Goal: Task Accomplishment & Management: Manage account settings

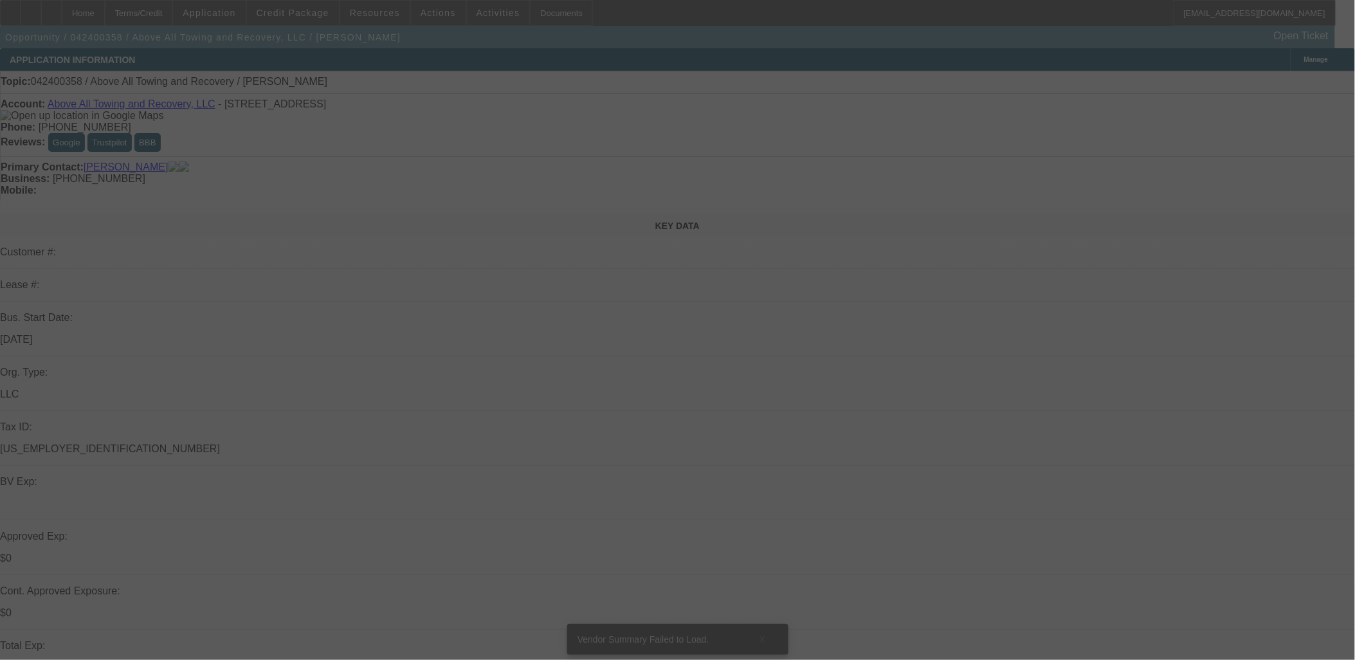
select select "0"
select select "2"
select select "0.1"
select select "4"
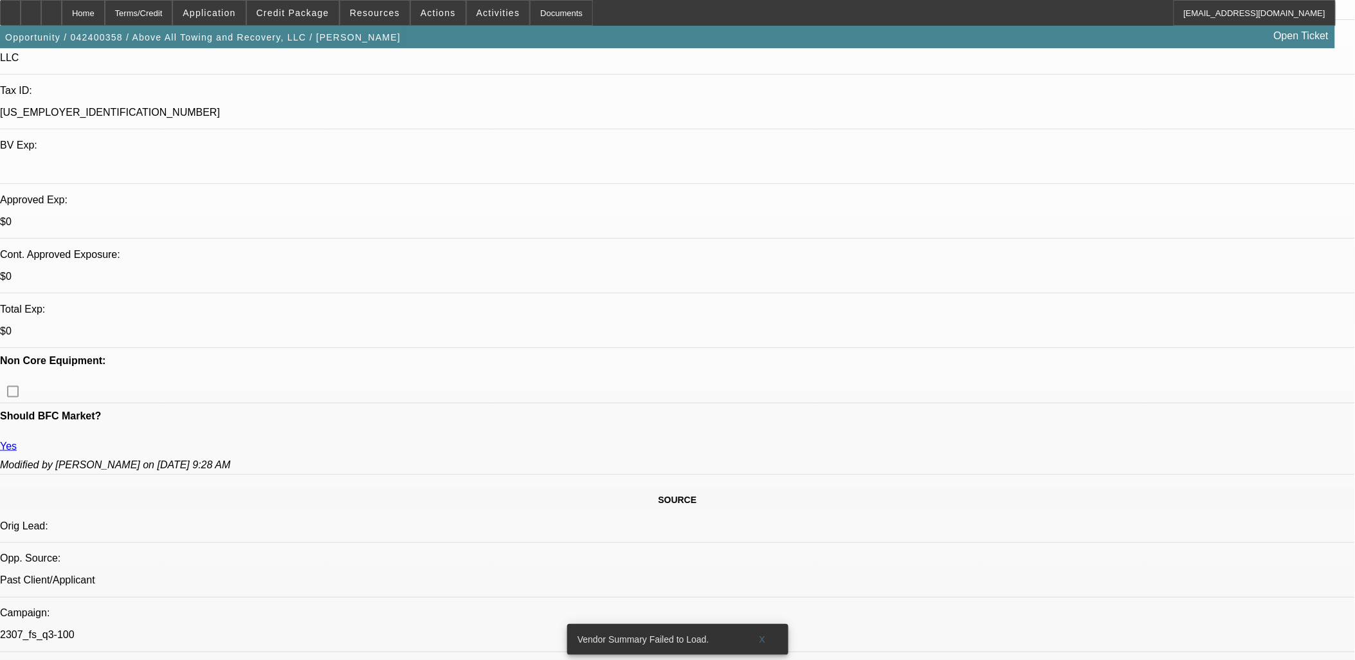
scroll to position [214, 0]
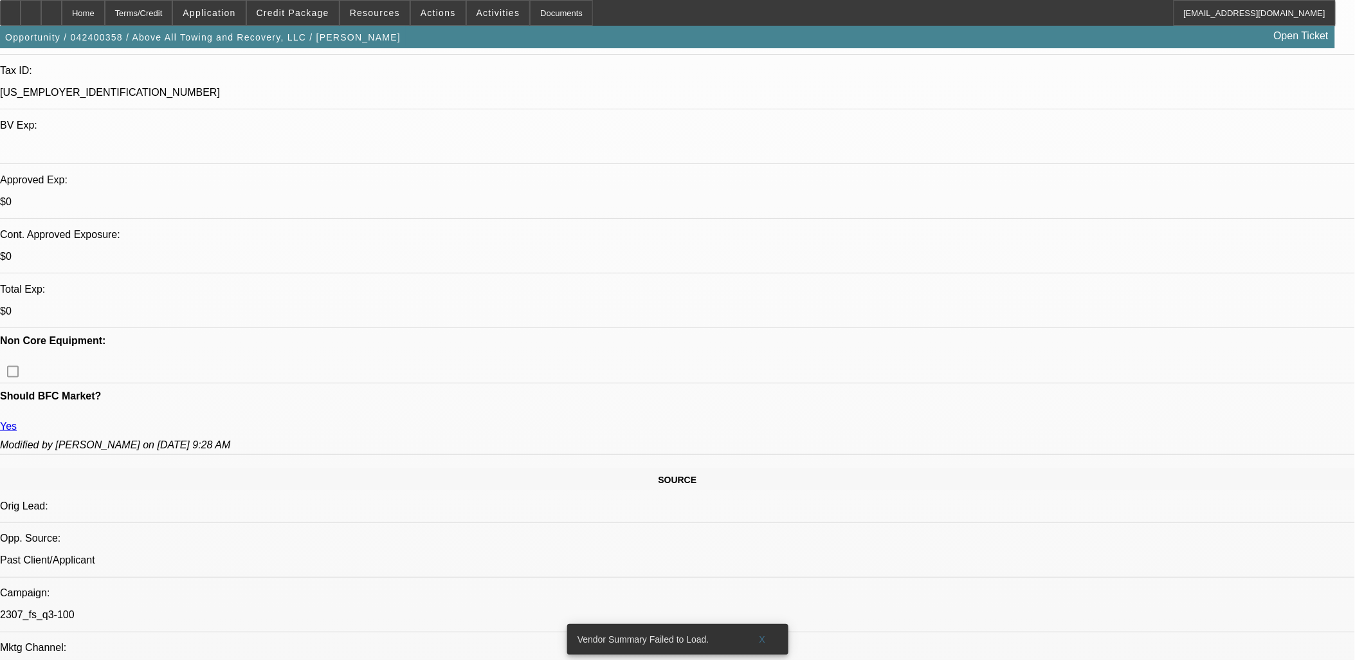
scroll to position [357, 0]
drag, startPoint x: 563, startPoint y: 494, endPoint x: 18, endPoint y: 145, distance: 647.1
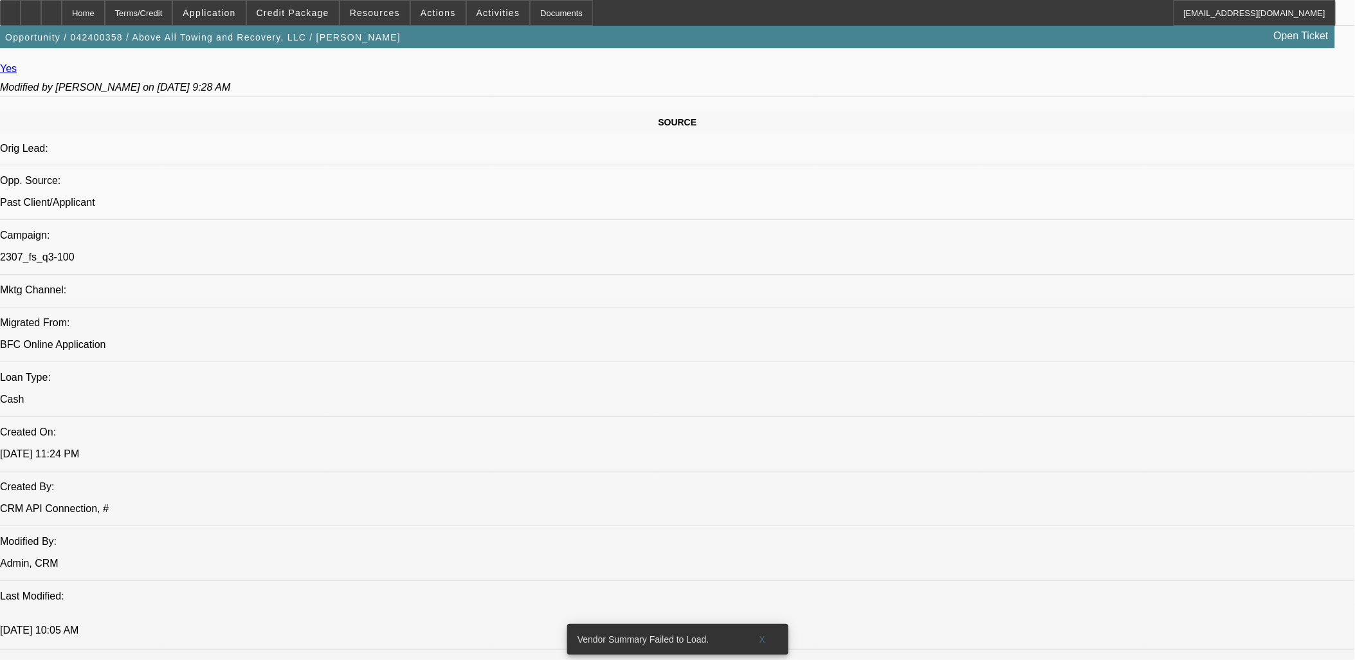
scroll to position [715, 0]
drag, startPoint x: 18, startPoint y: 144, endPoint x: 888, endPoint y: 241, distance: 875.0
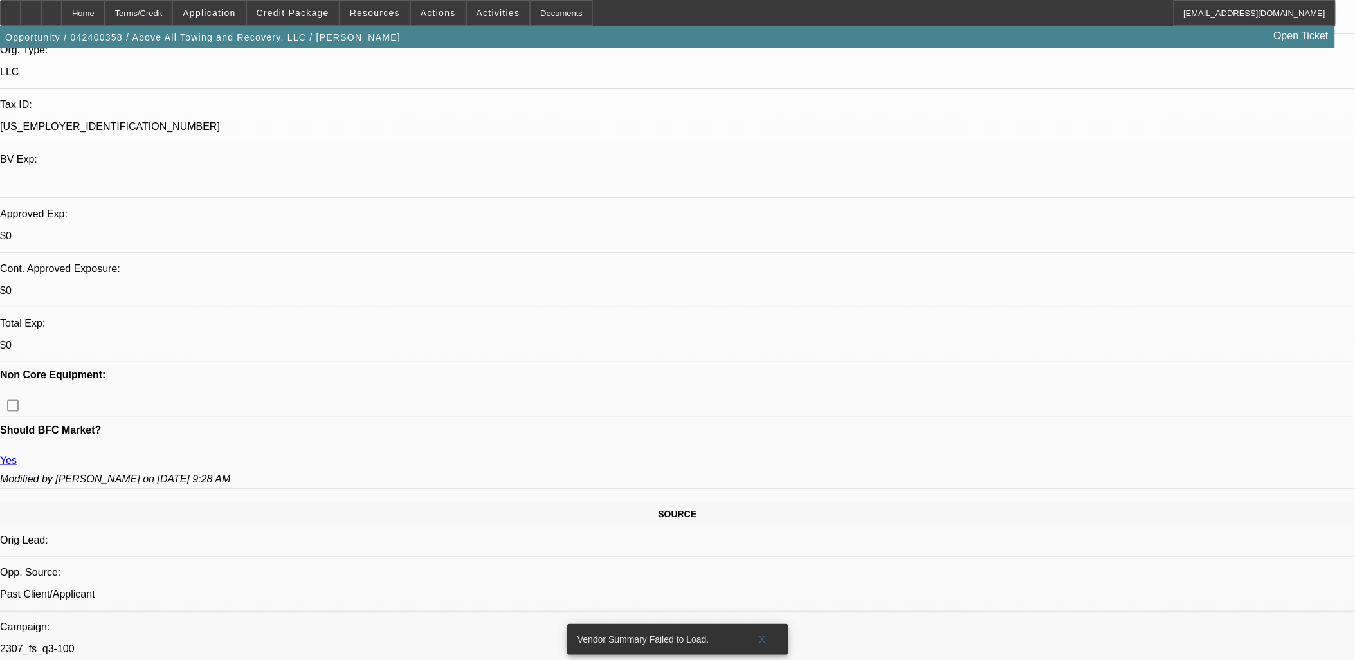
scroll to position [357, 0]
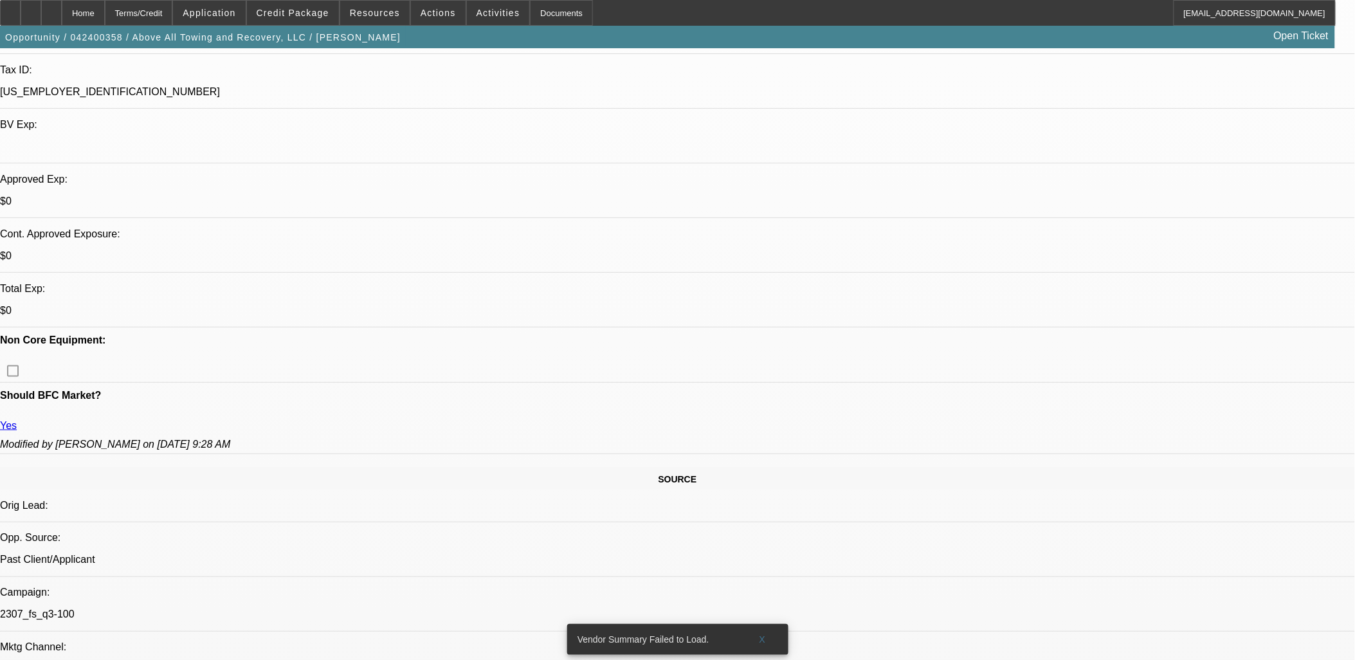
drag, startPoint x: 886, startPoint y: 241, endPoint x: 12, endPoint y: 219, distance: 874.4
drag, startPoint x: 12, startPoint y: 219, endPoint x: 880, endPoint y: 607, distance: 950.7
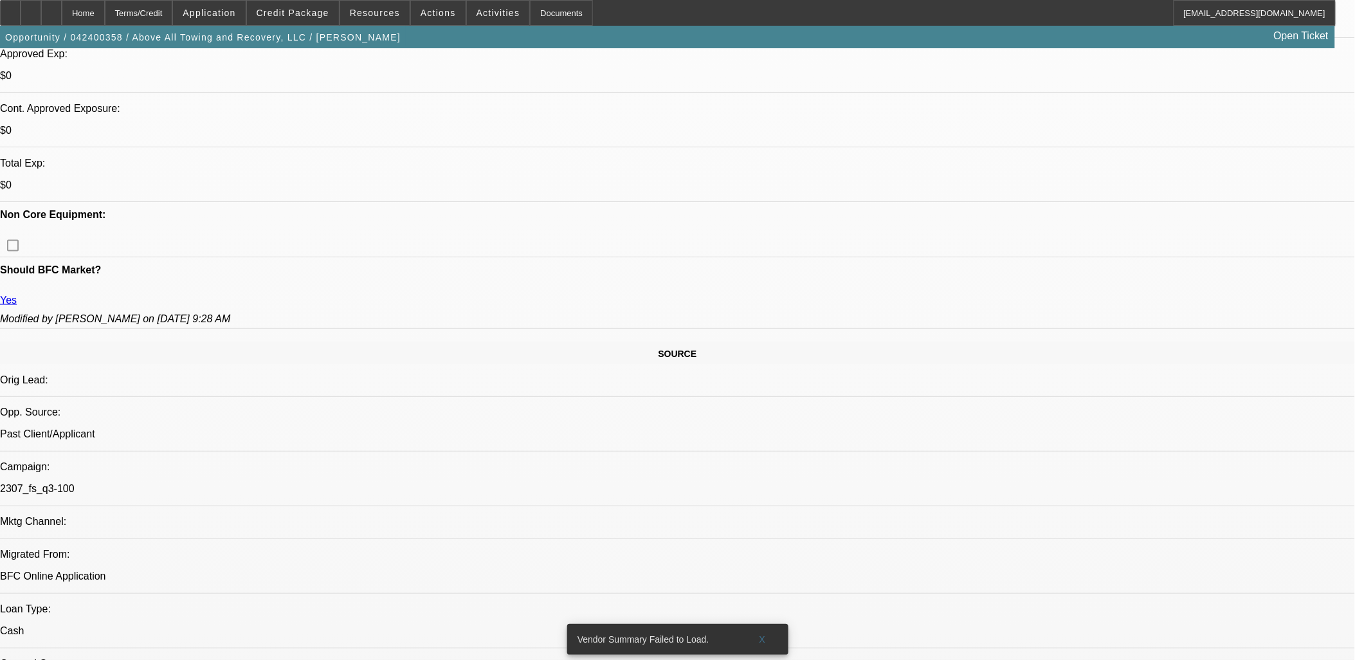
scroll to position [715, 0]
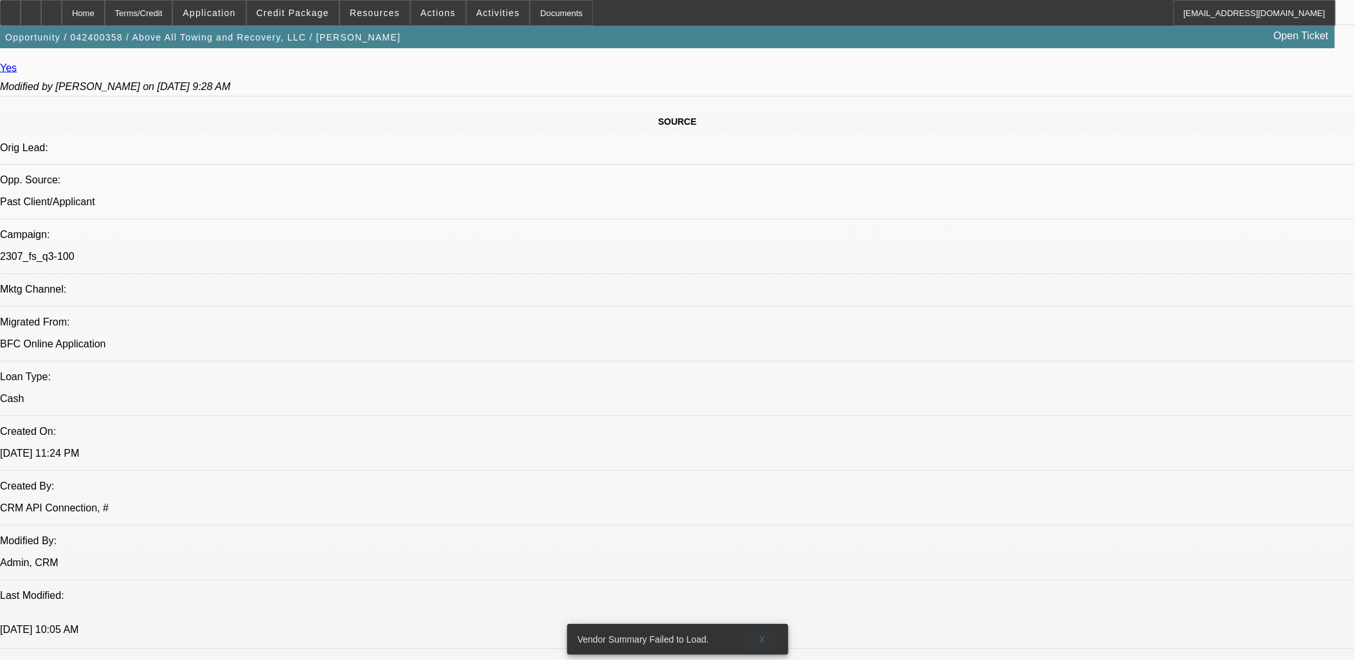
click at [762, 634] on span "X" at bounding box center [762, 639] width 7 height 10
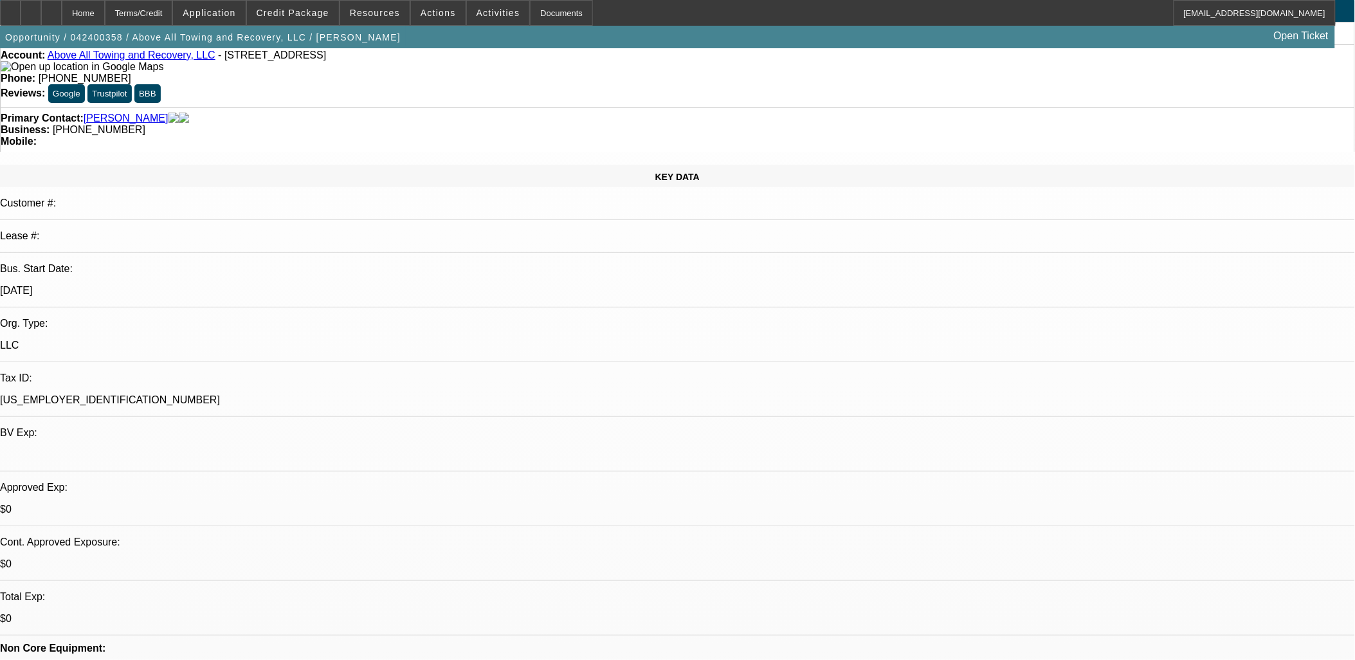
scroll to position [0, 0]
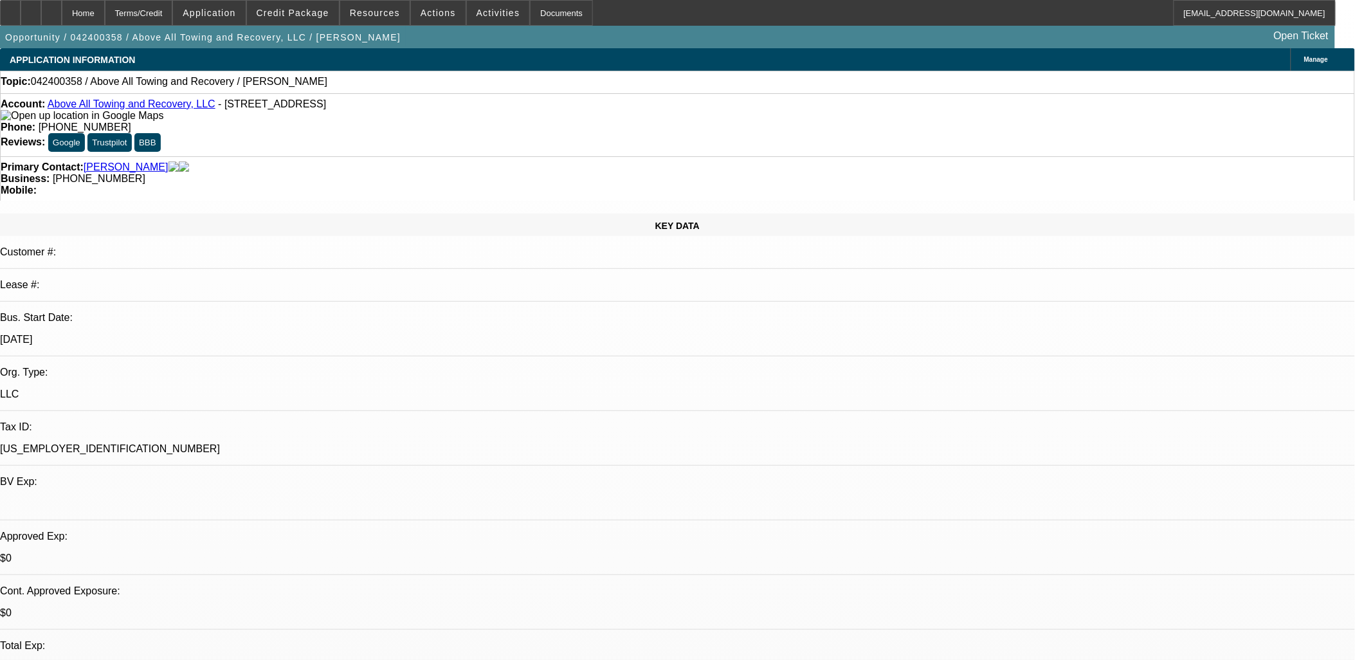
drag, startPoint x: 670, startPoint y: 375, endPoint x: 699, endPoint y: 388, distance: 31.7
drag, startPoint x: 870, startPoint y: 210, endPoint x: 639, endPoint y: 166, distance: 235.6
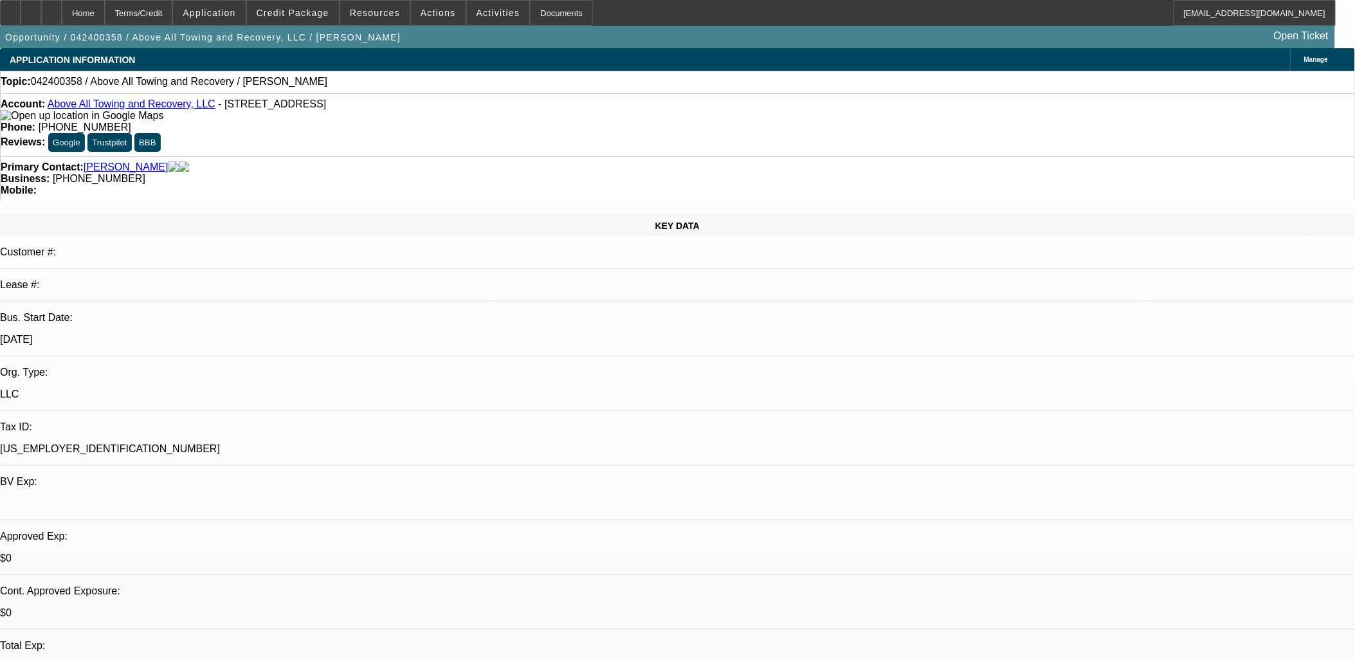
drag, startPoint x: 753, startPoint y: 202, endPoint x: 865, endPoint y: 318, distance: 161.5
drag, startPoint x: 865, startPoint y: 318, endPoint x: 703, endPoint y: 159, distance: 227.0
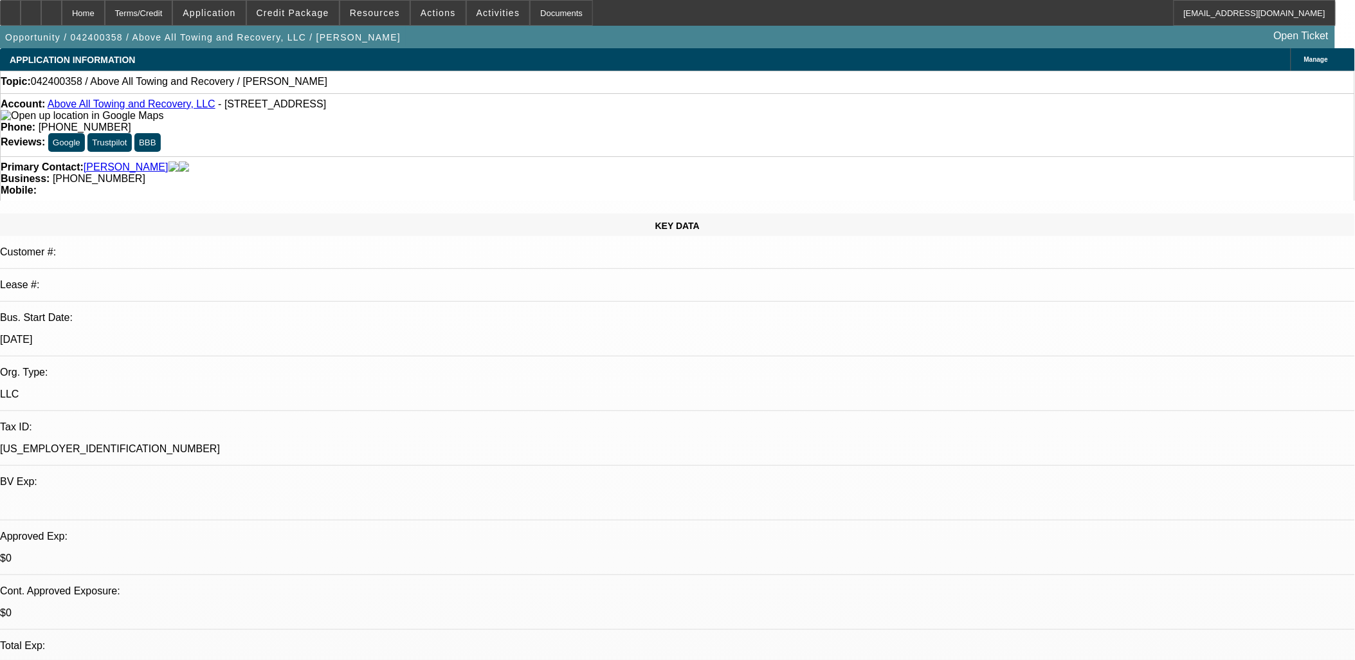
drag, startPoint x: 703, startPoint y: 161, endPoint x: 879, endPoint y: 317, distance: 234.7
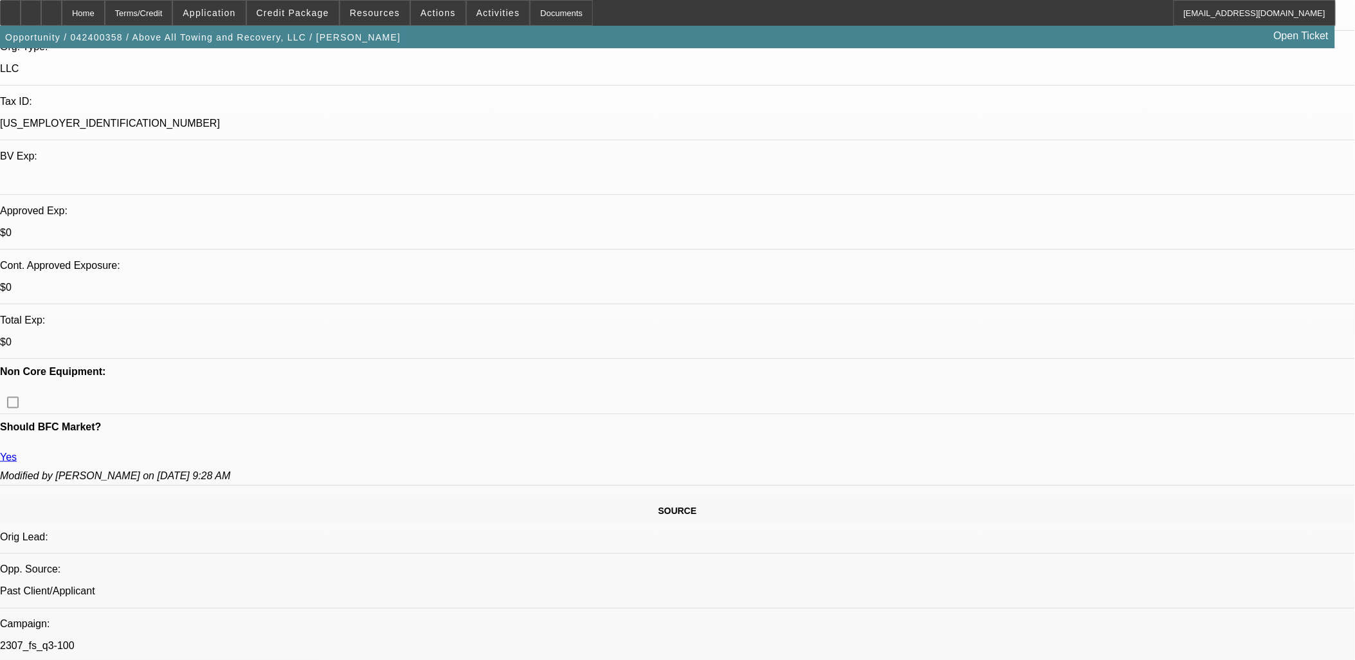
scroll to position [357, 0]
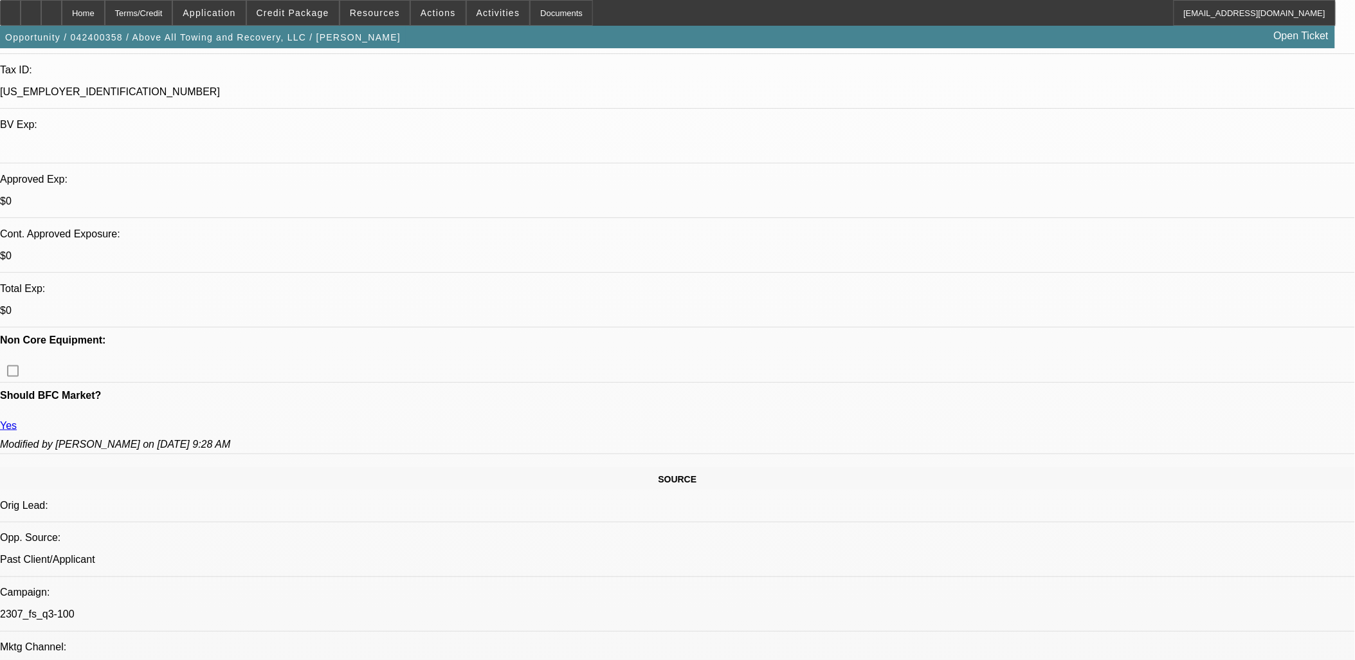
drag, startPoint x: 563, startPoint y: 60, endPoint x: 563, endPoint y: 100, distance: 39.2
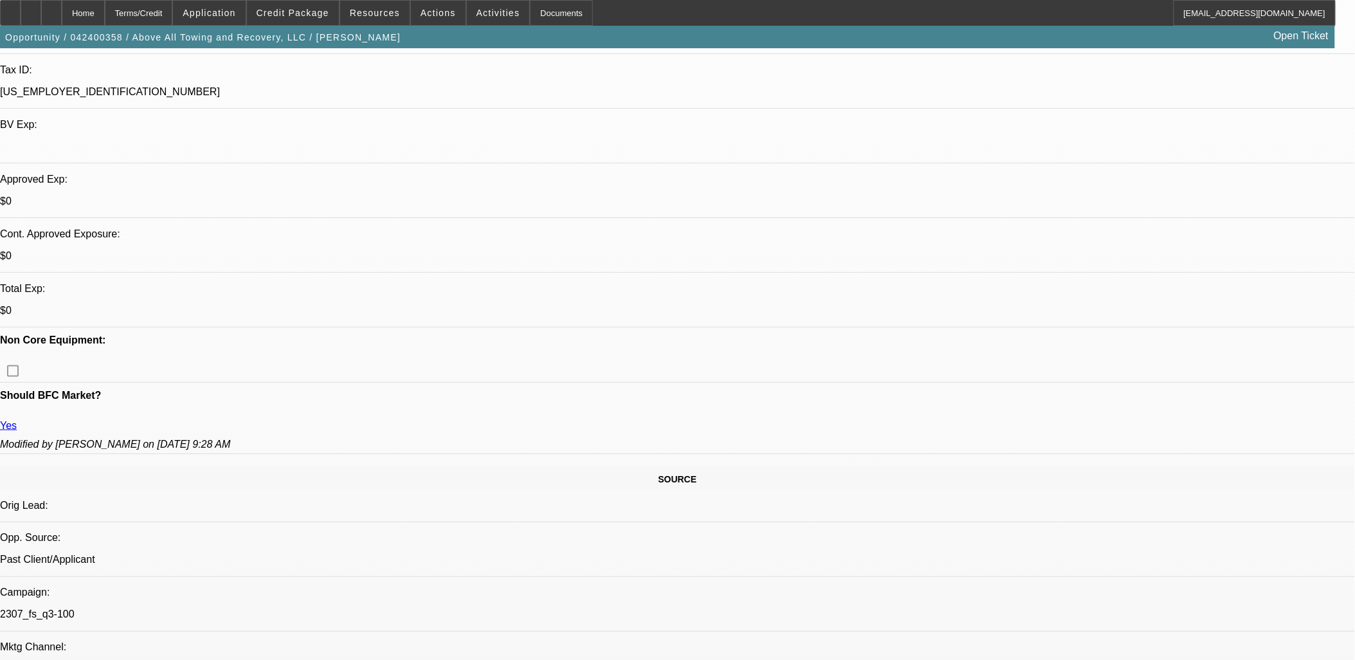
drag, startPoint x: 563, startPoint y: 100, endPoint x: 544, endPoint y: 120, distance: 28.2
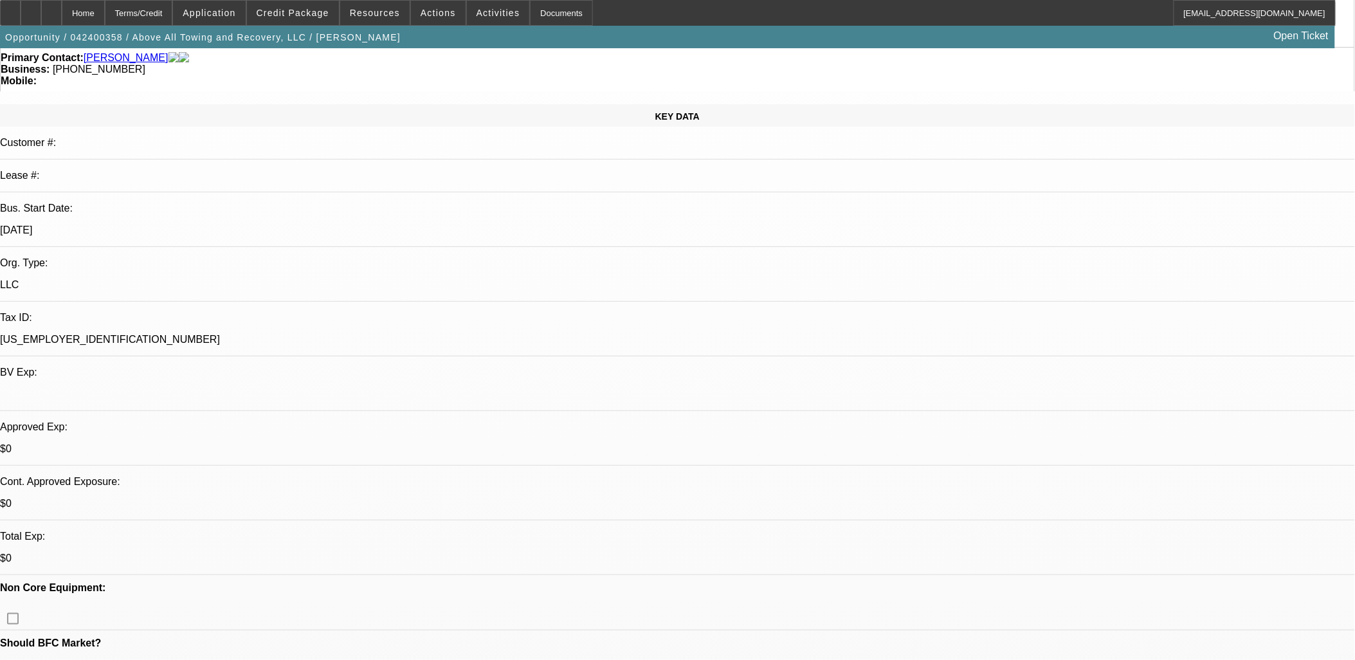
scroll to position [0, 0]
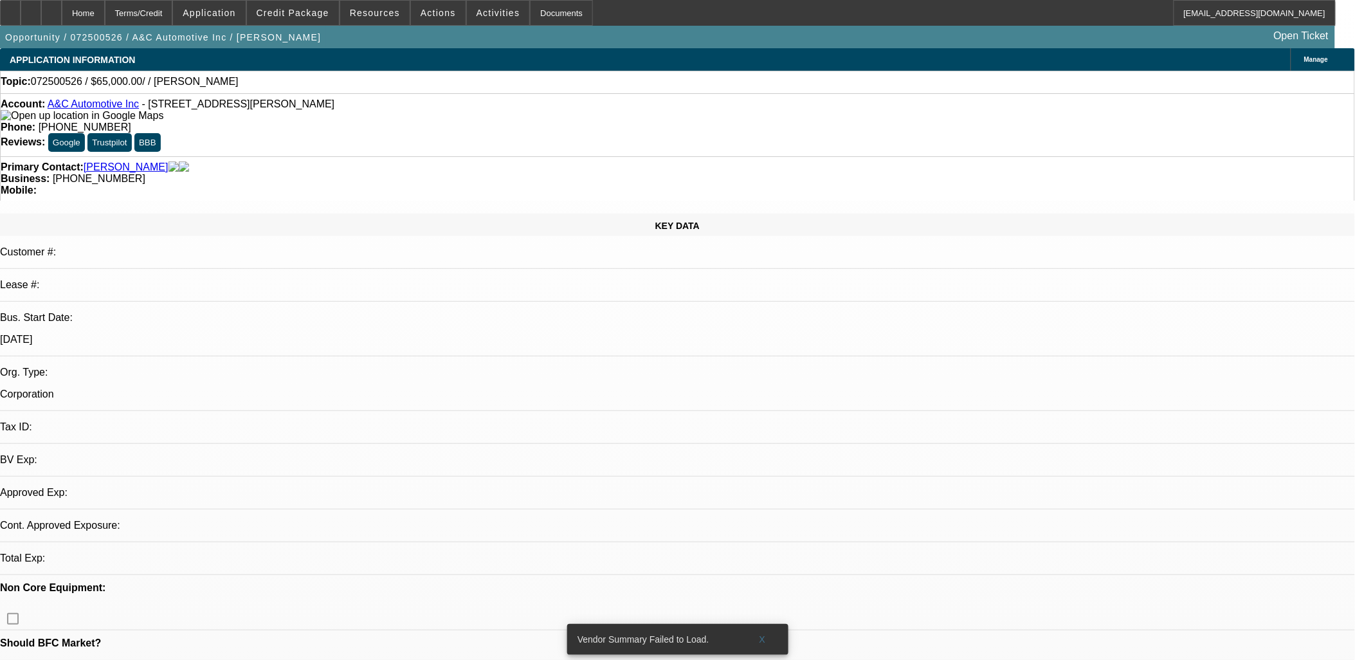
select select "0"
select select "2"
select select "0.1"
select select "1"
select select "2"
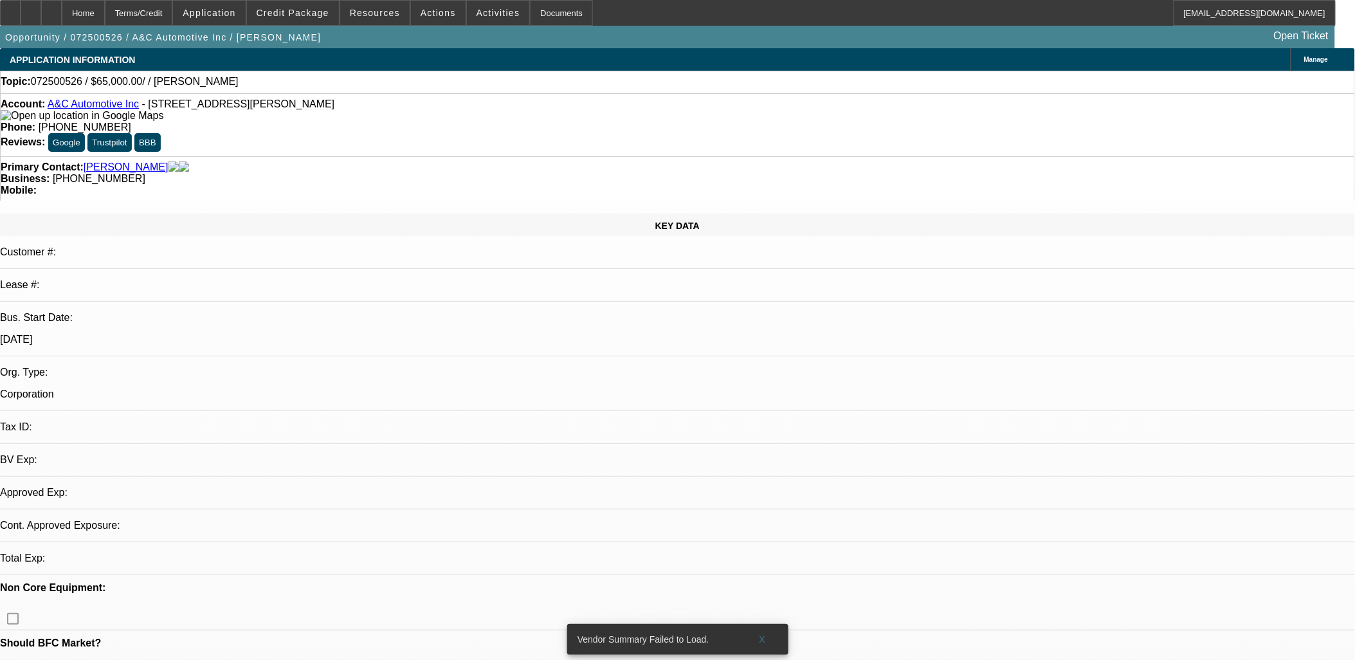
select select "4"
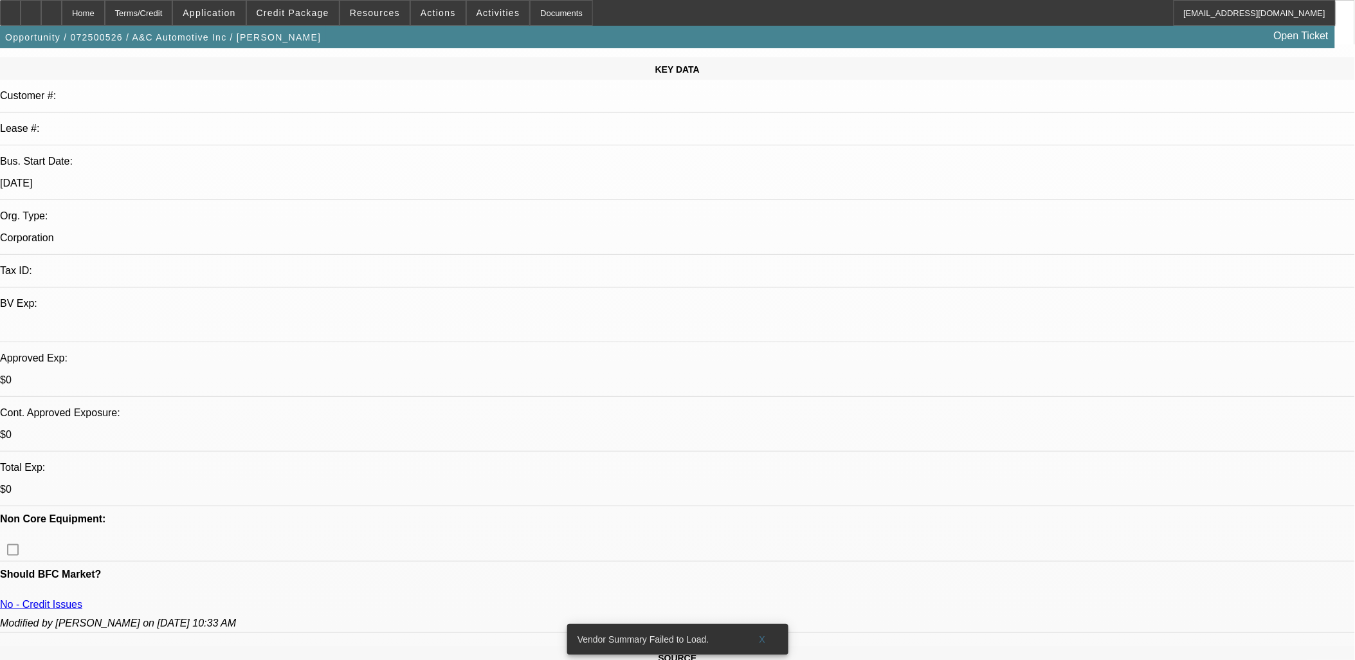
scroll to position [214, 0]
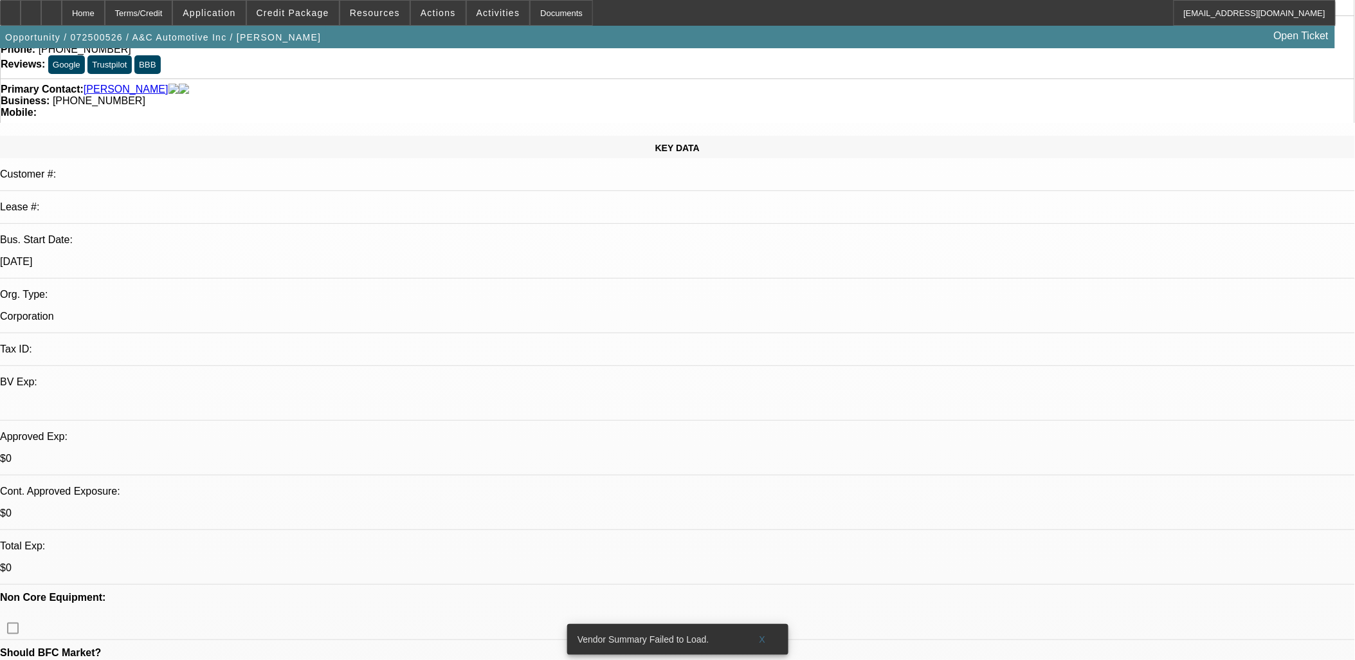
scroll to position [71, 0]
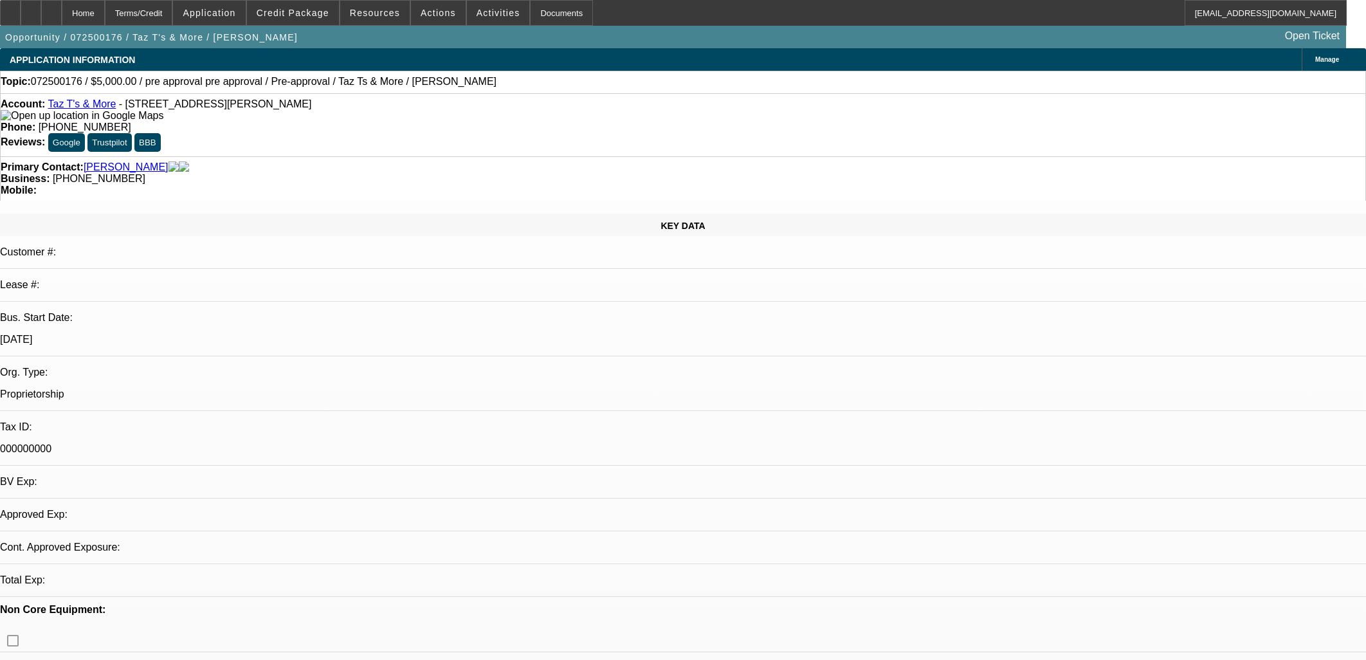
select select "0"
select select "2"
select select "0.1"
select select "4"
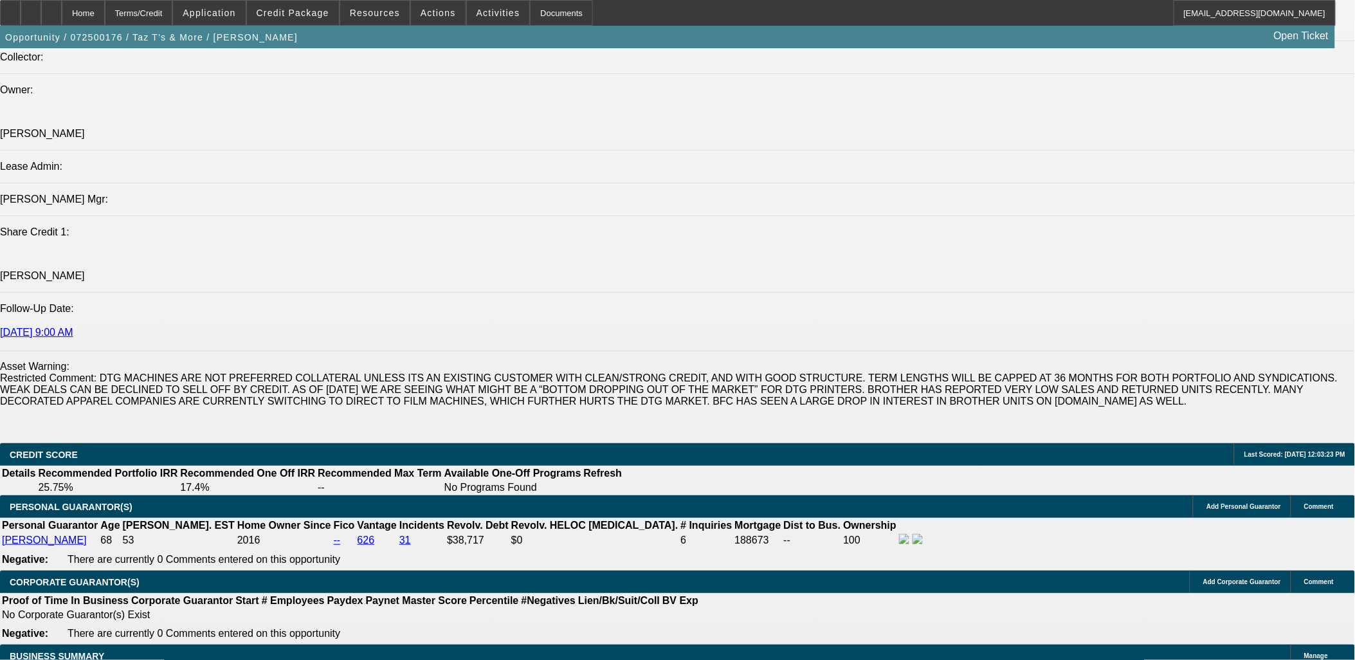
scroll to position [1786, 0]
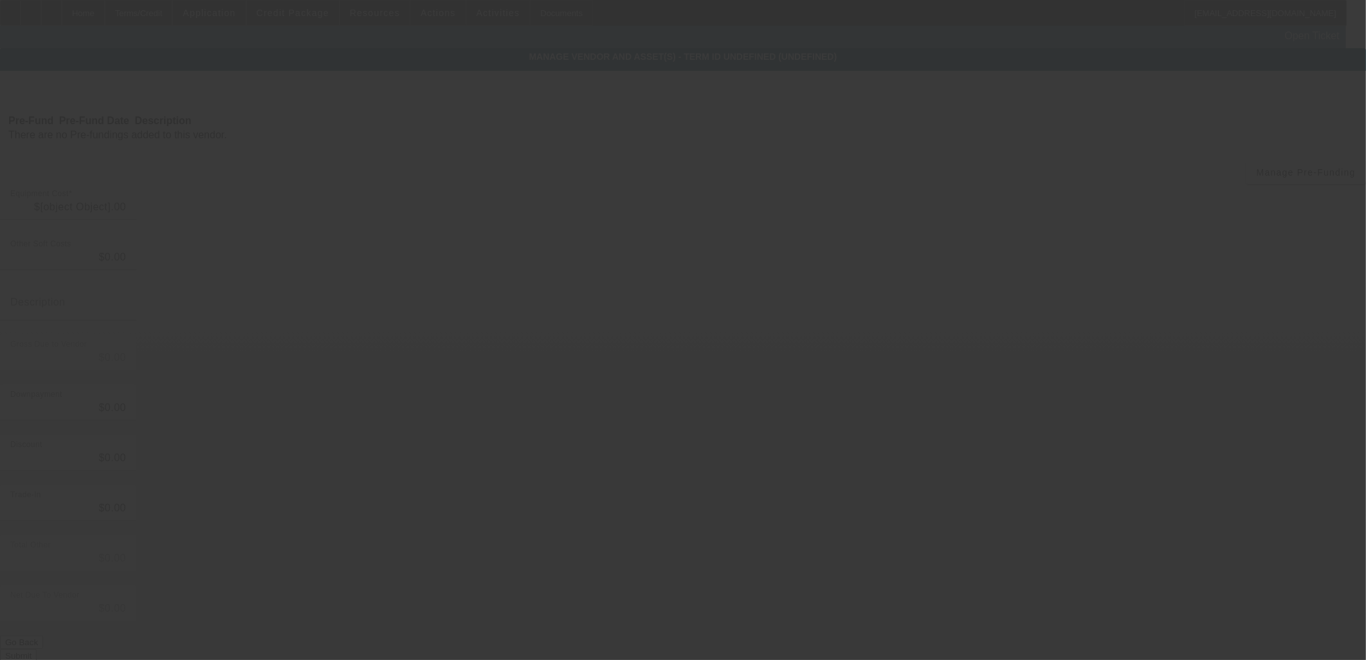
type input "$5,000.00"
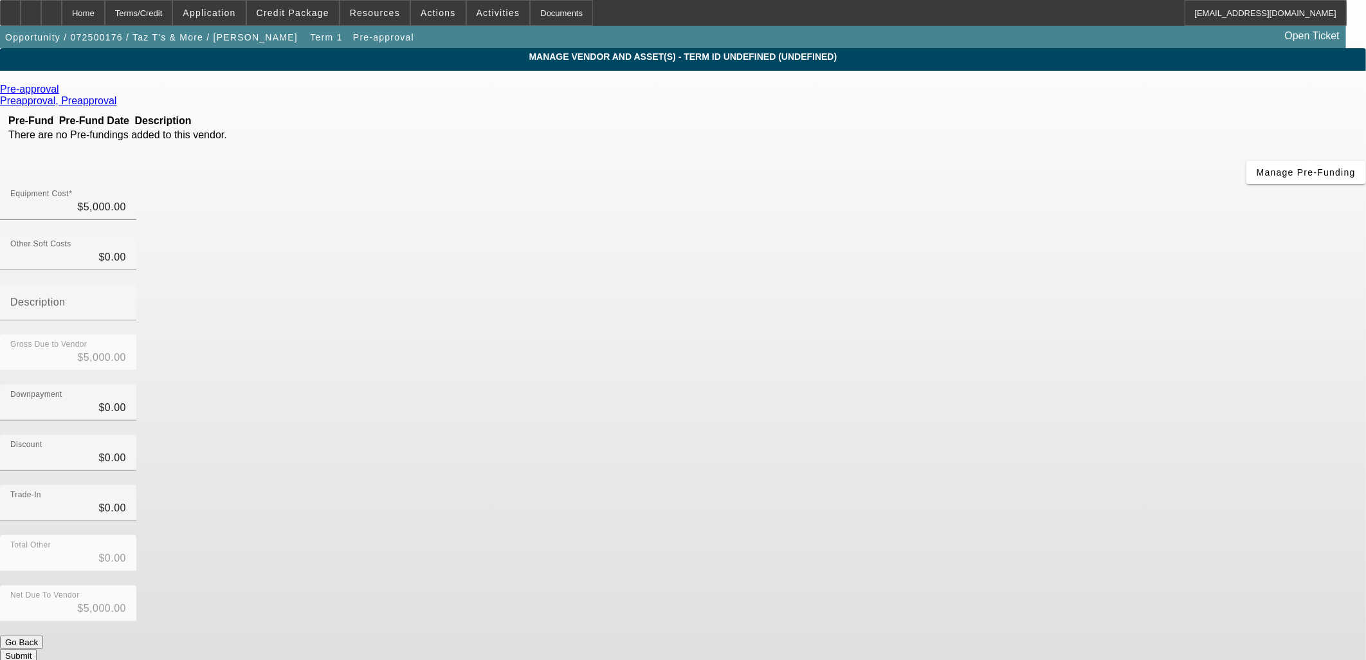
click at [43, 635] on button "Go Back" at bounding box center [21, 642] width 43 height 14
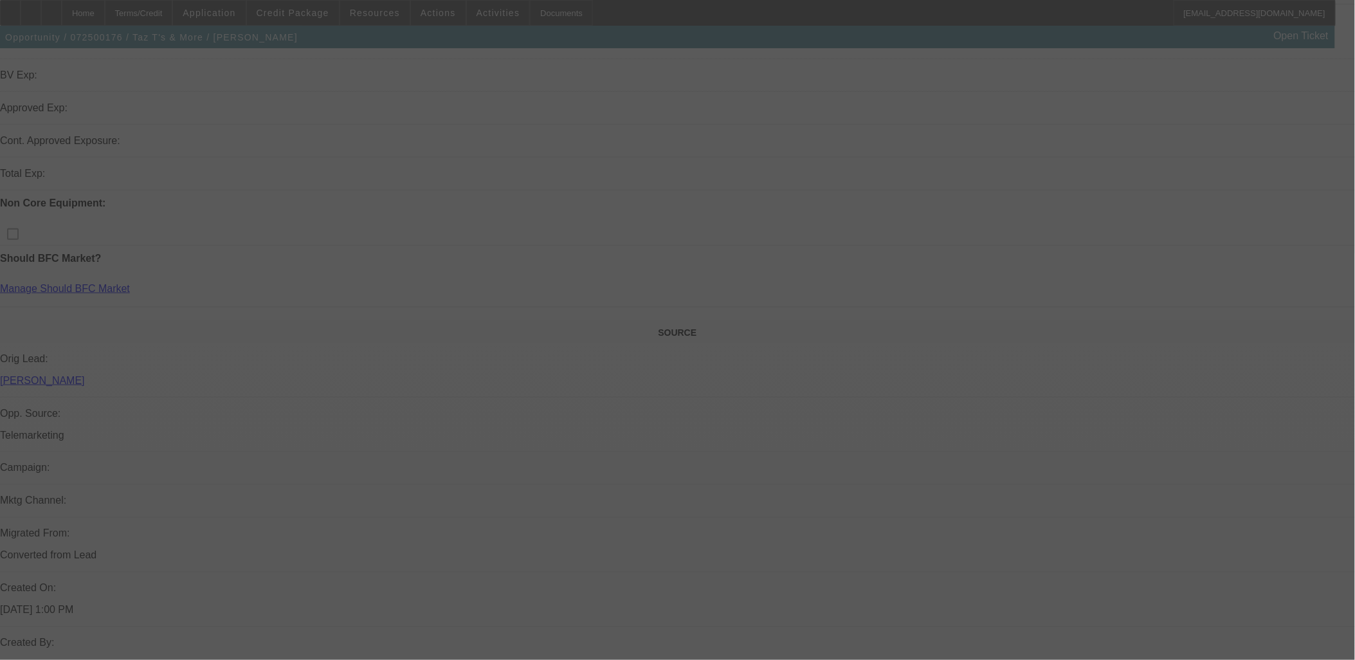
scroll to position [500, 0]
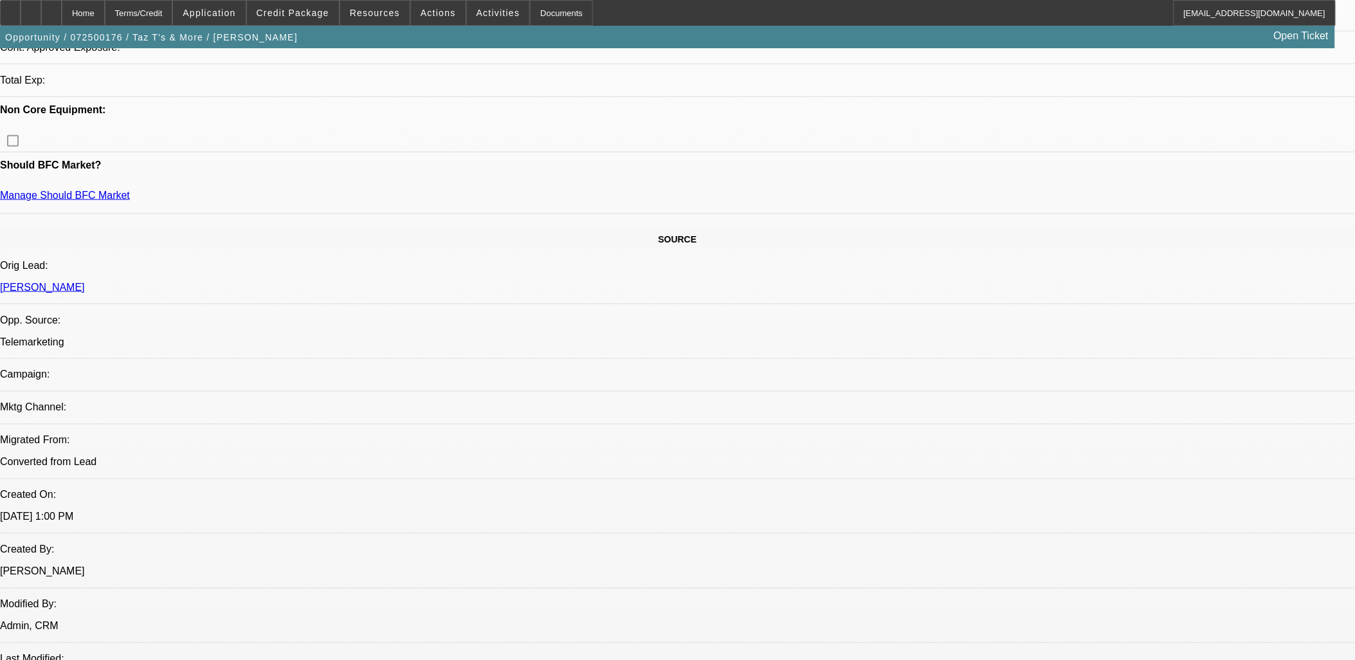
select select "0"
select select "2"
select select "0.1"
select select "4"
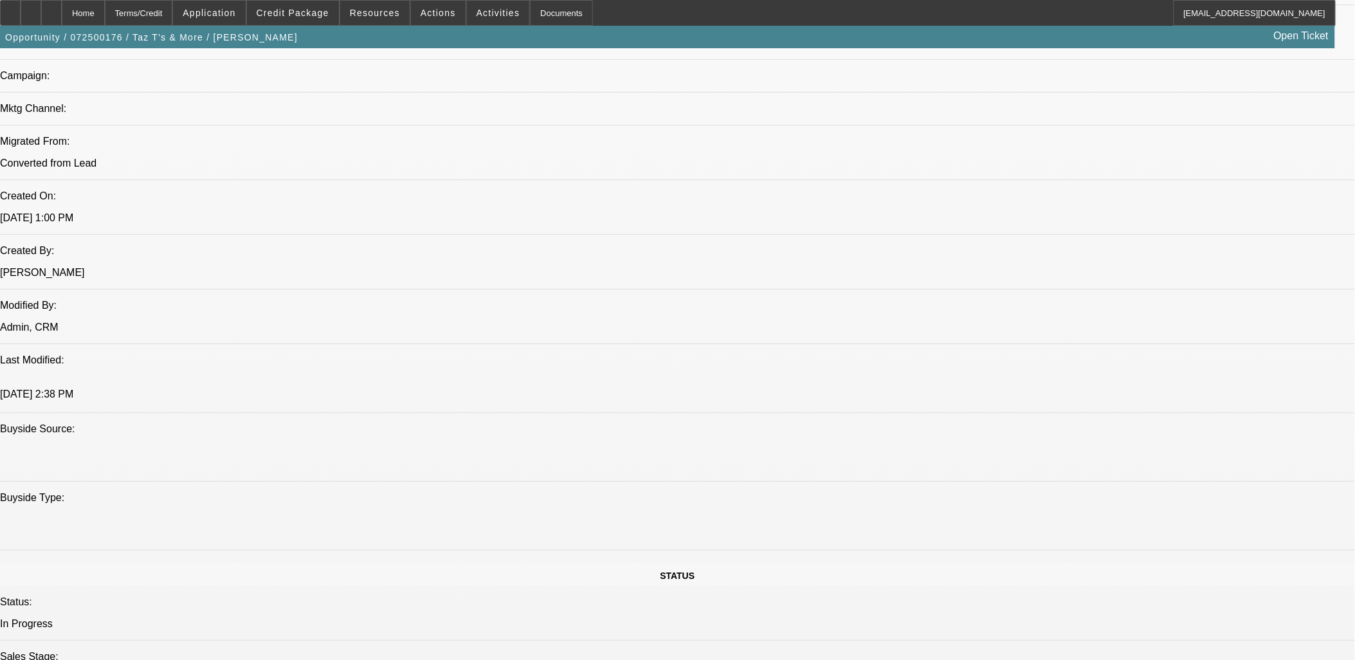
scroll to position [896, 0]
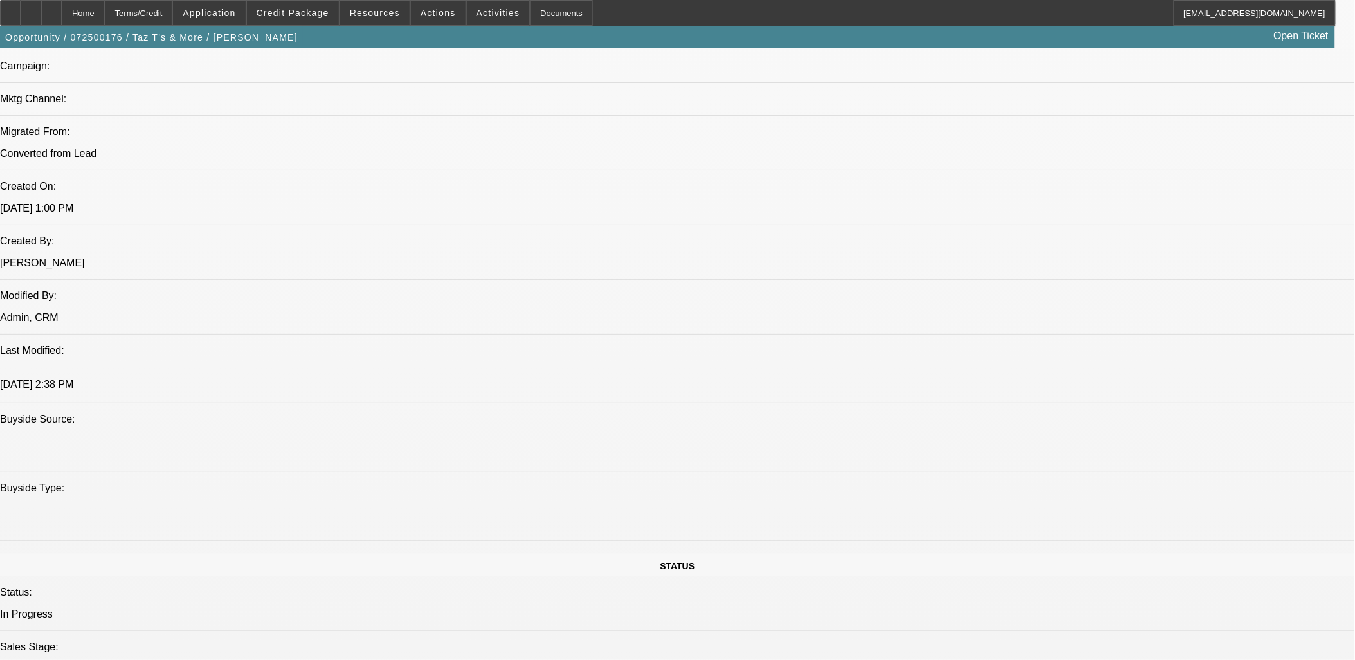
drag, startPoint x: 832, startPoint y: 459, endPoint x: 94, endPoint y: 156, distance: 798.1
drag, startPoint x: 94, startPoint y: 156, endPoint x: 894, endPoint y: 580, distance: 905.5
drag, startPoint x: 894, startPoint y: 580, endPoint x: 863, endPoint y: 583, distance: 31.8
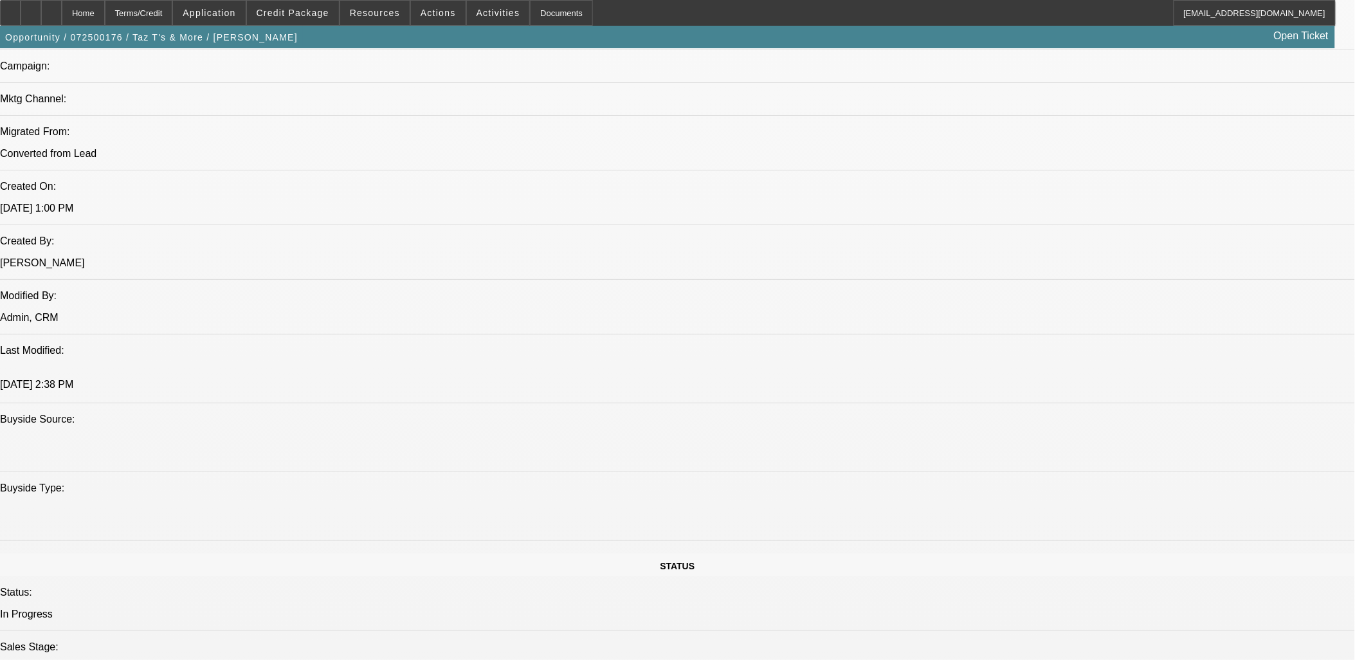
drag, startPoint x: 864, startPoint y: 582, endPoint x: 6, endPoint y: 110, distance: 979.3
drag, startPoint x: 6, startPoint y: 110, endPoint x: 681, endPoint y: 582, distance: 823.0
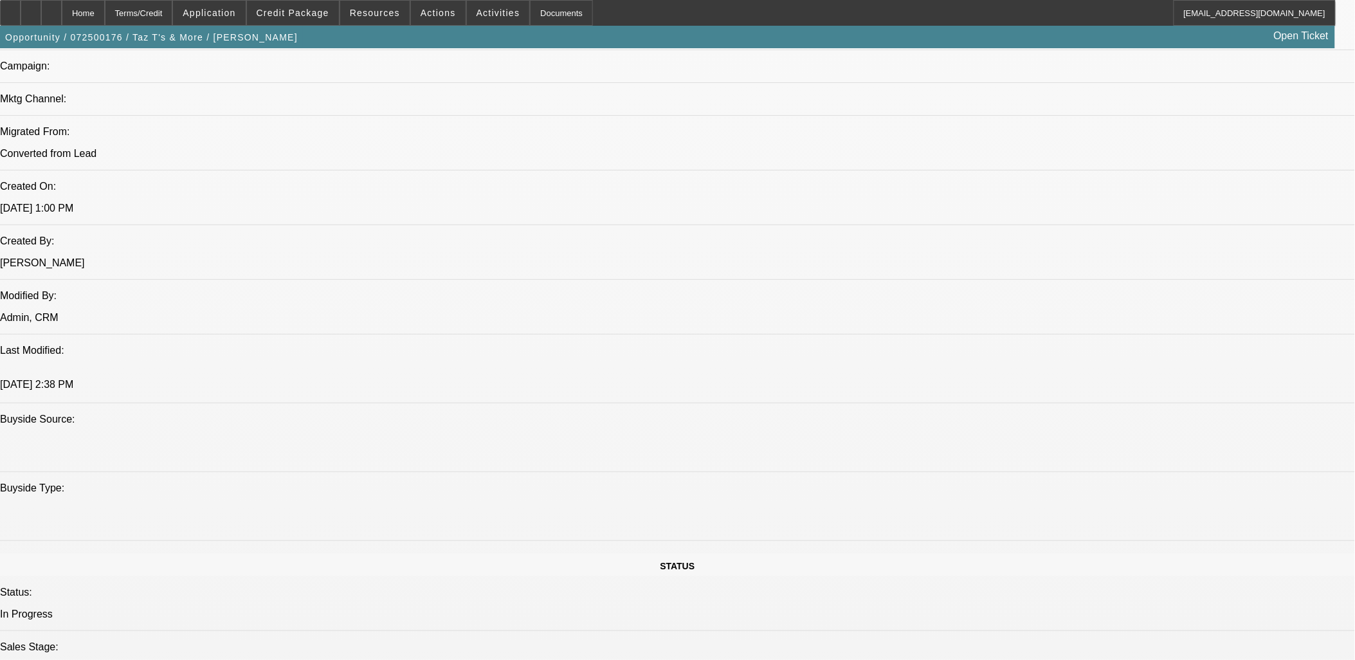
drag, startPoint x: 681, startPoint y: 582, endPoint x: 574, endPoint y: 576, distance: 106.3
click at [298, 17] on span at bounding box center [293, 12] width 92 height 31
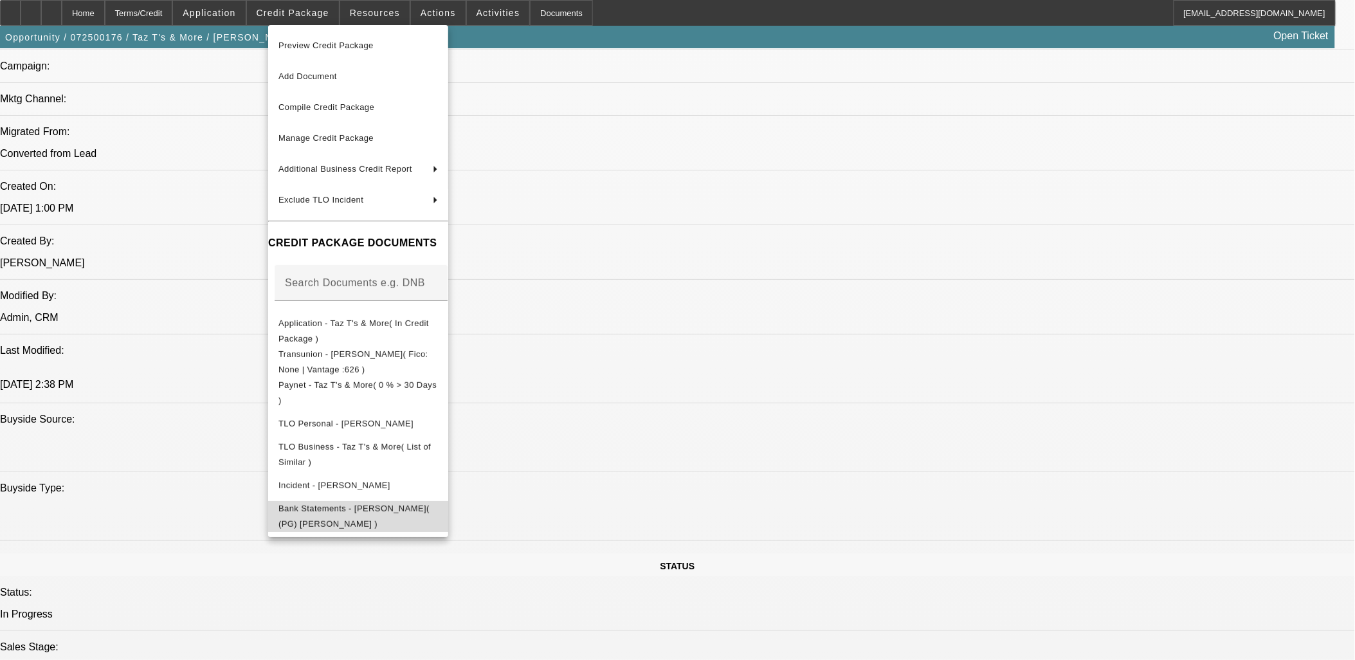
click at [409, 502] on button "Bank Statements - Pruett, Vicki( (PG) Vicki Pruett )" at bounding box center [358, 515] width 180 height 31
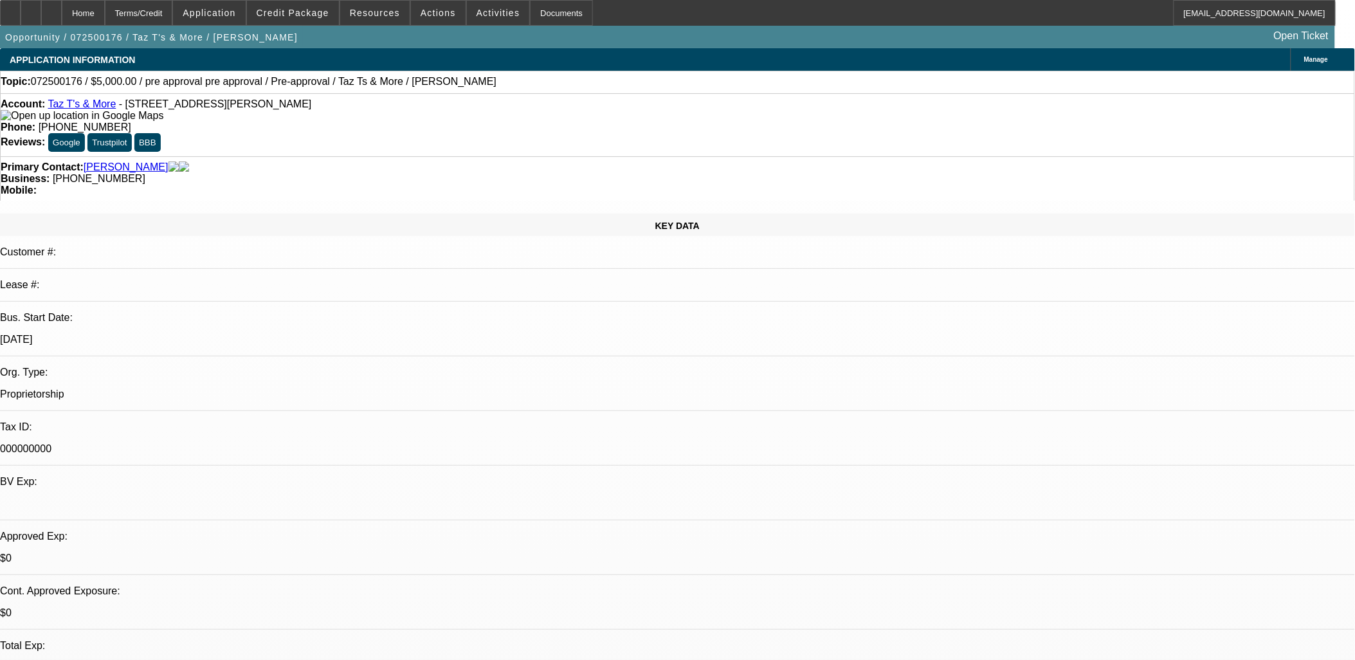
scroll to position [143, 0]
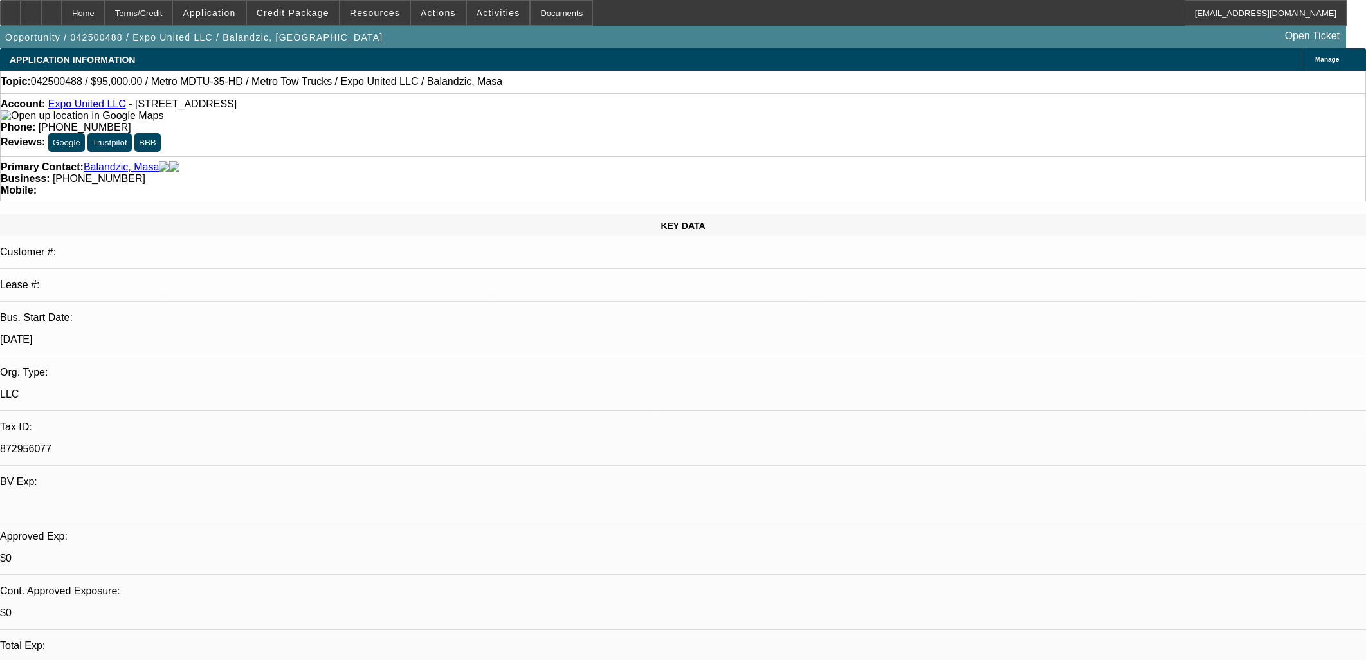
select select "0"
select select "2"
select select "0"
select select "6"
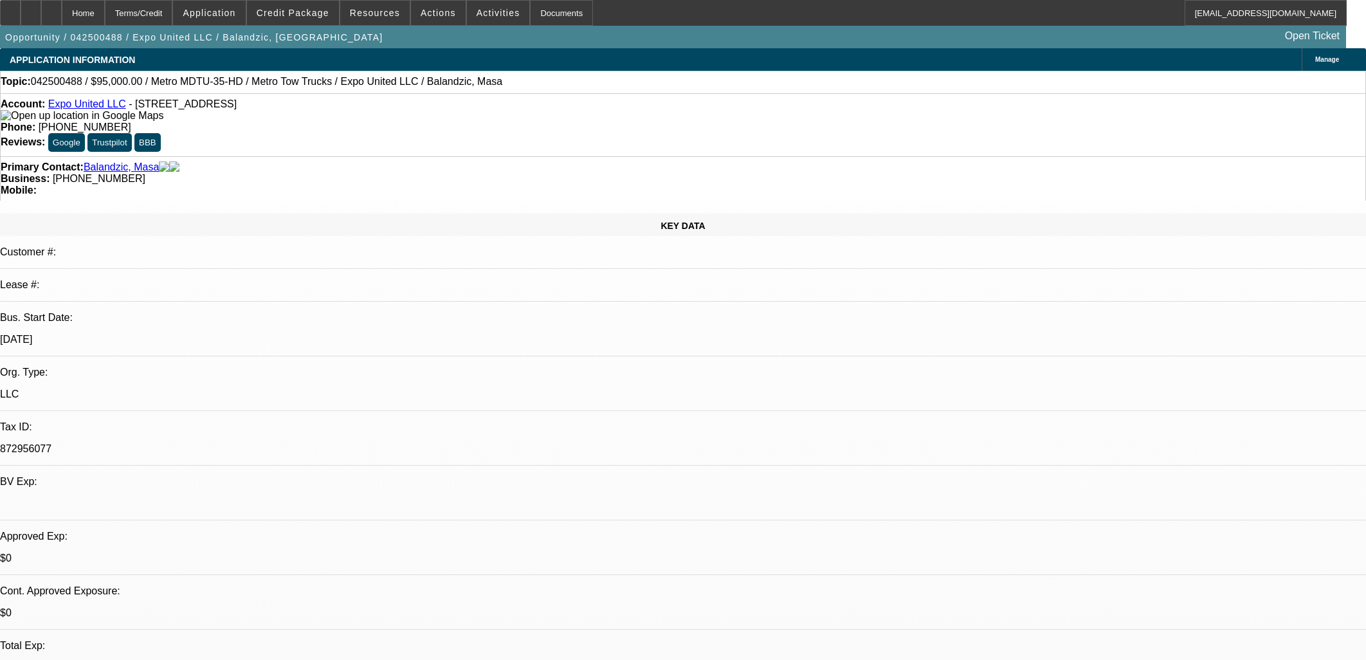
select select "0"
select select "2"
select select "0"
select select "6"
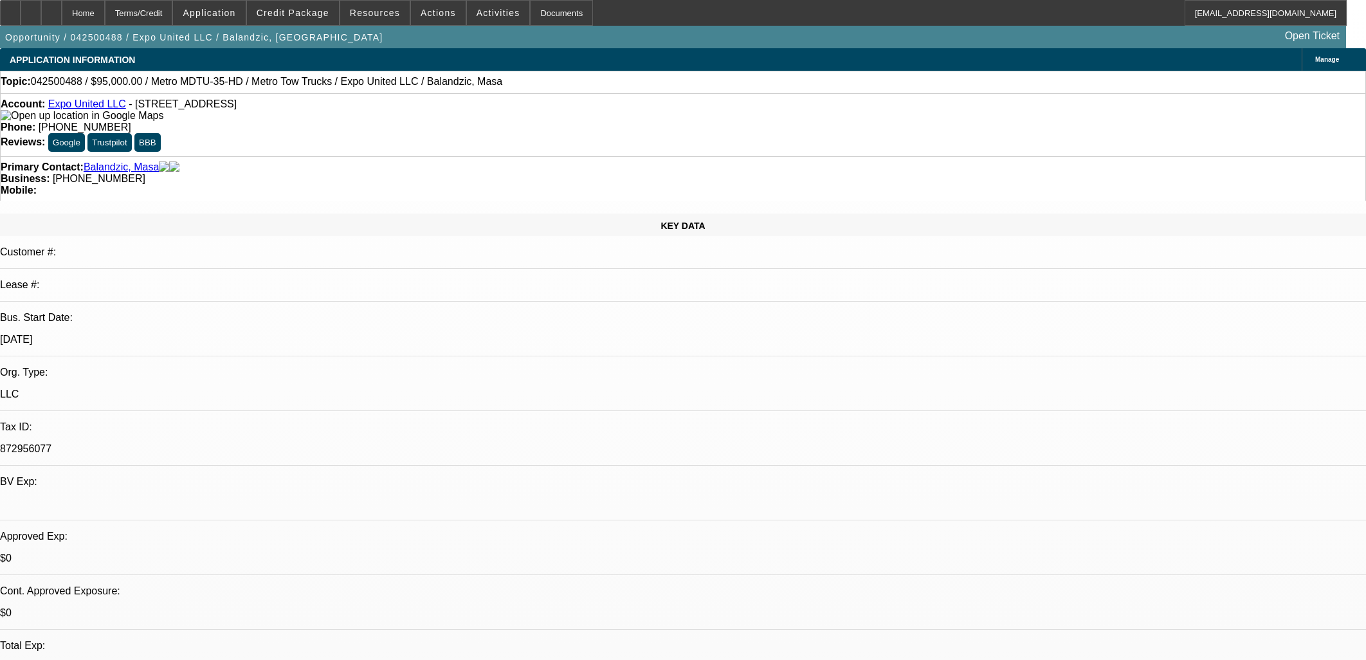
select select "0"
select select "2"
select select "0"
select select "6"
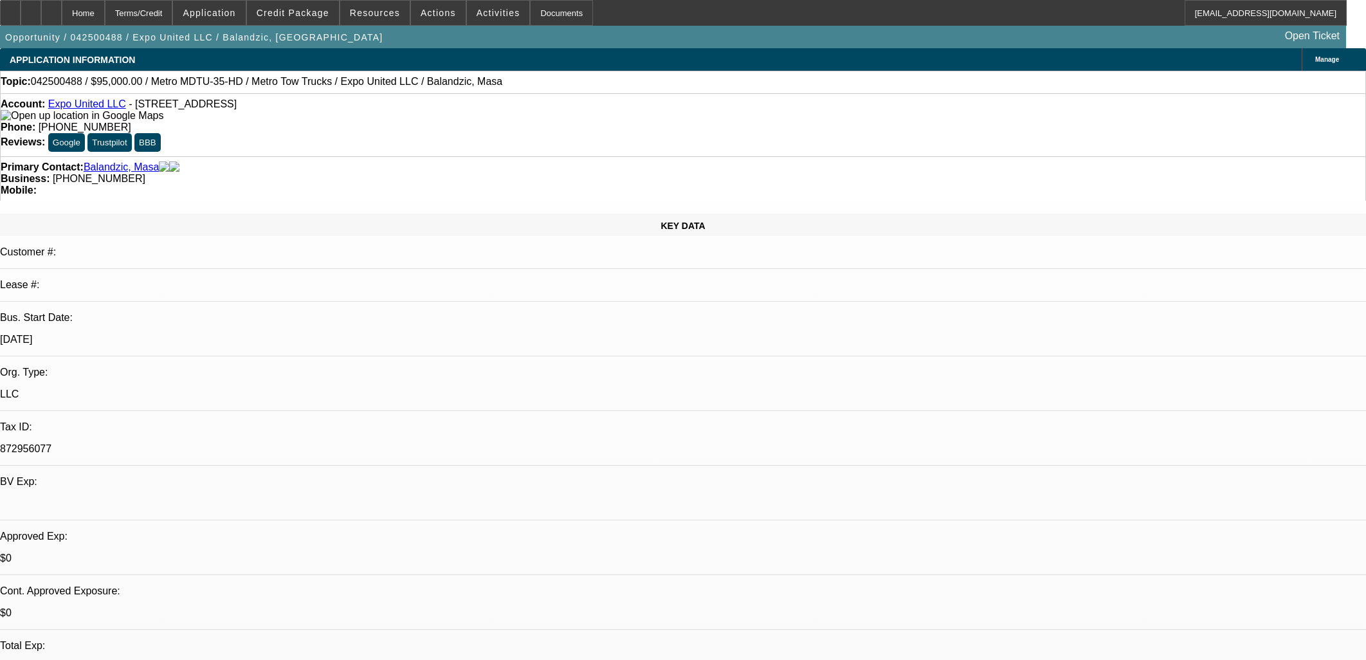
select select "0"
select select "2"
select select "0"
select select "6"
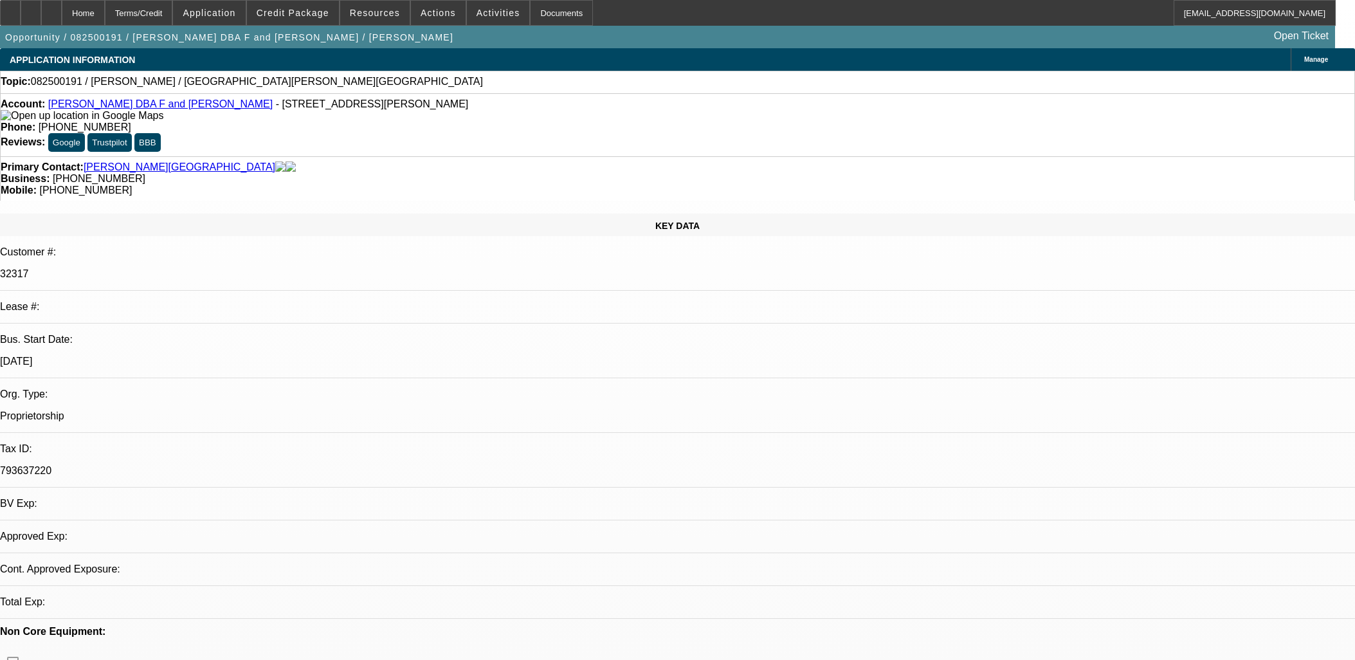
select select "0"
select select "2"
select select "0.1"
select select "1"
select select "2"
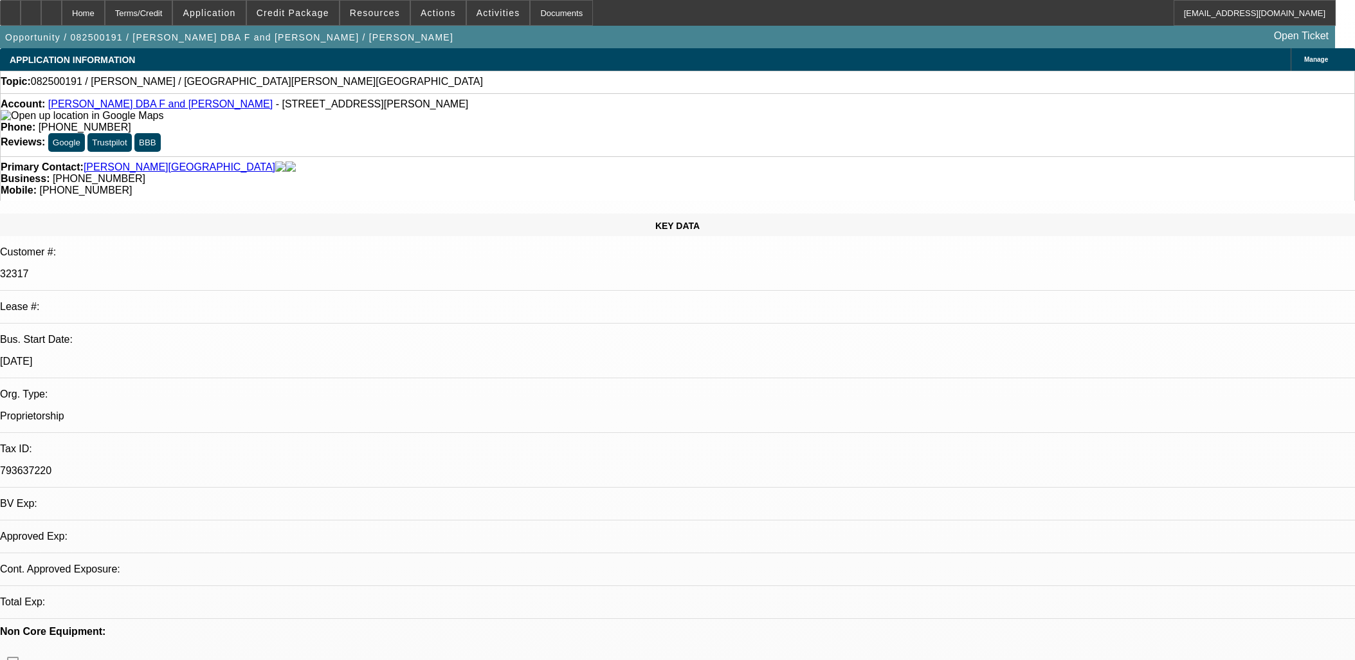
select select "4"
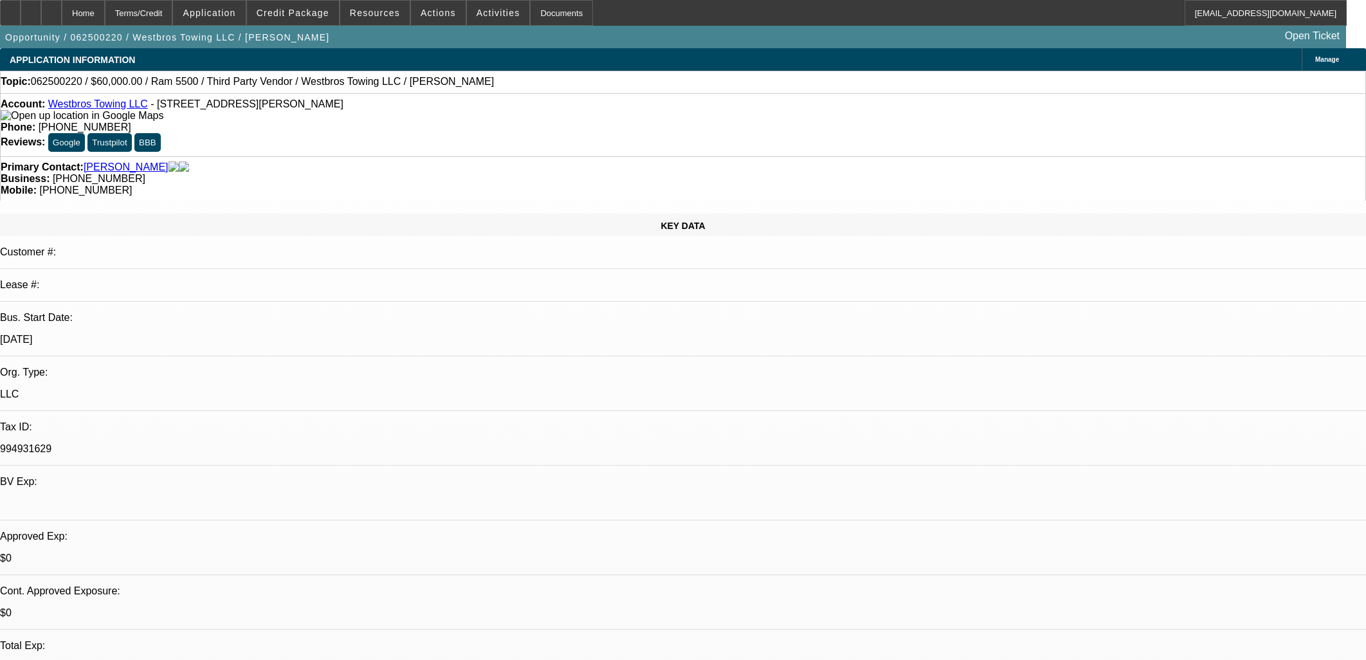
select select "0"
select select "0.1"
select select "4"
select select "0"
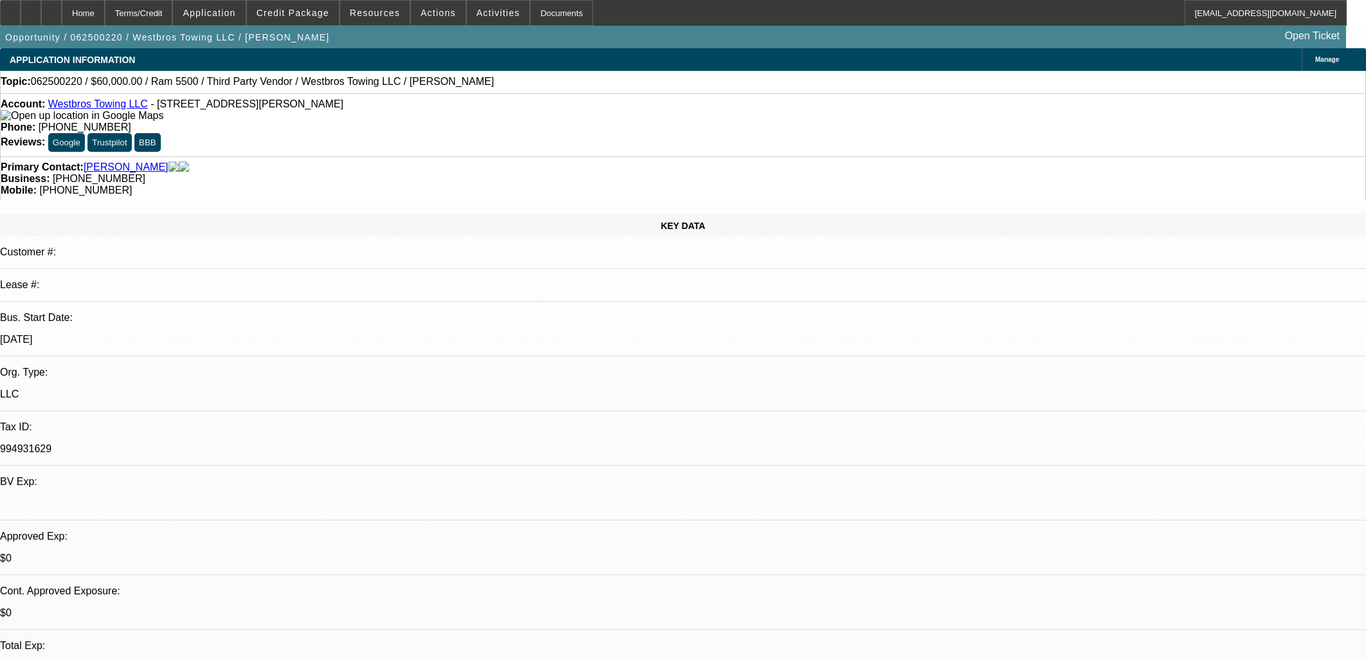
select select "0"
select select "0.1"
select select "4"
select select "0"
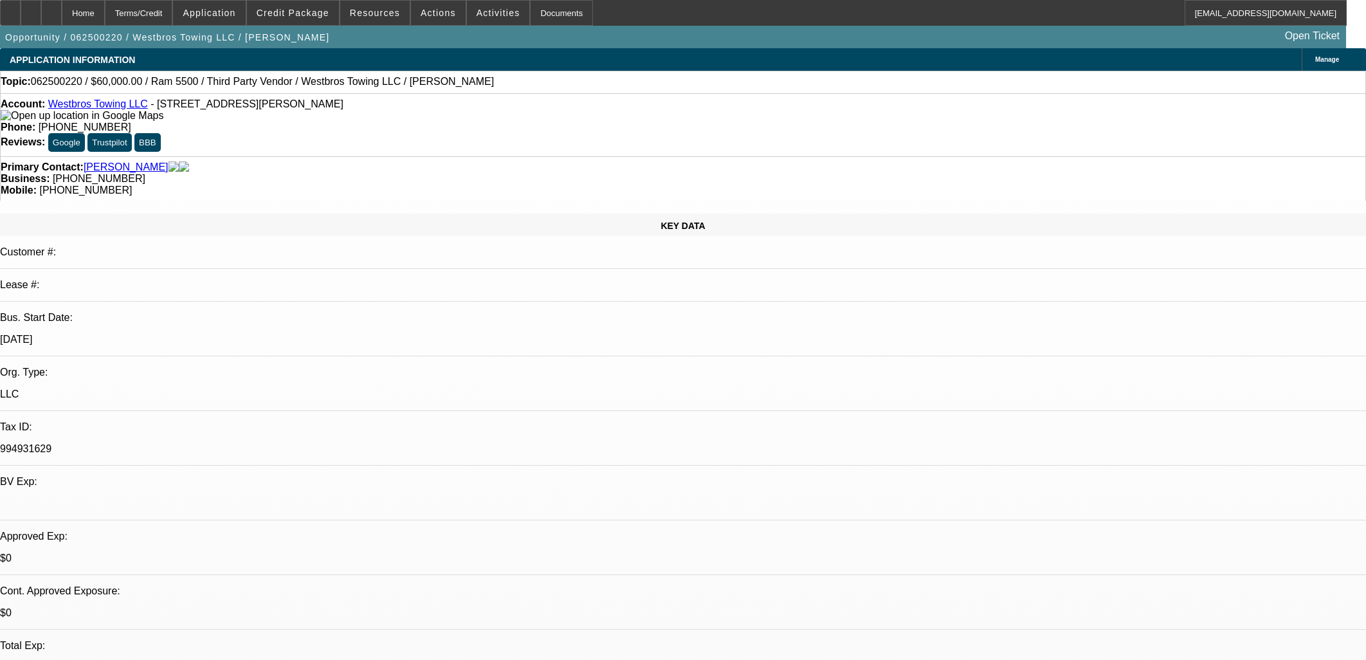
select select "0.1"
select select "4"
select select "0"
select select "0.1"
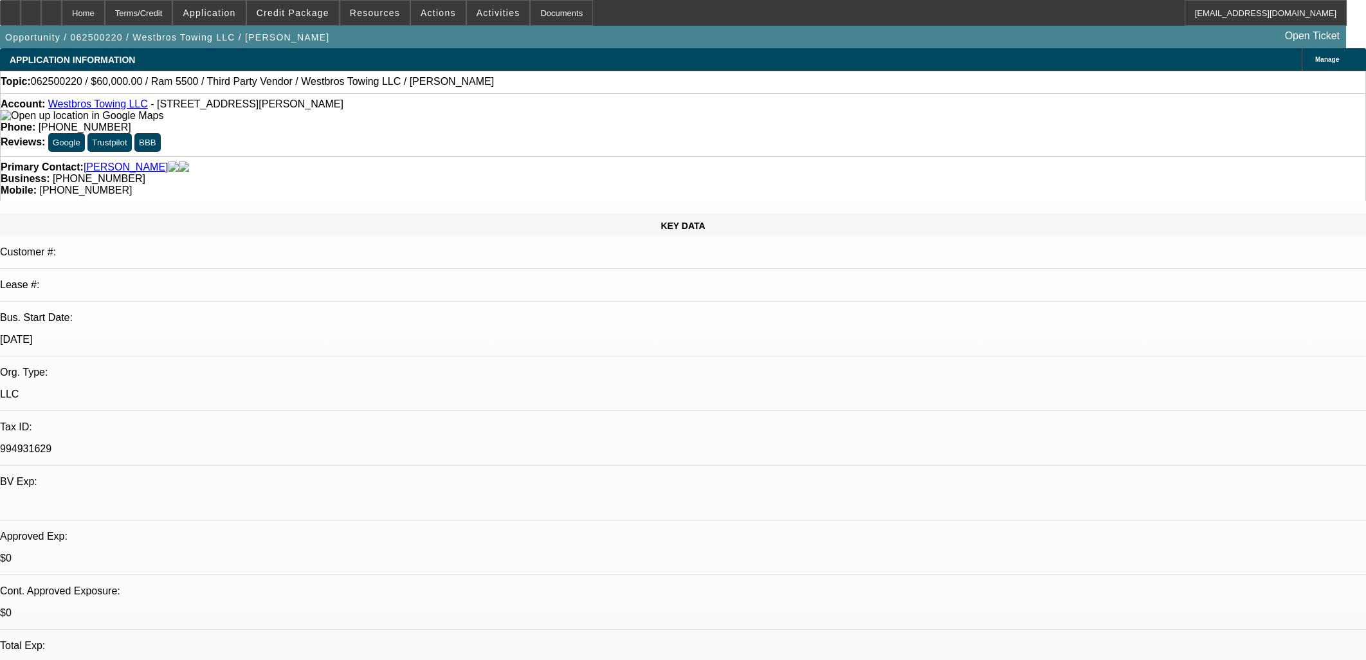
select select "4"
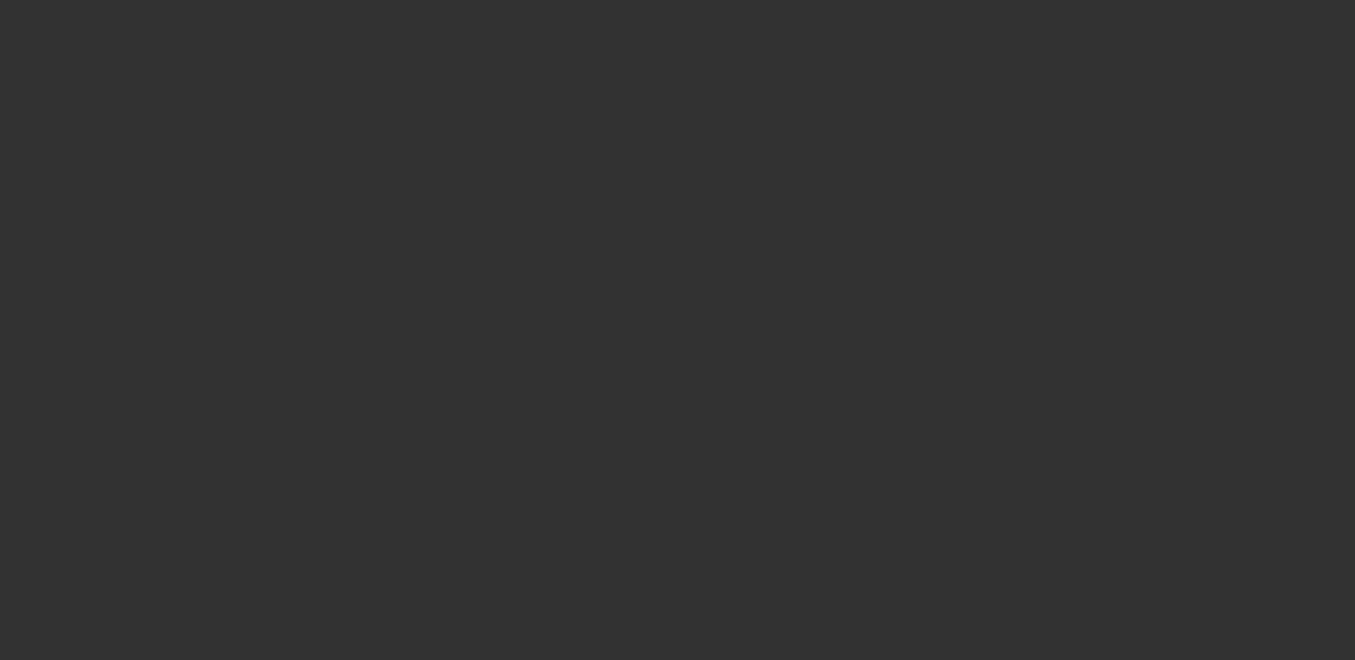
select select "0"
select select "2"
select select "0.1"
select select "4"
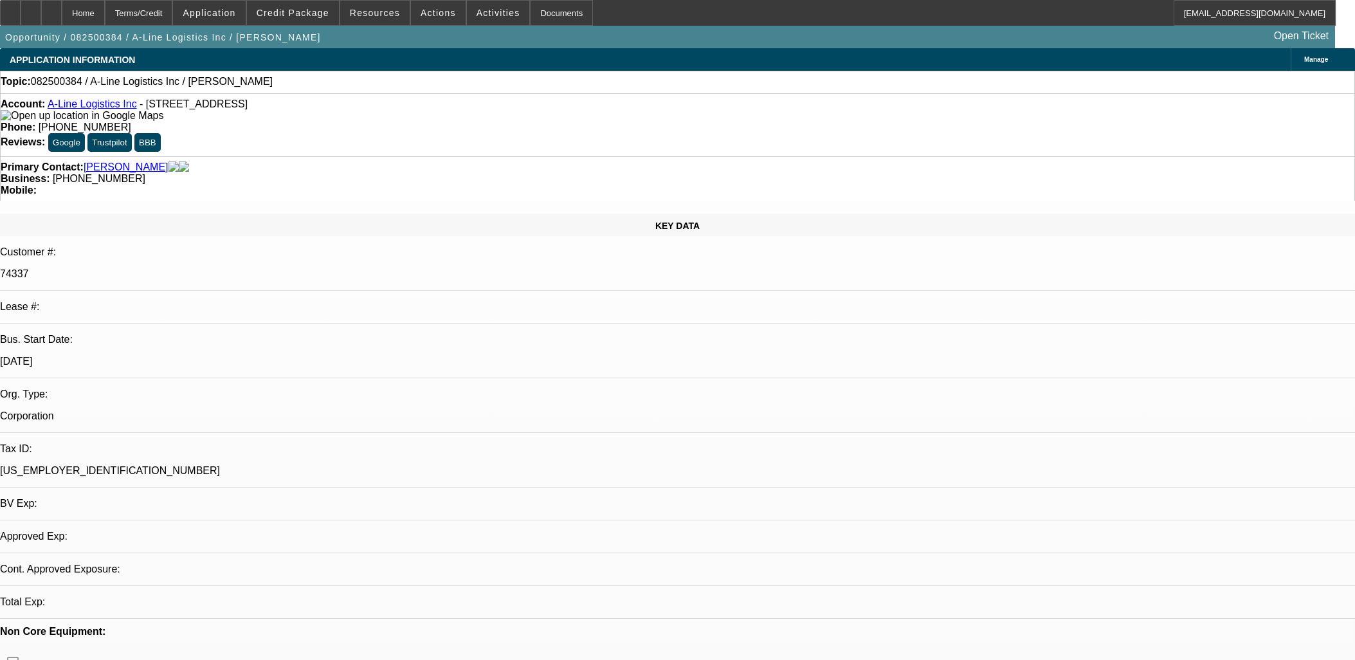
select select "0"
select select "2"
select select "0.1"
select select "4"
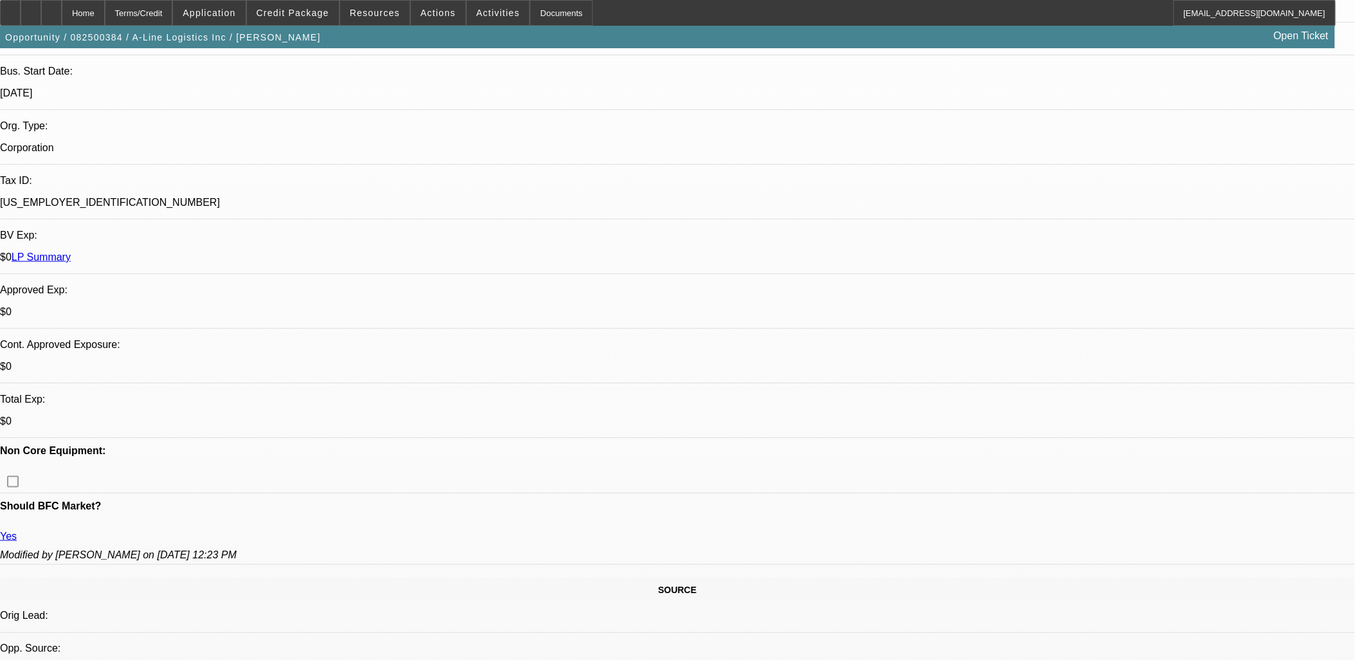
scroll to position [143, 0]
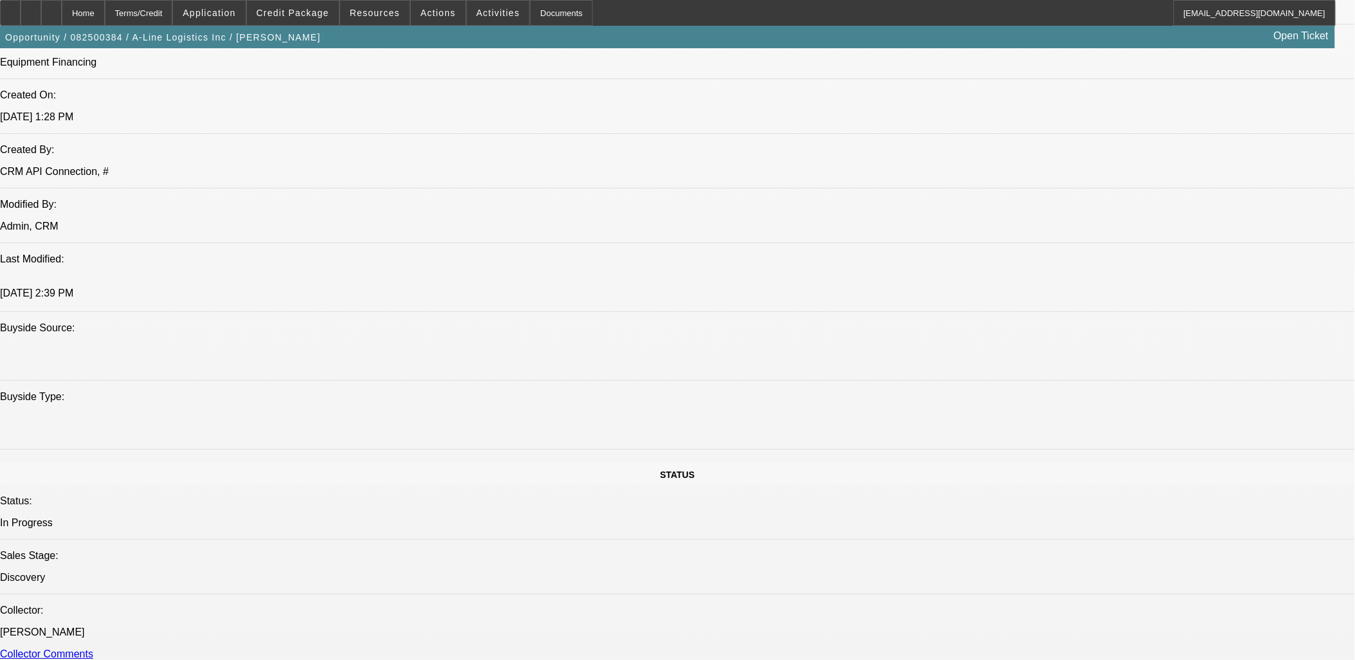
scroll to position [786, 0]
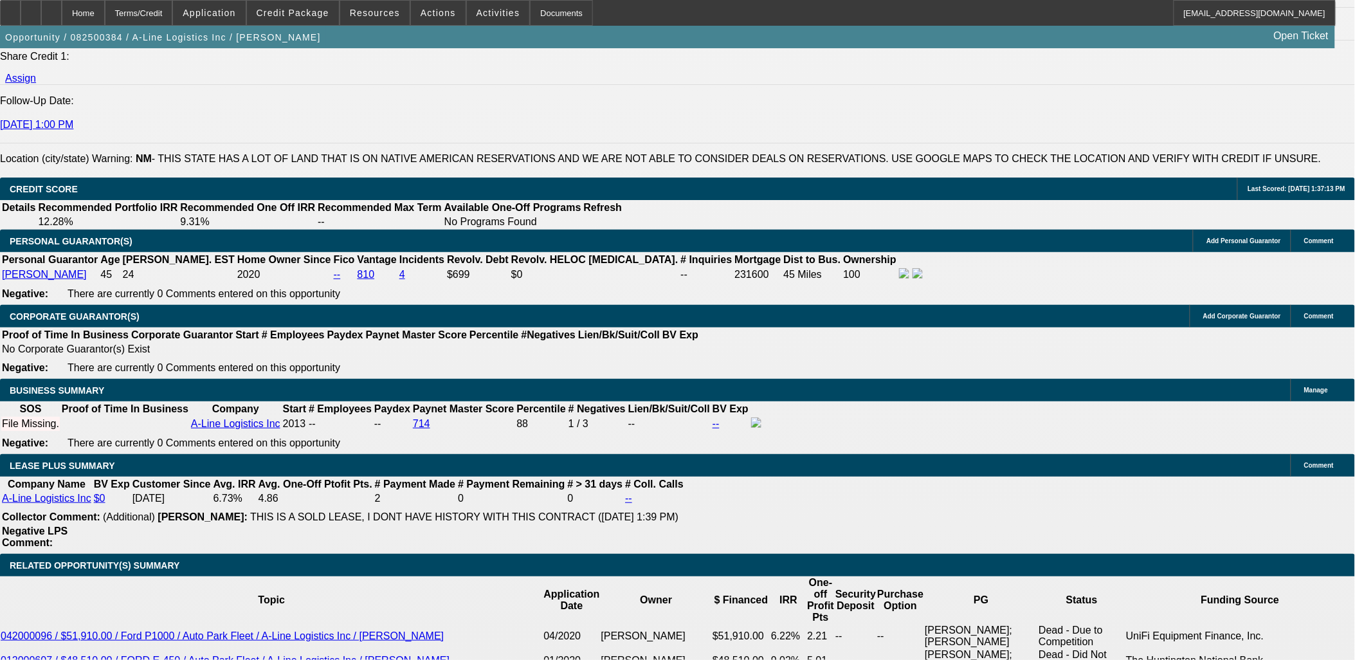
scroll to position [2001, 0]
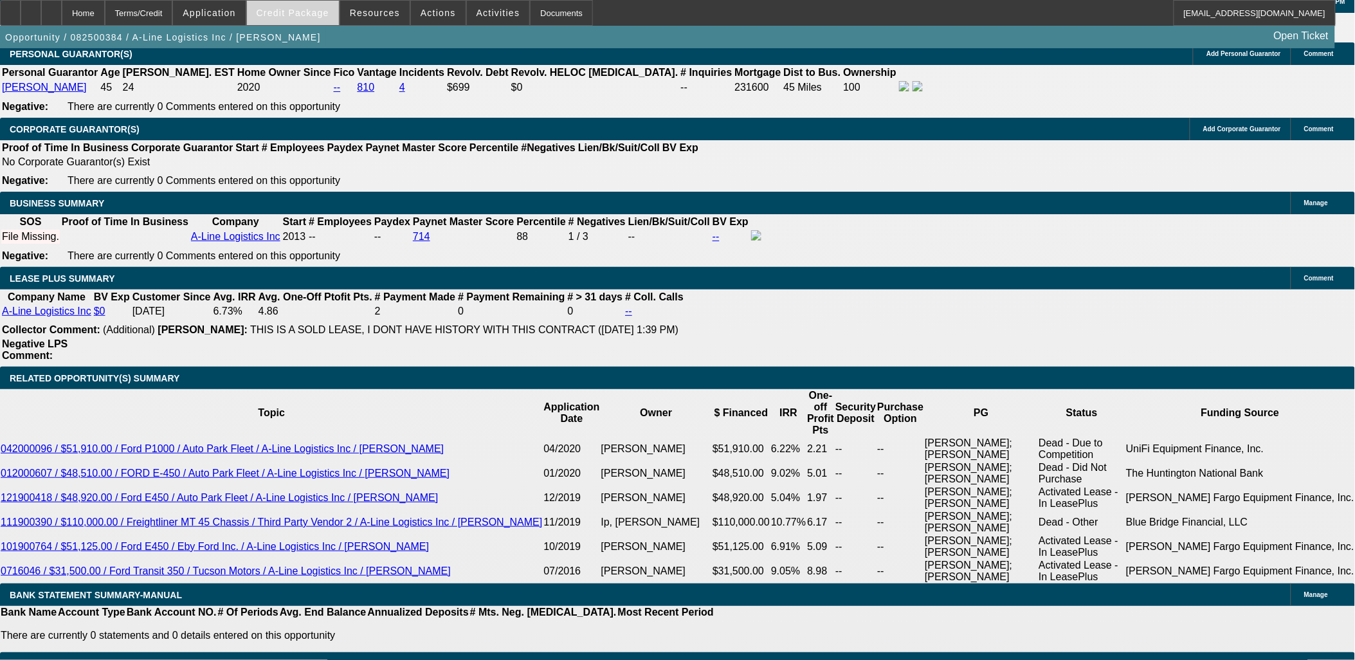
click at [328, 15] on button "Credit Package" at bounding box center [293, 13] width 92 height 24
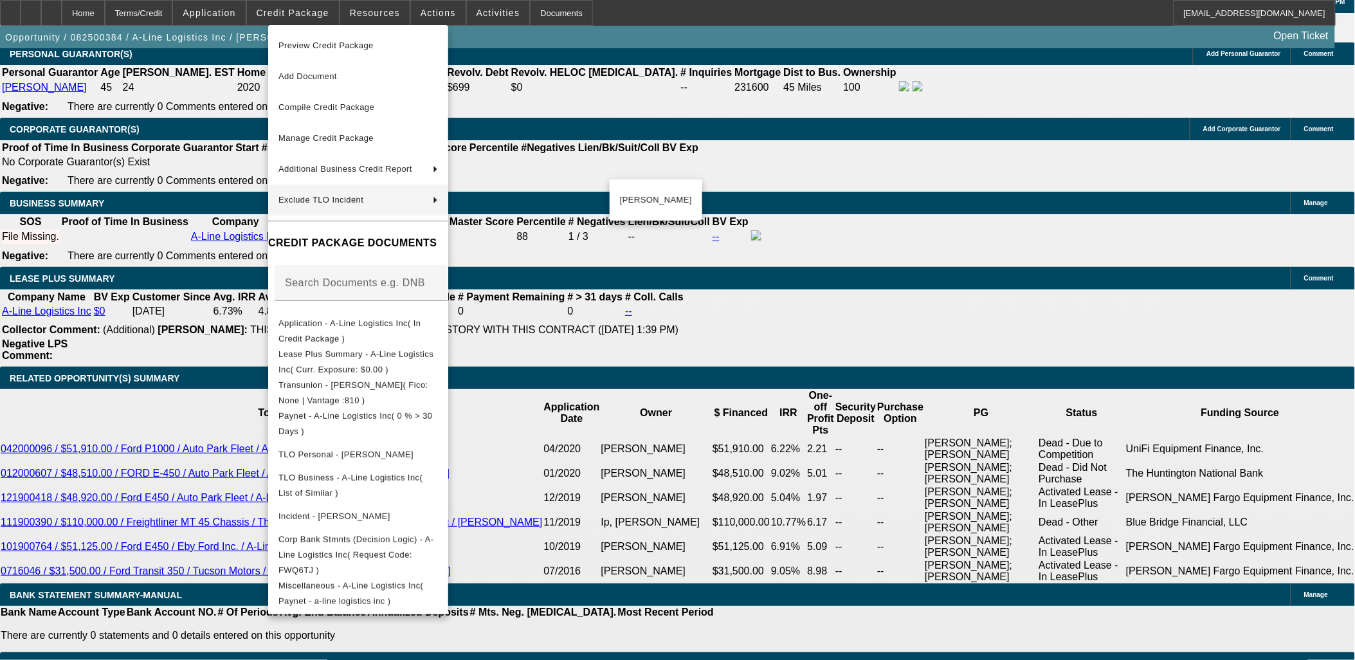
click at [164, 313] on div at bounding box center [677, 330] width 1355 height 660
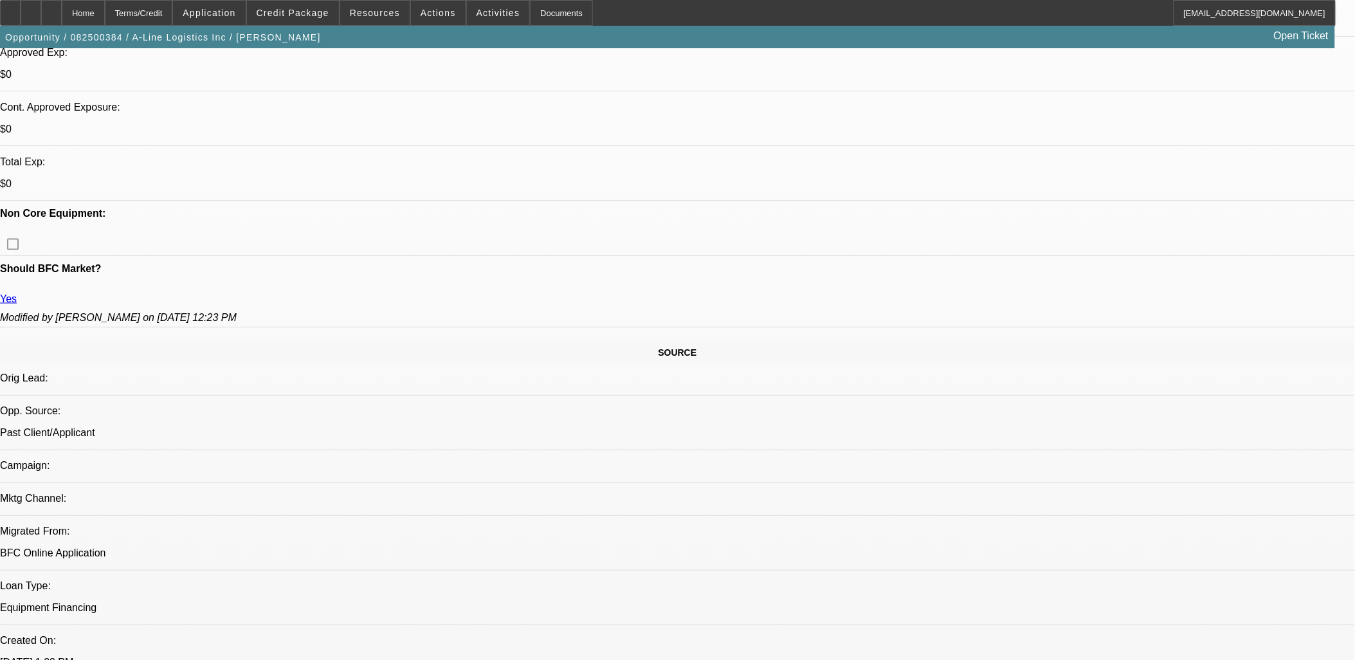
scroll to position [571, 0]
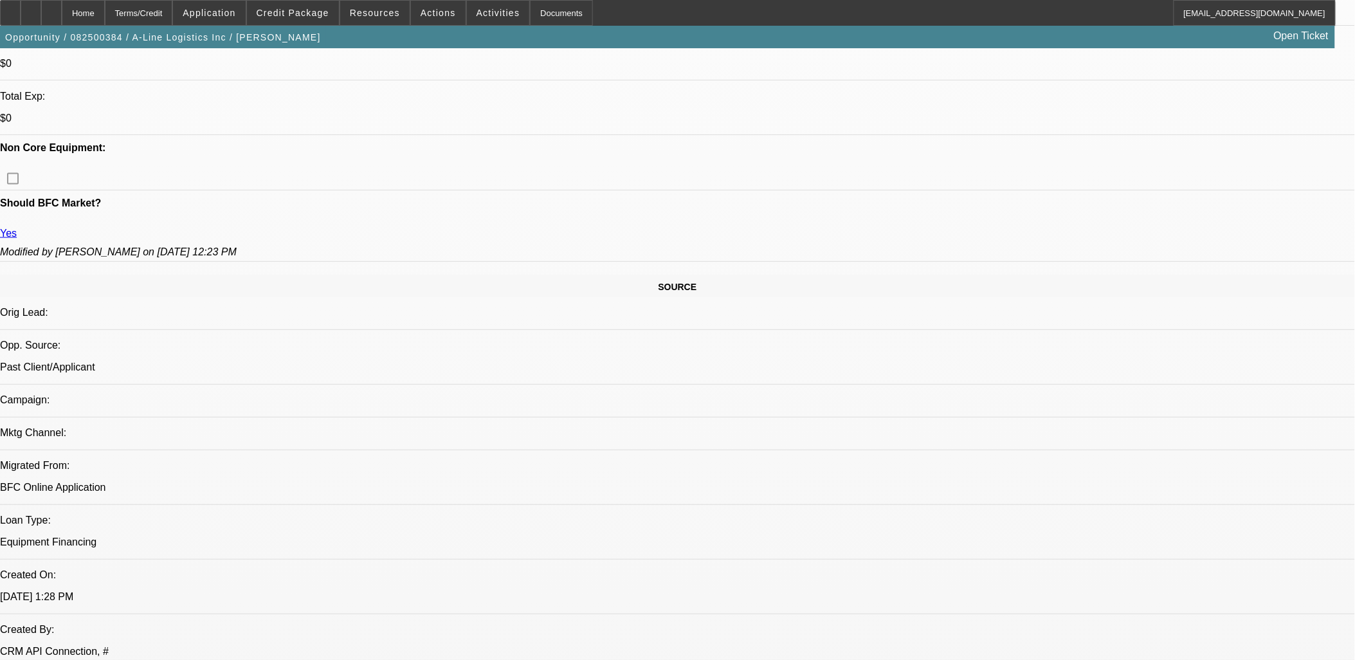
drag, startPoint x: 361, startPoint y: 402, endPoint x: 0, endPoint y: 212, distance: 407.7
drag, startPoint x: 0, startPoint y: 212, endPoint x: 17, endPoint y: 215, distance: 17.6
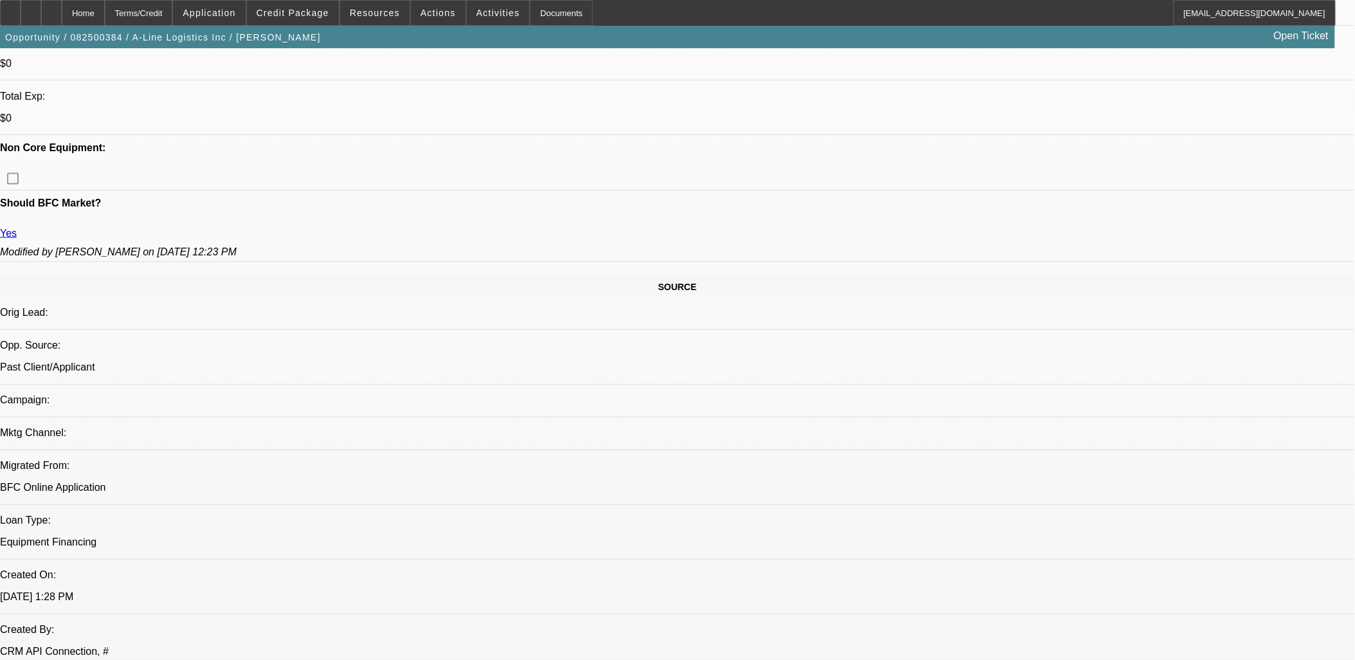
drag, startPoint x: 15, startPoint y: 211, endPoint x: 477, endPoint y: 409, distance: 502.5
drag, startPoint x: 477, startPoint y: 409, endPoint x: 430, endPoint y: 376, distance: 57.6
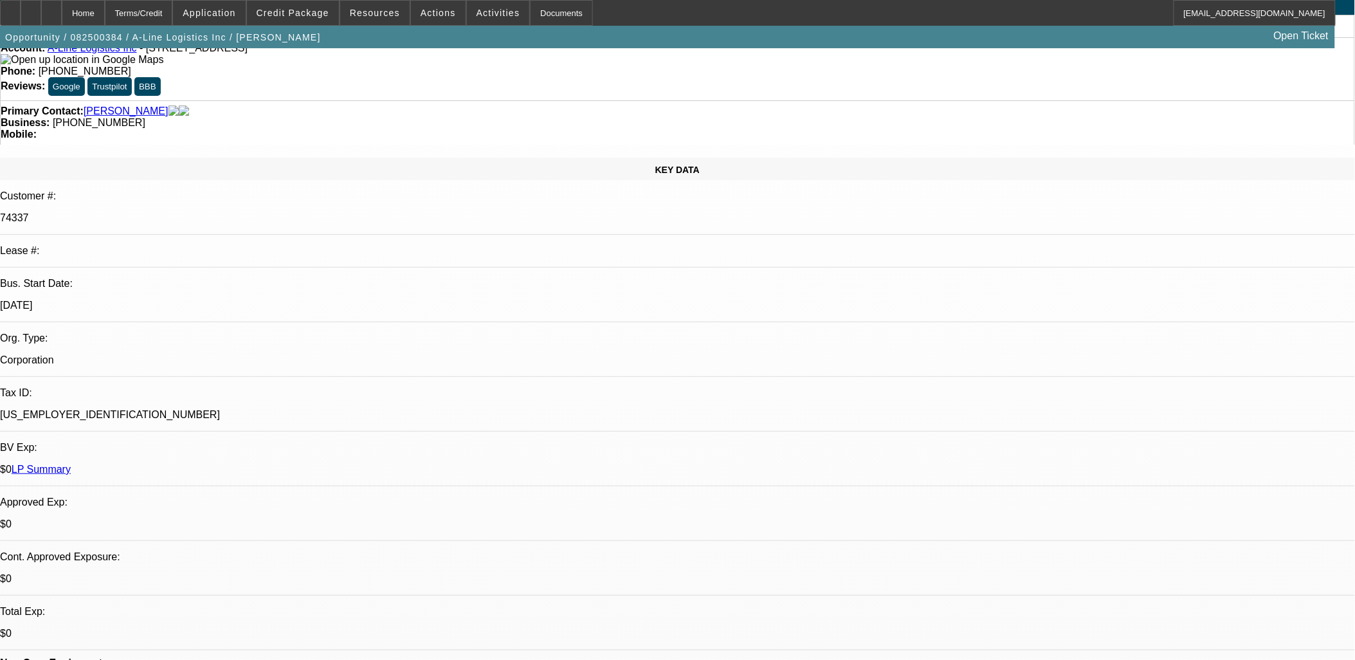
scroll to position [0, 0]
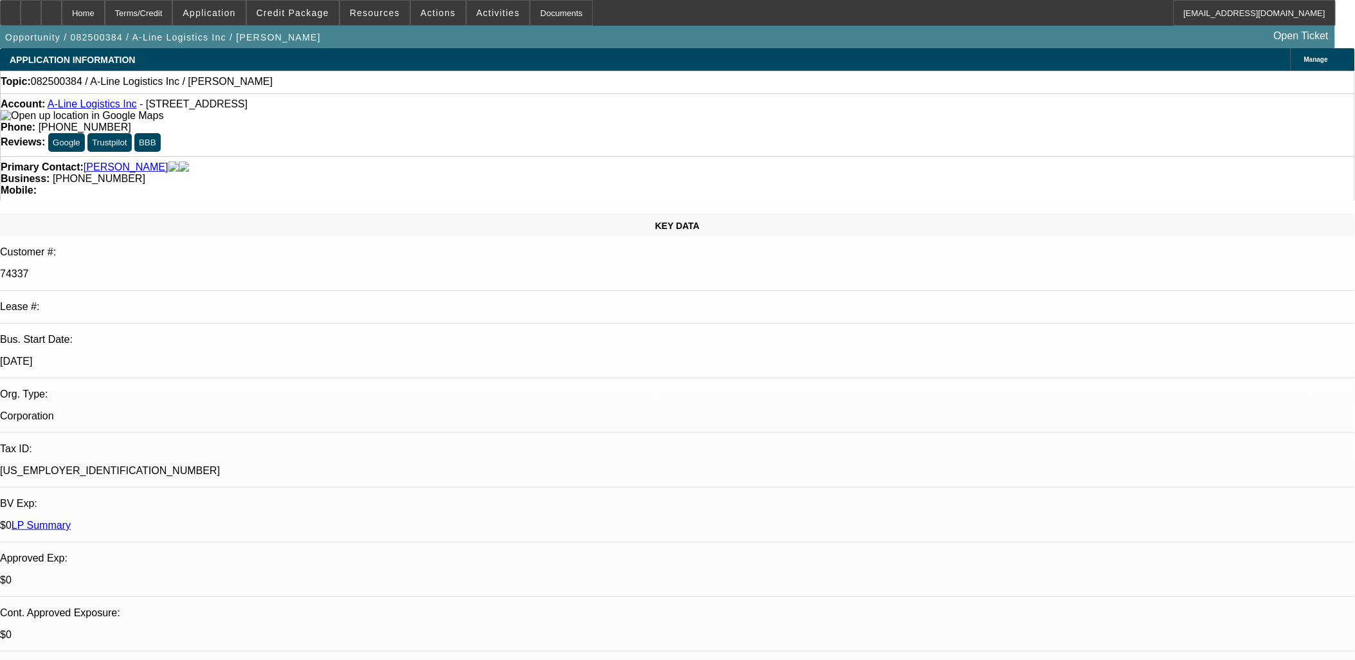
click at [248, 109] on span "- [STREET_ADDRESS]" at bounding box center [194, 103] width 108 height 11
copy span "87507"
click at [331, 156] on div "Primary Contact: Cardenas, Roxanne Business: (815) 505-5225 Mobile:" at bounding box center [677, 178] width 1355 height 44
drag, startPoint x: 12, startPoint y: 67, endPoint x: 850, endPoint y: 477, distance: 933.5
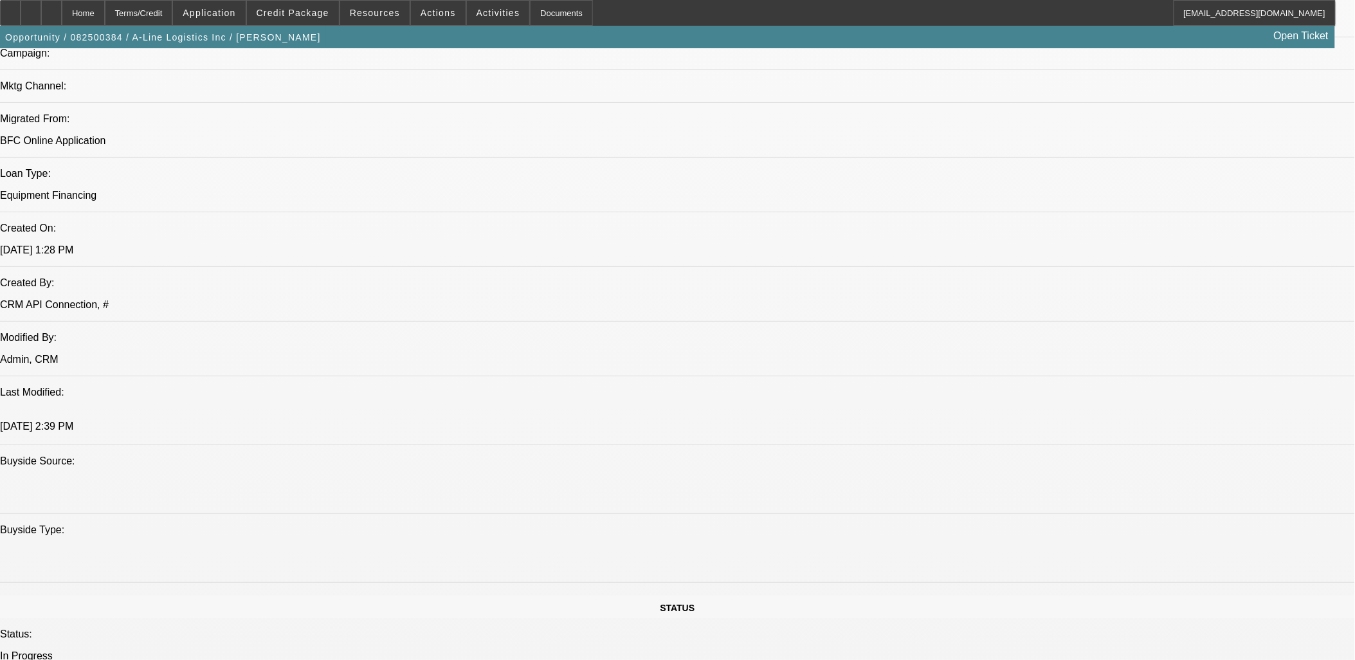
scroll to position [929, 0]
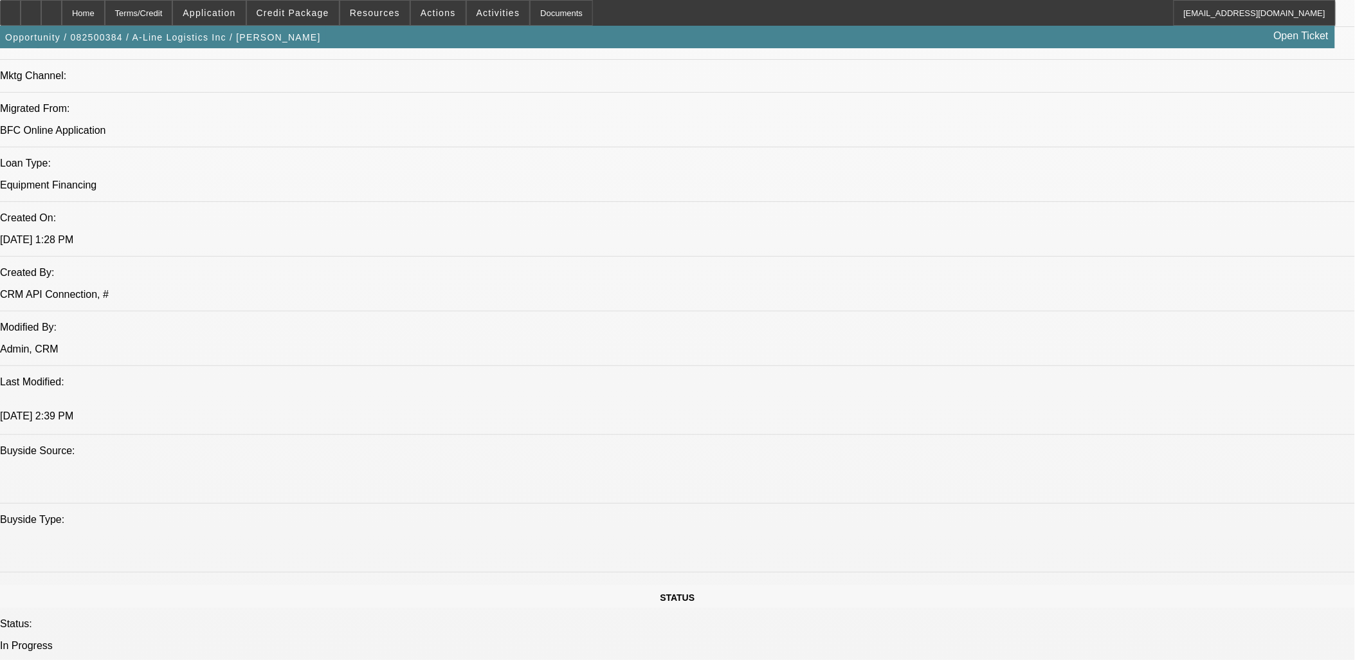
drag, startPoint x: 11, startPoint y: 301, endPoint x: 194, endPoint y: 402, distance: 208.7
drag, startPoint x: 872, startPoint y: 506, endPoint x: 107, endPoint y: 145, distance: 845.3
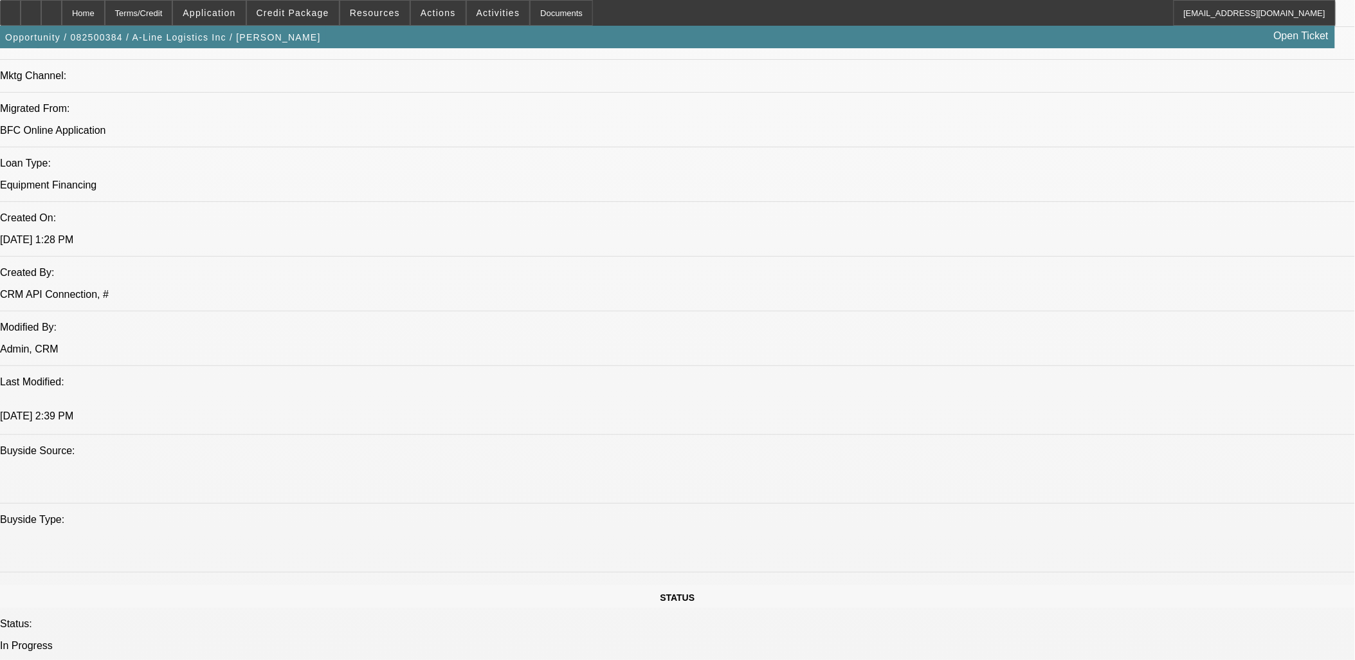
drag, startPoint x: 107, startPoint y: 145, endPoint x: 40, endPoint y: 119, distance: 72.3
drag, startPoint x: 15, startPoint y: 66, endPoint x: 895, endPoint y: 594, distance: 1025.6
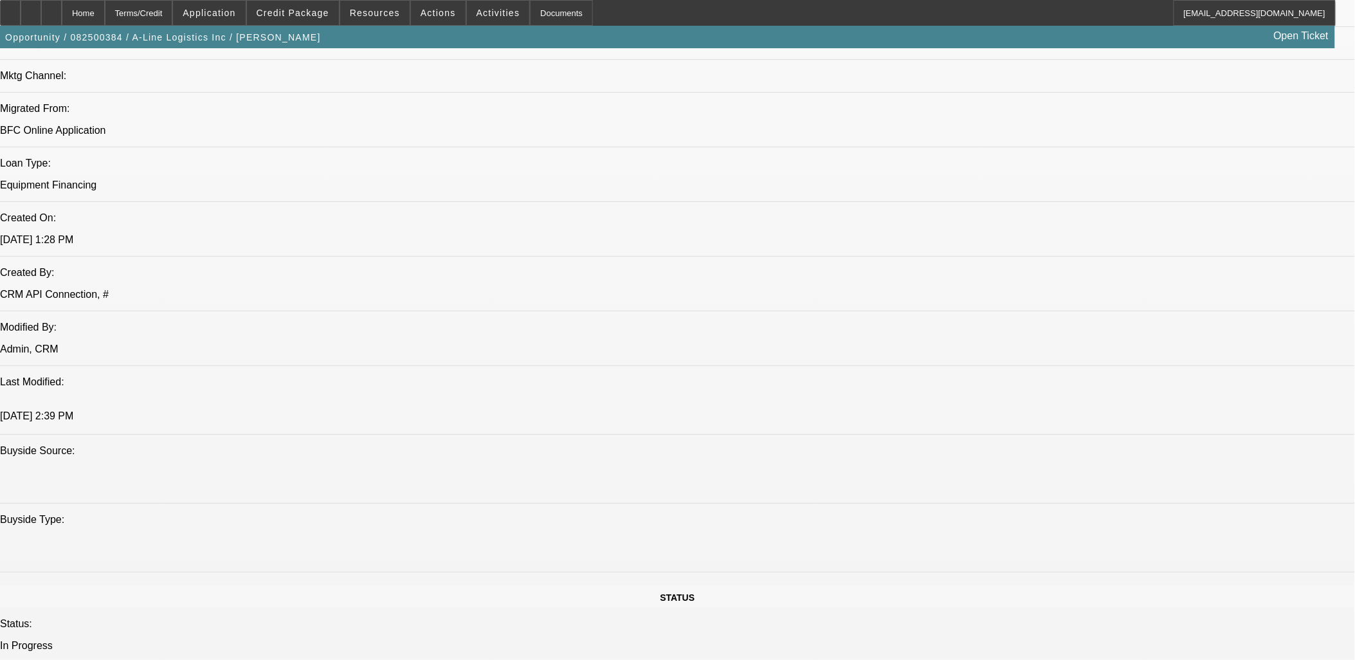
drag, startPoint x: 895, startPoint y: 594, endPoint x: 14, endPoint y: 62, distance: 1028.7
drag, startPoint x: 14, startPoint y: 62, endPoint x: 901, endPoint y: 516, distance: 996.5
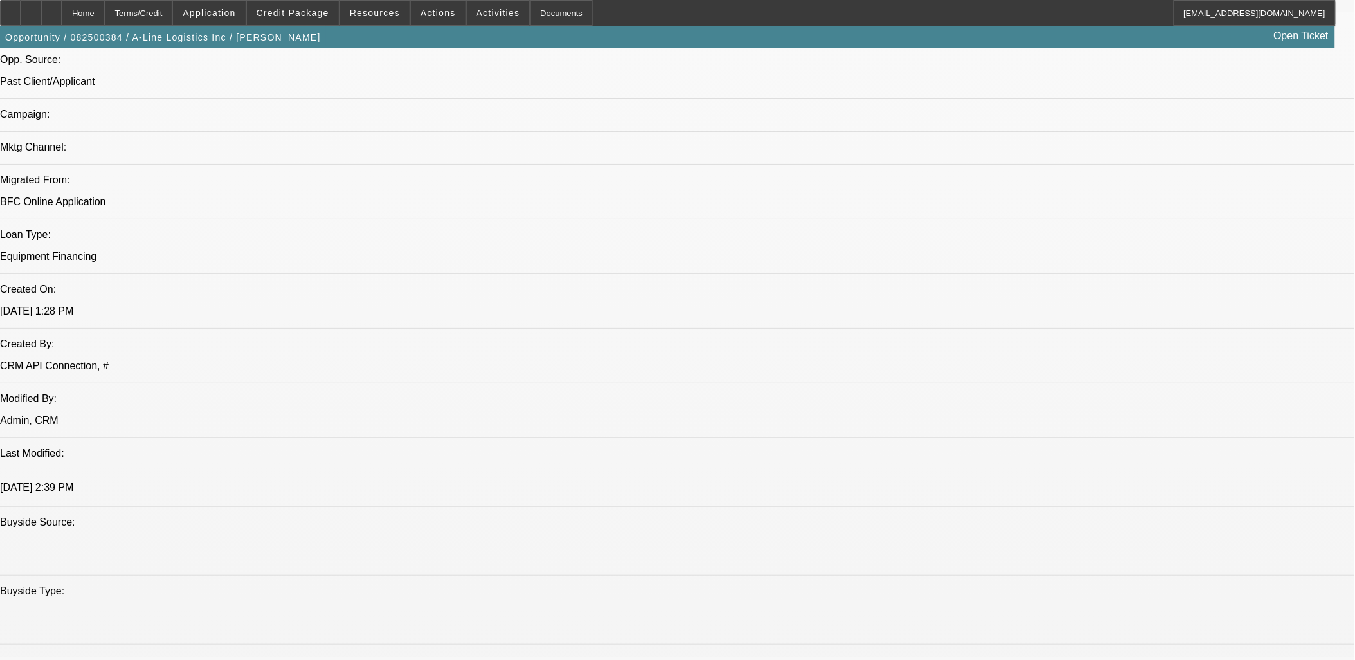
scroll to position [857, 0]
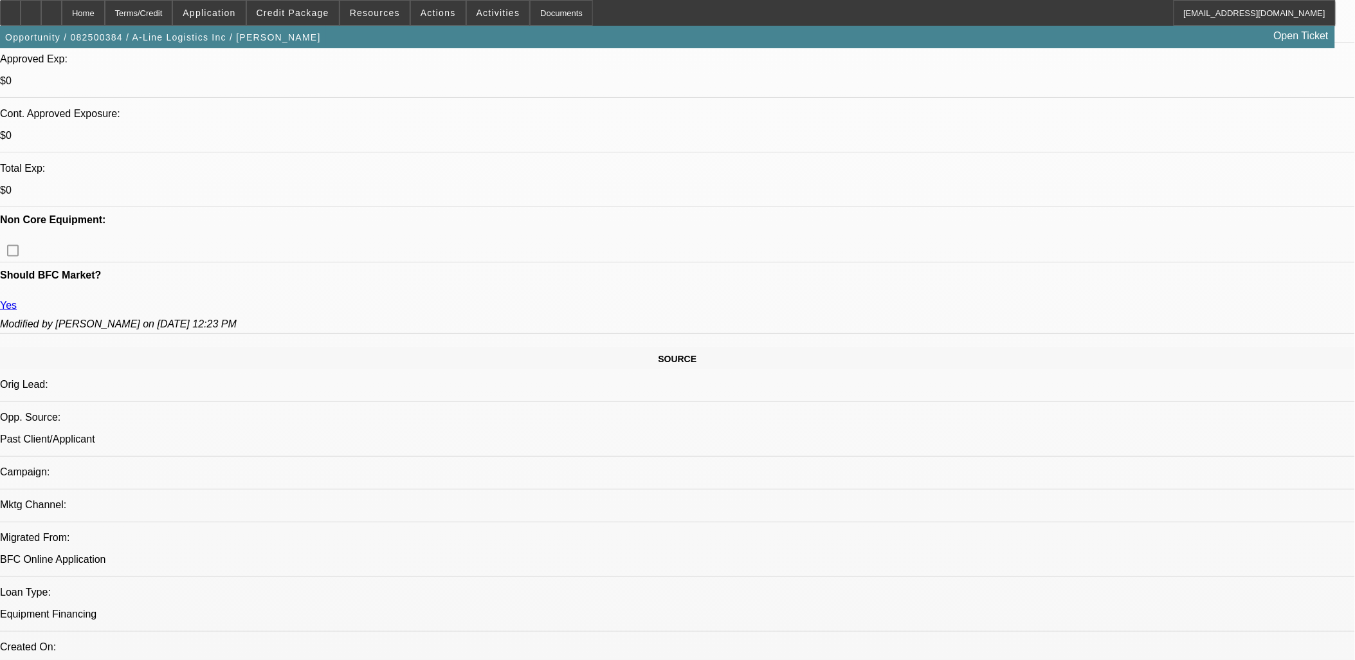
scroll to position [500, 0]
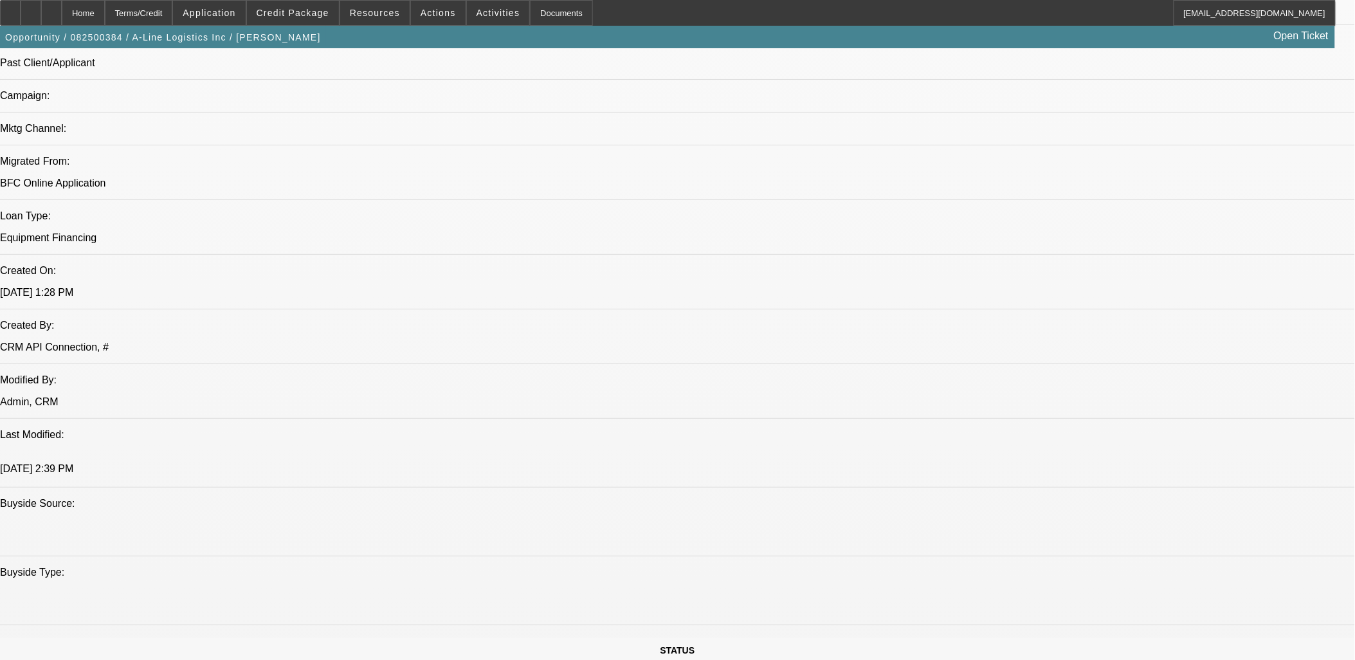
scroll to position [929, 0]
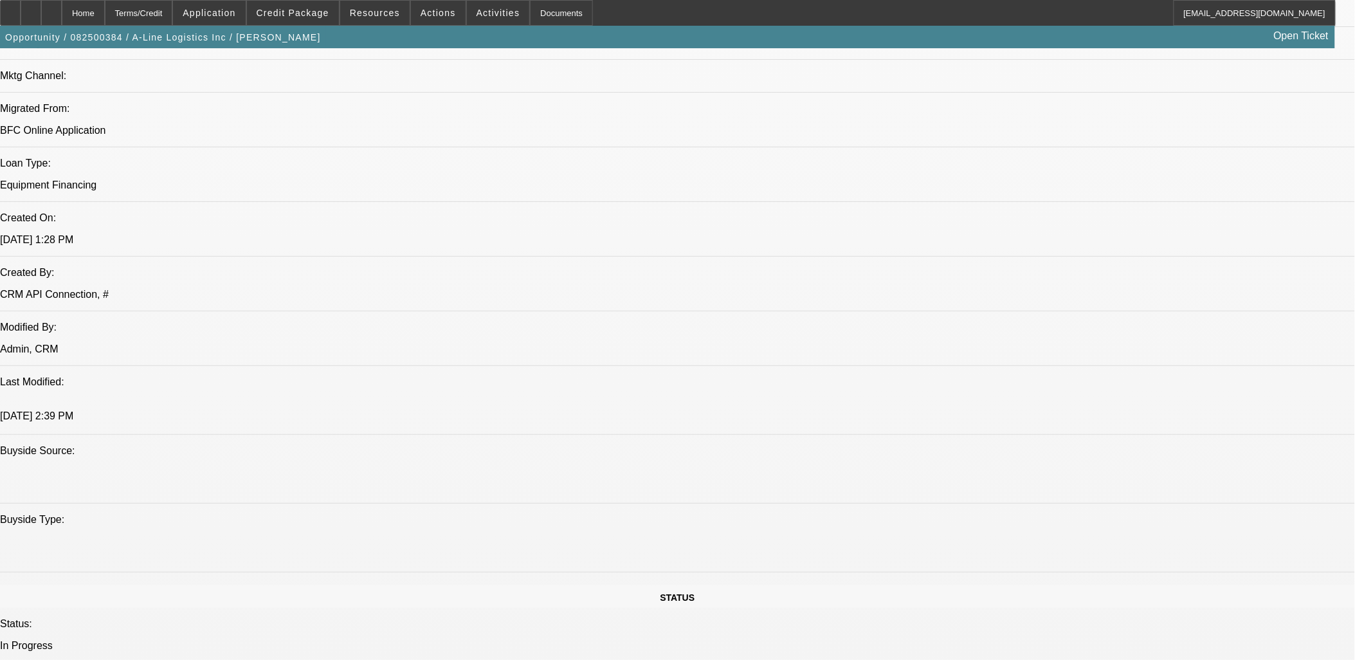
drag, startPoint x: 742, startPoint y: 485, endPoint x: 3, endPoint y: 315, distance: 757.7
drag, startPoint x: 3, startPoint y: 315, endPoint x: 646, endPoint y: 583, distance: 696.9
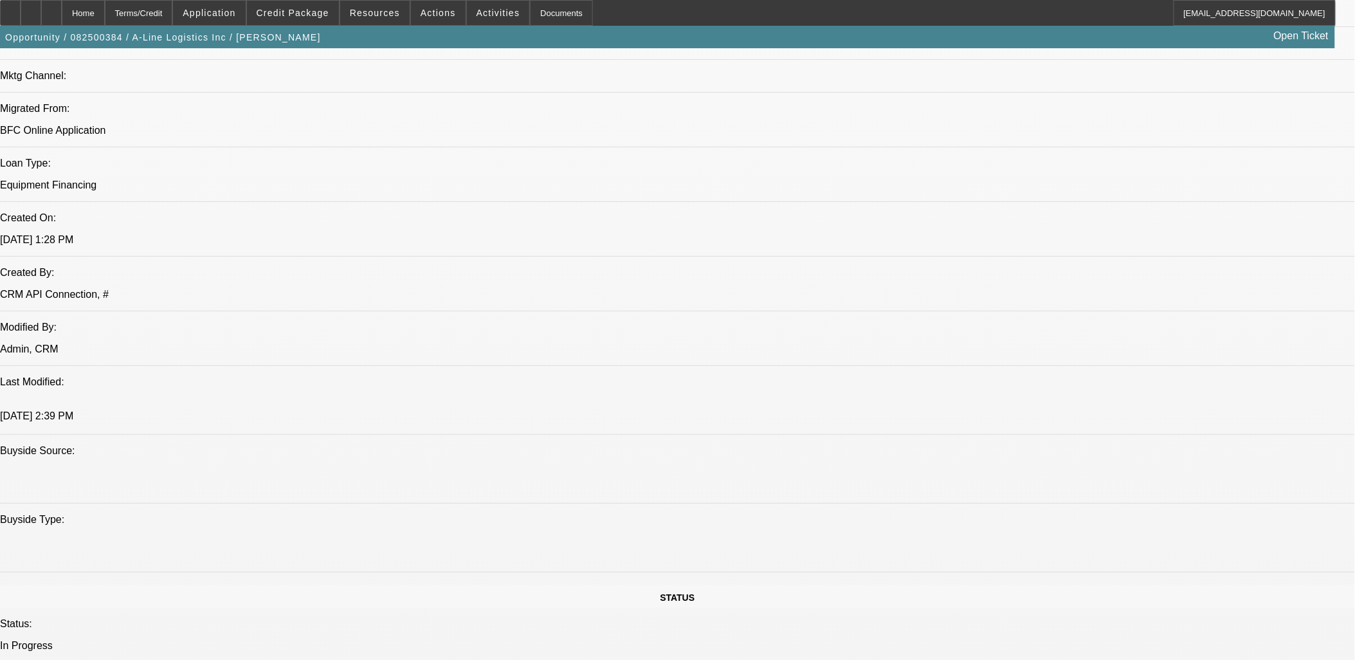
drag, startPoint x: 646, startPoint y: 583, endPoint x: 639, endPoint y: 576, distance: 10.9
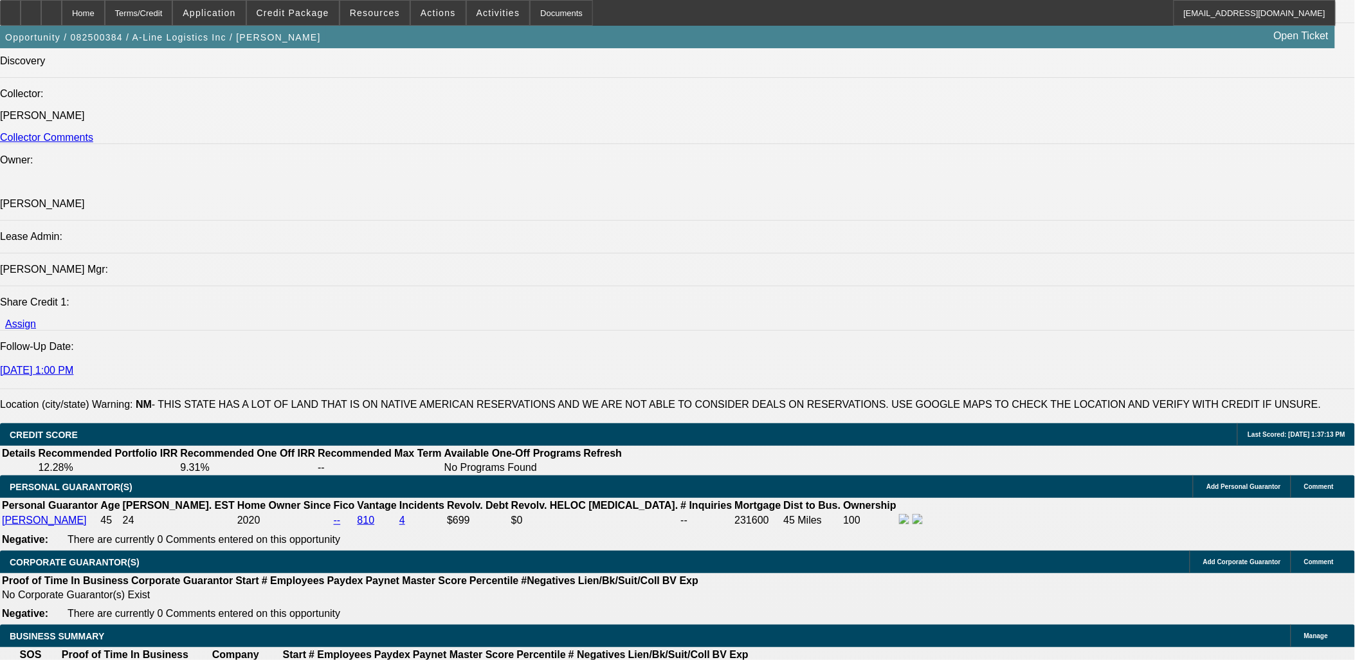
scroll to position [1572, 0]
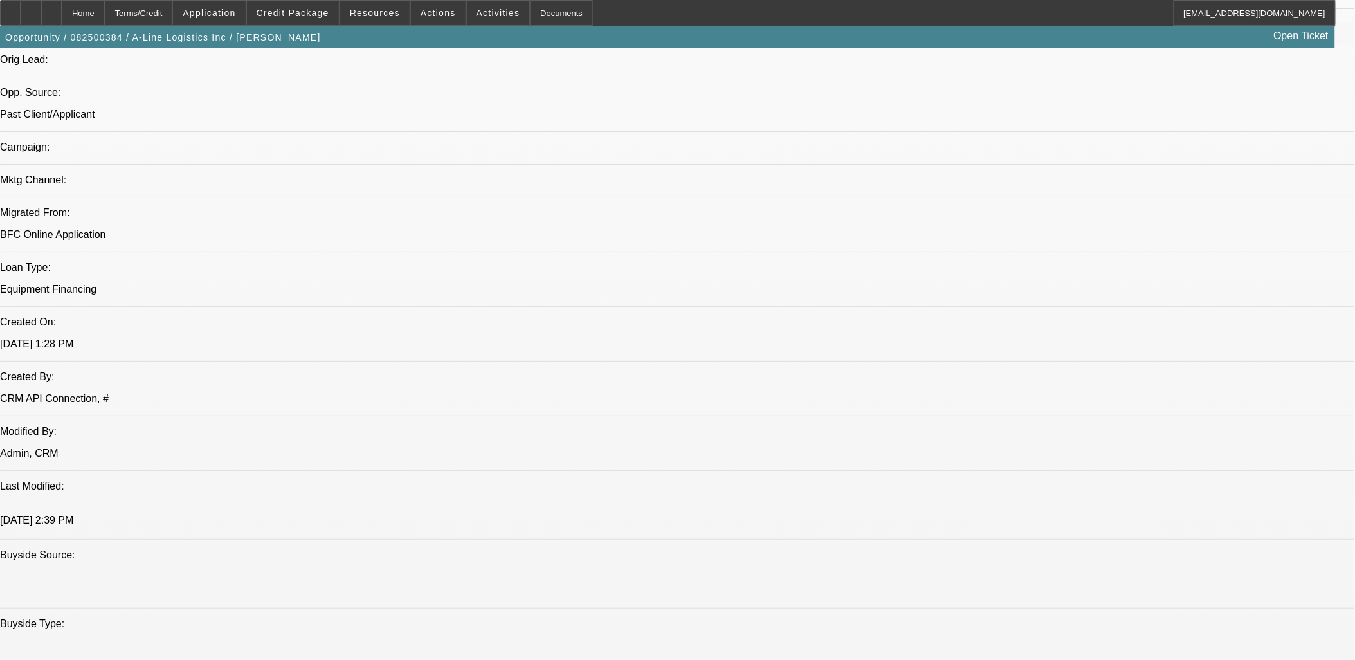
scroll to position [786, 0]
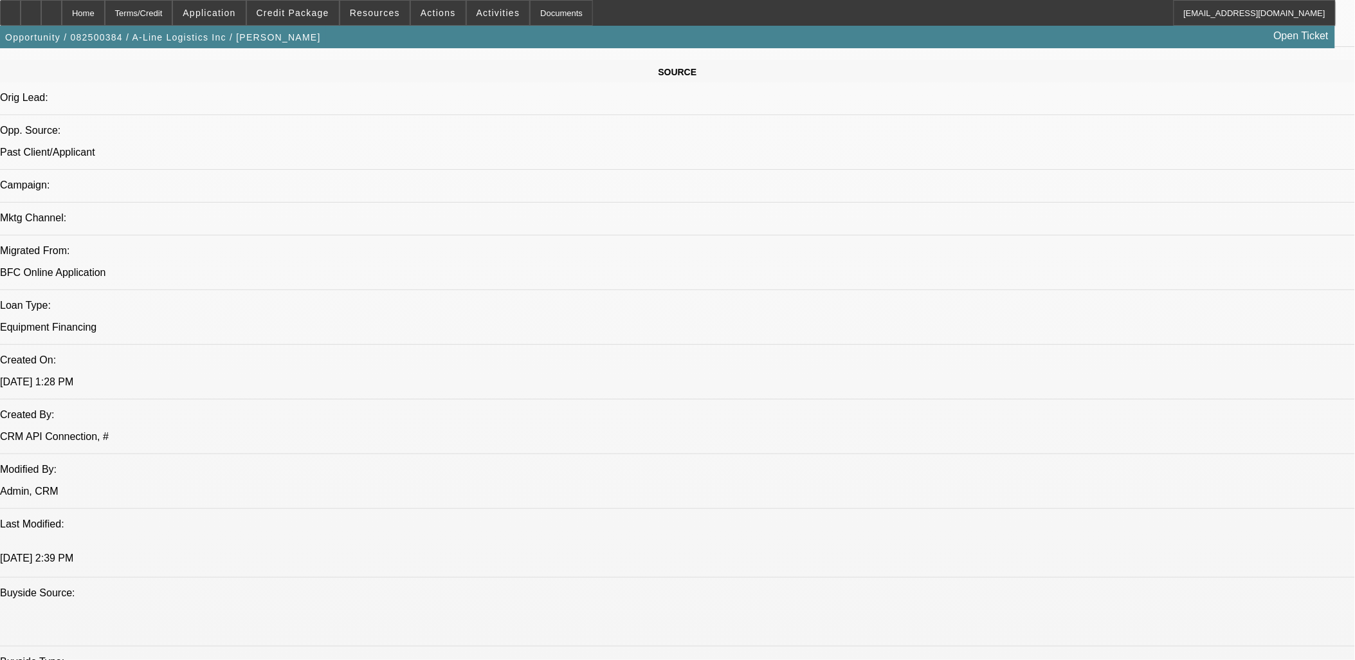
drag, startPoint x: 883, startPoint y: 442, endPoint x: 18, endPoint y: 212, distance: 895.1
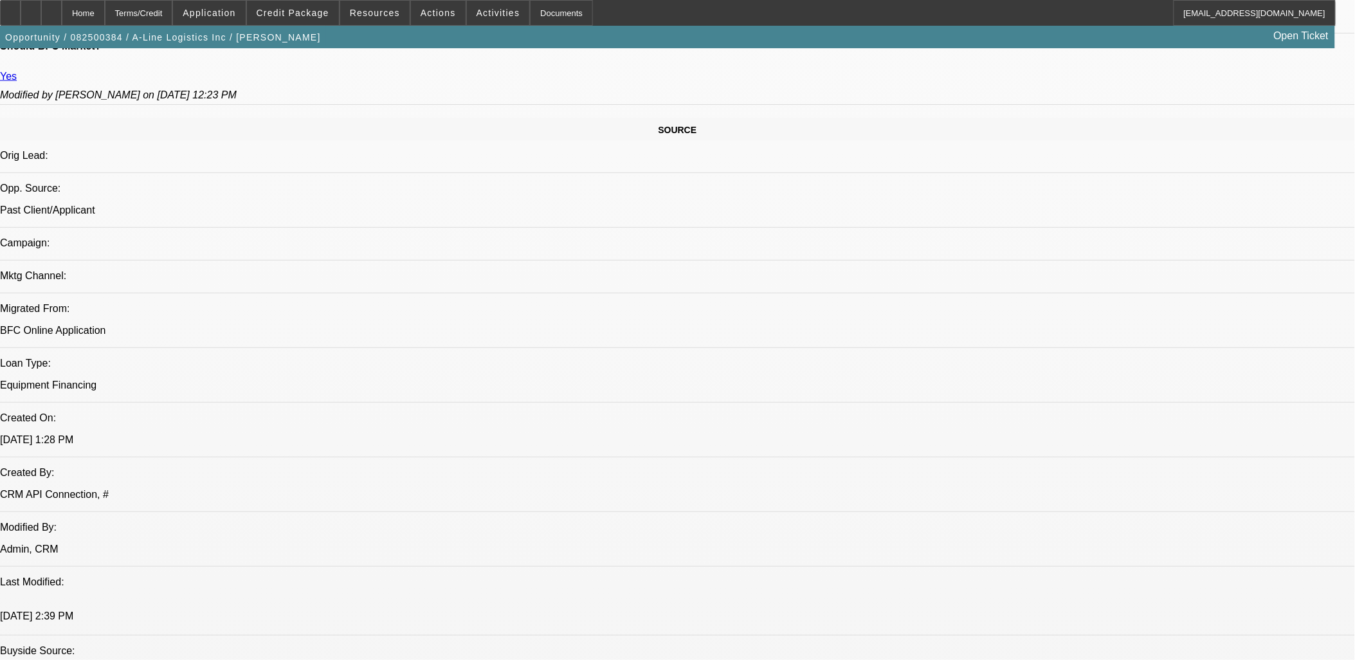
scroll to position [643, 0]
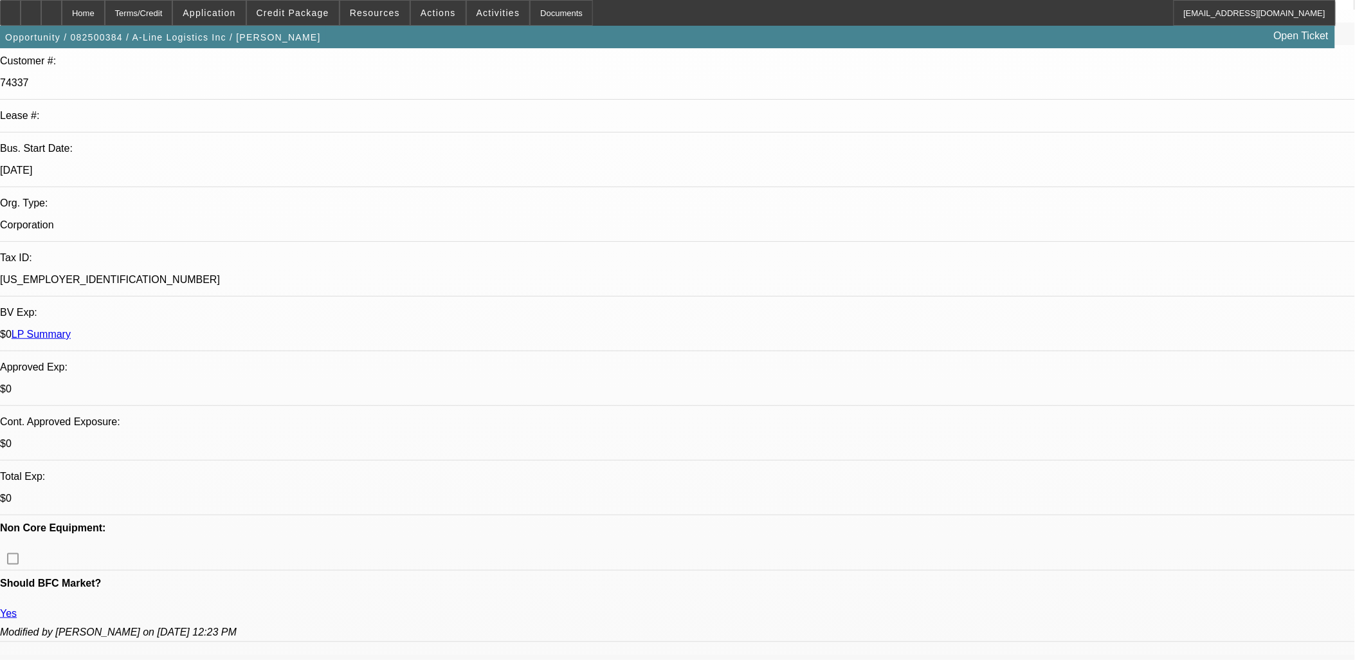
scroll to position [71, 0]
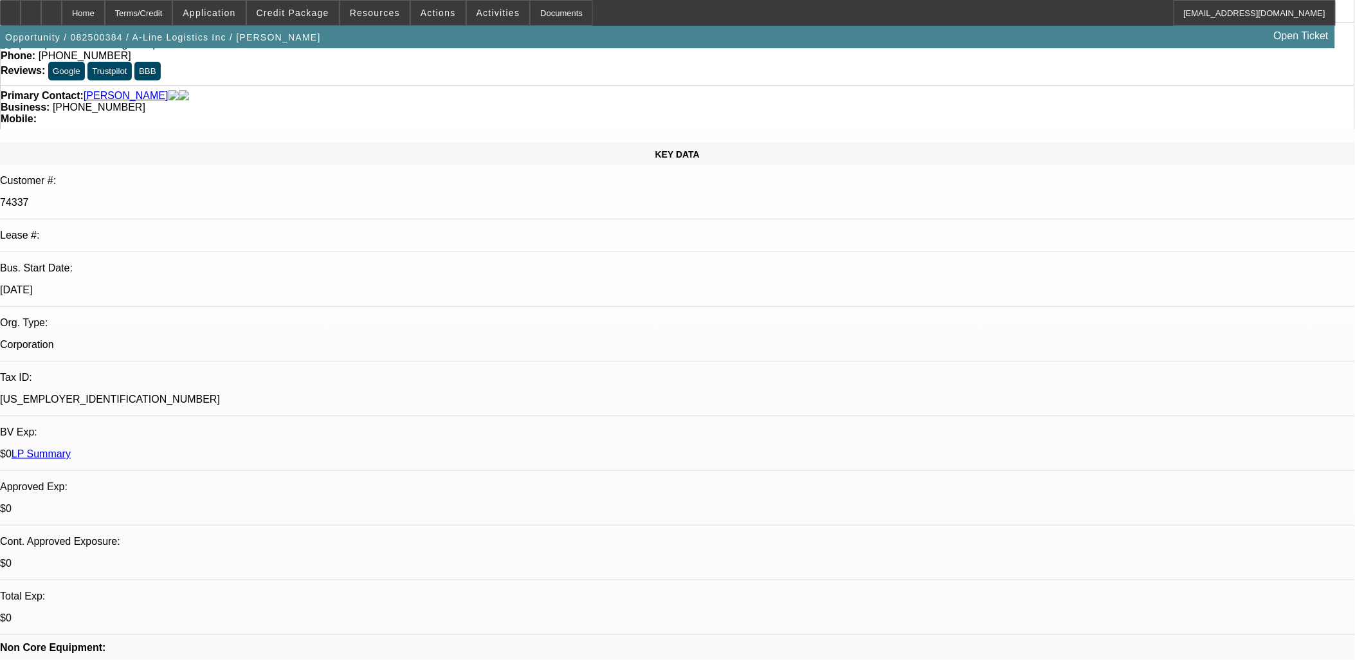
drag, startPoint x: 688, startPoint y: 465, endPoint x: 556, endPoint y: 451, distance: 132.6
drag, startPoint x: 556, startPoint y: 451, endPoint x: 510, endPoint y: 451, distance: 46.3
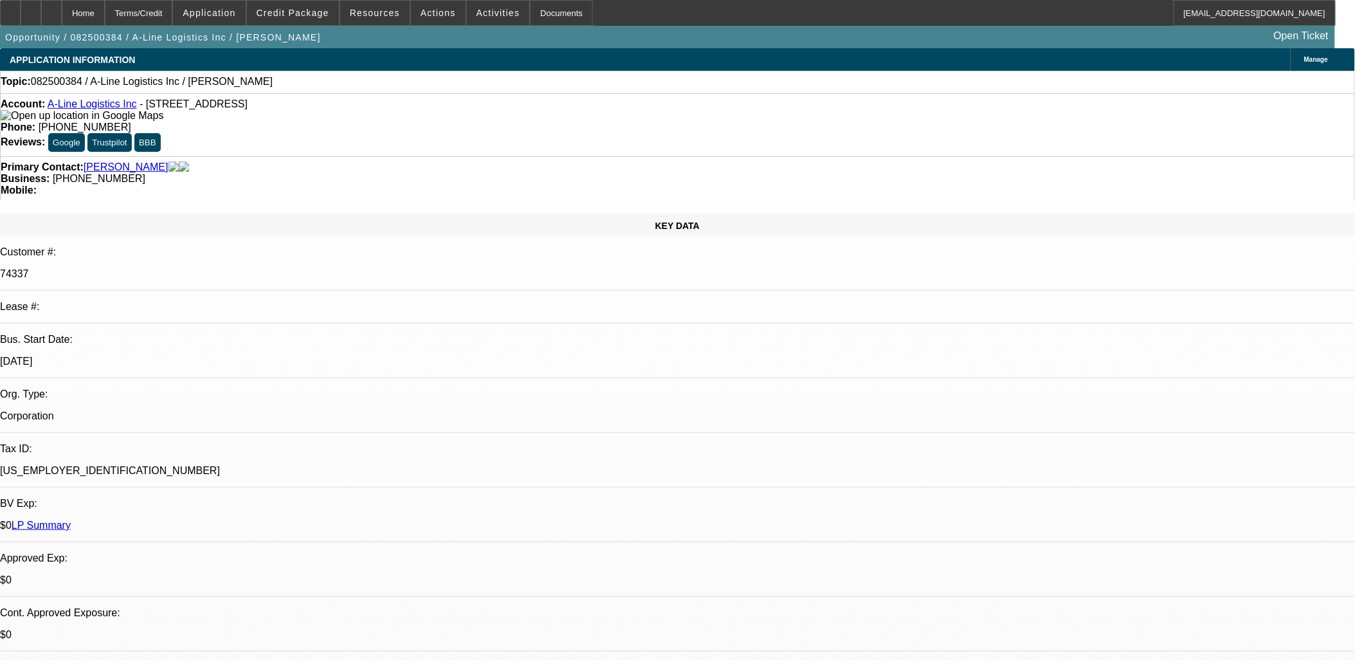
scroll to position [214, 0]
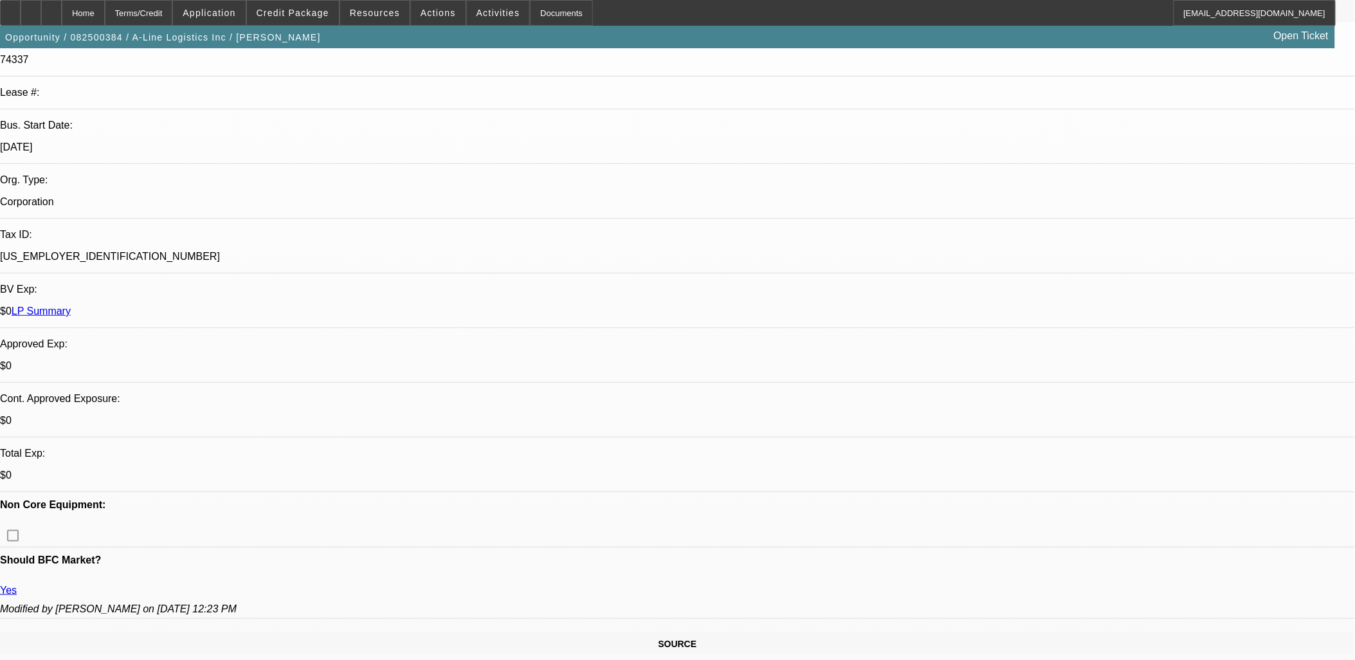
drag, startPoint x: 322, startPoint y: 441, endPoint x: 60, endPoint y: 332, distance: 284.0
drag, startPoint x: 60, startPoint y: 332, endPoint x: 19, endPoint y: 307, distance: 47.3
drag, startPoint x: 22, startPoint y: 293, endPoint x: 550, endPoint y: 412, distance: 541.3
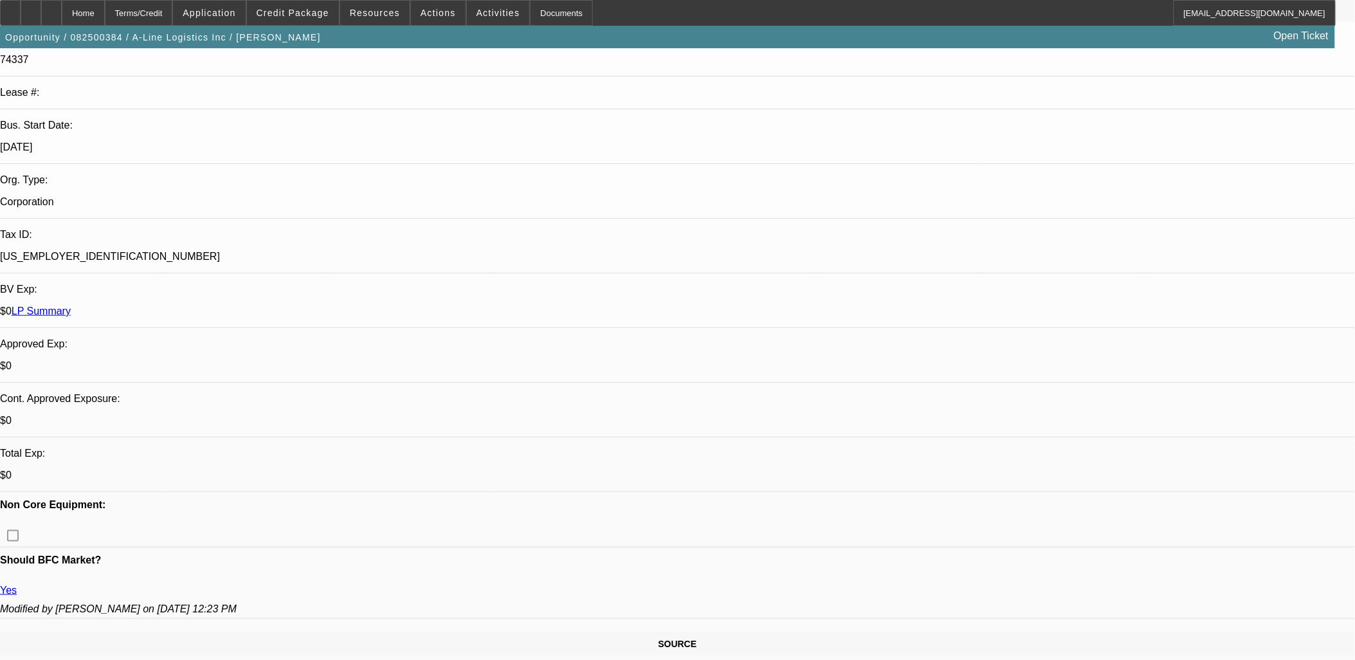
drag, startPoint x: 550, startPoint y: 412, endPoint x: 553, endPoint y: 453, distance: 40.6
drag, startPoint x: 552, startPoint y: 457, endPoint x: 13, endPoint y: 240, distance: 581.2
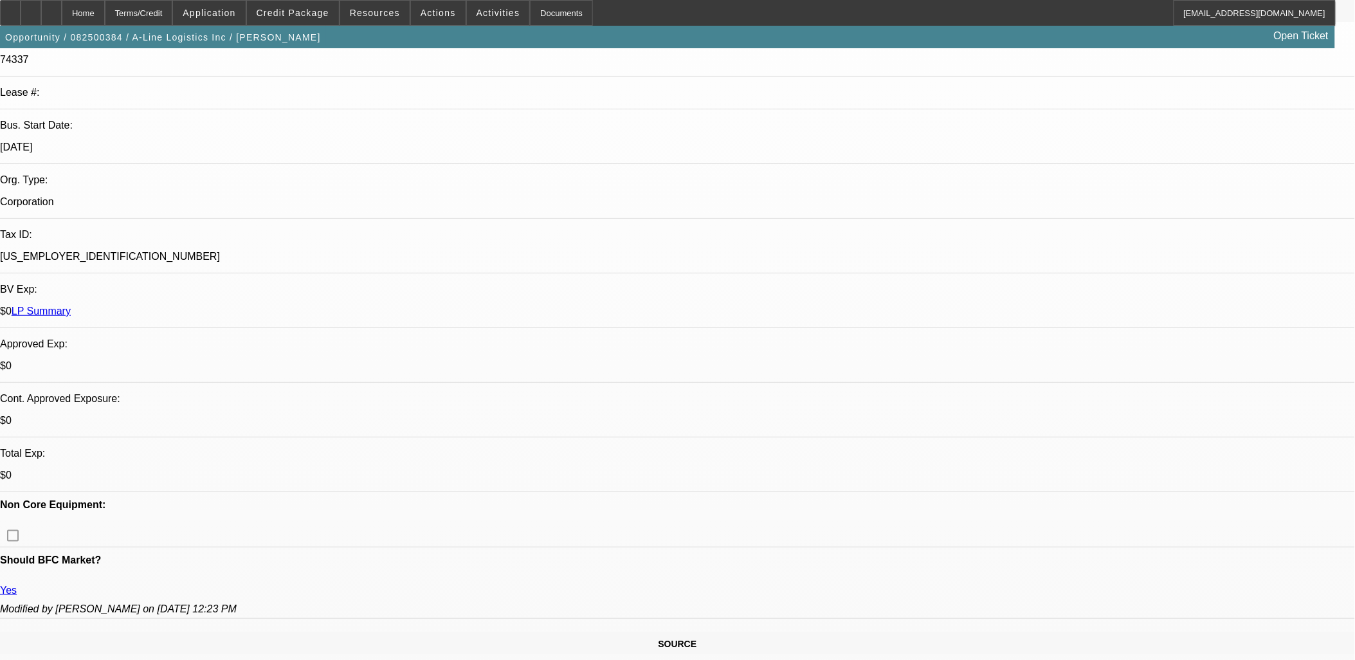
drag, startPoint x: 13, startPoint y: 240, endPoint x: 64, endPoint y: 260, distance: 55.2
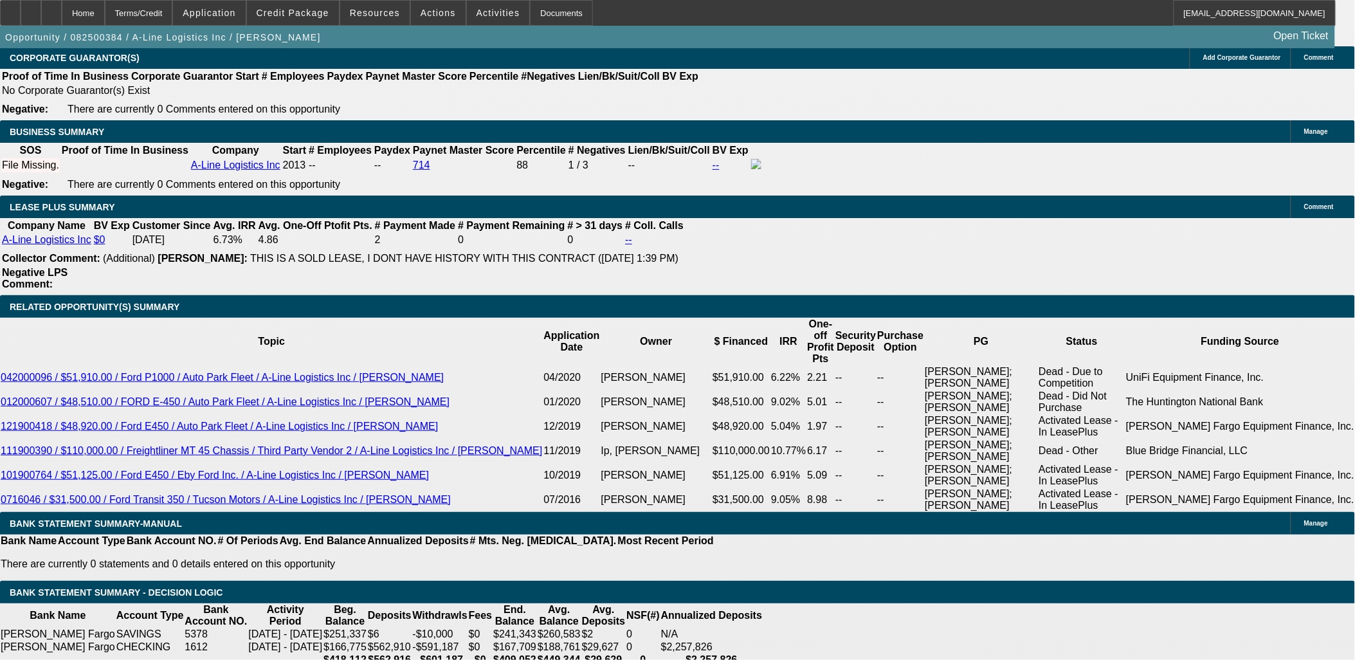
scroll to position [2001, 0]
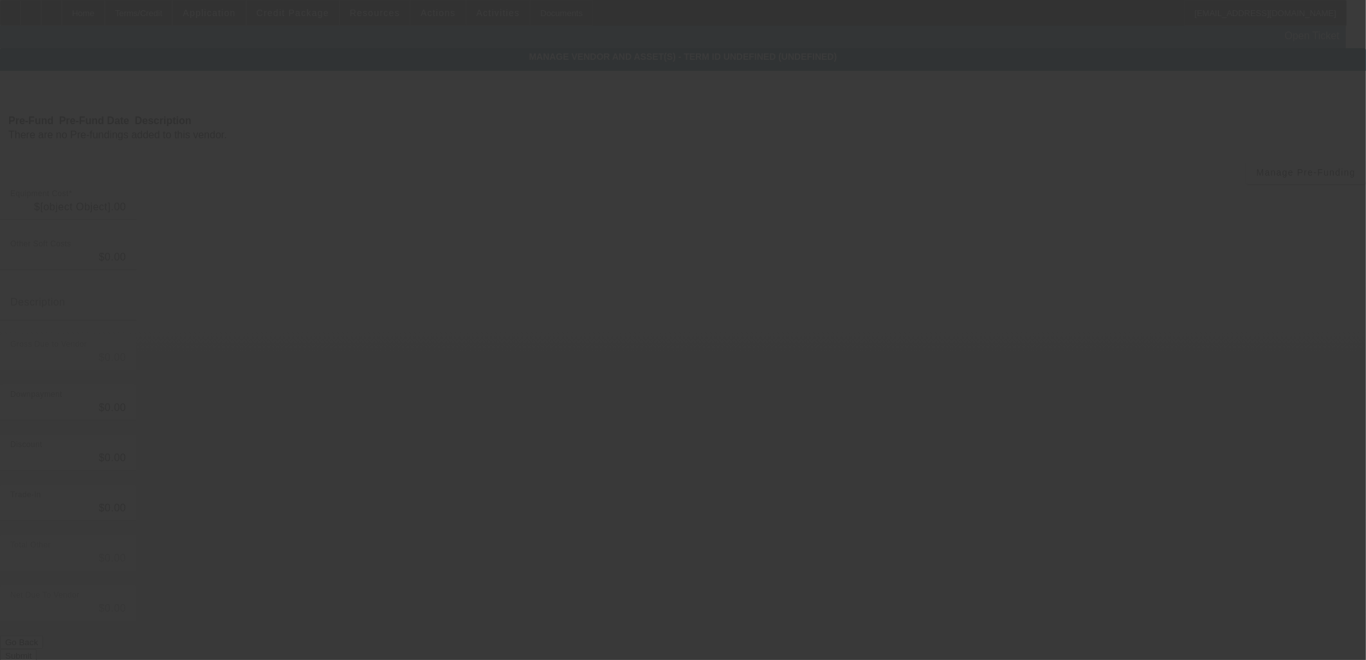
type input "$300,000.00"
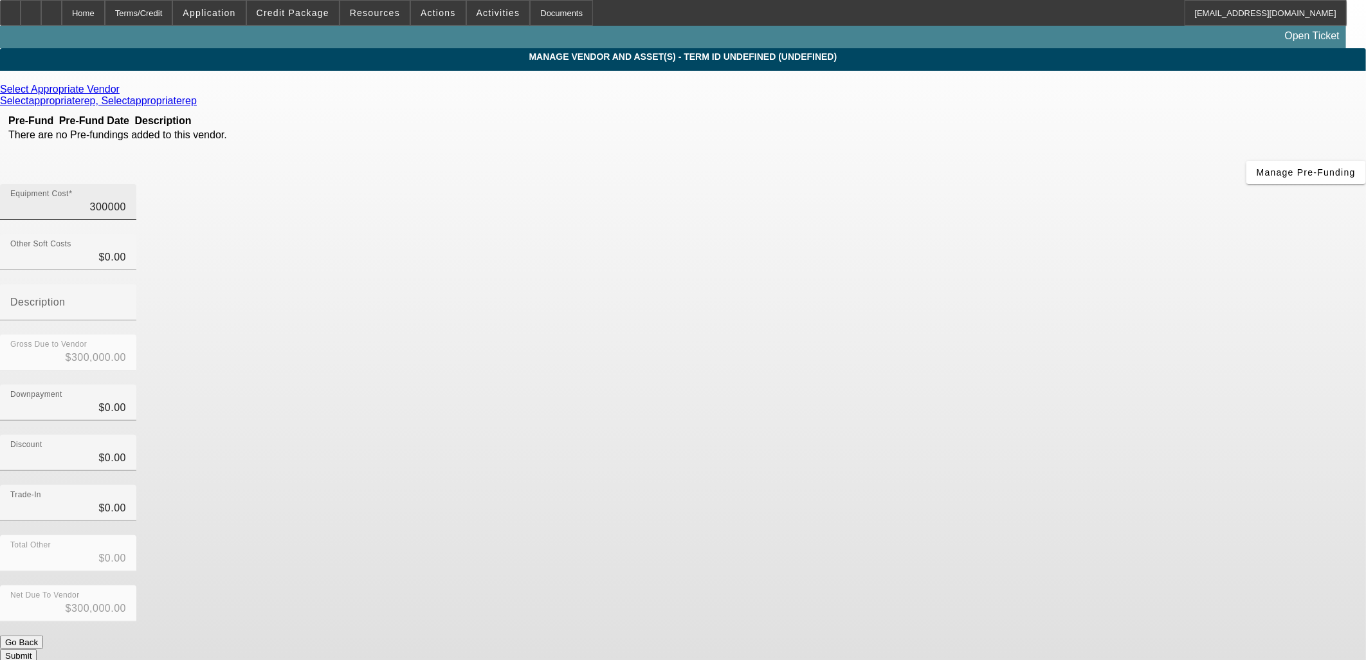
click at [126, 199] on input "300000" at bounding box center [68, 206] width 116 height 15
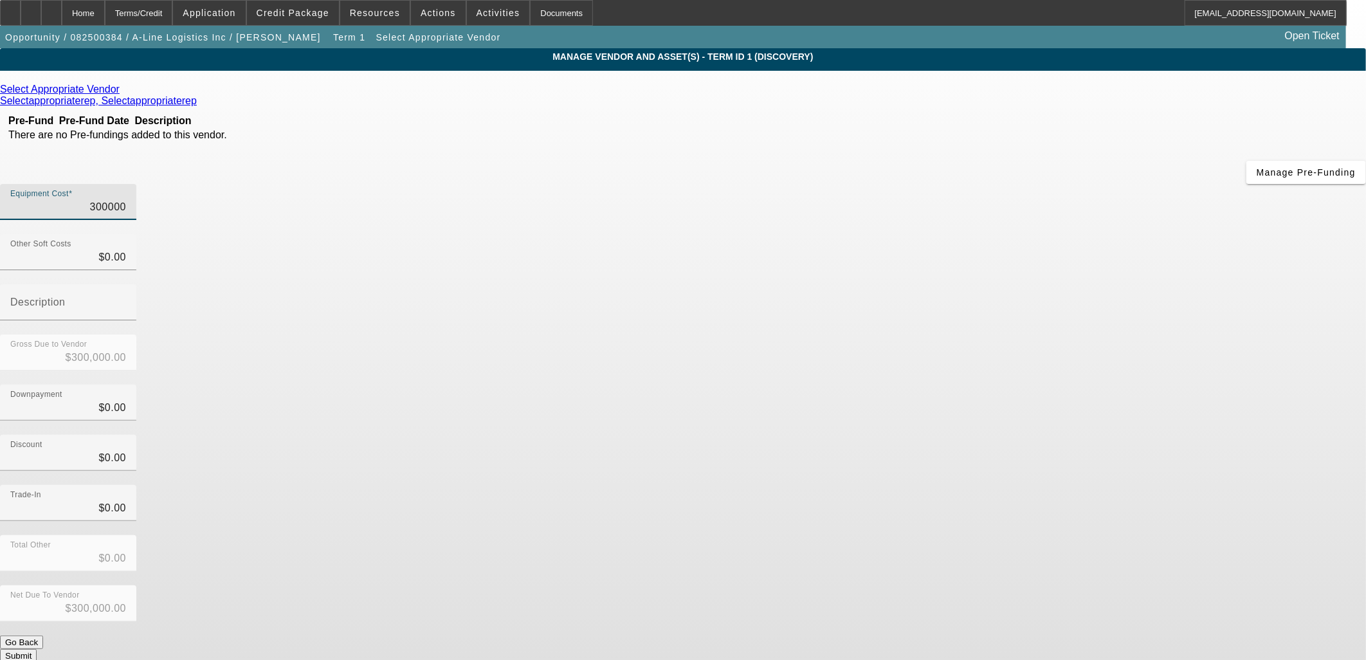
type input "2"
type input "$2.00"
type input "23"
type input "$23.00"
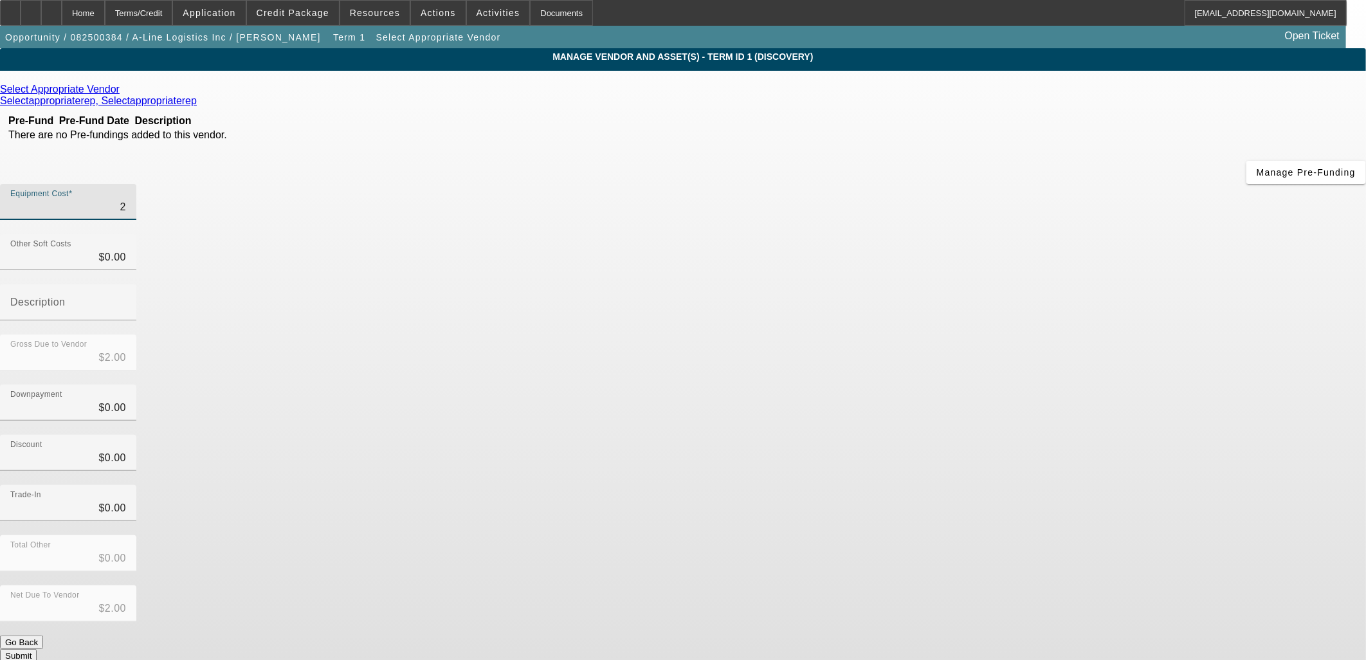
type input "$23.00"
type input "235"
type input "$235.00"
type input "2350"
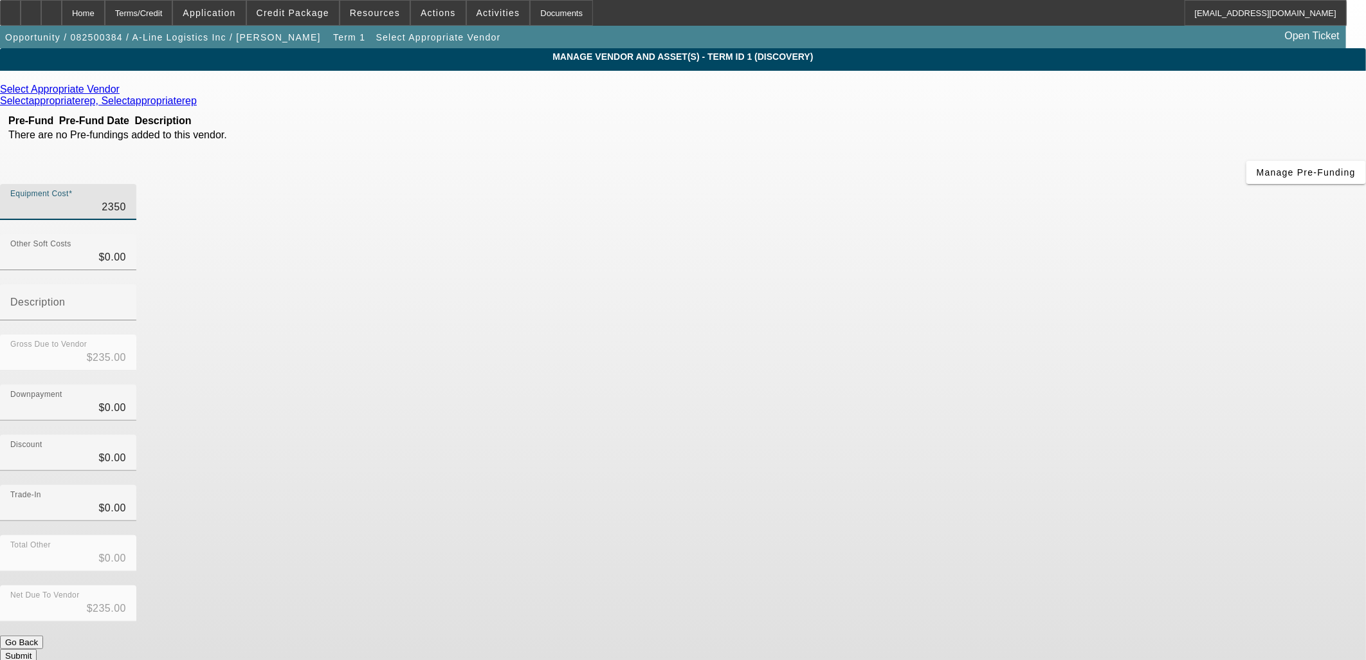
type input "$2,350.00"
type input "23500"
type input "$23,500.00"
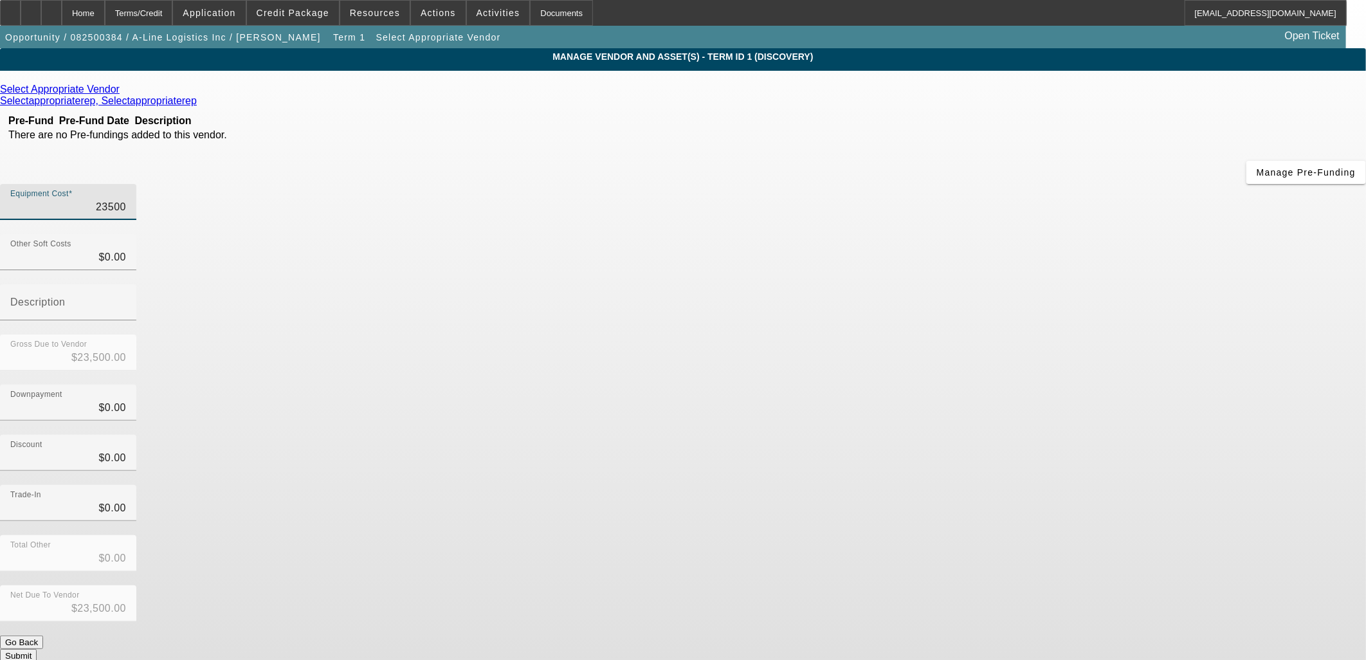
type input "235000"
type input "$235,000.00"
click at [939, 519] on form "Select Appropriate Vendor Selectappropriaterep, Selectappropriaterep Pre-Fund P…" at bounding box center [683, 405] width 1366 height 643
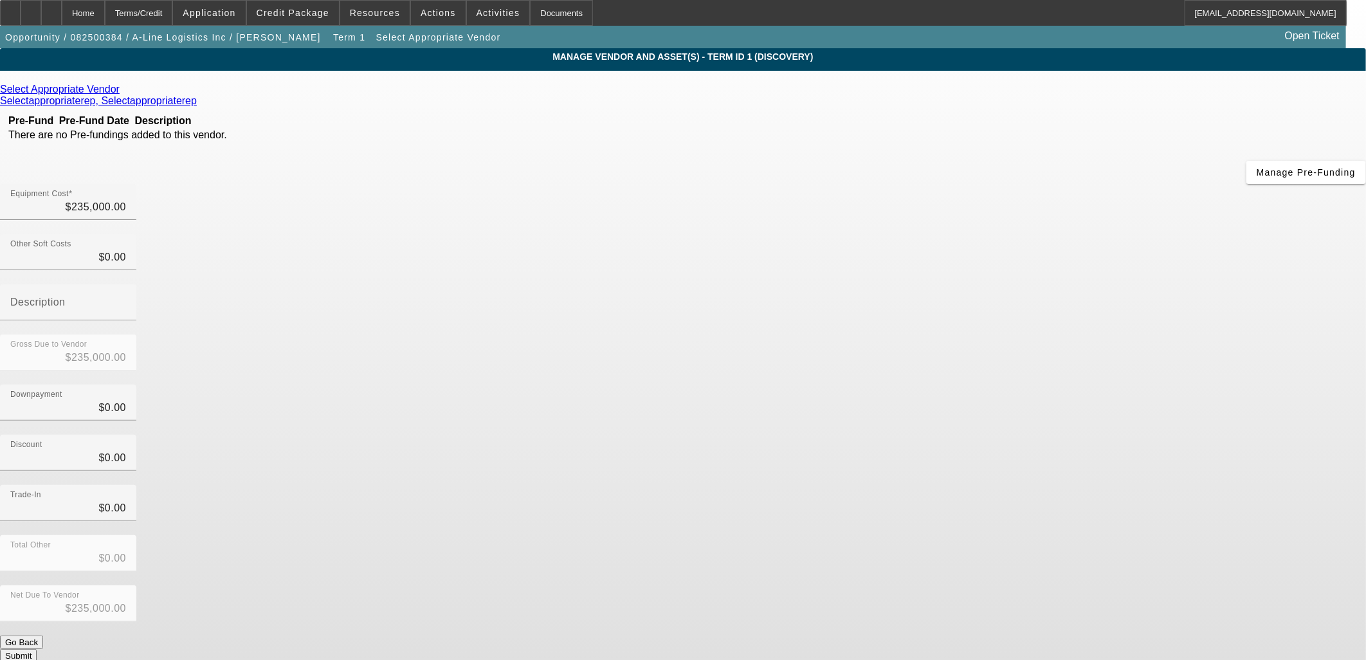
click at [37, 649] on button "Submit" at bounding box center [18, 656] width 37 height 14
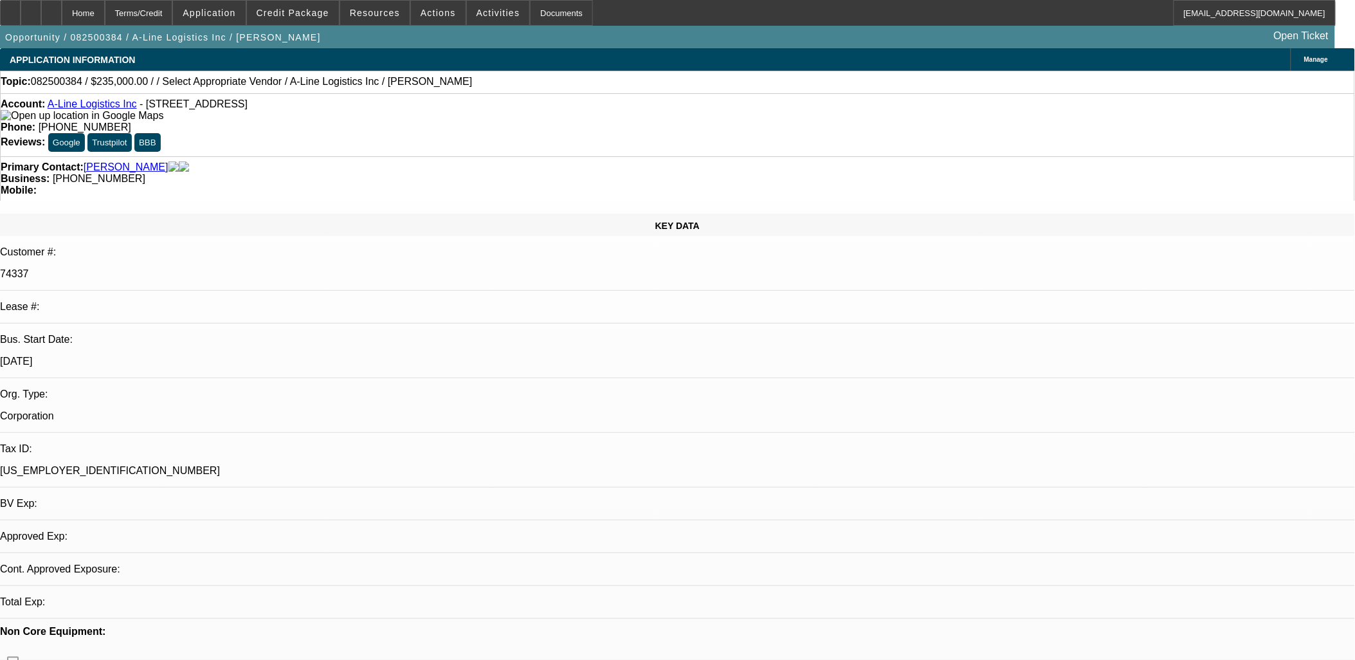
select select "0"
select select "2"
select select "0.1"
select select "4"
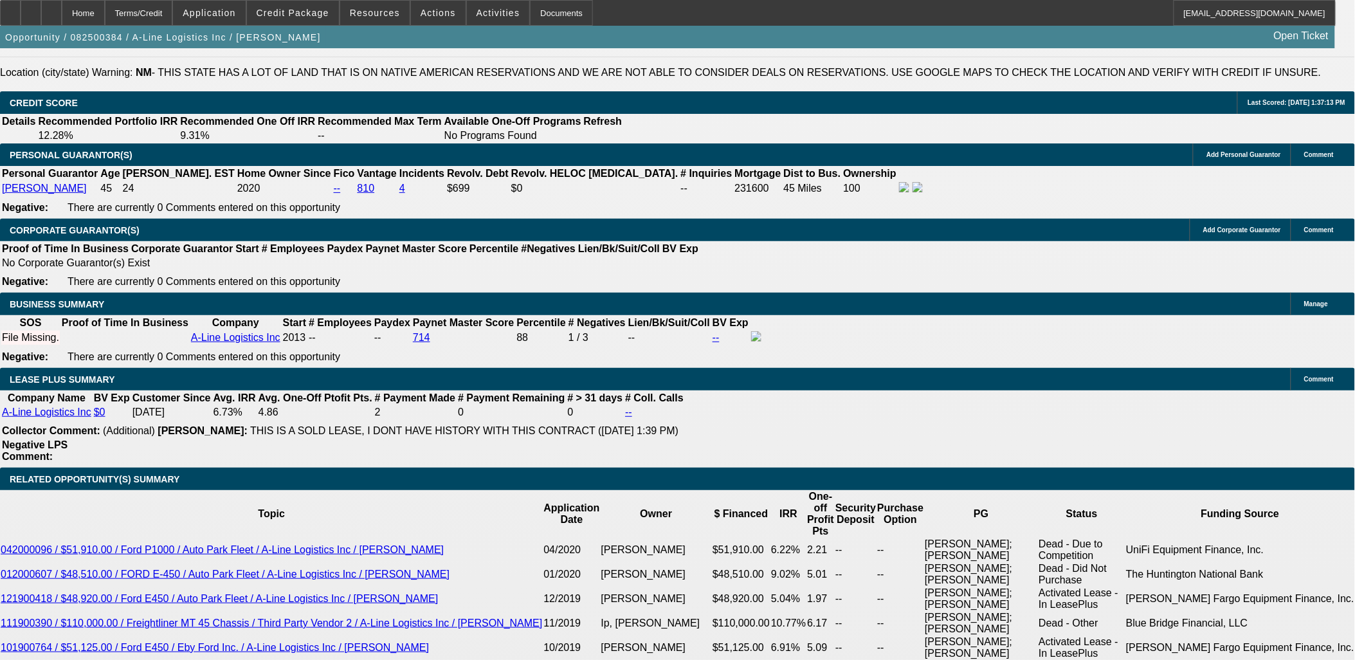
scroll to position [2001, 0]
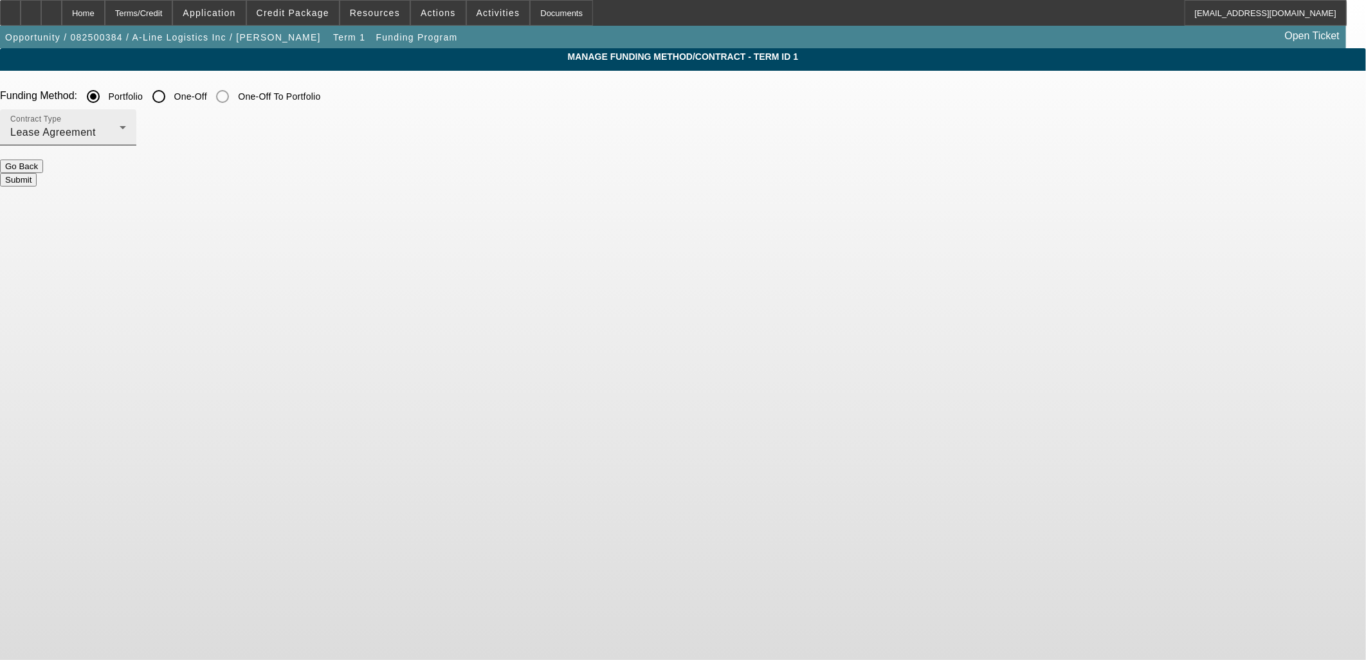
click at [126, 123] on div "Contract Type Lease Agreement" at bounding box center [68, 127] width 116 height 36
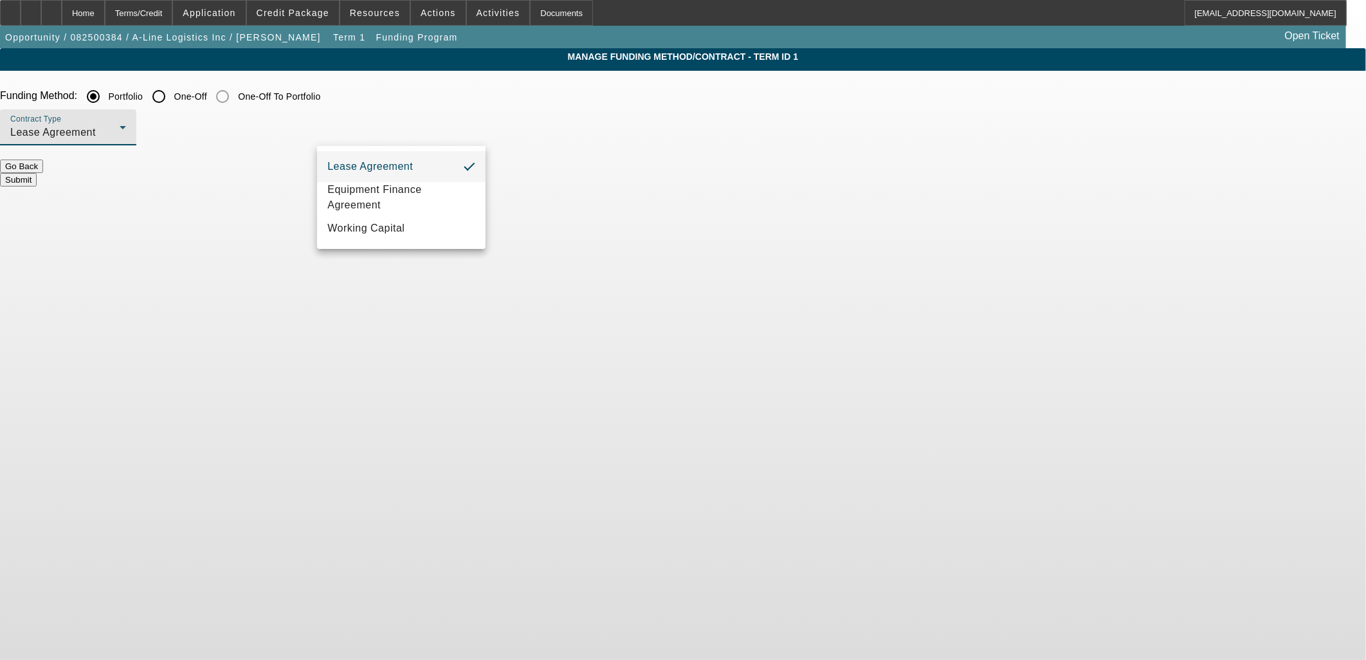
click at [461, 123] on div at bounding box center [683, 330] width 1366 height 660
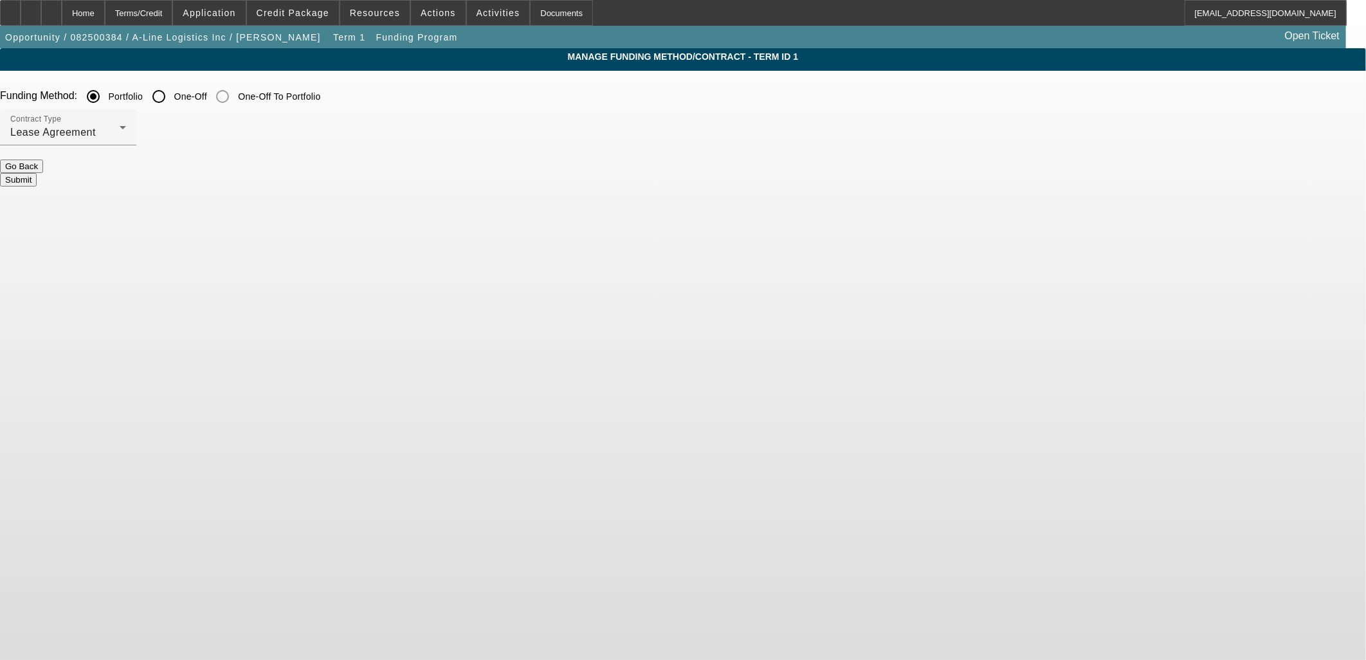
click at [207, 93] on label "One-Off" at bounding box center [189, 96] width 35 height 13
click at [172, 93] on input "One-Off" at bounding box center [159, 97] width 26 height 26
radio input "true"
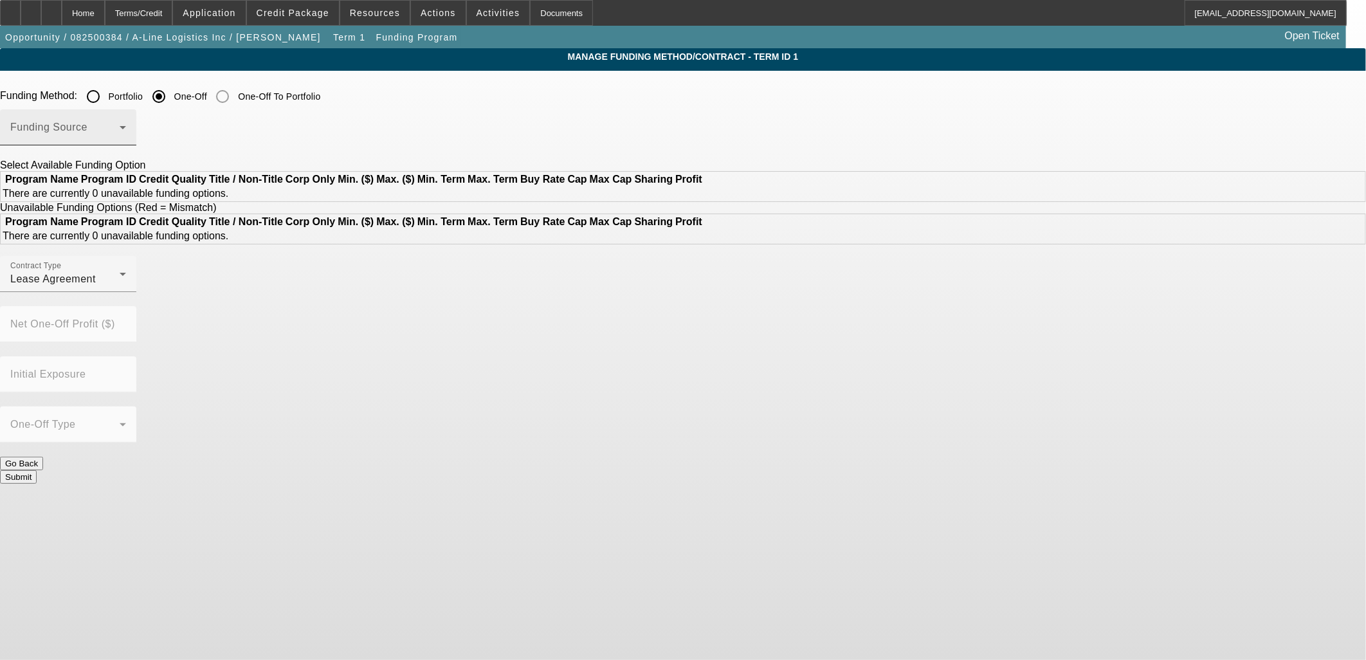
click at [120, 127] on span at bounding box center [64, 132] width 109 height 15
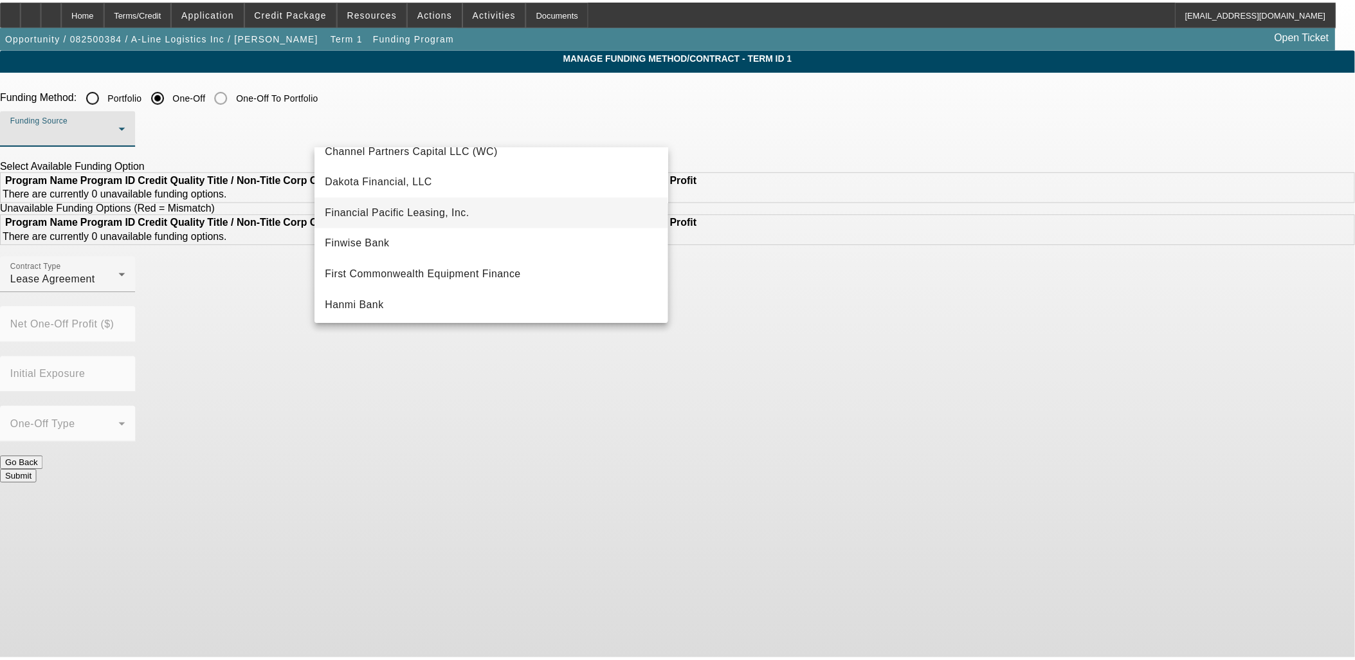
scroll to position [143, 0]
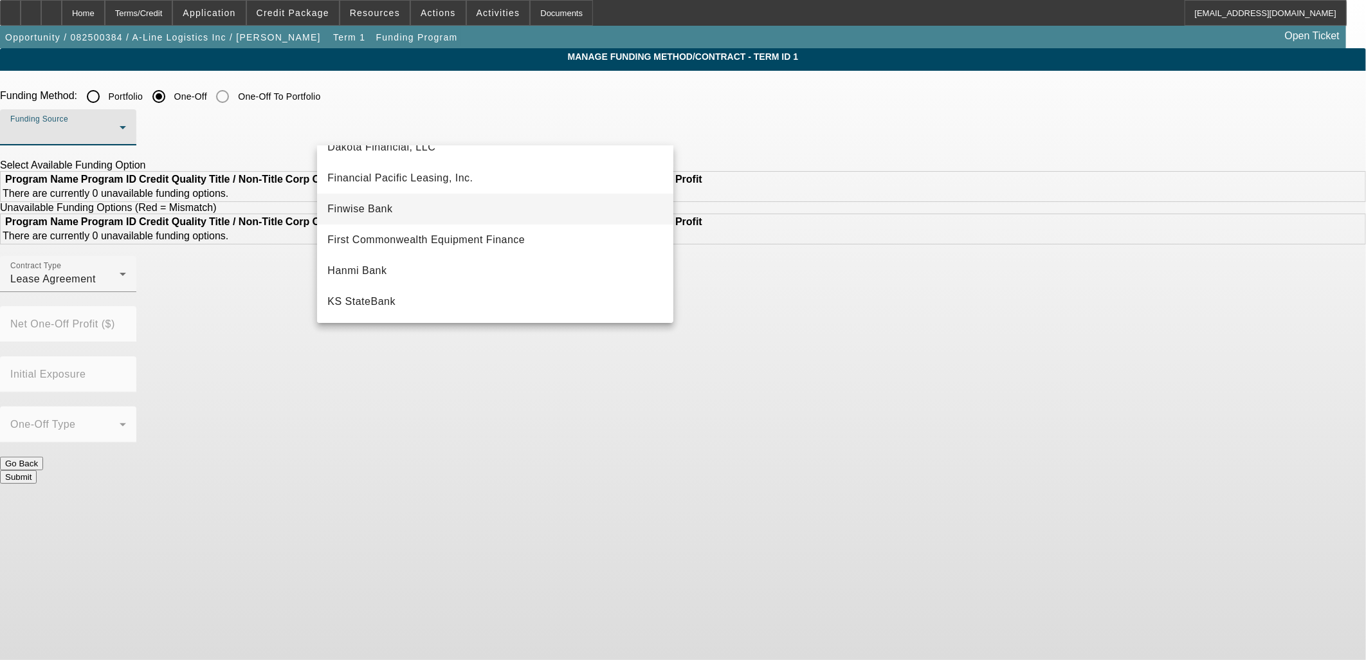
click at [416, 203] on mat-option "Finwise Bank" at bounding box center [495, 209] width 356 height 31
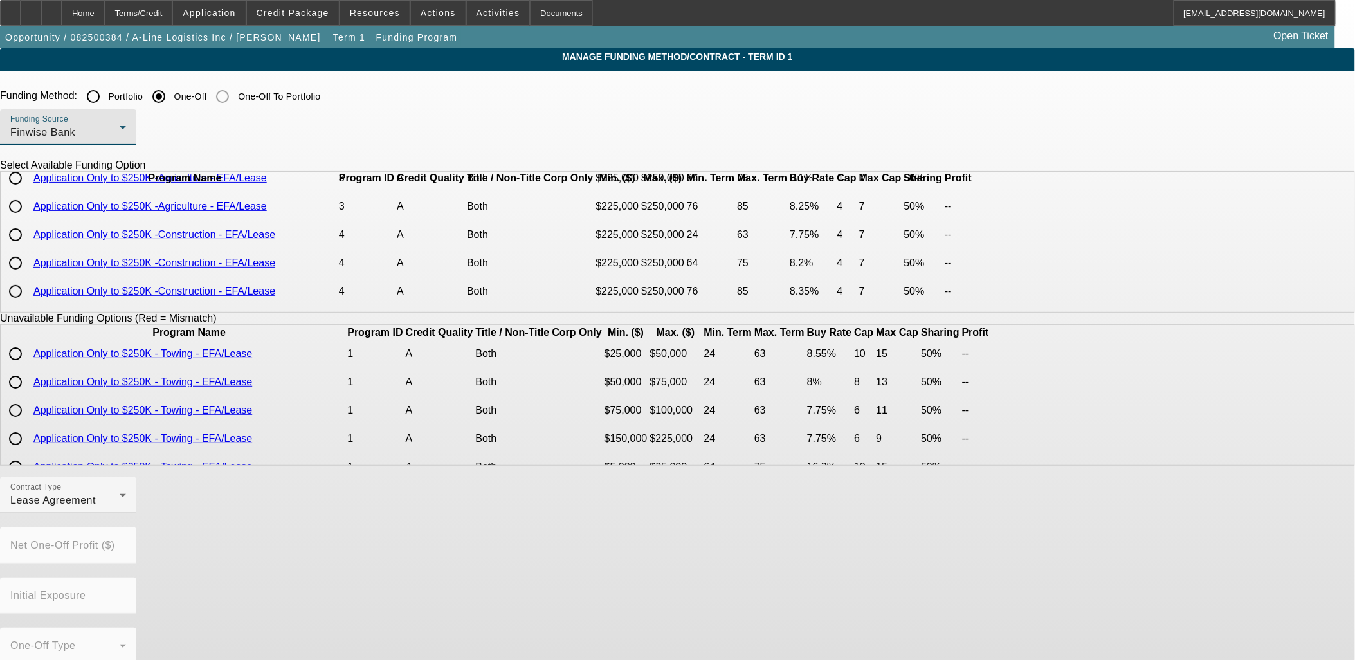
scroll to position [0, 0]
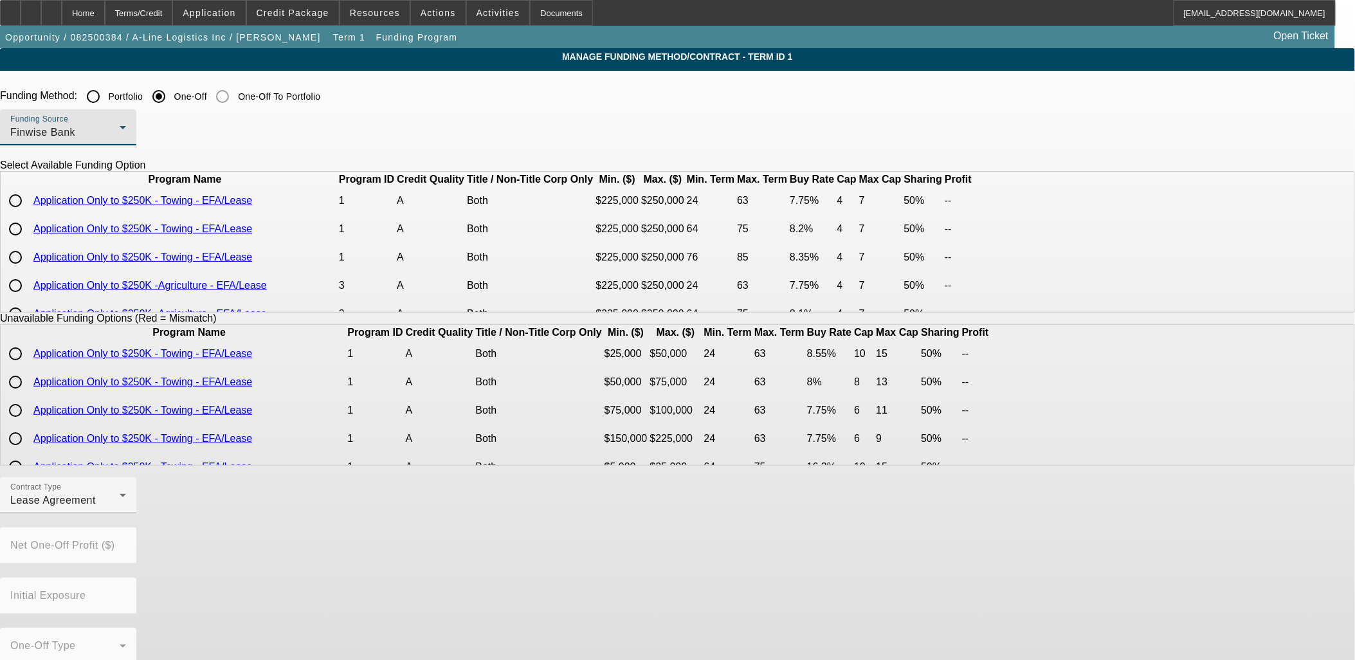
click at [120, 136] on div "Finwise Bank" at bounding box center [64, 132] width 109 height 15
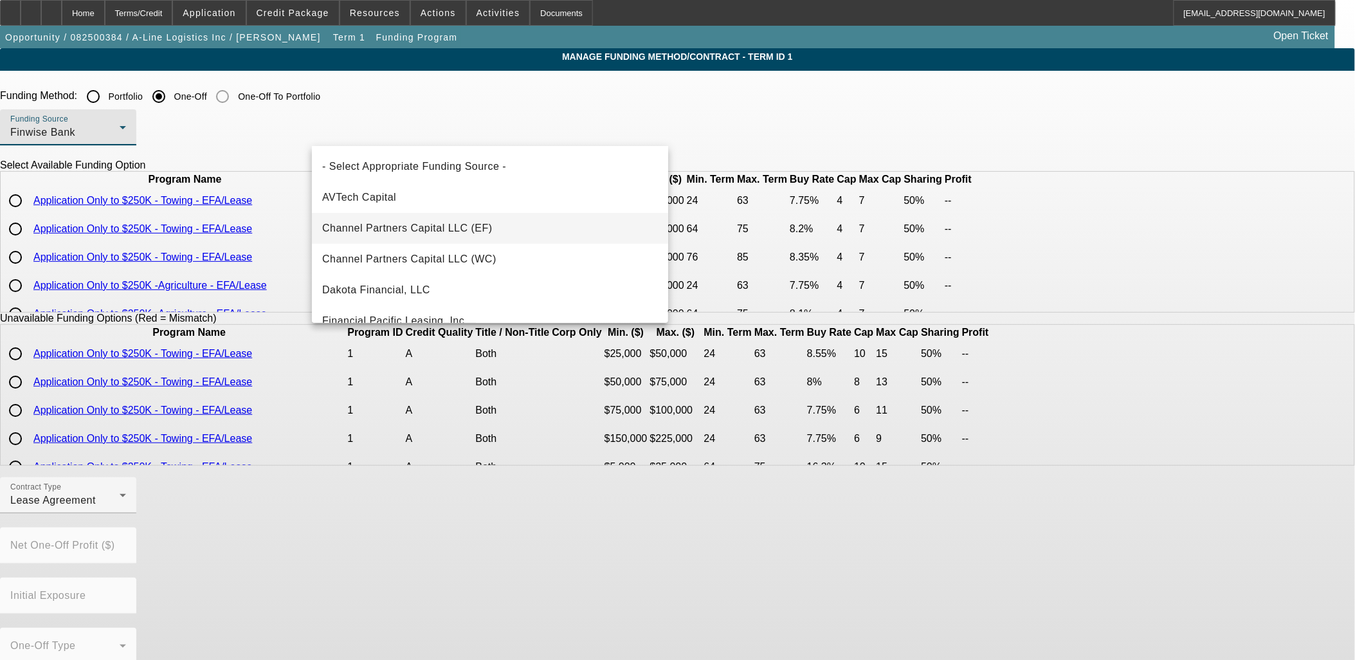
scroll to position [44, 0]
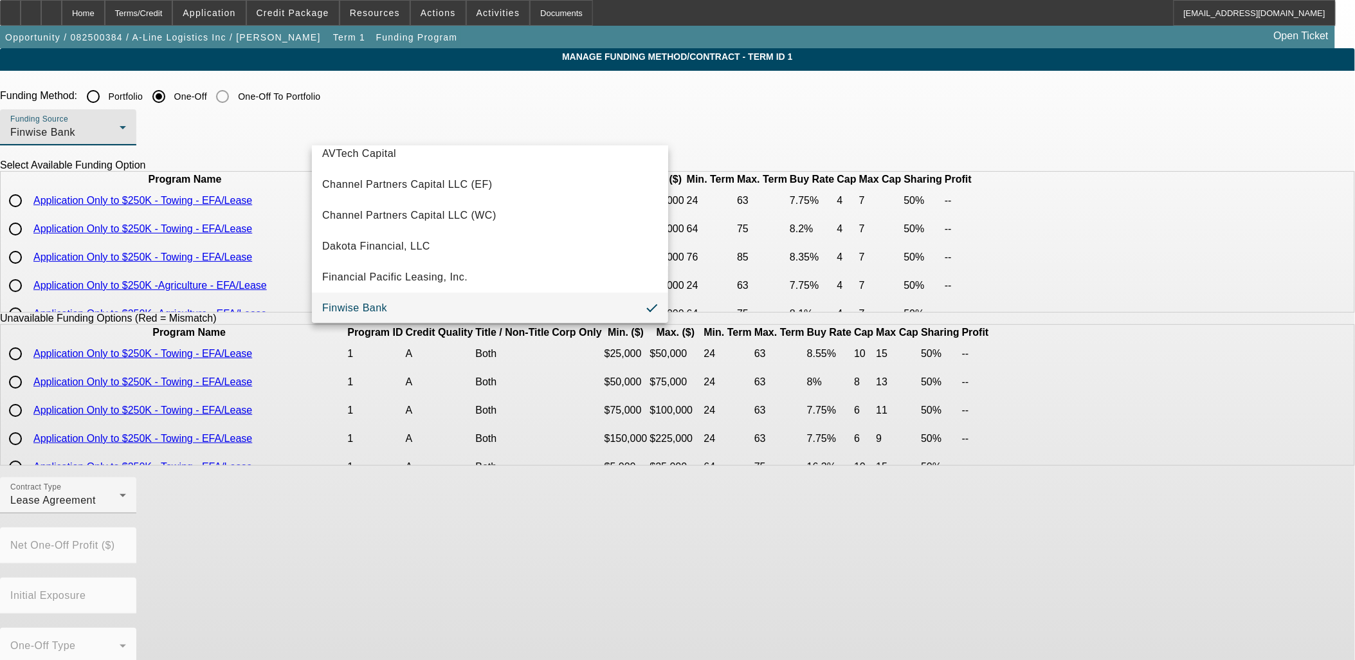
drag, startPoint x: 158, startPoint y: 229, endPoint x: 194, endPoint y: 220, distance: 37.1
click at [158, 228] on div at bounding box center [677, 330] width 1355 height 660
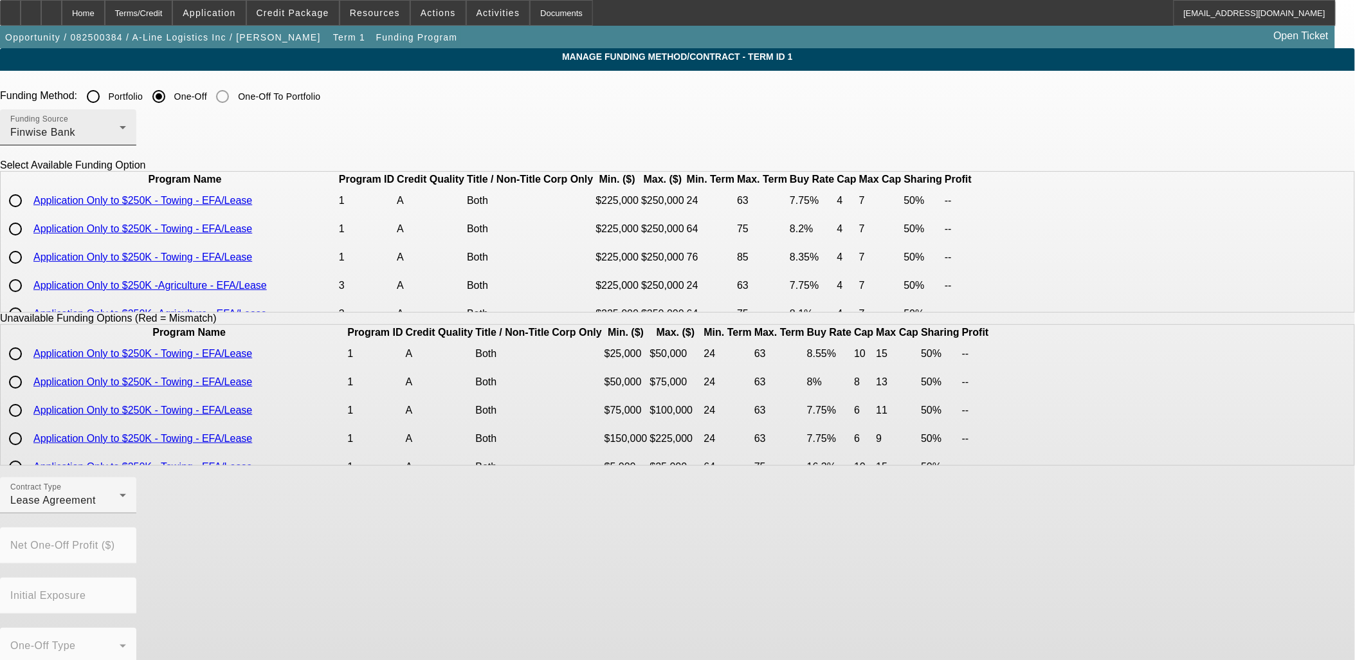
click at [120, 138] on div "Finwise Bank" at bounding box center [64, 132] width 109 height 15
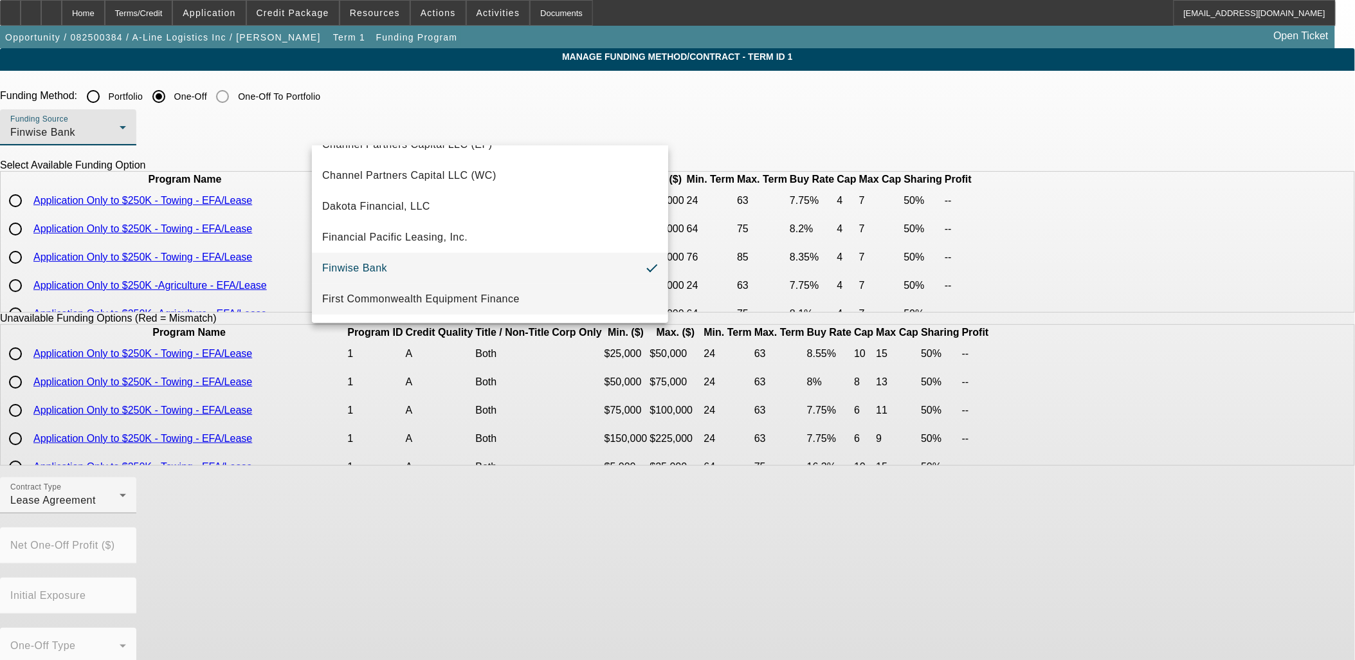
scroll to position [116, 0]
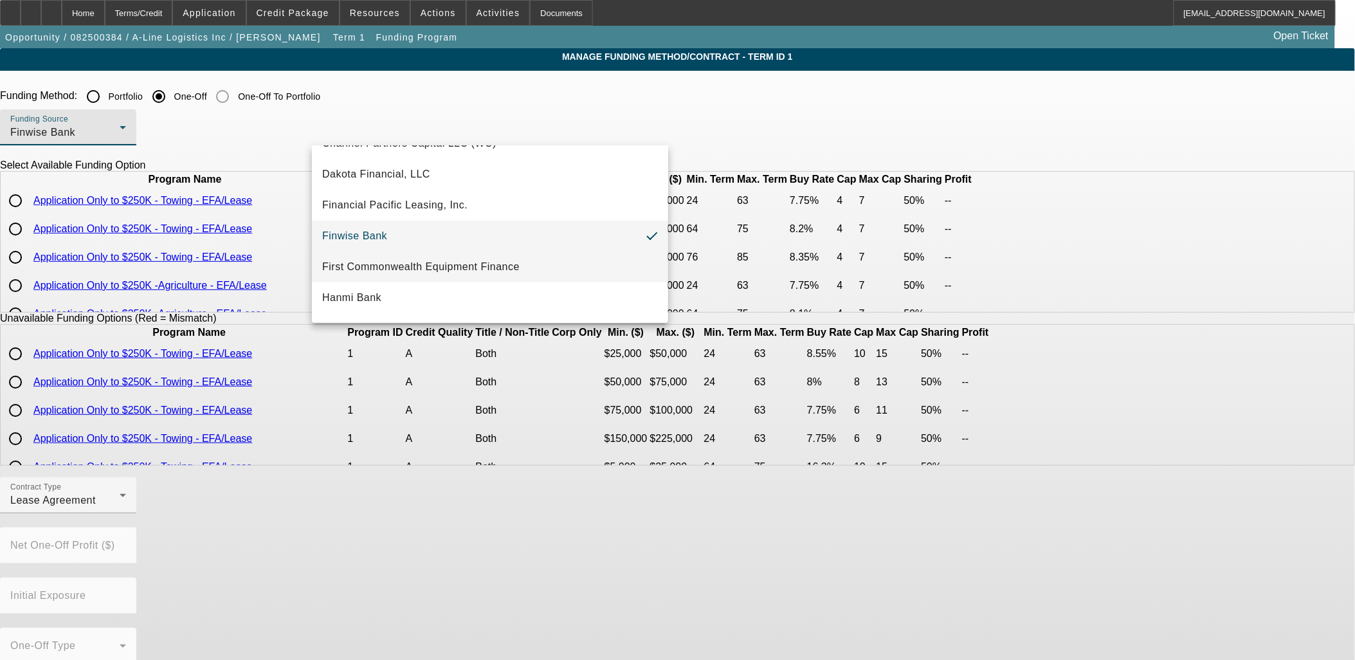
click at [432, 268] on span "First Commonwealth Equipment Finance" at bounding box center [420, 266] width 197 height 15
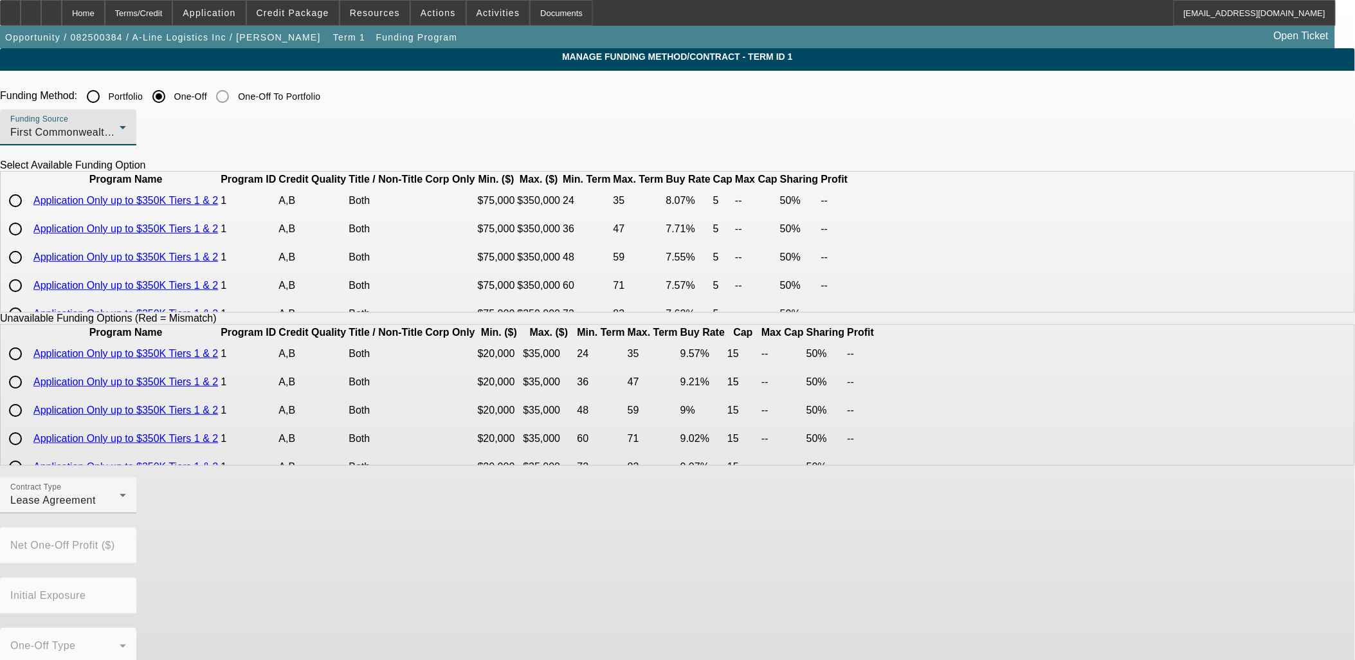
click at [28, 270] on input "radio" at bounding box center [16, 257] width 26 height 26
radio input "true"
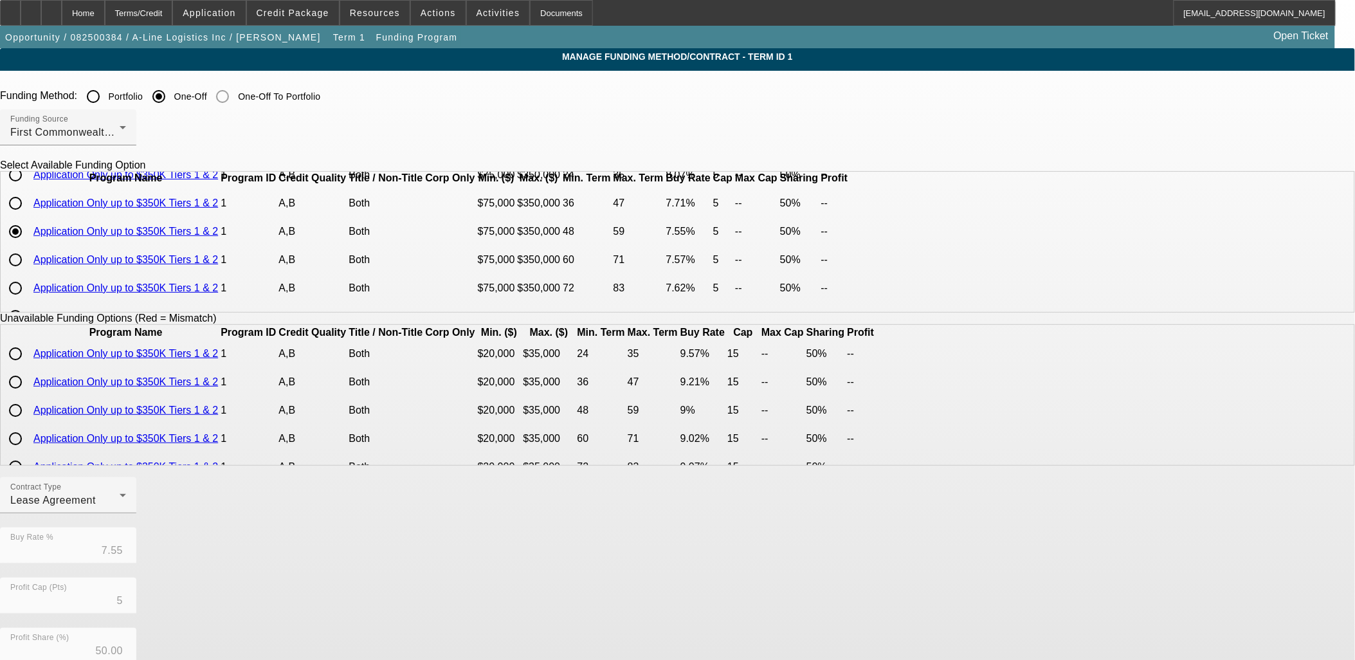
scroll to position [71, 0]
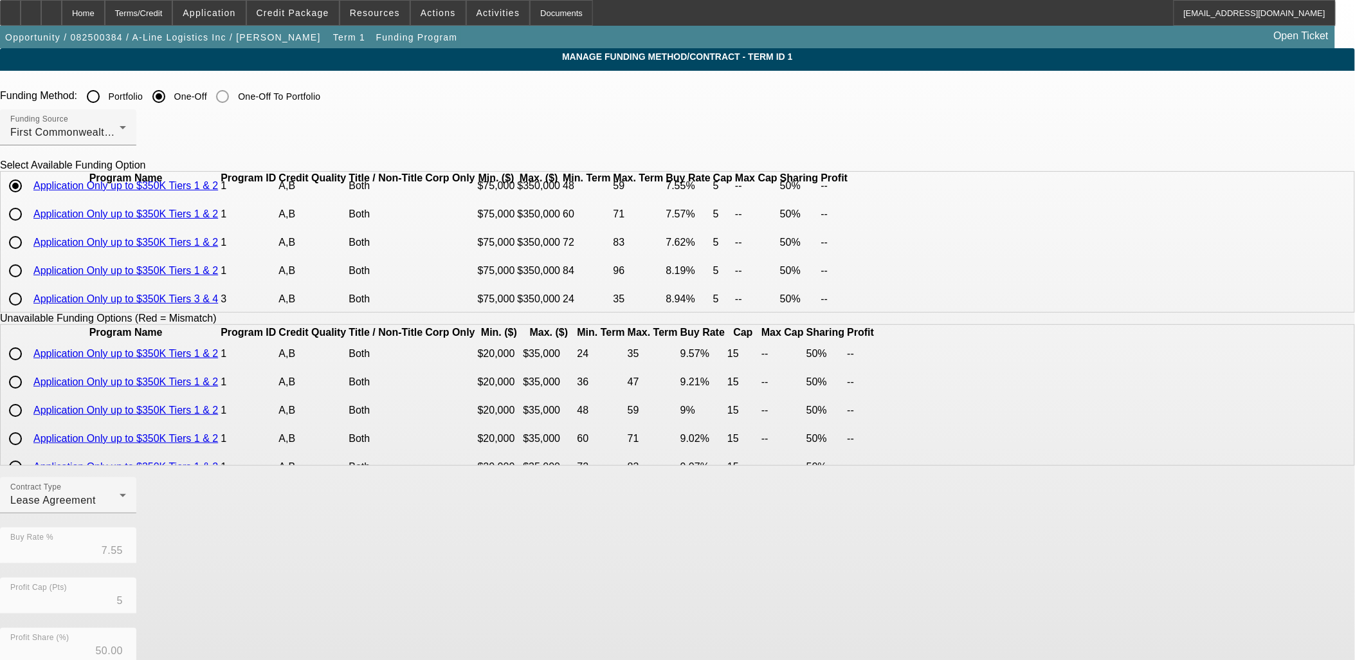
click at [28, 255] on input "radio" at bounding box center [16, 243] width 26 height 26
radio input "true"
type input "7.62"
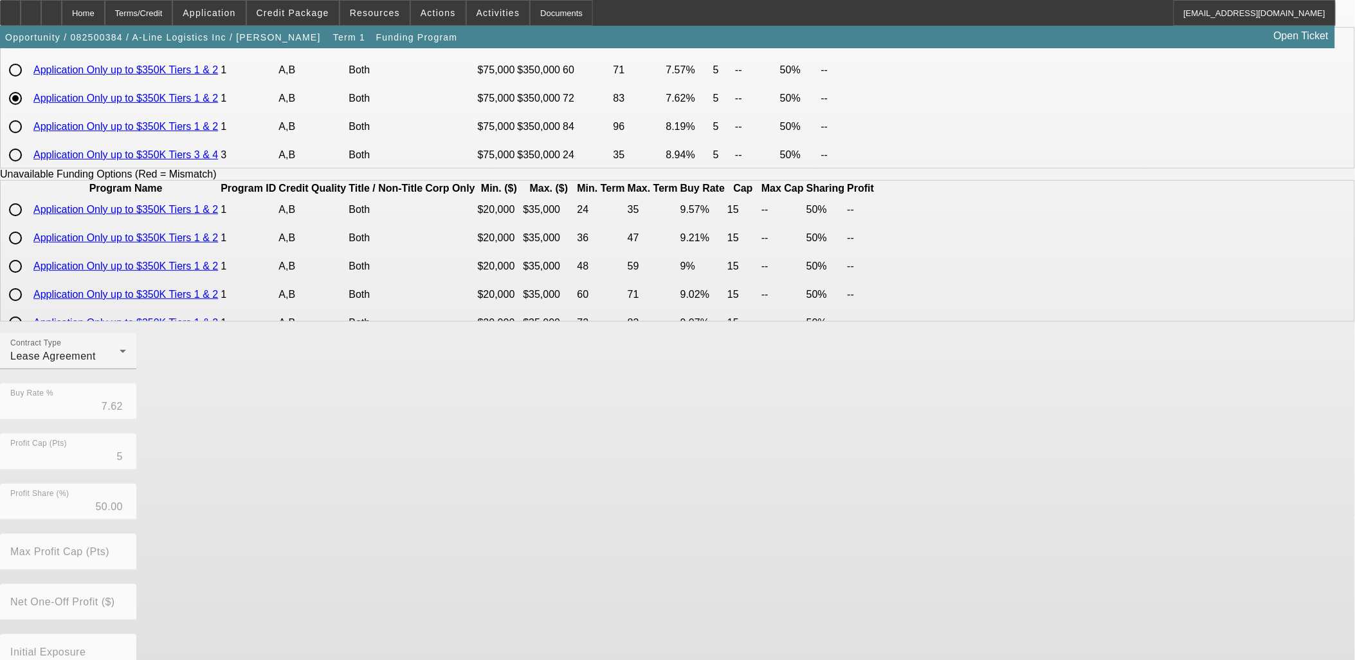
scroll to position [215, 0]
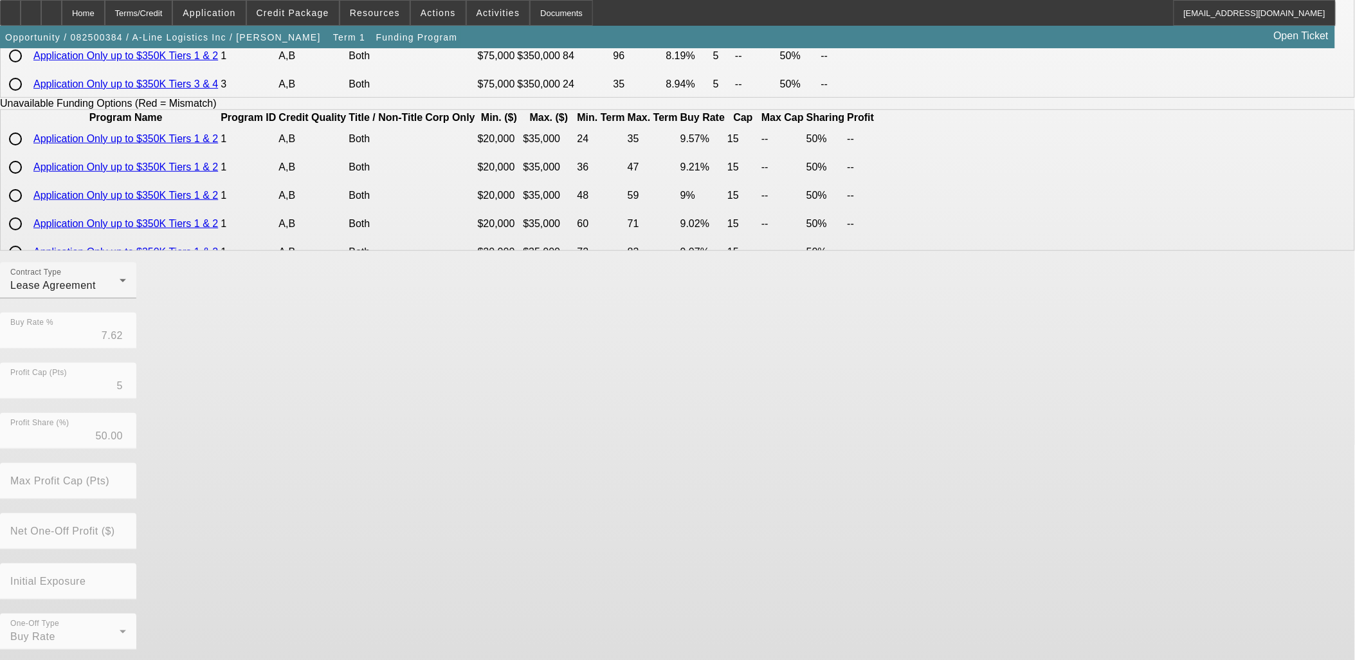
click at [562, 621] on div "Contract Type Lease Agreement Buy Rate % 7.62 Profit Cap (Pts) 5 Profit Share (…" at bounding box center [677, 462] width 1355 height 401
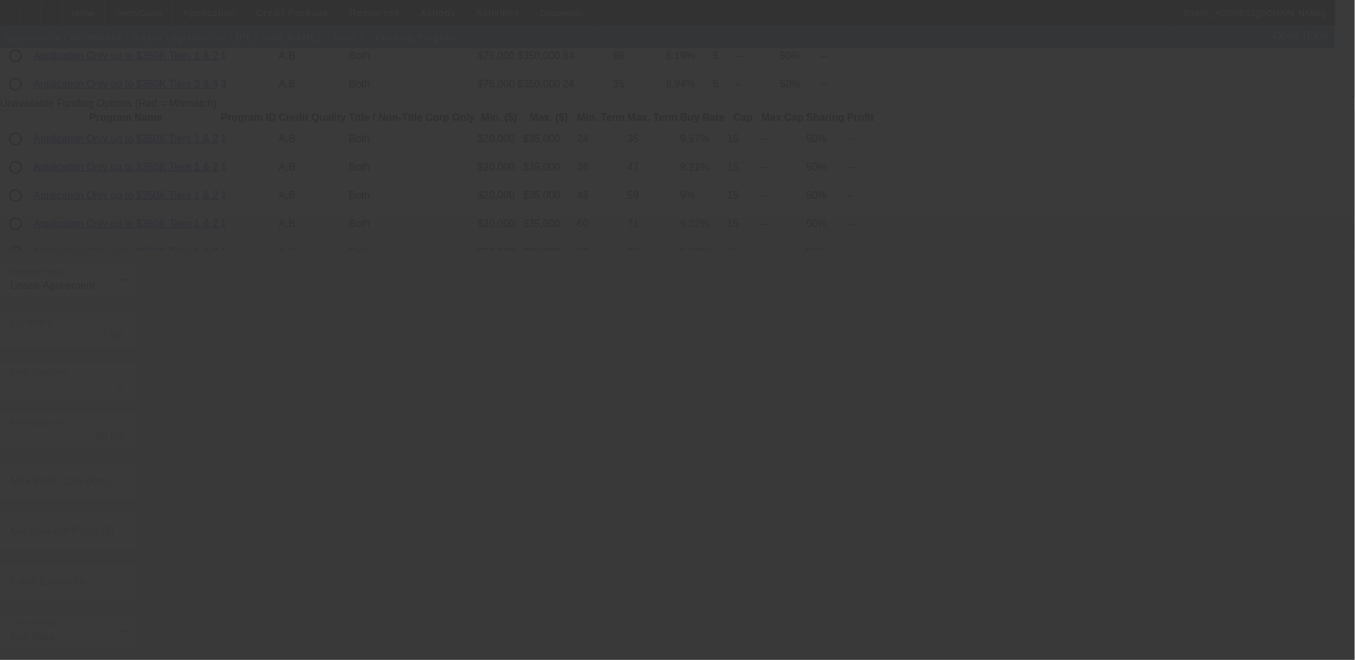
radio input "true"
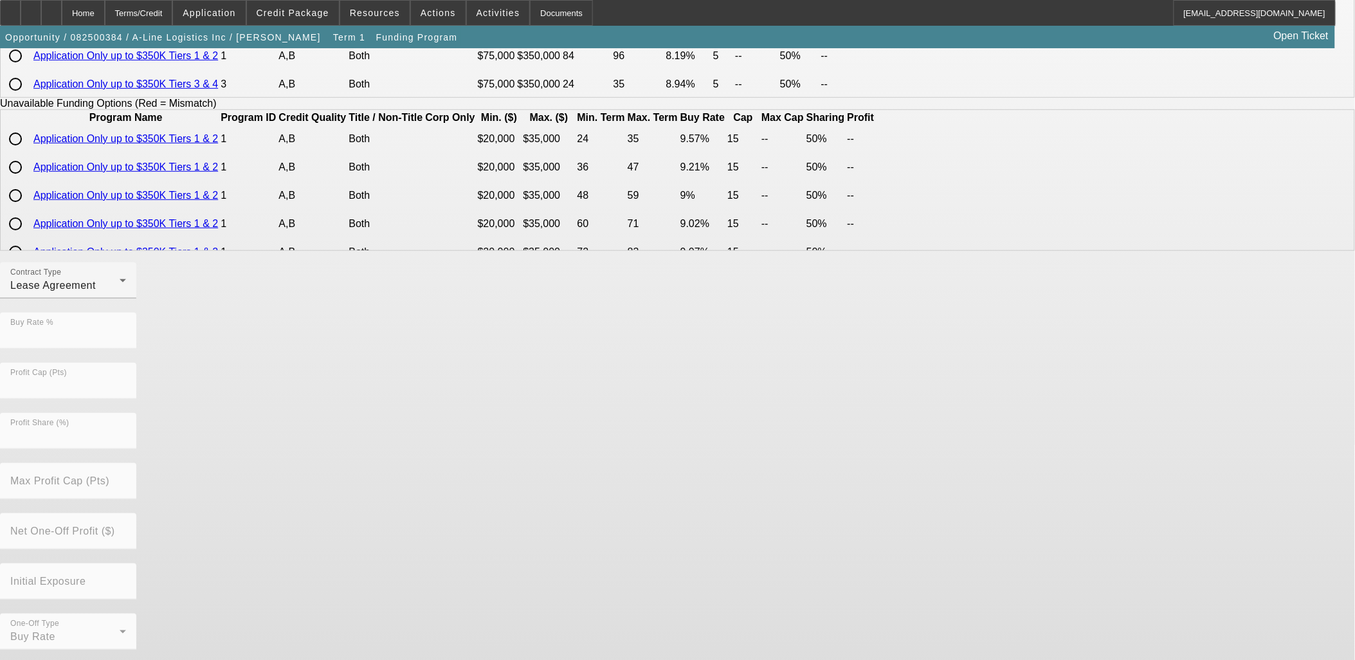
scroll to position [0, 0]
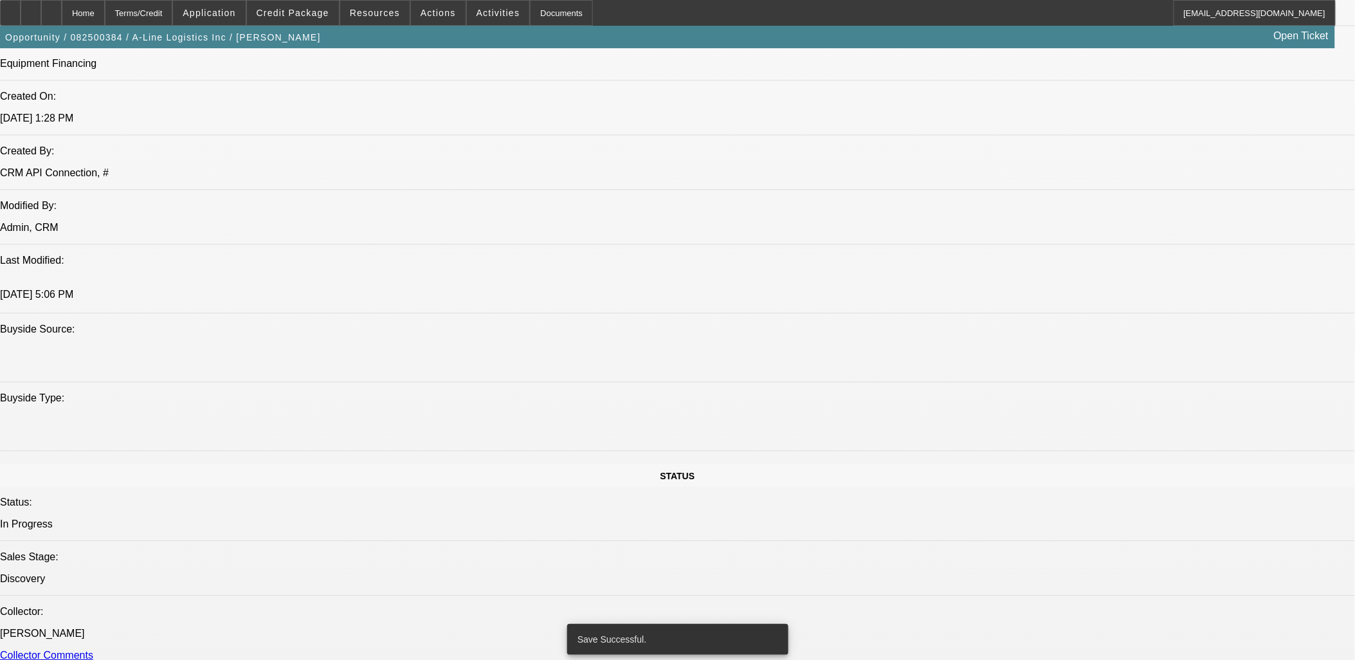
select select "0"
select select "2"
select select "0.1"
select select "4"
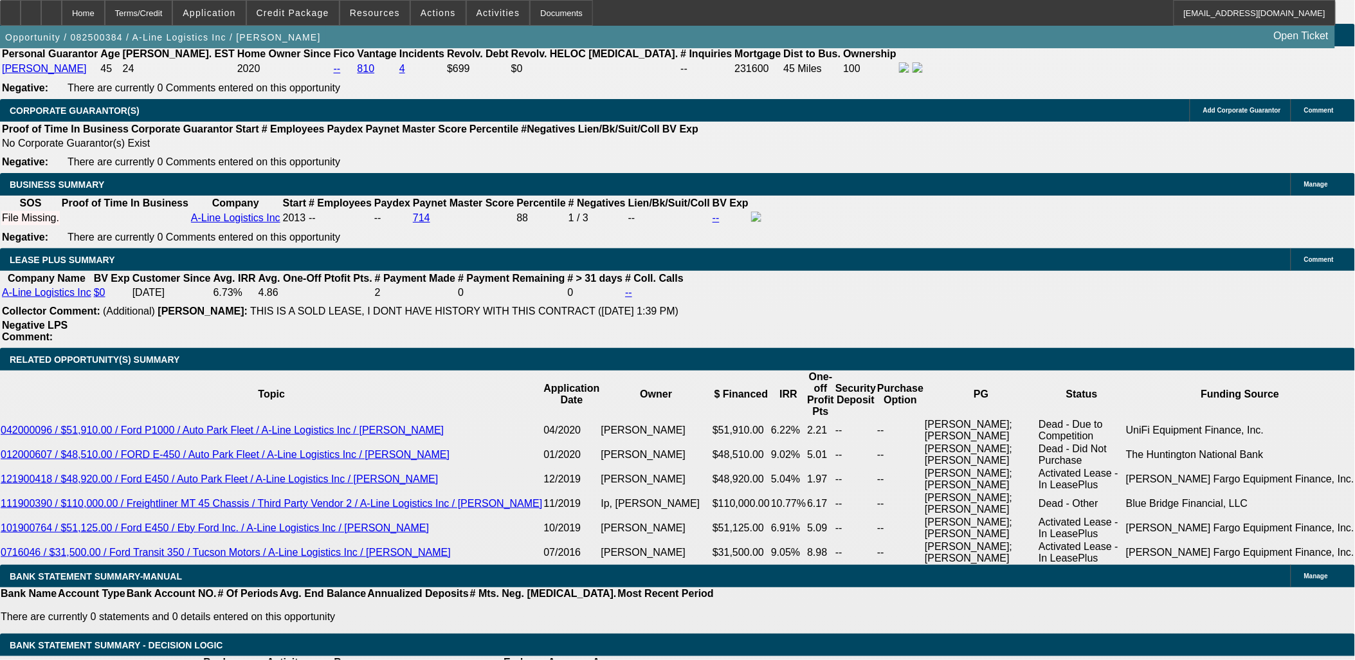
scroll to position [1977, 0]
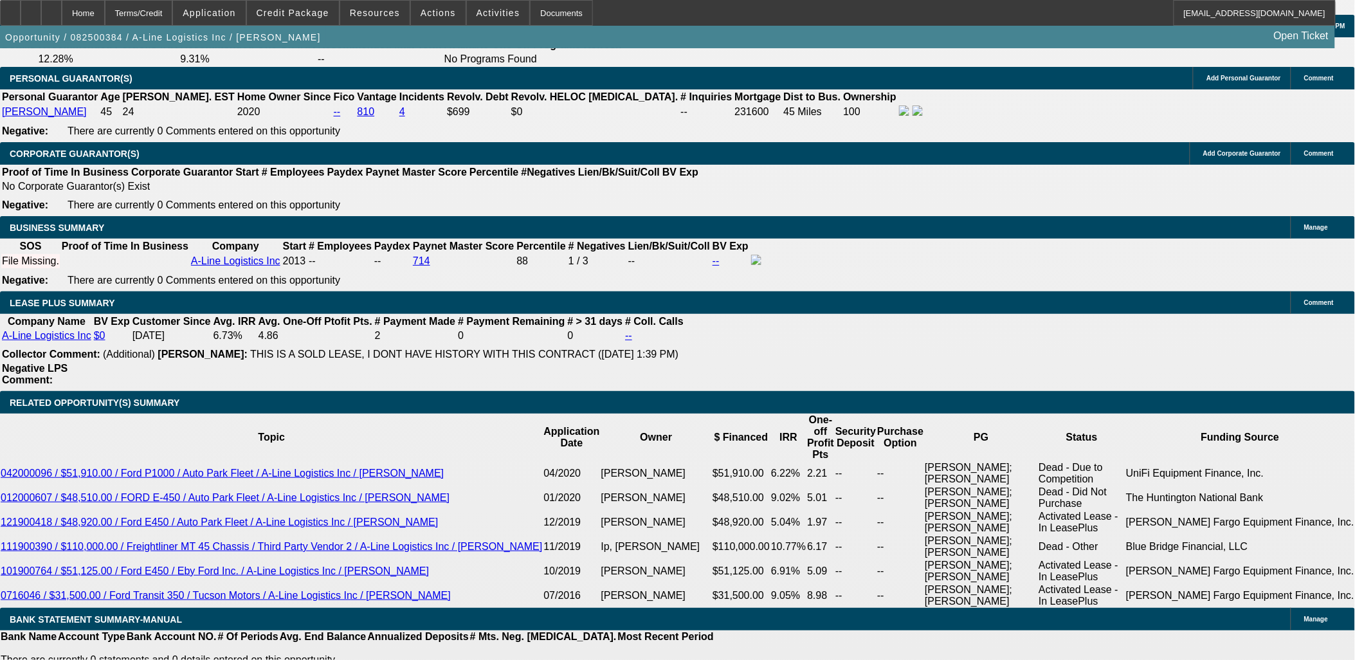
drag, startPoint x: 271, startPoint y: 407, endPoint x: 459, endPoint y: 421, distance: 187.7
type input "UNKNOWN"
type input "72"
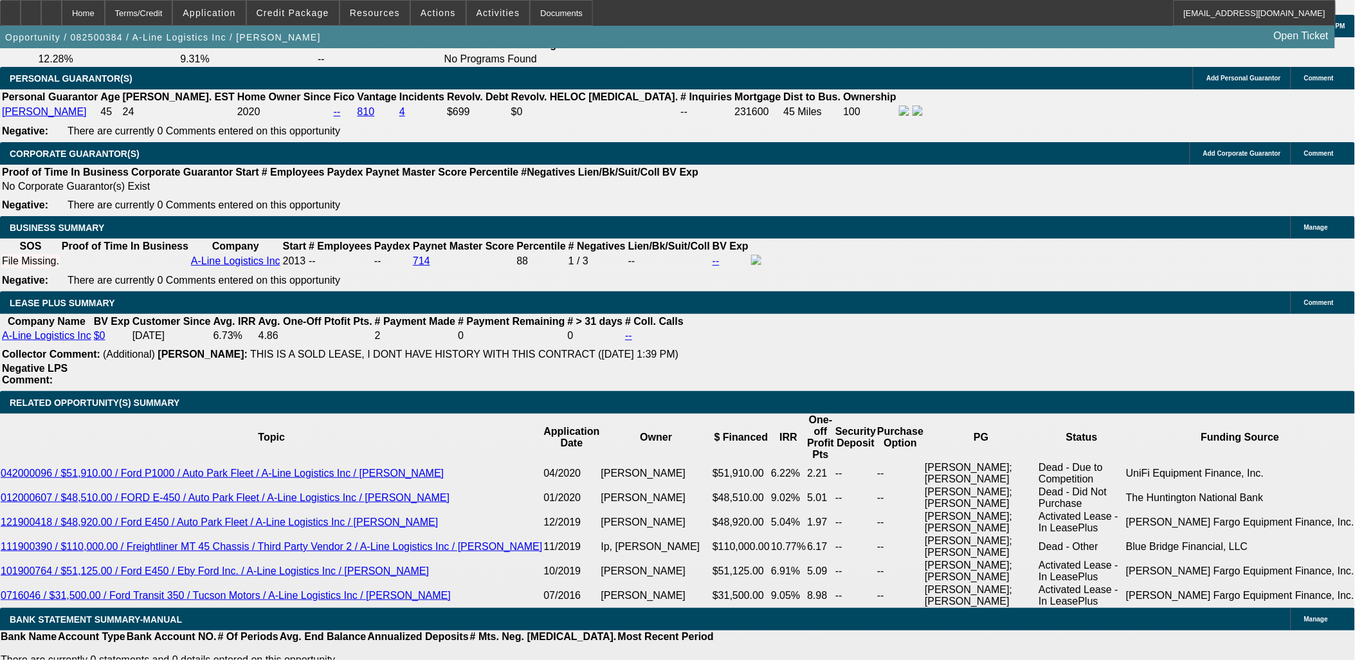
type input "8"
type input "$8,240.62"
type input "$4,120.31"
type input "8"
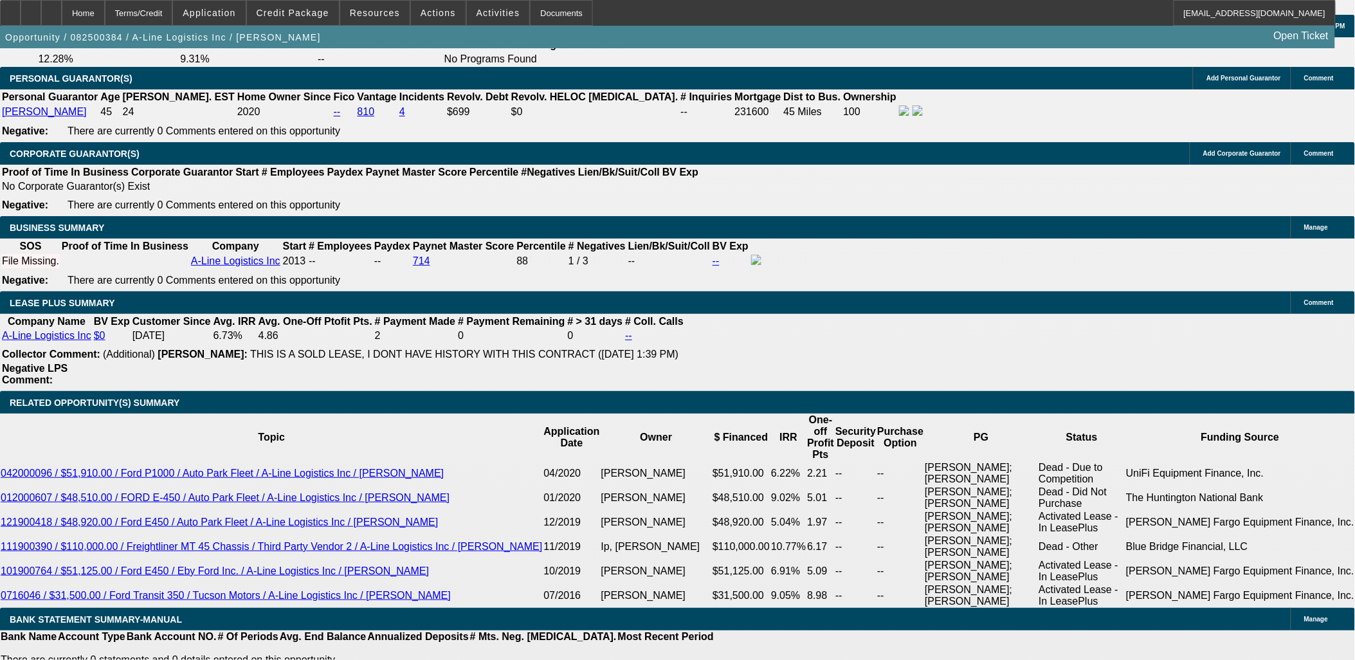
type input "$0.00"
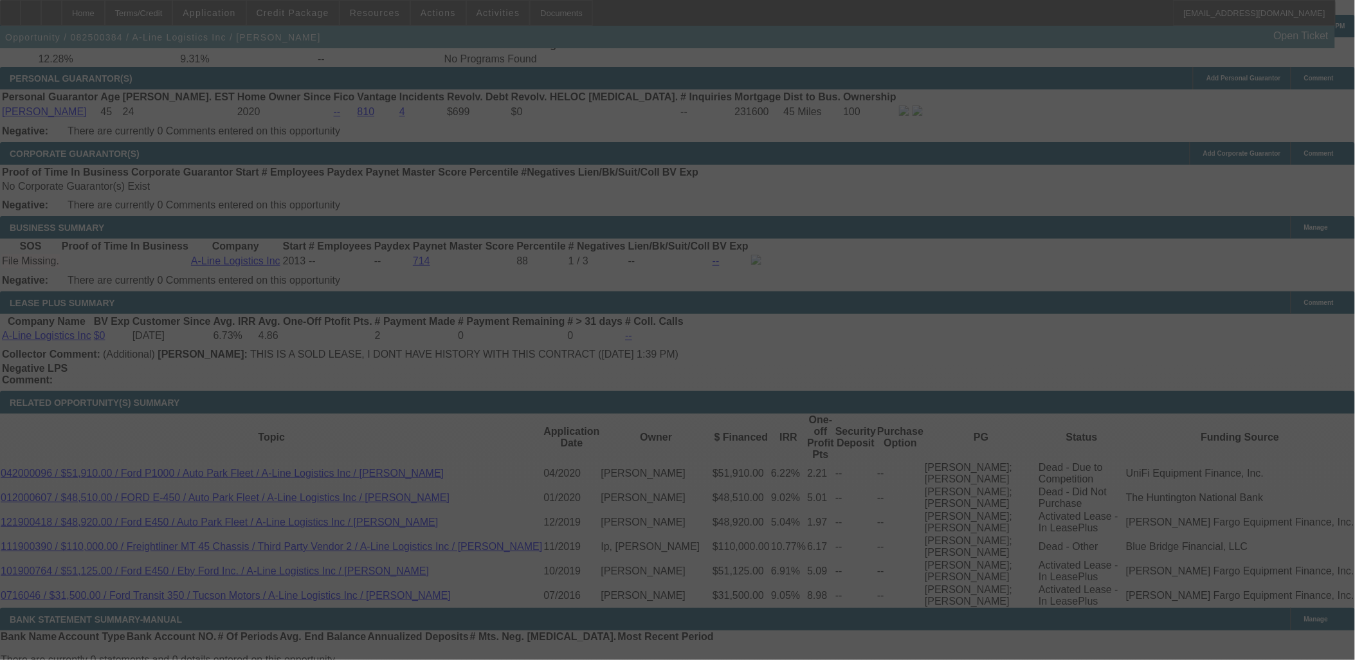
select select "0"
select select "2"
select select "0.1"
select select "4"
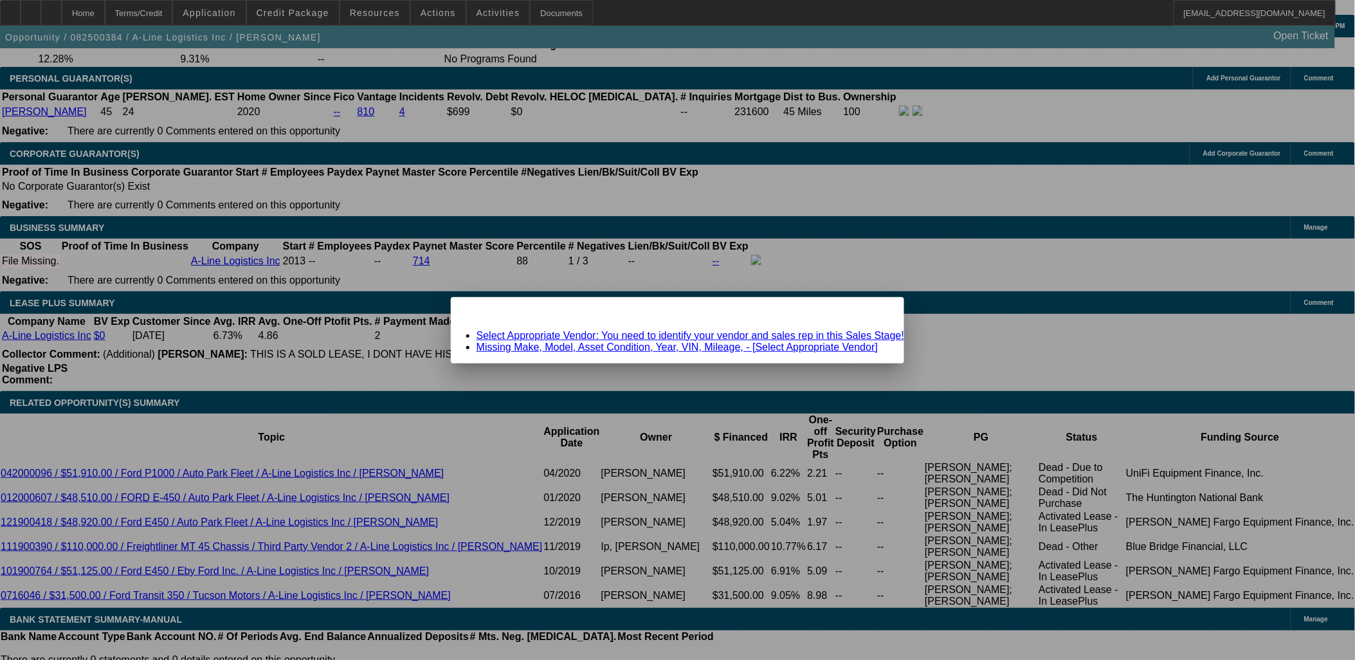
scroll to position [0, 0]
click at [876, 312] on div "Close" at bounding box center [890, 304] width 28 height 15
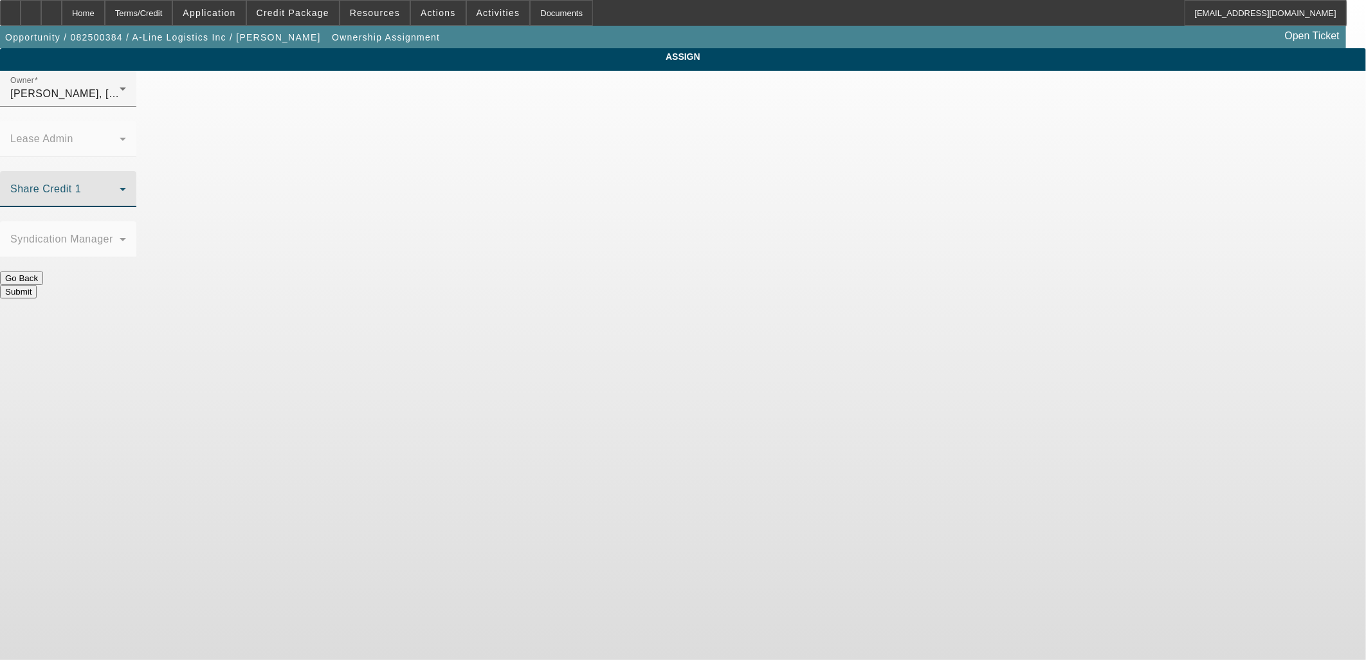
click at [120, 187] on span at bounding box center [64, 194] width 109 height 15
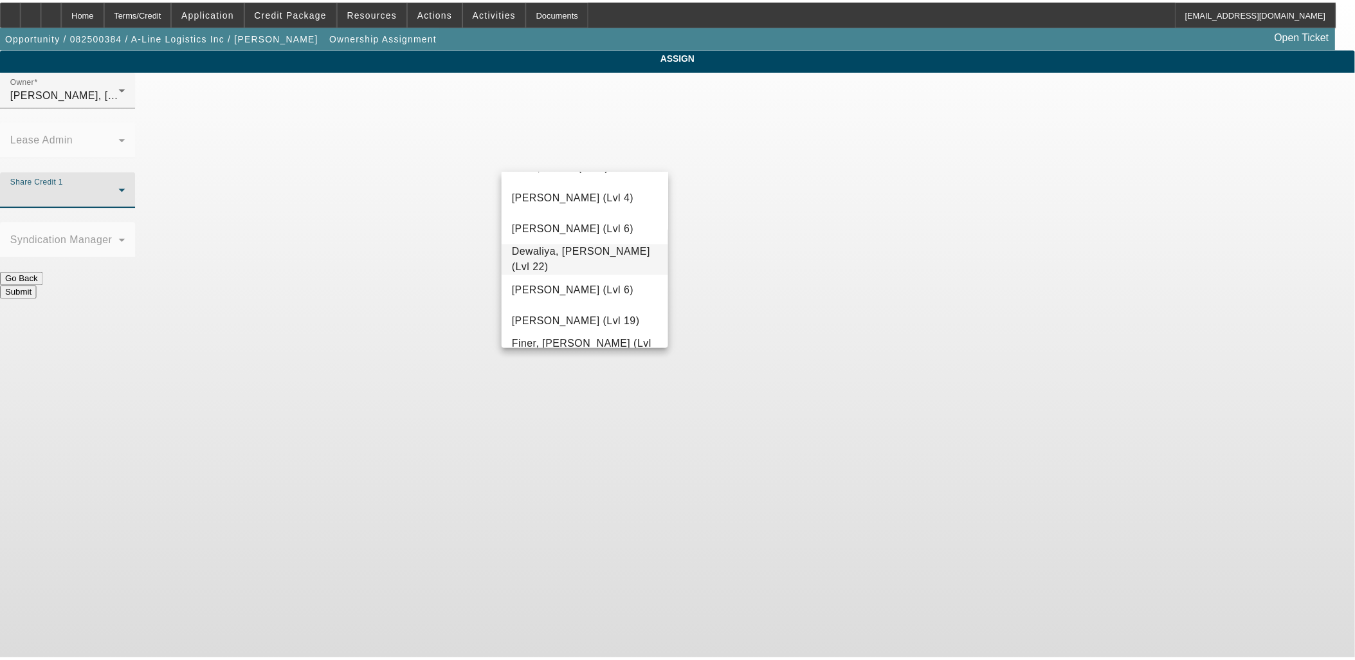
scroll to position [286, 0]
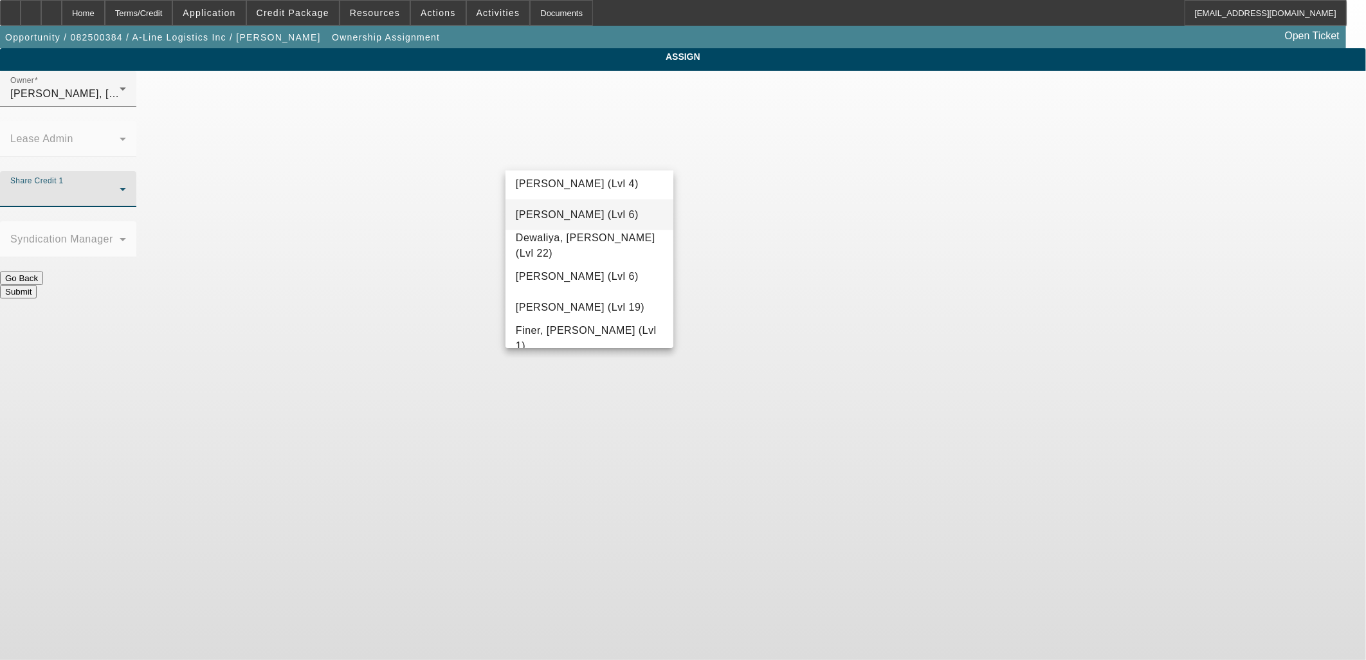
click at [564, 222] on mat-option "D'Aquila, Philip (Lvl 6)" at bounding box center [590, 214] width 168 height 31
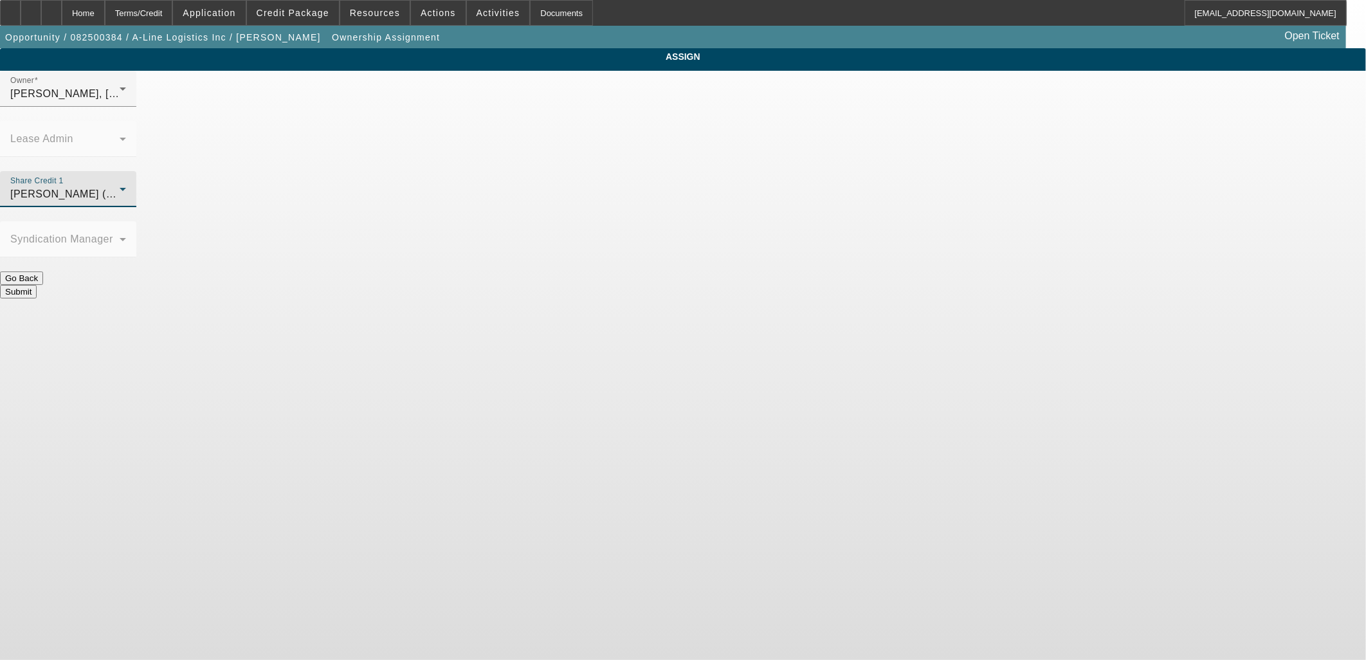
click at [37, 285] on button "Submit" at bounding box center [18, 292] width 37 height 14
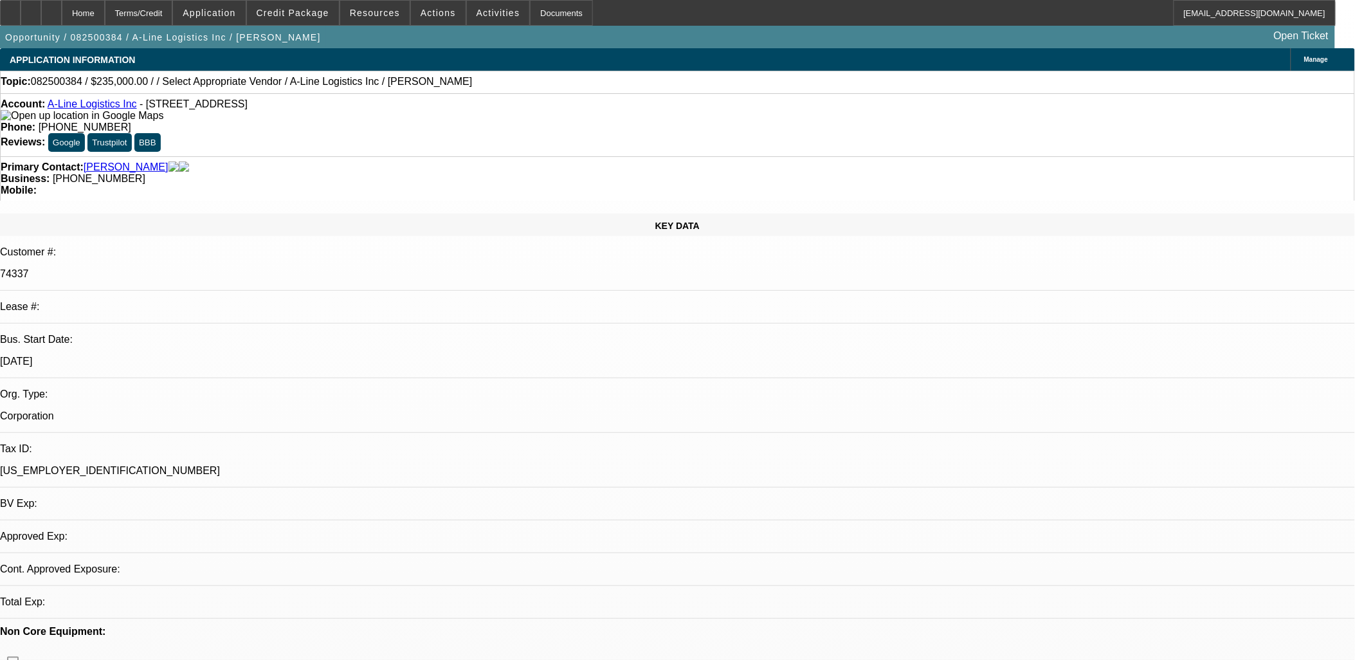
select select "0"
select select "2"
select select "0.1"
select select "4"
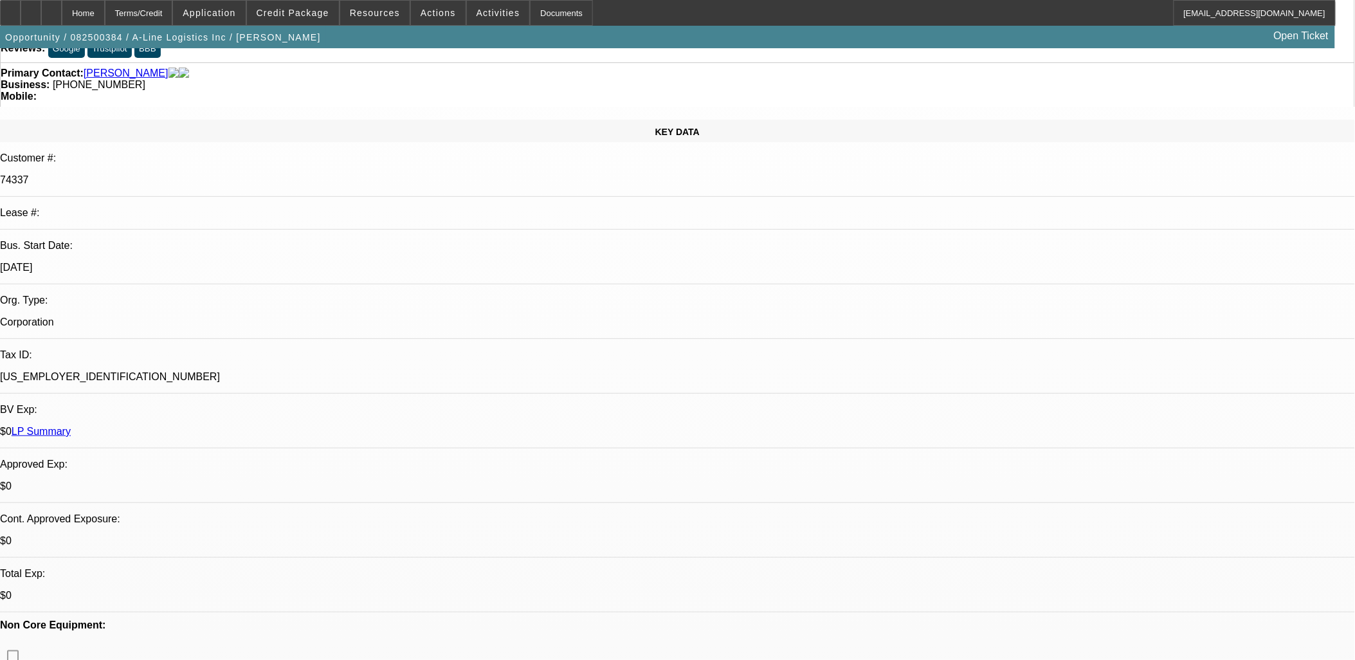
scroll to position [143, 0]
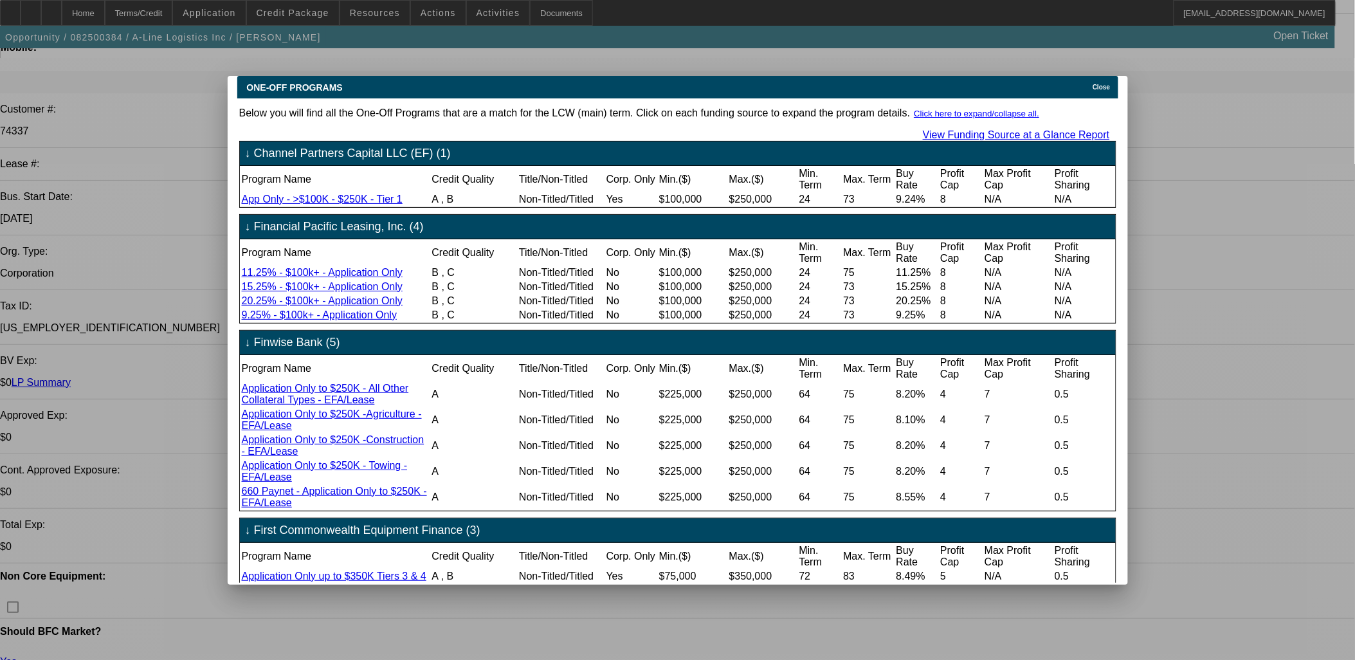
scroll to position [0, 0]
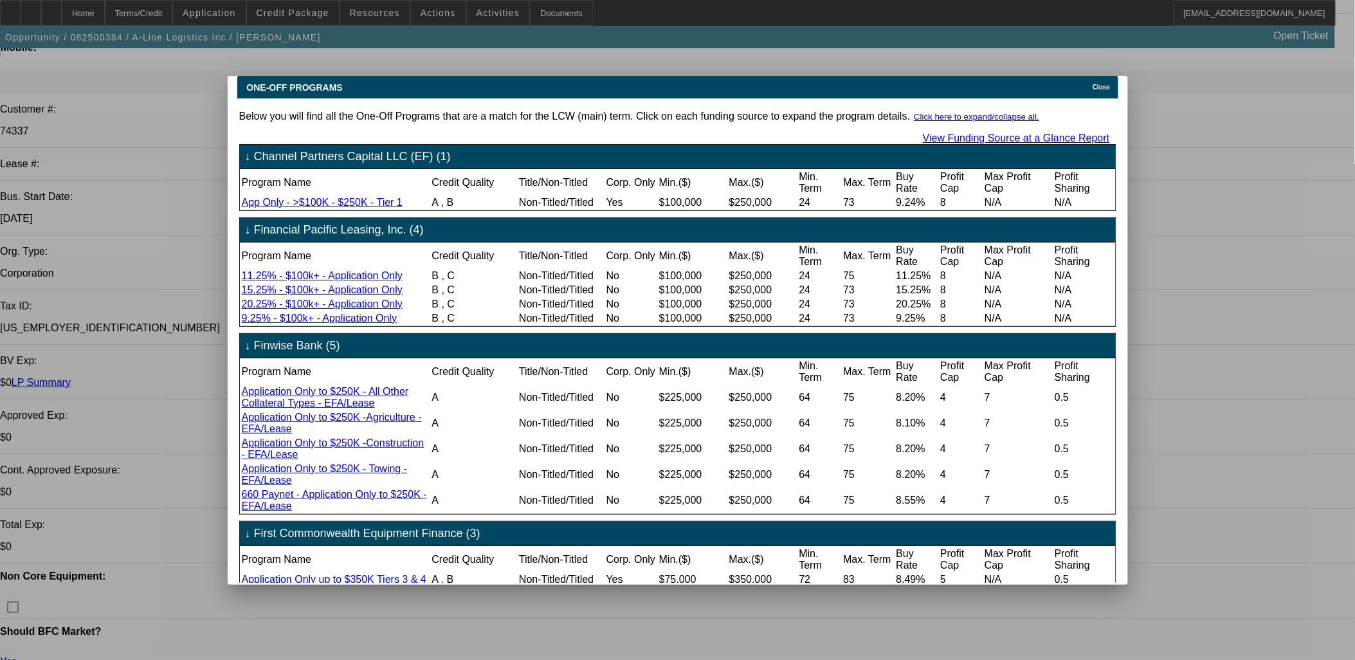
click at [1104, 84] on span "Close" at bounding box center [1101, 87] width 17 height 7
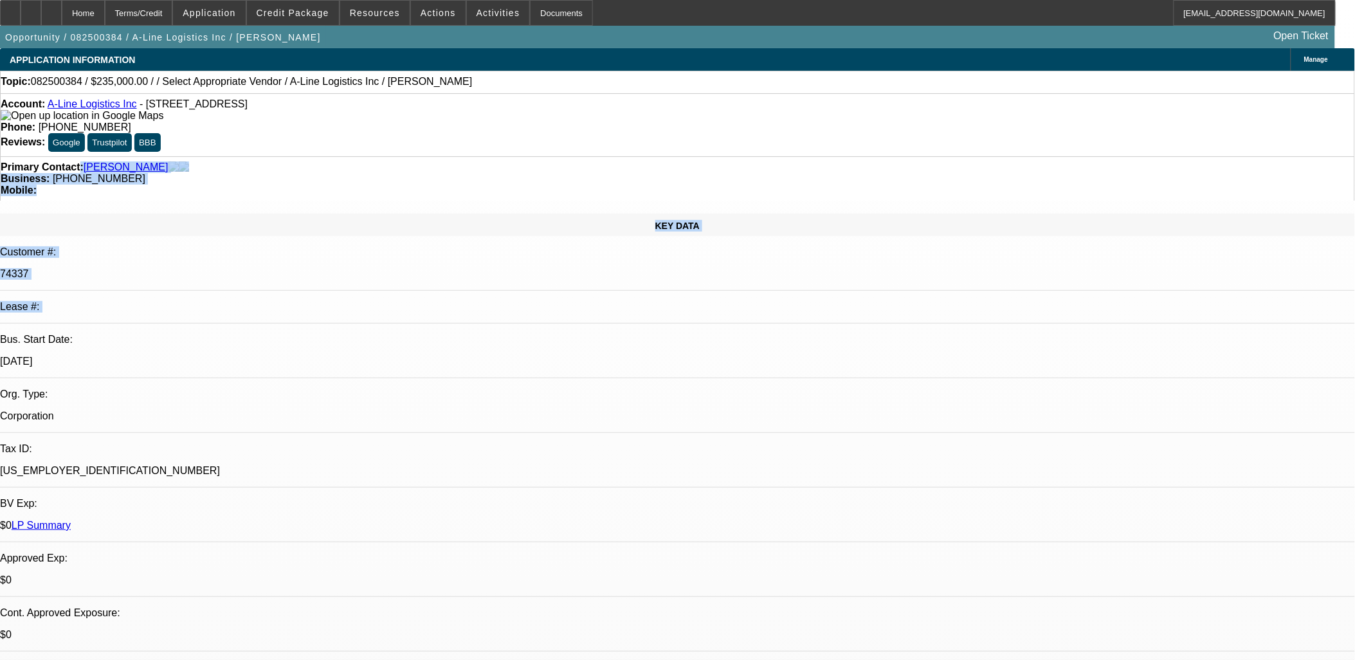
drag, startPoint x: 84, startPoint y: 148, endPoint x: 291, endPoint y: 219, distance: 218.9
click at [15, 80] on div "Topic: 082500384 / $235,000.00 / / Select Appropriate Vendor / A-Line Logistics…" at bounding box center [678, 82] width 1354 height 12
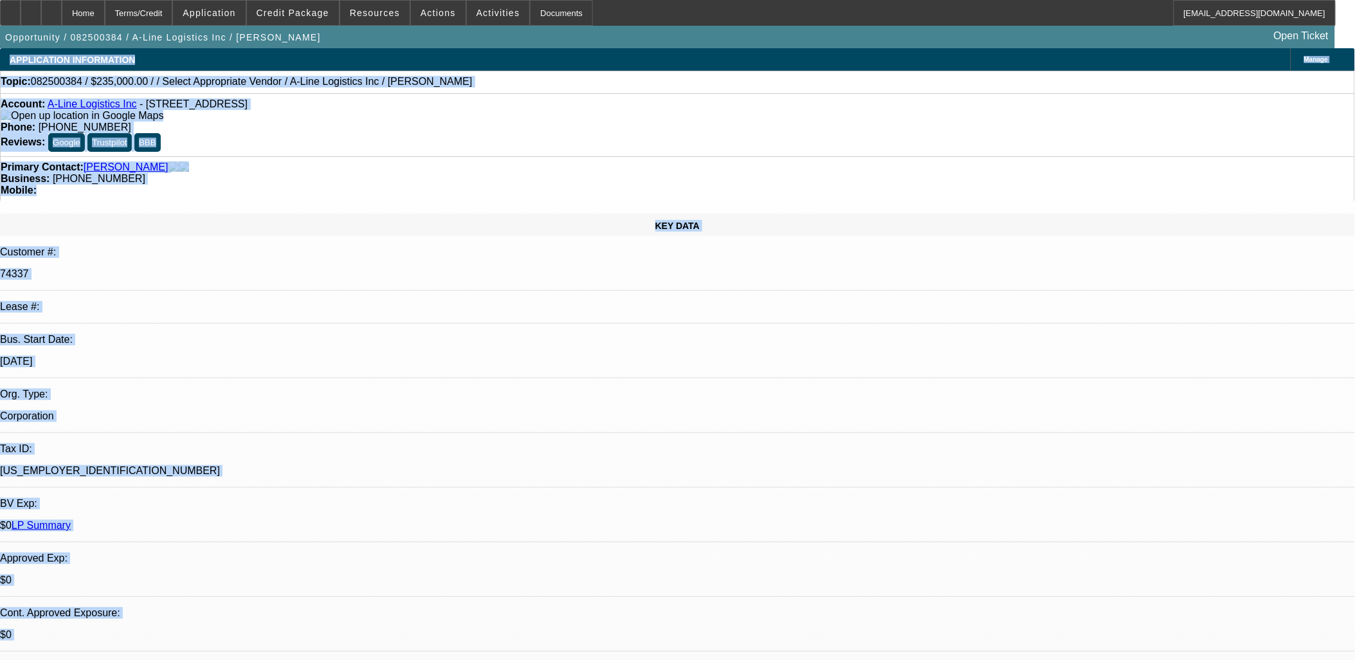
drag, startPoint x: 13, startPoint y: 58, endPoint x: 894, endPoint y: 555, distance: 1011.8
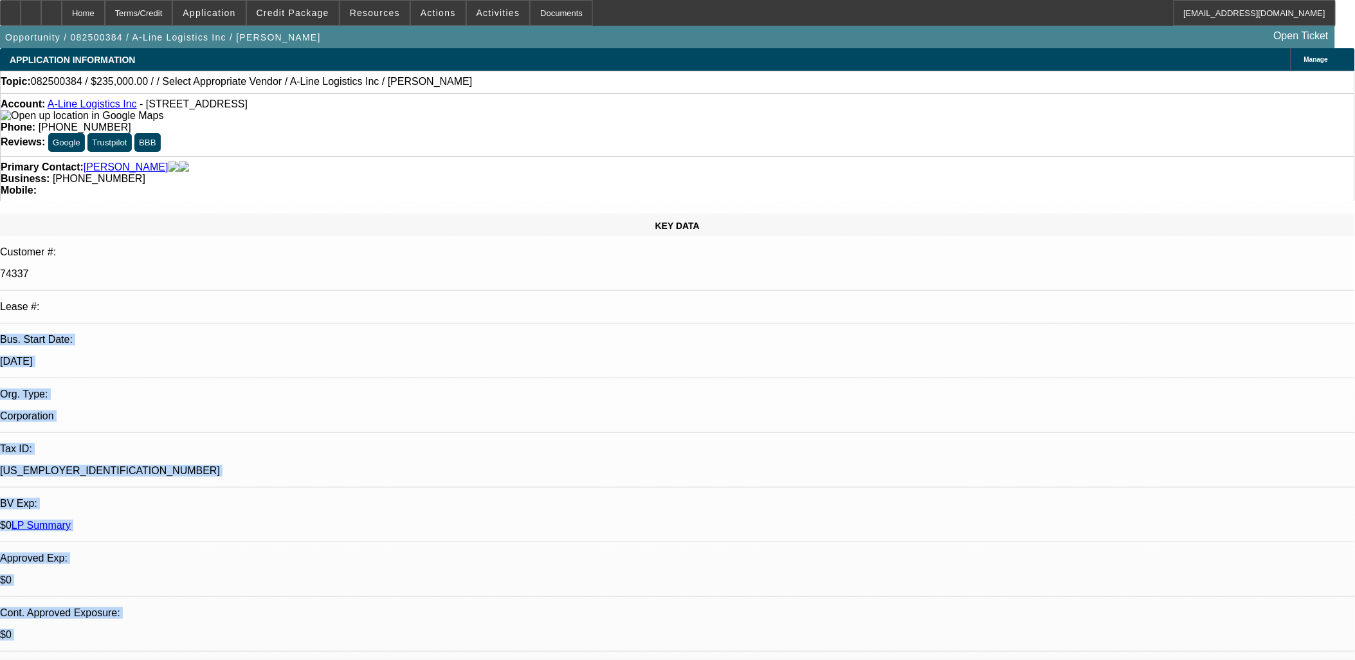
drag, startPoint x: 895, startPoint y: 555, endPoint x: 130, endPoint y: 201, distance: 842.6
click at [129, 246] on p "Customer #:" at bounding box center [677, 252] width 1355 height 12
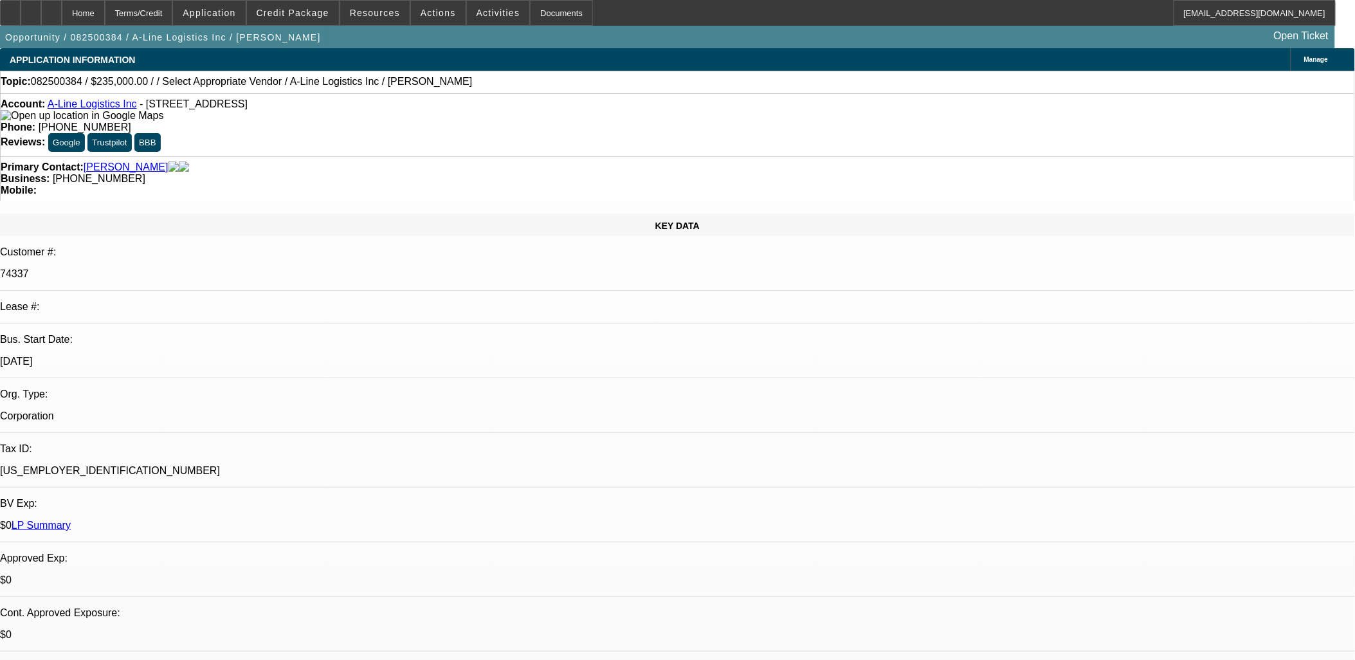
click at [129, 246] on p "Customer #:" at bounding box center [677, 252] width 1355 height 12
drag, startPoint x: 122, startPoint y: 188, endPoint x: 838, endPoint y: 386, distance: 742.8
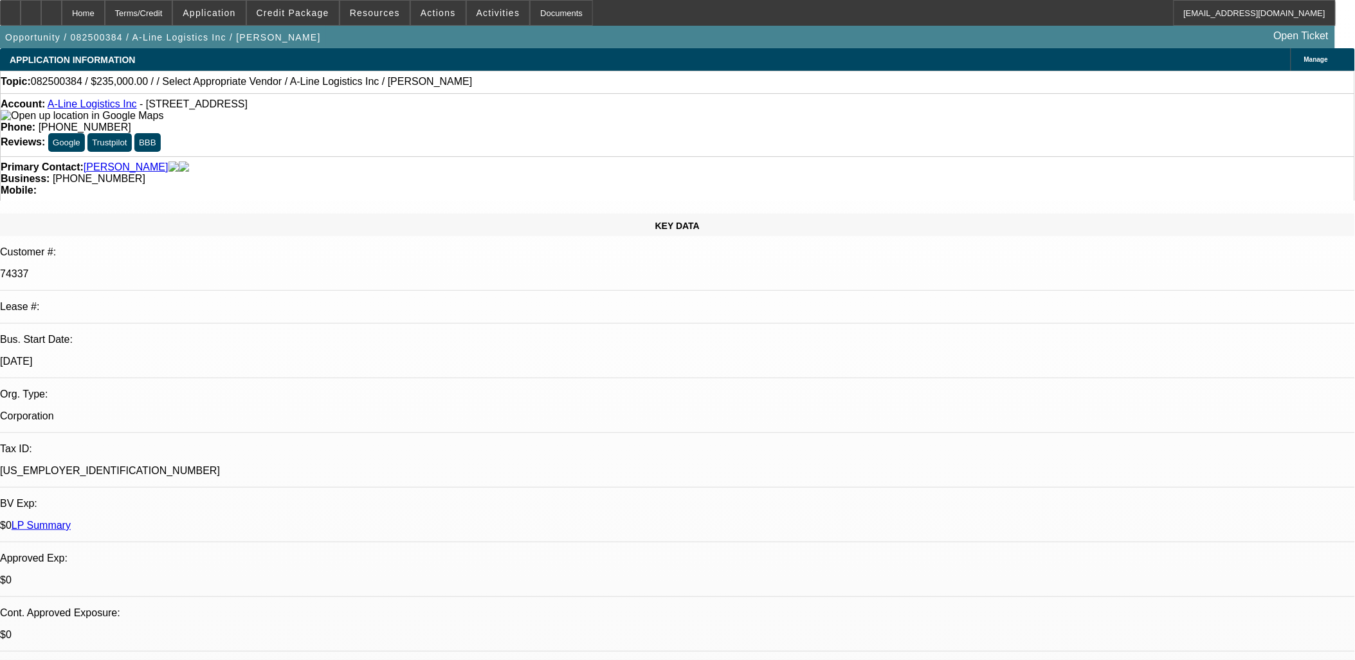
drag, startPoint x: 18, startPoint y: 78, endPoint x: 864, endPoint y: 408, distance: 907.9
drag, startPoint x: 861, startPoint y: 476, endPoint x: 8, endPoint y: 14, distance: 969.9
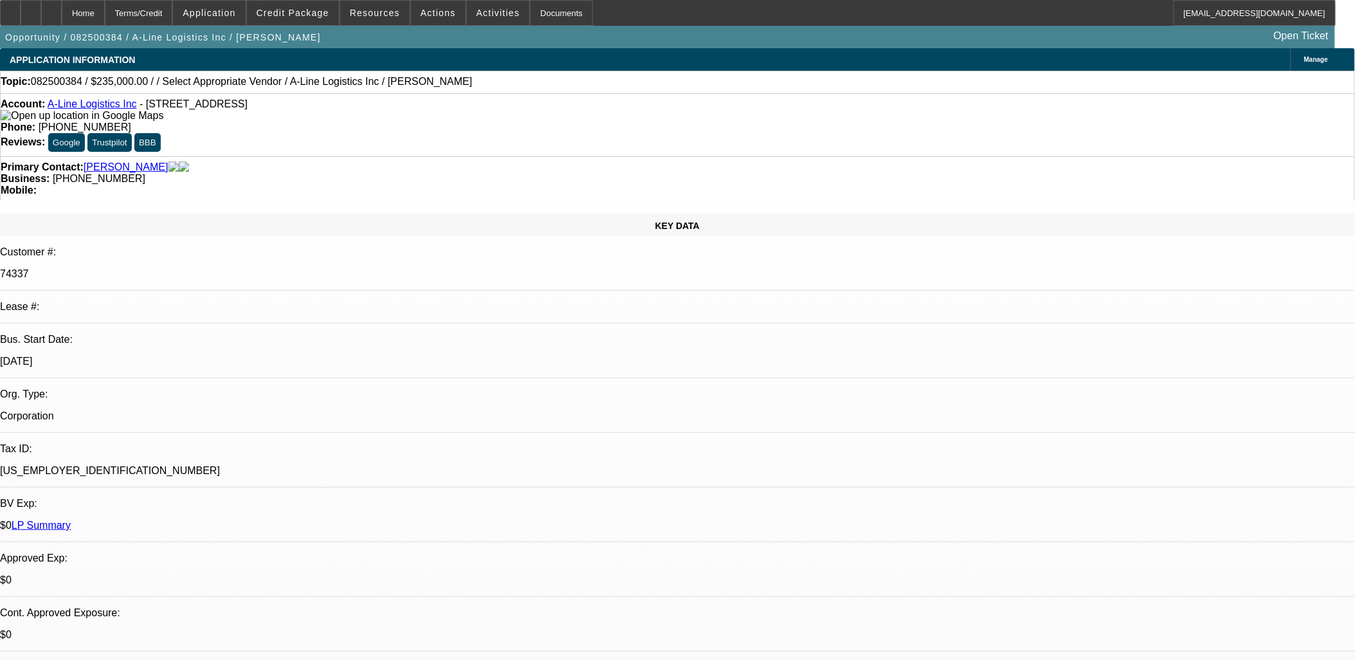
drag, startPoint x: 611, startPoint y: 410, endPoint x: 589, endPoint y: 396, distance: 26.0
drag, startPoint x: 685, startPoint y: 468, endPoint x: -118, endPoint y: 143, distance: 865.9
click at [0, 143] on html "Home Terms/Credit Application Credit Package Resources Actions Activities Docum…" at bounding box center [677, 330] width 1355 height 660
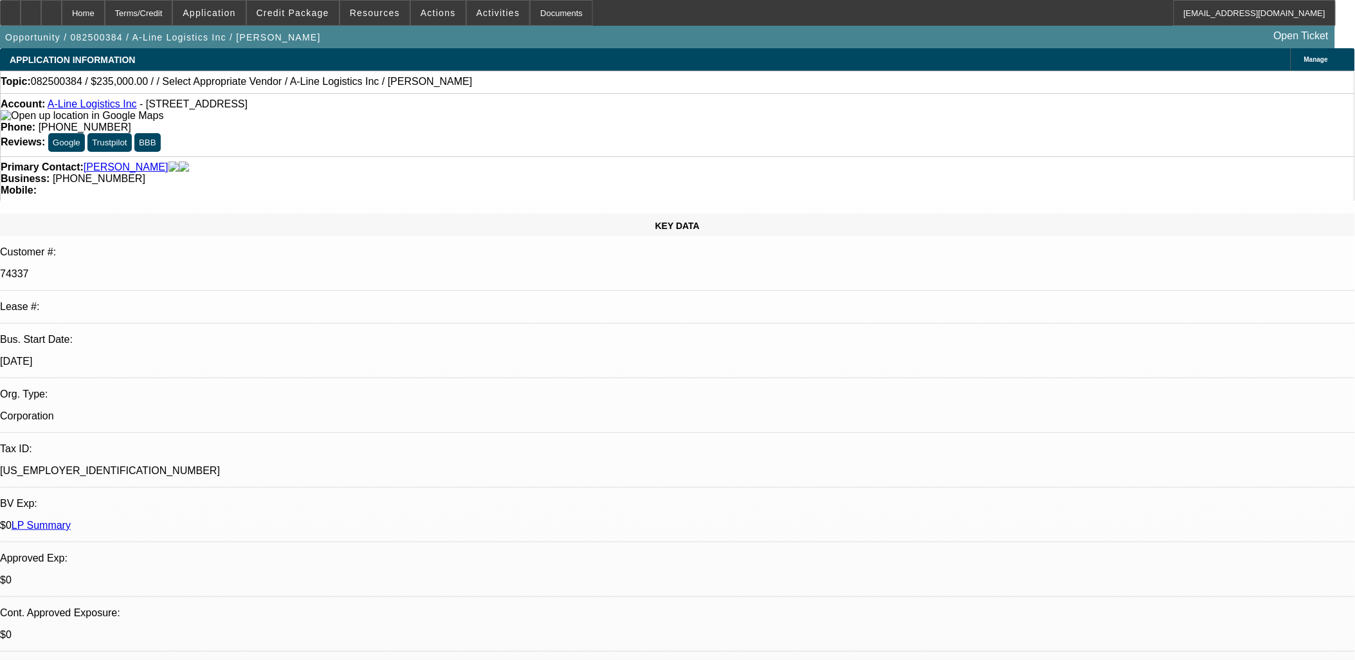
click at [189, 214] on div "KEY DATA" at bounding box center [677, 225] width 1355 height 23
drag, startPoint x: 264, startPoint y: 221, endPoint x: 894, endPoint y: 471, distance: 677.6
drag, startPoint x: 894, startPoint y: 471, endPoint x: 900, endPoint y: 478, distance: 9.6
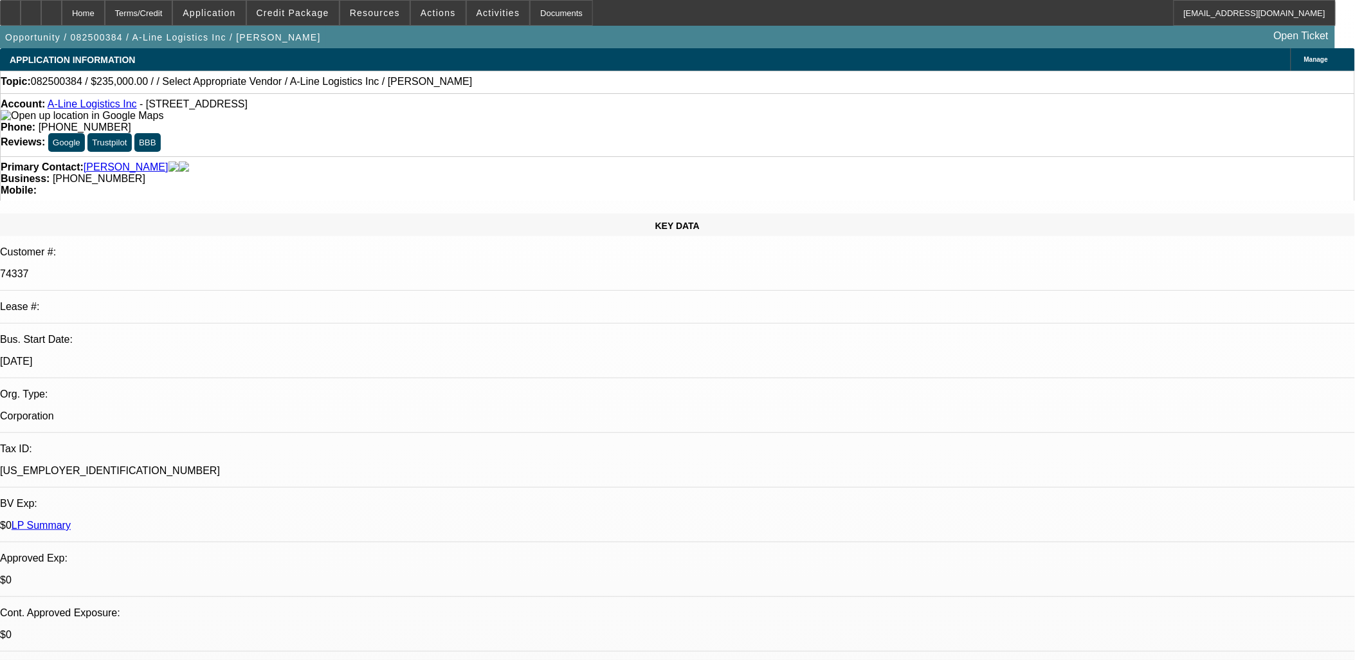
drag, startPoint x: 900, startPoint y: 478, endPoint x: -83, endPoint y: 257, distance: 1007.9
click at [0, 257] on html "Home Terms/Credit Application Credit Package Resources Actions Activities Docum…" at bounding box center [677, 330] width 1355 height 660
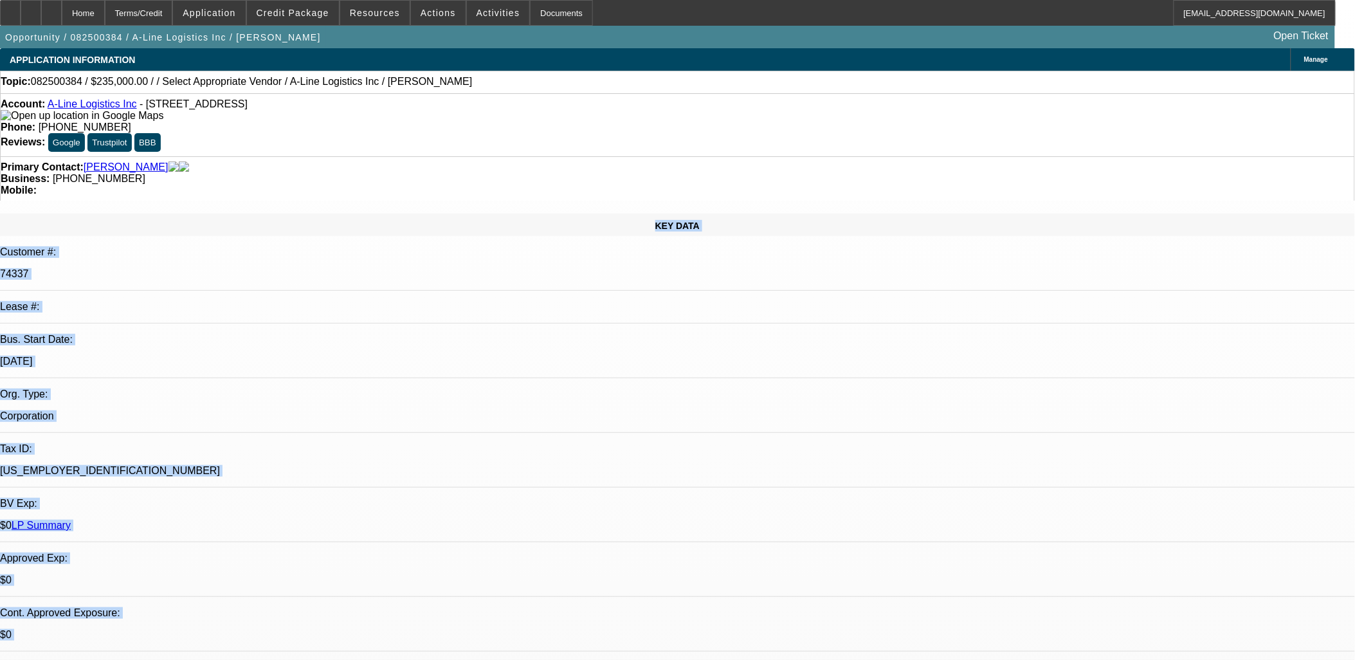
drag, startPoint x: 92, startPoint y: 174, endPoint x: 897, endPoint y: 558, distance: 891.6
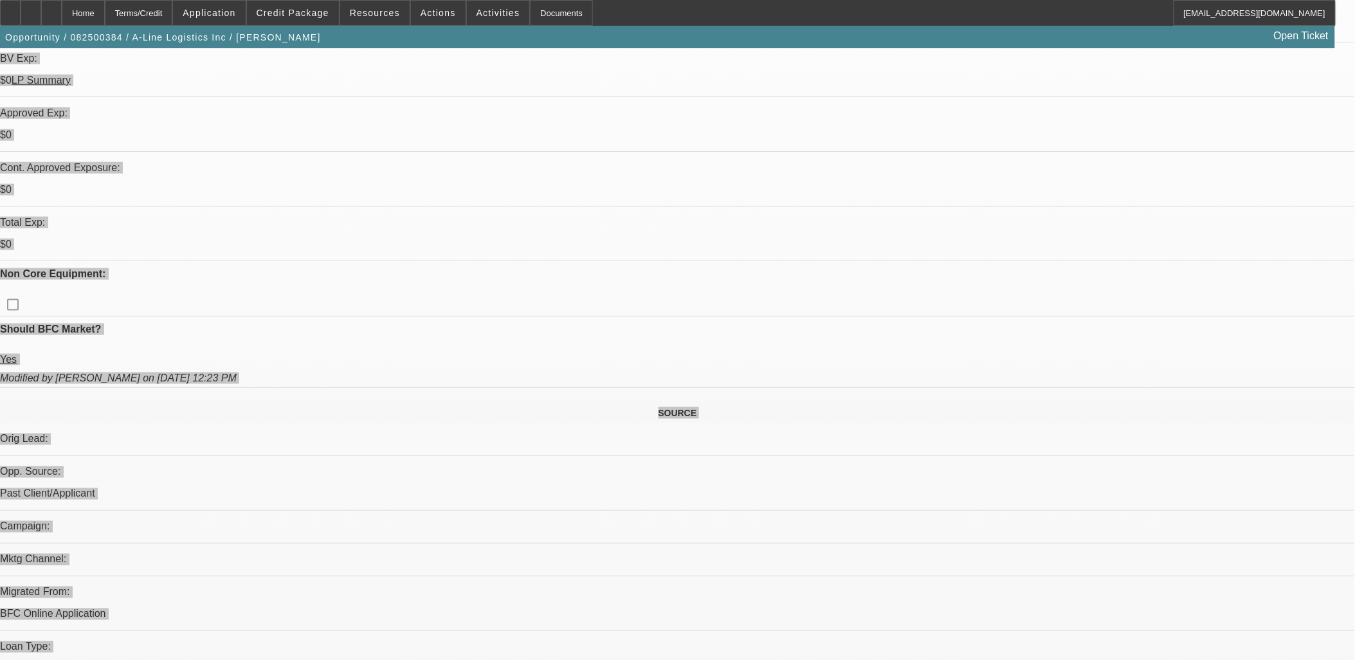
scroll to position [643, 0]
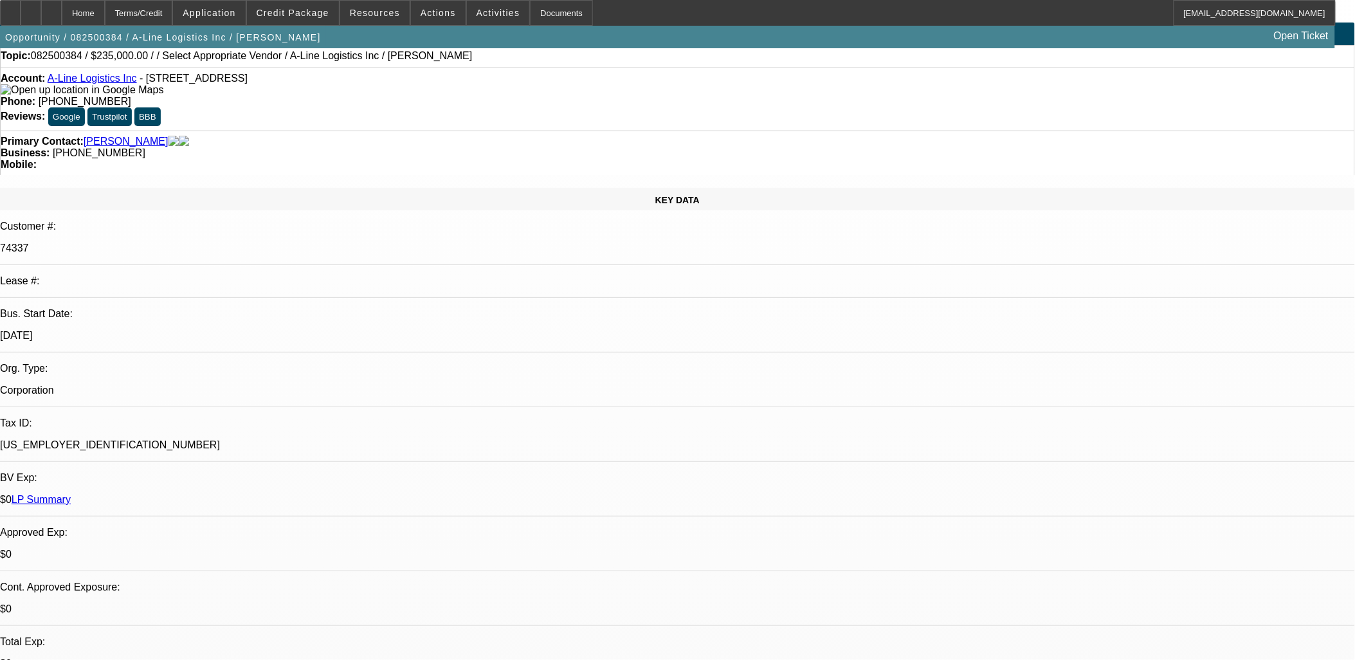
scroll to position [0, 0]
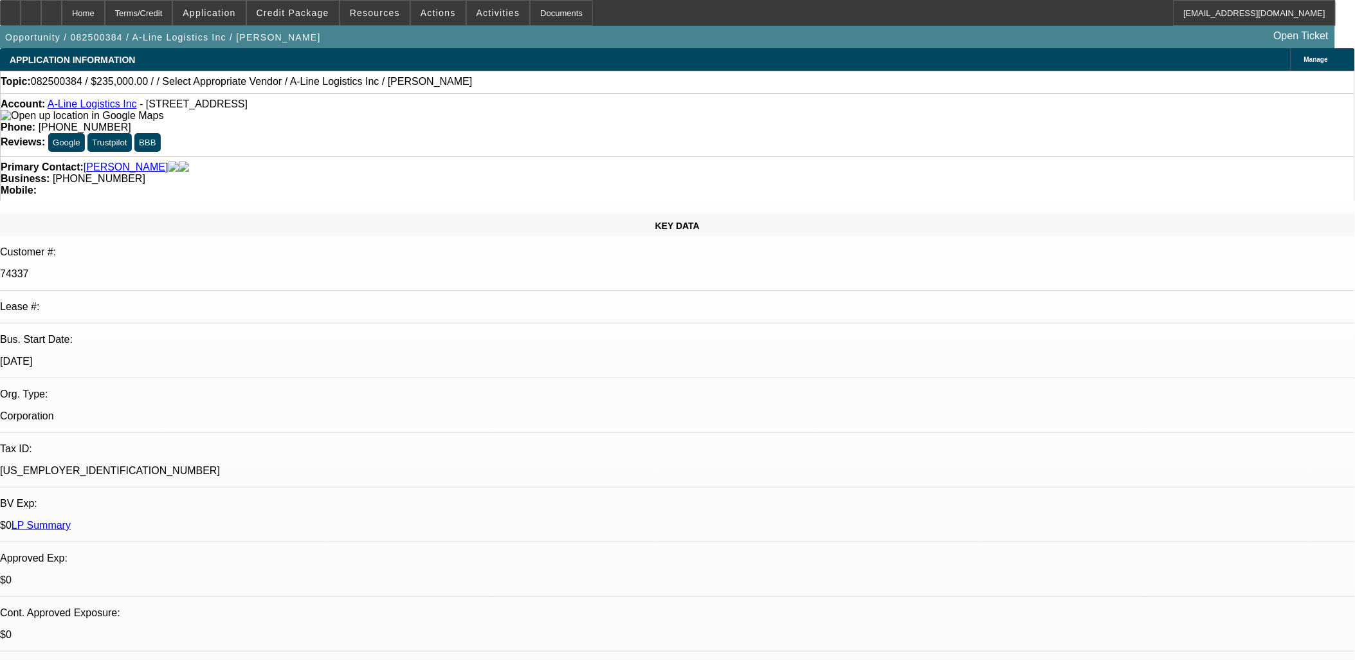
drag, startPoint x: 542, startPoint y: 260, endPoint x: 567, endPoint y: 167, distance: 96.6
click at [41, 8] on div at bounding box center [31, 13] width 21 height 26
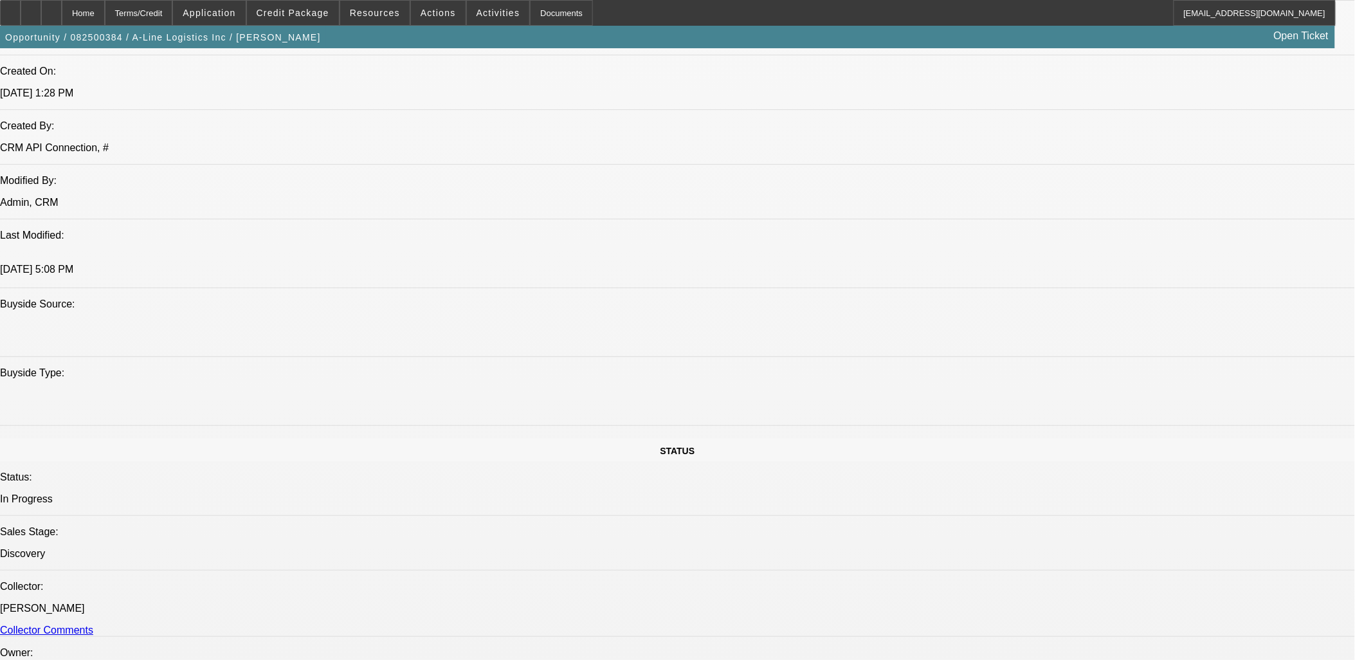
scroll to position [1143, 0]
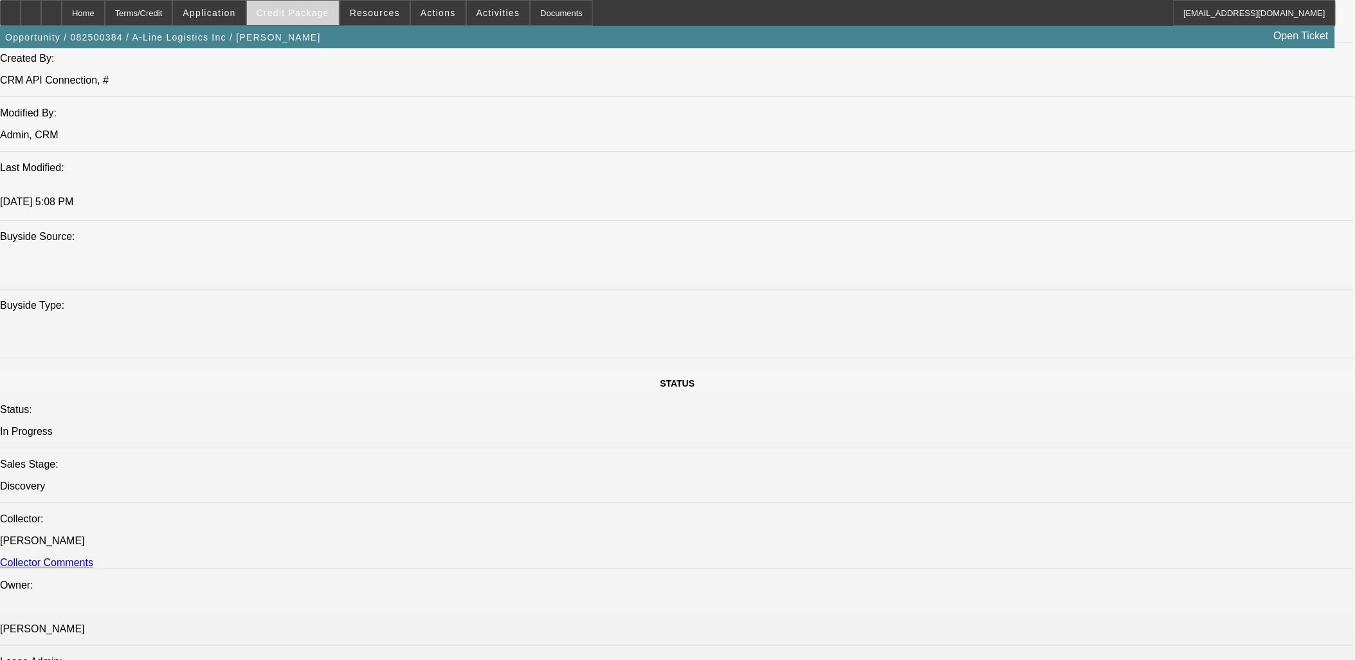
click at [306, 20] on span at bounding box center [293, 12] width 92 height 31
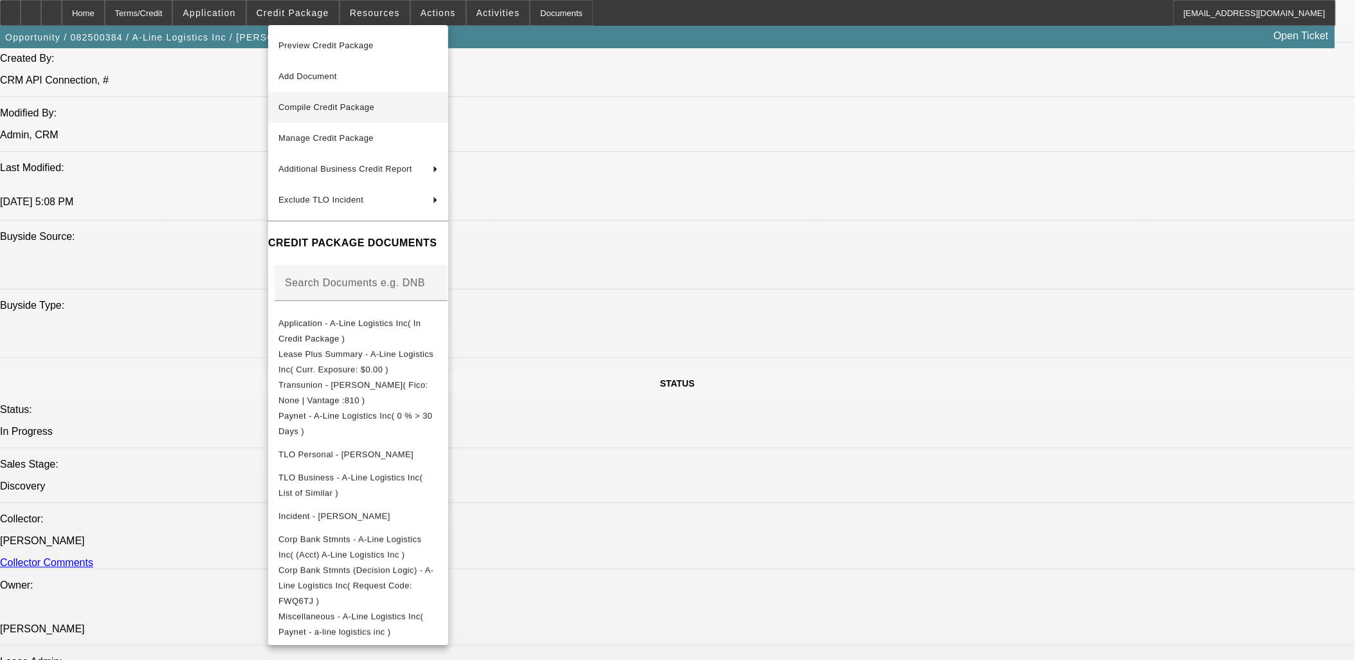
click at [359, 106] on span "Compile Credit Package" at bounding box center [327, 107] width 96 height 10
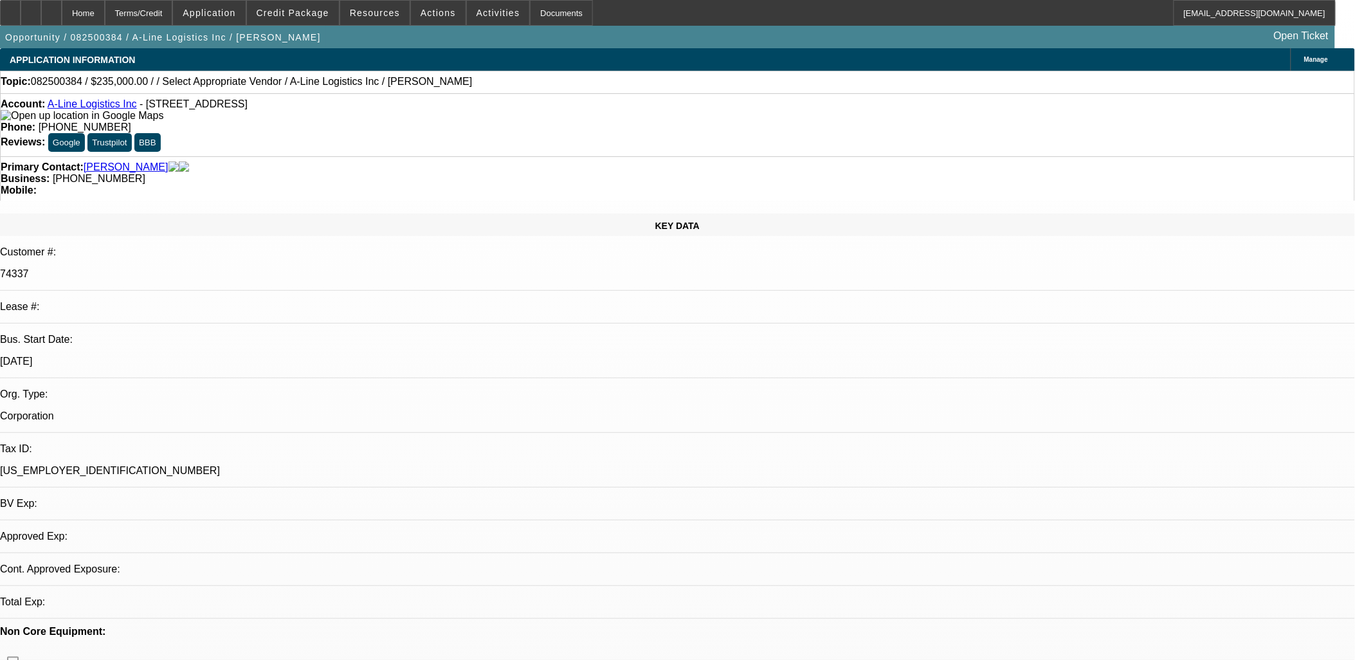
select select "0"
select select "2"
select select "0.1"
select select "4"
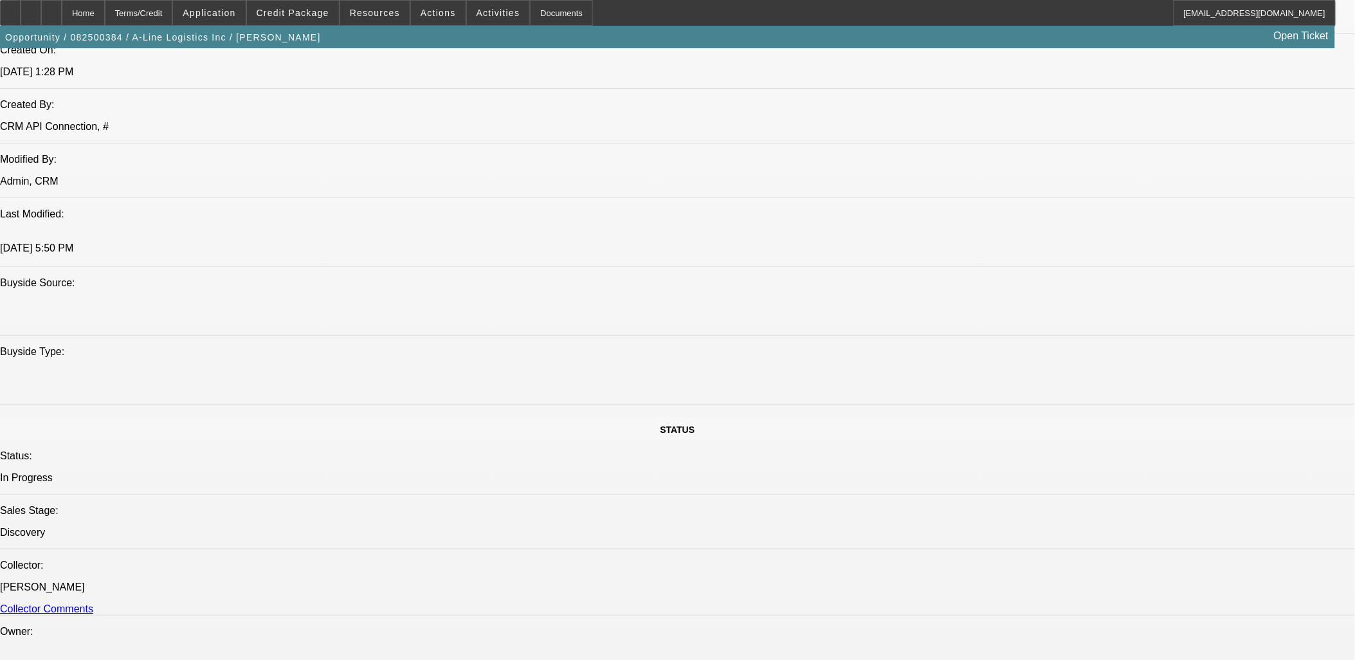
scroll to position [1092, 0]
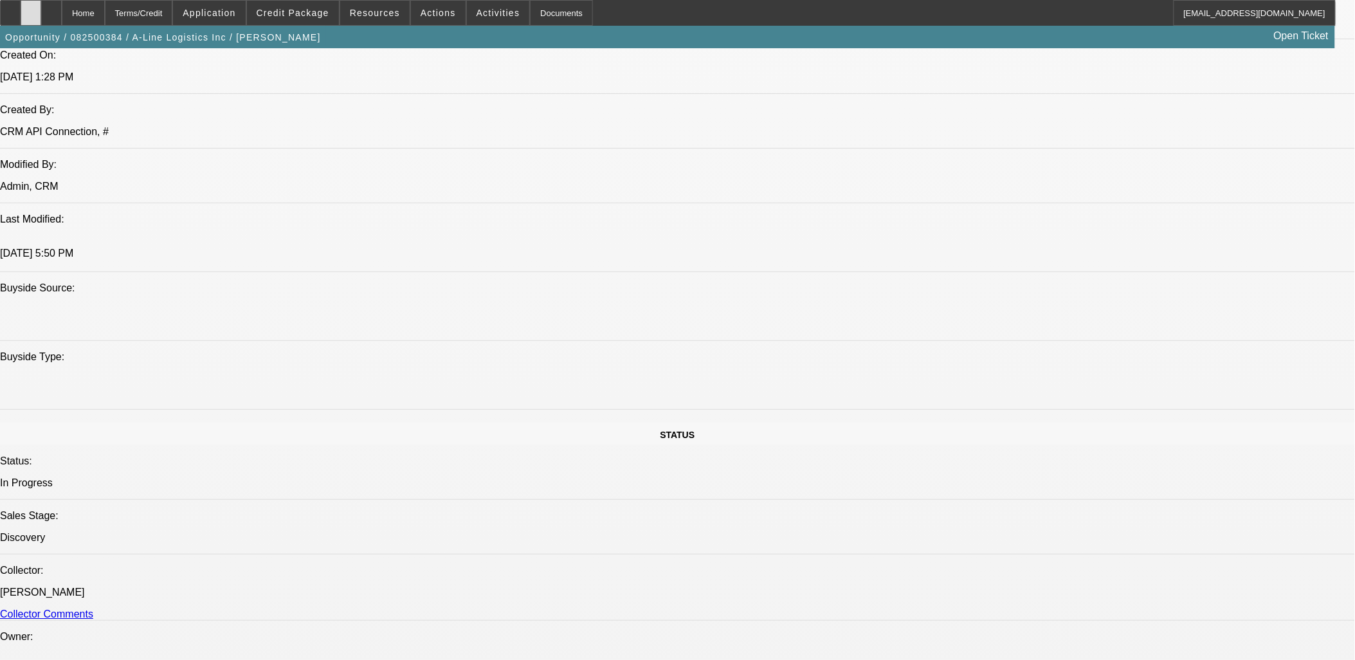
click at [41, 23] on div at bounding box center [31, 13] width 21 height 26
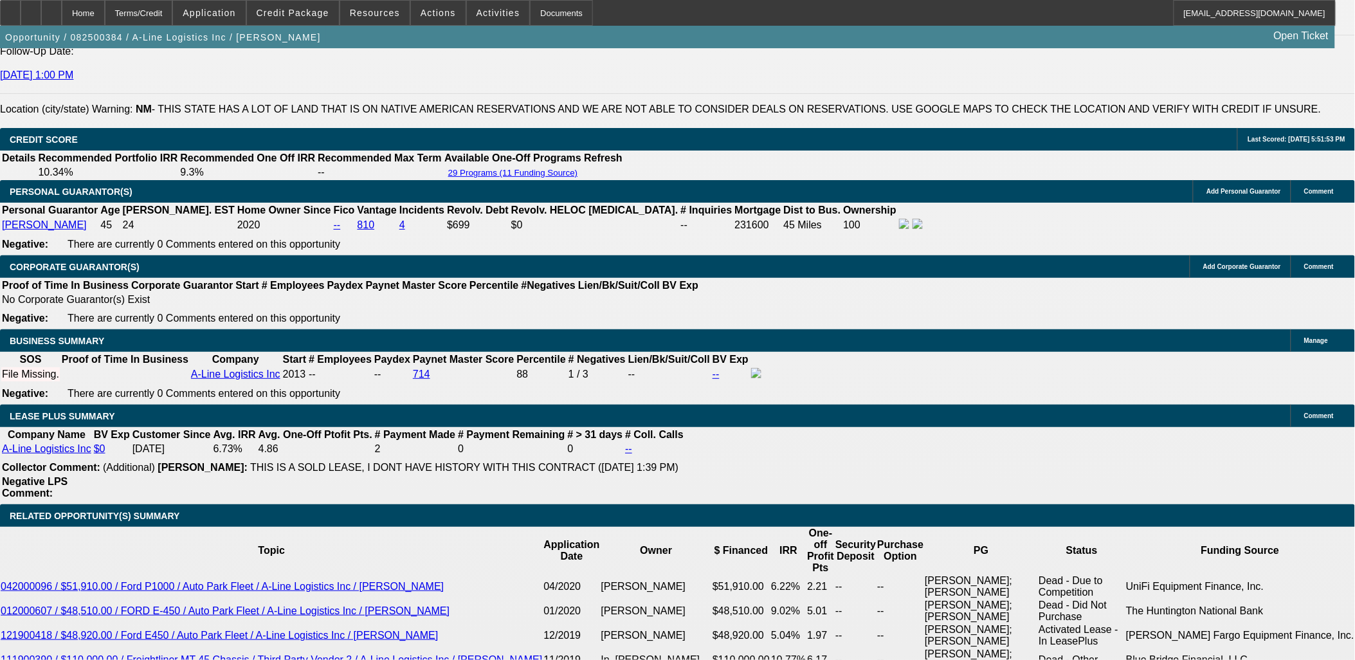
scroll to position [1735, 0]
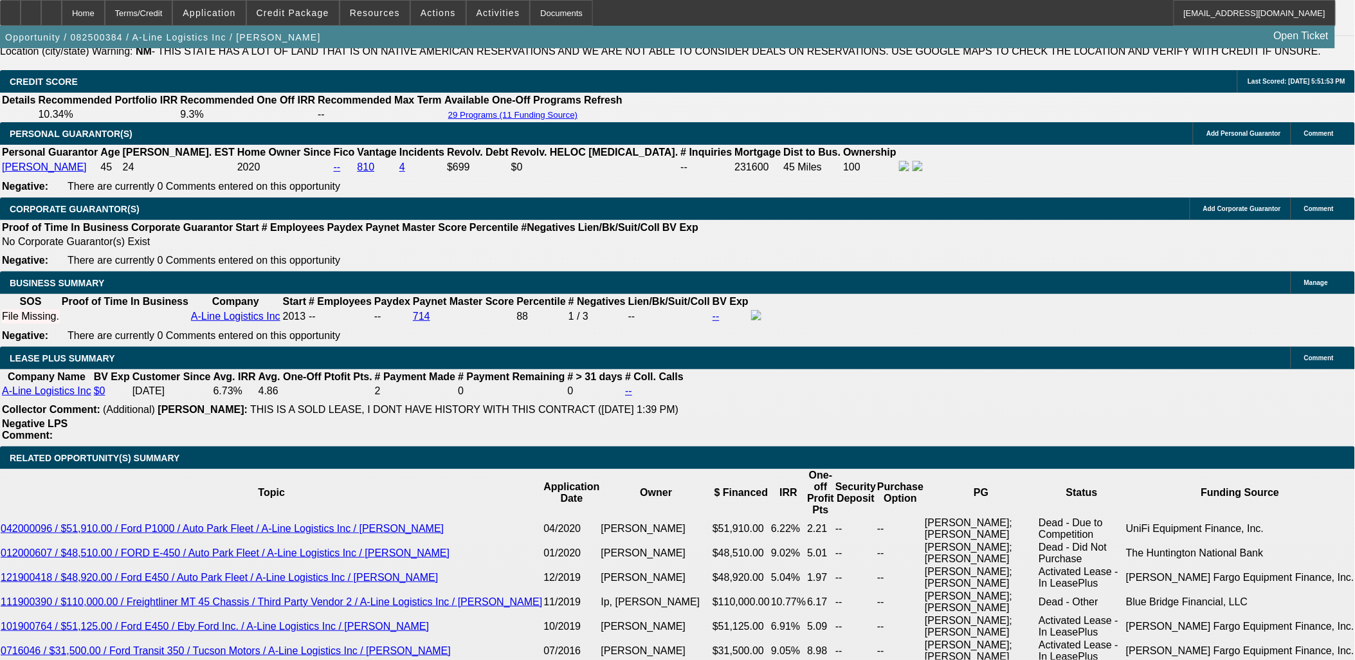
scroll to position [2021, 0]
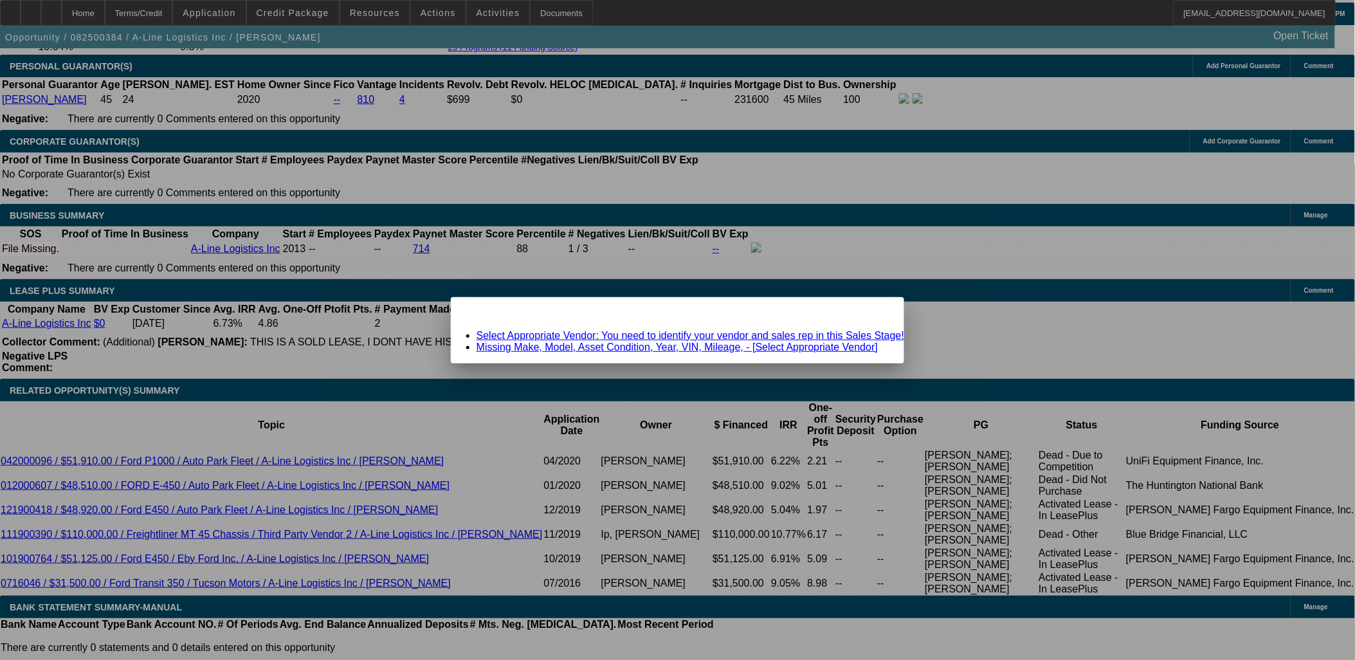
click at [876, 312] on icon at bounding box center [876, 308] width 0 height 7
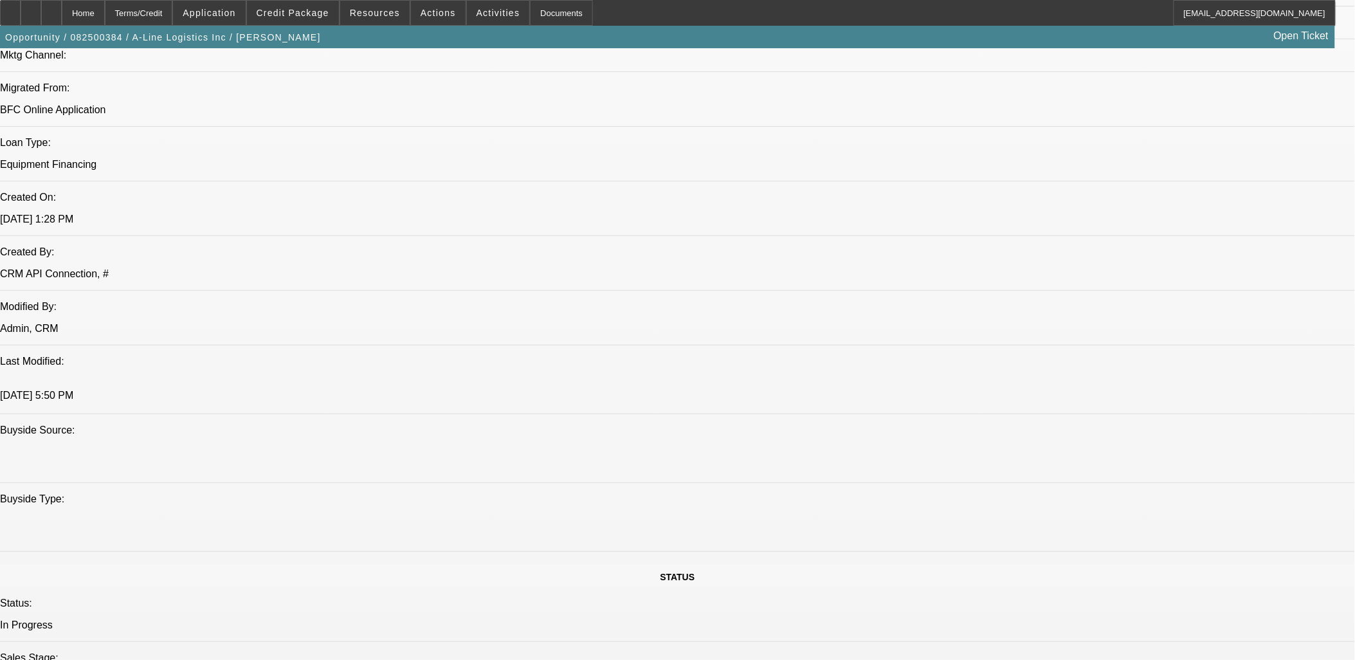
scroll to position [806, 0]
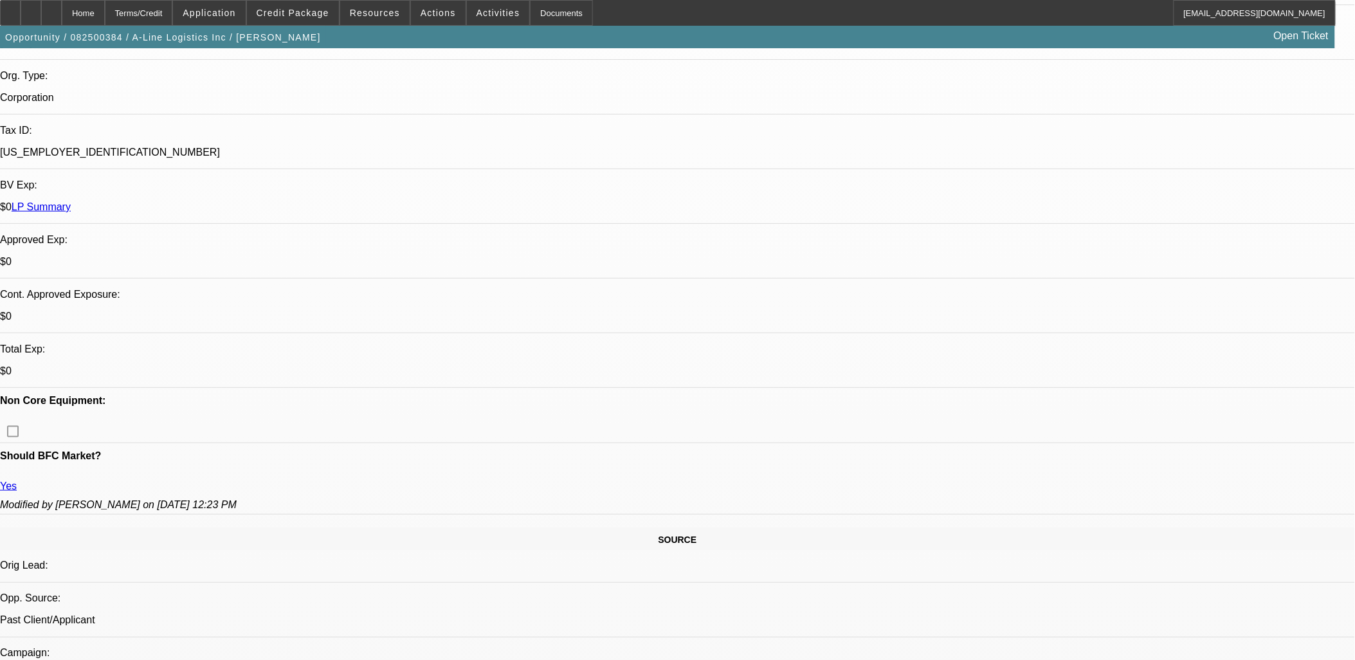
scroll to position [571, 0]
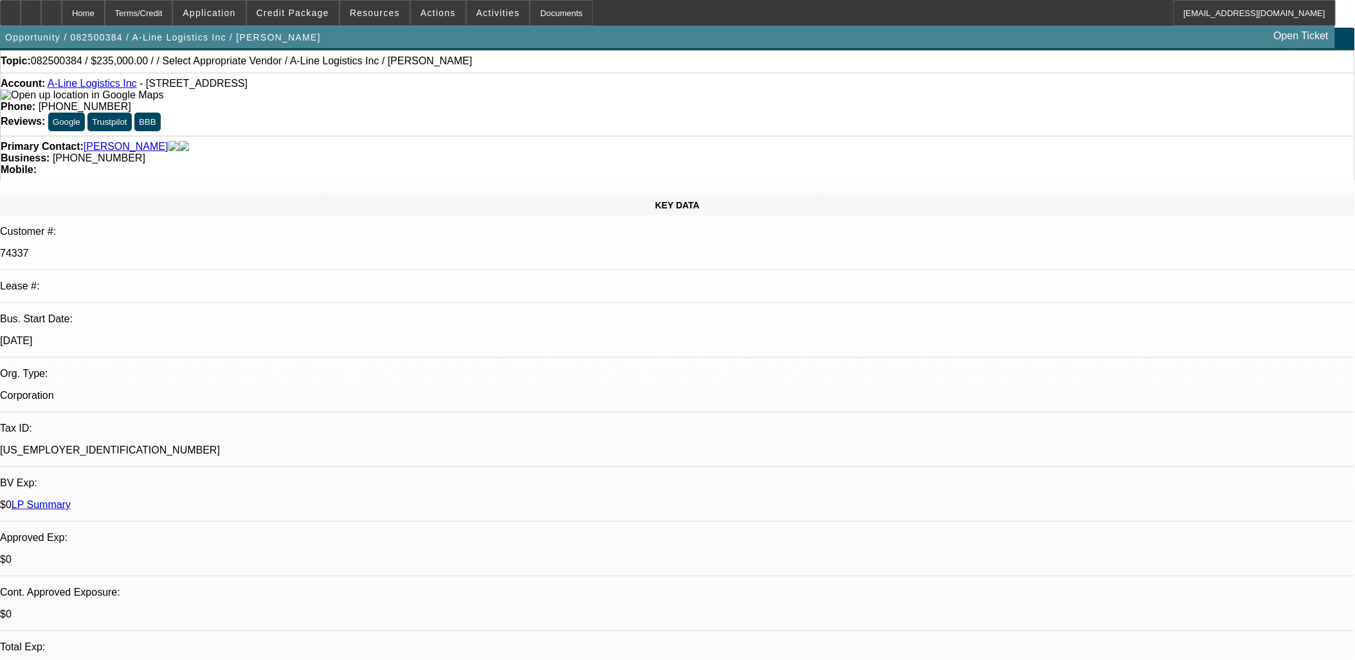
scroll to position [0, 0]
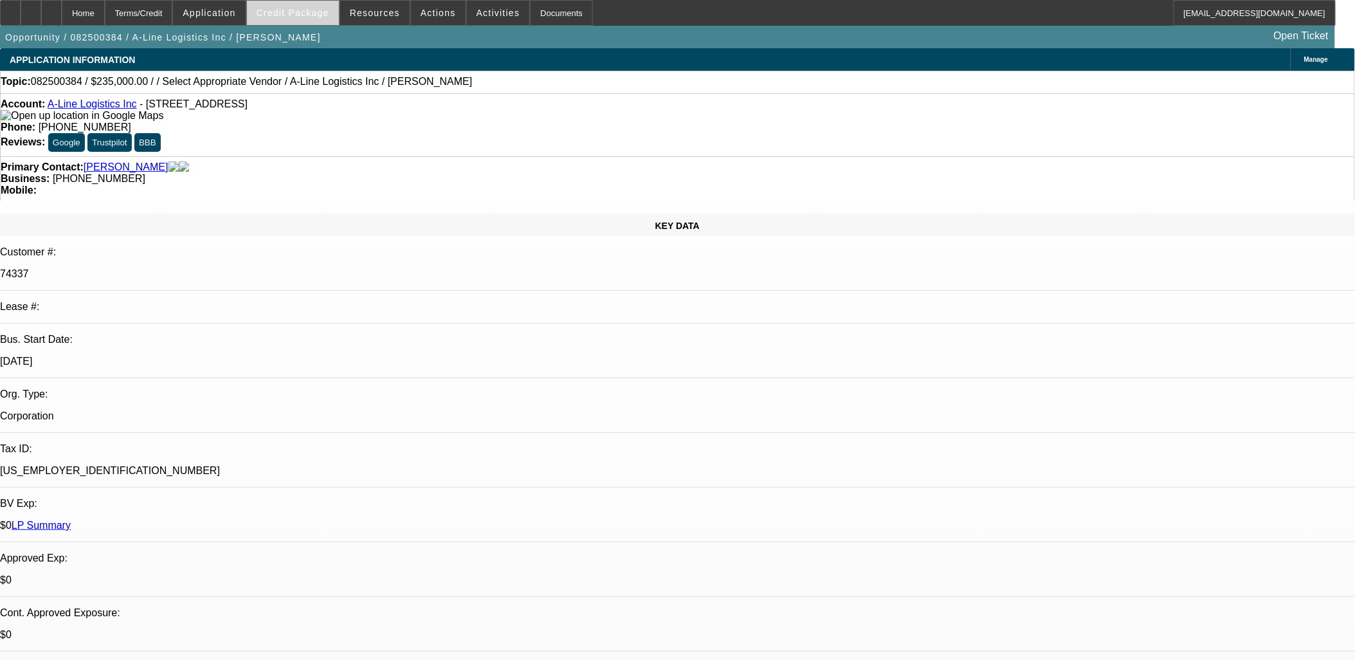
click at [310, 16] on span "Credit Package" at bounding box center [293, 13] width 73 height 10
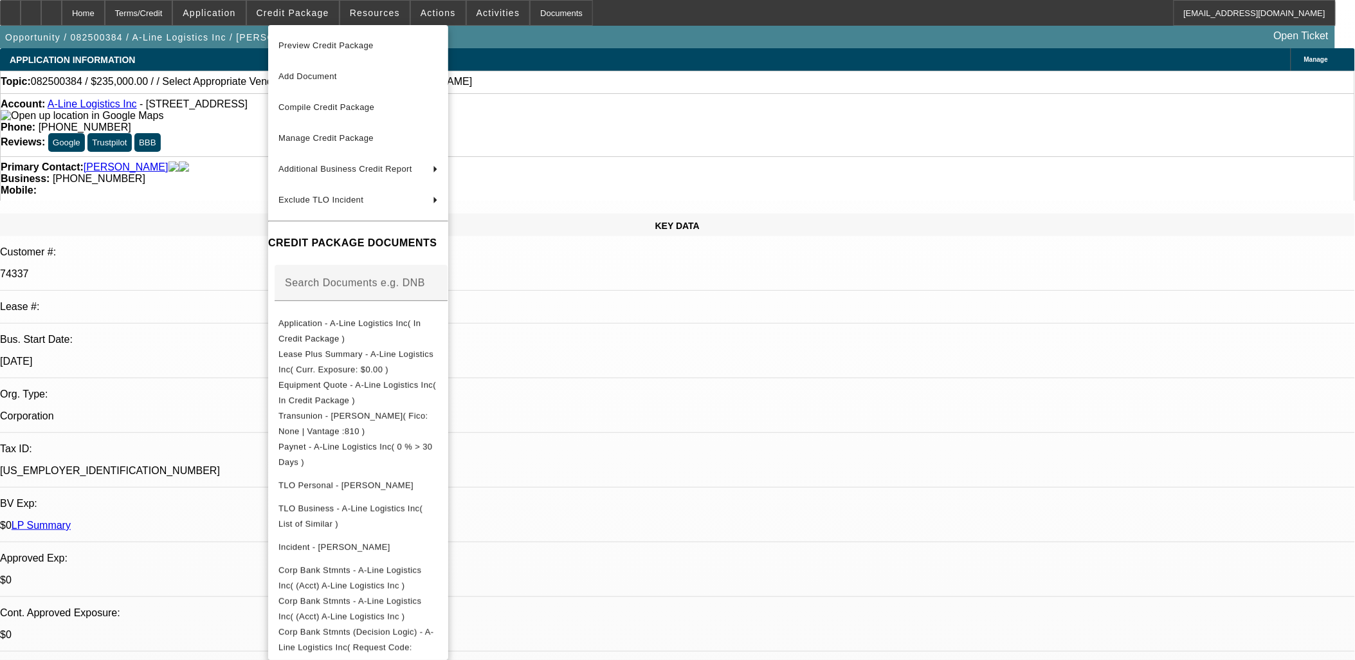
click at [242, 354] on div at bounding box center [677, 330] width 1355 height 660
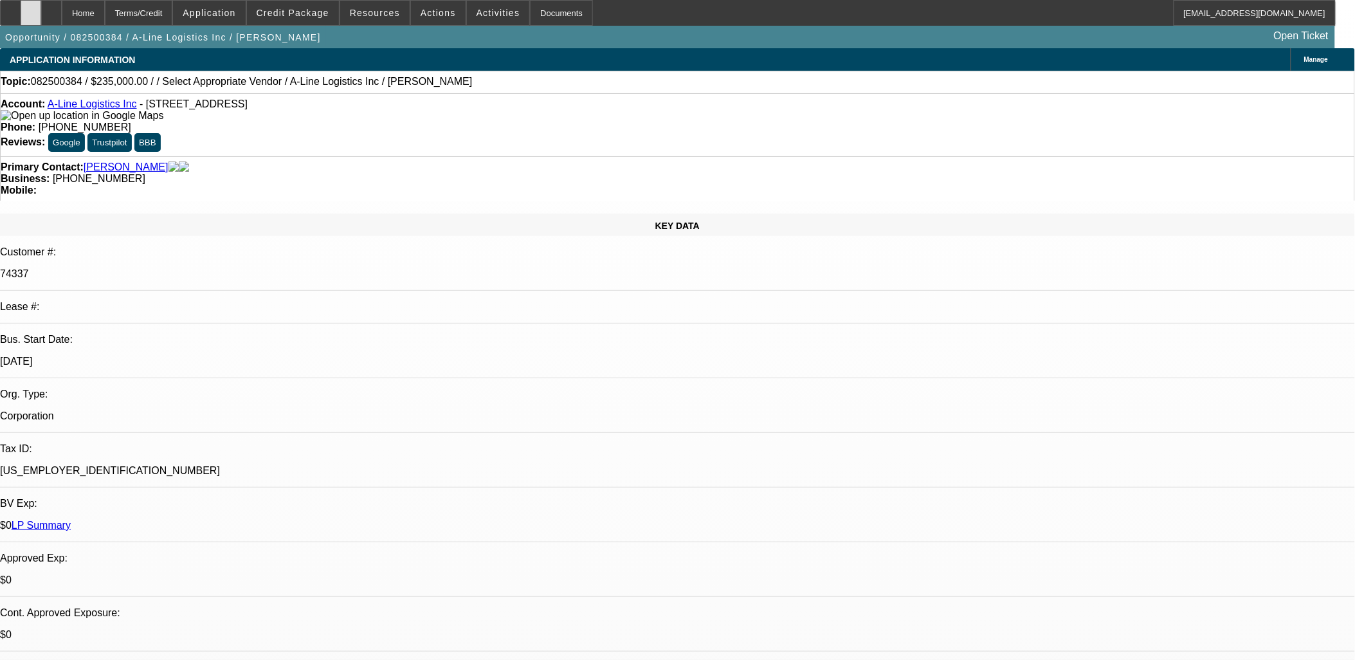
click at [41, 15] on div at bounding box center [31, 13] width 21 height 26
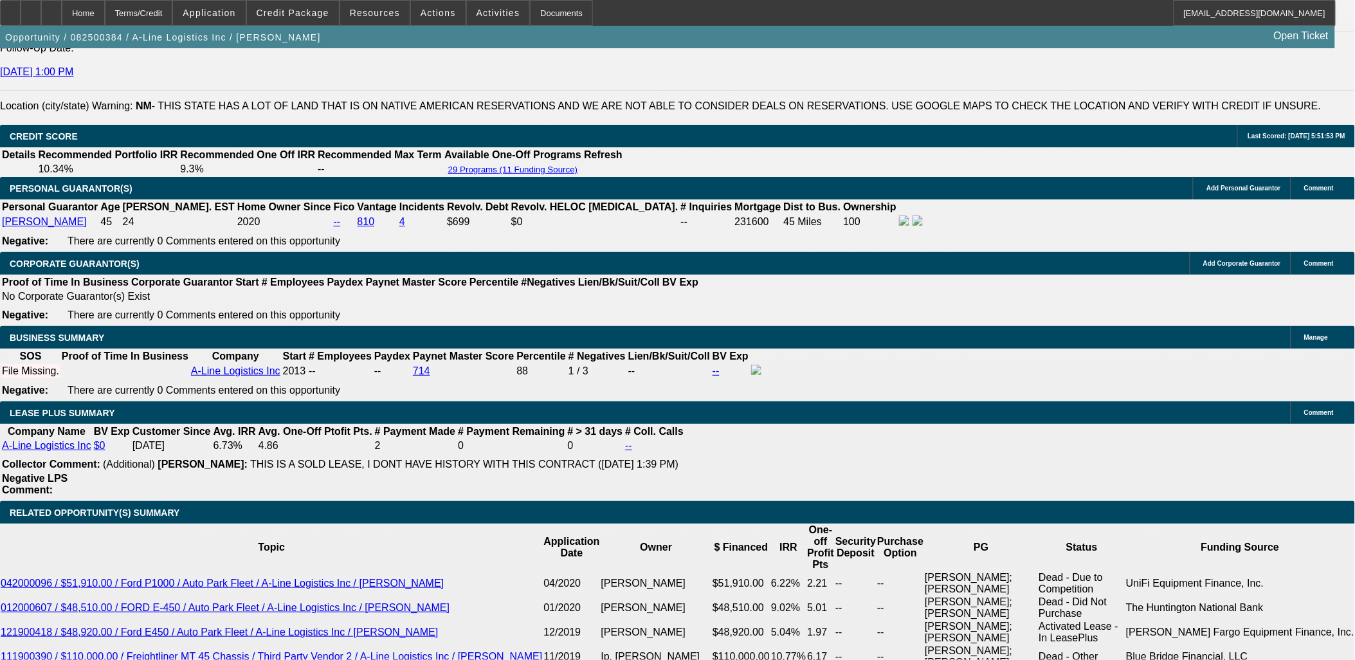
scroll to position [1930, 0]
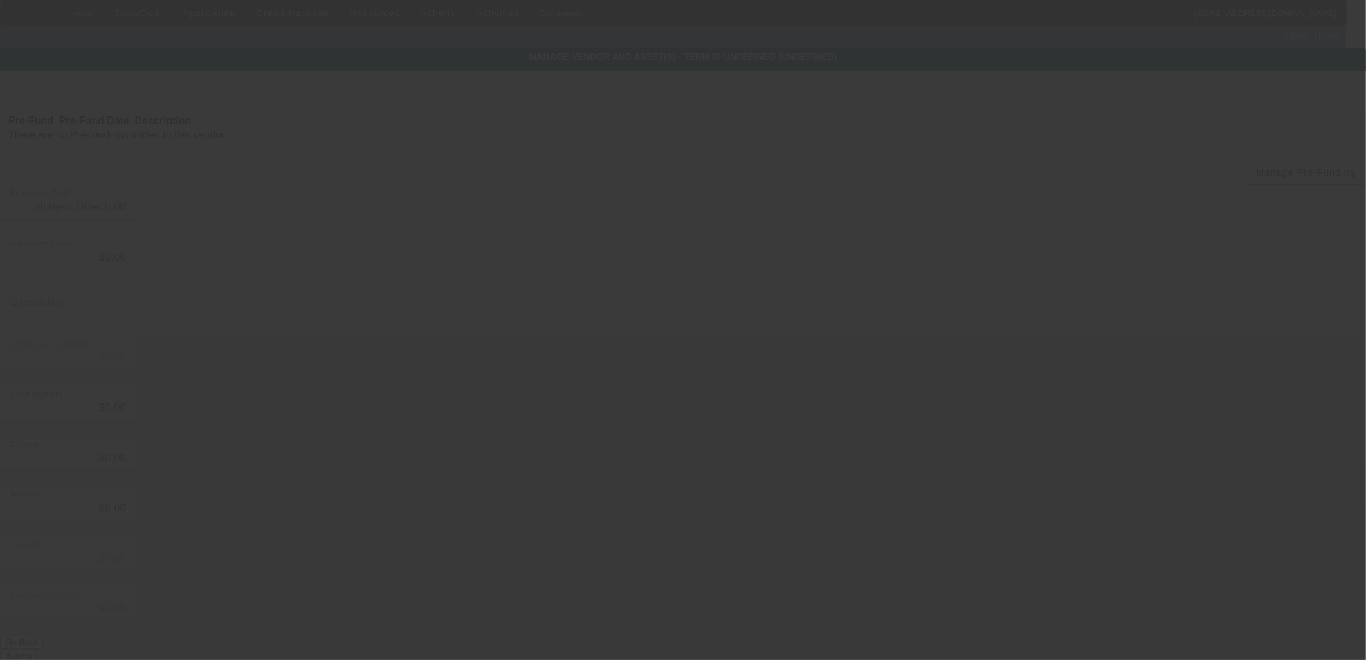
type input "$235,000.00"
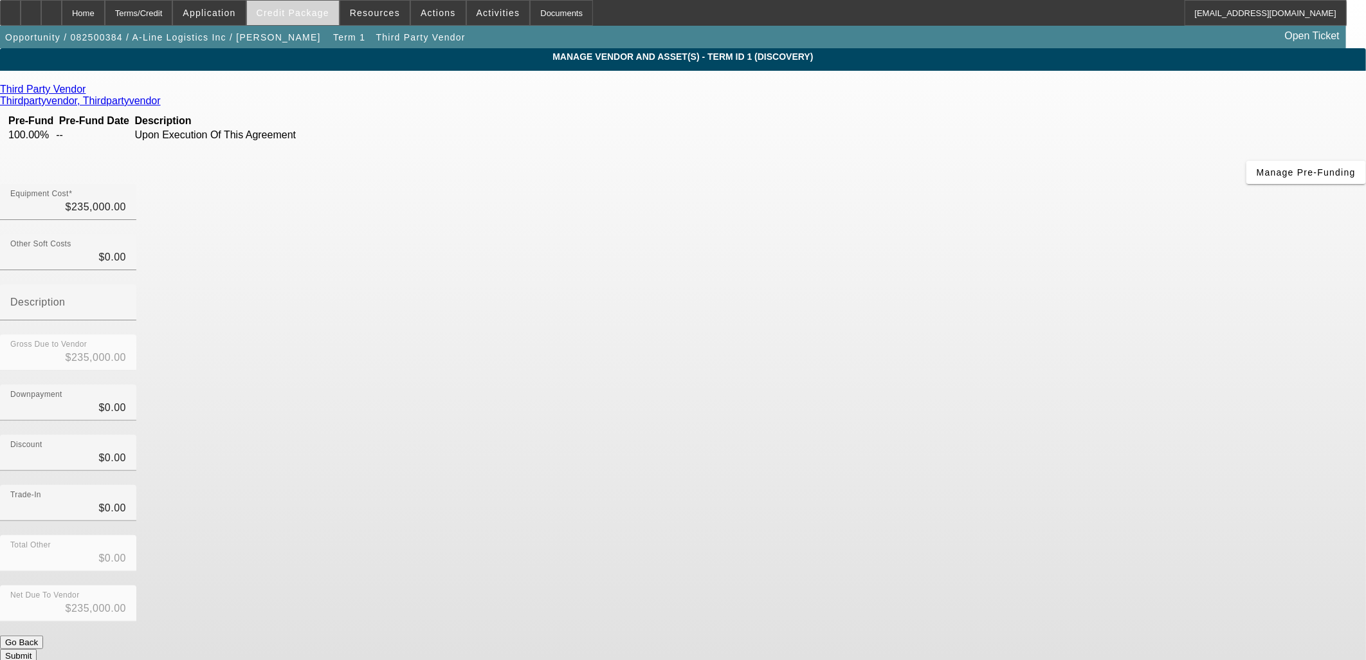
click at [339, 11] on span at bounding box center [293, 12] width 92 height 31
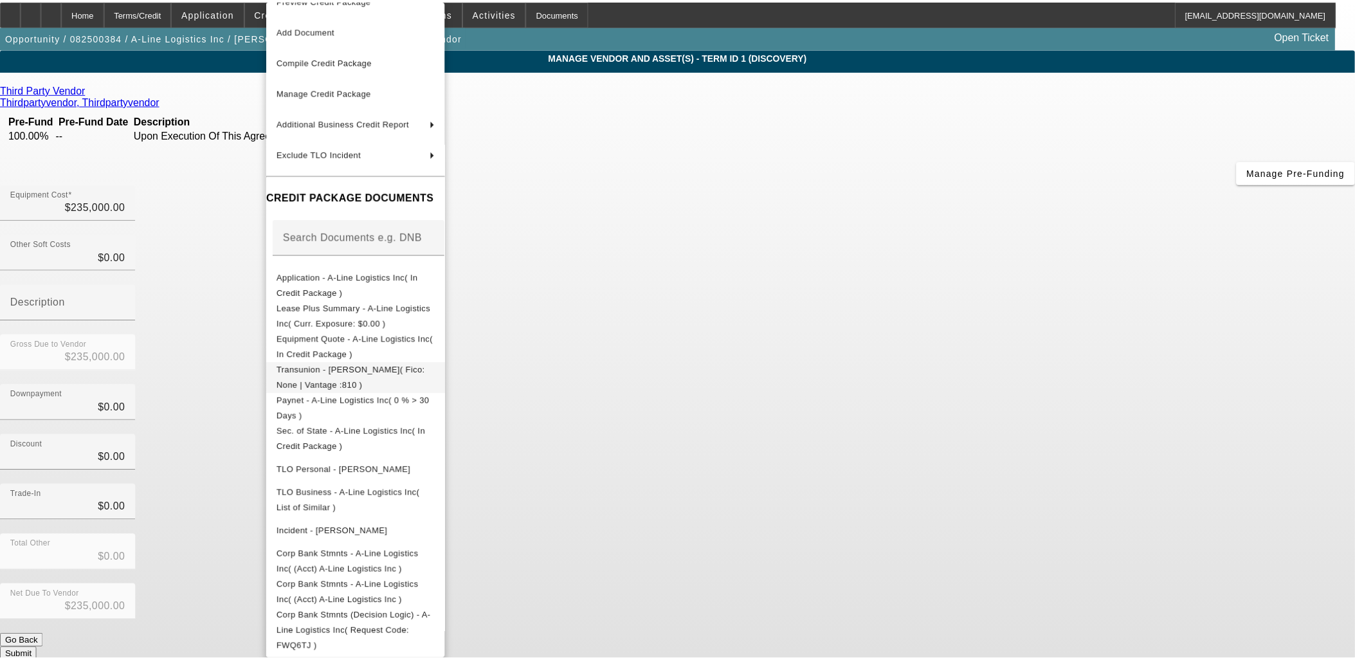
scroll to position [31, 0]
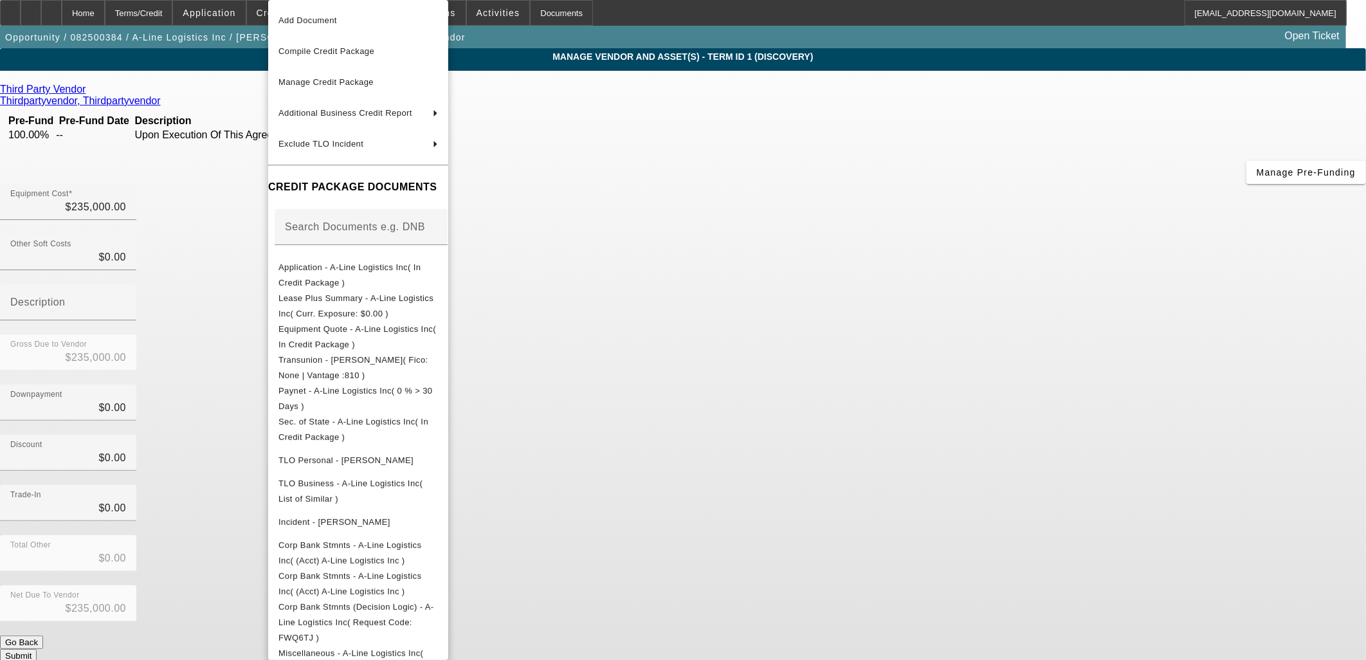
click at [163, 59] on div at bounding box center [683, 330] width 1366 height 660
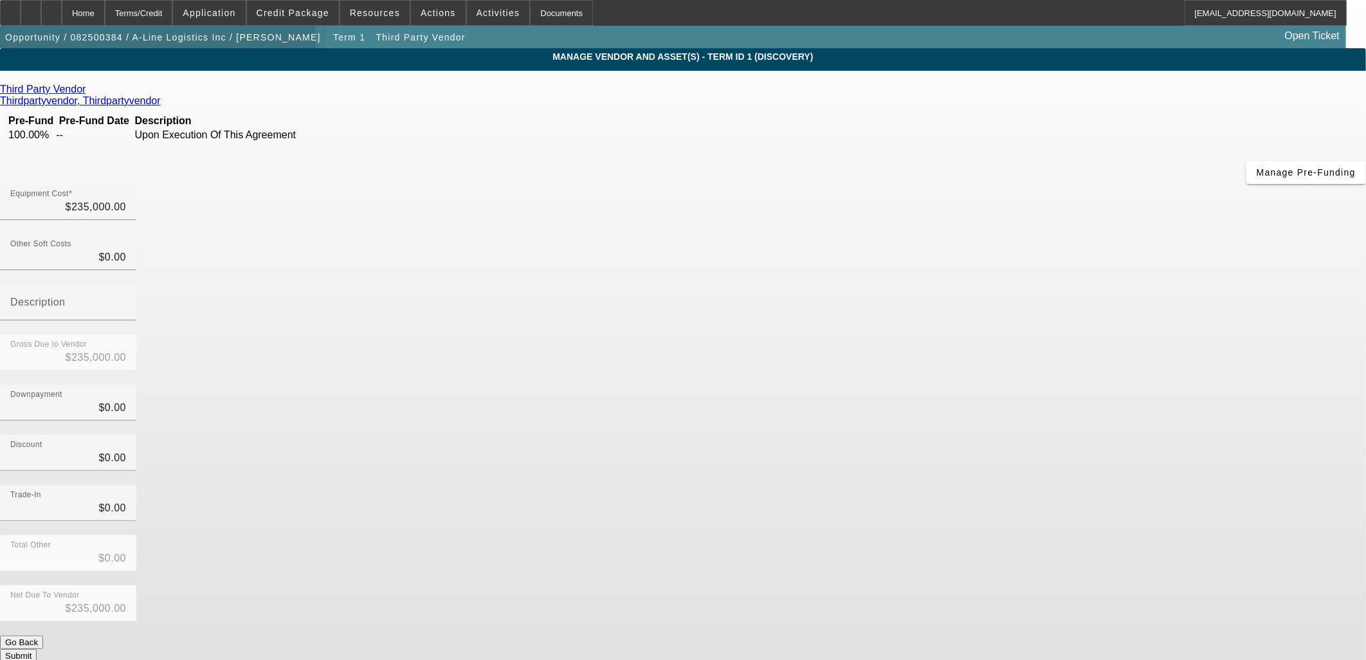
click at [168, 45] on span "button" at bounding box center [163, 37] width 326 height 31
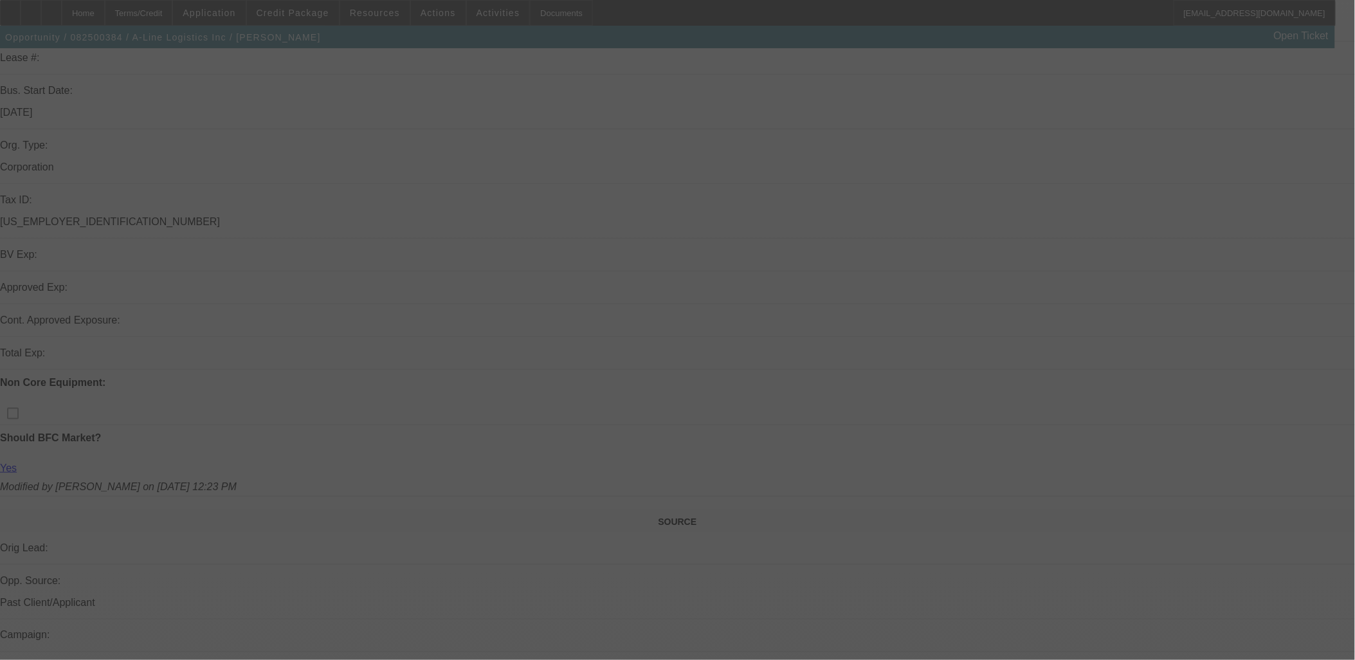
scroll to position [500, 0]
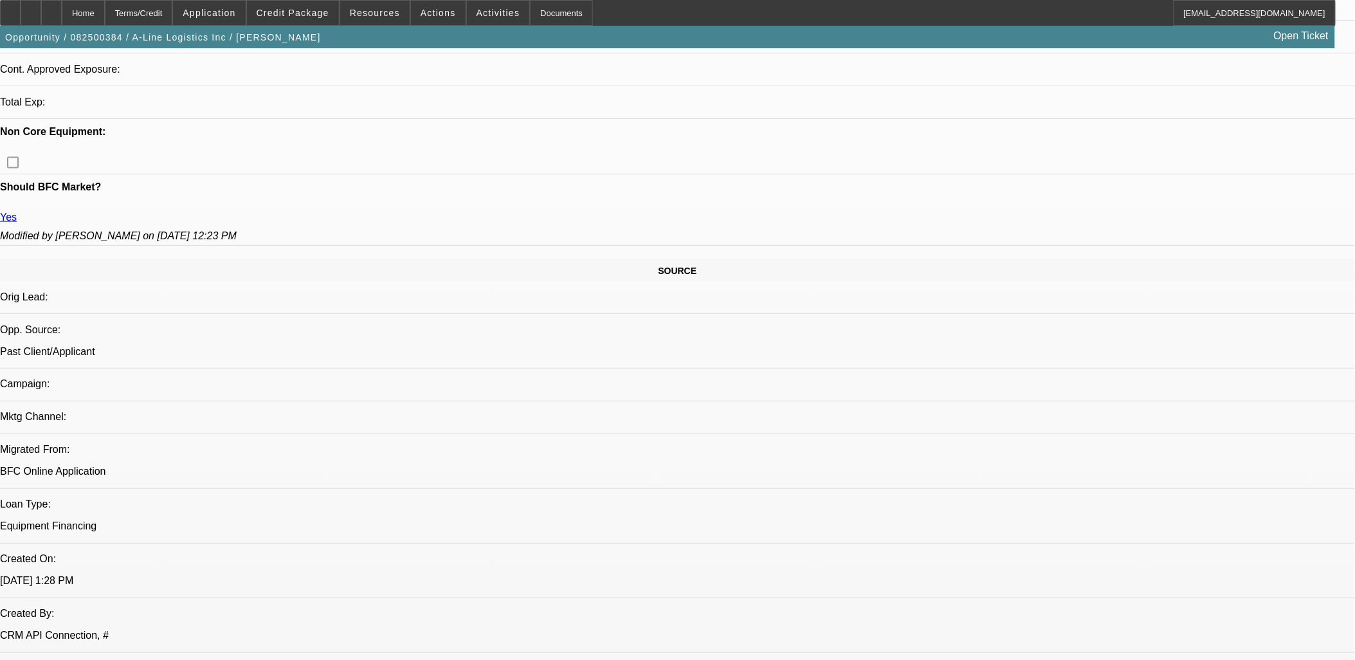
select select "0"
select select "2"
select select "0.1"
select select "4"
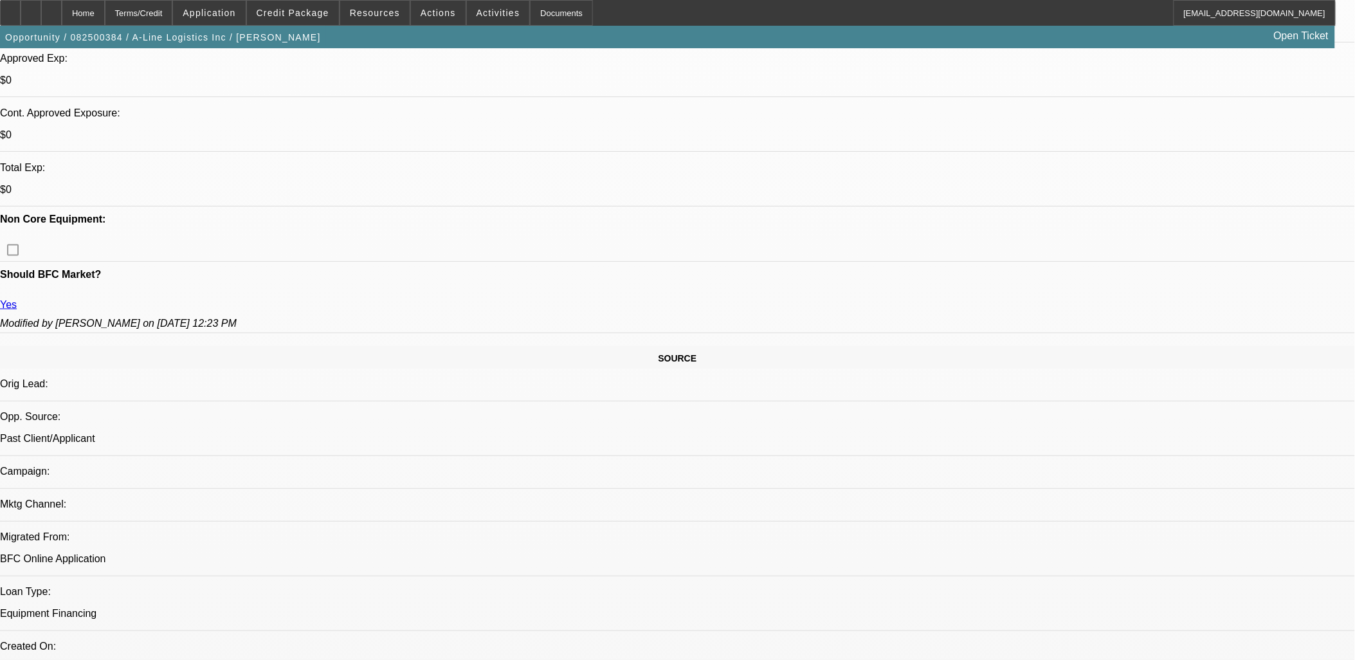
scroll to position [557, 0]
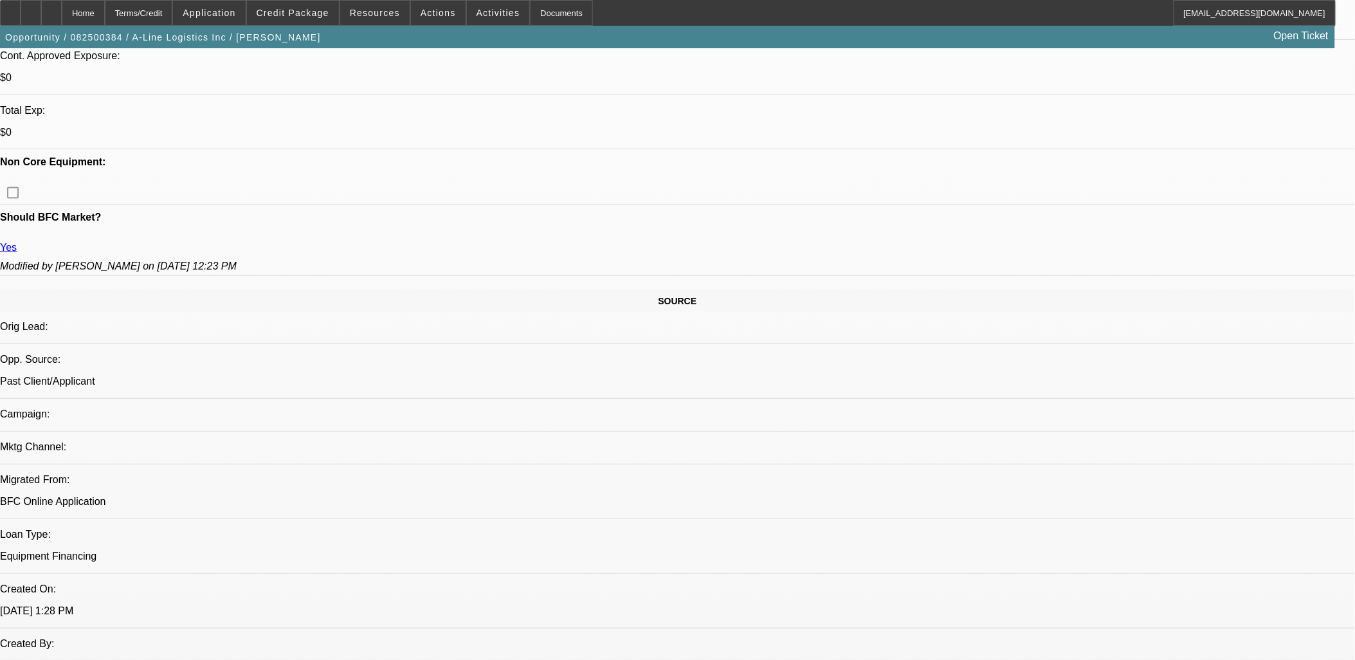
click at [286, 8] on span "Credit Package" at bounding box center [293, 13] width 73 height 10
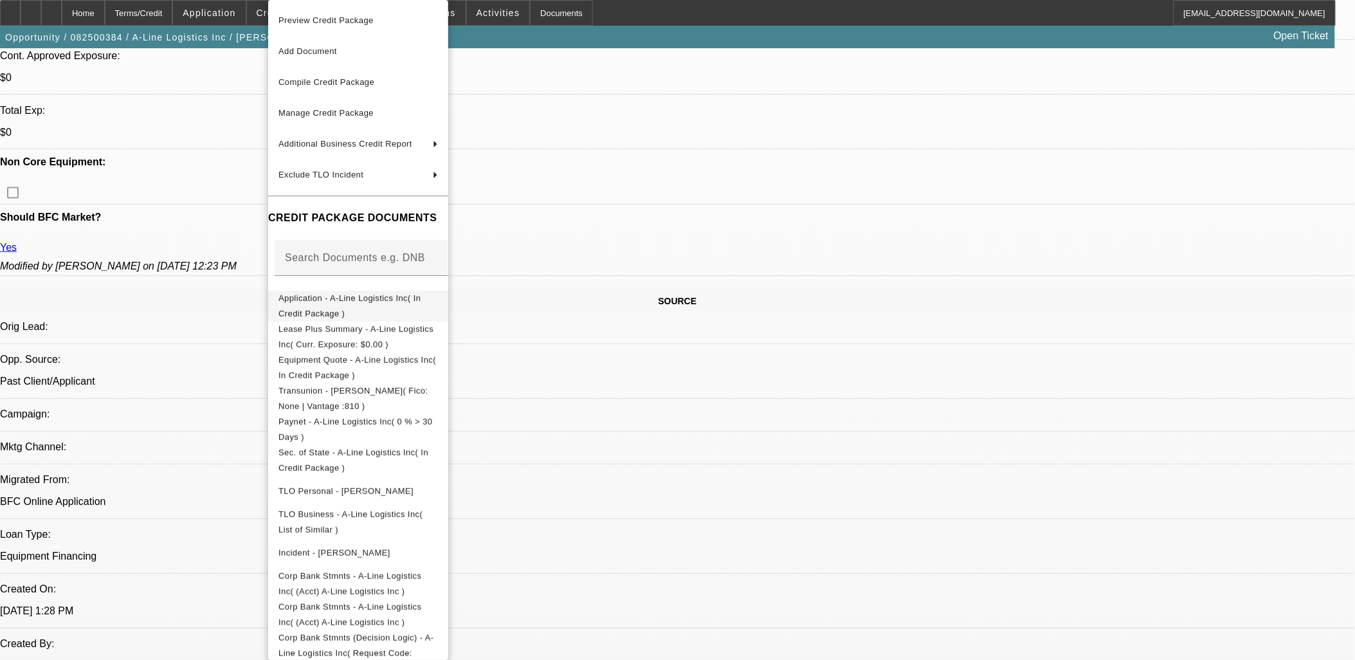
click at [402, 304] on span "Application - A-Line Logistics Inc( In Credit Package )" at bounding box center [350, 305] width 142 height 25
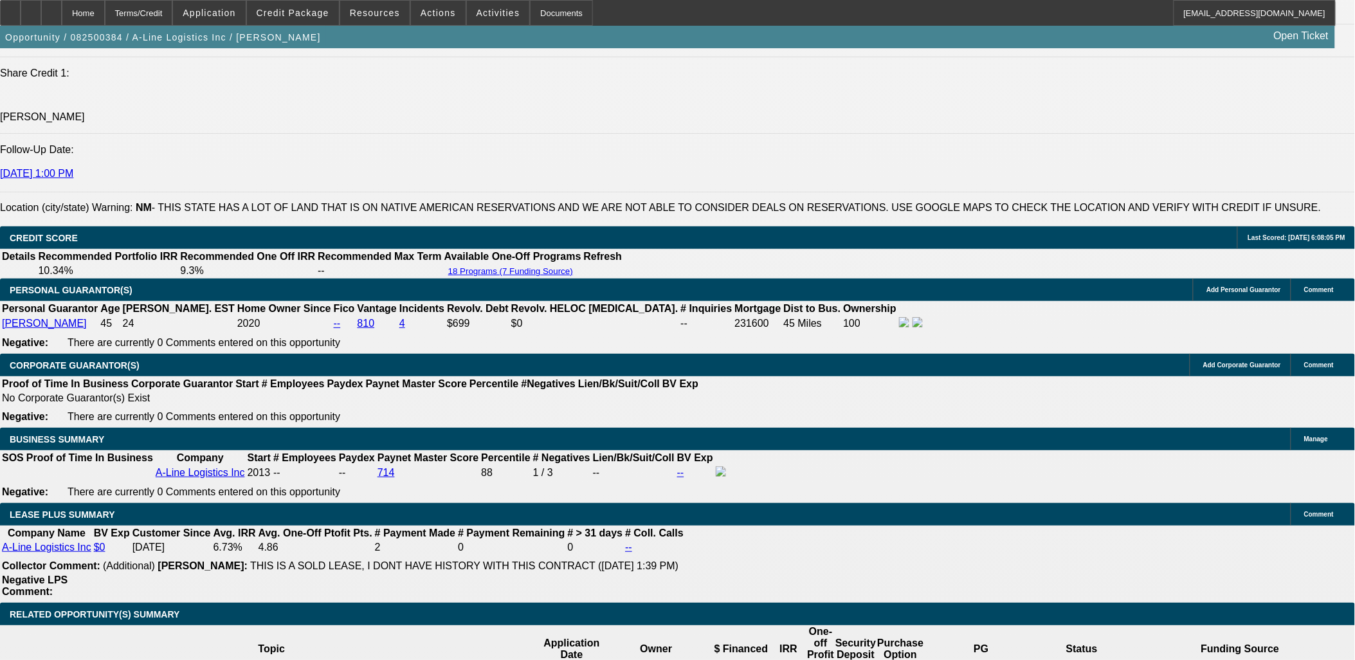
scroll to position [1772, 0]
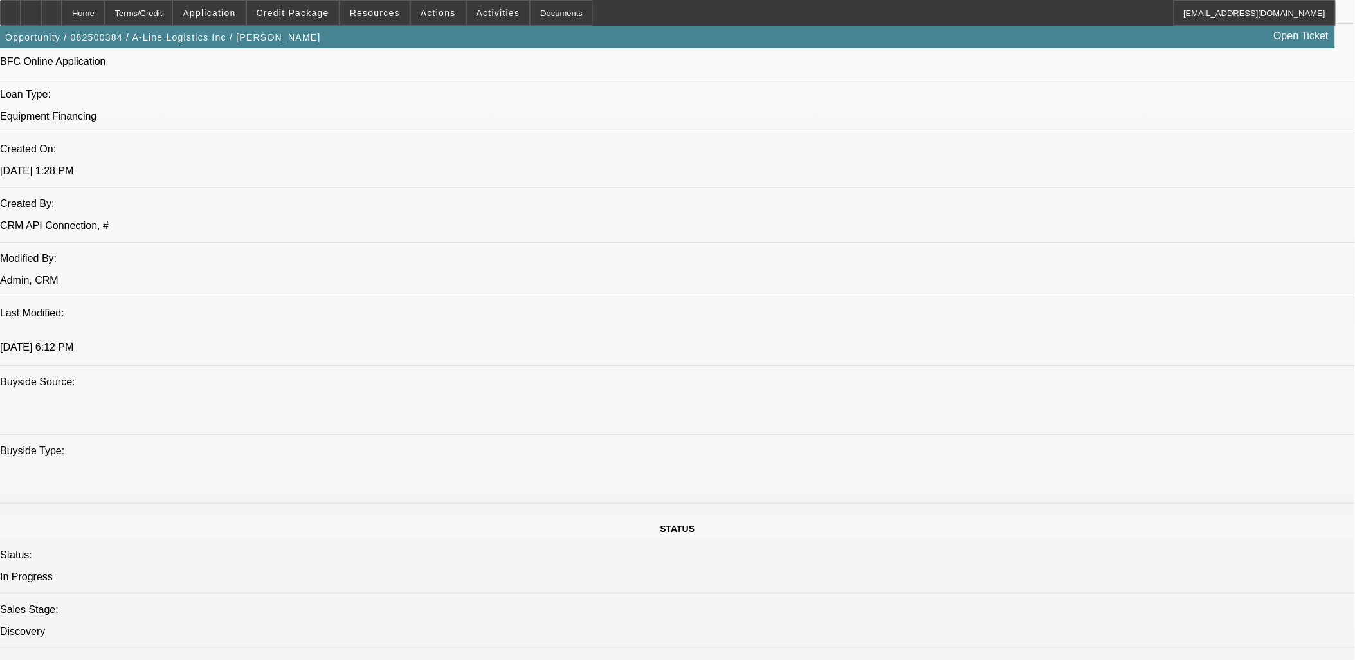
scroll to position [1214, 0]
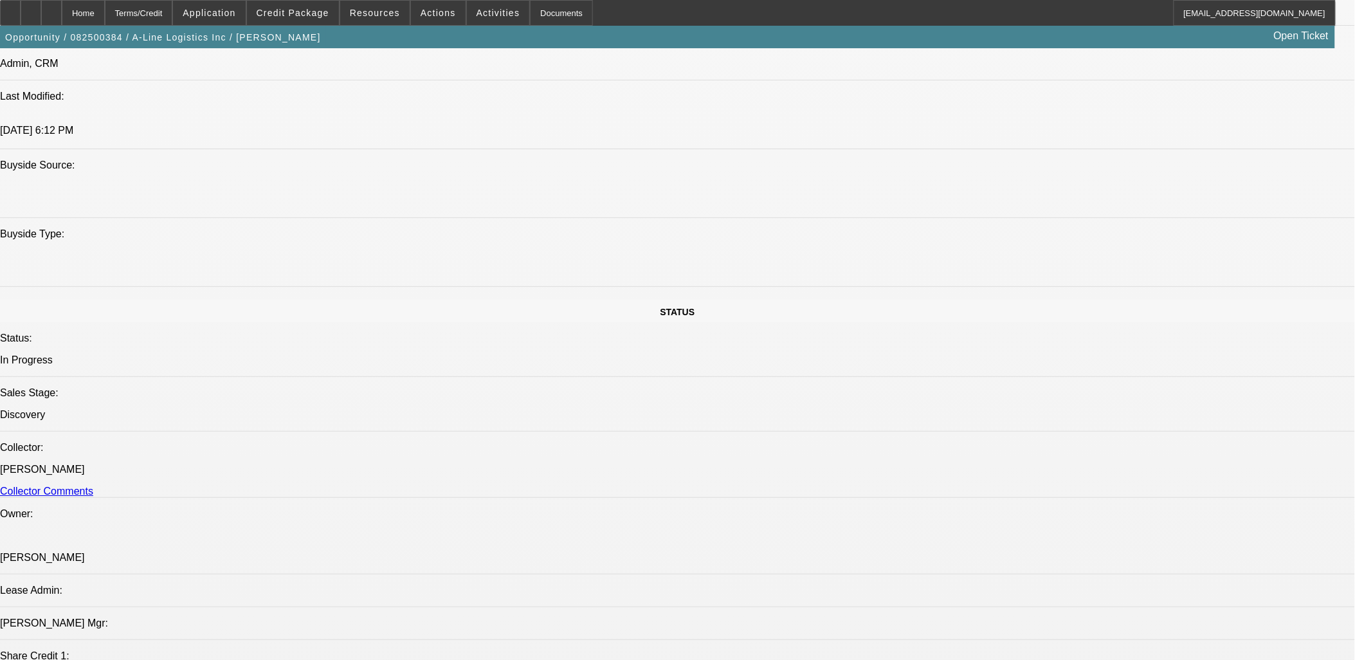
click at [933, 44] on div "Opportunity / 082500384 / A-Line Logistics Inc / Cardenas, Roxanne Open Ticket" at bounding box center [667, 37] width 1335 height 23
drag, startPoint x: 931, startPoint y: 48, endPoint x: 926, endPoint y: 59, distance: 11.2
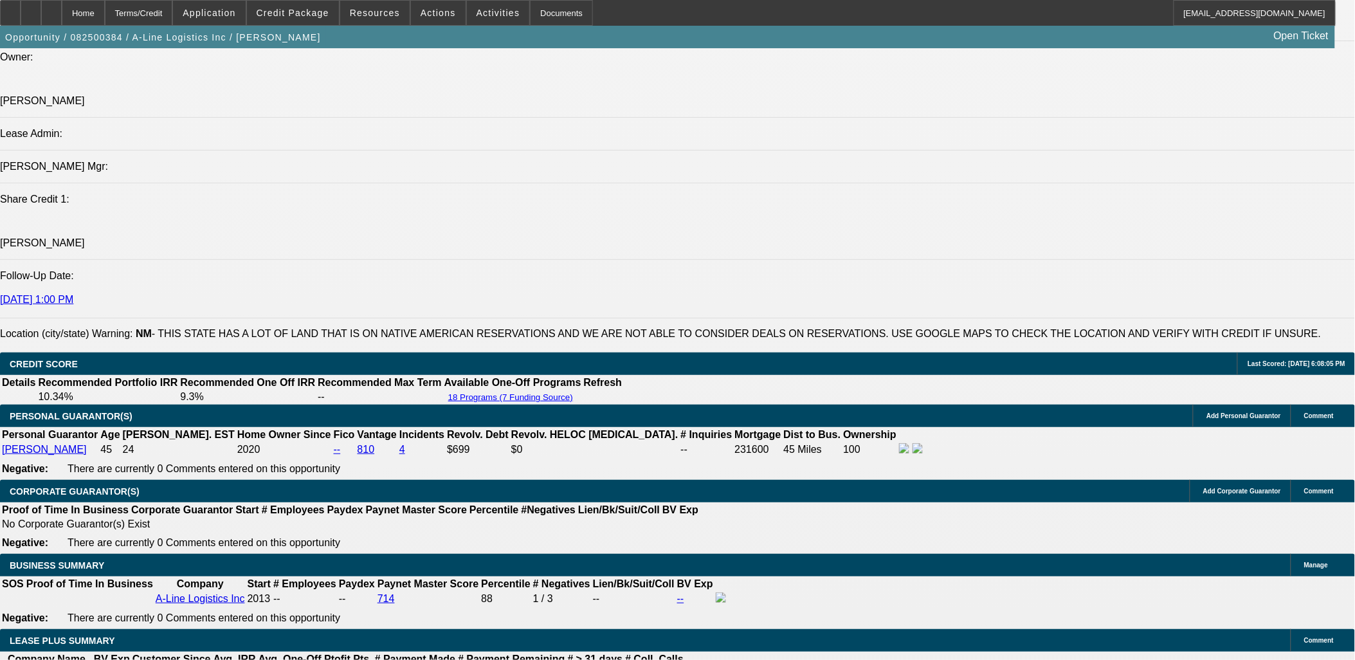
scroll to position [1643, 0]
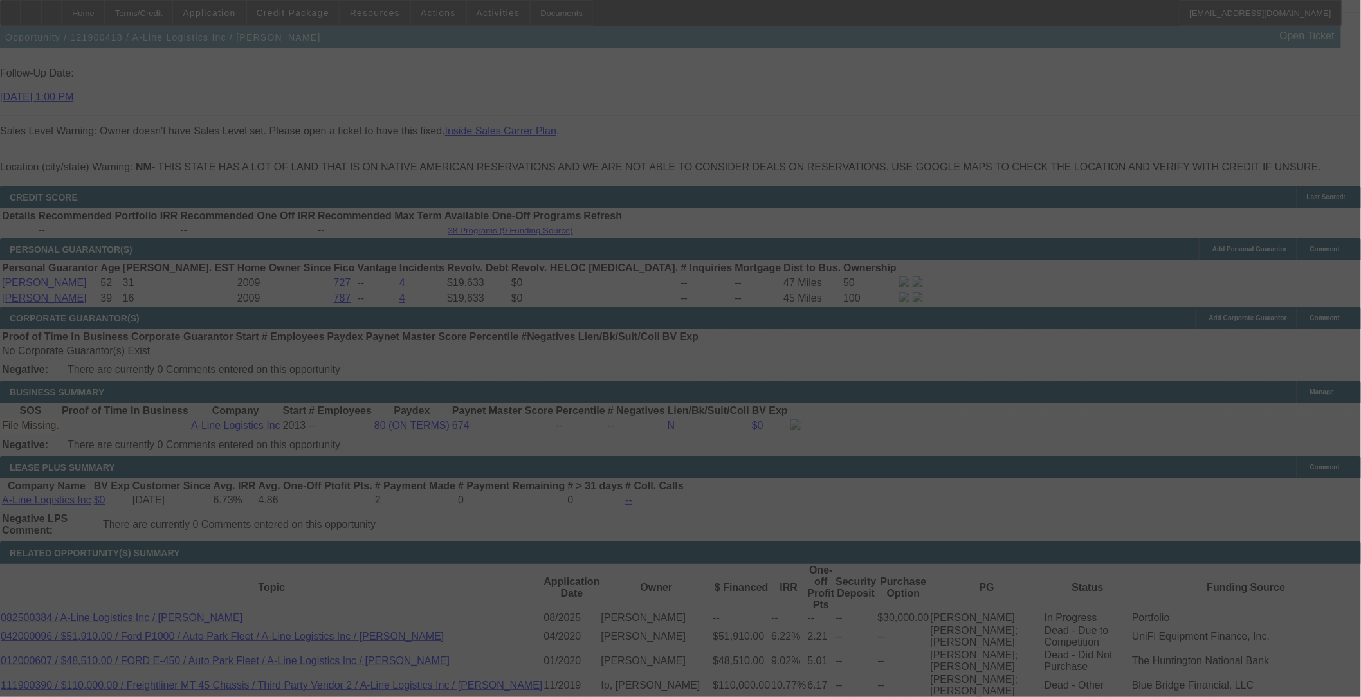
scroll to position [1779, 0]
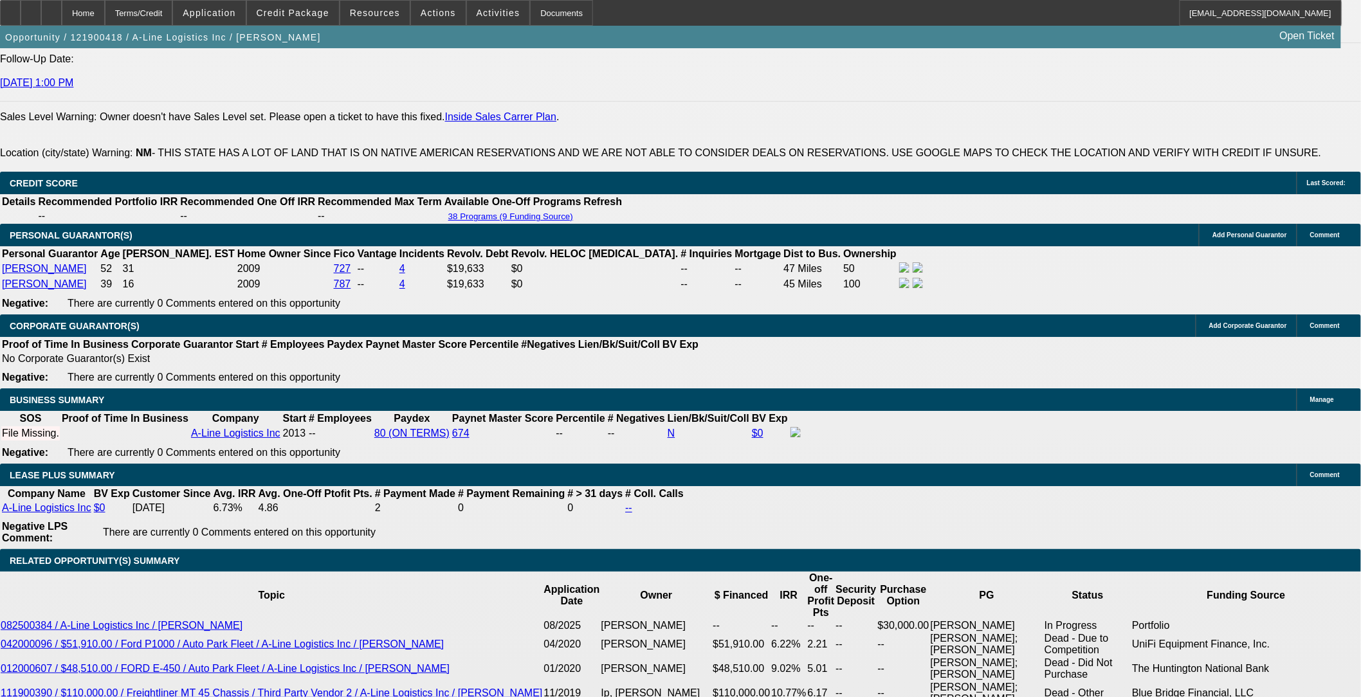
select select "0"
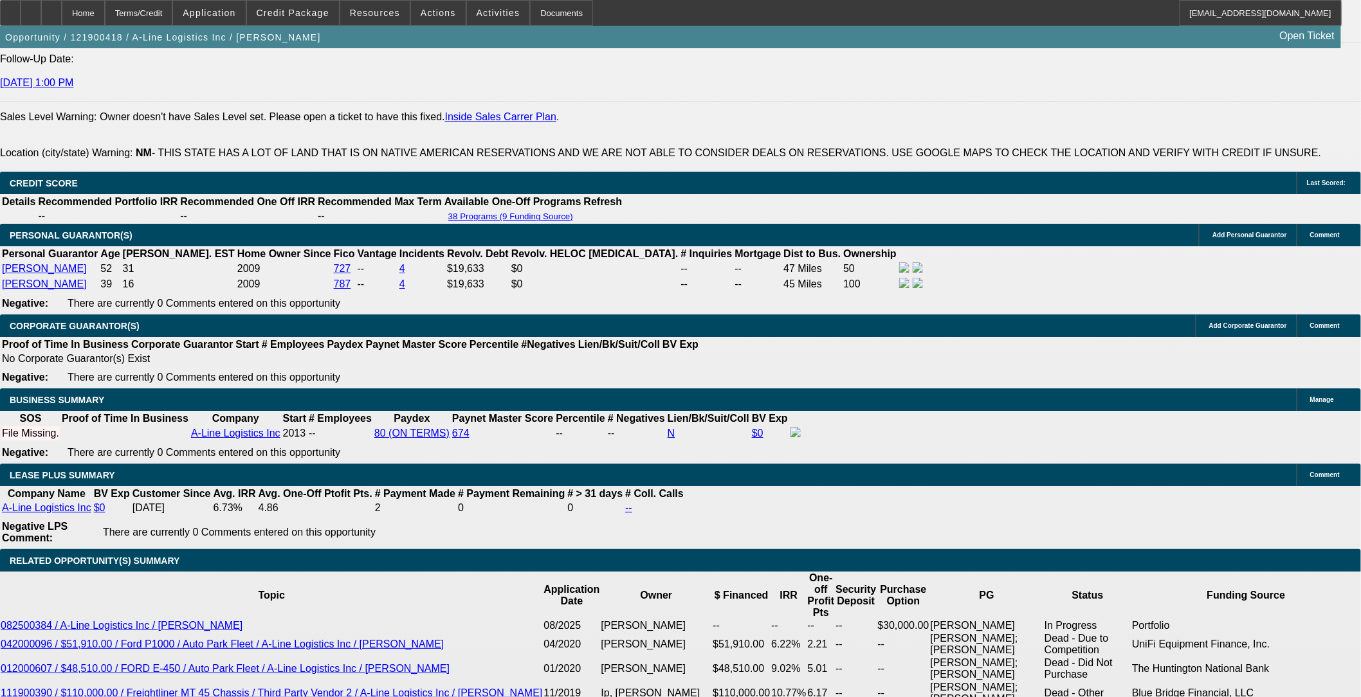
select select "0"
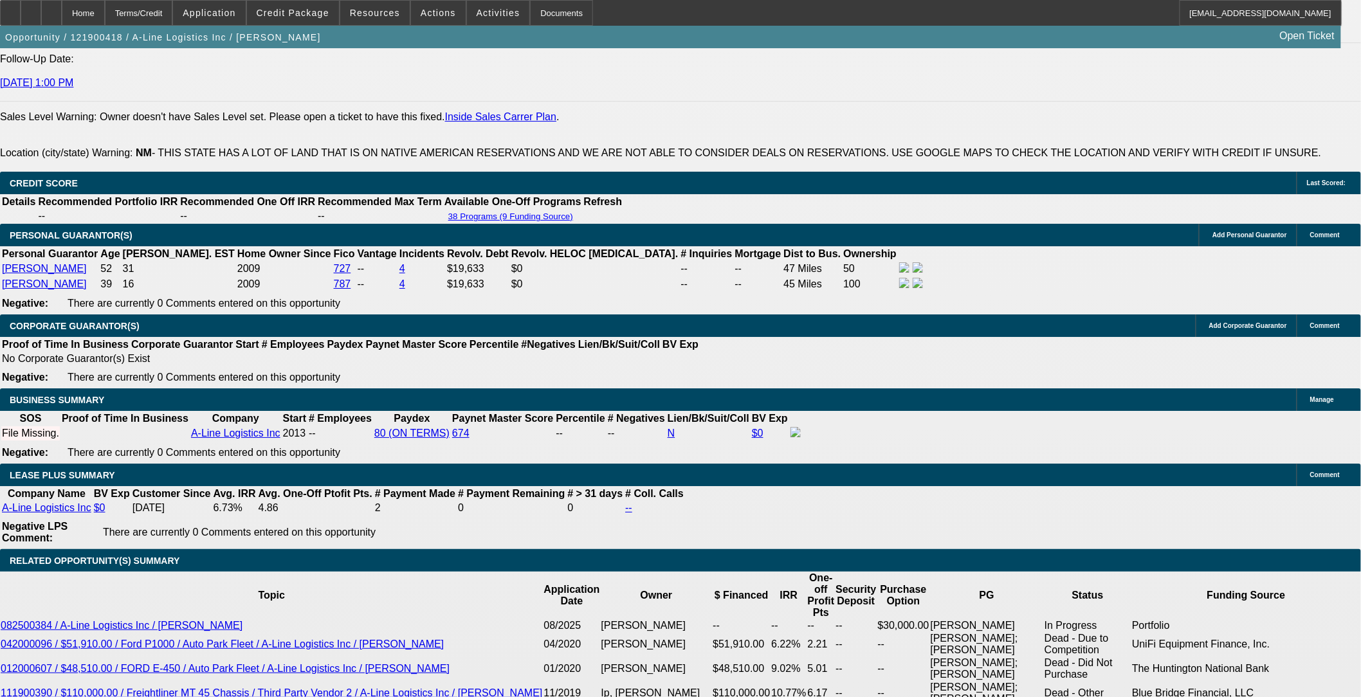
select select "0"
select select "1"
select select "6"
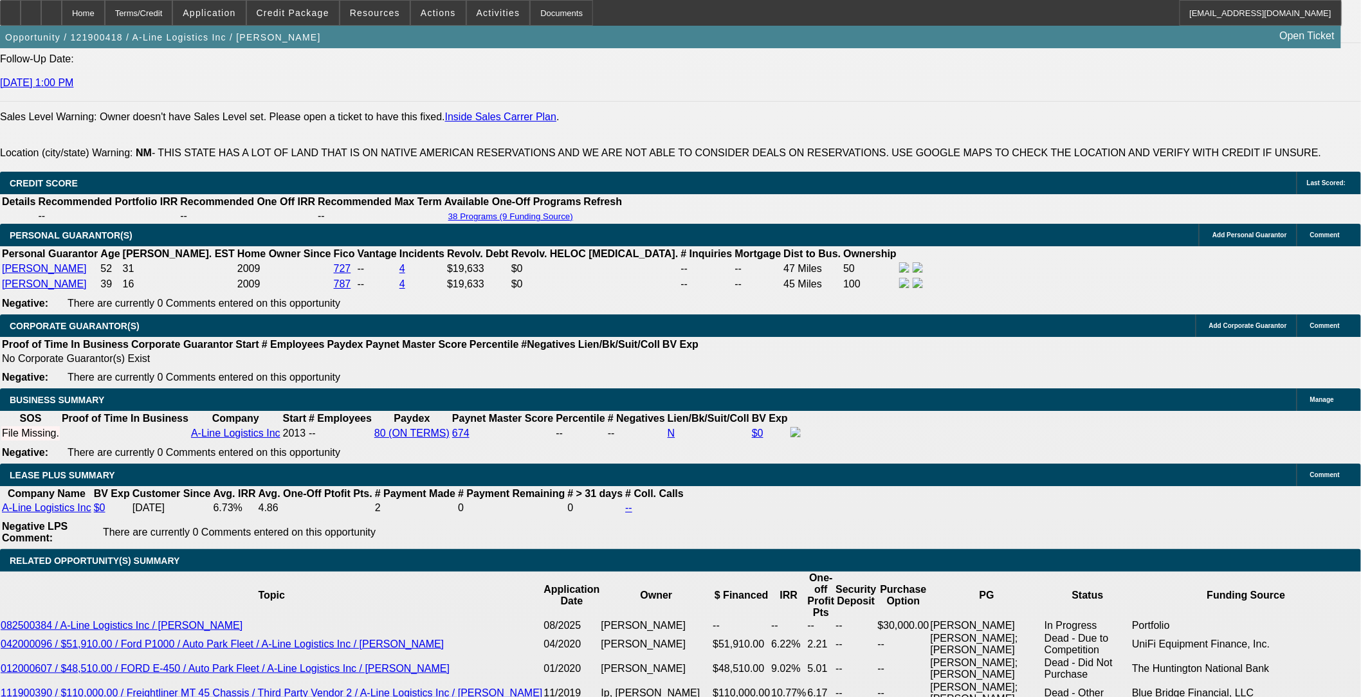
select select "1"
select select "6"
select select "1"
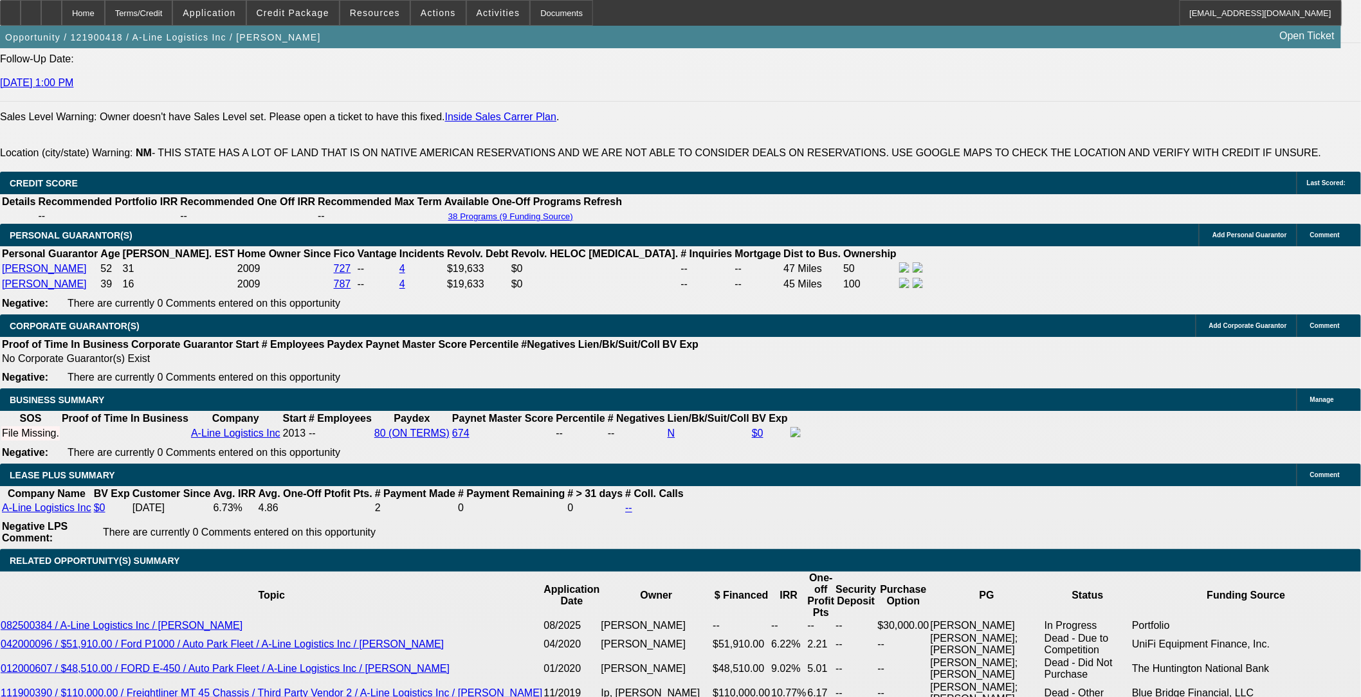
select select "2"
select select "1"
select select "2"
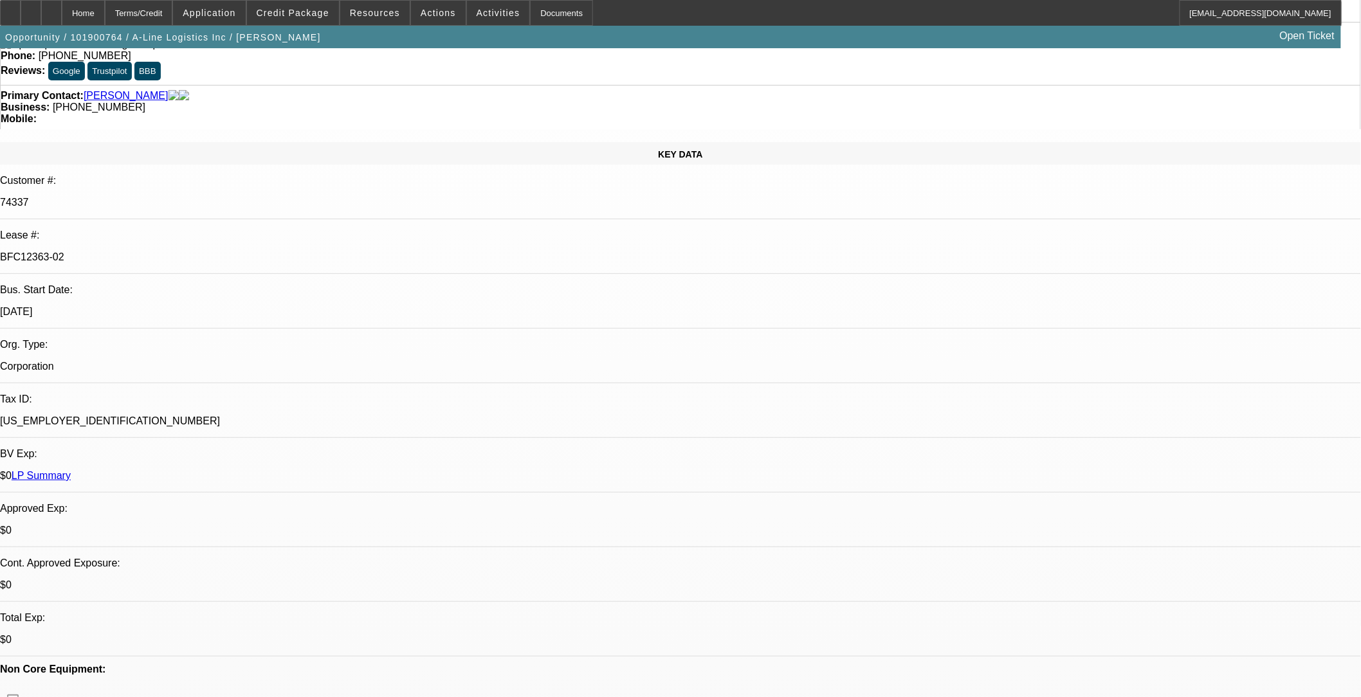
select select "0"
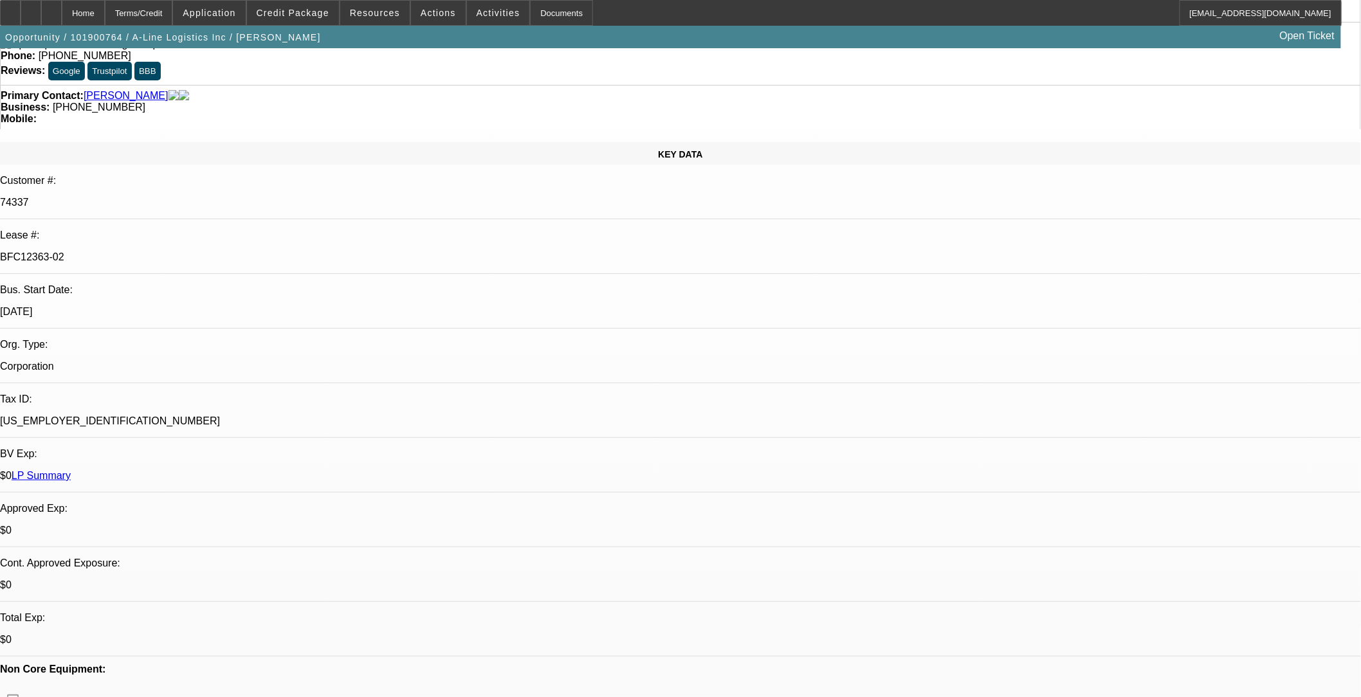
select select "0"
select select "1"
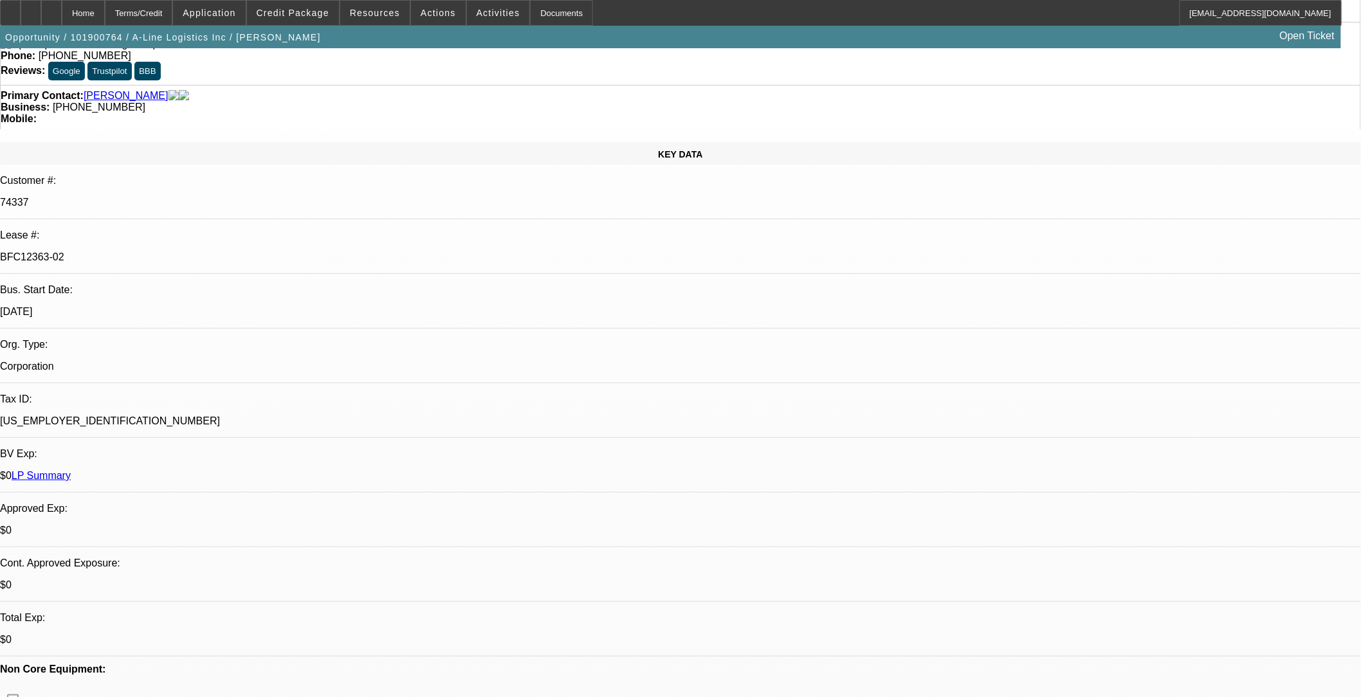
select select "2"
select select "6"
select select "1"
select select "2"
select select "6"
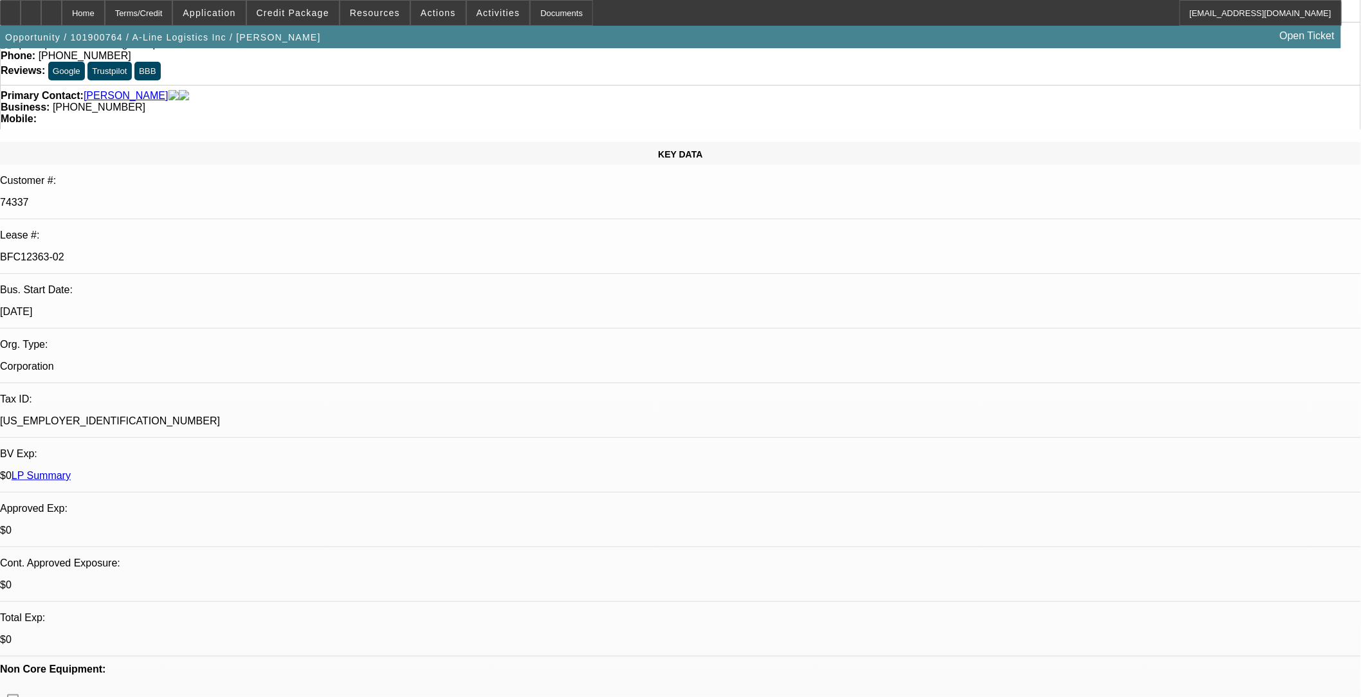
select select "1"
select select "2"
select select "6"
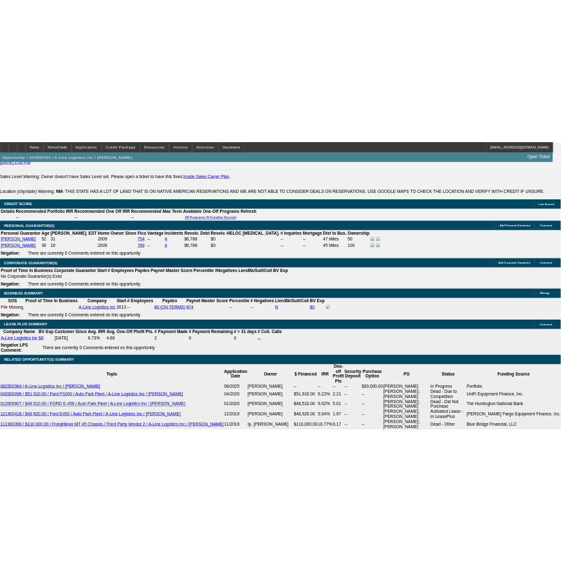
scroll to position [1930, 0]
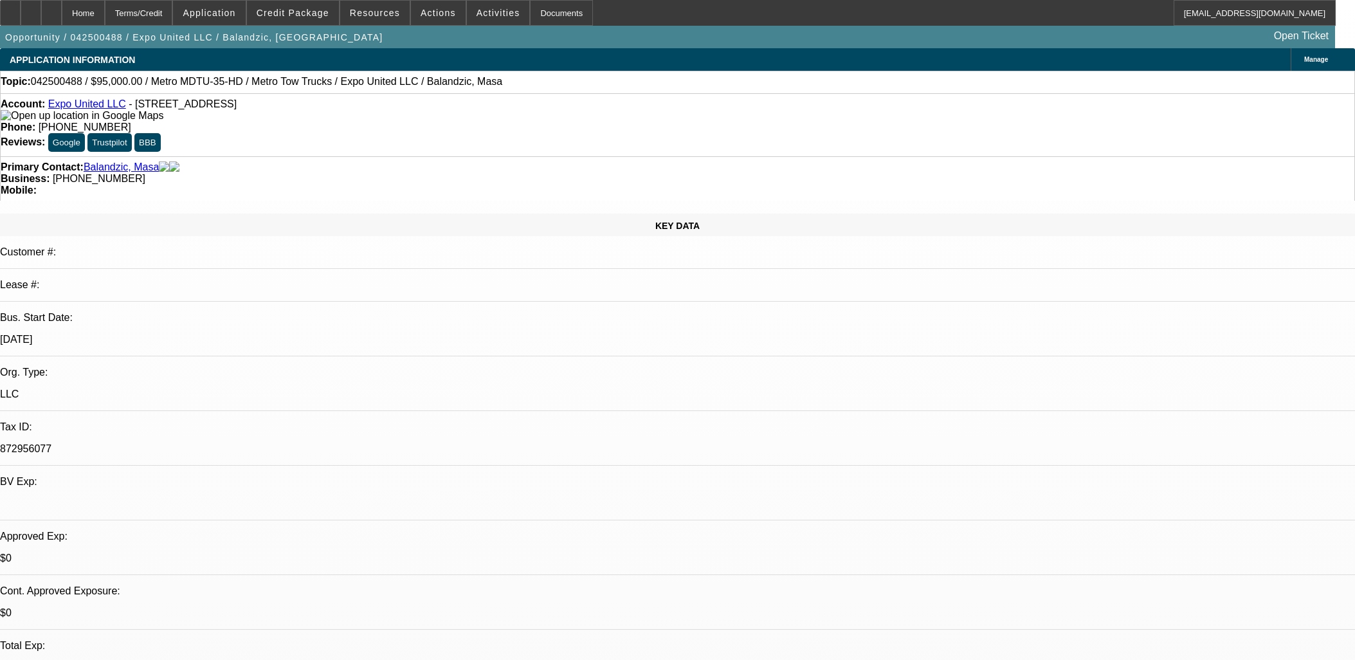
select select "0"
select select "2"
select select "0"
select select "6"
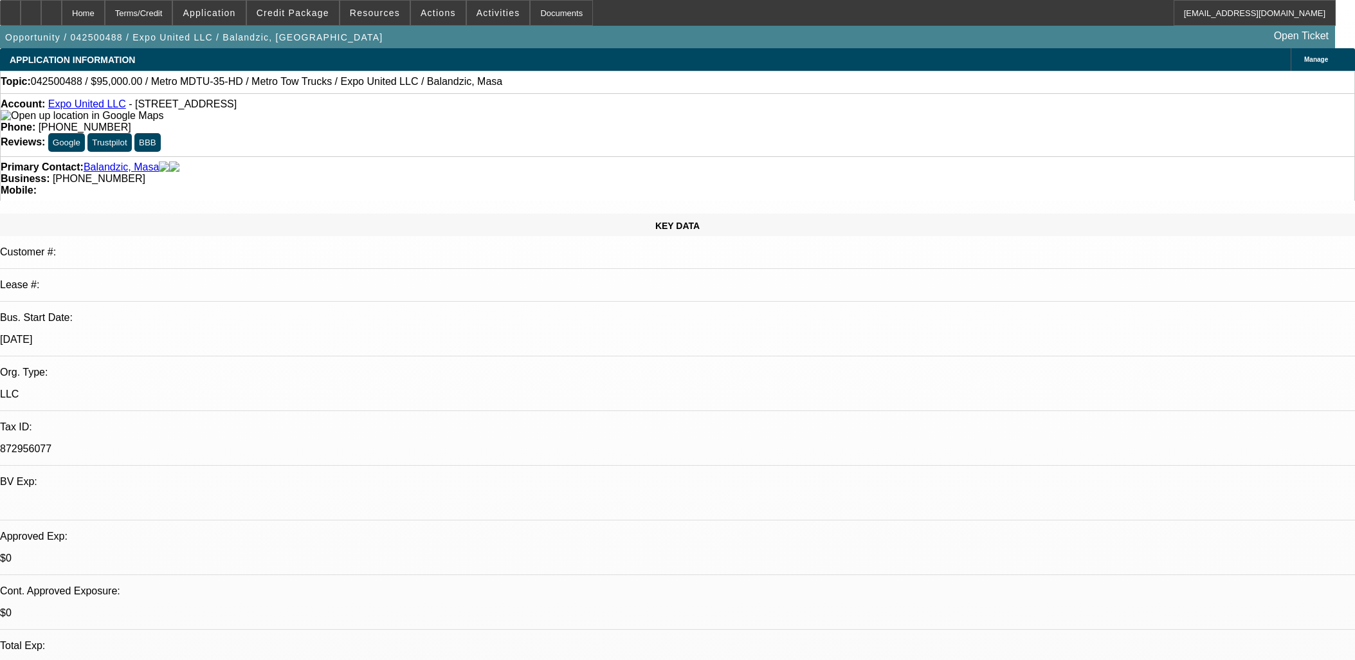
select select "0"
select select "2"
select select "0"
select select "6"
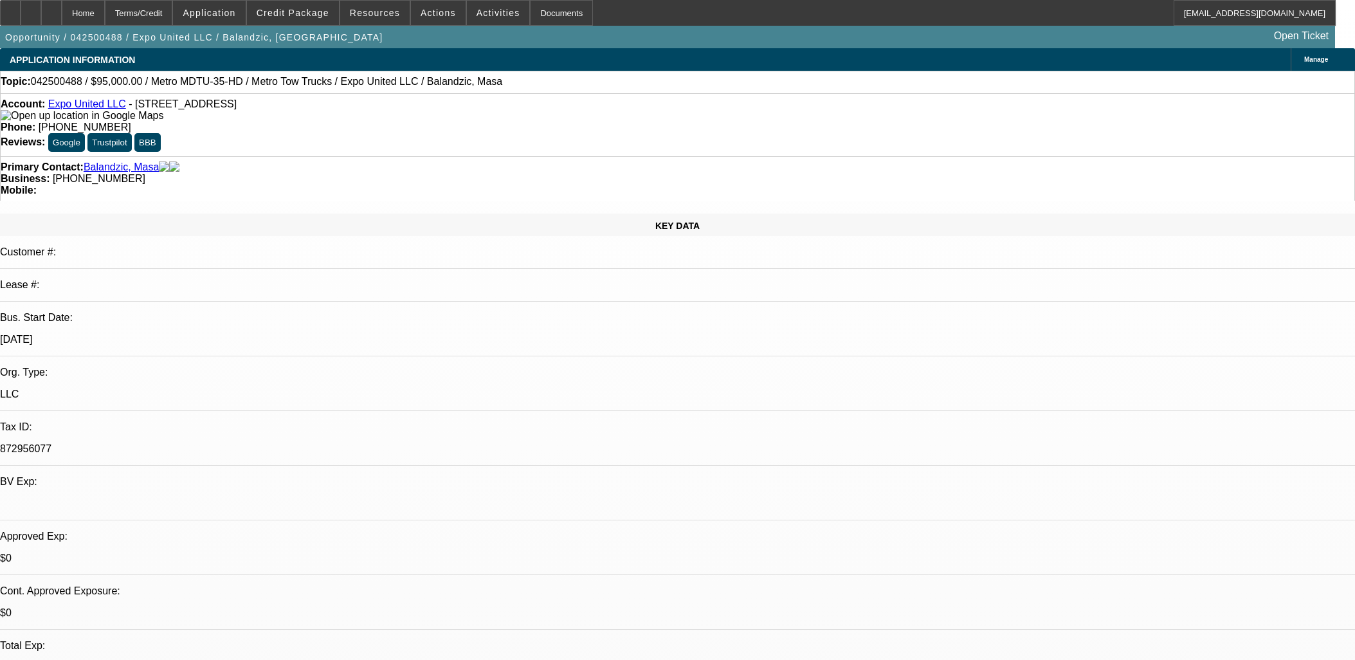
select select "0"
select select "2"
select select "0"
select select "6"
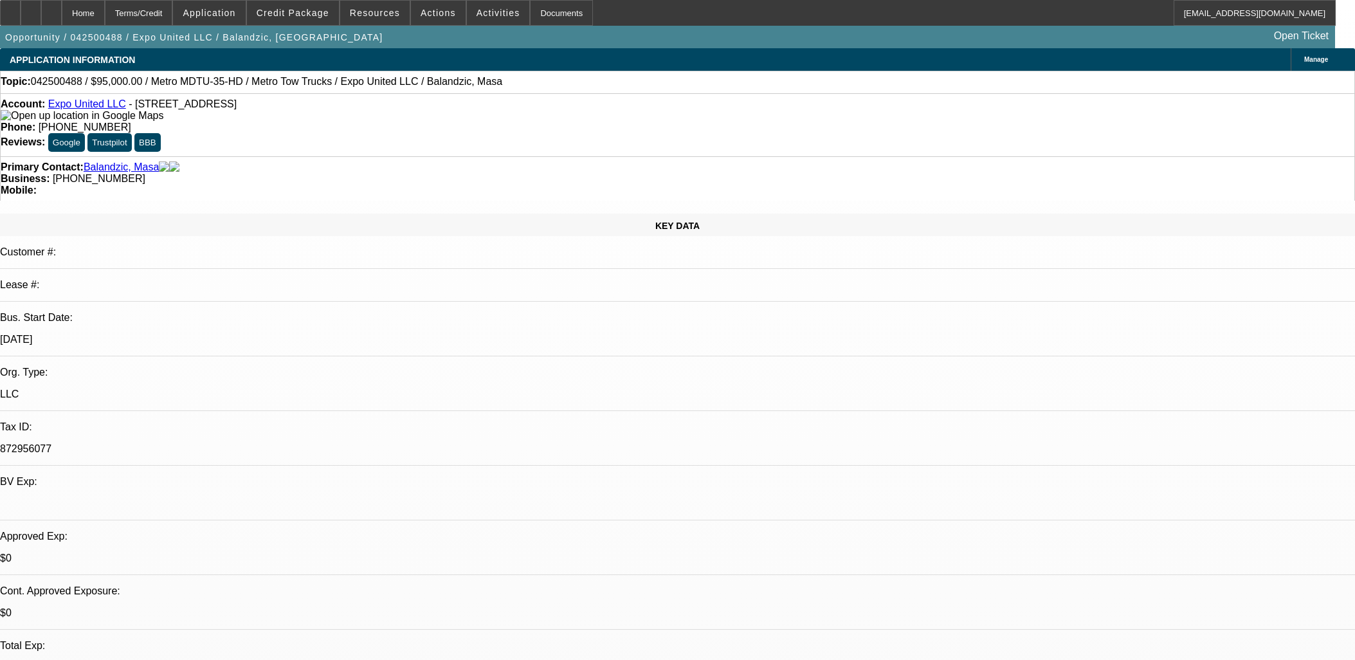
select select "0"
select select "2"
select select "0"
select select "6"
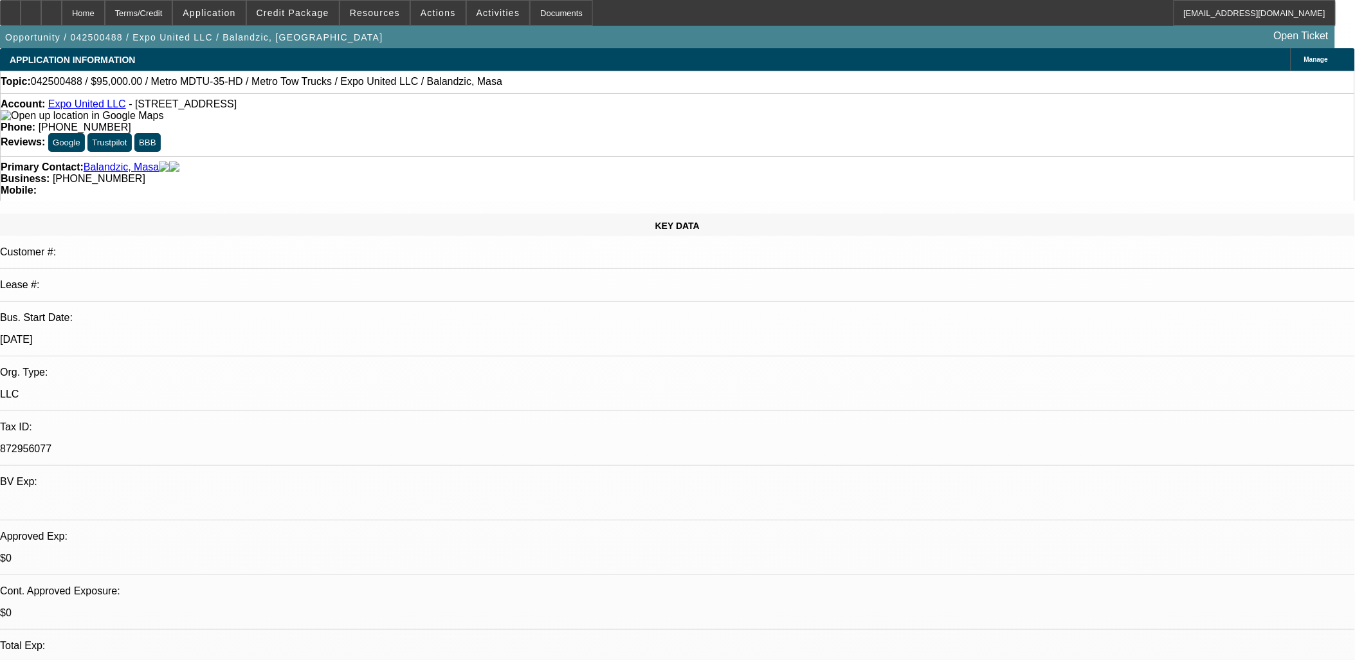
scroll to position [2226, 0]
drag, startPoint x: 486, startPoint y: 367, endPoint x: 439, endPoint y: 369, distance: 47.6
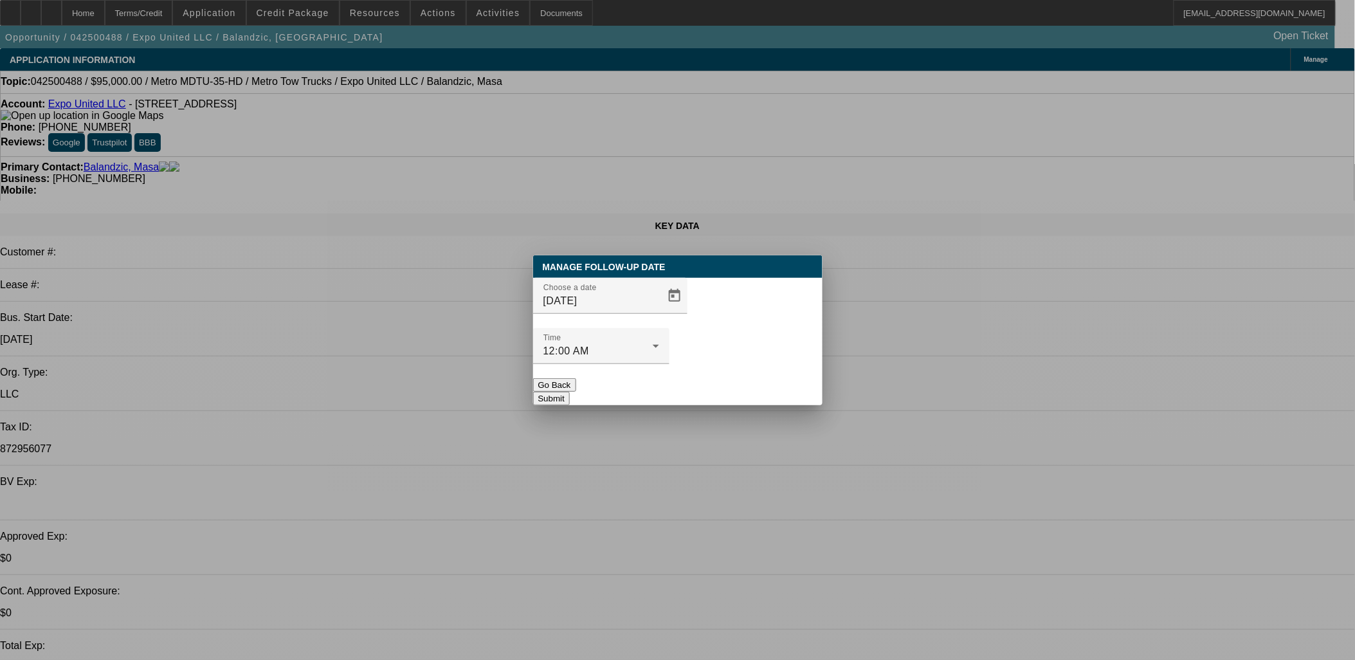
click at [644, 326] on div at bounding box center [677, 330] width 1355 height 660
click at [659, 311] on span "Open calendar" at bounding box center [674, 295] width 31 height 31
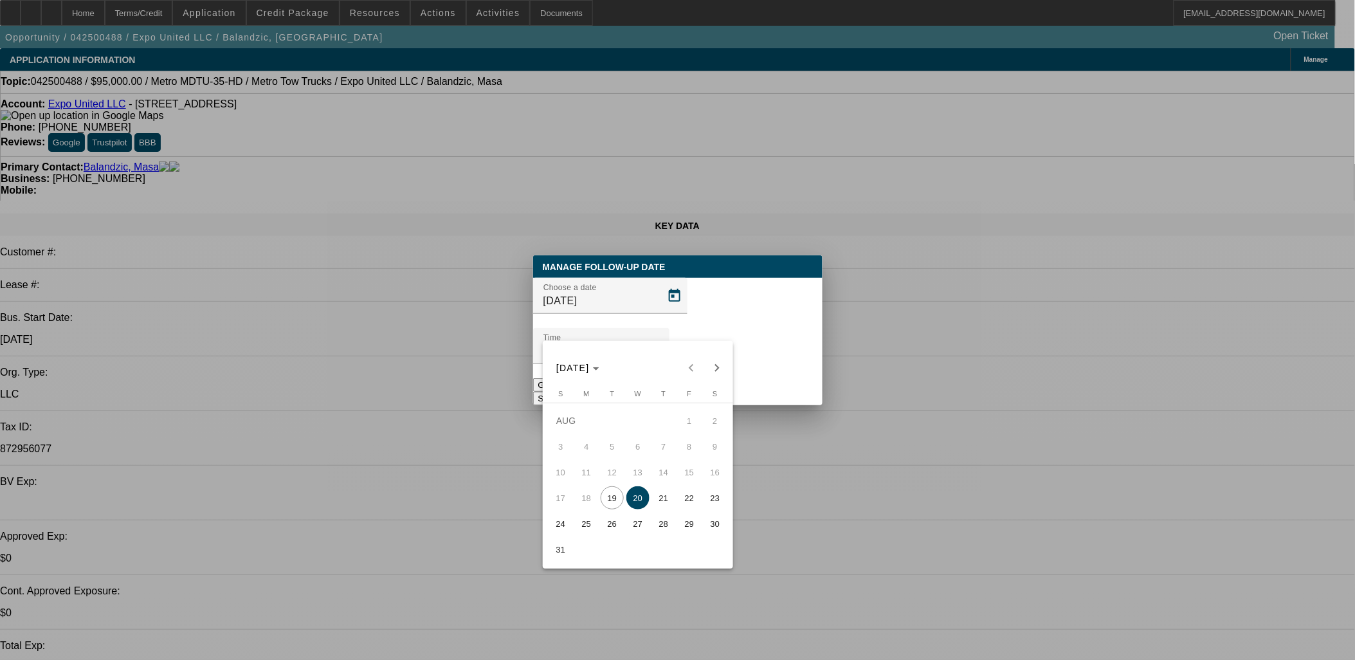
click at [651, 519] on button "28" at bounding box center [664, 524] width 26 height 26
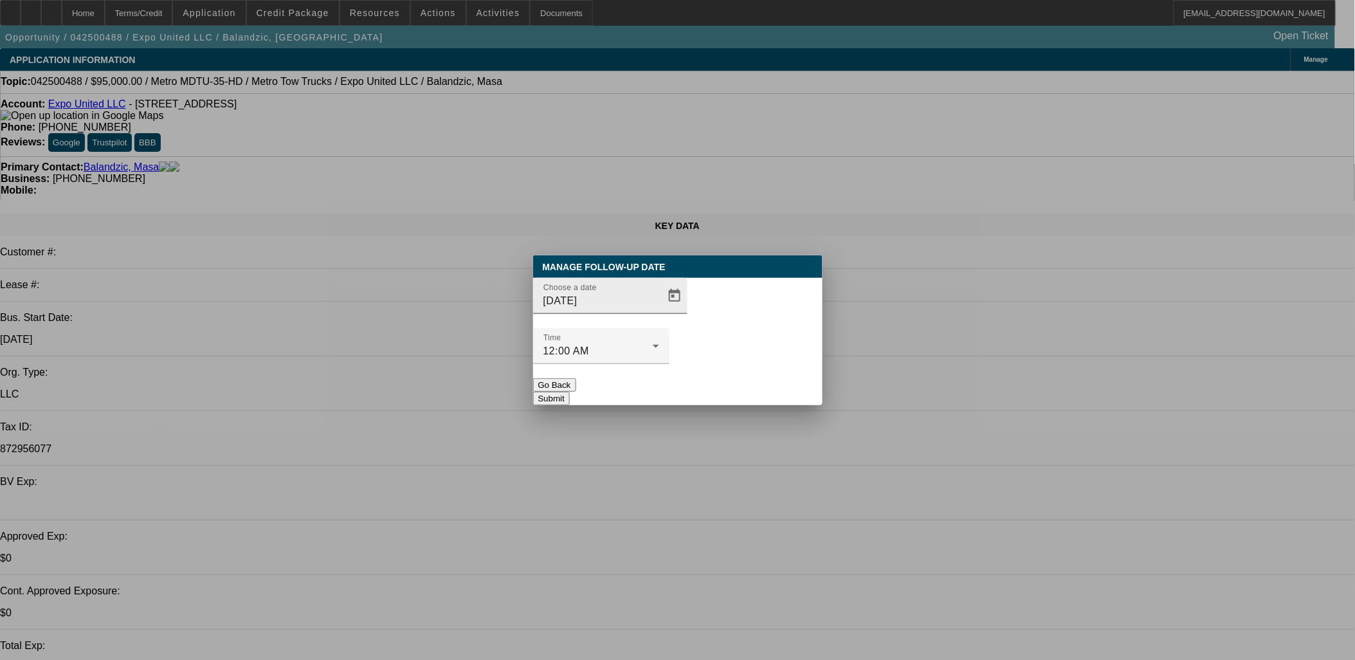
drag, startPoint x: 661, startPoint y: 304, endPoint x: 658, endPoint y: 316, distance: 11.9
click at [660, 306] on div "Choose a date 8/28/2025" at bounding box center [616, 296] width 144 height 36
click at [659, 311] on span "Open calendar" at bounding box center [674, 295] width 31 height 31
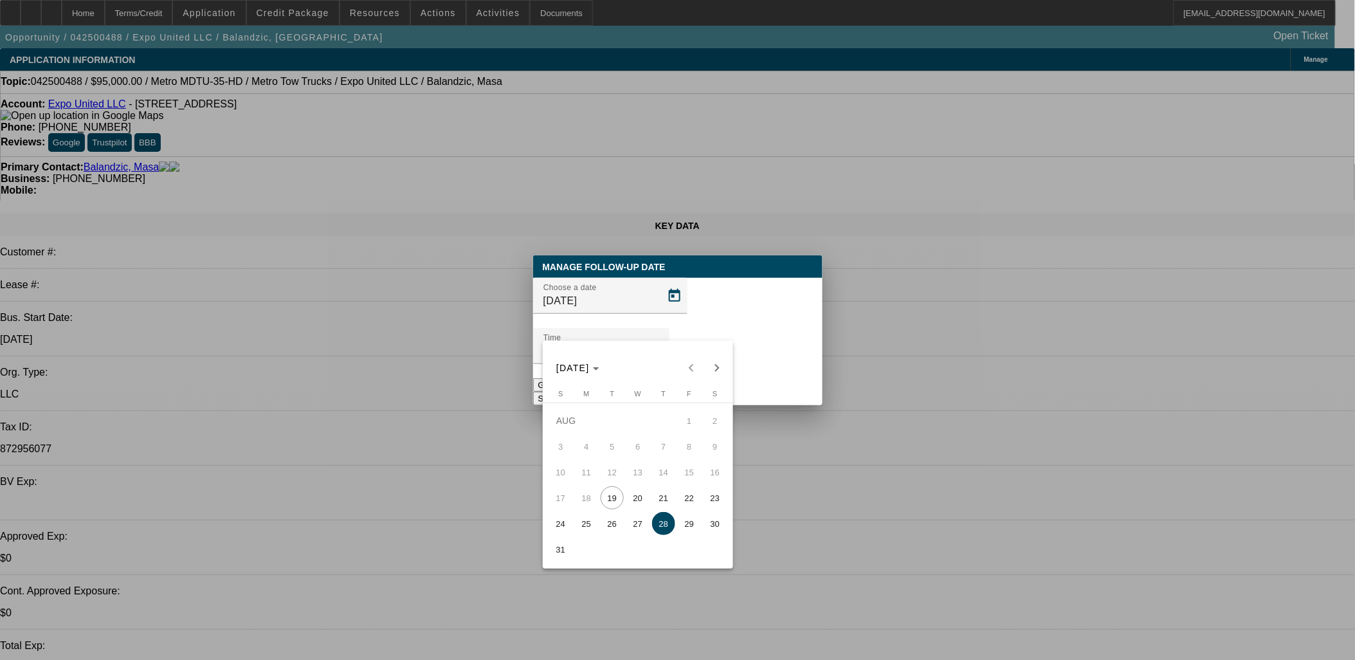
click at [633, 519] on span "27" at bounding box center [637, 523] width 23 height 23
type input "8/27/2025"
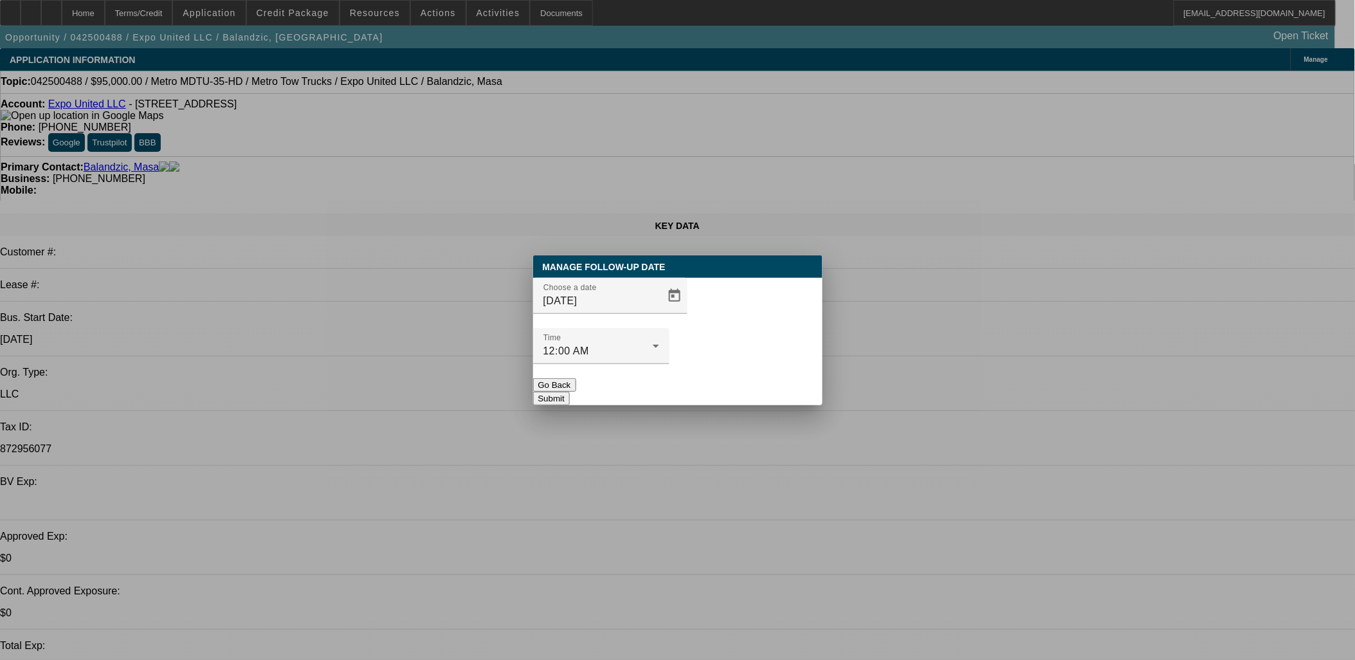
click at [570, 392] on button "Submit" at bounding box center [551, 399] width 37 height 14
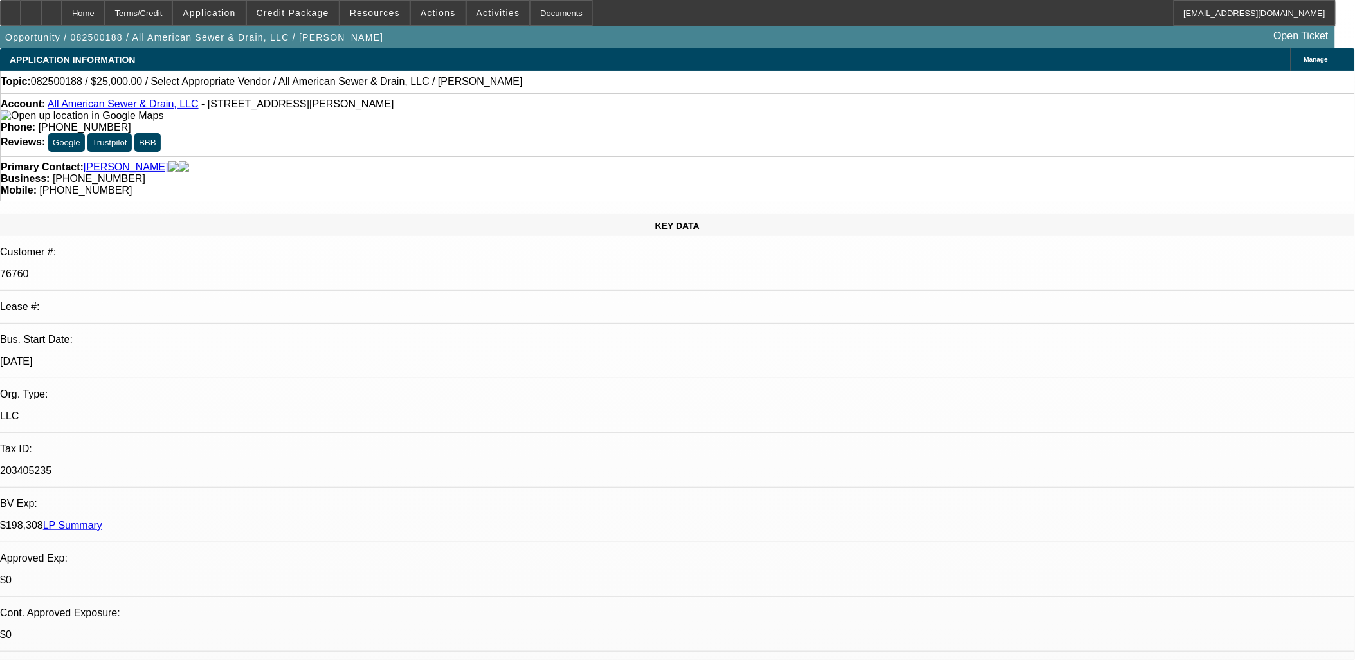
select select "0"
select select "2"
select select "0.1"
select select "1"
select select "2"
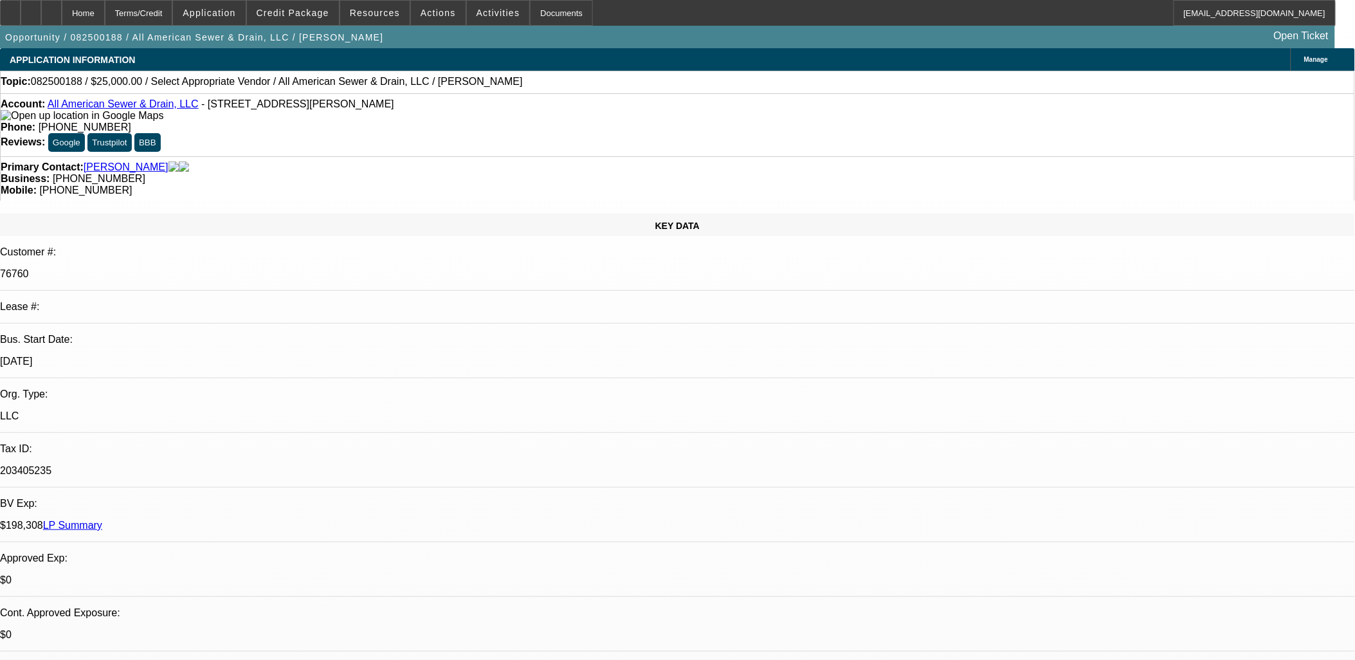
select select "4"
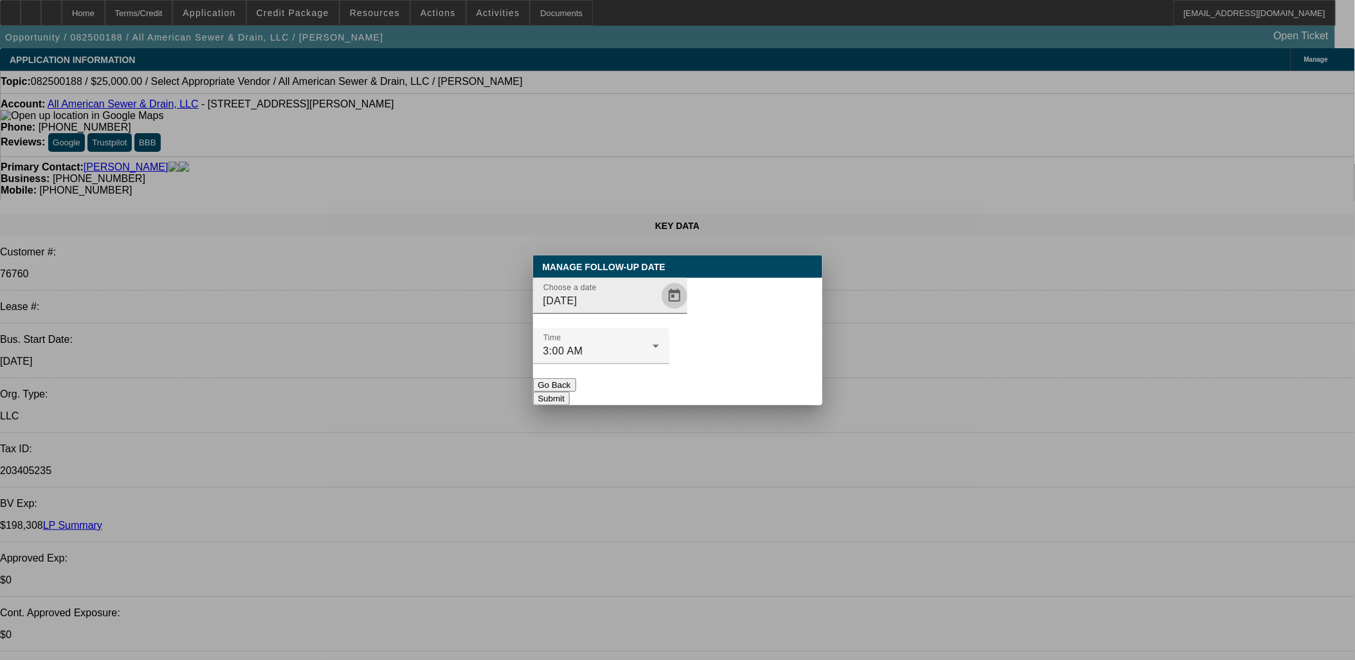
click at [659, 311] on span "Open calendar" at bounding box center [674, 295] width 31 height 31
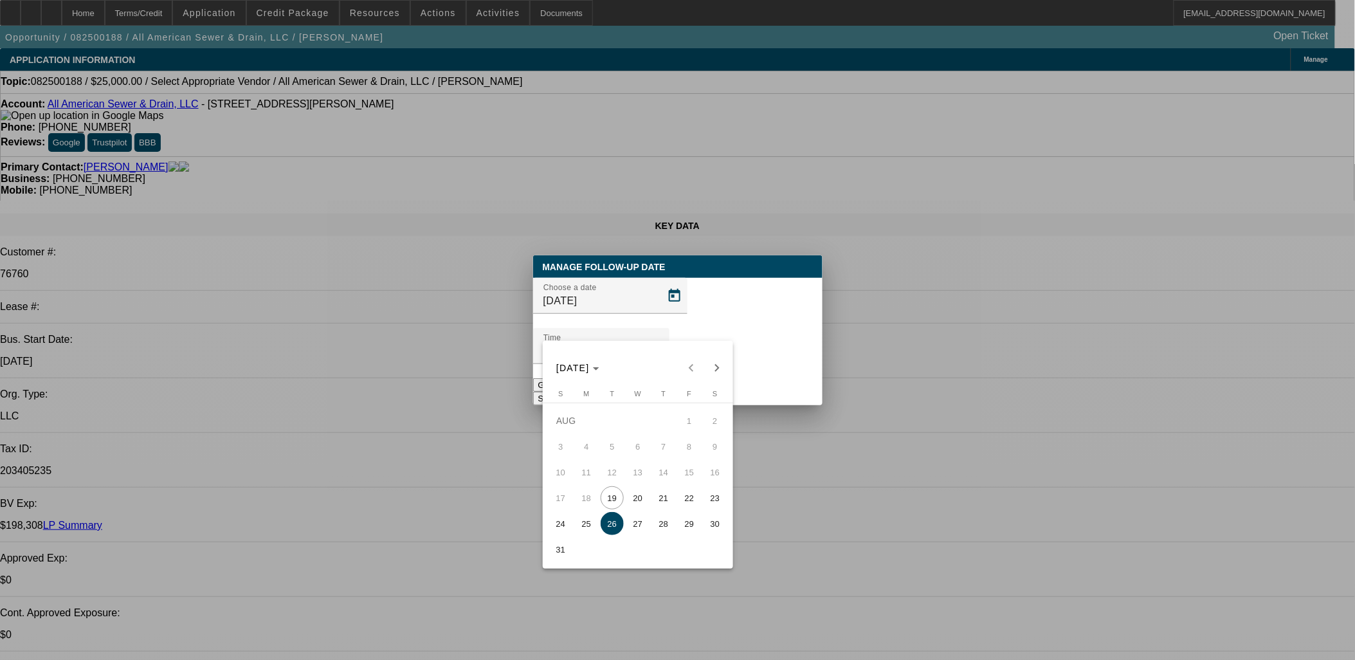
click at [581, 526] on span "25" at bounding box center [586, 523] width 23 height 23
type input "[DATE]"
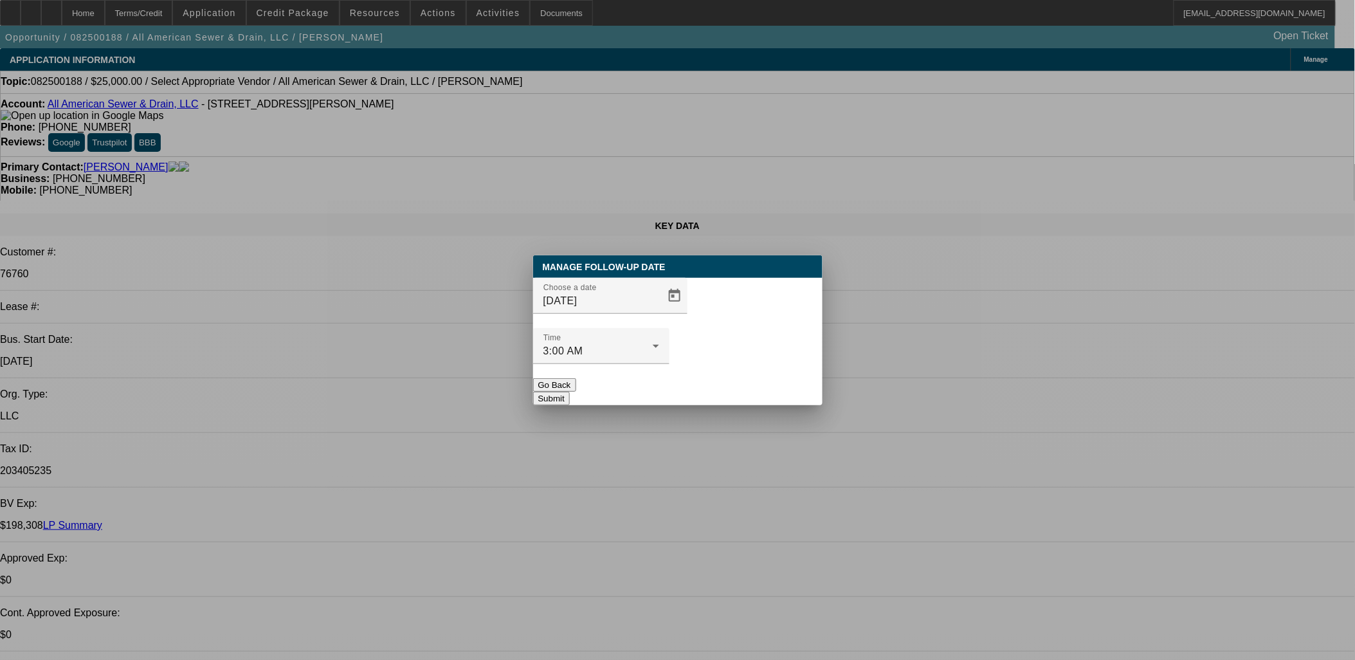
click at [709, 388] on div "Manage Follow-Up Date Choose a date [DATE] Time 3:00 AM Go Back Submit" at bounding box center [677, 330] width 289 height 150
click at [670, 364] on div at bounding box center [601, 371] width 136 height 14
click at [570, 392] on button "Submit" at bounding box center [551, 399] width 37 height 14
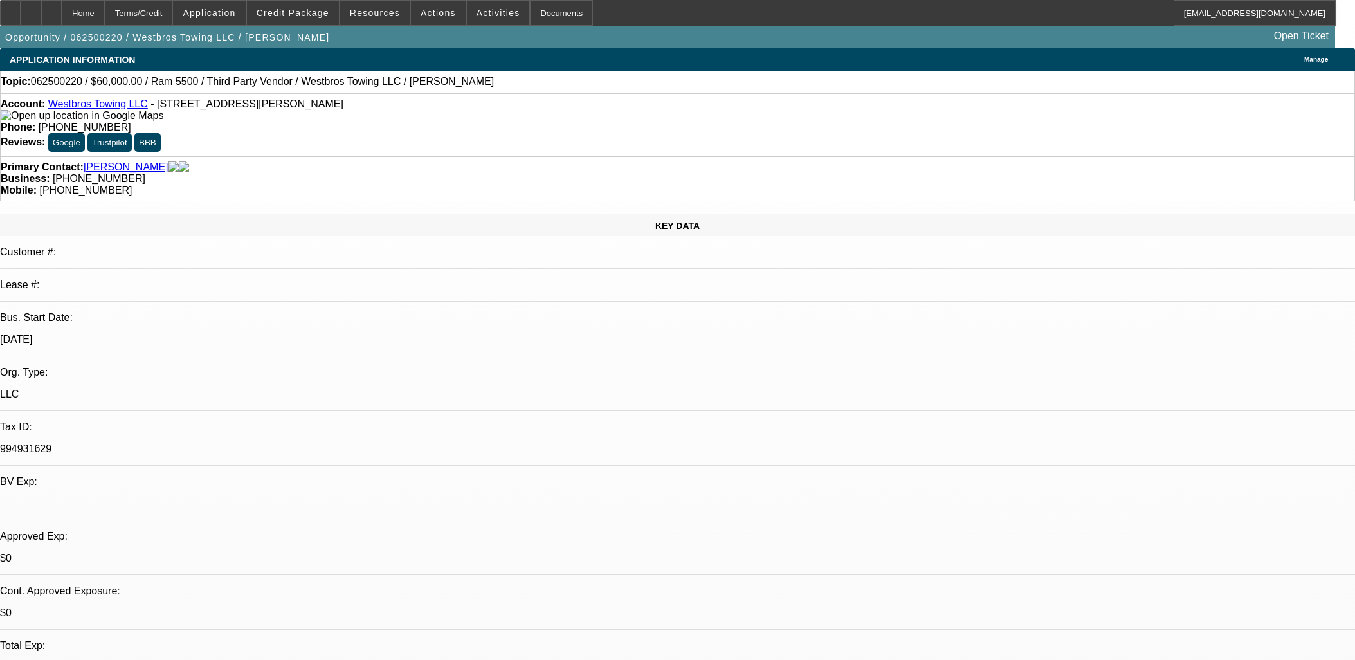
select select "0"
select select "0.1"
select select "4"
select select "0"
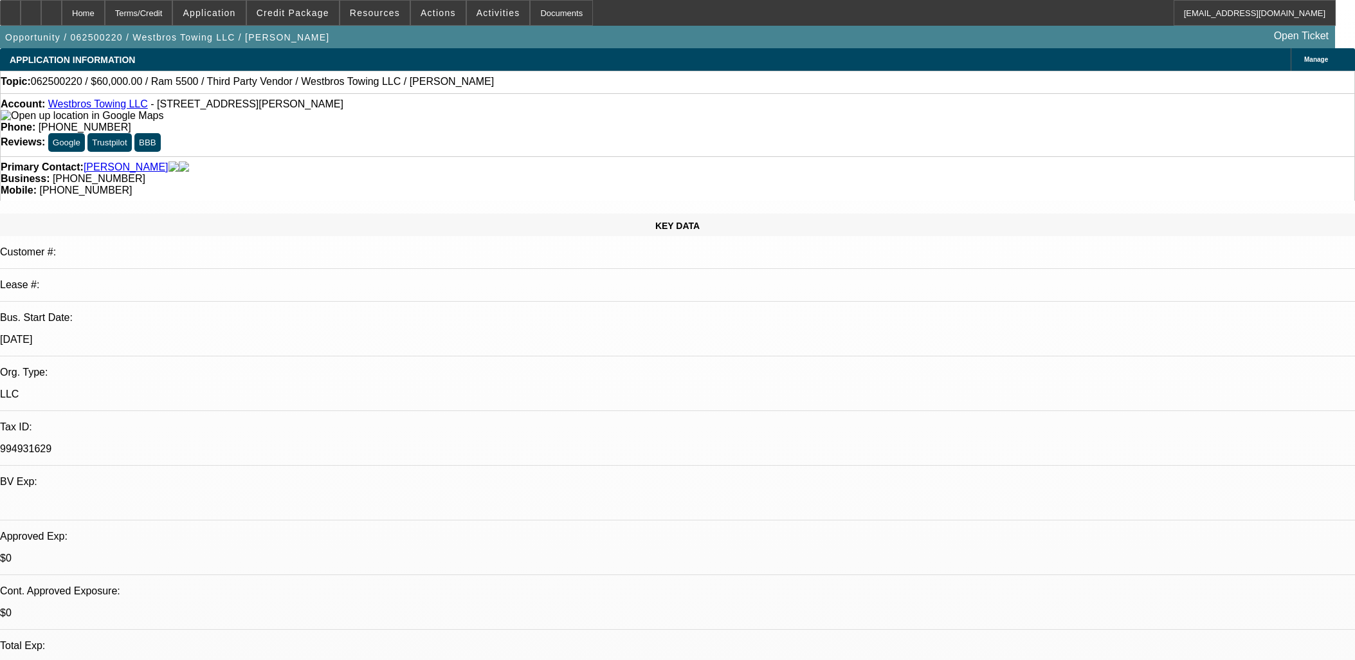
select select "0"
select select "0.1"
select select "4"
select select "0"
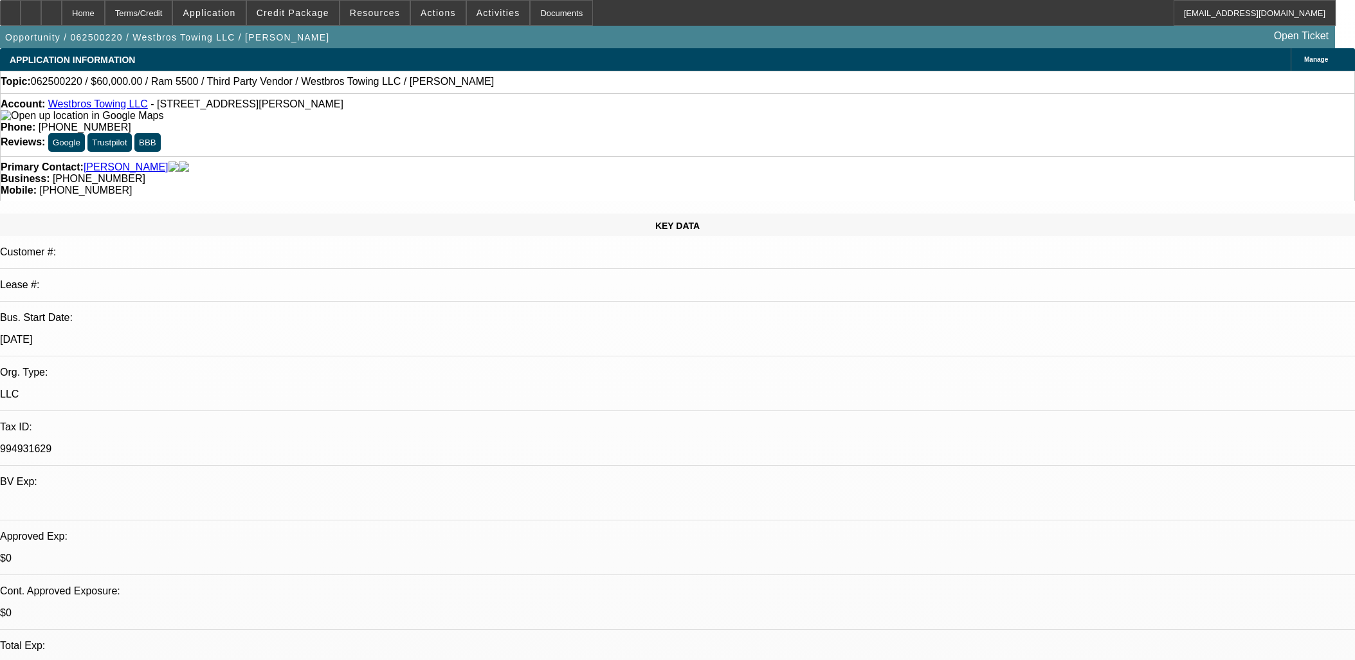
select select "0.1"
select select "4"
select select "0"
select select "0.1"
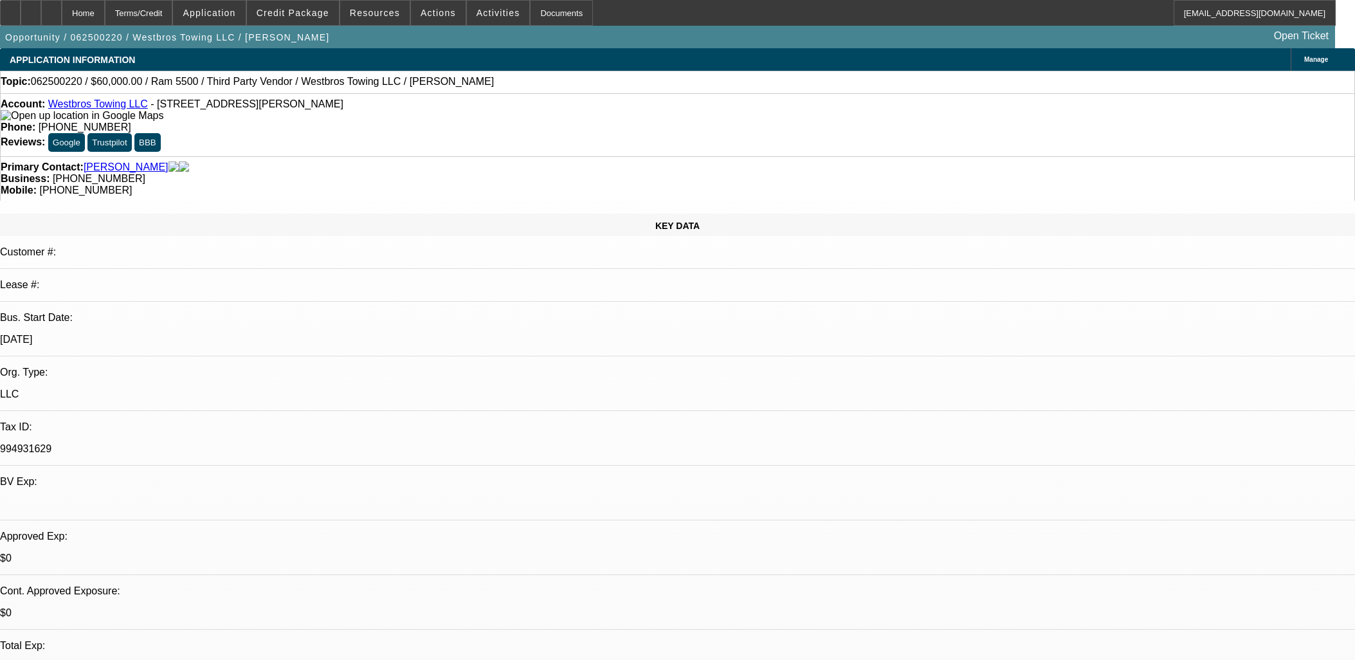
select select "4"
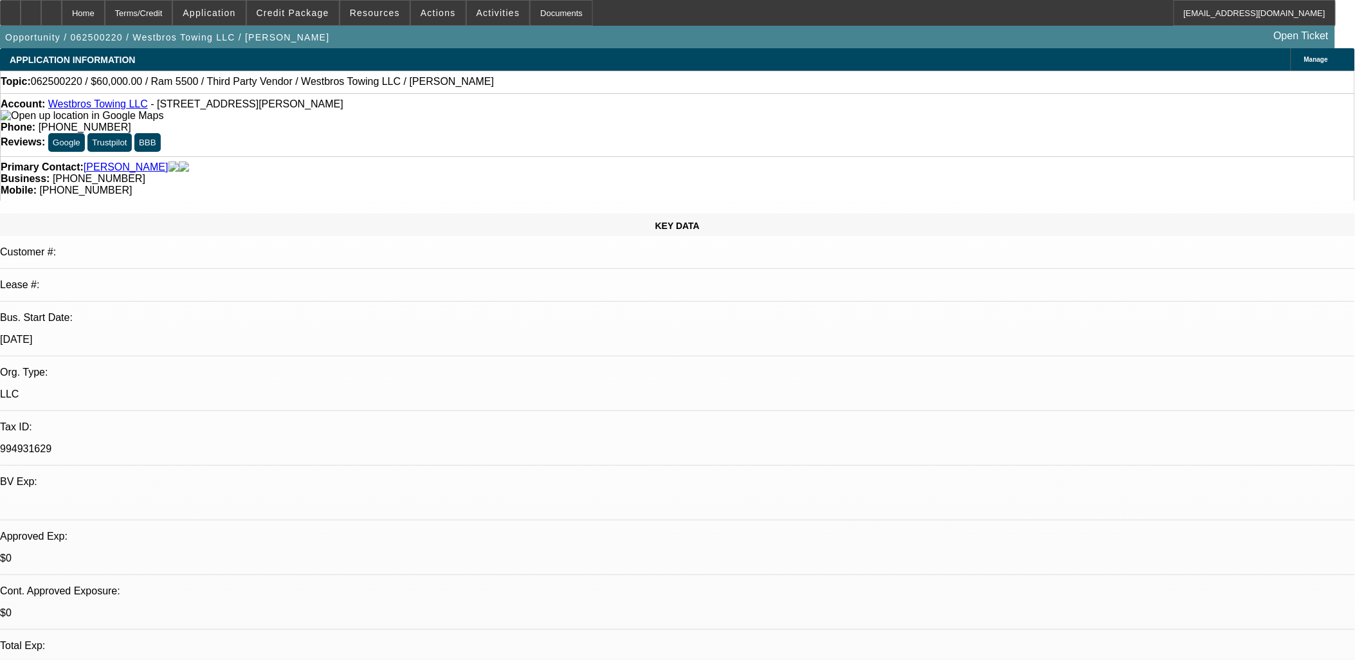
drag, startPoint x: 637, startPoint y: 340, endPoint x: 644, endPoint y: 336, distance: 7.8
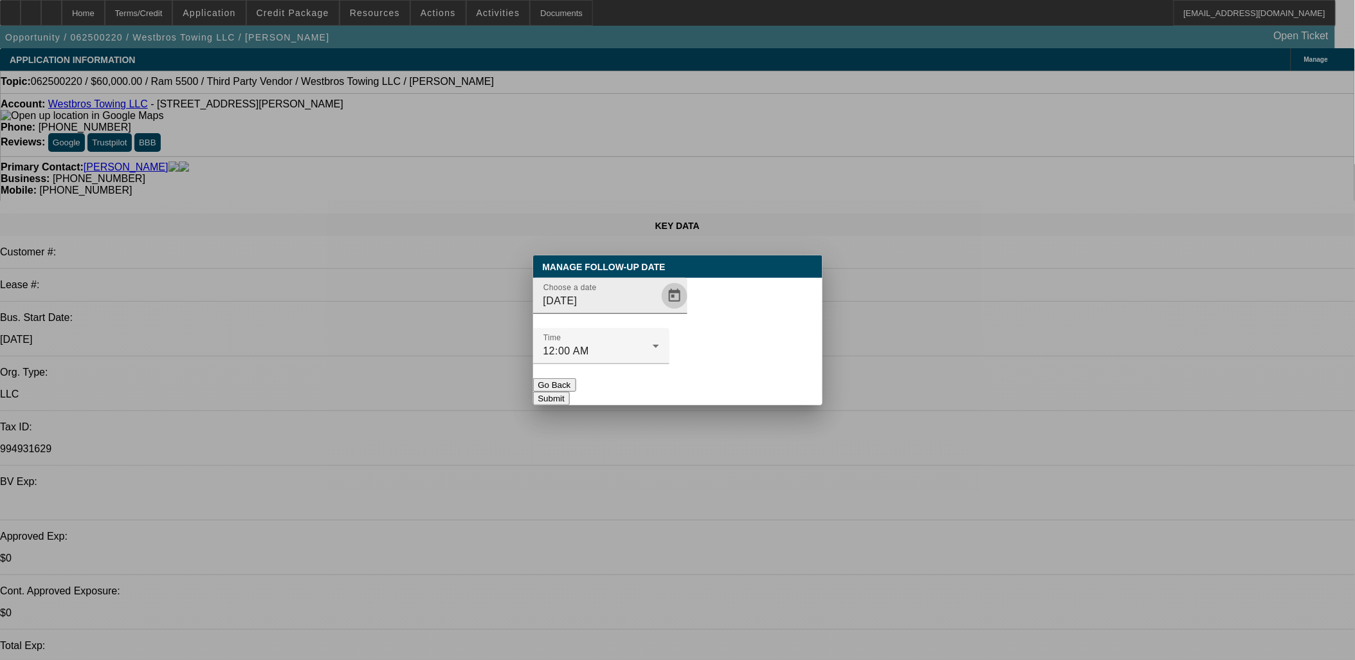
click at [659, 311] on span "Open calendar" at bounding box center [674, 295] width 31 height 31
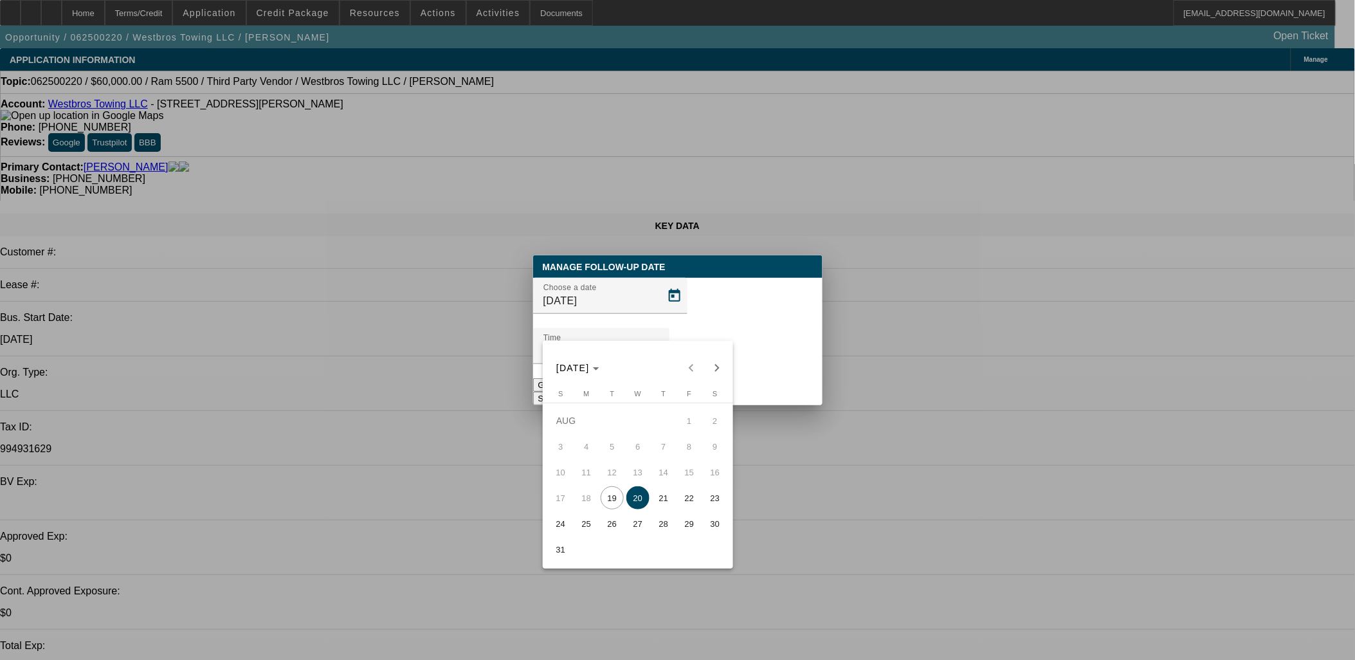
click at [588, 522] on span "25" at bounding box center [586, 523] width 23 height 23
type input "[DATE]"
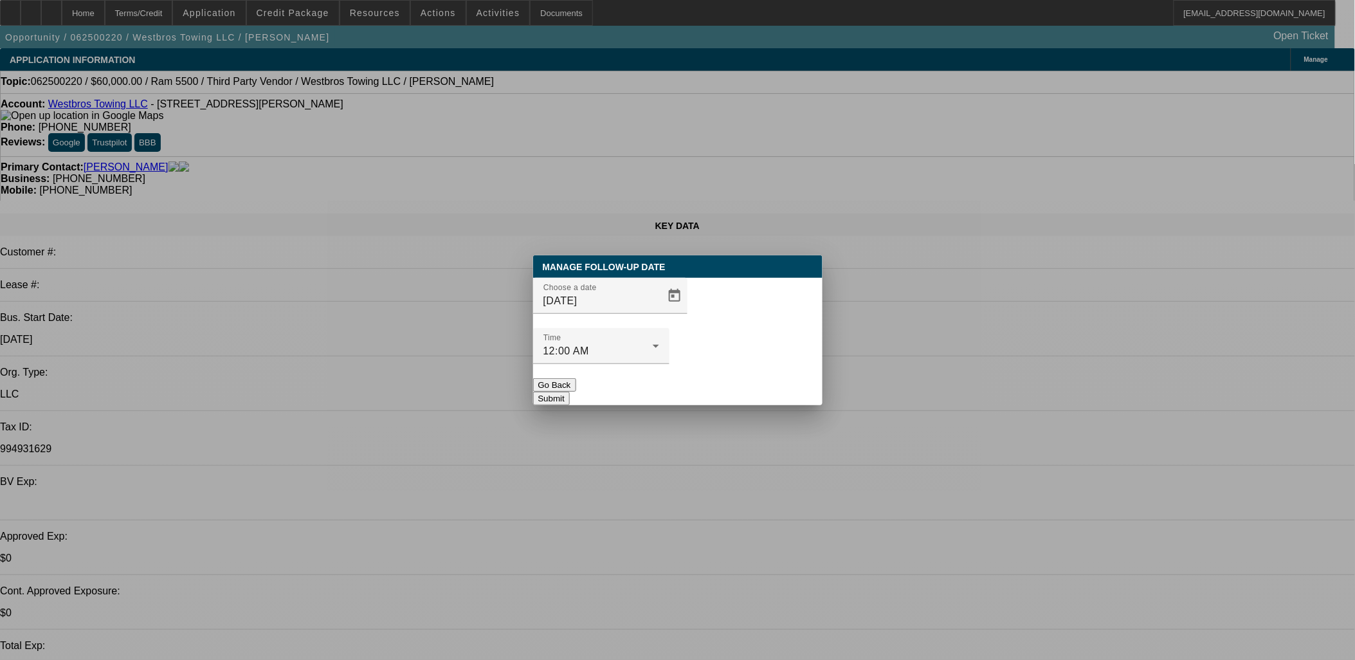
drag, startPoint x: 744, startPoint y: 382, endPoint x: 747, endPoint y: 370, distance: 12.2
click at [745, 376] on div "Manage Follow-Up Date Choose a date [DATE] Time 12:00 AM Go Back Submit" at bounding box center [677, 330] width 289 height 150
click at [570, 392] on button "Submit" at bounding box center [551, 399] width 37 height 14
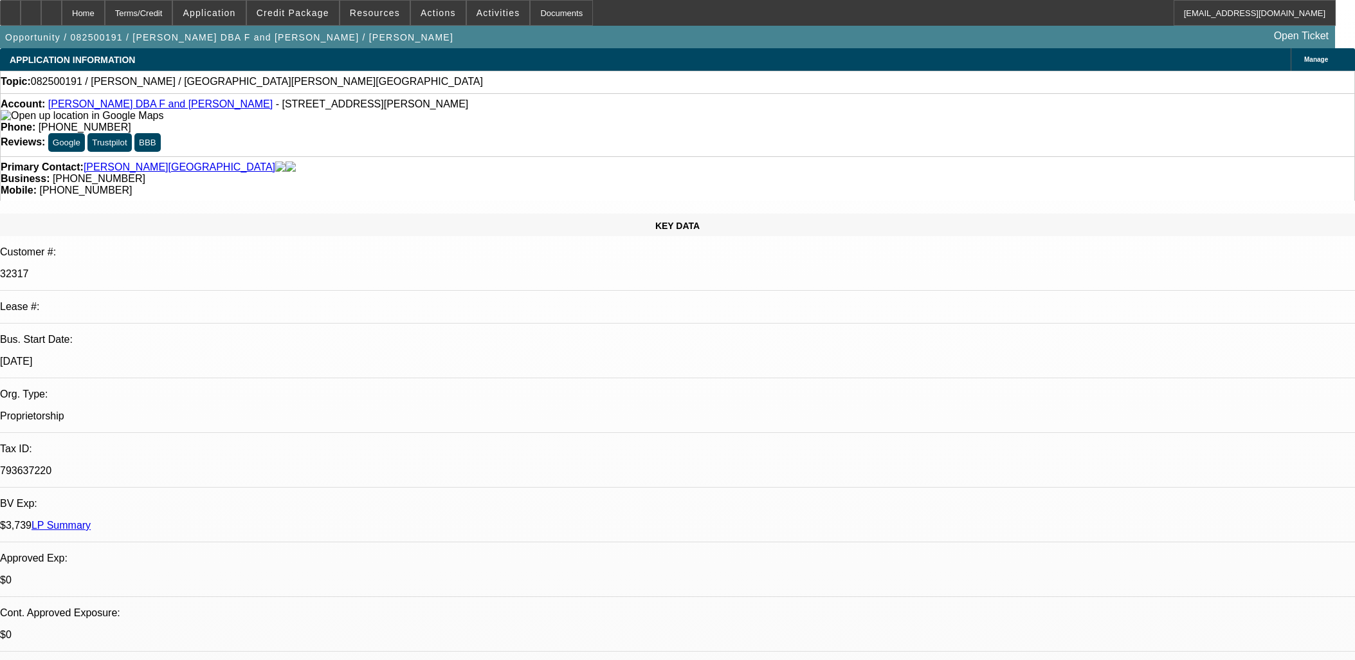
select select "0"
select select "2"
select select "0.1"
select select "4"
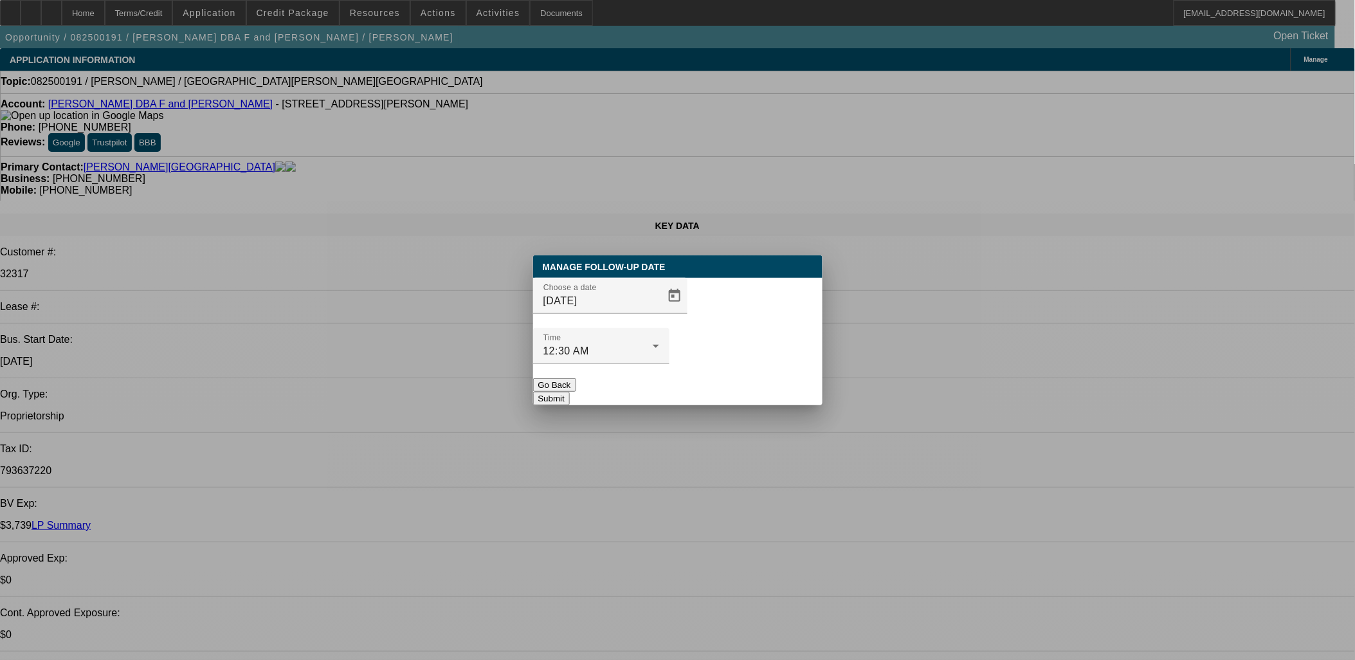
click at [657, 304] on div "Manage Follow-Up Date Choose a date 8/20/2025 Time 12:30 AM Go Back Submit" at bounding box center [677, 330] width 289 height 150
drag, startPoint x: 643, startPoint y: 303, endPoint x: 661, endPoint y: 325, distance: 28.4
click at [653, 315] on div "Manage Follow-Up Date Choose a date 8/20/2025 Time 12:30 AM Go Back Submit" at bounding box center [677, 330] width 289 height 150
click at [661, 311] on span "Open calendar" at bounding box center [674, 295] width 31 height 31
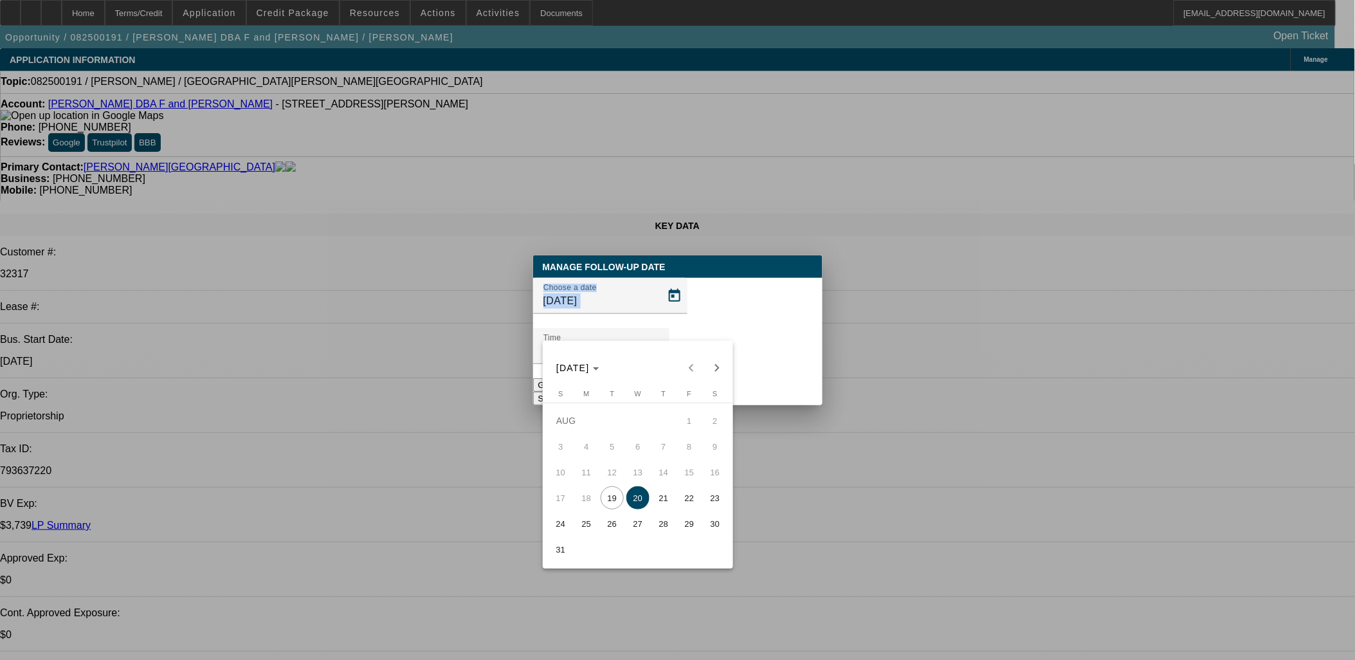
click at [587, 529] on span "25" at bounding box center [586, 523] width 23 height 23
type input "8/25/2025"
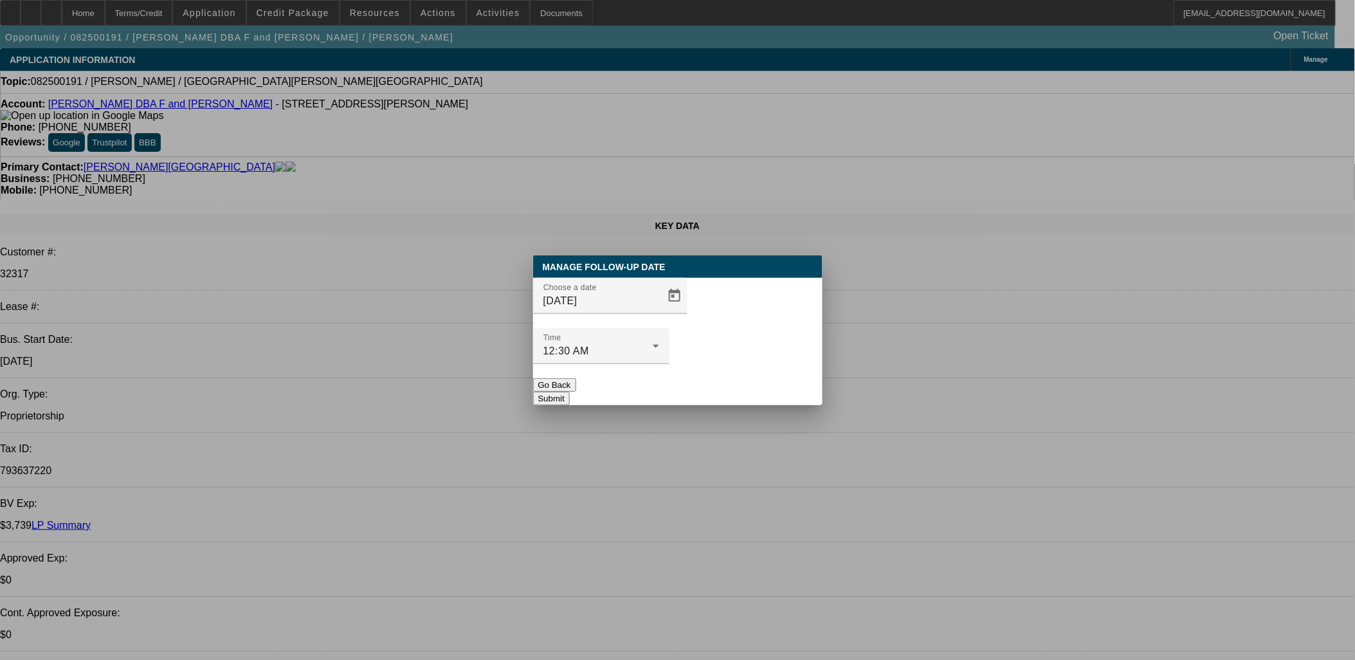
click at [670, 364] on div at bounding box center [601, 371] width 136 height 14
click at [570, 392] on button "Submit" at bounding box center [551, 399] width 37 height 14
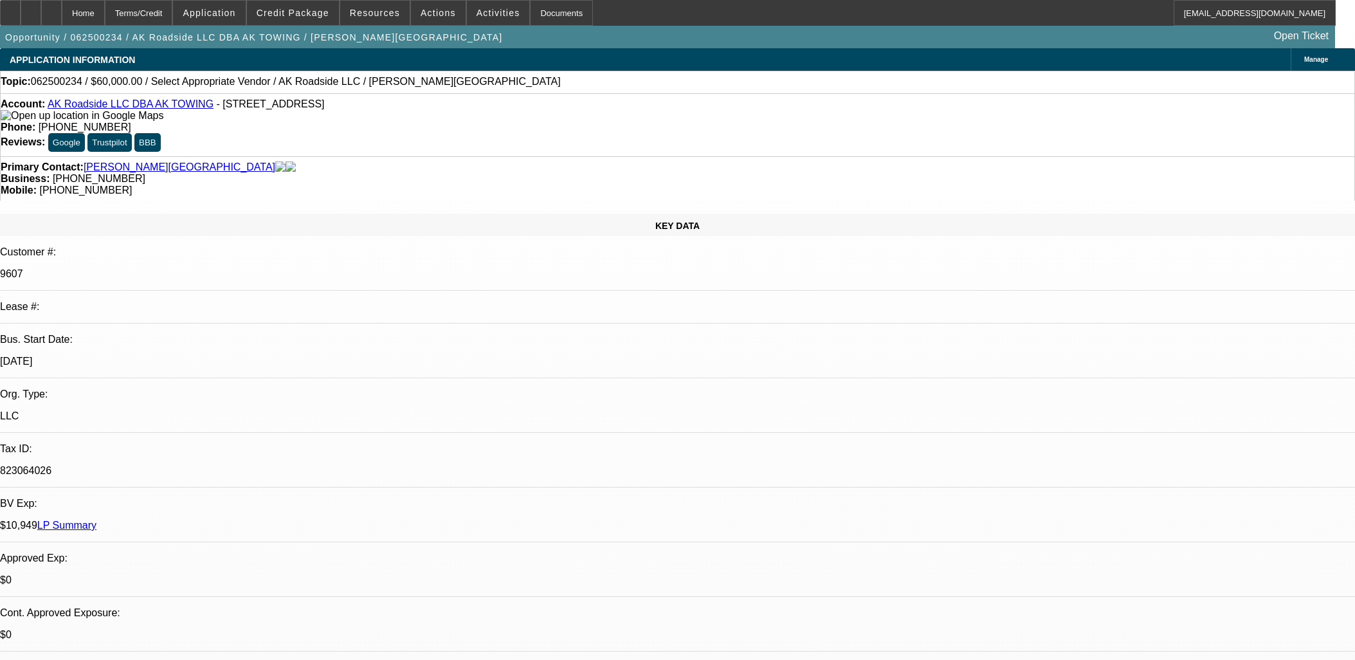
select select "0"
select select "2"
select select "0.1"
select select "4"
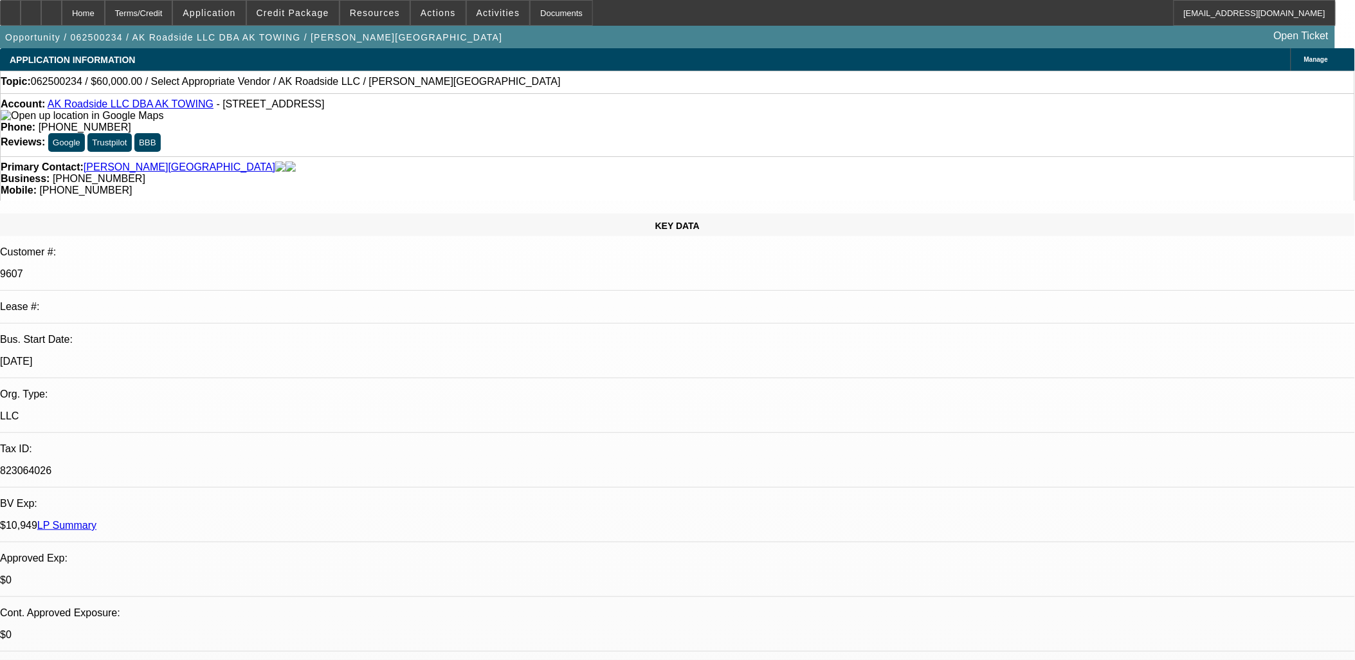
drag, startPoint x: 947, startPoint y: 225, endPoint x: 937, endPoint y: 226, distance: 9.7
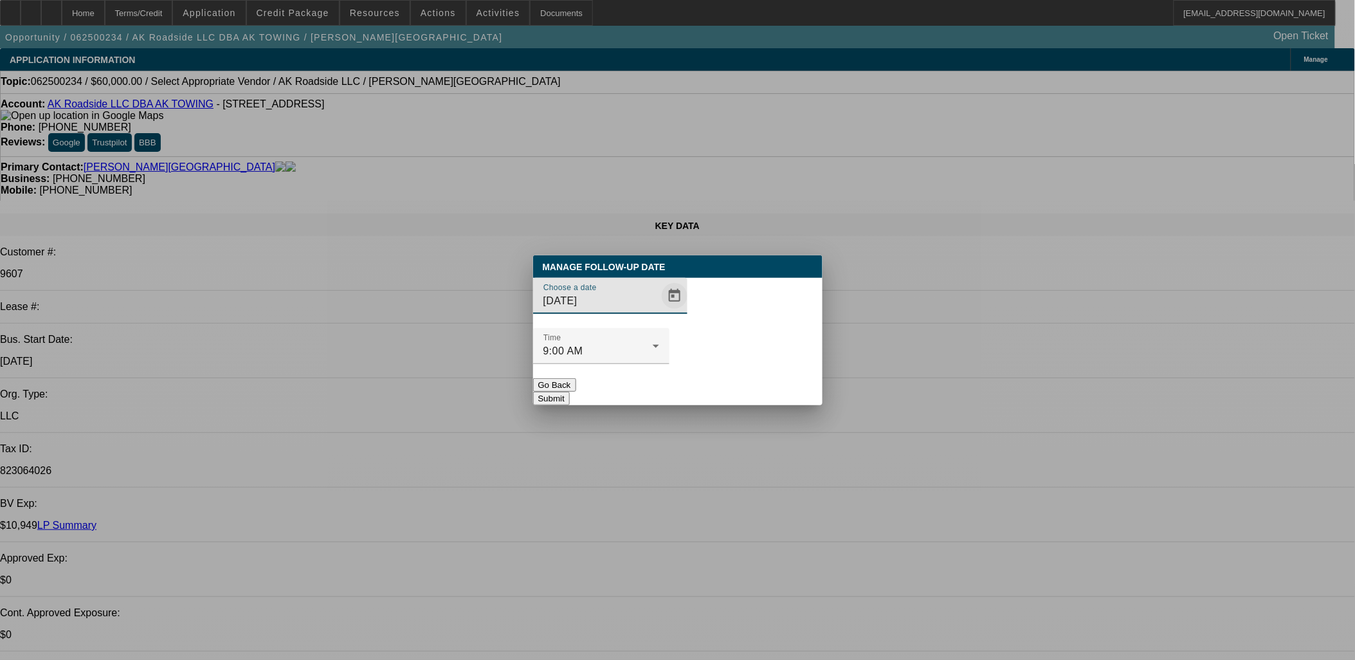
click at [659, 311] on span "Open calendar" at bounding box center [674, 295] width 31 height 31
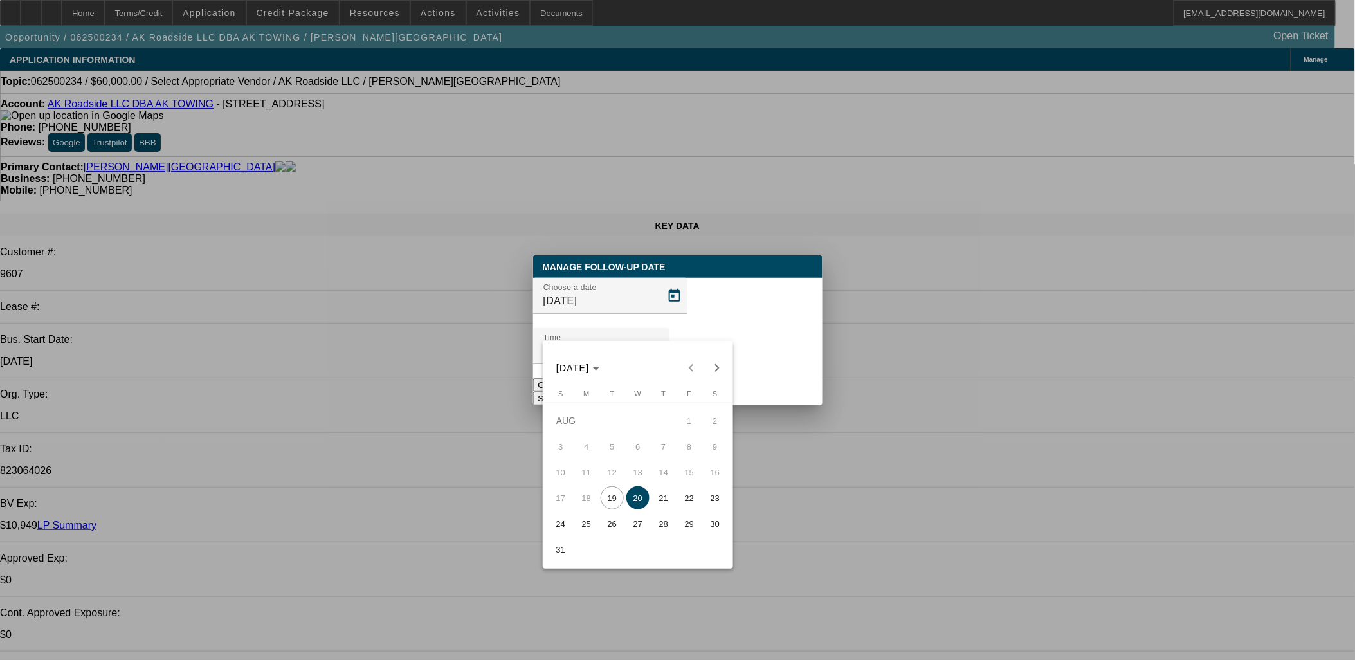
click at [581, 525] on span "25" at bounding box center [586, 523] width 23 height 23
type input "[DATE]"
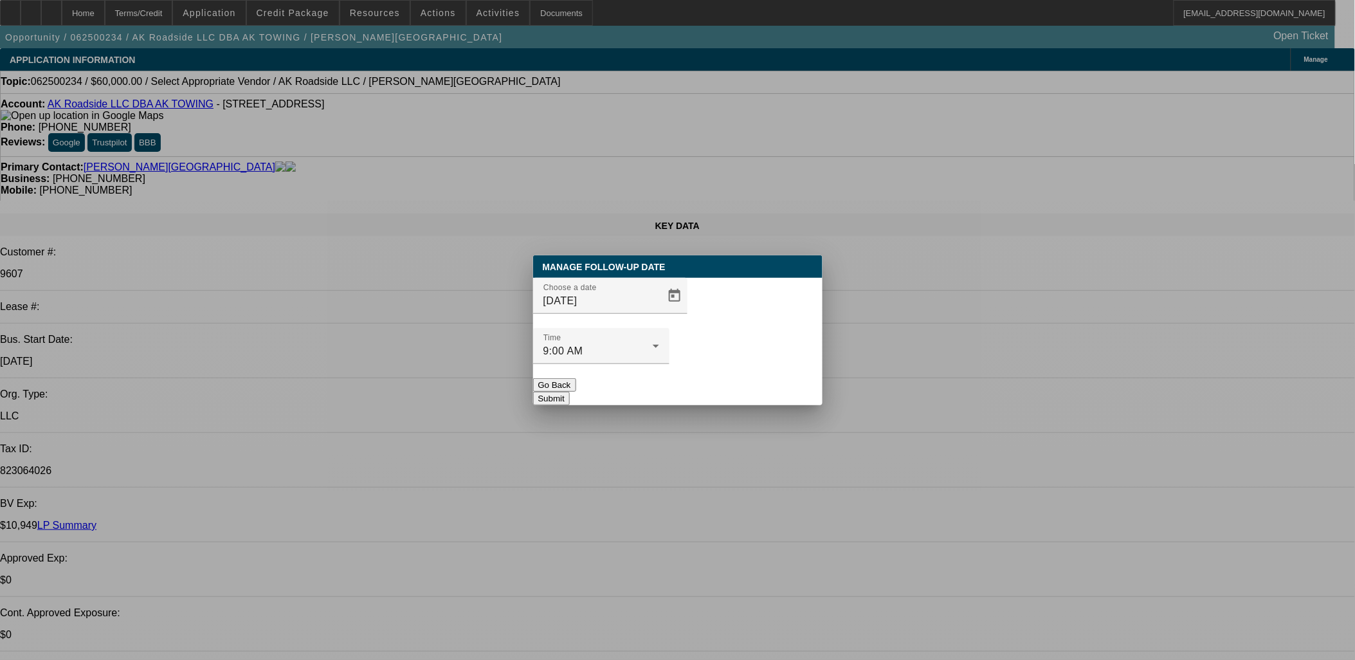
drag, startPoint x: 711, startPoint y: 382, endPoint x: 721, endPoint y: 370, distance: 15.6
click at [714, 378] on div "Manage Follow-Up Date Choose a date 8/25/2025 Time 9:00 AM Go Back Submit" at bounding box center [677, 330] width 289 height 150
click at [570, 392] on button "Submit" at bounding box center [551, 399] width 37 height 14
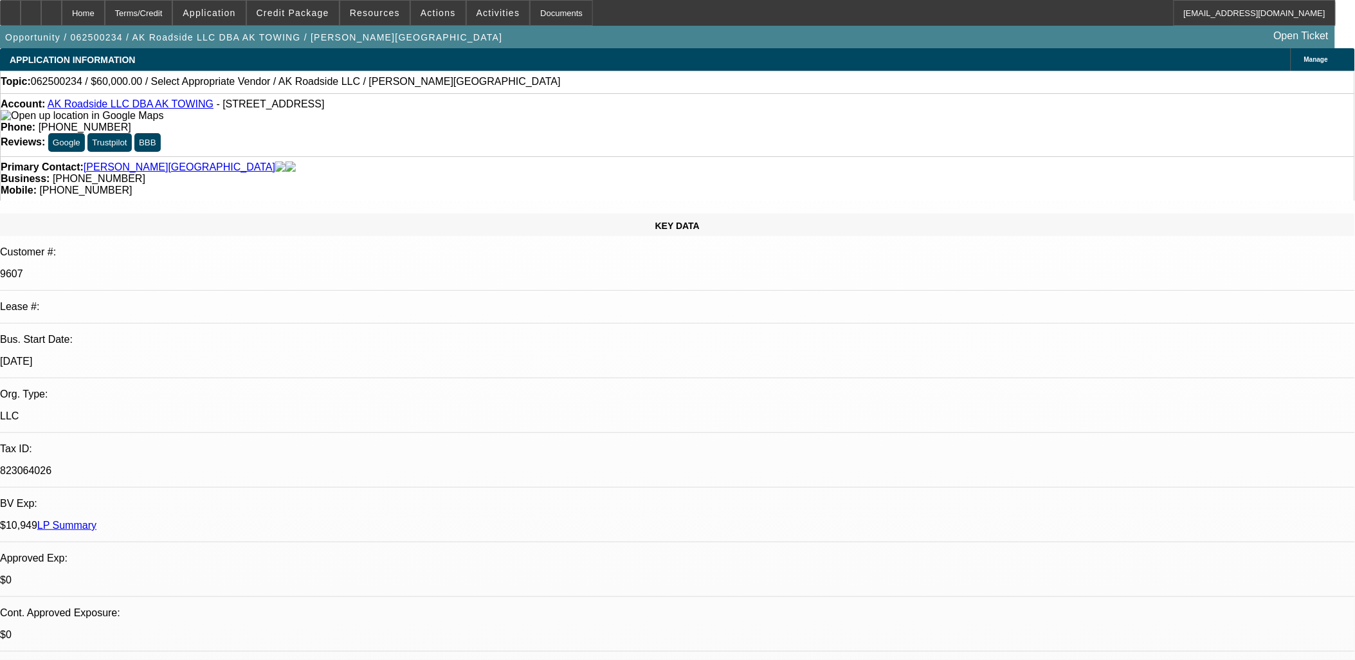
drag, startPoint x: 965, startPoint y: 197, endPoint x: 967, endPoint y: 221, distance: 23.9
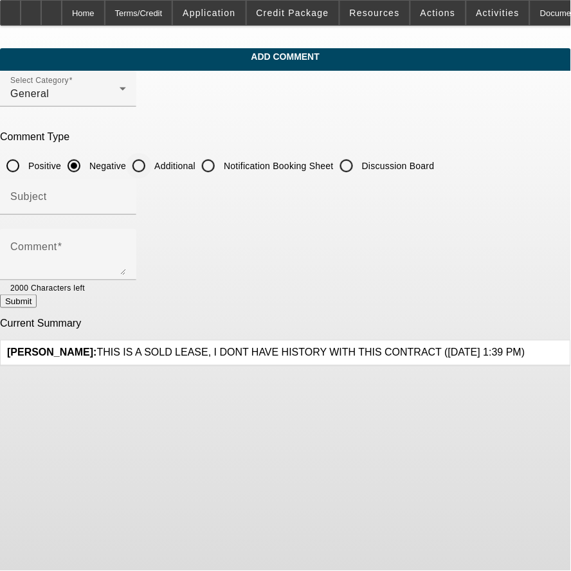
click at [196, 160] on label "Additional" at bounding box center [174, 166] width 44 height 13
click at [152, 159] on input "Additional" at bounding box center [139, 166] width 26 height 26
radio input "true"
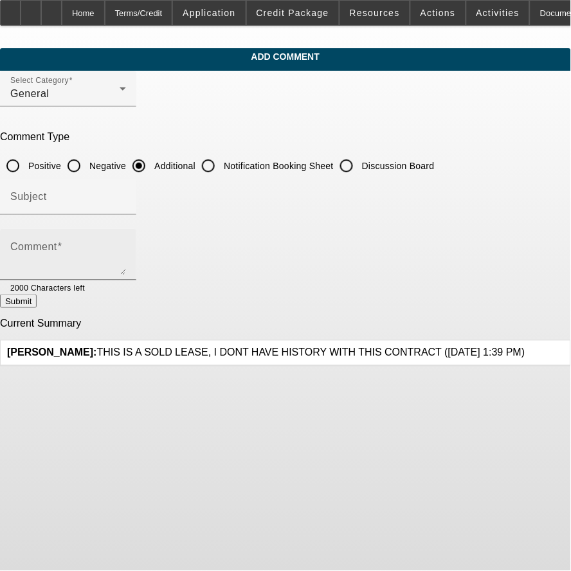
click at [126, 238] on div "Comment" at bounding box center [68, 254] width 116 height 51
click at [126, 253] on textarea "Comment" at bounding box center [68, 259] width 116 height 31
click at [126, 250] on textarea "A-Line Logistics Inc. is a 3-time past customer since [DATE]. They established …" at bounding box center [68, 259] width 116 height 31
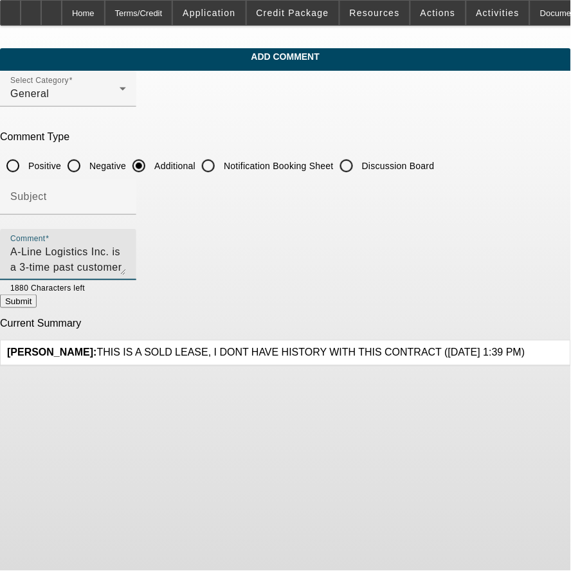
click at [126, 258] on textarea "A-Line Logistics Inc. is a 3-time past customer since [DATE]. They established …" at bounding box center [68, 259] width 116 height 31
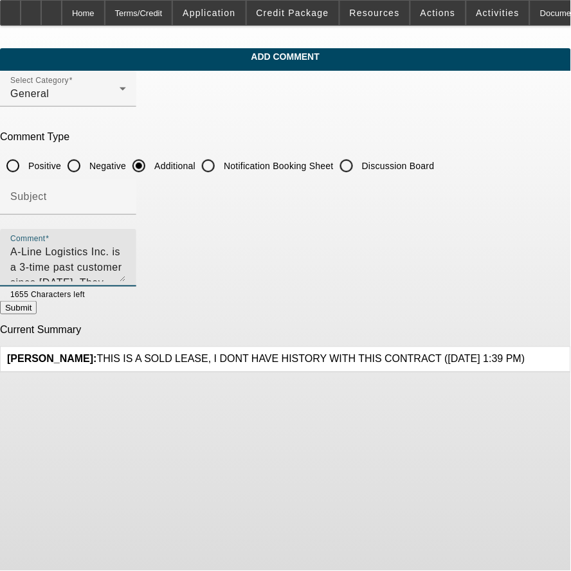
drag, startPoint x: 503, startPoint y: 266, endPoint x: 496, endPoint y: 343, distance: 77.5
click at [126, 282] on textarea "A-Line Logistics Inc. is a 3-time past customer since [DATE]. They established …" at bounding box center [68, 262] width 116 height 37
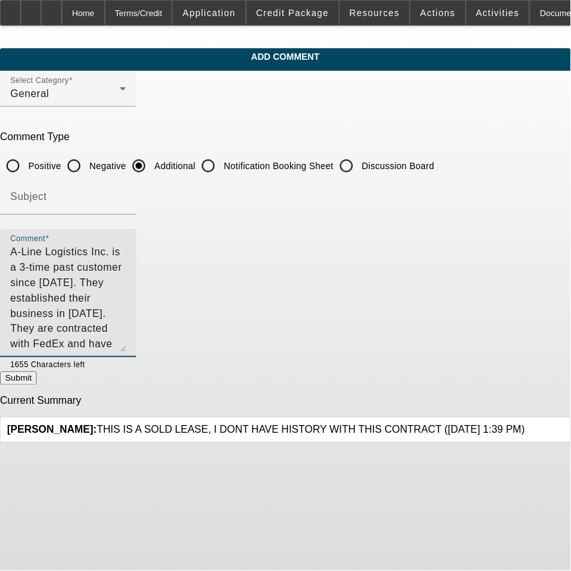
click at [126, 275] on textarea "A-Line Logistics Inc. is a 3-time past customer since [DATE]. They established …" at bounding box center [68, 298] width 116 height 108
click at [126, 297] on textarea "A-Line Logistics Inc. is a 3-time past customer since [DATE]. They established …" at bounding box center [68, 298] width 116 height 108
click at [126, 294] on textarea "A-Line Logistics Inc. is a 3-time past customer since [DATE]. They established …" at bounding box center [68, 298] width 116 height 108
click at [126, 251] on textarea "A-Line Logistics Inc. is a 3-time past customer since [DATE]. They established …" at bounding box center [68, 298] width 116 height 108
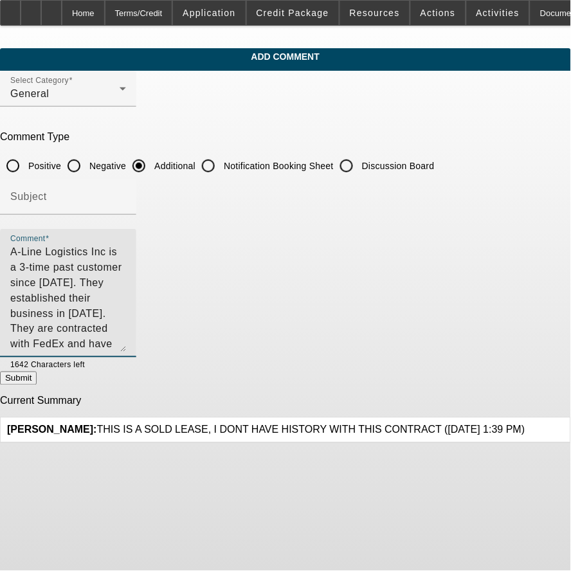
click at [126, 309] on textarea "A-Line Logistics Inc is a 3-time past customer since [DATE]. They established t…" at bounding box center [68, 298] width 116 height 108
click at [126, 252] on textarea "A-Line Logistics Inc is a 3-time past customer since [DATE]. They established t…" at bounding box center [68, 298] width 116 height 108
drag, startPoint x: 426, startPoint y: 251, endPoint x: 448, endPoint y: 251, distance: 22.5
click at [126, 251] on textarea "A-Line Logistics Inc is a 3-time past customer since 2016. They established the…" at bounding box center [68, 298] width 116 height 108
click at [93, 268] on textarea "A-Line Logistics Inc is a 3-time past customer since 2016. They established the…" at bounding box center [68, 298] width 116 height 108
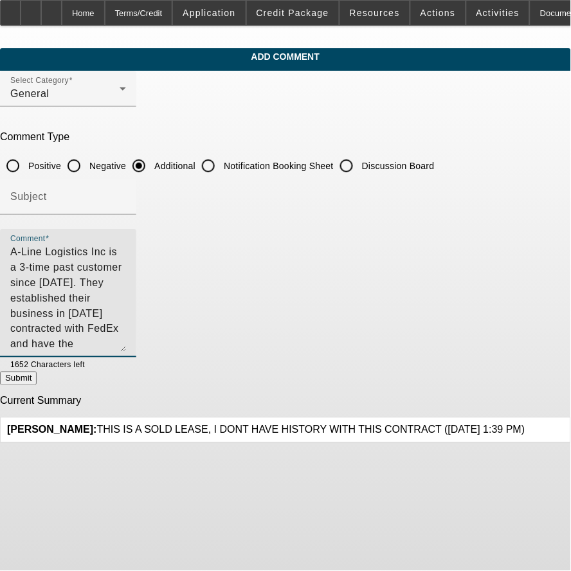
click at [126, 286] on textarea "A-Line Logistics Inc is a 3-time past customer since 2016. They established the…" at bounding box center [68, 298] width 116 height 108
drag, startPoint x: 502, startPoint y: 298, endPoint x: 489, endPoint y: 304, distance: 14.7
click at [126, 298] on textarea "A-Line Logistics Inc is a 3-time past customer since 2016. They established the…" at bounding box center [68, 298] width 116 height 108
click at [126, 329] on textarea "A-Line Logistics Inc is a 3-time past customer since 2016. They established the…" at bounding box center [68, 298] width 116 height 108
drag, startPoint x: 100, startPoint y: 261, endPoint x: 107, endPoint y: 264, distance: 7.5
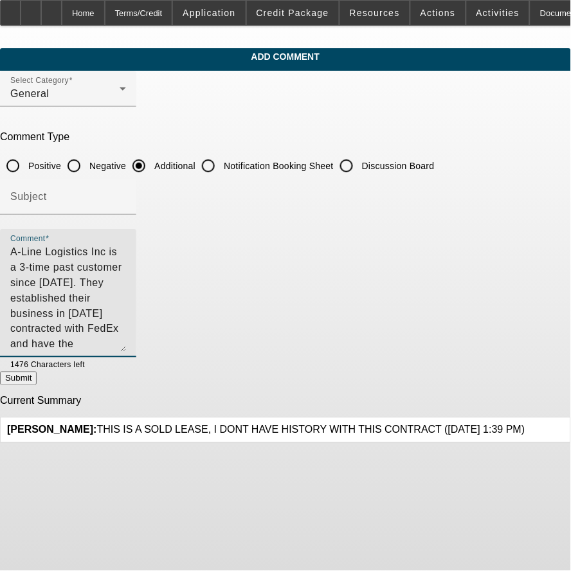
click at [100, 261] on textarea "A-Line Logistics Inc is a 3-time past customer since 2016. They established the…" at bounding box center [68, 298] width 116 height 108
click at [109, 264] on textarea "A-Line Logistics Inc is a 3-time past customer since 2016. They established the…" at bounding box center [68, 298] width 116 height 108
click at [126, 266] on textarea "A-Line Logistics Inc is a 3-time past customer since 2016. They established the…" at bounding box center [68, 298] width 116 height 108
click at [126, 264] on textarea "A-Line Logistics Inc is a 3-time past customer since 2016. They established the…" at bounding box center [68, 298] width 116 height 108
click at [126, 305] on textarea "A-Line Logistics Inc is a 3-time past customer since 2016. They established the…" at bounding box center [68, 298] width 116 height 108
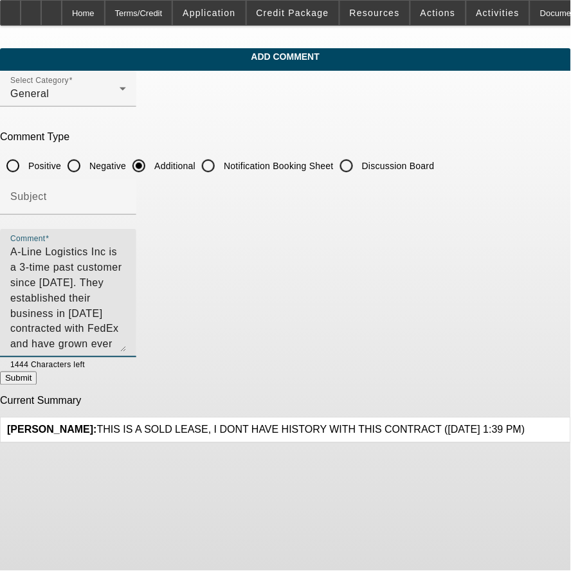
click at [126, 292] on textarea "A-Line Logistics Inc is a 3-time past customer since 2016. They established the…" at bounding box center [68, 298] width 116 height 108
click at [126, 320] on textarea "A-Line Logistics Inc is a 3-time past customer since 2016. They established the…" at bounding box center [68, 298] width 116 height 108
type textarea "A-Line Logistics Inc is a 3-time past customer since 2016. They established the…"
click at [37, 378] on button "Submit" at bounding box center [18, 379] width 37 height 14
radio input "true"
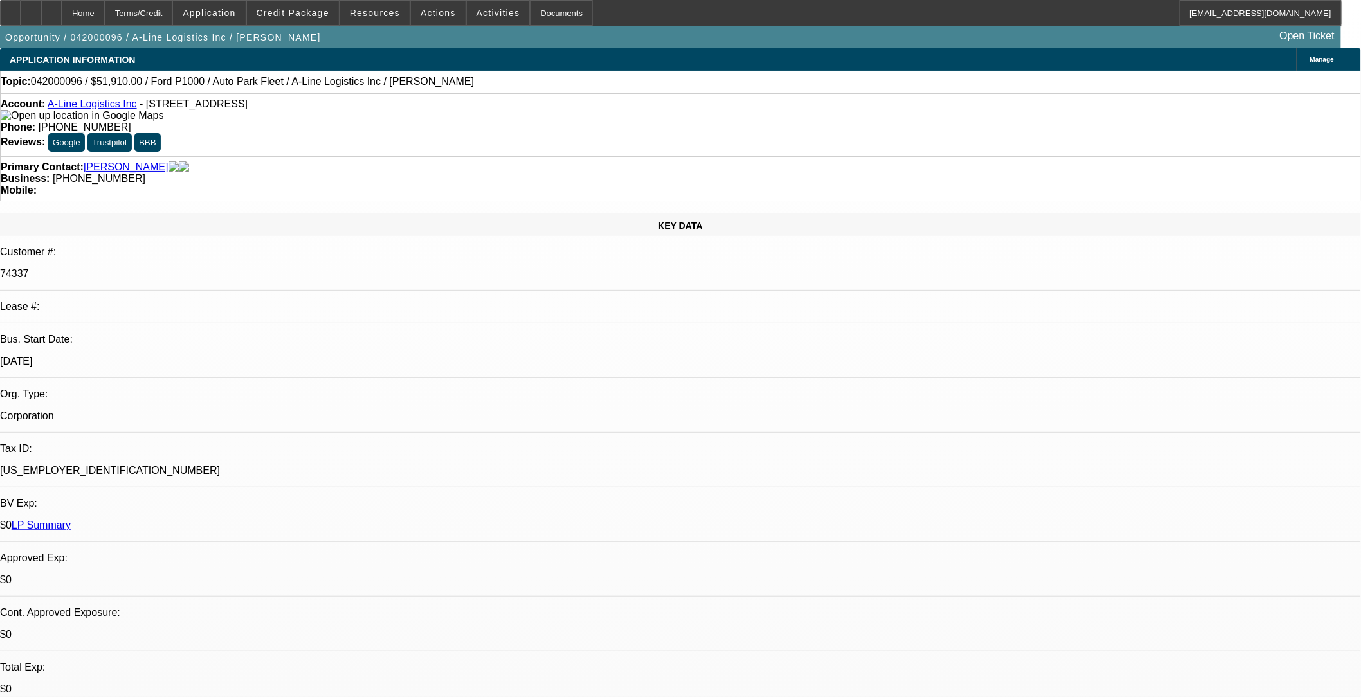
select select "0"
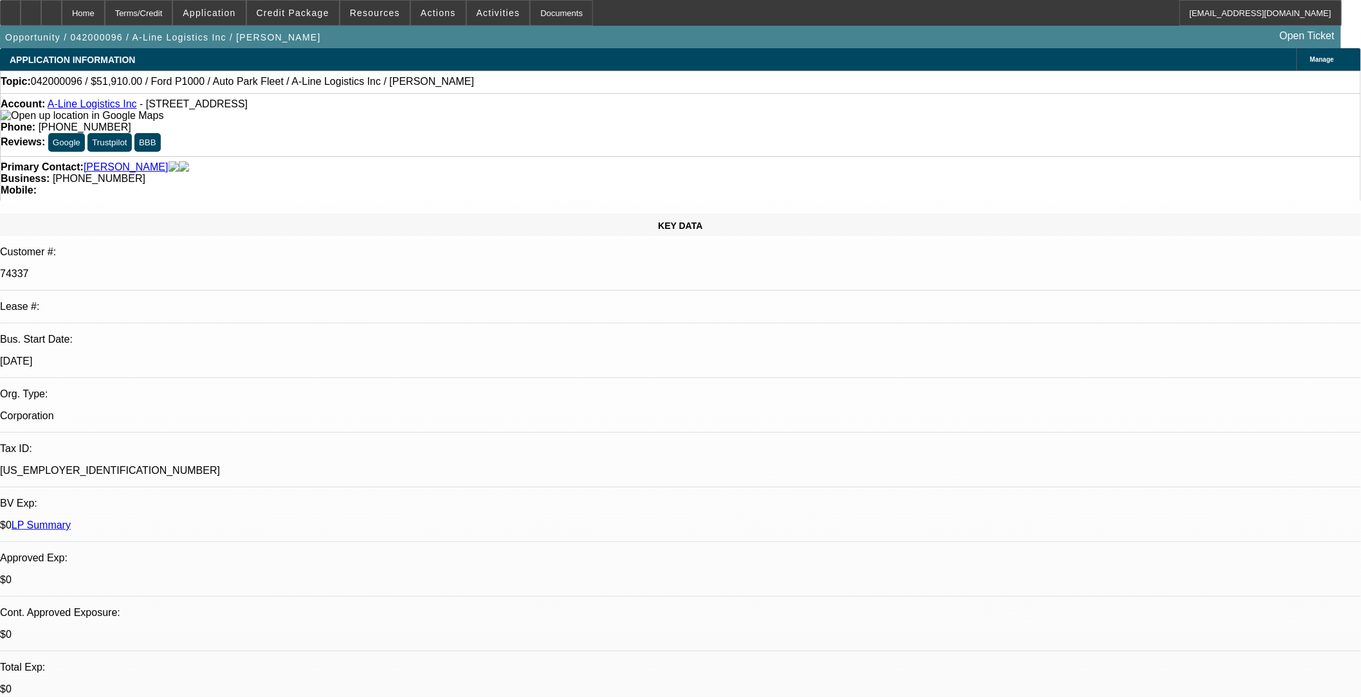
select select "0"
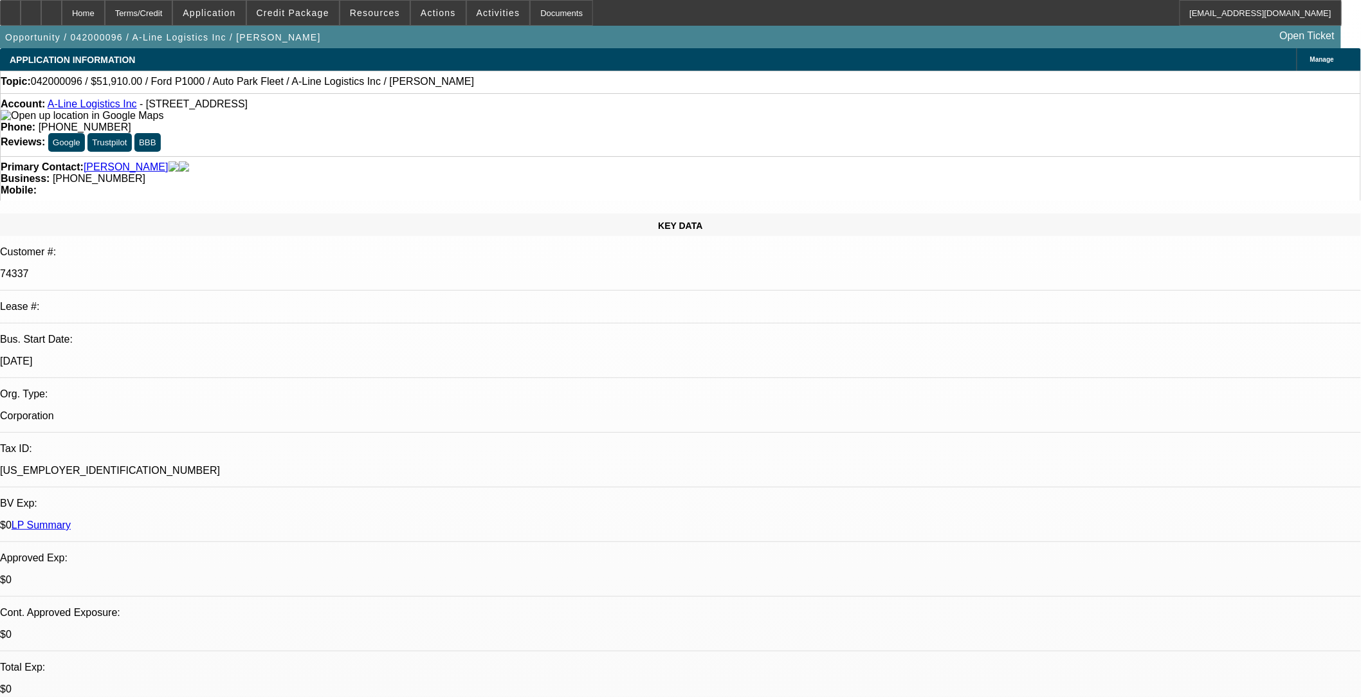
select select "0"
select select "1"
select select "6"
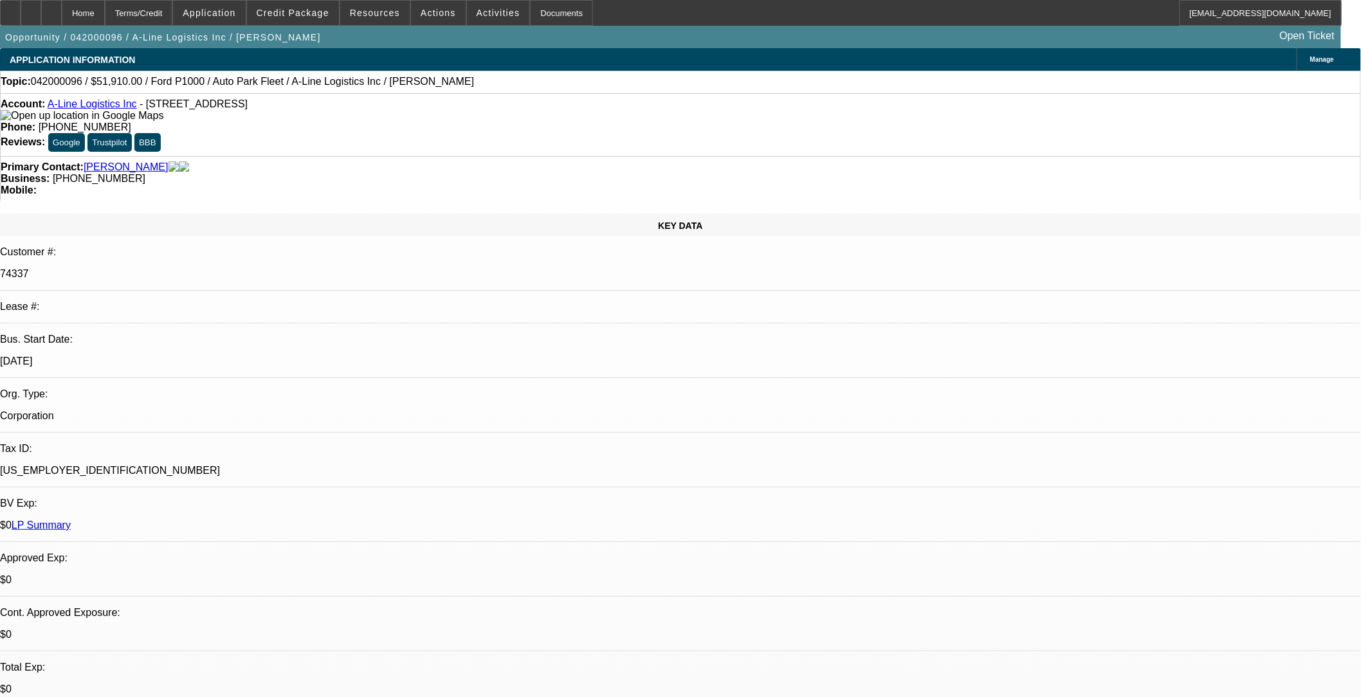
select select "1"
select select "6"
select select "1"
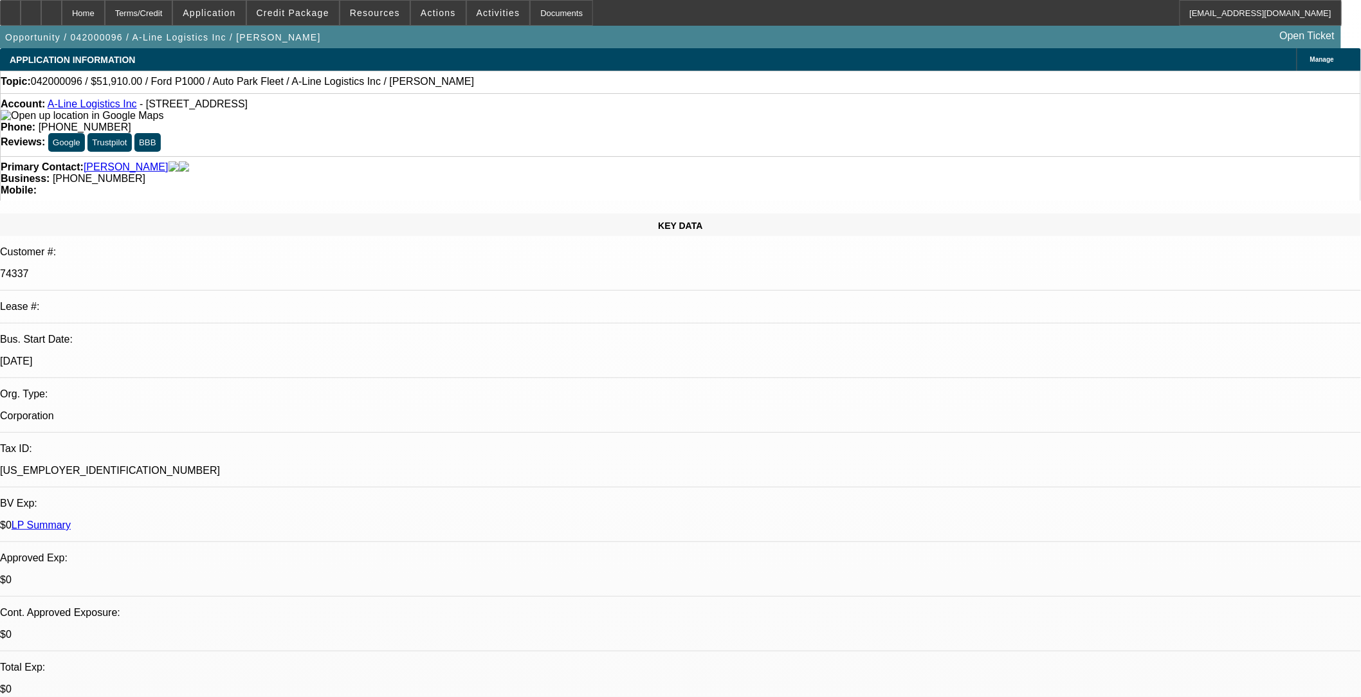
select select "6"
select select "1"
select select "6"
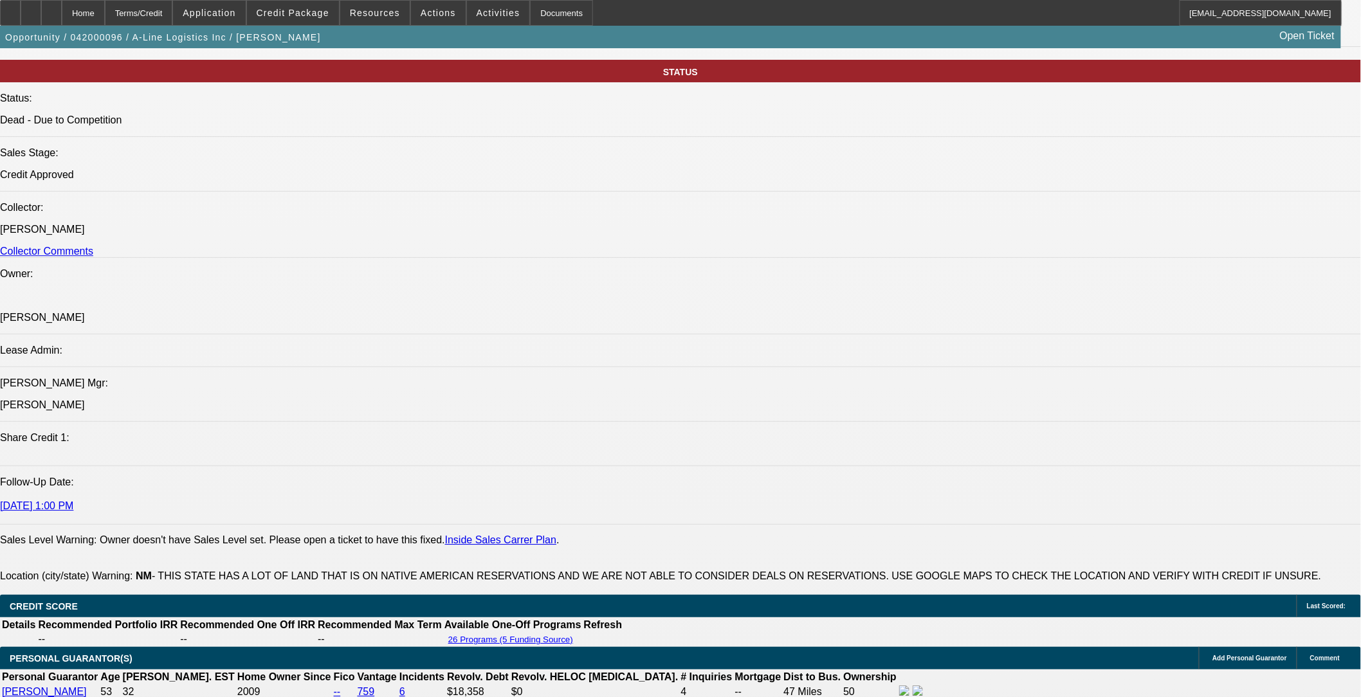
scroll to position [1501, 0]
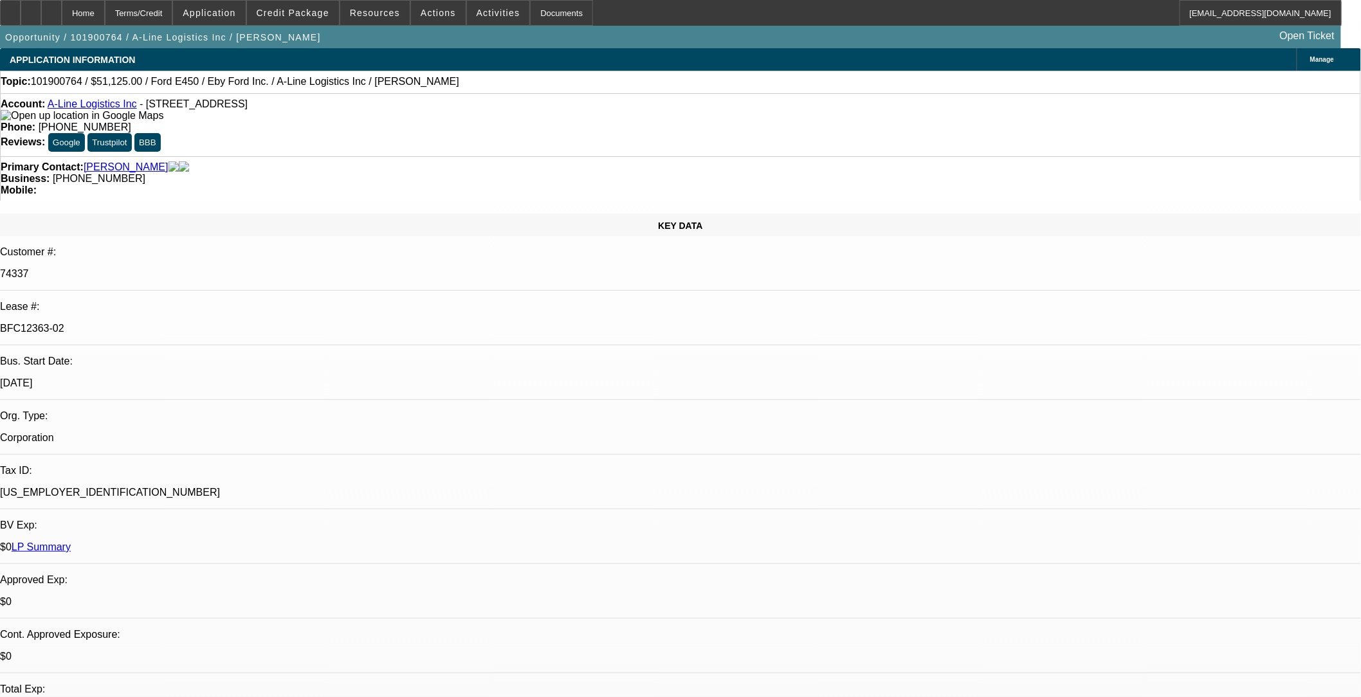
select select "0"
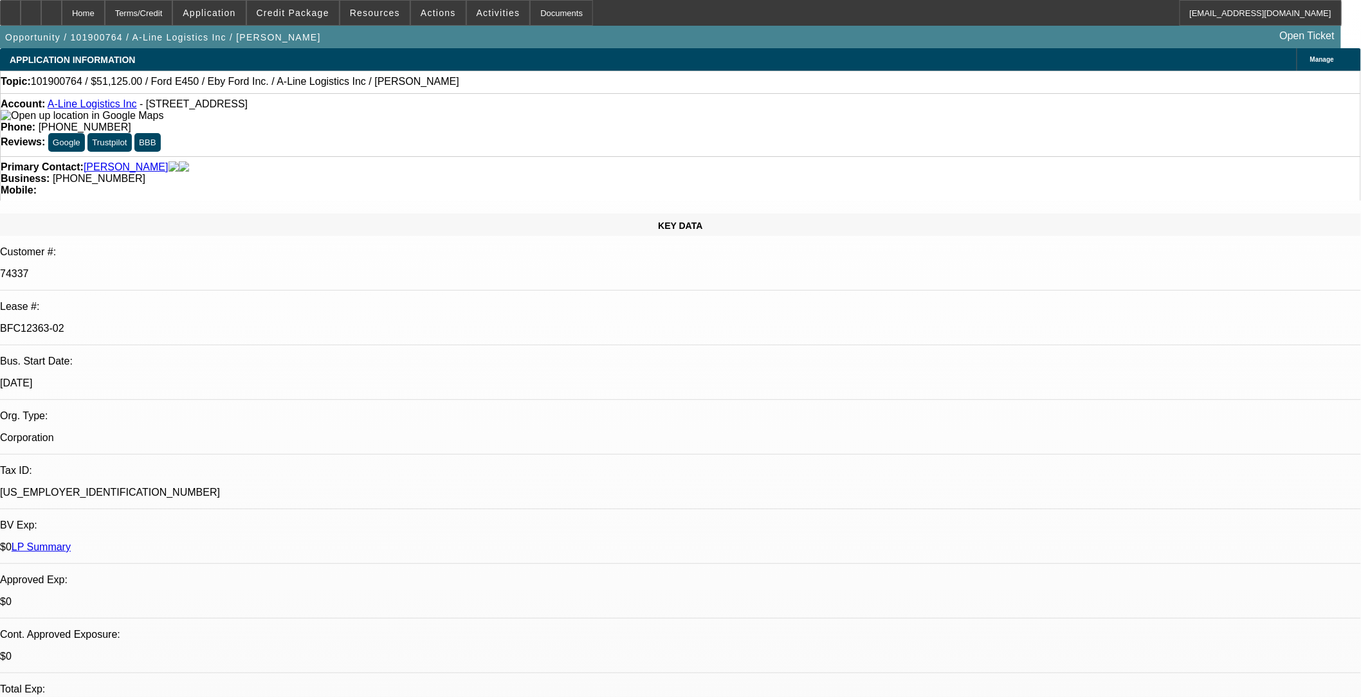
select select "0"
select select "1"
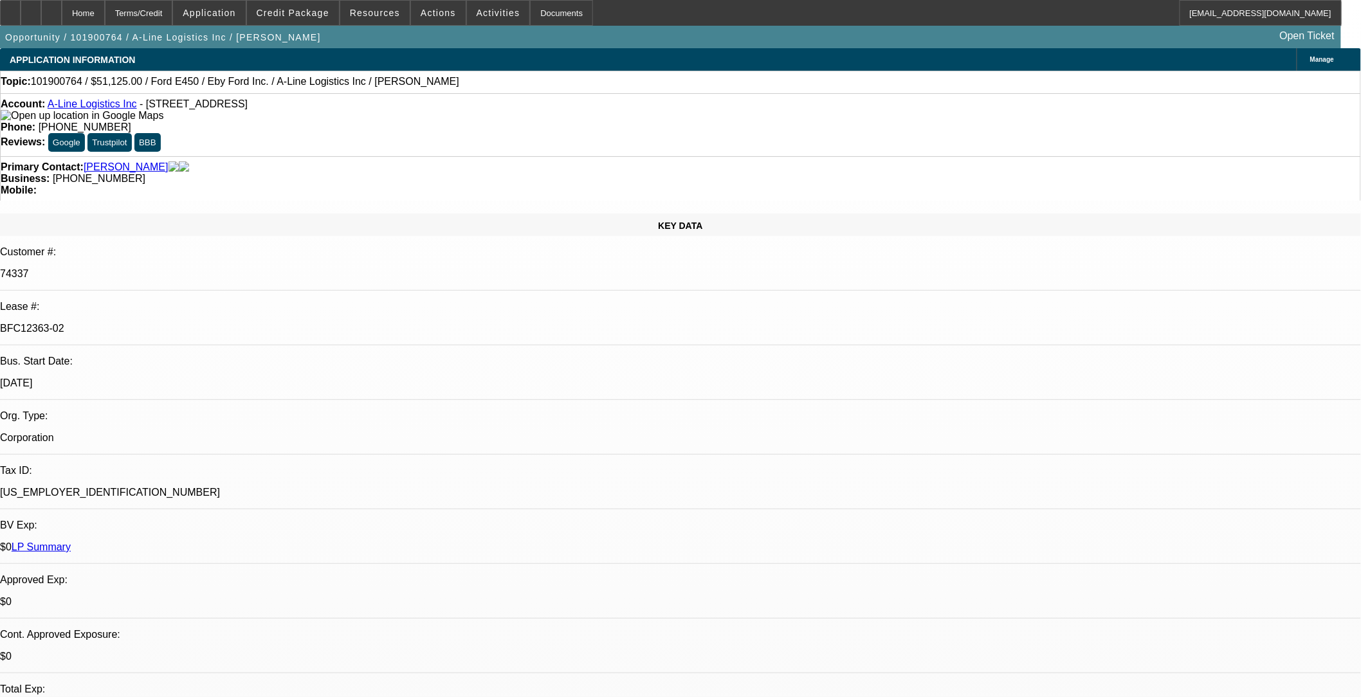
select select "2"
select select "6"
select select "1"
select select "2"
select select "6"
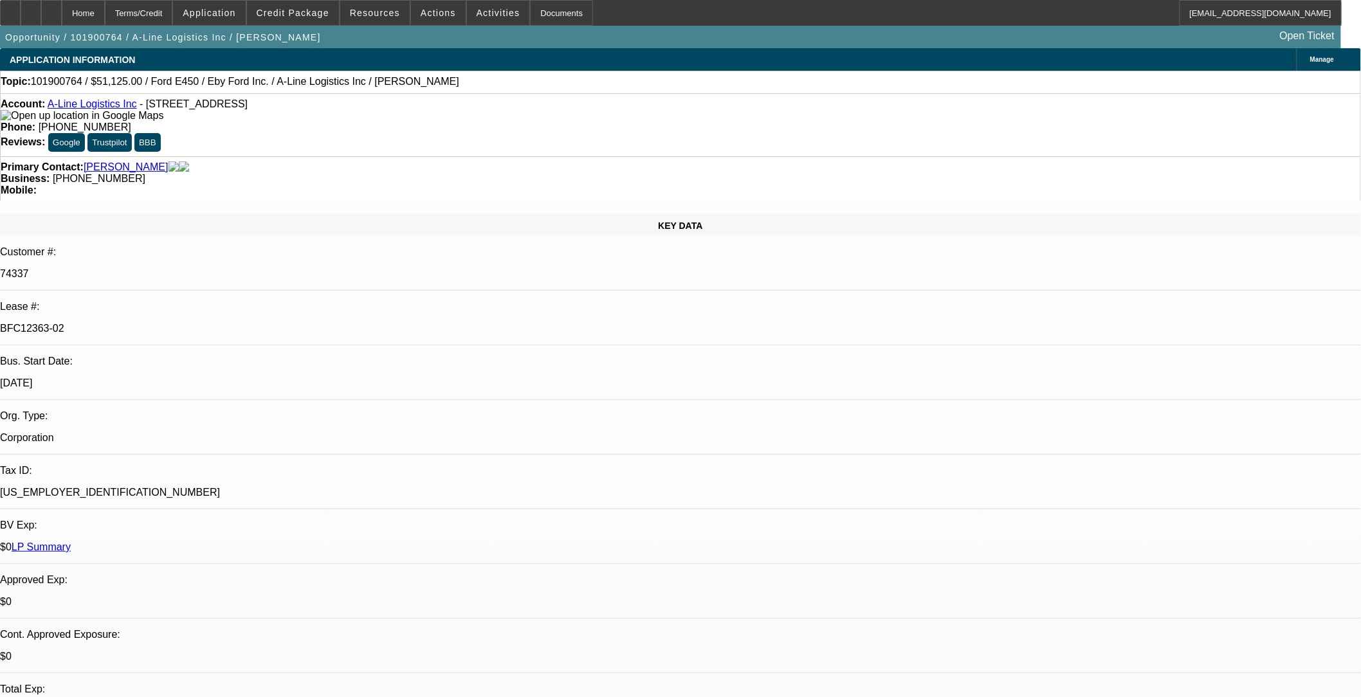
select select "1"
select select "2"
select select "6"
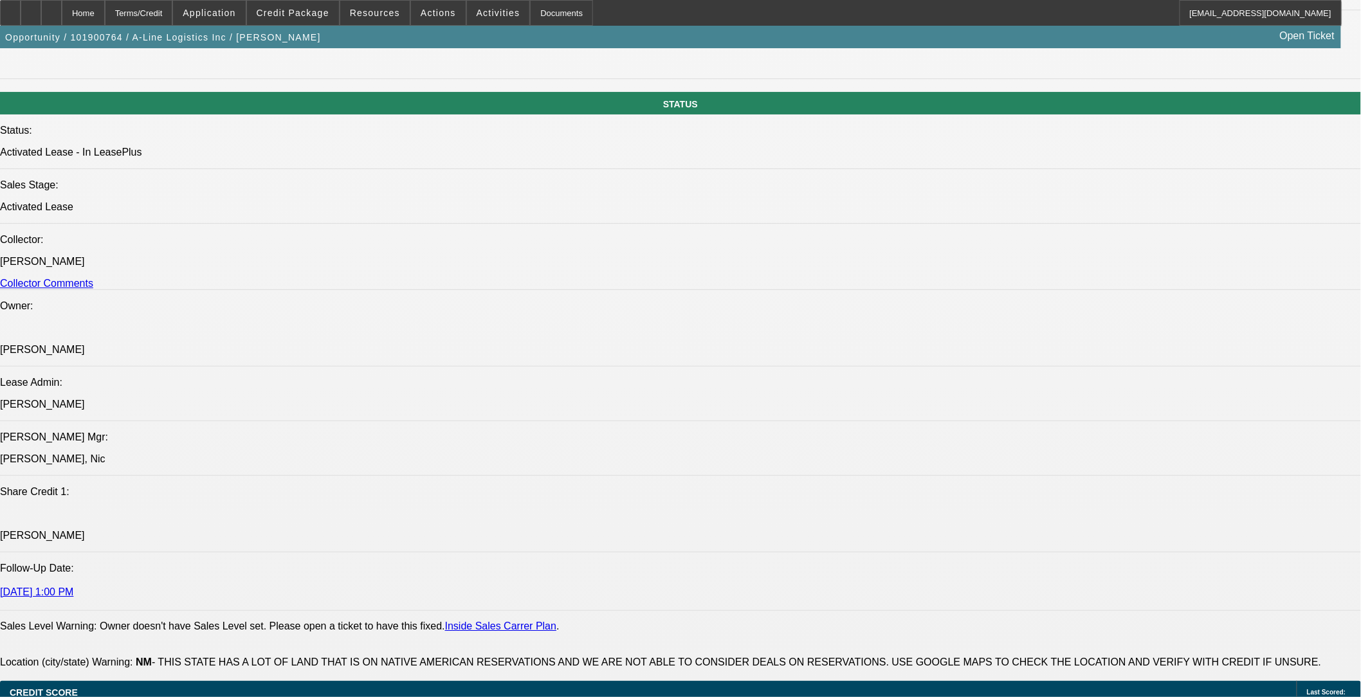
scroll to position [1429, 0]
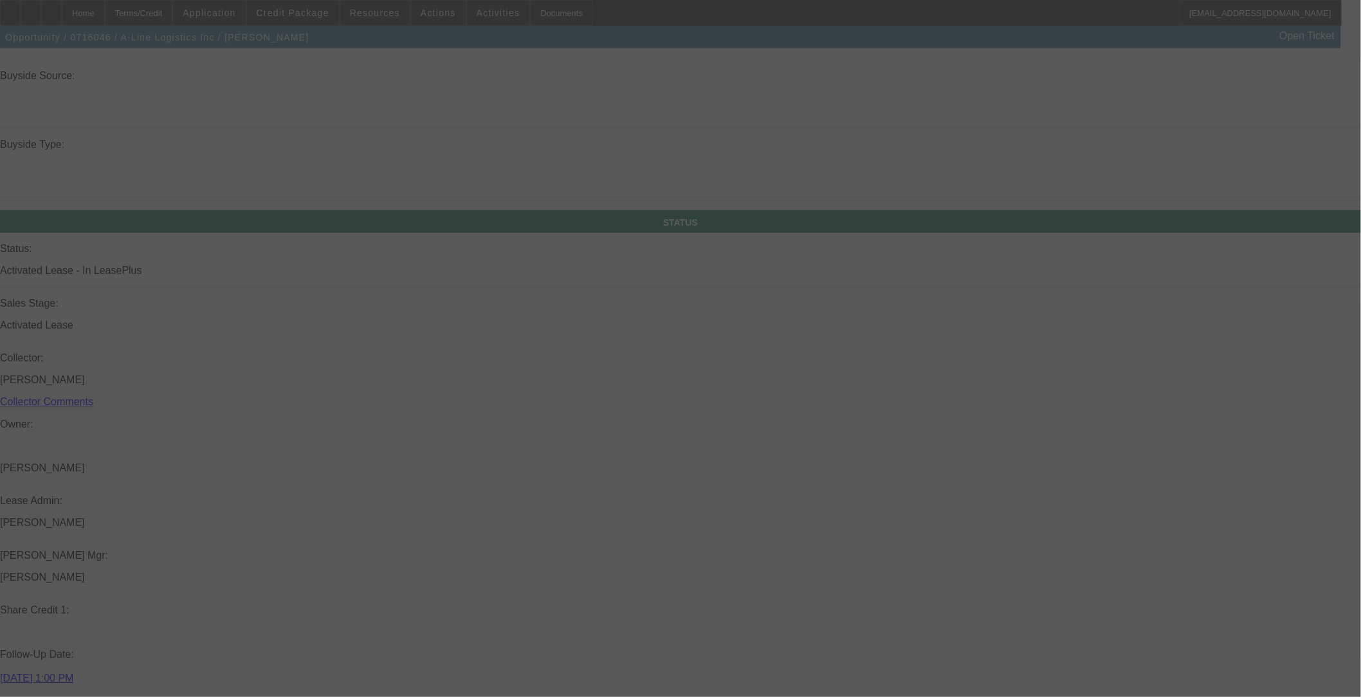
scroll to position [1332, 0]
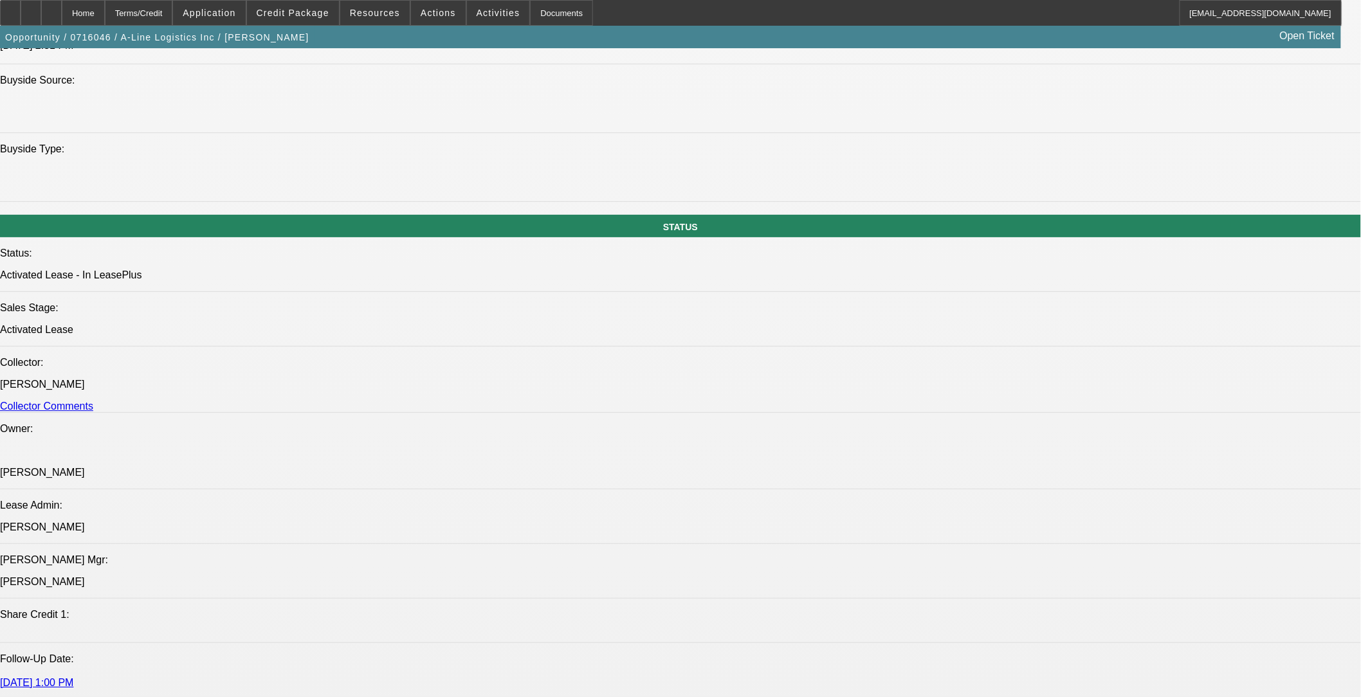
select select "0"
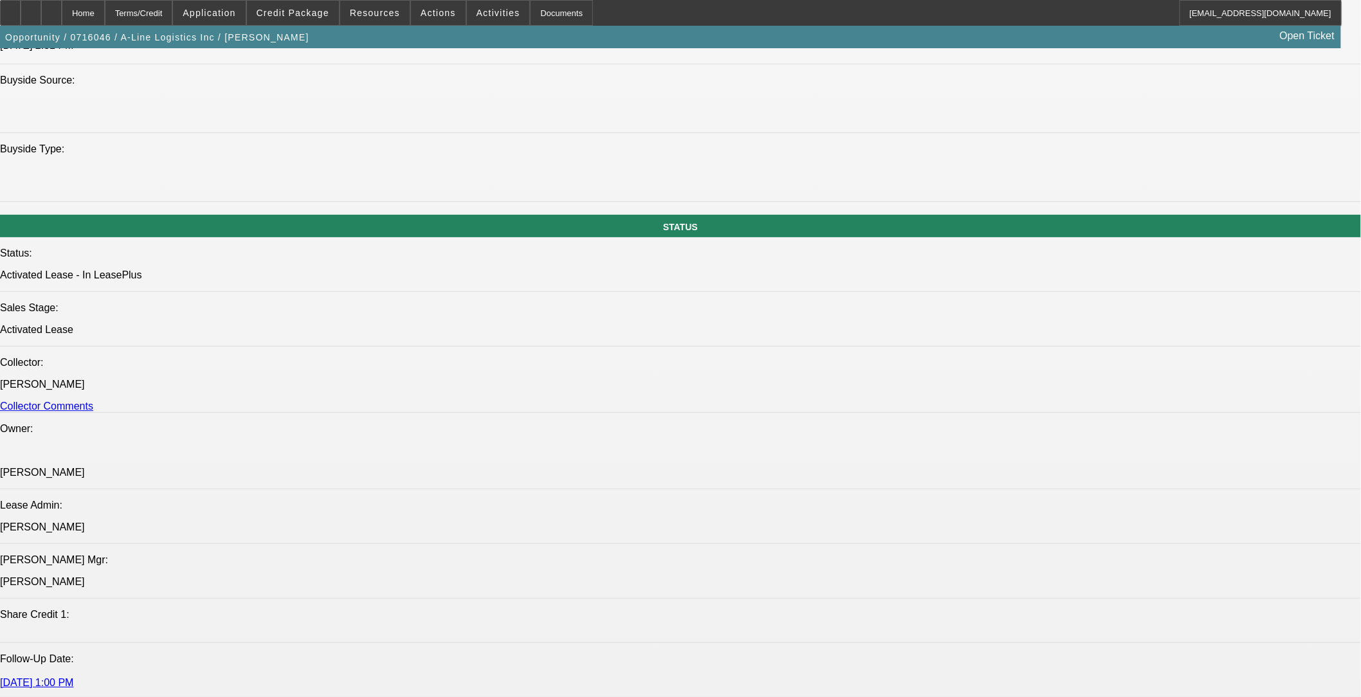
select select "0"
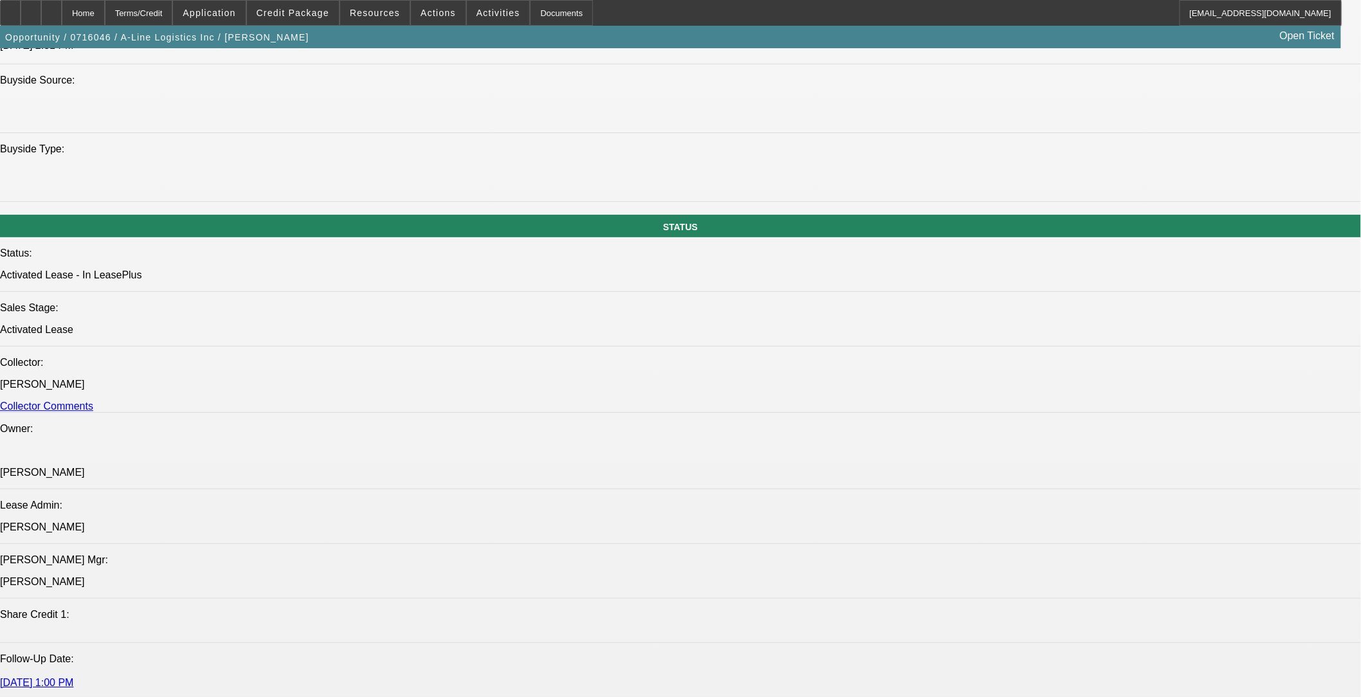
select select "0"
select select "1"
select select "6"
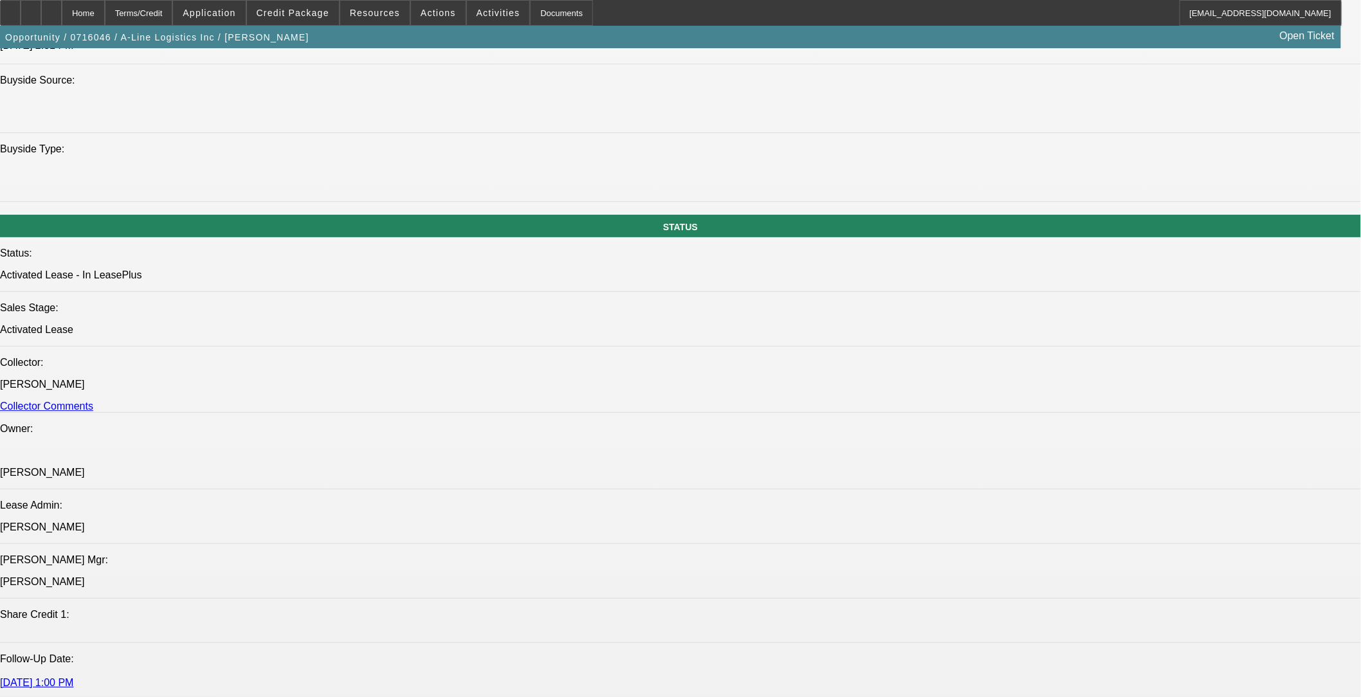
select select "1"
select select "6"
select select "1"
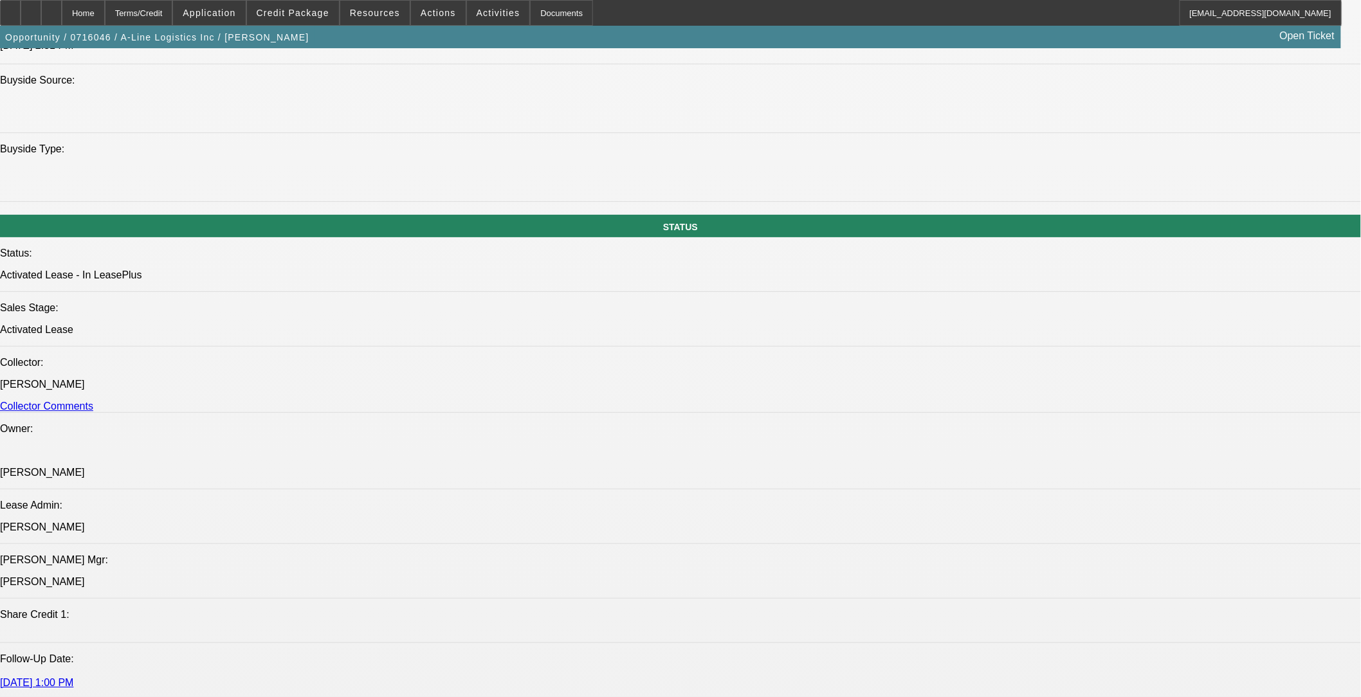
select select "6"
select select "1"
select select "6"
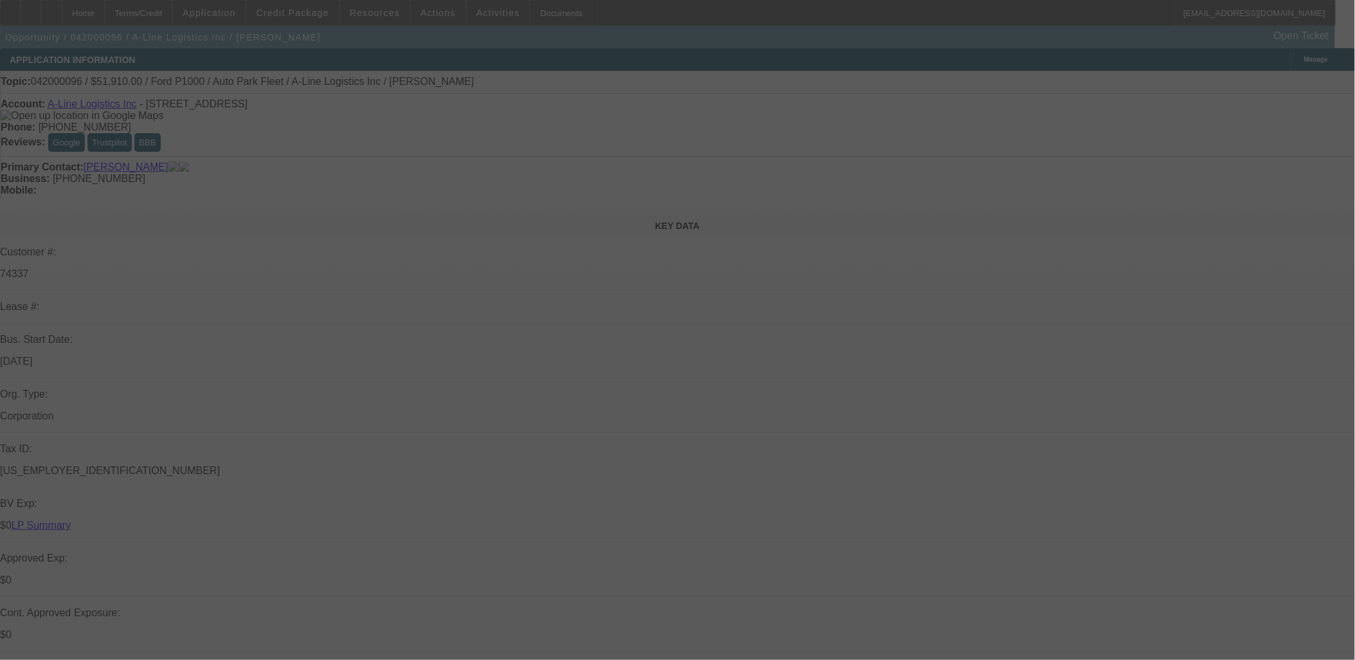
click at [289, 21] on div at bounding box center [677, 330] width 1355 height 660
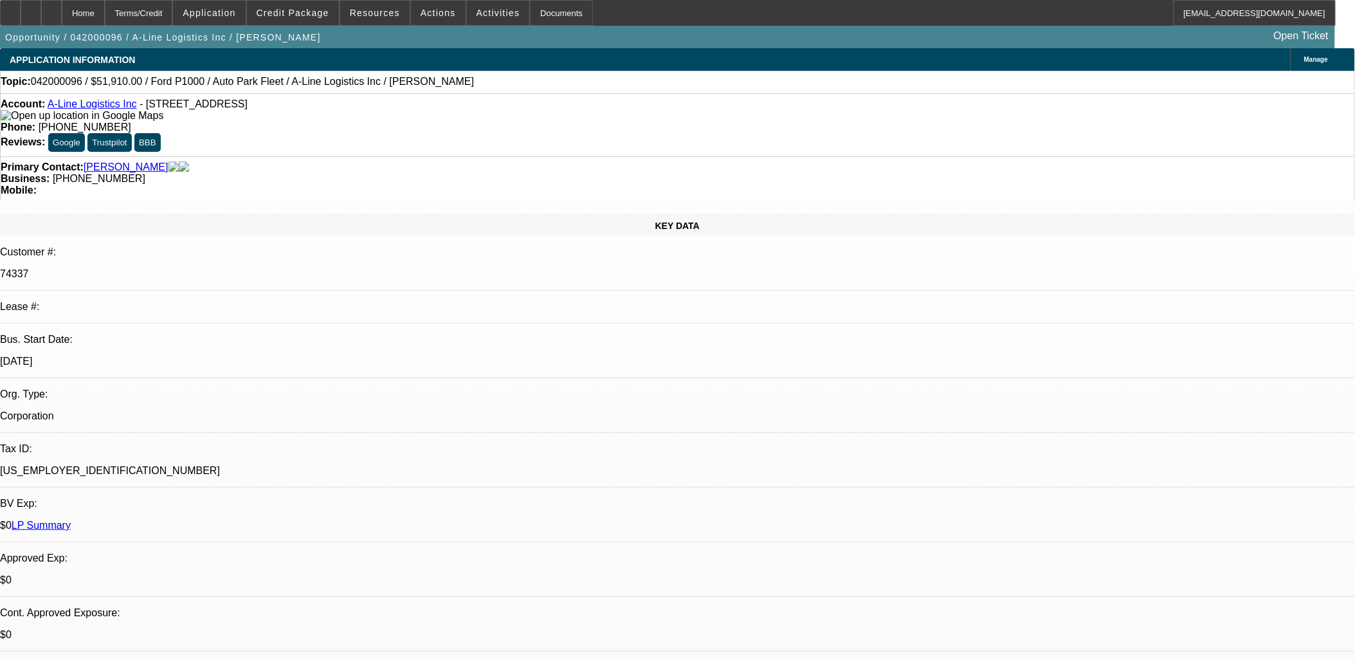
select select "0"
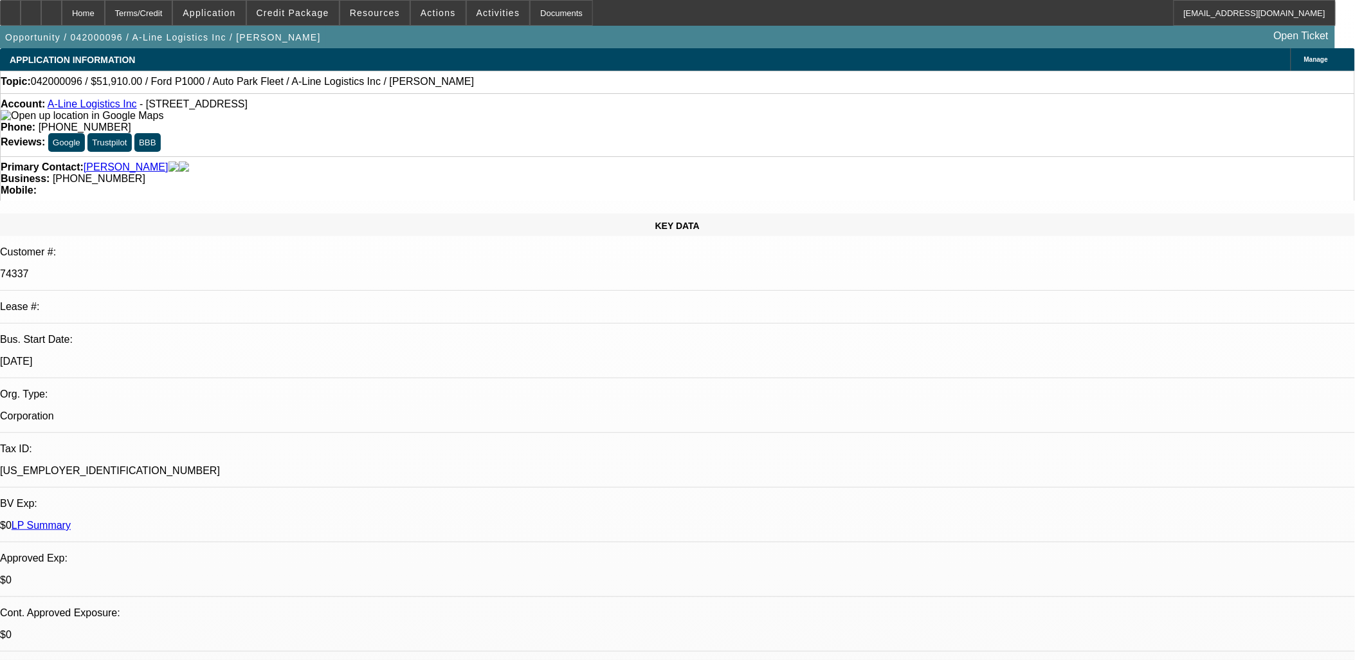
select select "0"
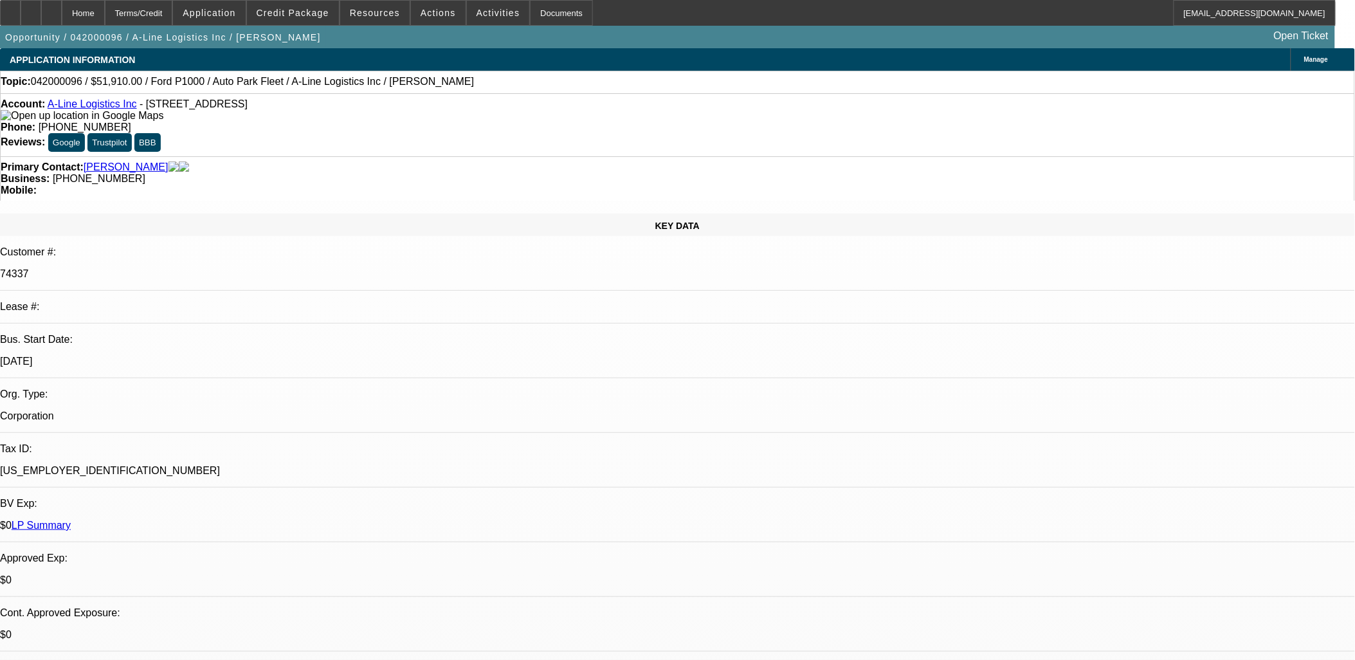
select select "0"
click at [288, 21] on span at bounding box center [293, 12] width 92 height 31
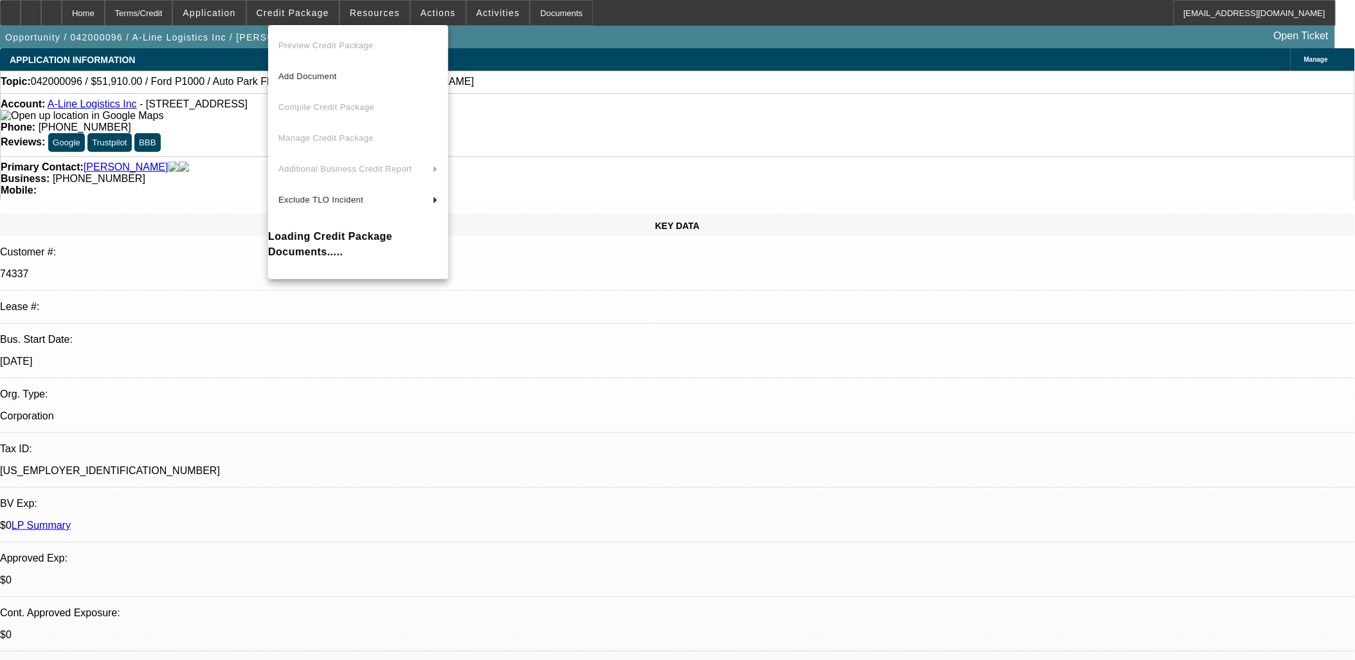
select select "1"
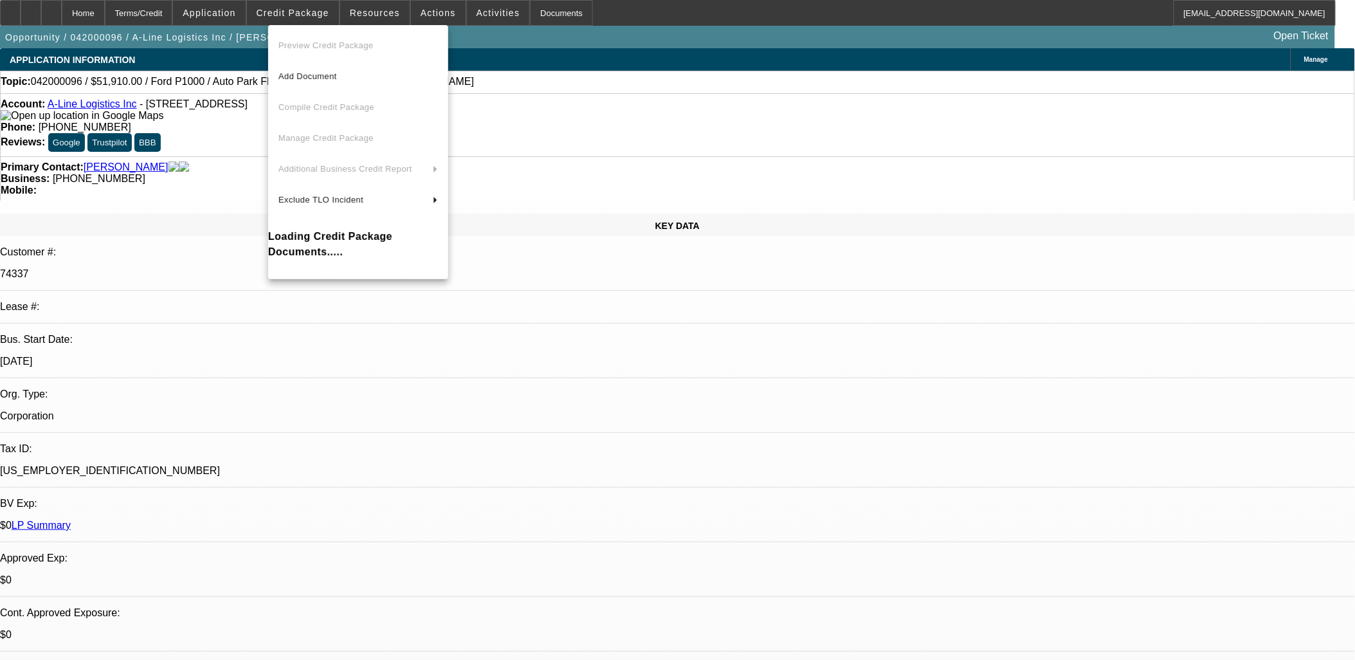
select select "6"
select select "1"
select select "6"
select select "1"
select select "6"
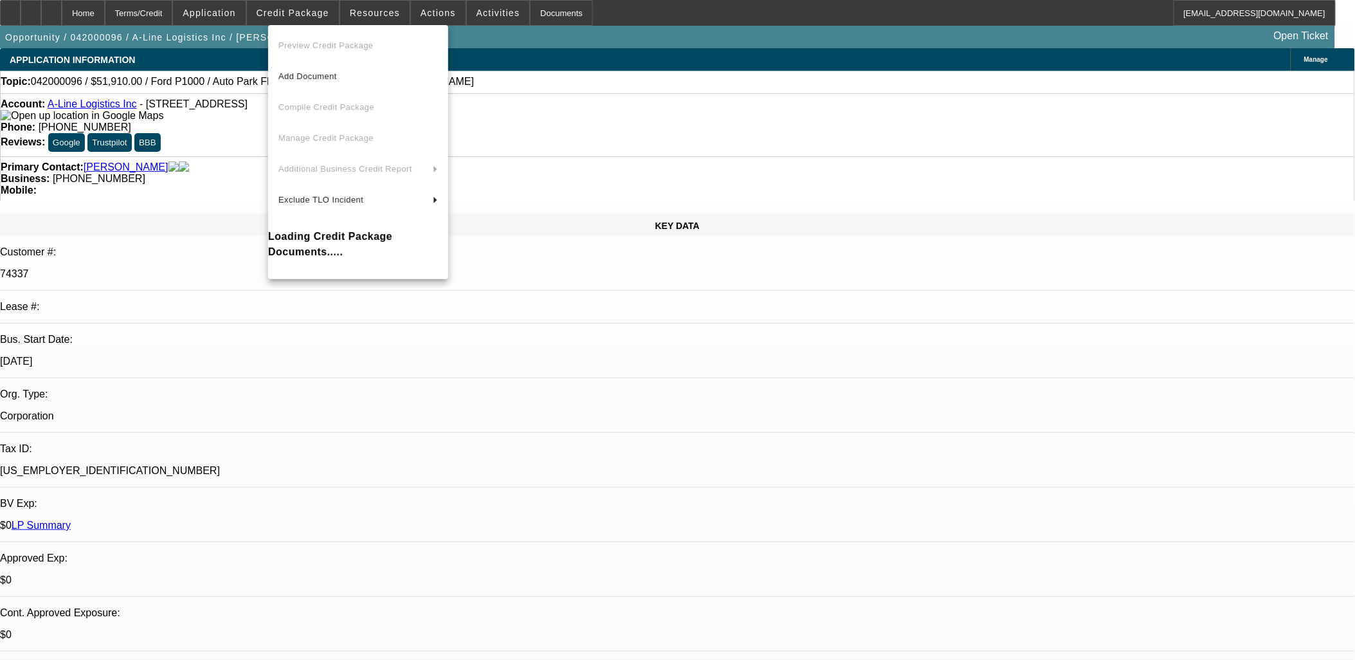
select select "1"
select select "6"
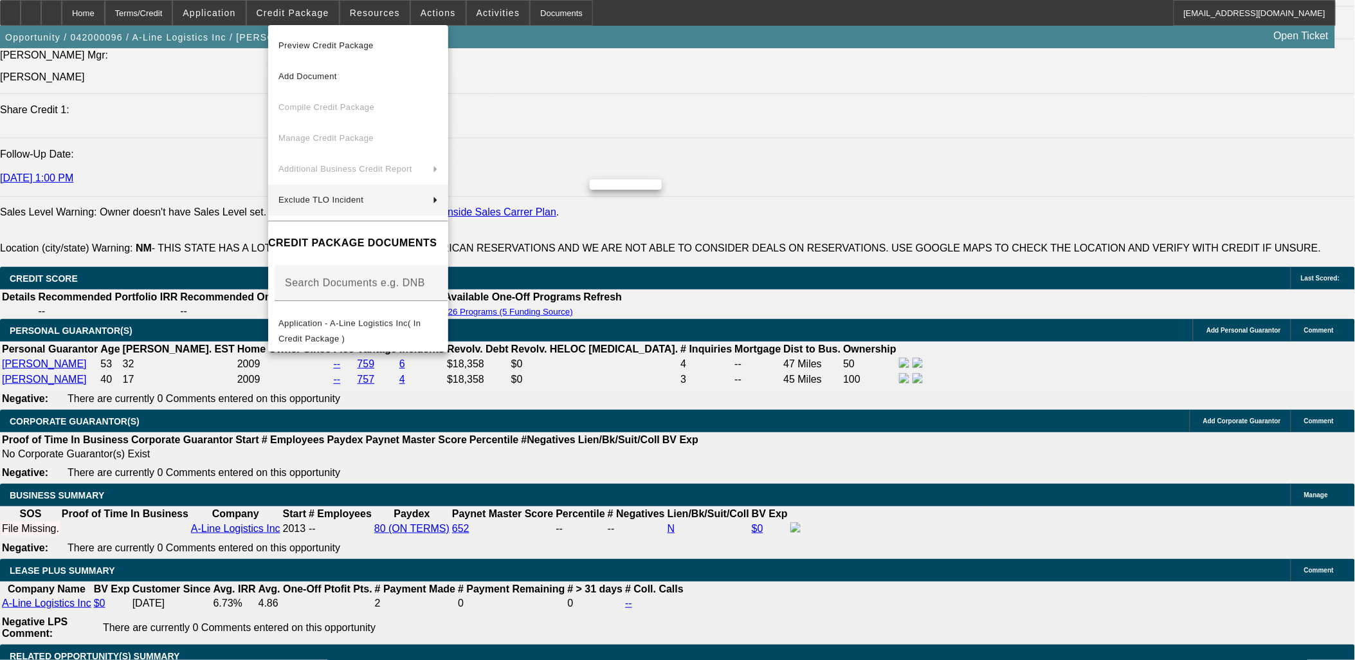
scroll to position [1715, 0]
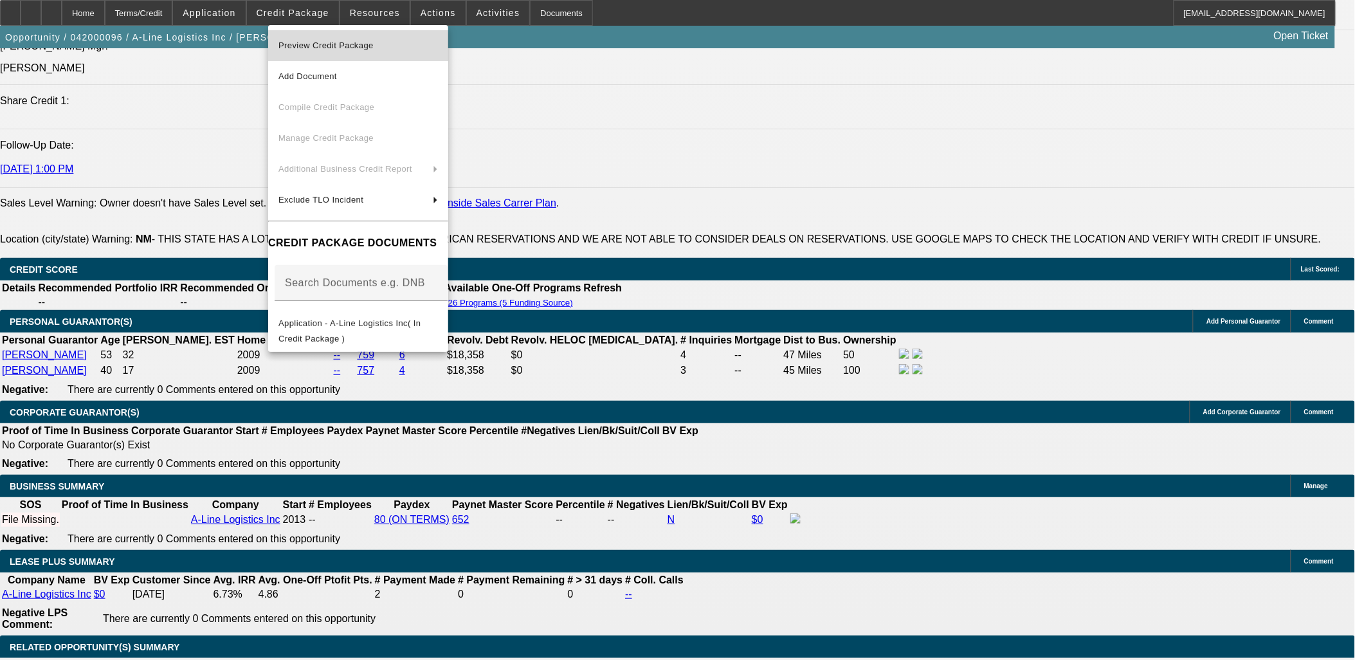
click at [365, 47] on span "Preview Credit Package" at bounding box center [359, 45] width 160 height 15
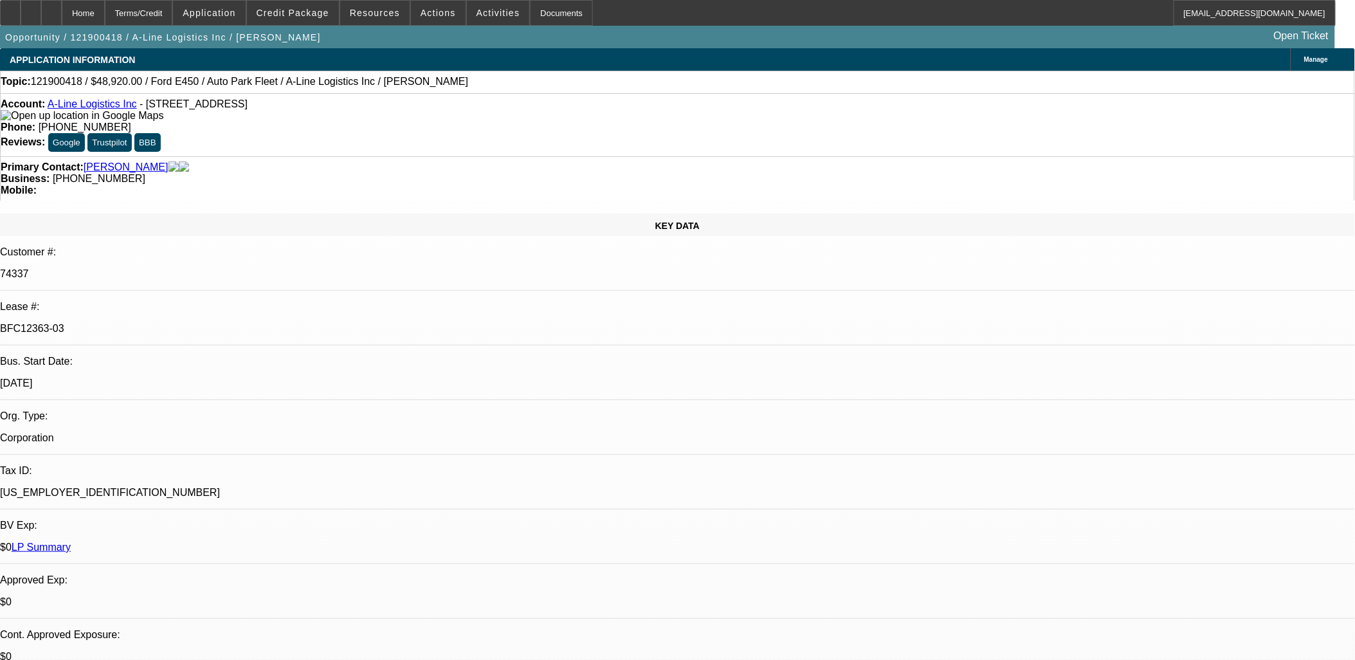
select select "0"
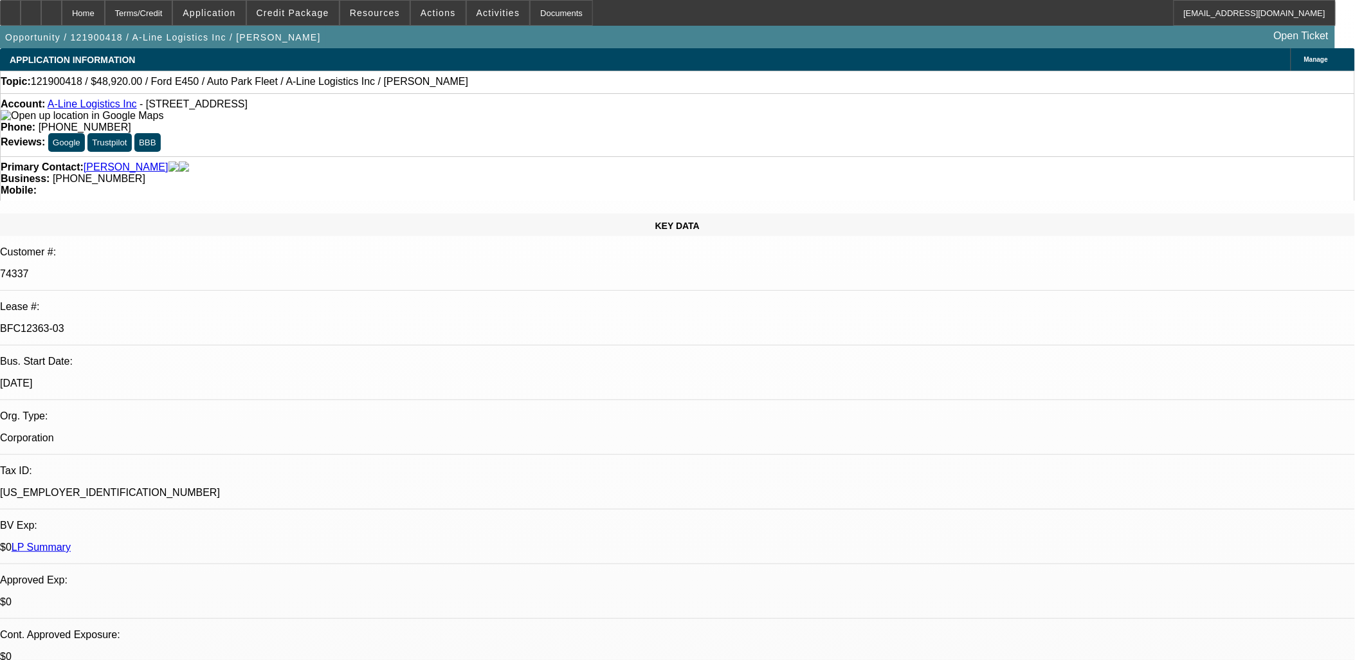
select select "0"
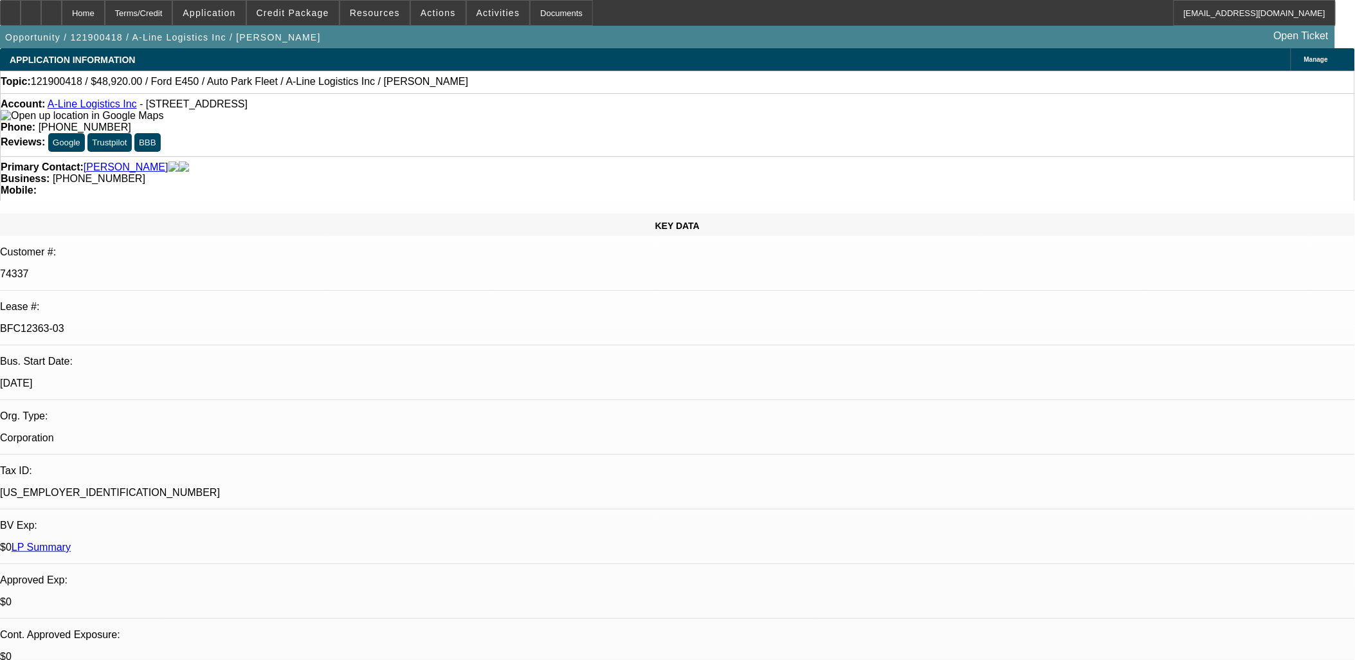
select select "0"
select select "1"
select select "6"
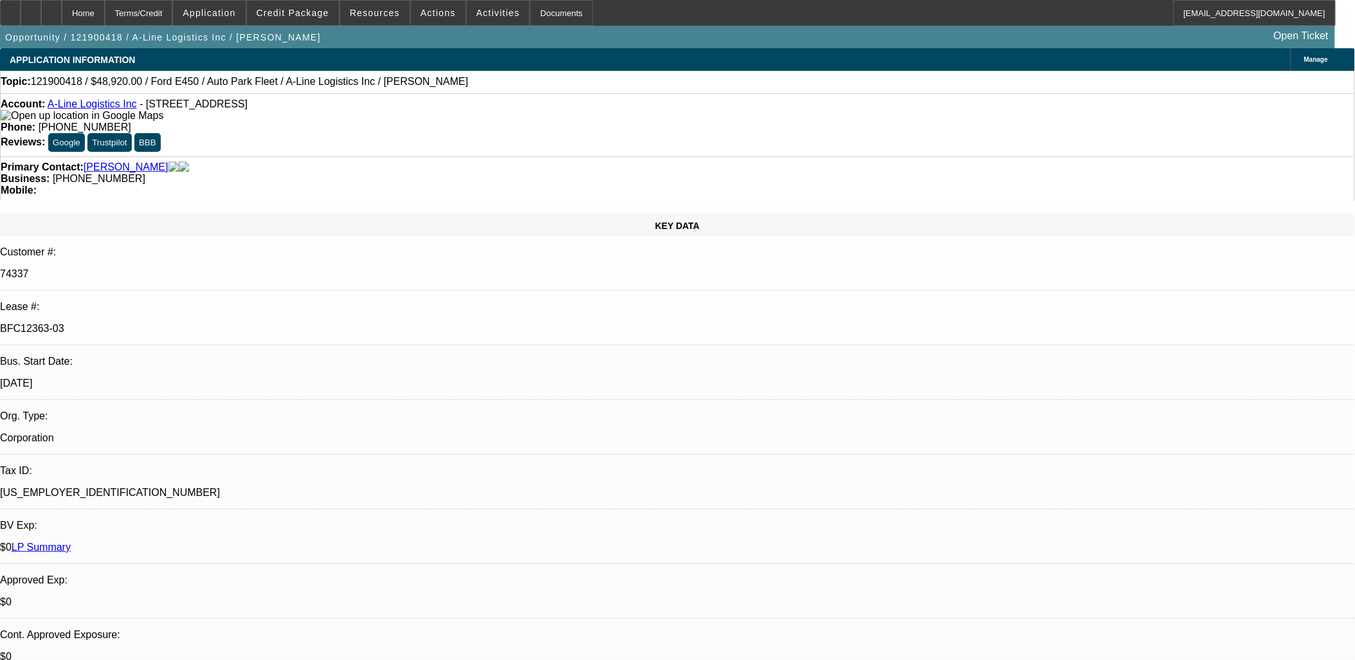
select select "1"
select select "6"
select select "1"
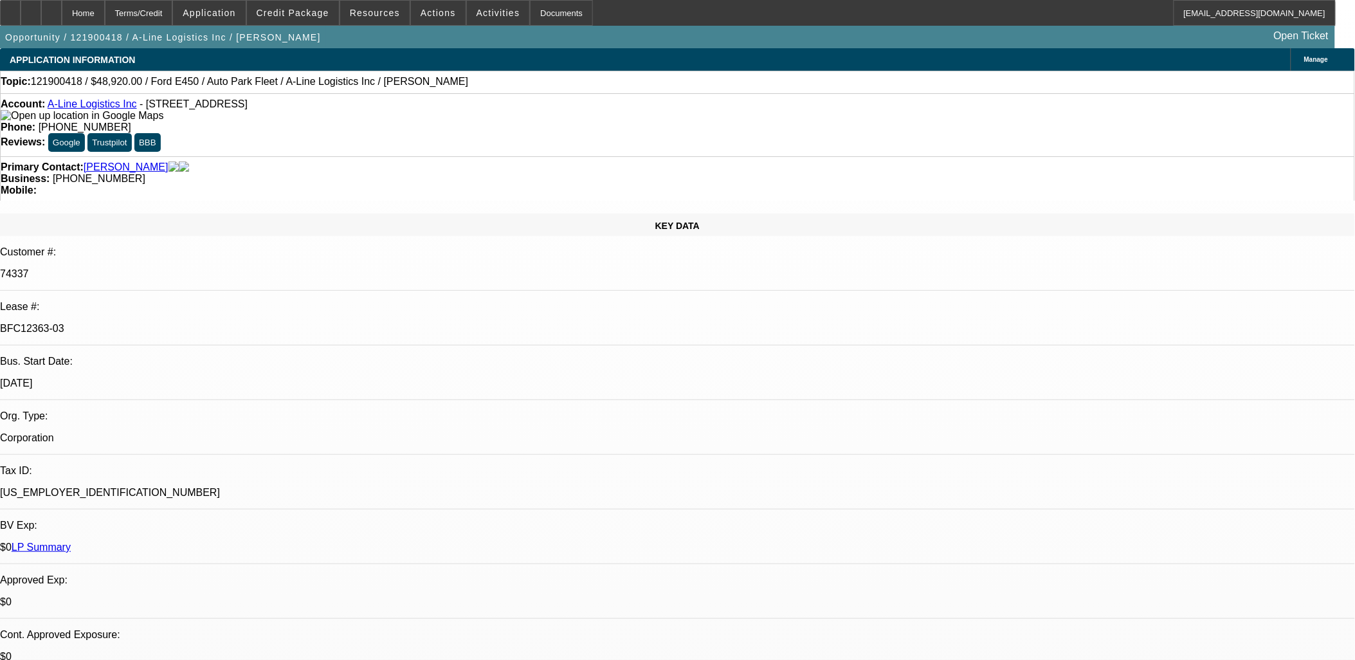
select select "2"
select select "1"
select select "2"
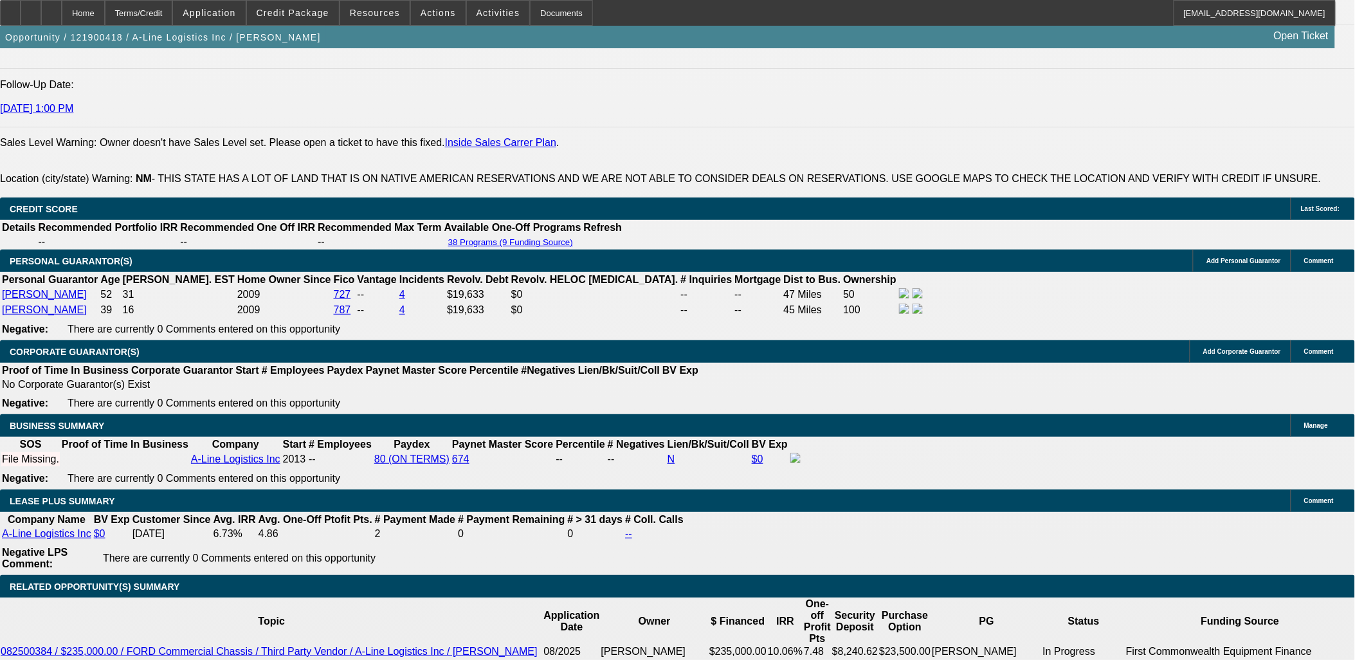
scroll to position [1501, 0]
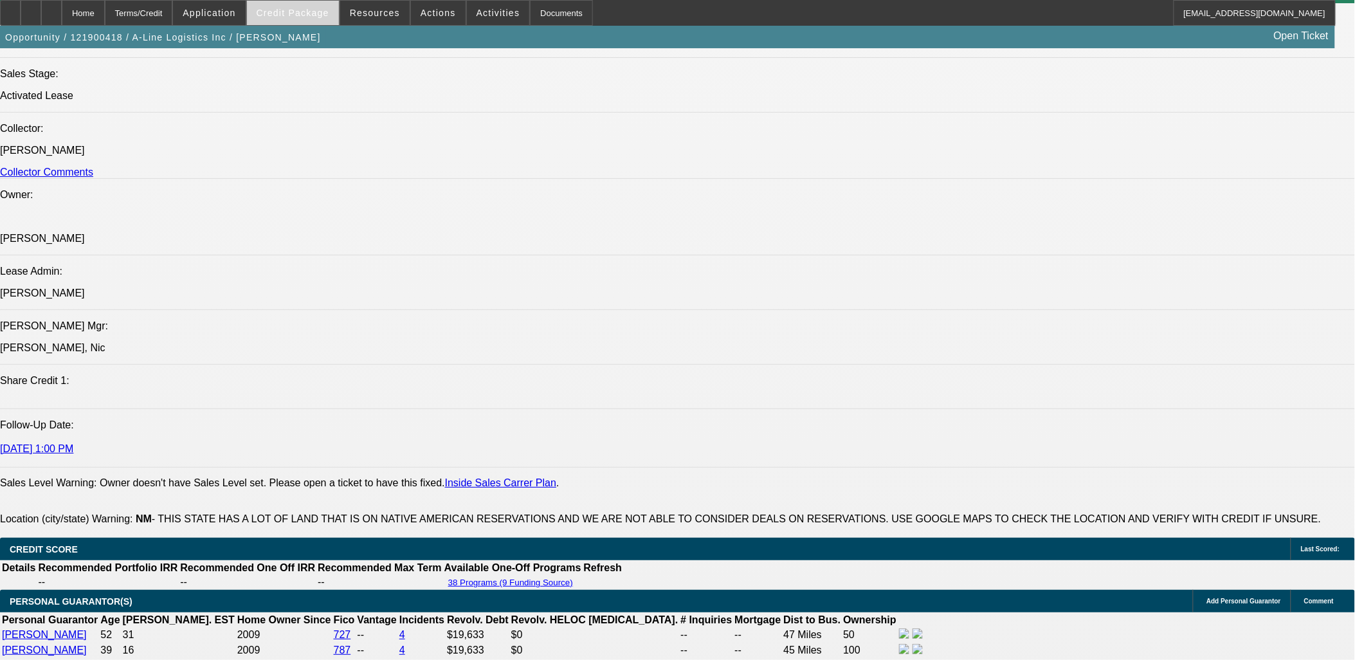
click at [326, 14] on span "Credit Package" at bounding box center [293, 13] width 73 height 10
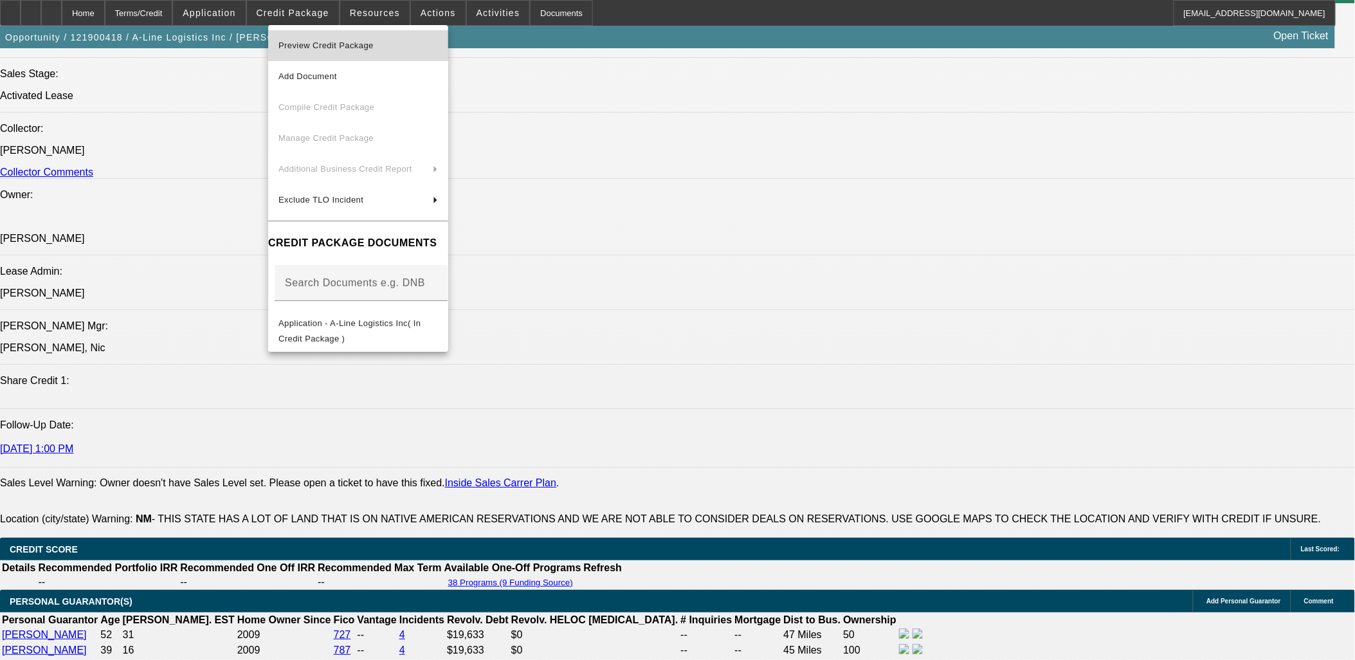
click at [355, 42] on span "Preview Credit Package" at bounding box center [326, 46] width 95 height 10
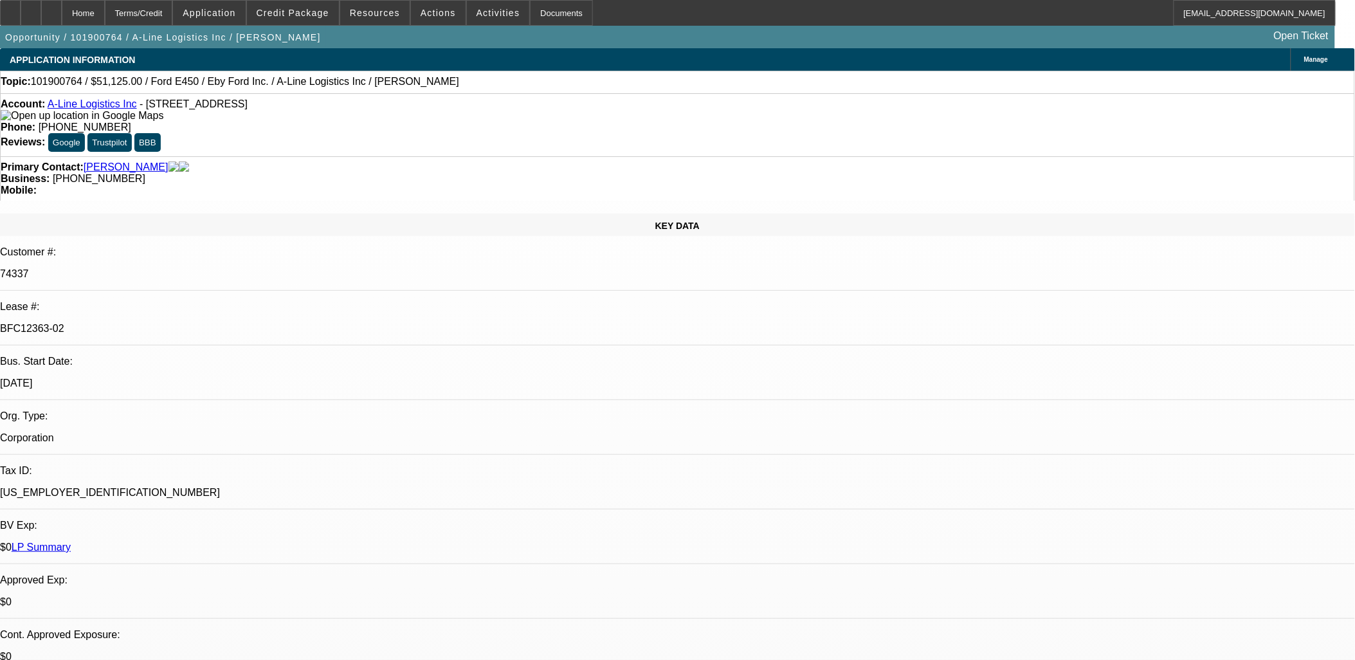
select select "0"
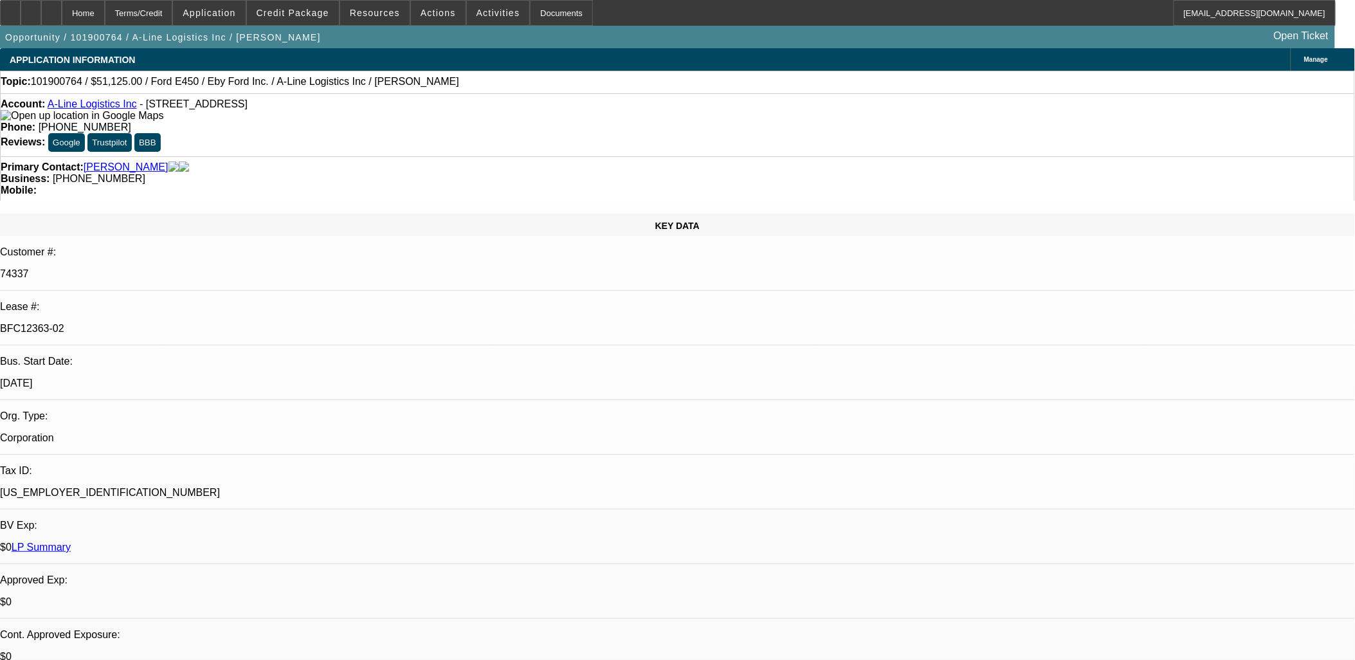
select select "0"
select select "1"
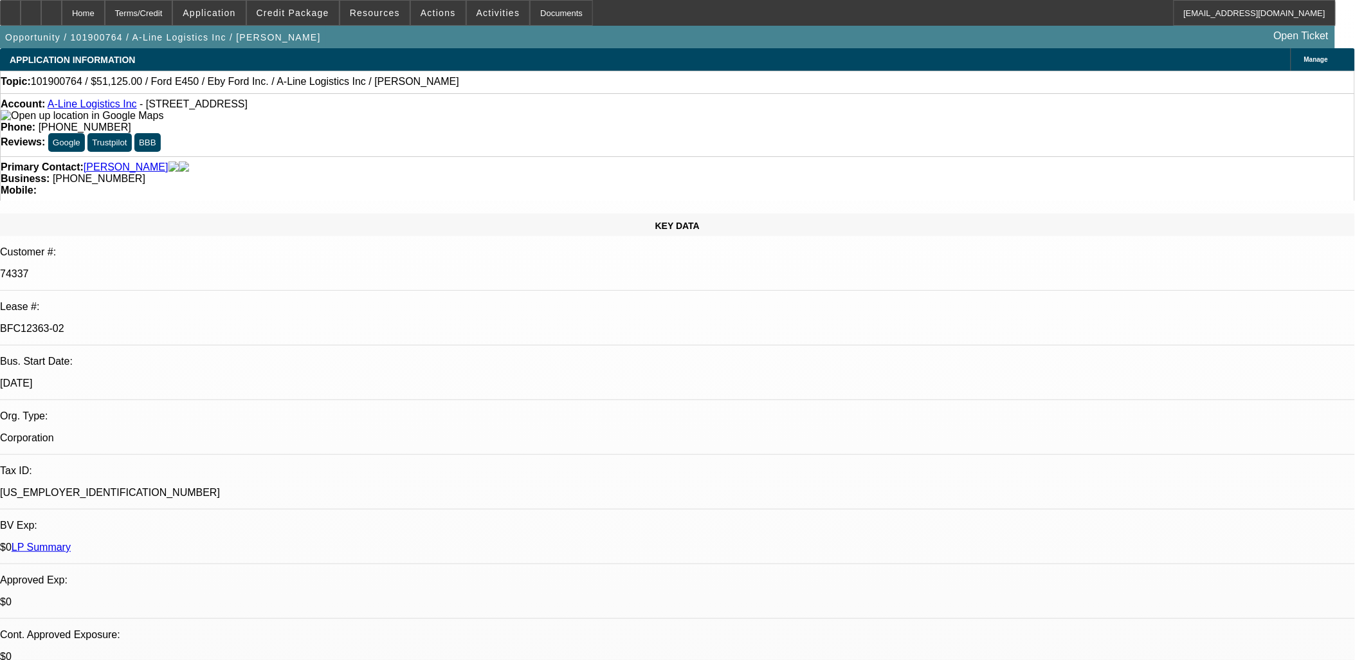
select select "2"
select select "6"
select select "1"
select select "2"
select select "6"
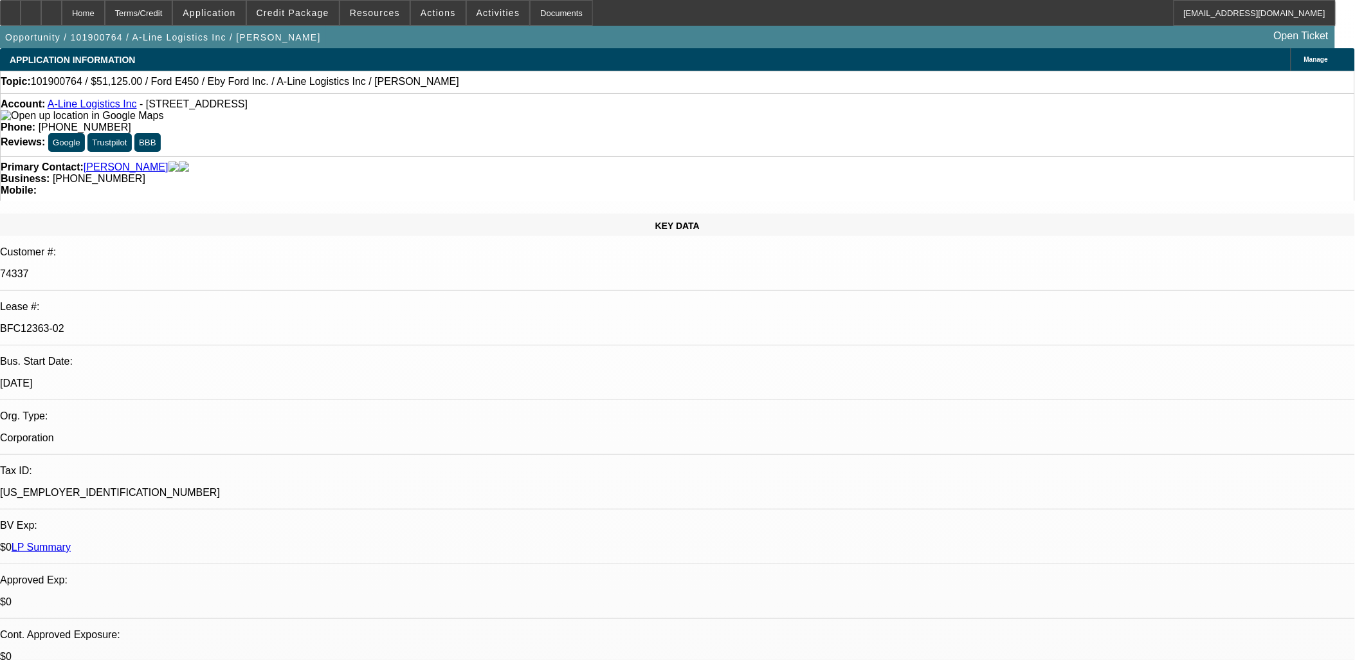
select select "1"
select select "2"
select select "6"
drag, startPoint x: 304, startPoint y: 28, endPoint x: 313, endPoint y: 15, distance: 15.7
click at [307, 23] on div "Home Terms/Credit Application Credit Package Resources Actions Activities Docum…" at bounding box center [677, 24] width 1355 height 48
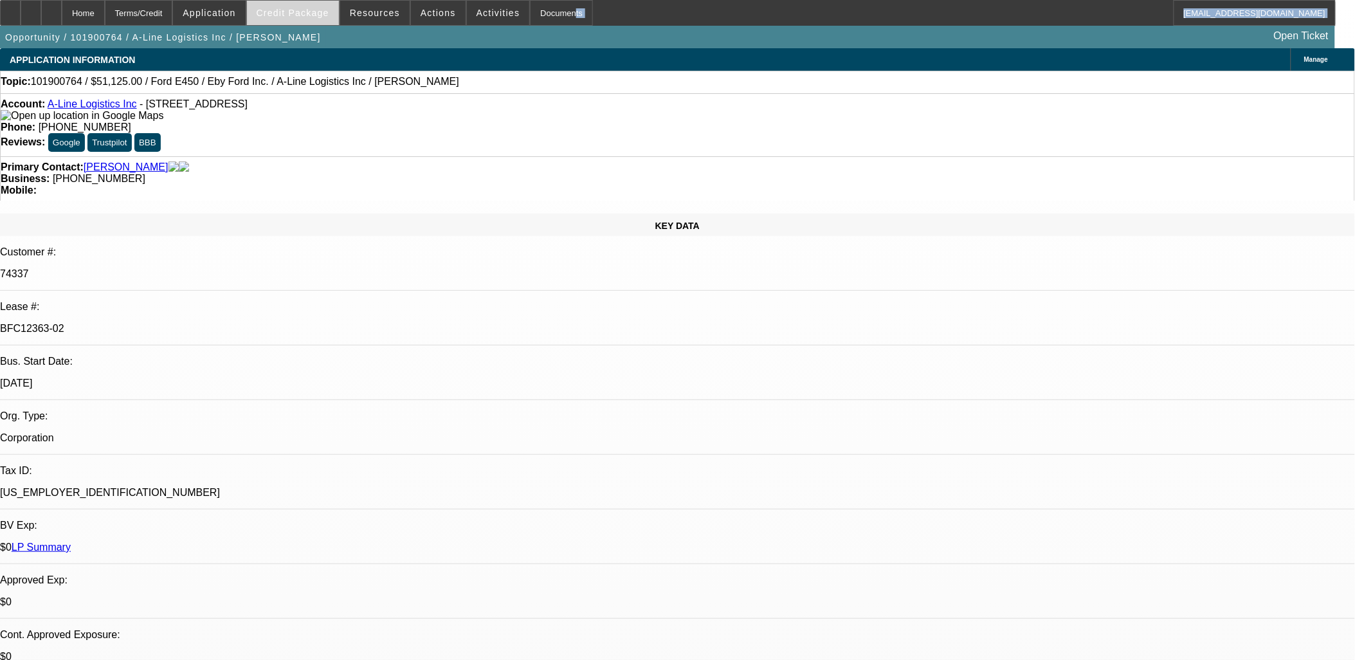
click at [313, 14] on span "Credit Package" at bounding box center [293, 13] width 73 height 10
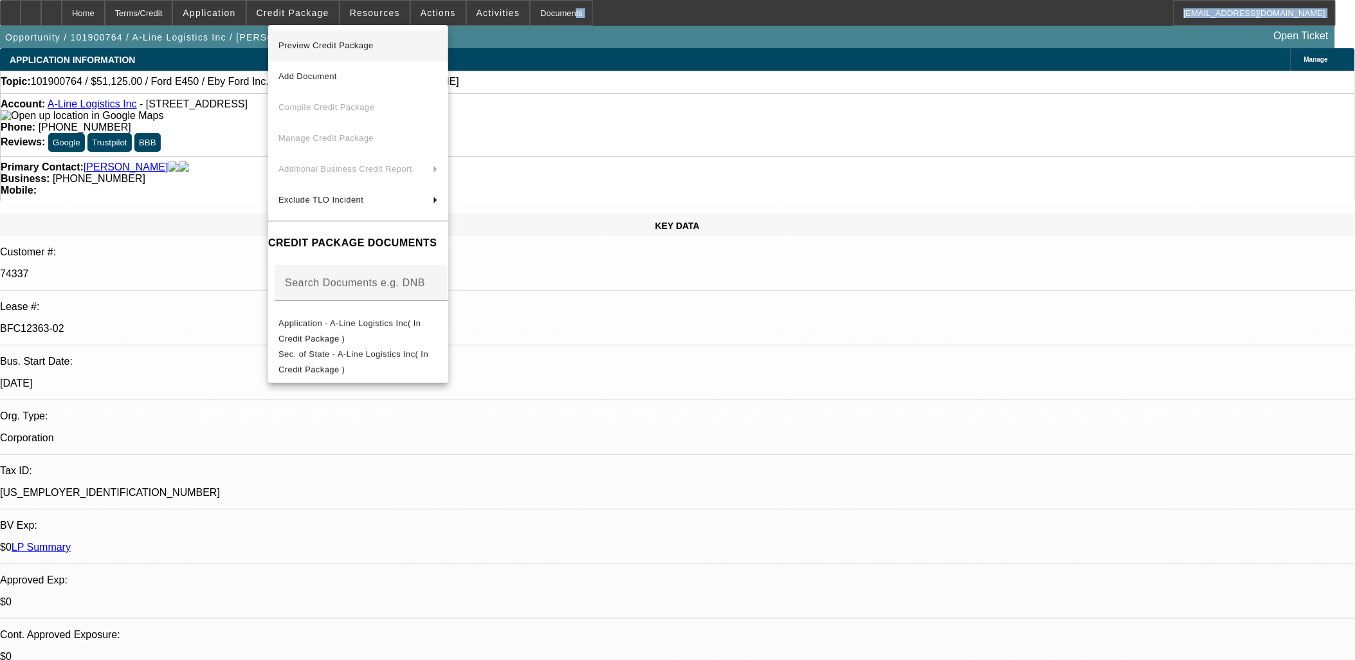
click at [344, 50] on span "Preview Credit Package" at bounding box center [359, 45] width 160 height 15
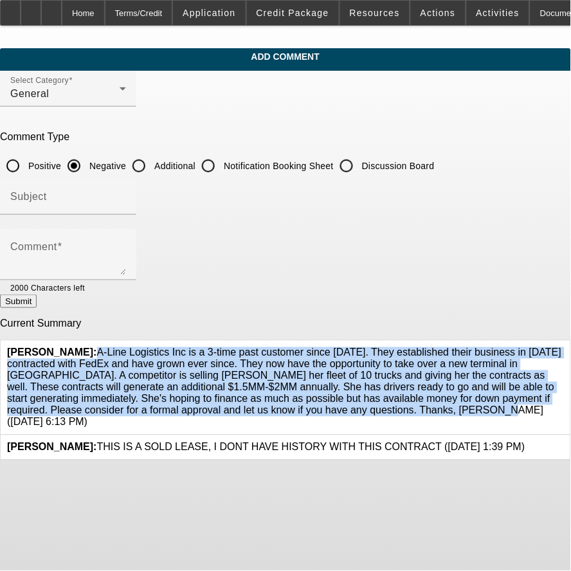
drag, startPoint x: 124, startPoint y: 347, endPoint x: 245, endPoint y: 413, distance: 137.6
click at [245, 413] on span "Zallik, [PERSON_NAME]: A-Line Logistics Inc is a 3-time past customer since [DA…" at bounding box center [284, 387] width 555 height 80
copy span "A-Line Logistics Inc is a 3-time past customer since [DATE]. They established t…"
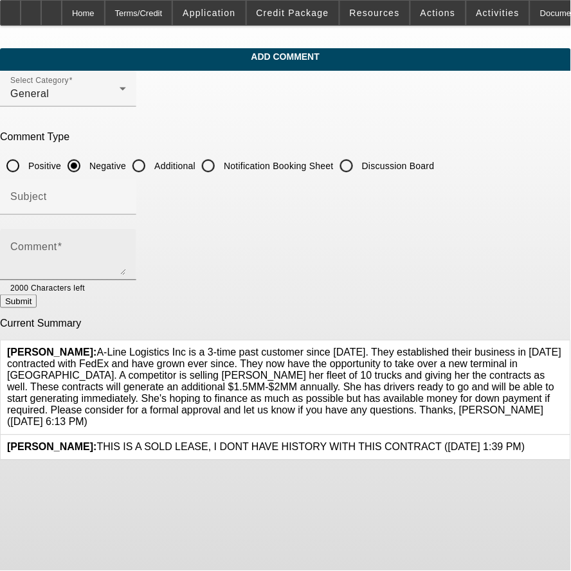
click at [126, 264] on textarea "Comment" at bounding box center [68, 259] width 116 height 31
paste textarea "A-Line Logistics Inc is a 3-time past customer since [DATE]. They established t…"
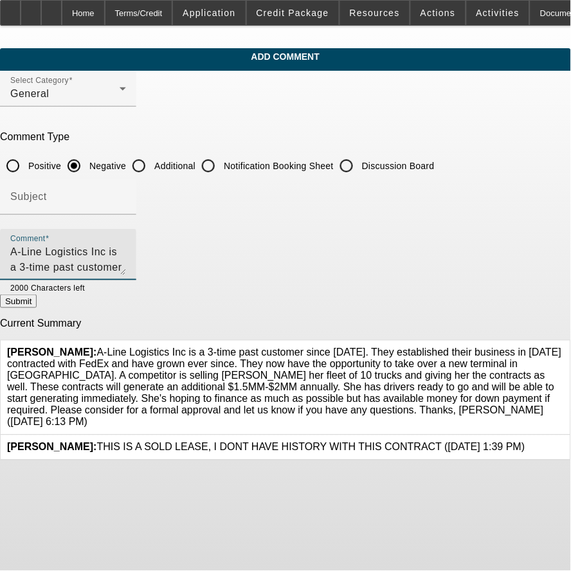
scroll to position [59, 0]
click at [136, 266] on div "Comment A-Line Logistics Inc is a 3-time past customer since [DATE]. They estab…" at bounding box center [68, 254] width 136 height 51
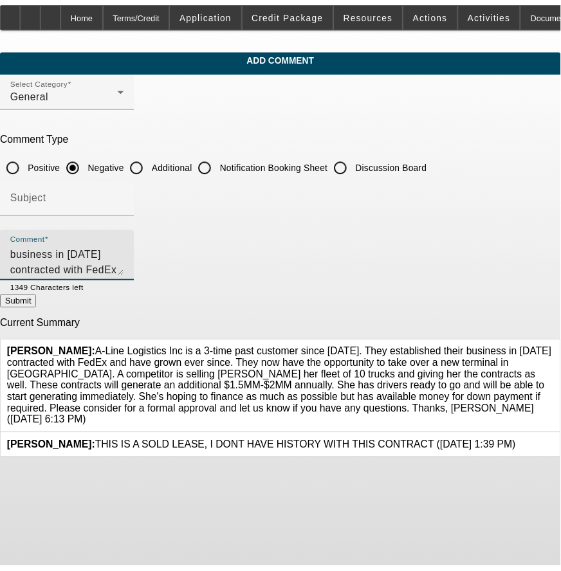
scroll to position [0, 0]
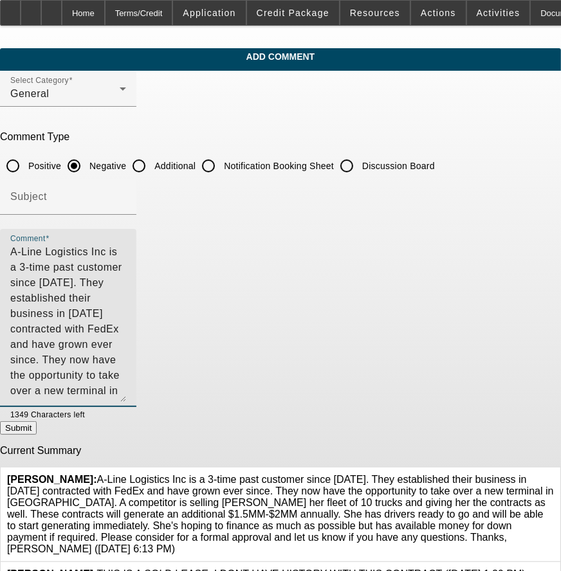
drag, startPoint x: 506, startPoint y: 268, endPoint x: 519, endPoint y: 423, distance: 156.2
click at [519, 421] on div "Comment A-Line Logistics Inc is a 3-time past customer since [DATE]. They estab…" at bounding box center [280, 325] width 561 height 192
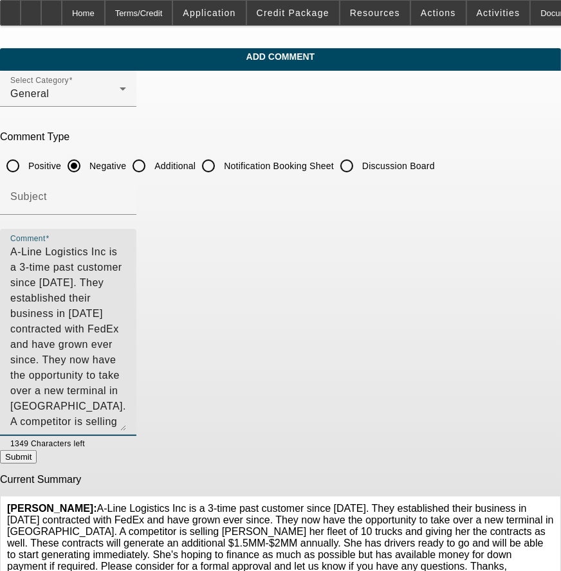
click at [126, 279] on textarea "A-Line Logistics Inc is a 3-time past customer since [DATE]. They established t…" at bounding box center [68, 337] width 116 height 187
click at [126, 277] on textarea "A-Line Logistics Inc is a 3-time past customer since [DATE]. They established t…" at bounding box center [68, 337] width 116 height 187
click at [126, 281] on textarea "A-Line Logistics Inc is a 3-time past customer since [DATE]. They established t…" at bounding box center [68, 337] width 116 height 187
click at [126, 291] on textarea "A-Line Logistics Inc is a 3-time past customer since [DATE]. They established t…" at bounding box center [68, 337] width 116 height 187
click at [126, 300] on textarea "A-Line Logistics Inc is a 3-time past customer since [DATE]. They established t…" at bounding box center [68, 337] width 116 height 187
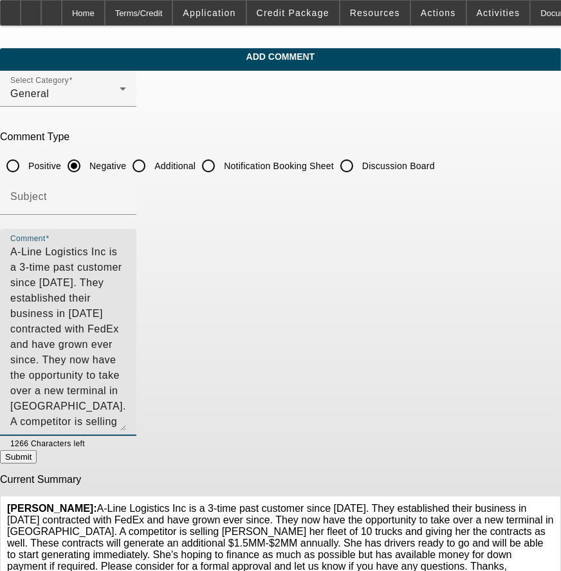
click at [126, 357] on textarea "A-Line Logistics Inc is a 3-time past customer since [DATE]. They established t…" at bounding box center [68, 337] width 116 height 187
click at [126, 295] on textarea "A-Line Logistics Inc is a 3-time past customer since [DATE]. They established t…" at bounding box center [68, 337] width 116 height 187
click at [126, 296] on textarea "A-Line Logistics Inc is a 3-time past customer since [DATE]. They established t…" at bounding box center [68, 337] width 116 height 187
click at [126, 356] on textarea "A-Line Logistics Inc is a 3-time past customer since [DATE]. They established t…" at bounding box center [68, 337] width 116 height 187
click at [126, 306] on textarea "A-Line Logistics Inc is a 3-time past customer since [DATE]. They established t…" at bounding box center [68, 337] width 116 height 187
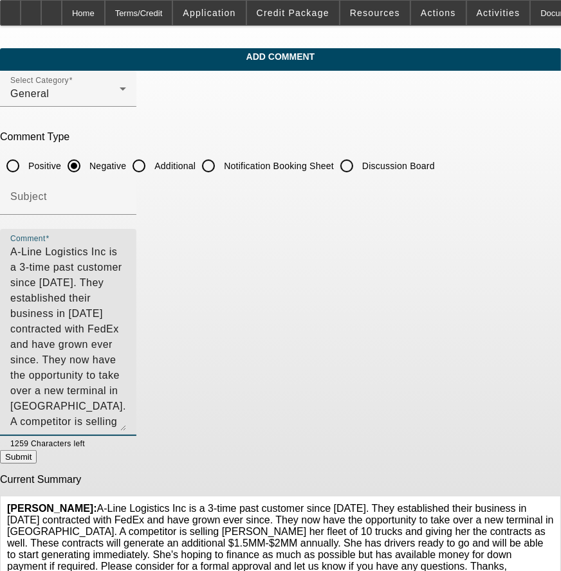
click at [126, 337] on textarea "A-Line Logistics Inc is a 3-time past customer since [DATE]. They established t…" at bounding box center [68, 337] width 116 height 187
type textarea "A-Line Logistics Inc is a 3-time past customer since [DATE]. They established t…"
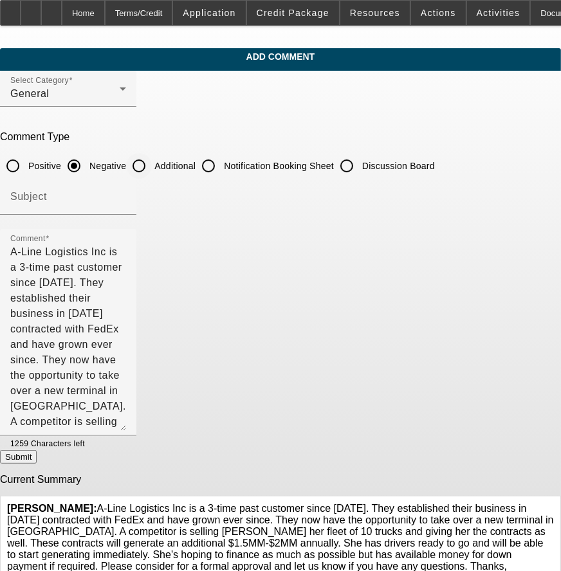
click at [196, 162] on label "Additional" at bounding box center [174, 166] width 44 height 13
click at [152, 162] on input "Additional" at bounding box center [139, 166] width 26 height 26
radio input "true"
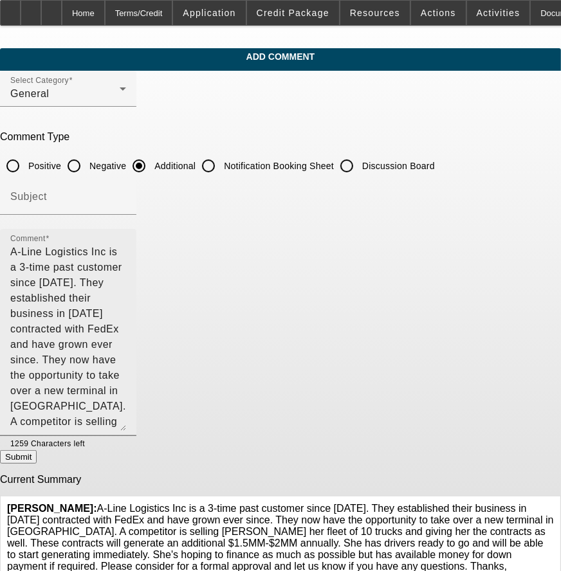
click at [126, 352] on textarea "A-Line Logistics Inc is a 3-time past customer since 2016. They established the…" at bounding box center [68, 337] width 116 height 187
drag, startPoint x: 382, startPoint y: 281, endPoint x: 280, endPoint y: 298, distance: 103.0
click at [126, 298] on textarea "A-Line Logistics Inc is a 3-time past customer since 2016. They established the…" at bounding box center [68, 337] width 116 height 187
click at [126, 264] on textarea "A-Line Logistics Inc is a 3-time past customer since 2016. They established the…" at bounding box center [68, 337] width 116 height 187
click at [126, 267] on textarea "A-Line Logistics Inc is a 3-time past customer since 2016. They established the…" at bounding box center [68, 337] width 116 height 187
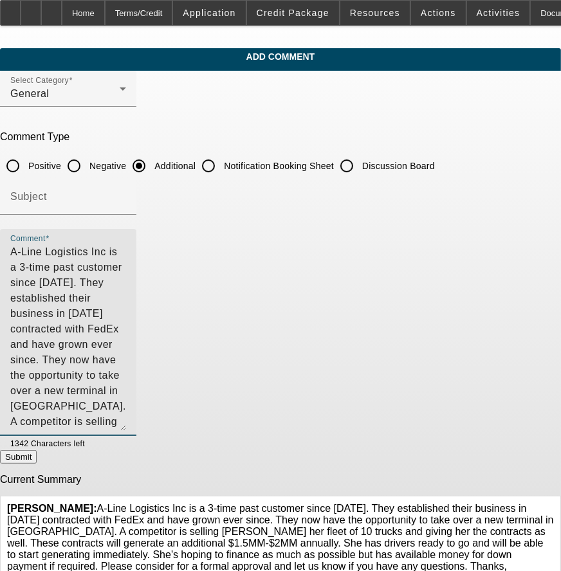
paste textarea "Roxanne currently has 25 vehicles in her fleet generating $2.25MM-$3.5MM annual…"
click at [63, 251] on textarea "A-Line Logistics Inc is a 3-time past customer since [DATE]. They established t…" at bounding box center [68, 337] width 116 height 187
click at [126, 367] on textarea "A-Line Logistics Inc is a 3-time past customer since [DATE]. They established t…" at bounding box center [68, 337] width 116 height 187
click at [126, 356] on textarea "A-Line Logistics Inc is a 3-time past customer since [DATE]. They established t…" at bounding box center [68, 337] width 116 height 187
type textarea "A-Line Logistics Inc is a 3-time past customer since [DATE]. They established t…"
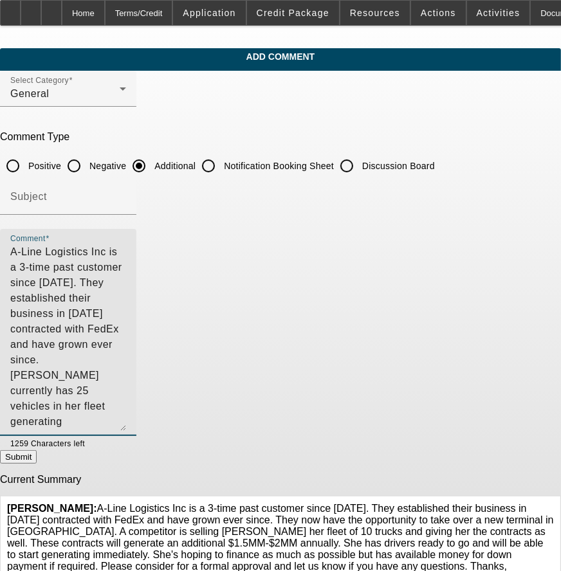
click at [37, 461] on button "Submit" at bounding box center [18, 457] width 37 height 14
radio input "true"
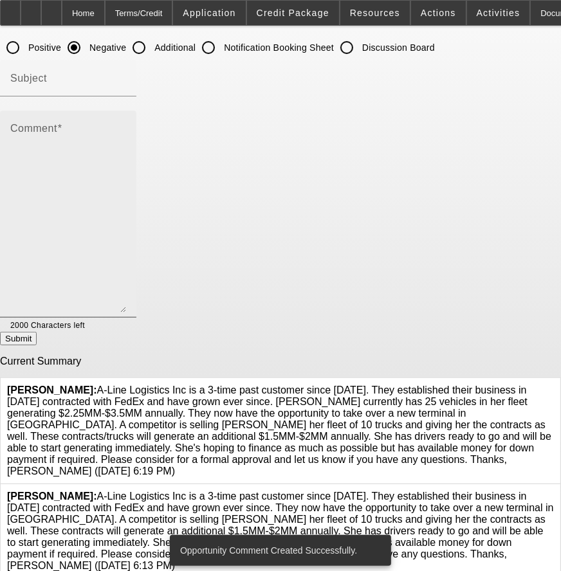
scroll to position [165, 0]
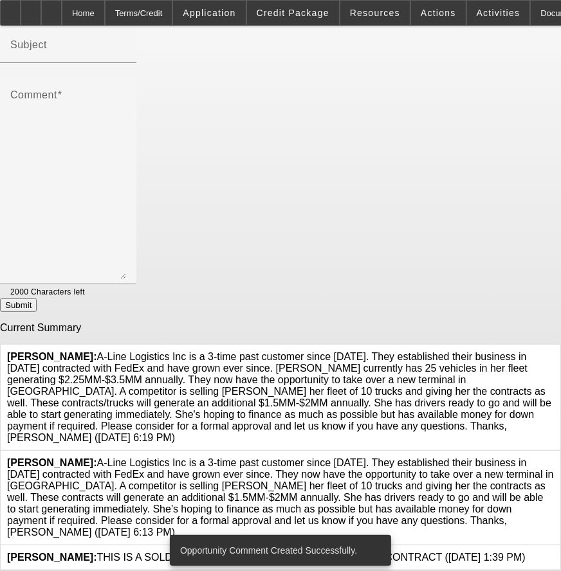
click at [479, 451] on div "Zallik, Asher: A-Line Logistics Inc is a 3-time past customer since 2016. They …" at bounding box center [281, 498] width 560 height 95
click at [554, 457] on icon at bounding box center [554, 457] width 0 height 0
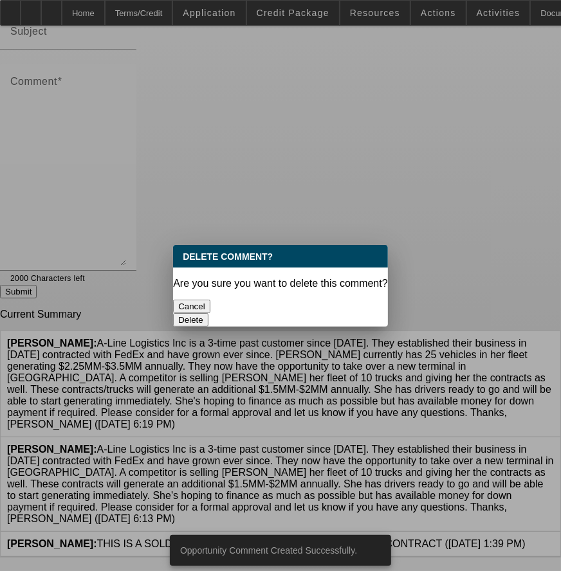
click at [208, 313] on button "Delete" at bounding box center [190, 320] width 35 height 14
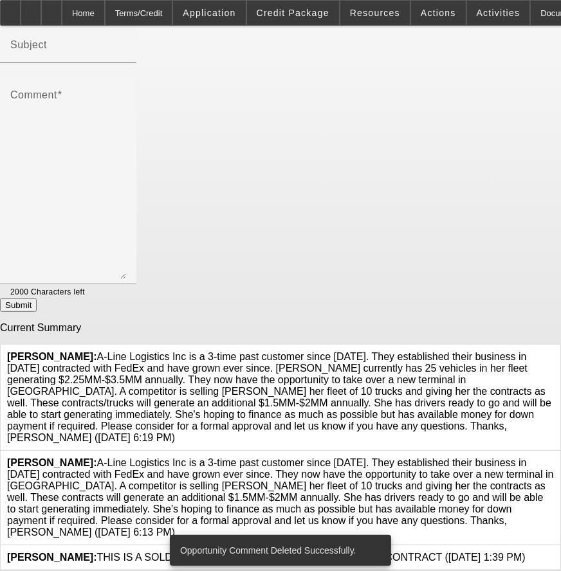
scroll to position [71, 0]
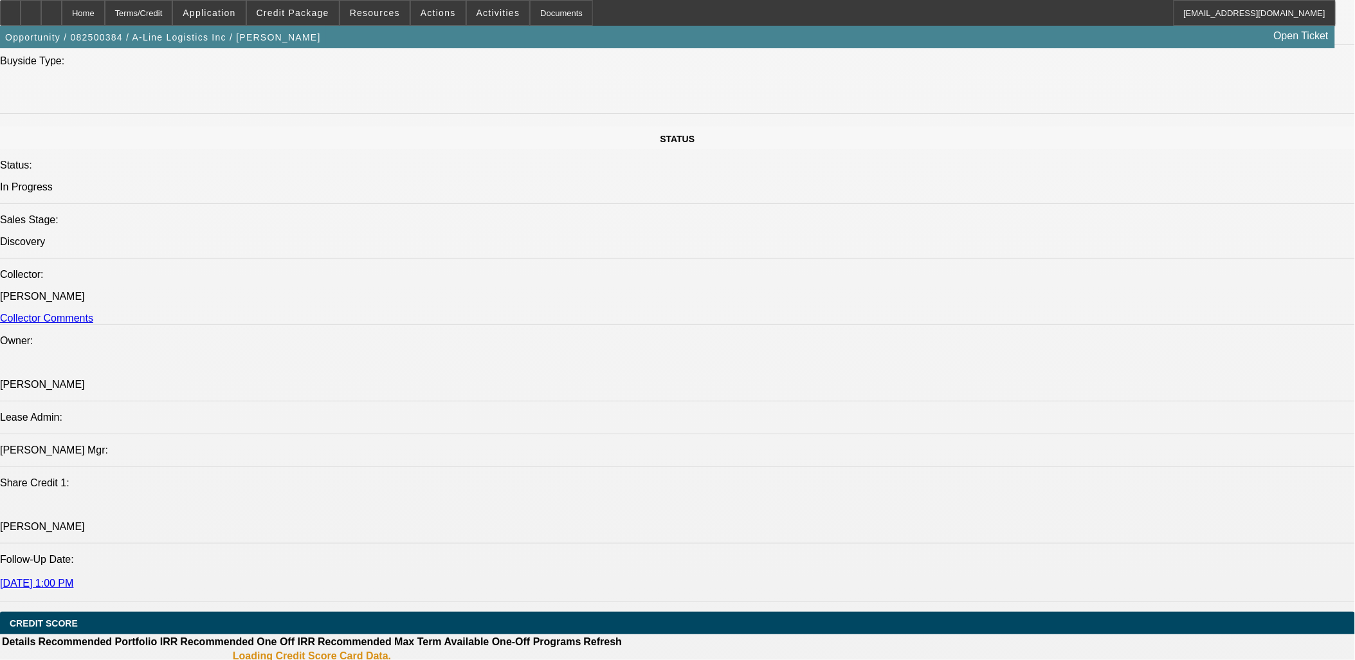
select select "0"
select select "2"
select select "0.1"
select select "4"
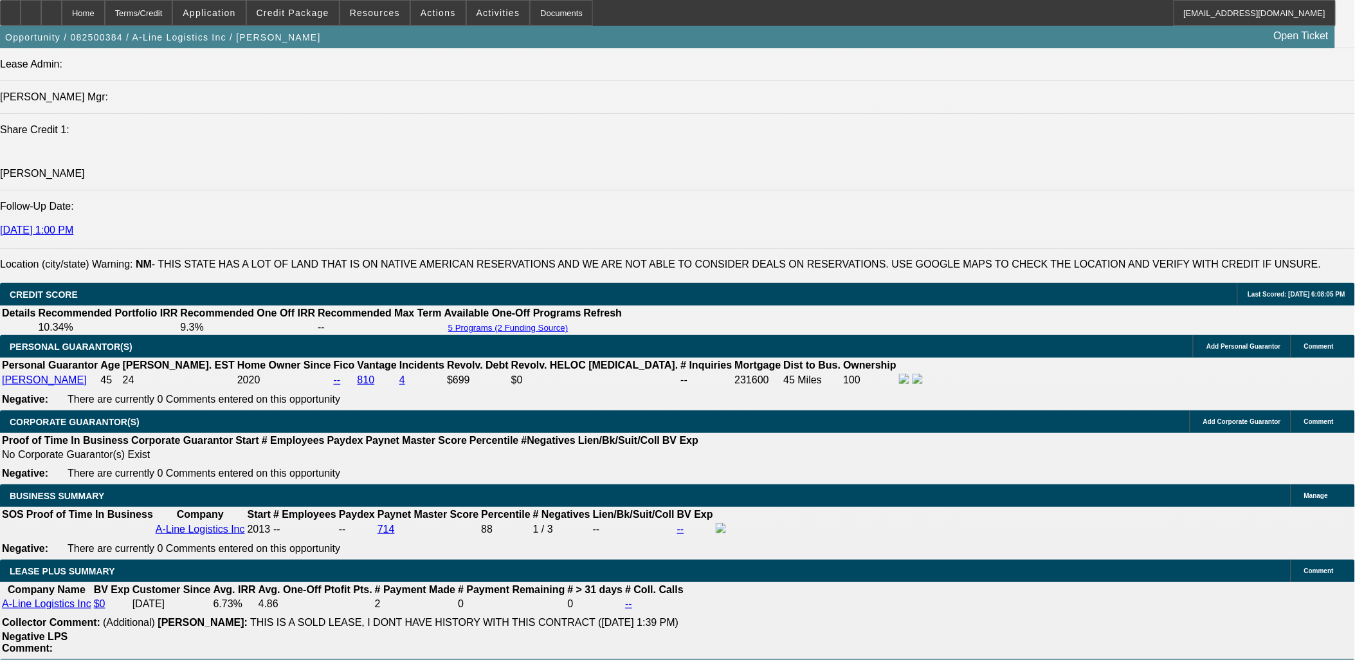
scroll to position [1739, 0]
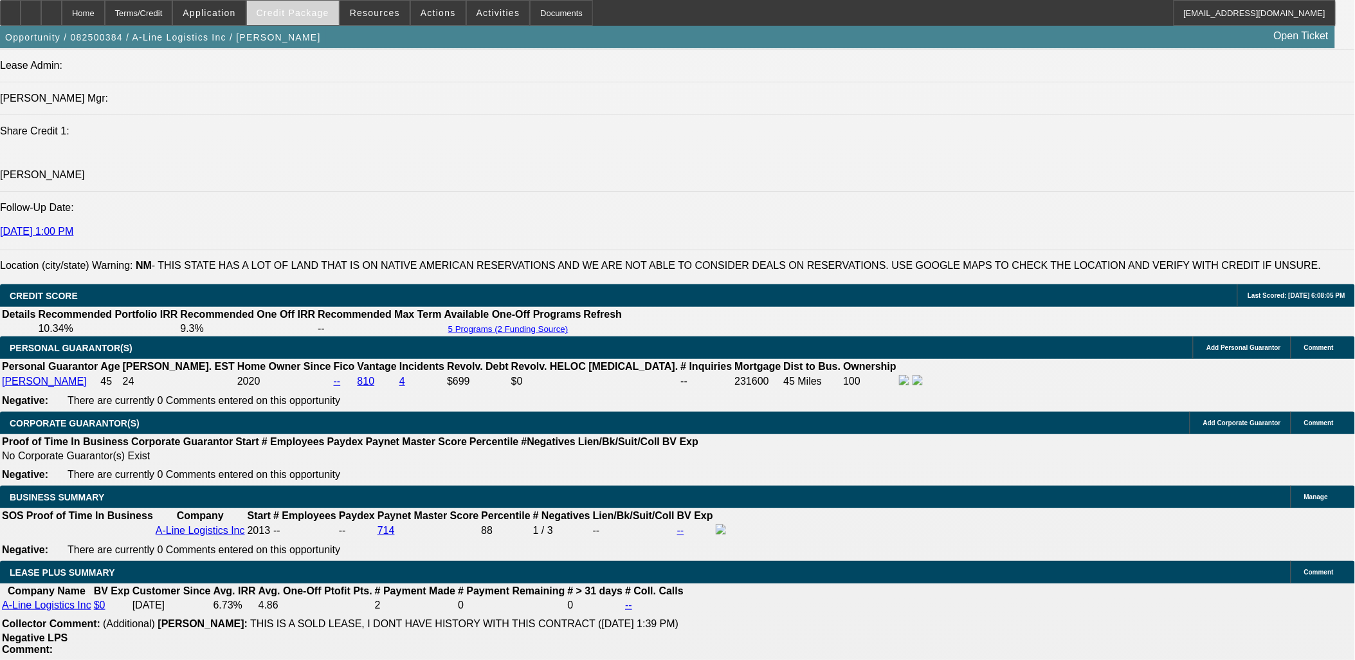
click at [274, 14] on span at bounding box center [293, 12] width 92 height 31
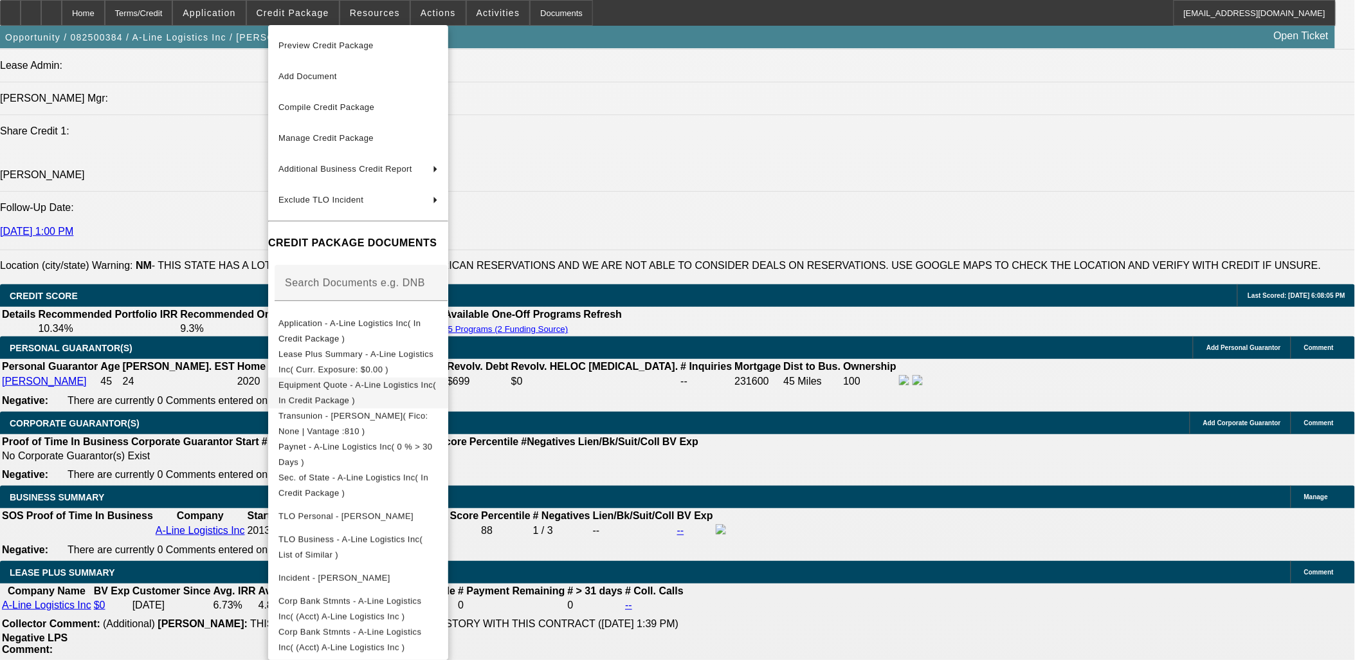
click at [387, 394] on span "Equipment Quote - A-Line Logistics Inc( In Credit Package )" at bounding box center [359, 392] width 160 height 31
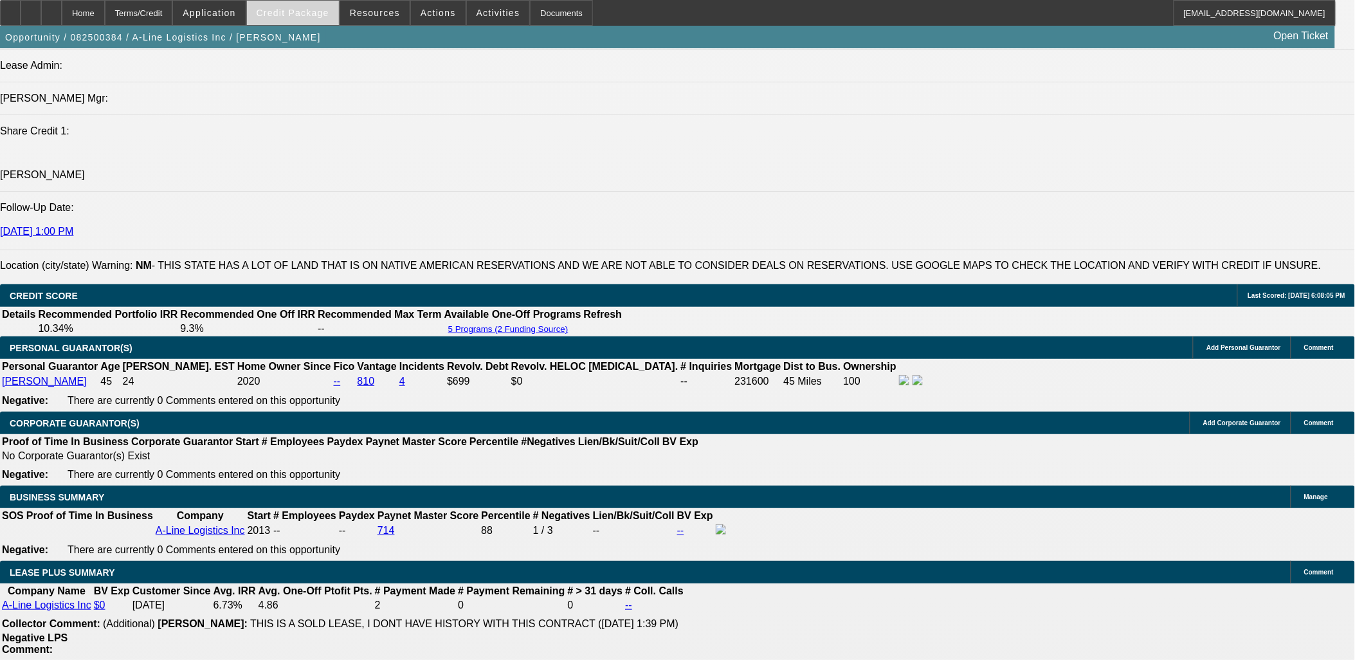
click at [318, 18] on span at bounding box center [293, 12] width 92 height 31
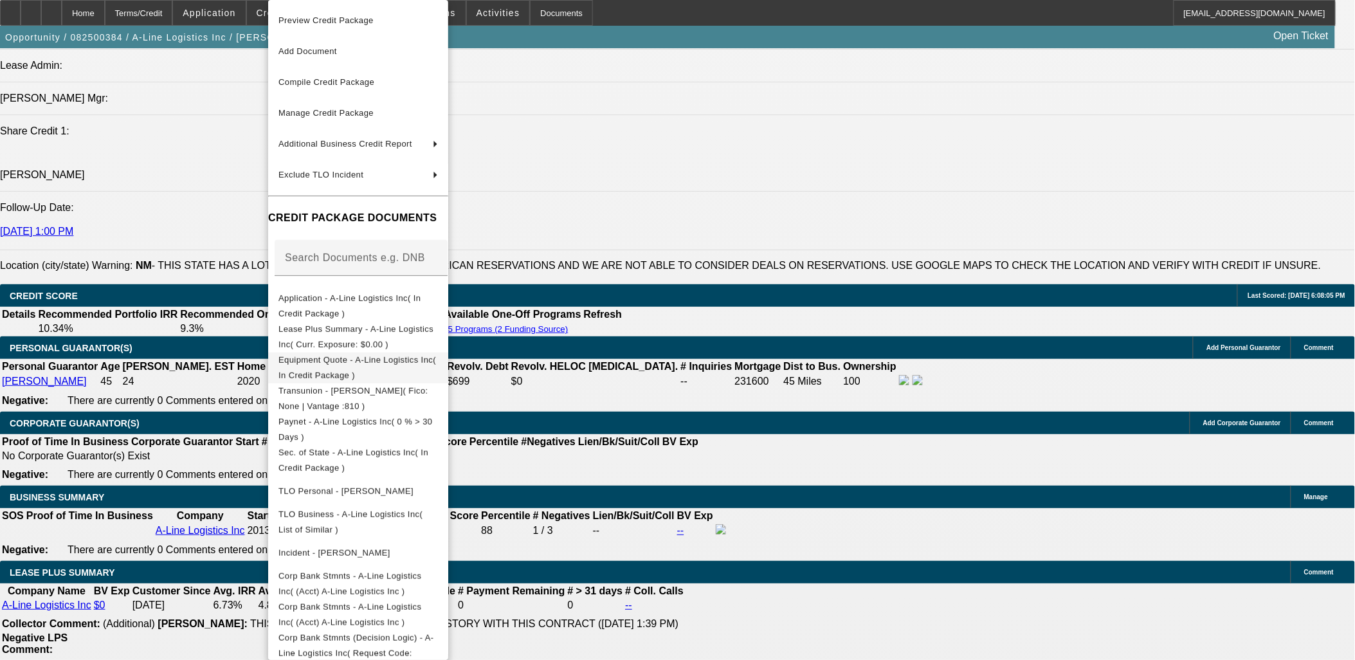
click at [378, 355] on span "Equipment Quote - A-Line Logistics Inc( In Credit Package )" at bounding box center [359, 367] width 160 height 31
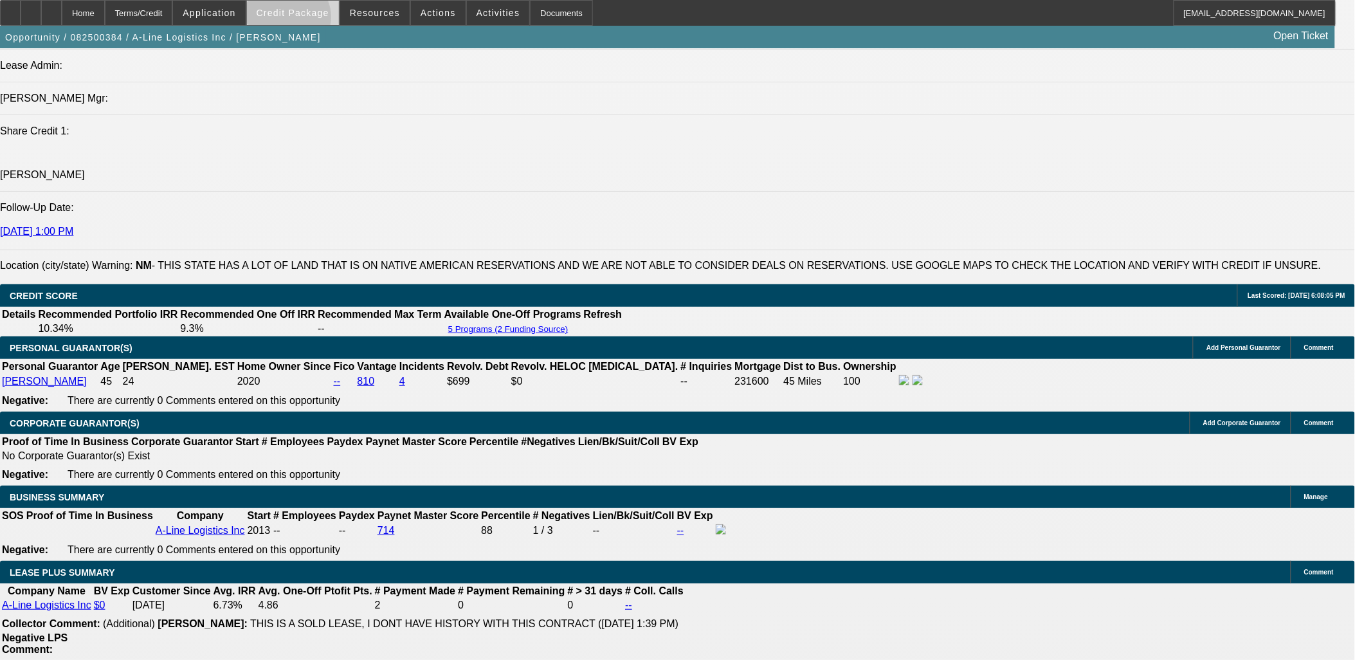
click at [309, 20] on span at bounding box center [293, 12] width 92 height 31
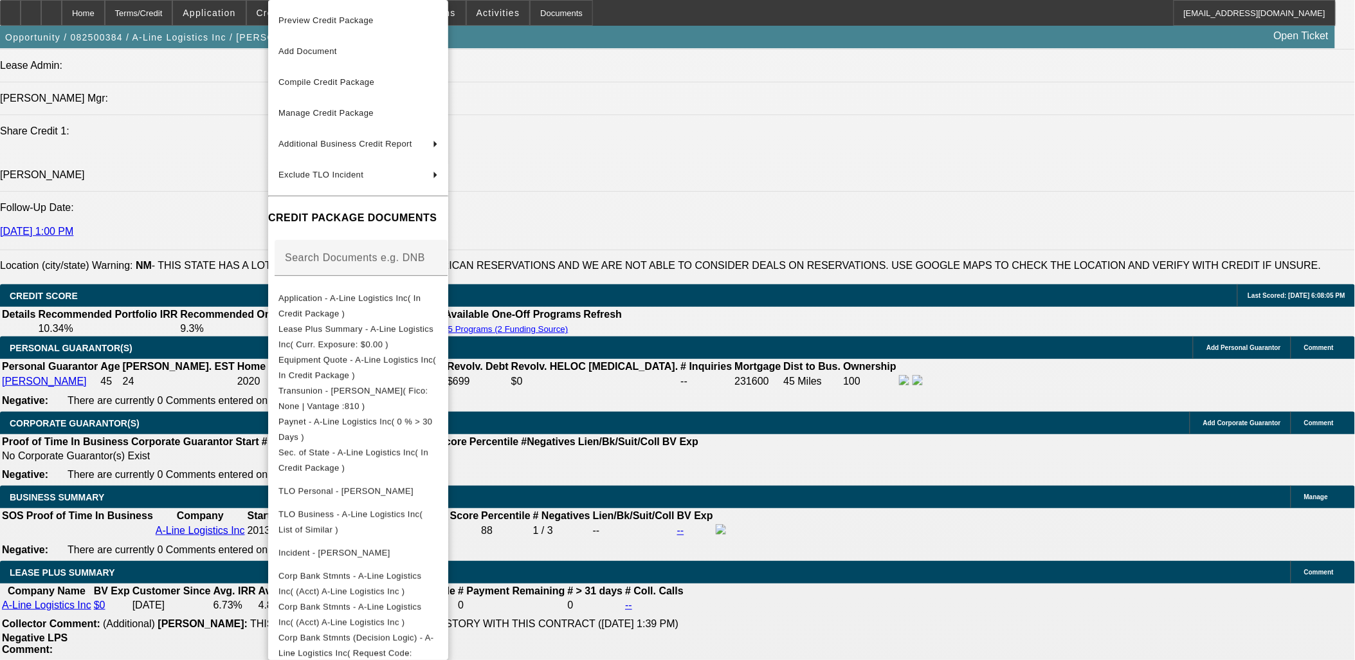
click at [233, 257] on div at bounding box center [677, 330] width 1355 height 660
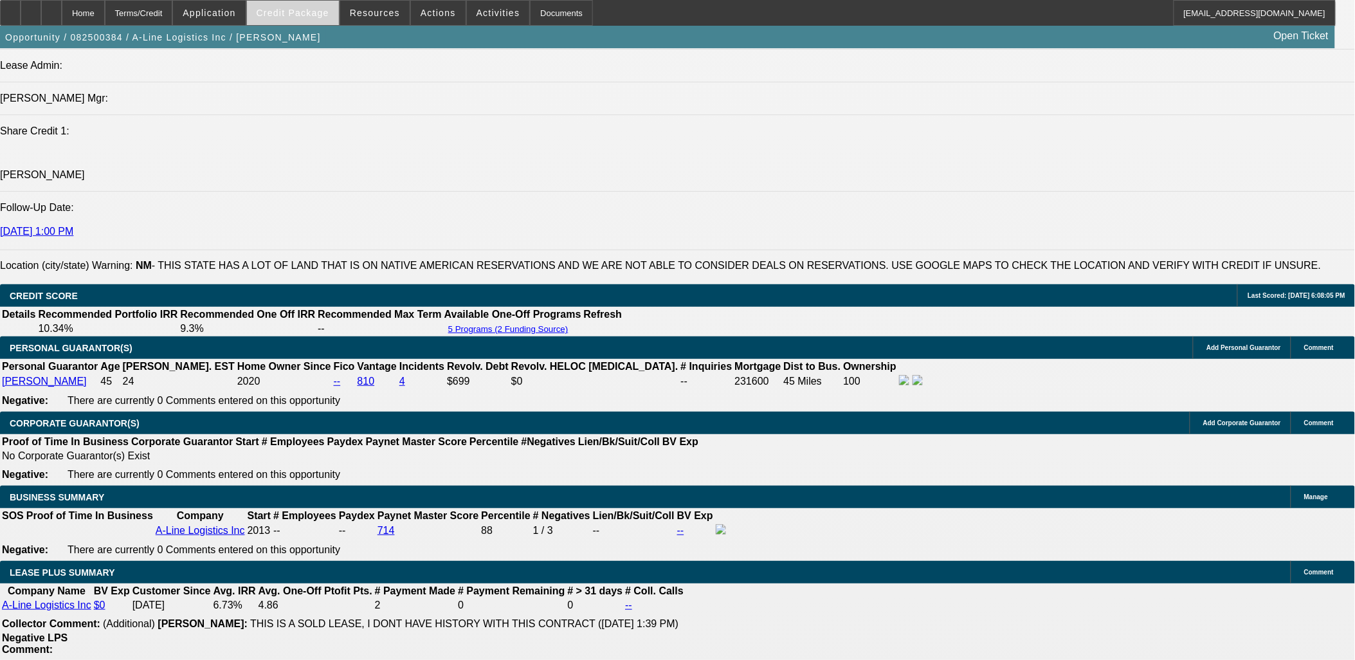
click at [318, 12] on span "Credit Package" at bounding box center [293, 13] width 73 height 10
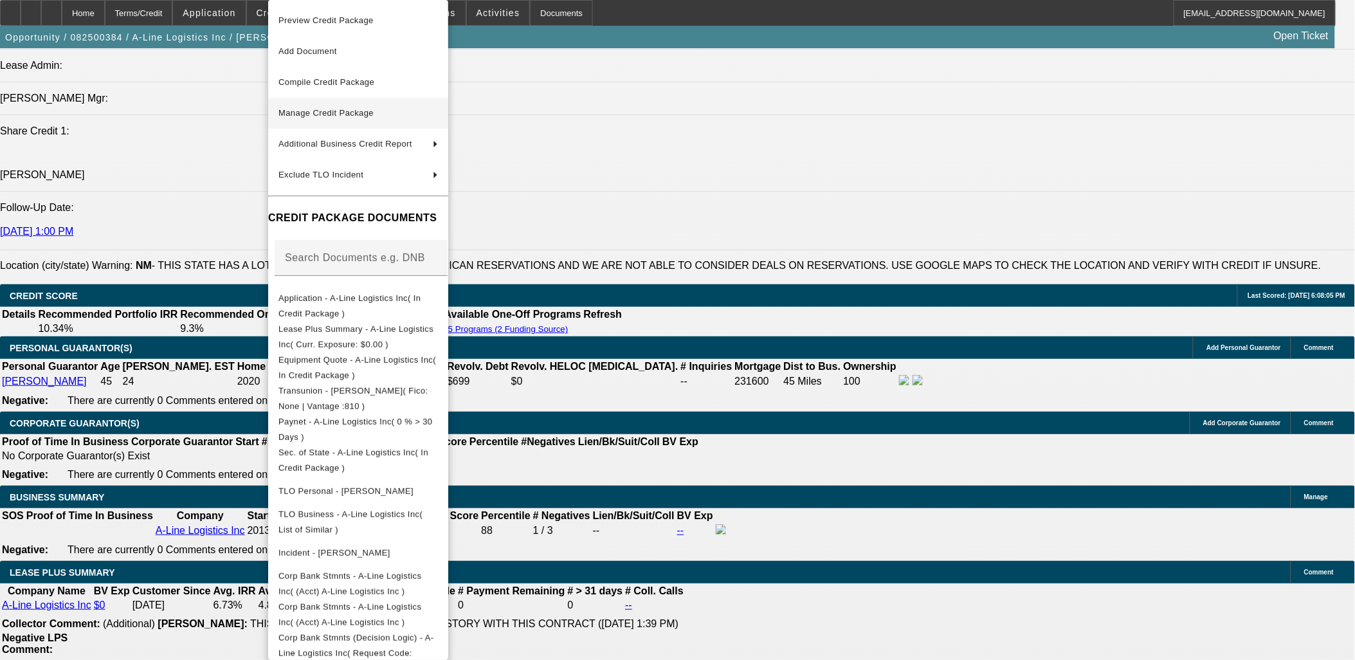
click at [334, 111] on span "Manage Credit Package" at bounding box center [326, 113] width 95 height 10
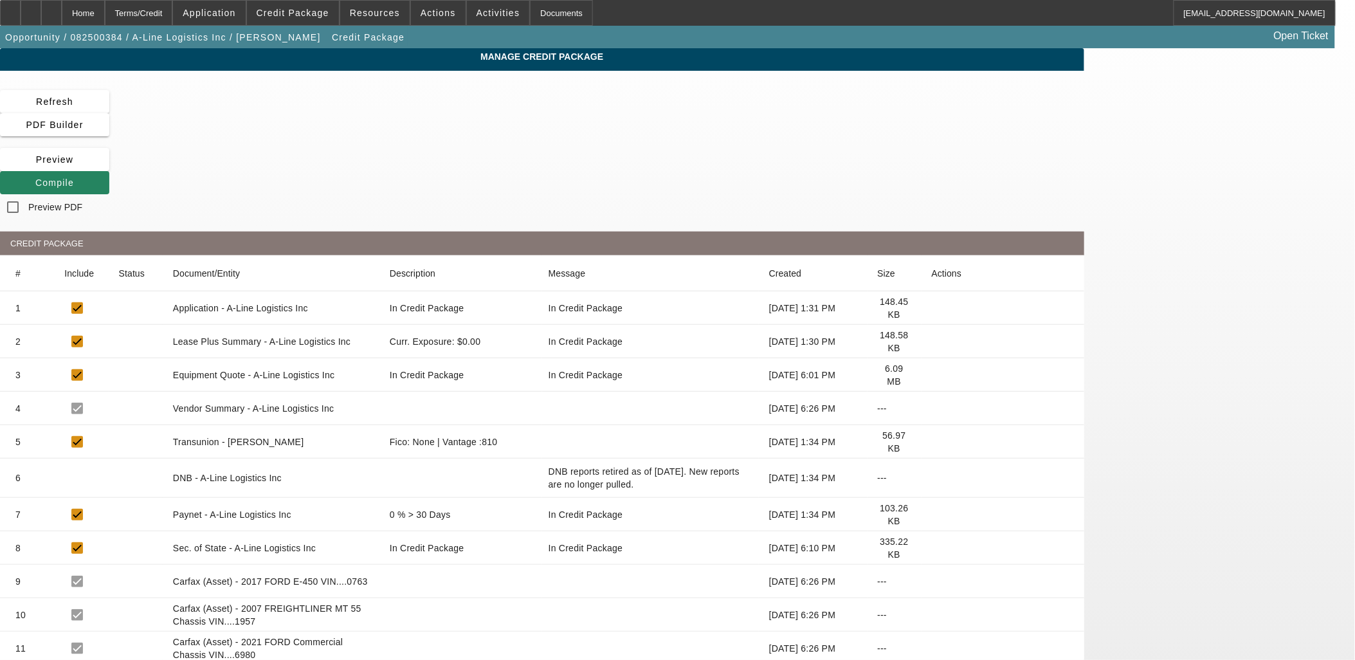
click at [932, 375] on icon at bounding box center [932, 375] width 0 height 0
click at [316, 10] on span "Credit Package" at bounding box center [293, 13] width 73 height 10
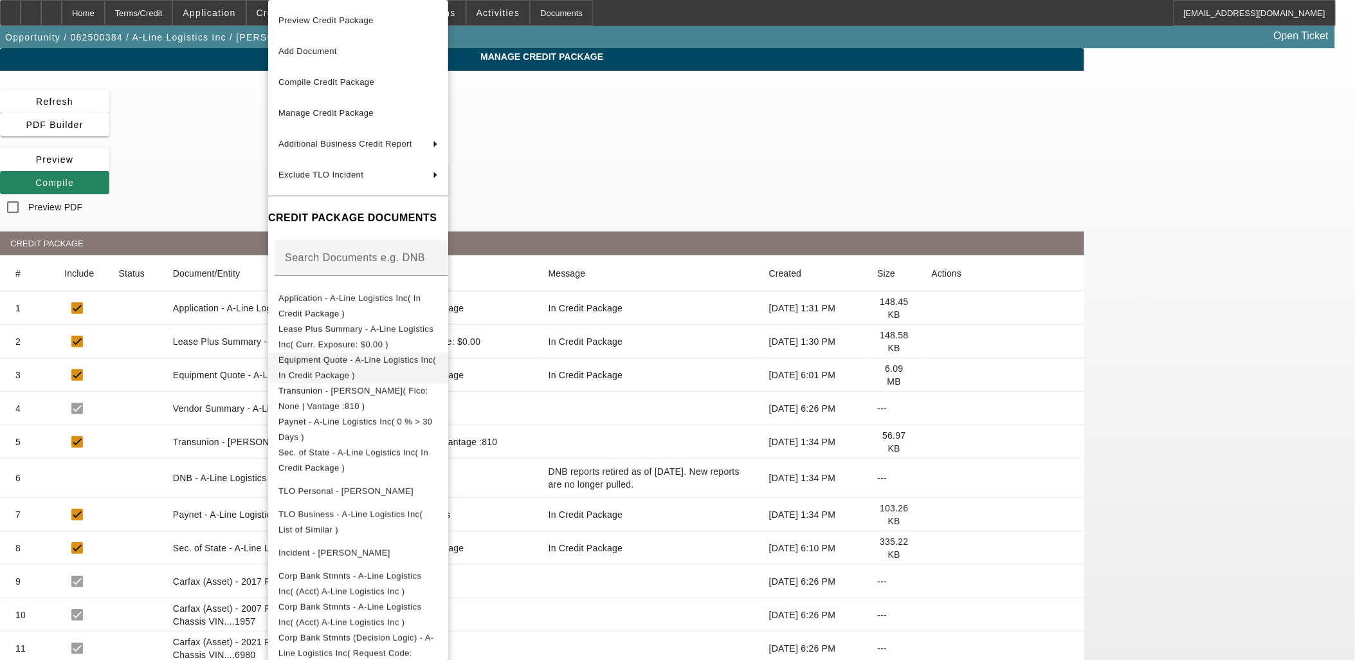
click at [369, 358] on span "Equipment Quote - A-Line Logistics Inc( In Credit Package )" at bounding box center [358, 367] width 158 height 25
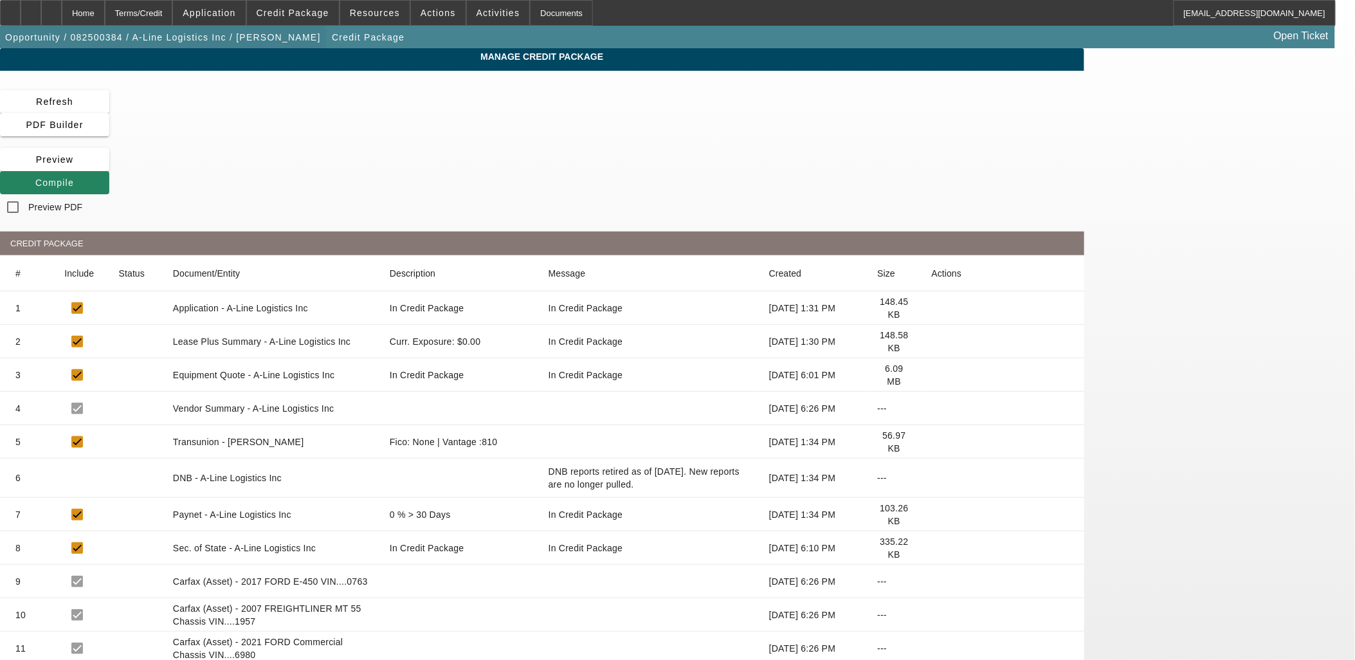
click at [228, 47] on span "button" at bounding box center [163, 37] width 326 height 31
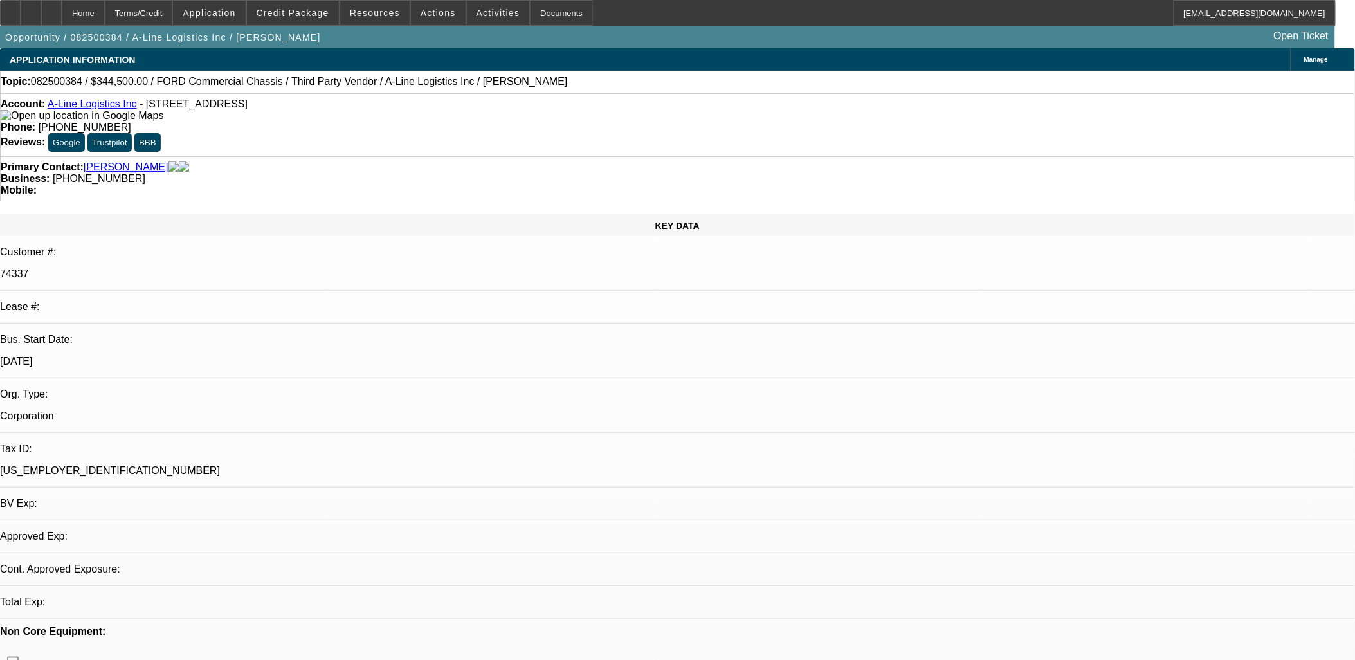
select select "0"
select select "2"
select select "0.1"
select select "4"
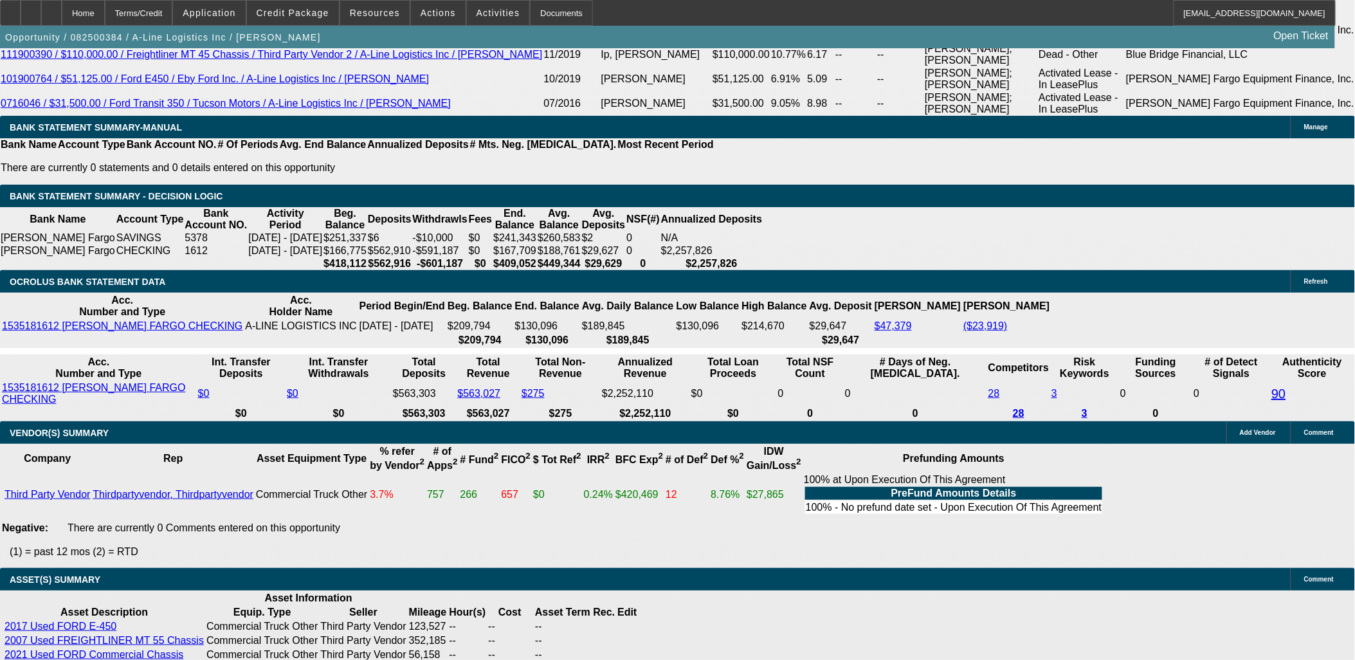
scroll to position [2429, 0]
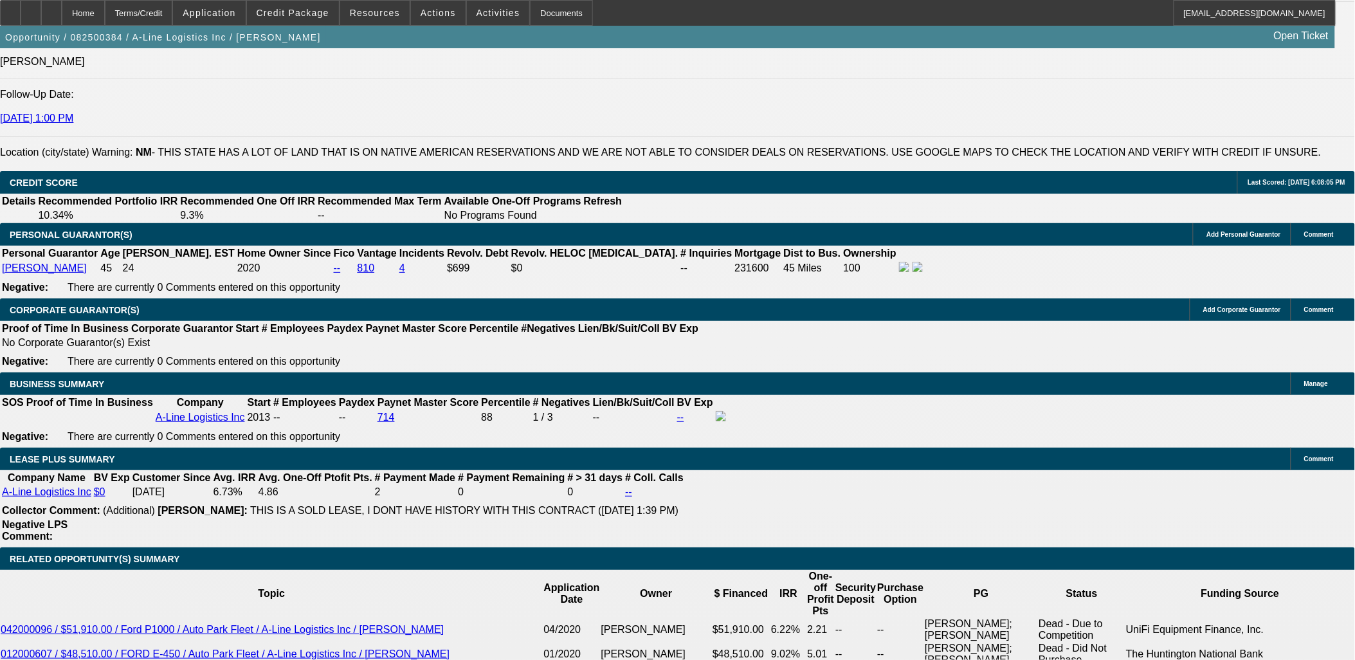
scroll to position [1715, 0]
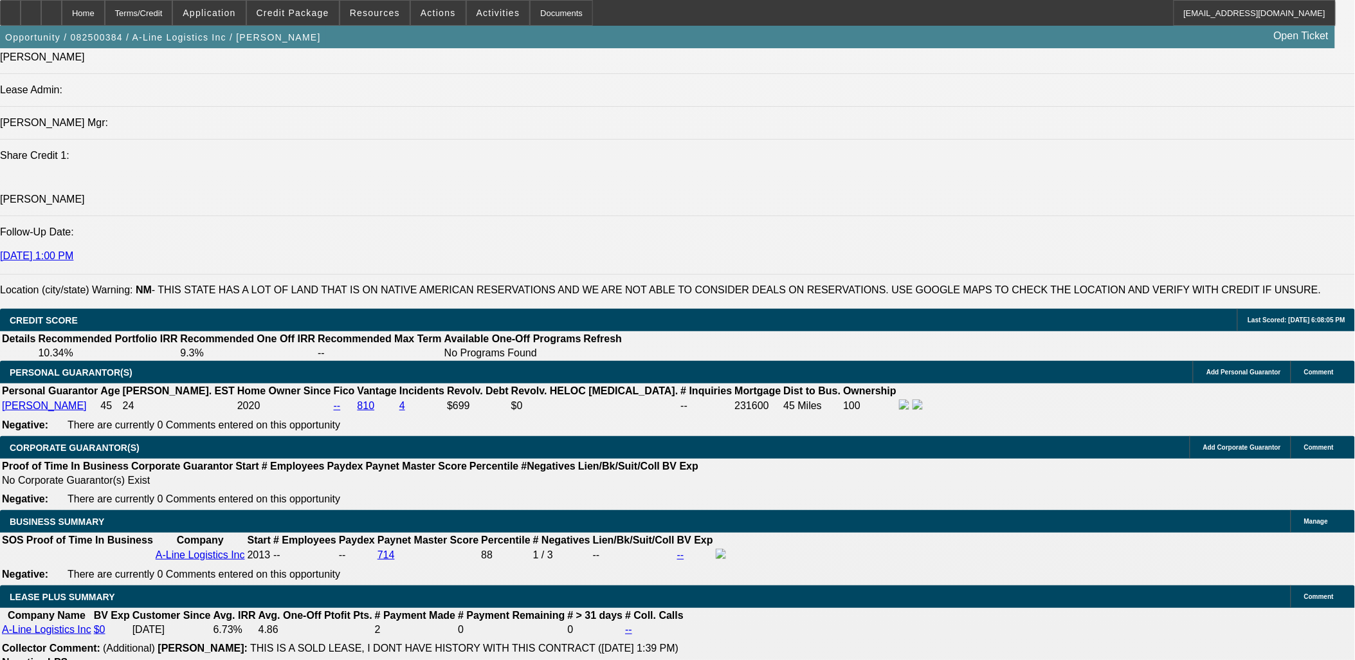
drag, startPoint x: 111, startPoint y: 164, endPoint x: 772, endPoint y: 511, distance: 746.0
drag, startPoint x: 772, startPoint y: 511, endPoint x: 629, endPoint y: 481, distance: 145.8
drag, startPoint x: 629, startPoint y: 481, endPoint x: 10, endPoint y: 112, distance: 721.1
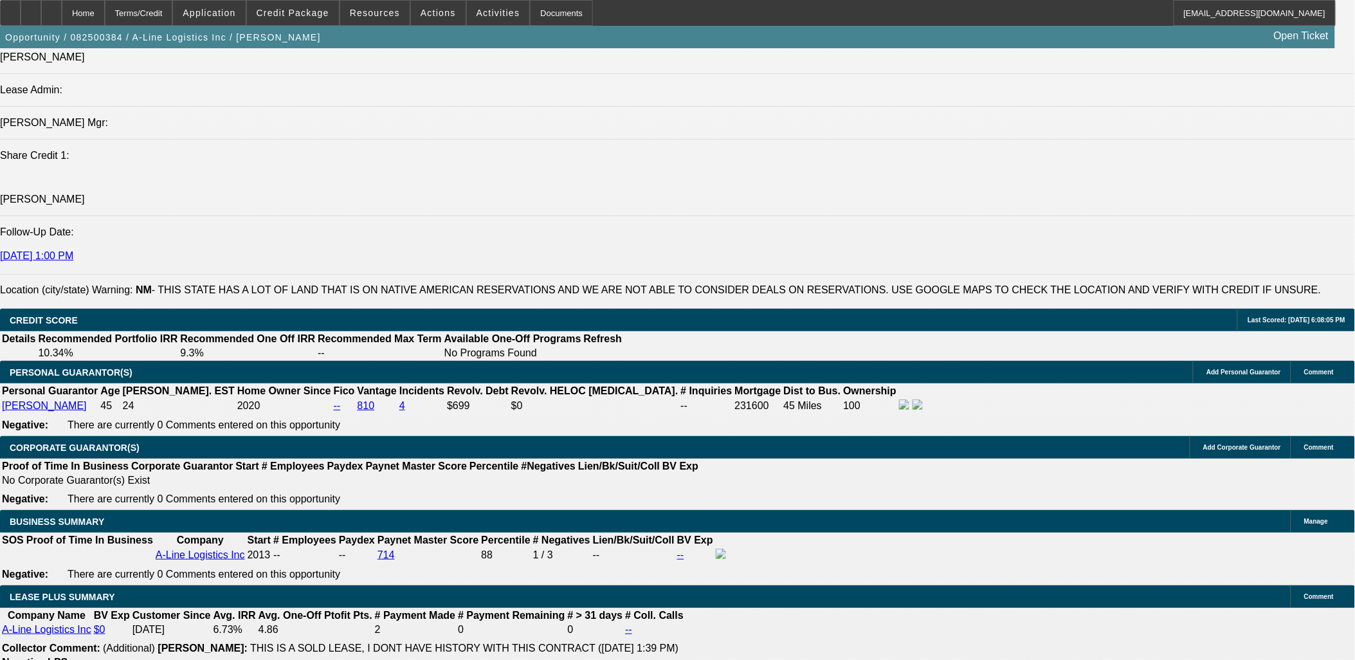
drag, startPoint x: 10, startPoint y: 112, endPoint x: 529, endPoint y: 491, distance: 643.0
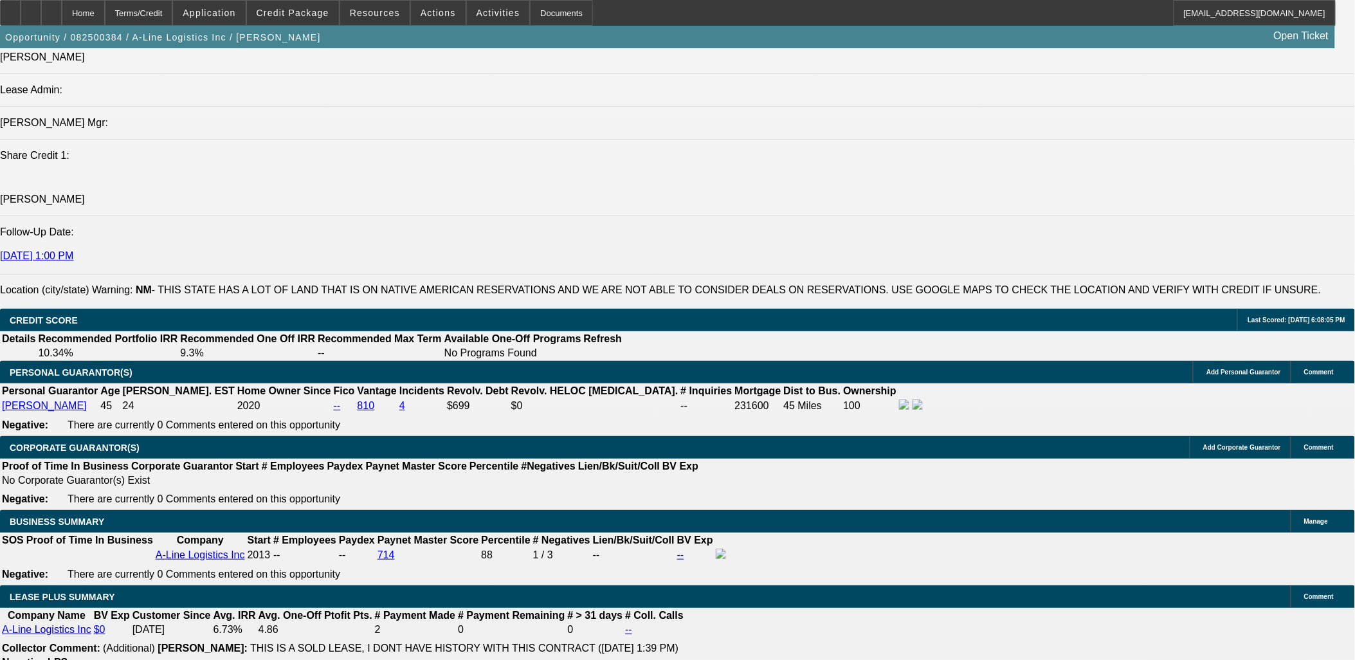
drag, startPoint x: 471, startPoint y: 452, endPoint x: 14, endPoint y: 103, distance: 575.9
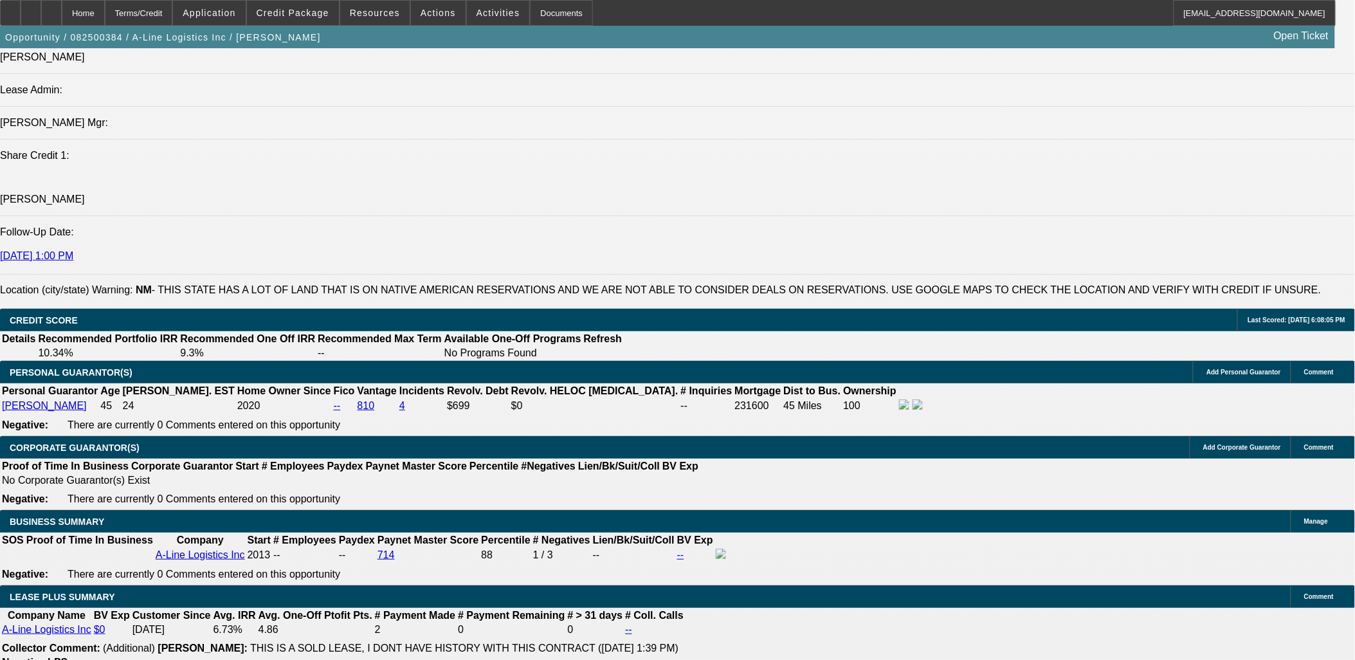
drag, startPoint x: 10, startPoint y: 107, endPoint x: 498, endPoint y: 479, distance: 614.5
drag, startPoint x: 491, startPoint y: 484, endPoint x: 14, endPoint y: 107, distance: 608.7
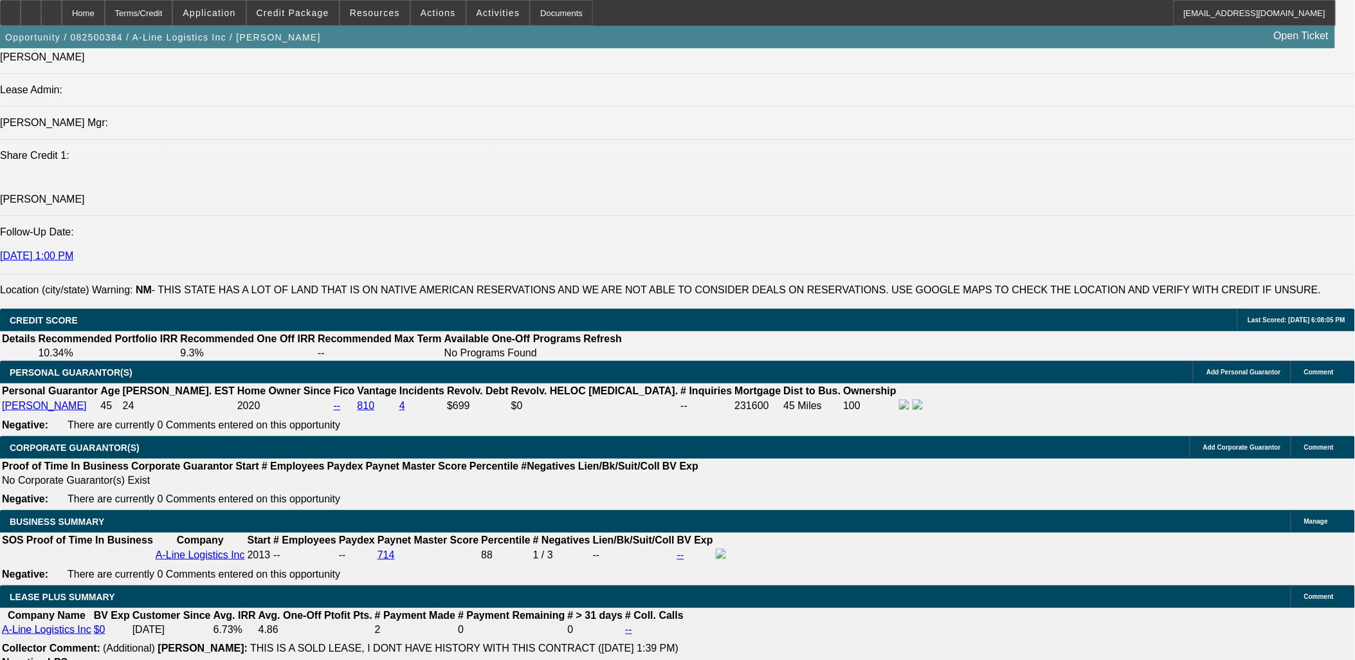
drag, startPoint x: 14, startPoint y: 107, endPoint x: 480, endPoint y: 500, distance: 609.8
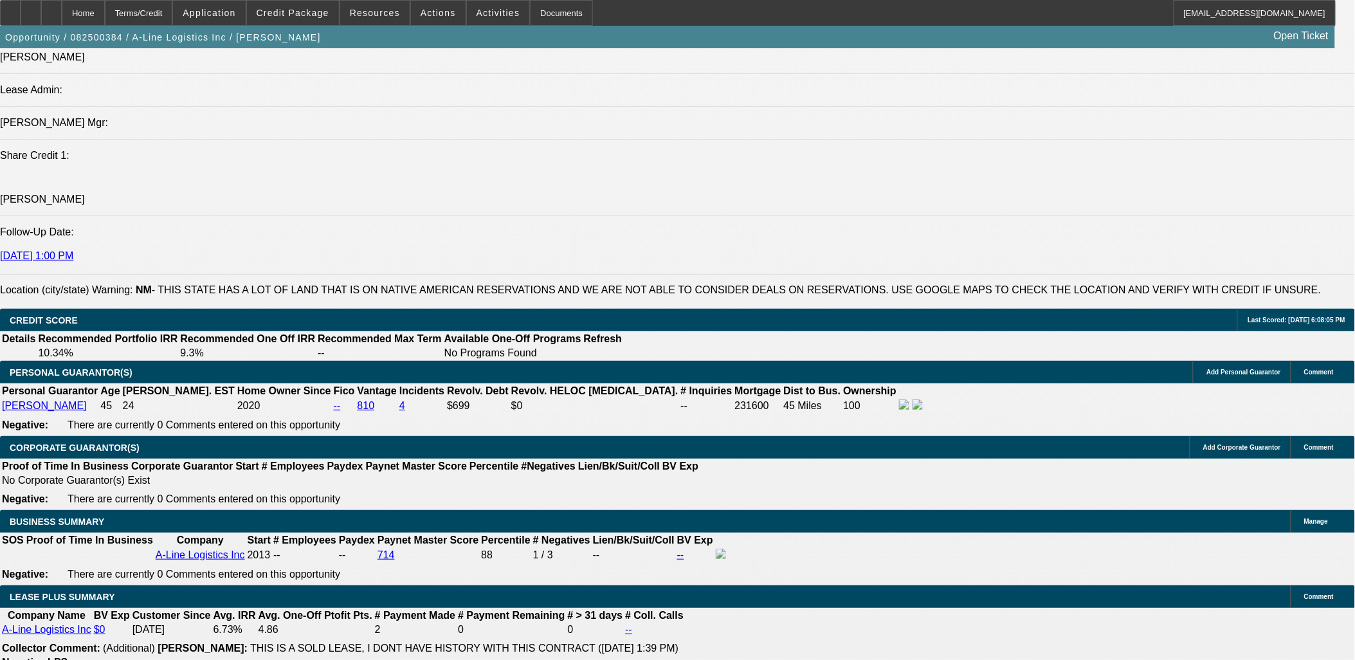
drag, startPoint x: 378, startPoint y: 473, endPoint x: 39, endPoint y: 134, distance: 479.8
drag, startPoint x: 125, startPoint y: 137, endPoint x: 852, endPoint y: 470, distance: 800.1
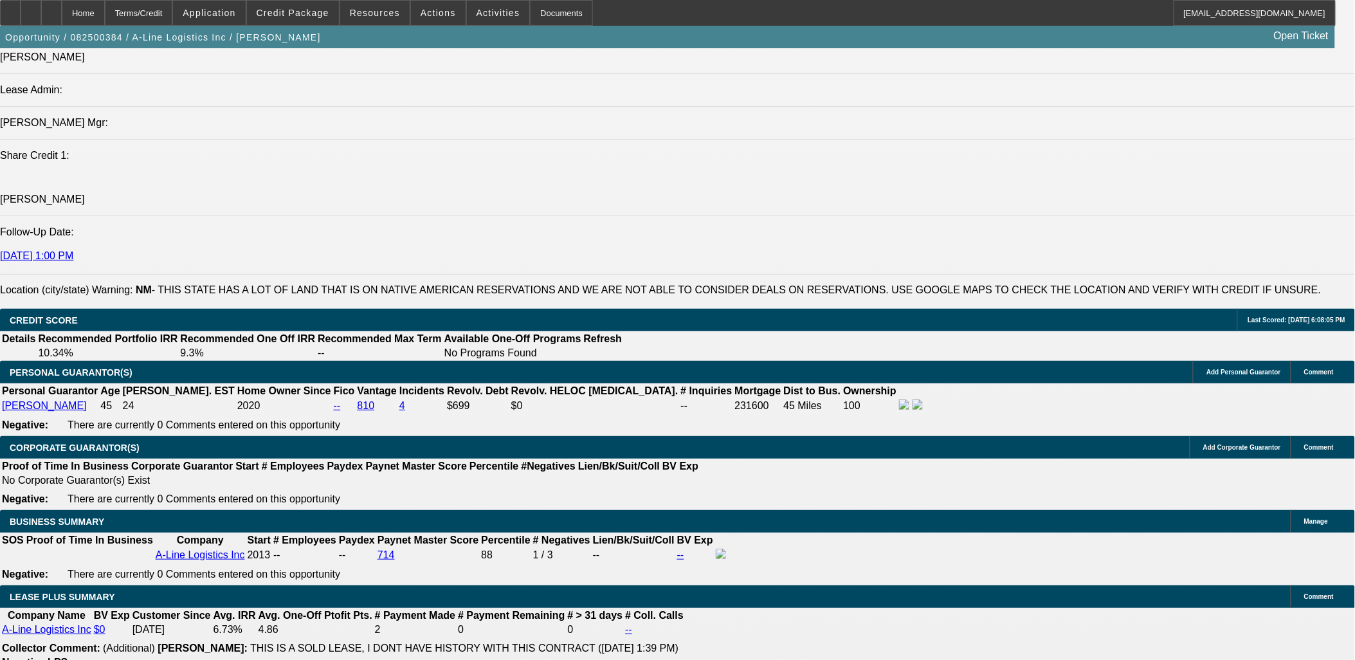
drag, startPoint x: 852, startPoint y: 472, endPoint x: 384, endPoint y: 145, distance: 570.8
drag, startPoint x: 384, startPoint y: 145, endPoint x: 383, endPoint y: 136, distance: 8.5
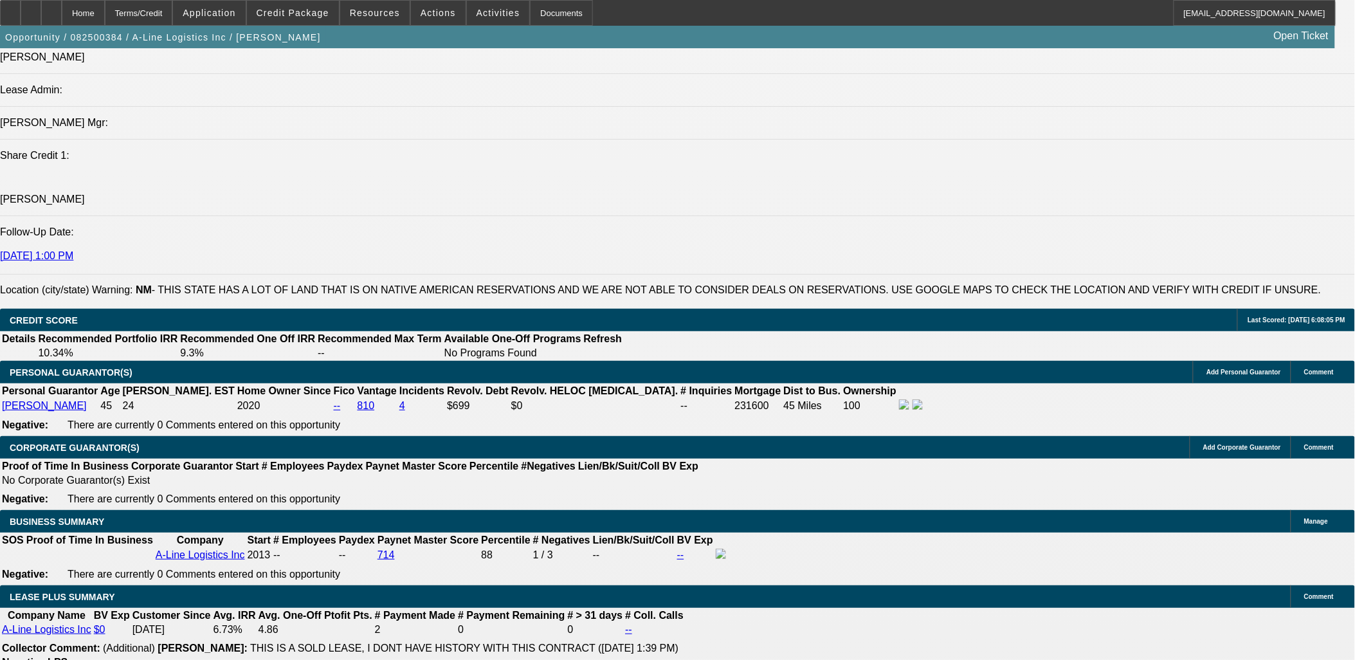
drag, startPoint x: 383, startPoint y: 133, endPoint x: 580, endPoint y: 474, distance: 393.6
click at [329, 16] on span "Credit Package" at bounding box center [293, 13] width 73 height 10
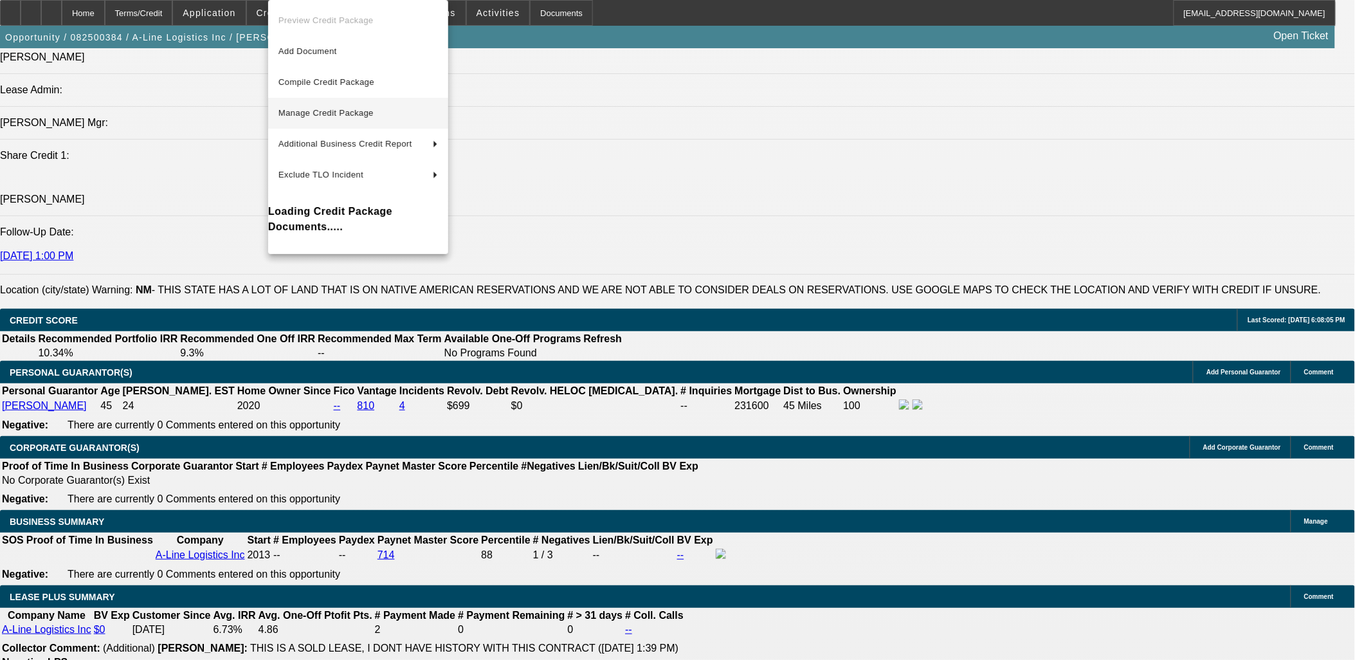
click at [361, 123] on button "Manage Credit Package" at bounding box center [358, 113] width 180 height 31
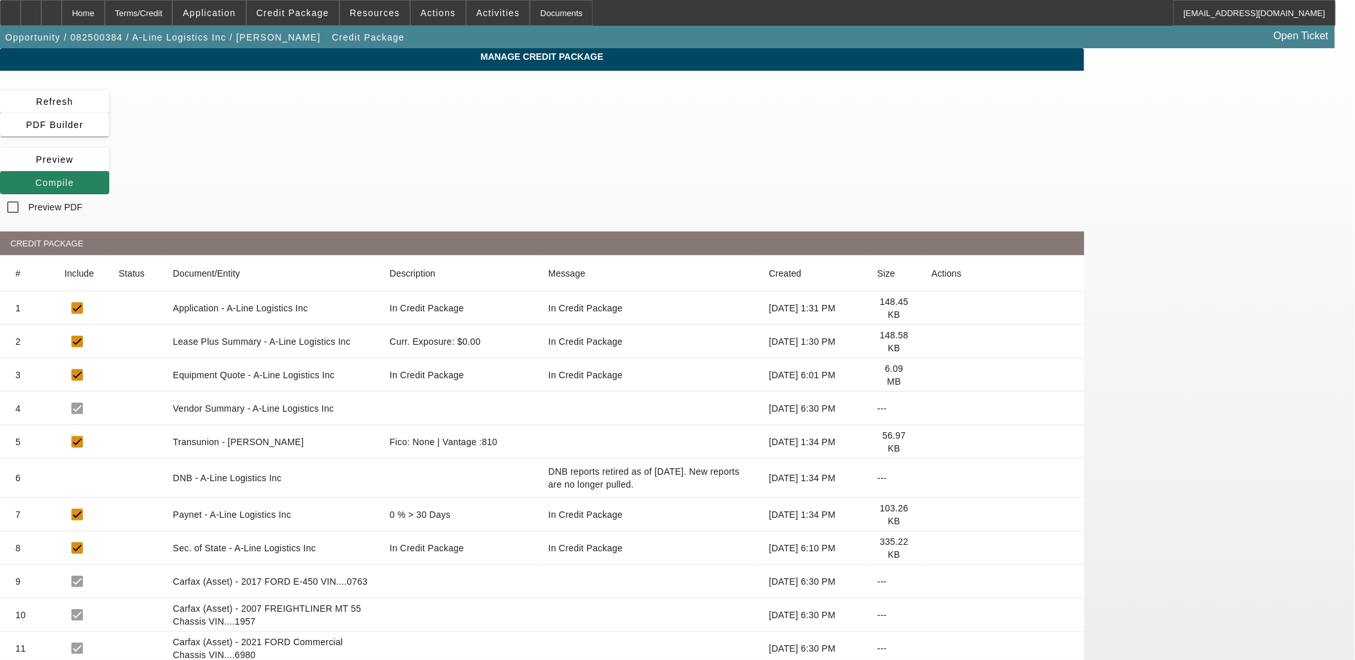
click at [932, 375] on icon at bounding box center [932, 375] width 0 height 0
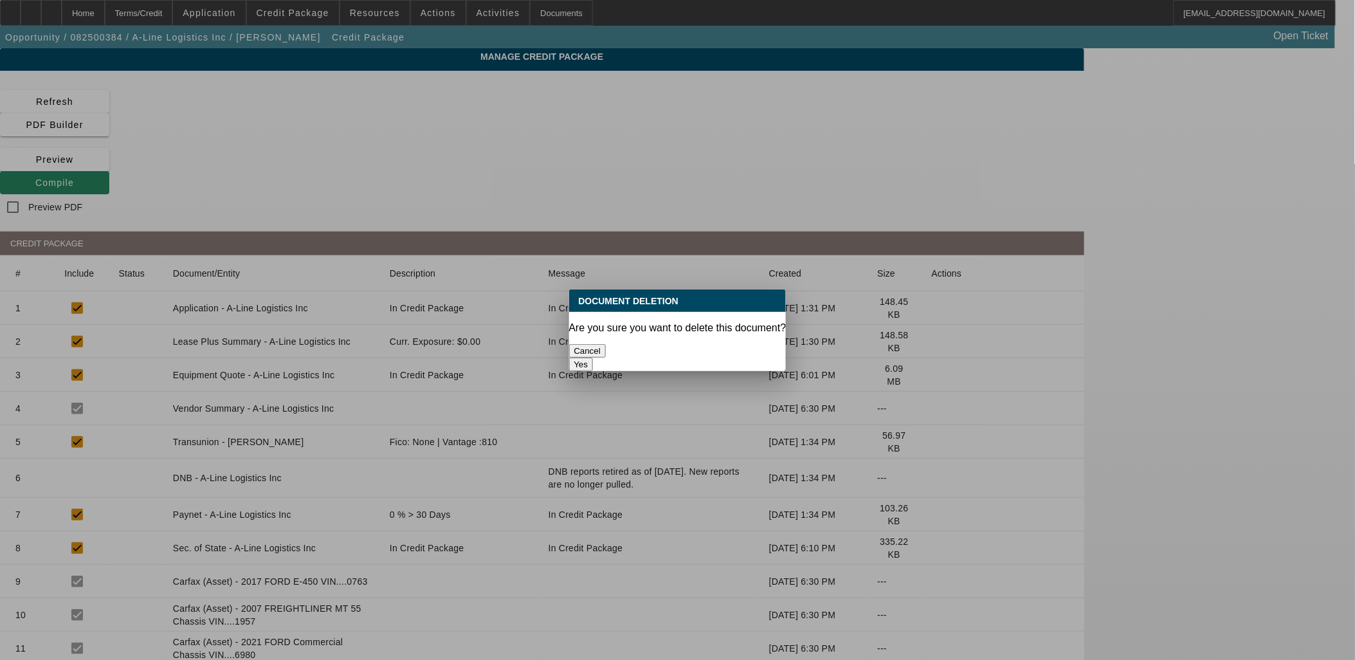
click at [594, 358] on button "Yes" at bounding box center [581, 365] width 24 height 14
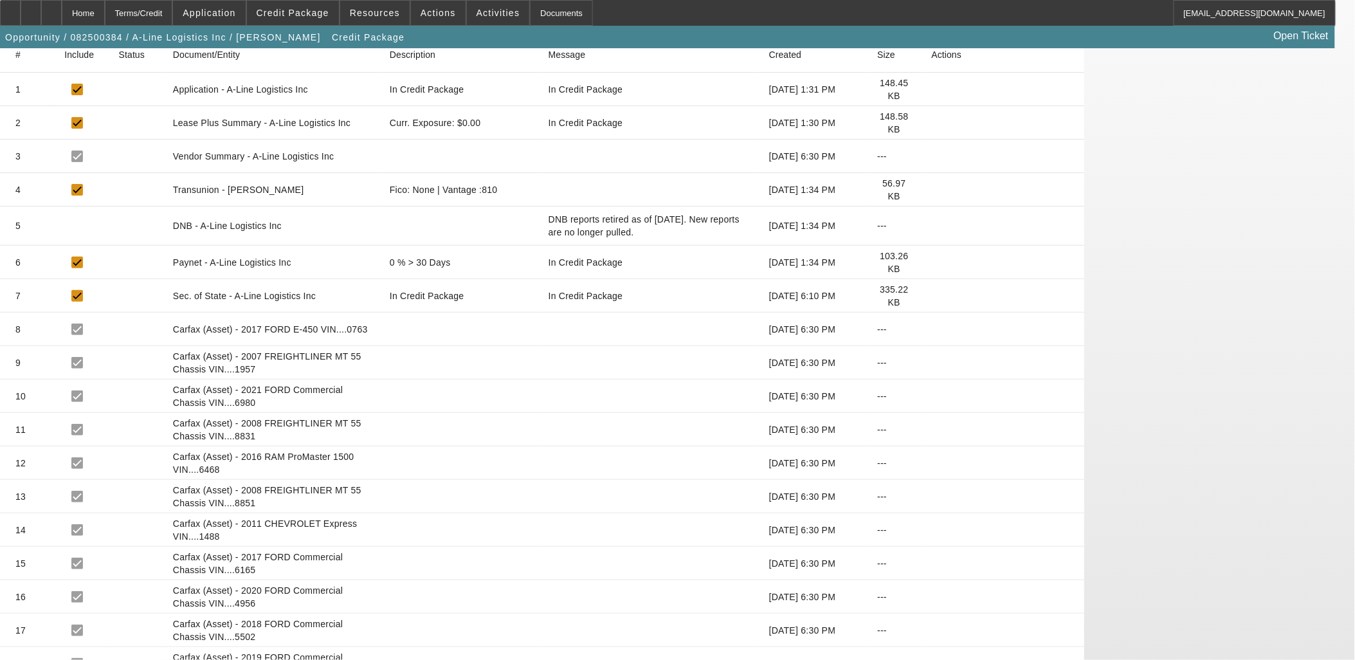
scroll to position [286, 0]
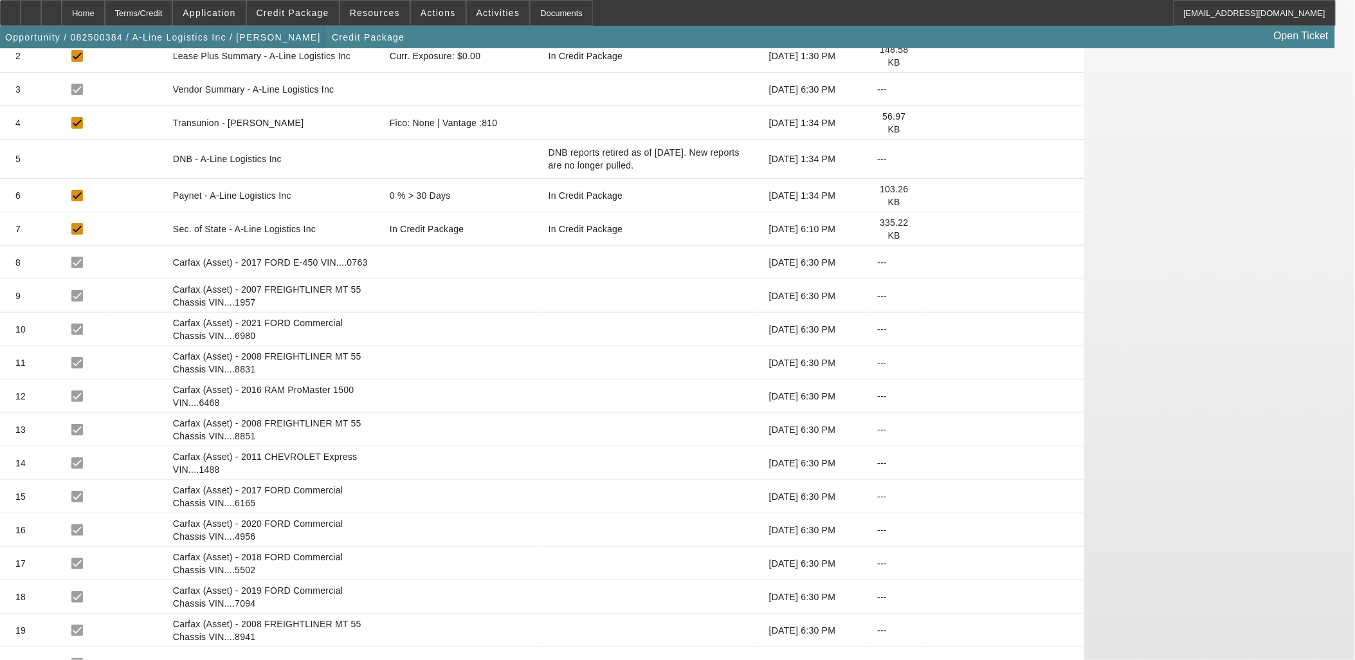
click at [241, 47] on span "button" at bounding box center [163, 37] width 326 height 31
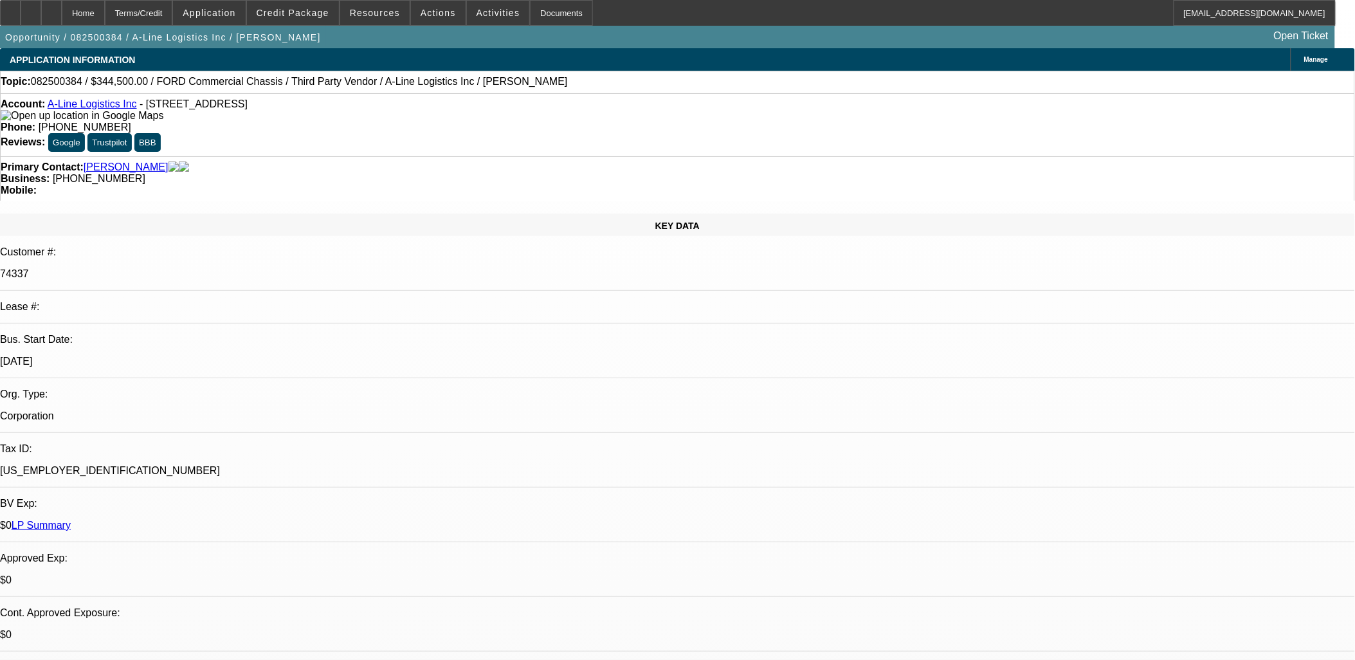
select select "0"
select select "2"
select select "0.1"
select select "4"
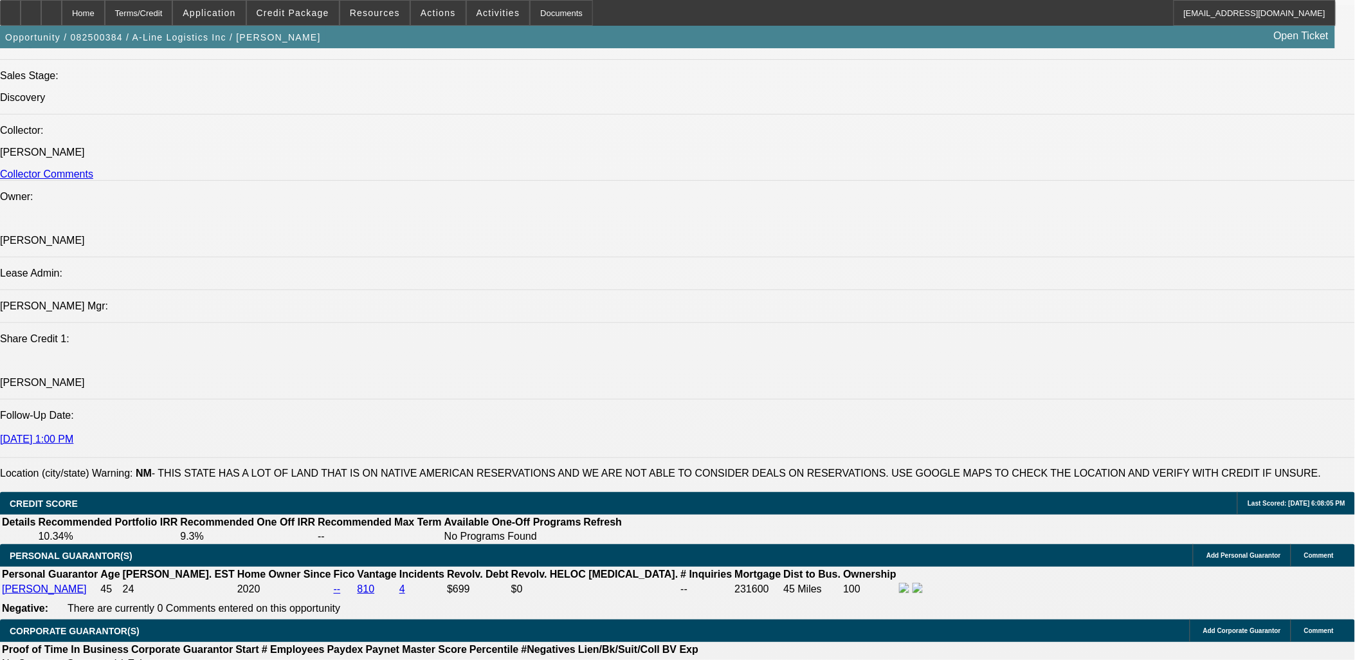
scroll to position [1715, 0]
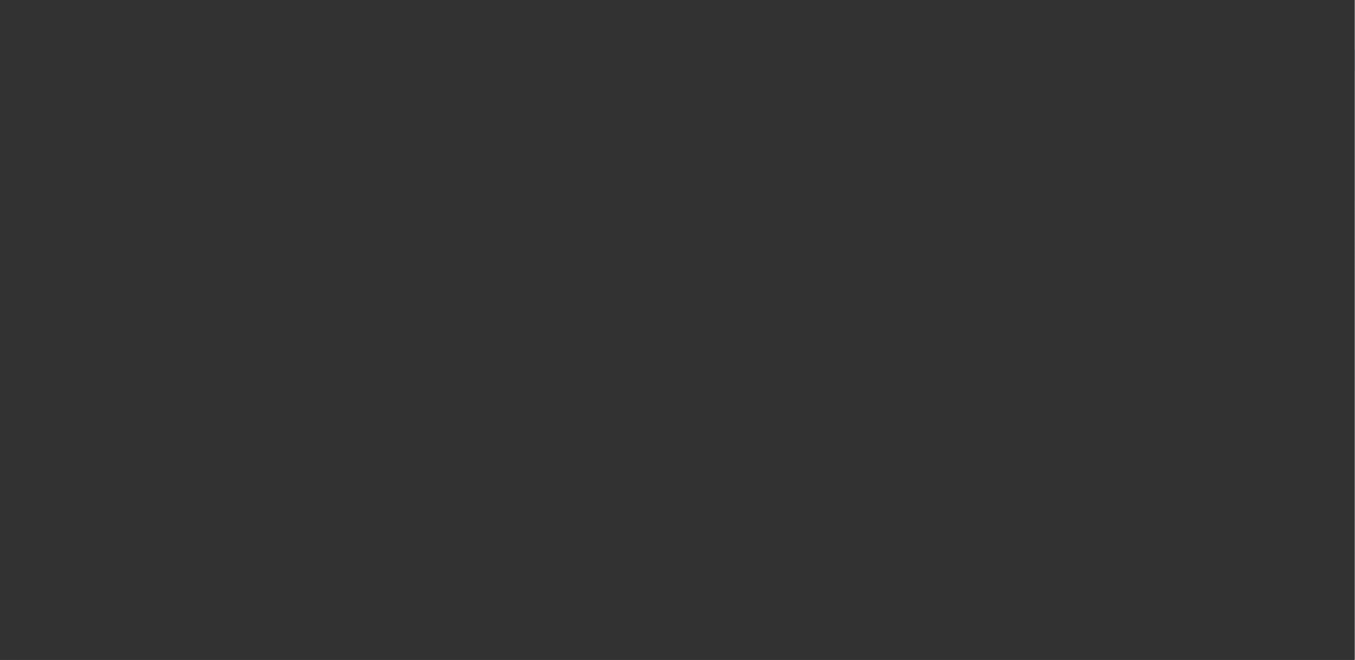
select select "0"
select select "2"
select select "0.1"
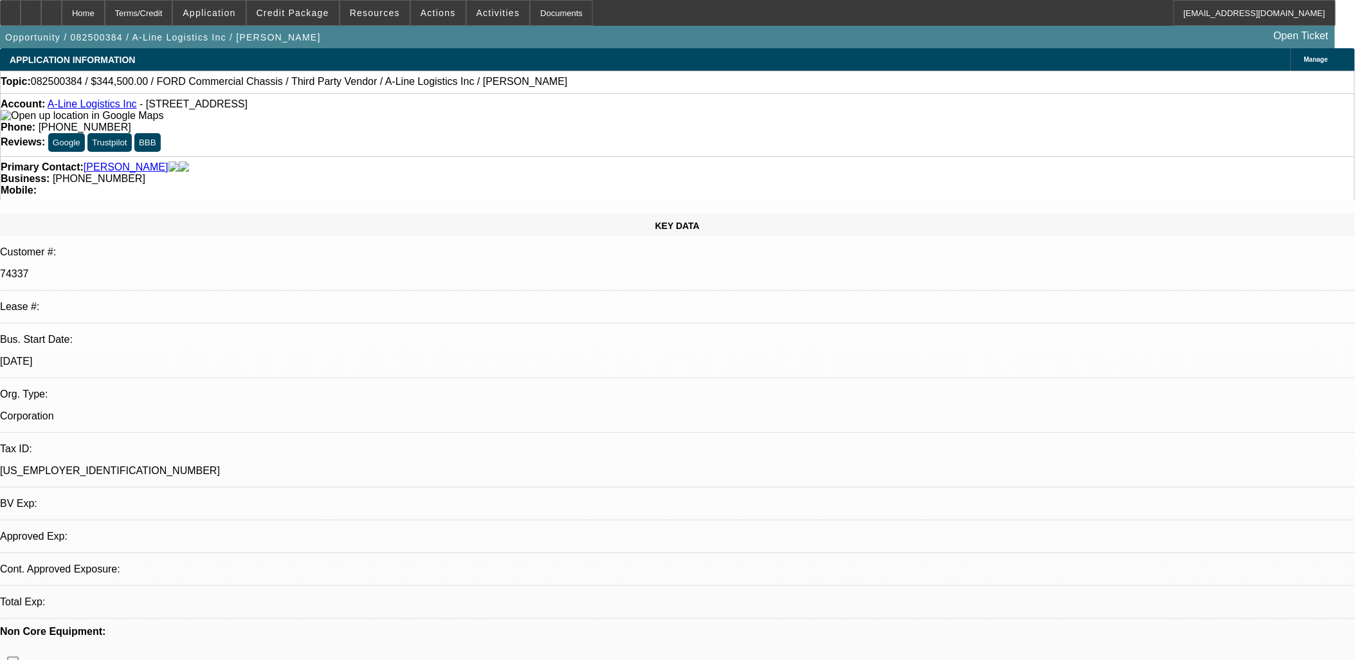
select select "1"
select select "2"
select select "4"
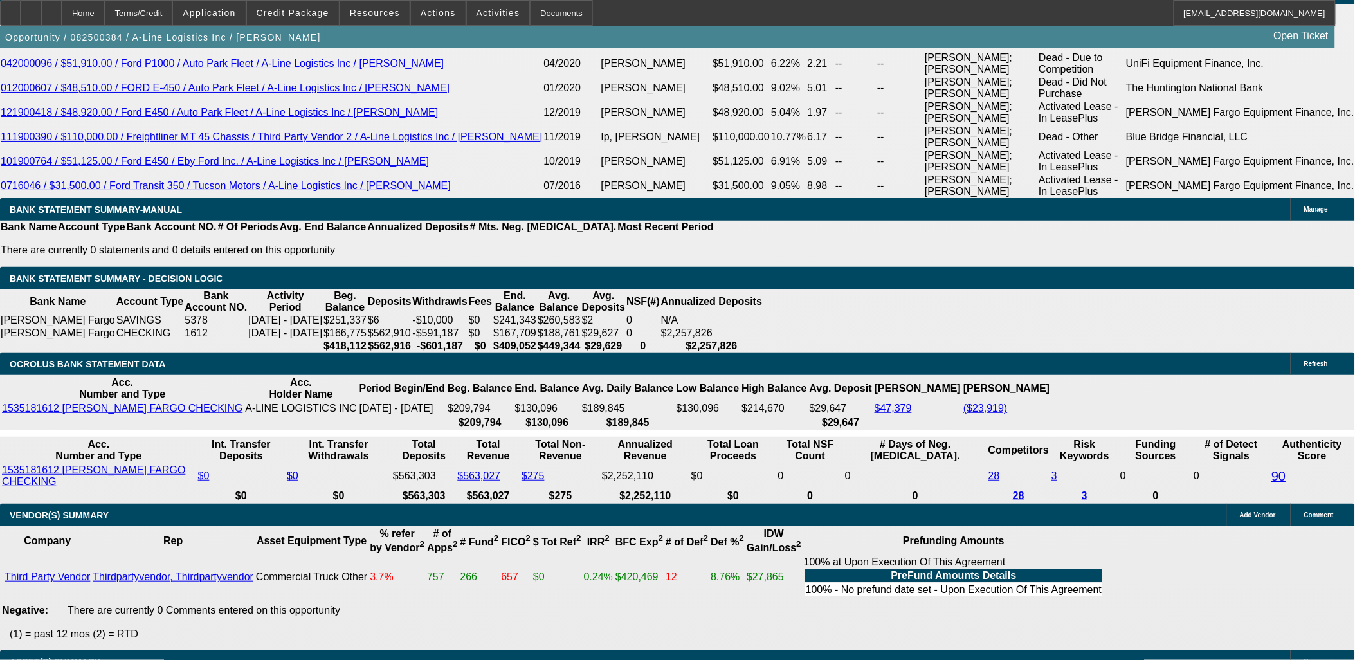
scroll to position [2501, 0]
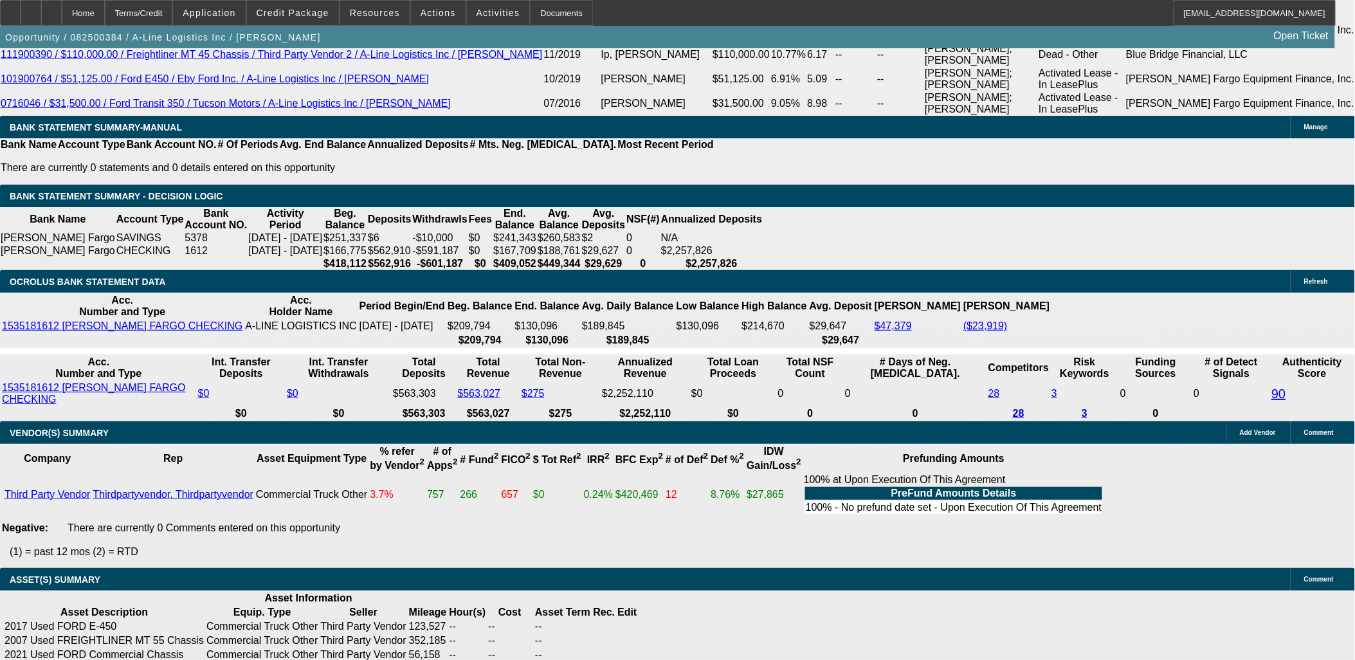
drag, startPoint x: 300, startPoint y: 351, endPoint x: 320, endPoint y: 351, distance: 19.9
type input "UNKNOWN"
type input "7"
type input "$11,746.76"
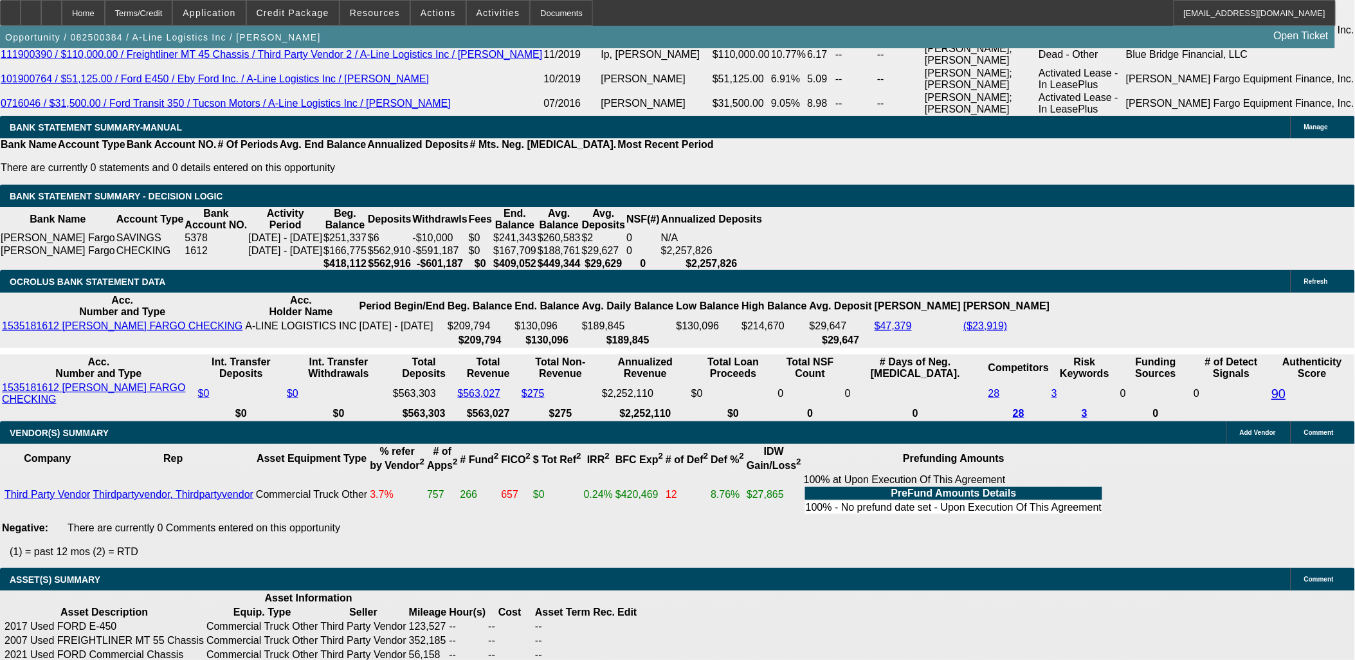
type input "$5,873.38"
type input "7"
drag, startPoint x: 229, startPoint y: 351, endPoint x: 319, endPoint y: 354, distance: 90.1
type input "5899"
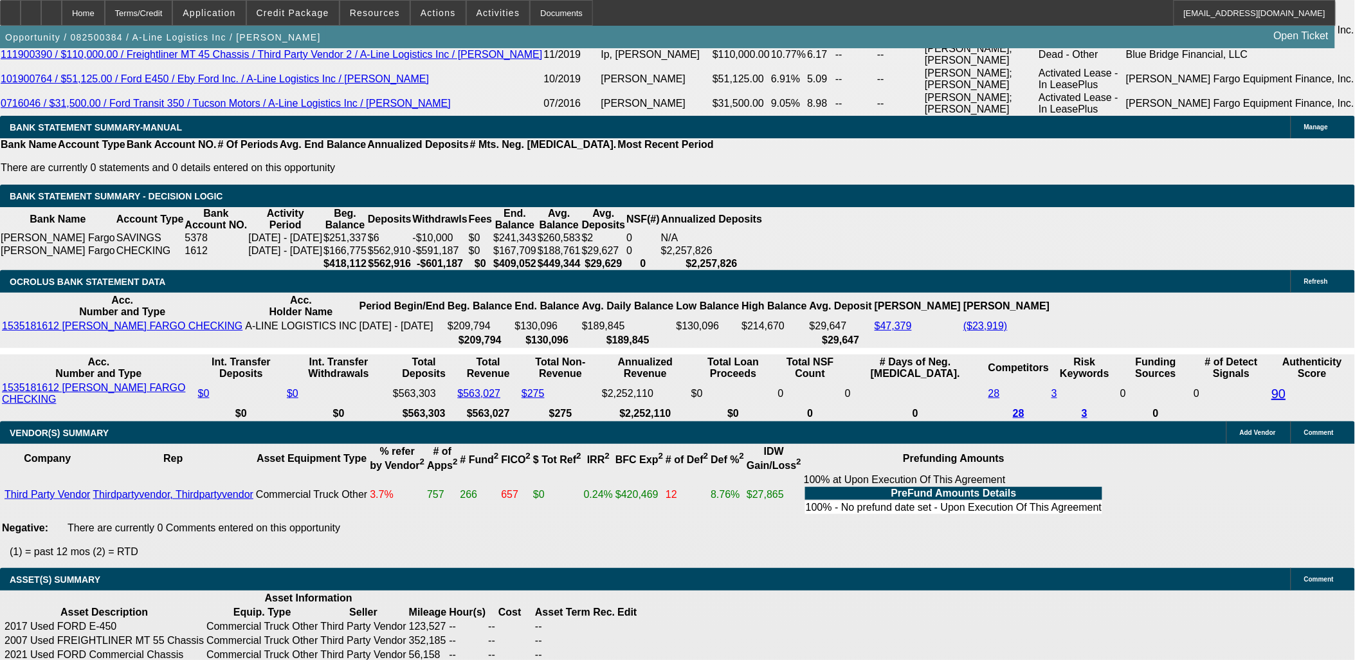
type input "$11,798.00"
type input "7.2"
type input "5899."
type input "$11,799.80"
type input "5899.99"
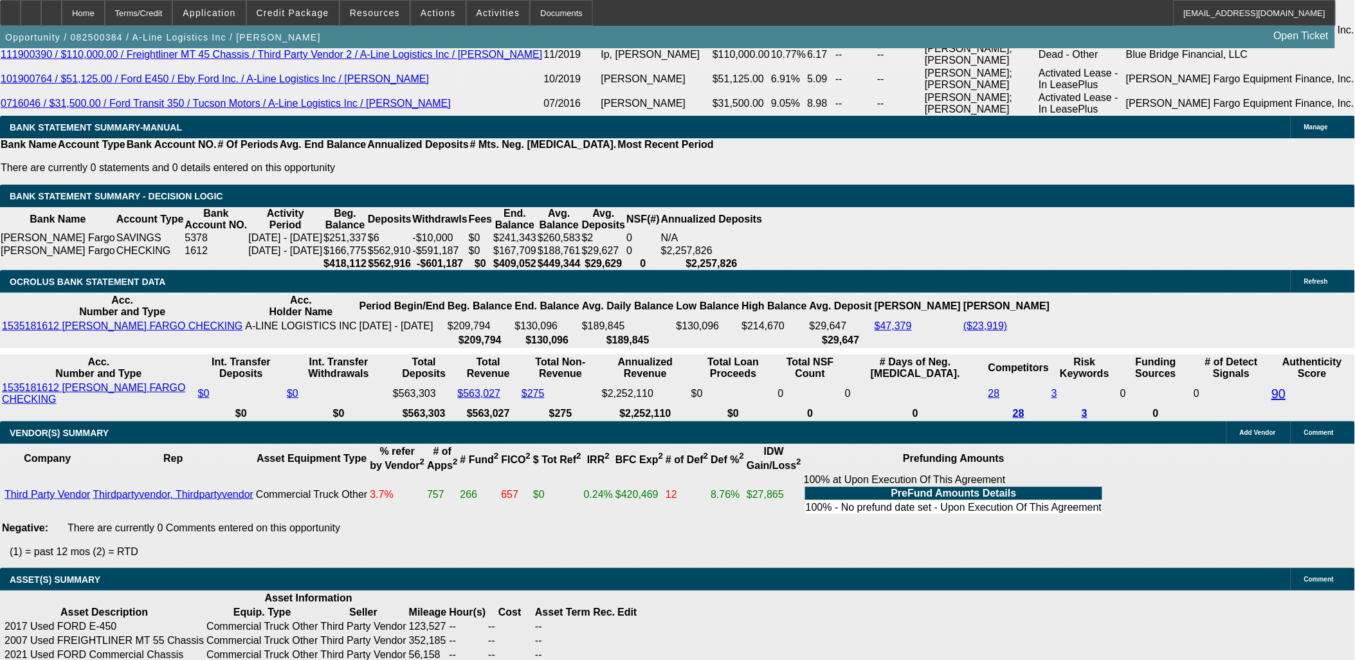
type input "$11,799.98"
type input "$5,899.99"
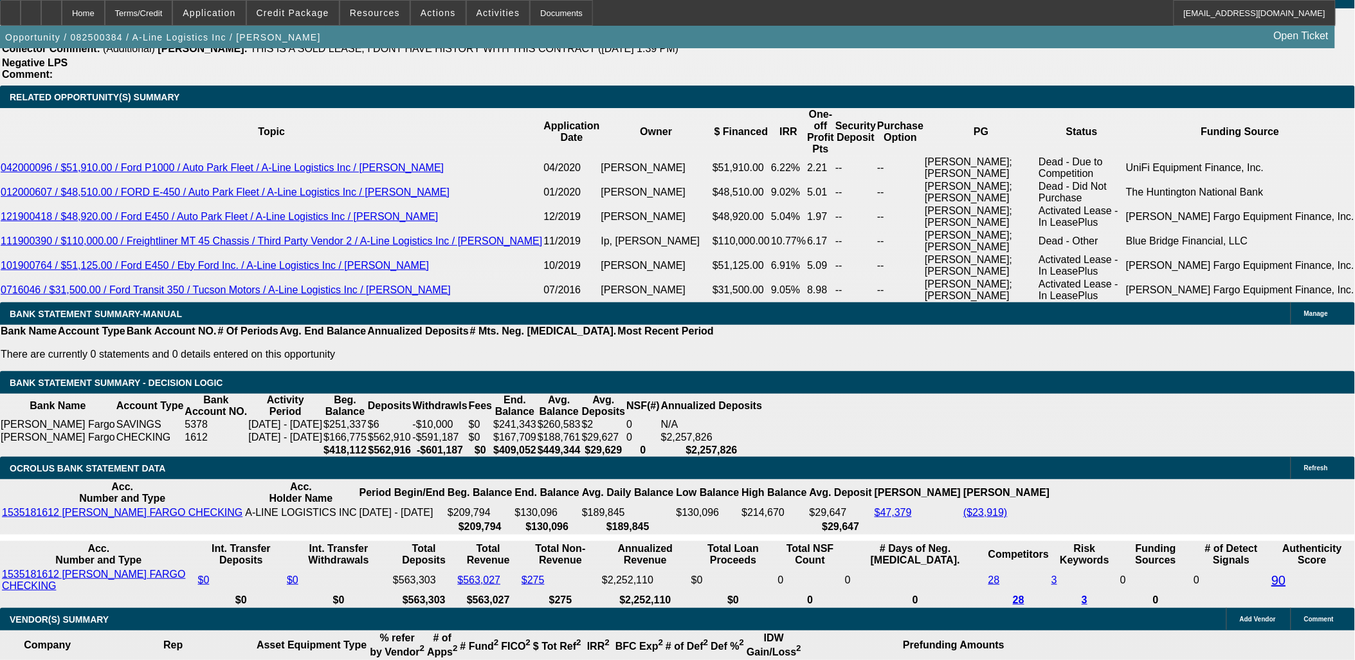
scroll to position [2287, 0]
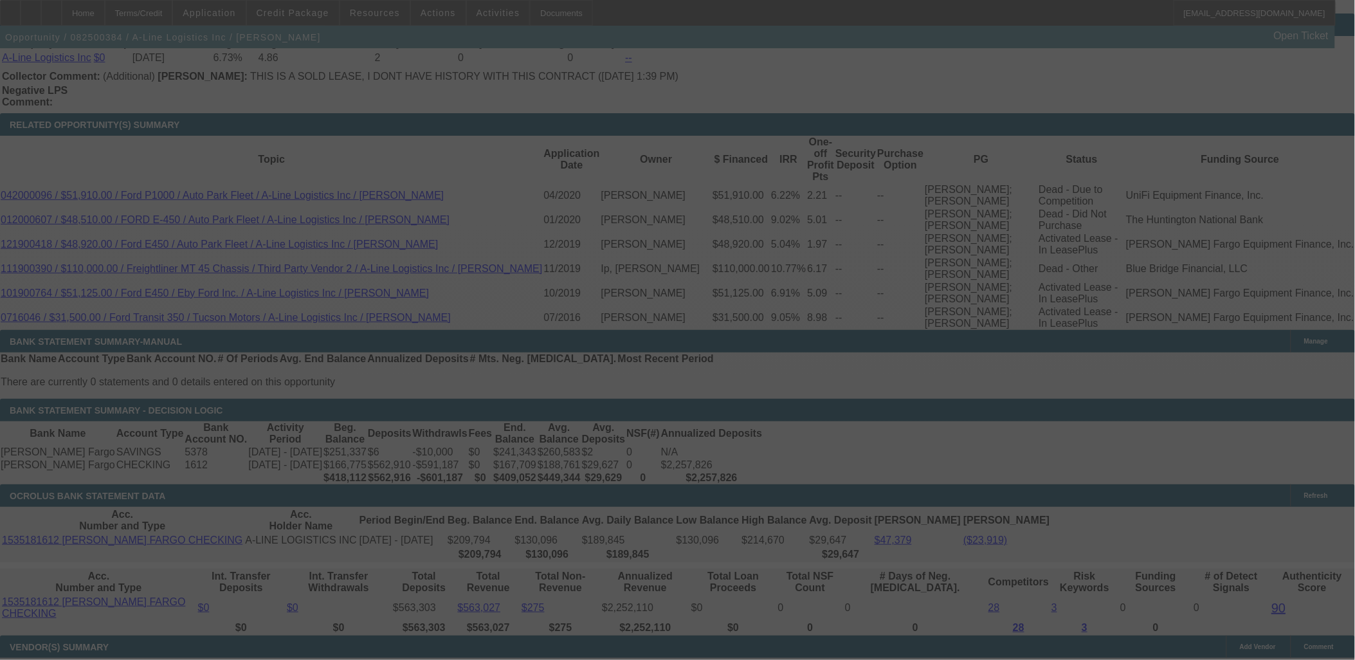
scroll to position [2429, 0]
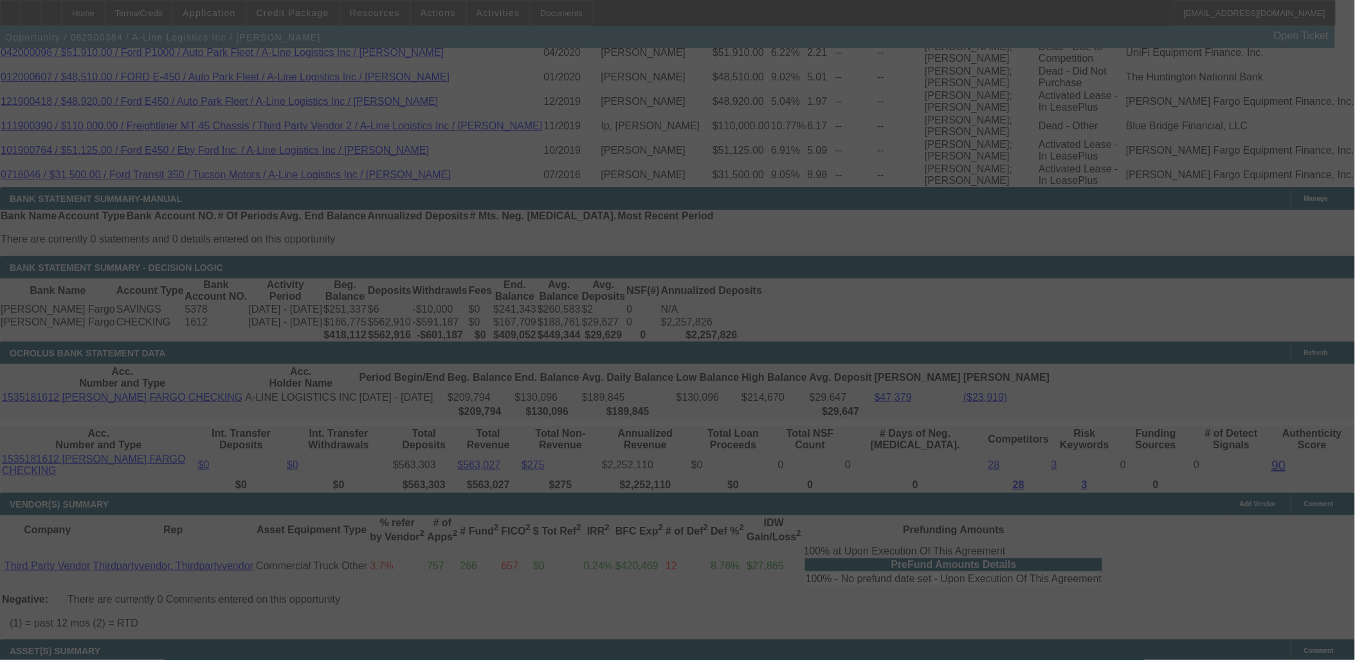
select select "0"
select select "2"
select select "0.1"
select select "4"
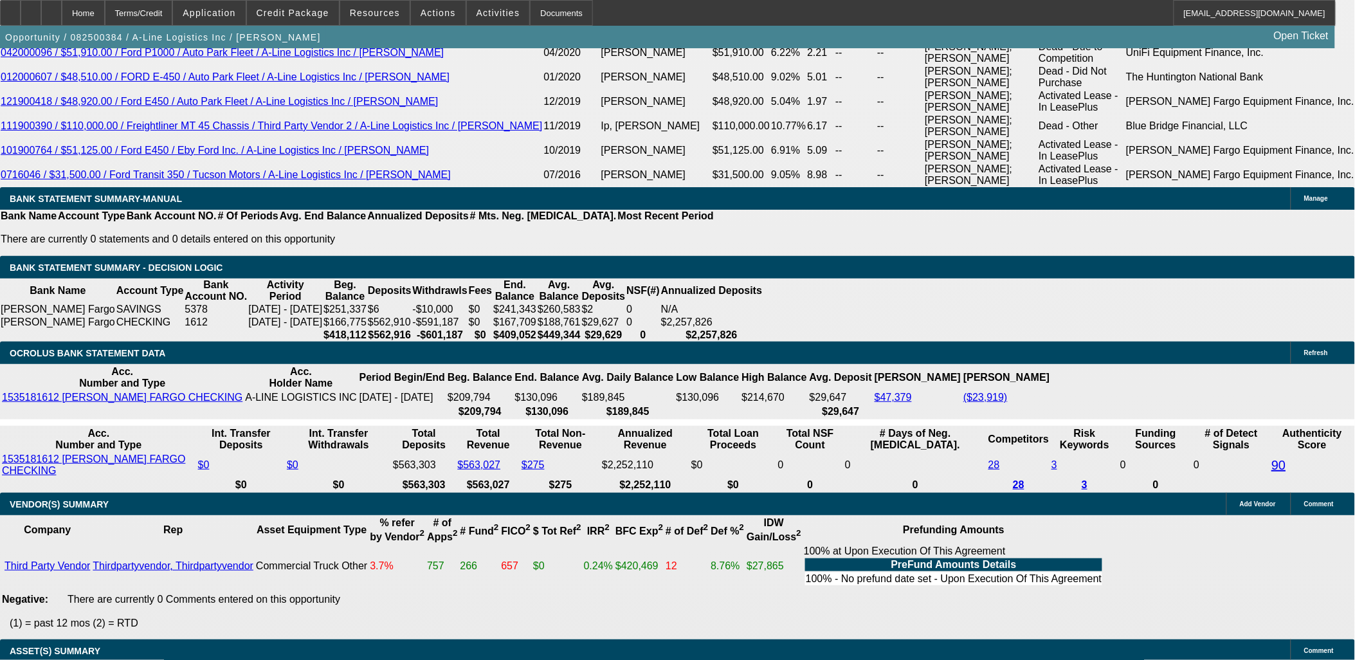
drag, startPoint x: 226, startPoint y: 423, endPoint x: 233, endPoint y: 422, distance: 7.1
type input "5949.99"
type input "7.5"
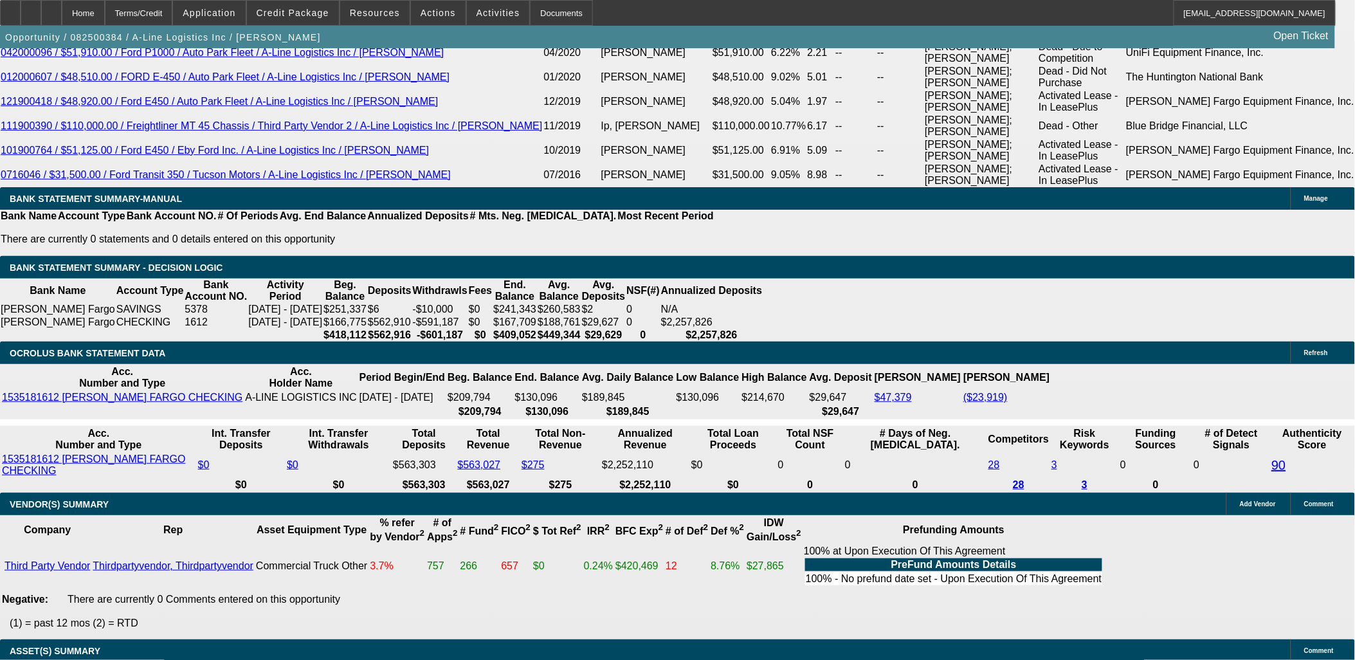
type input "$11,899.98"
type input "UNKNOWN"
drag, startPoint x: 233, startPoint y: 293, endPoint x: 230, endPoint y: 300, distance: 8.1
type input "5949.99"
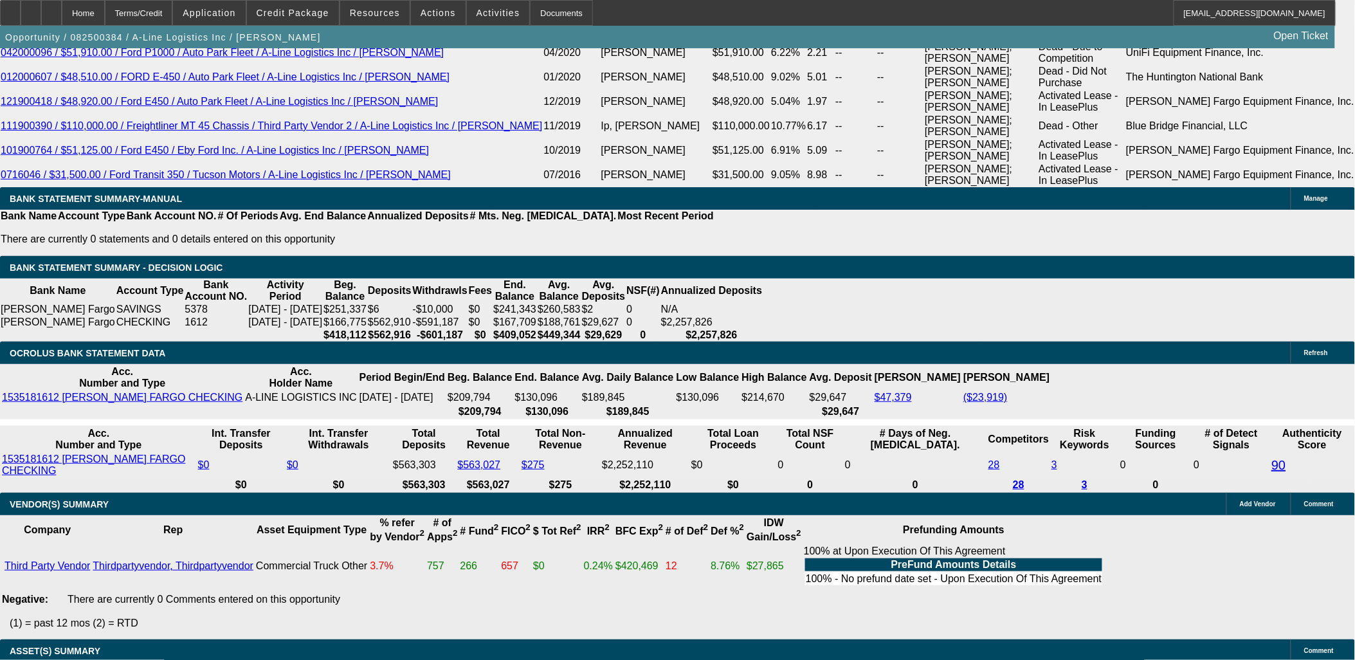
drag, startPoint x: 248, startPoint y: 423, endPoint x: 264, endPoint y: 420, distance: 17.0
type input "7.5"
type input "$5,949.99"
drag, startPoint x: 221, startPoint y: 78, endPoint x: 213, endPoint y: 81, distance: 8.4
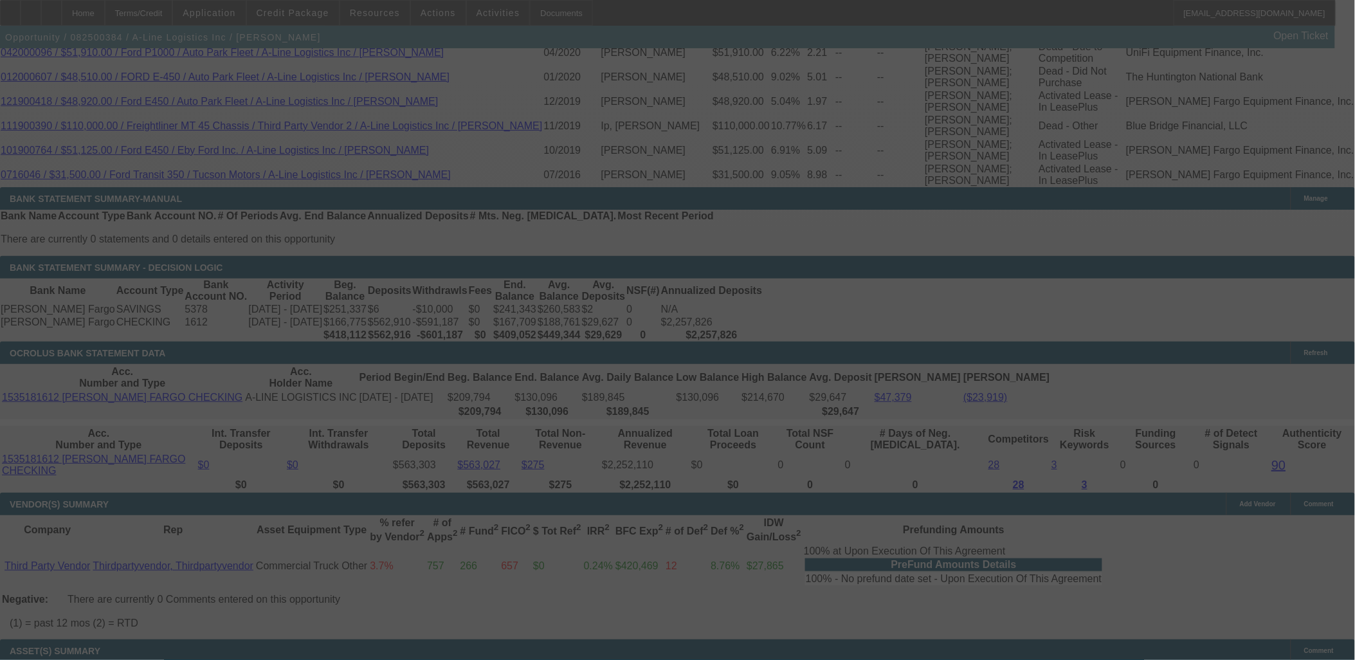
select select "0"
select select "2"
select select "0.1"
select select "4"
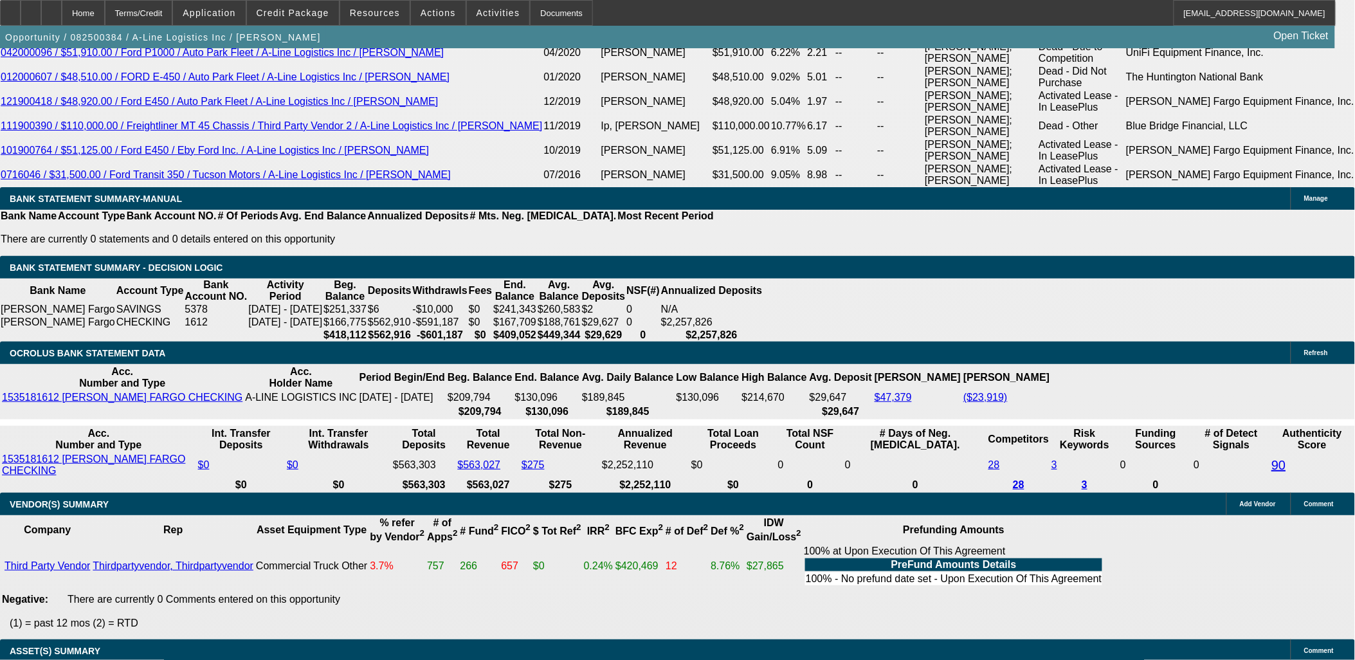
drag, startPoint x: 228, startPoint y: 419, endPoint x: 235, endPoint y: 421, distance: 7.3
type input "5999.99"
type input "7.8"
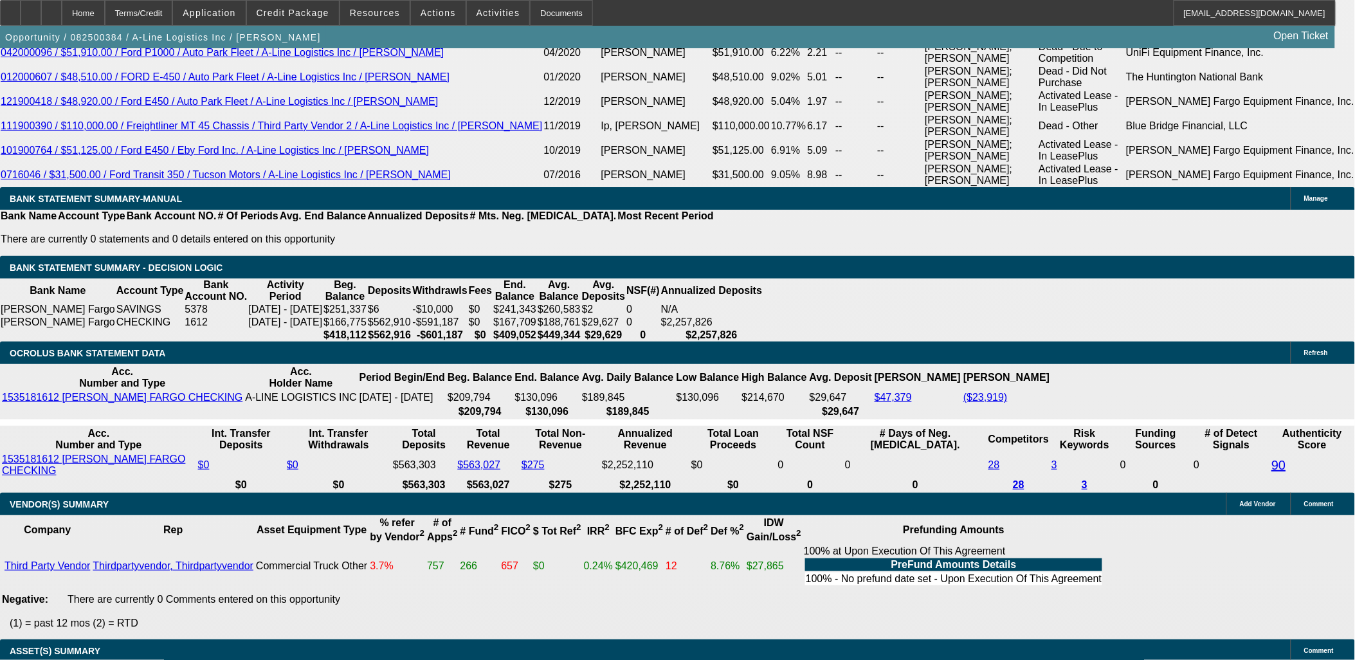
type input "$11,999.98"
type input "UNKNOWN"
type input "$5,999.99"
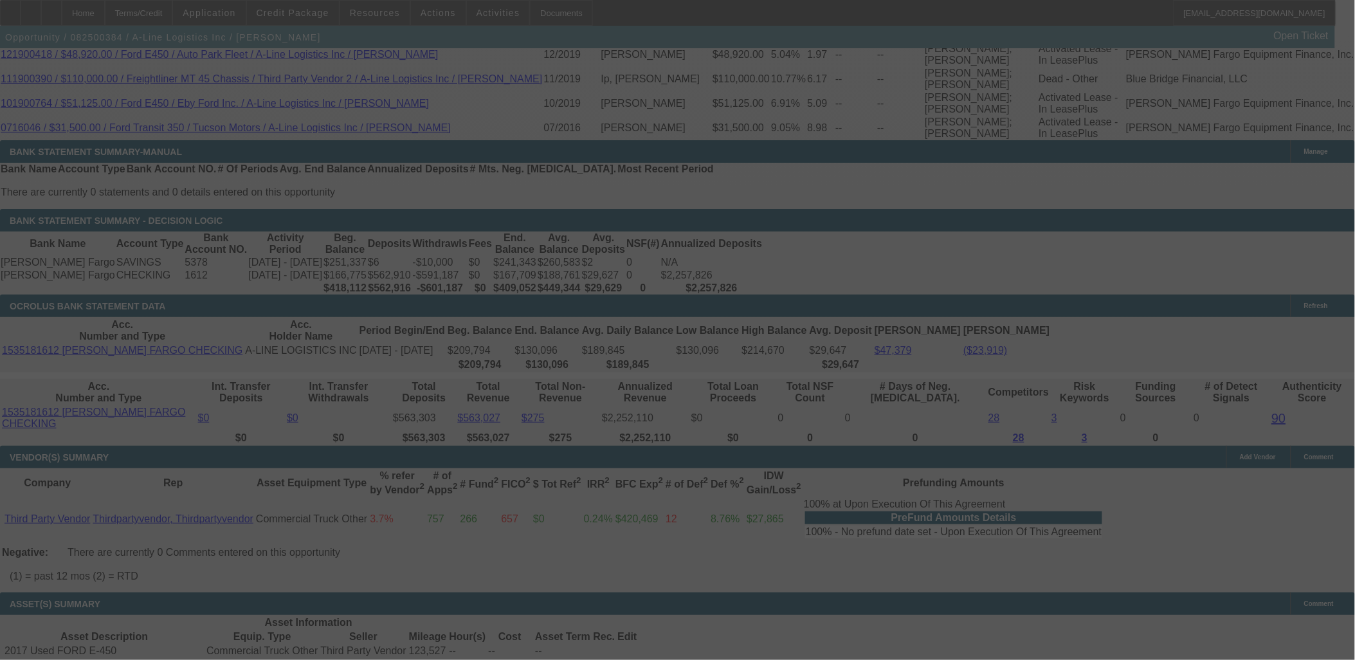
scroll to position [2501, 0]
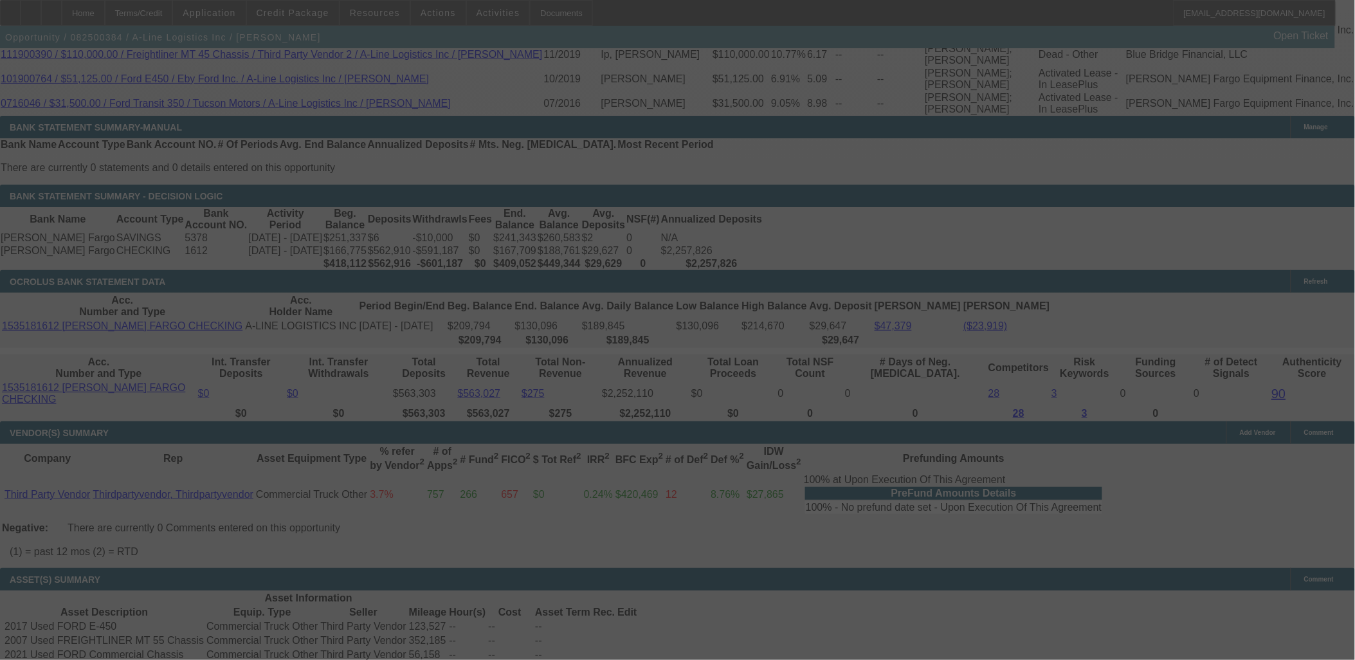
select select "0"
select select "2"
select select "0.1"
select select "4"
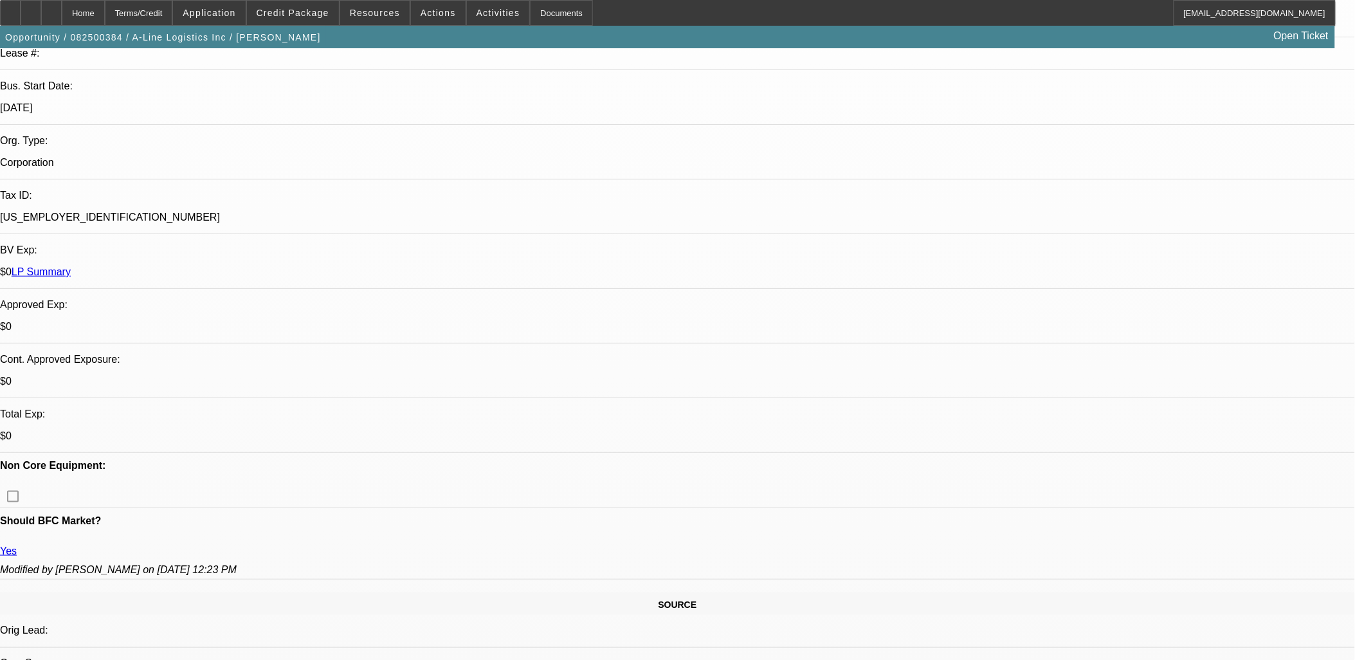
scroll to position [71, 0]
